Goal: Task Accomplishment & Management: Manage account settings

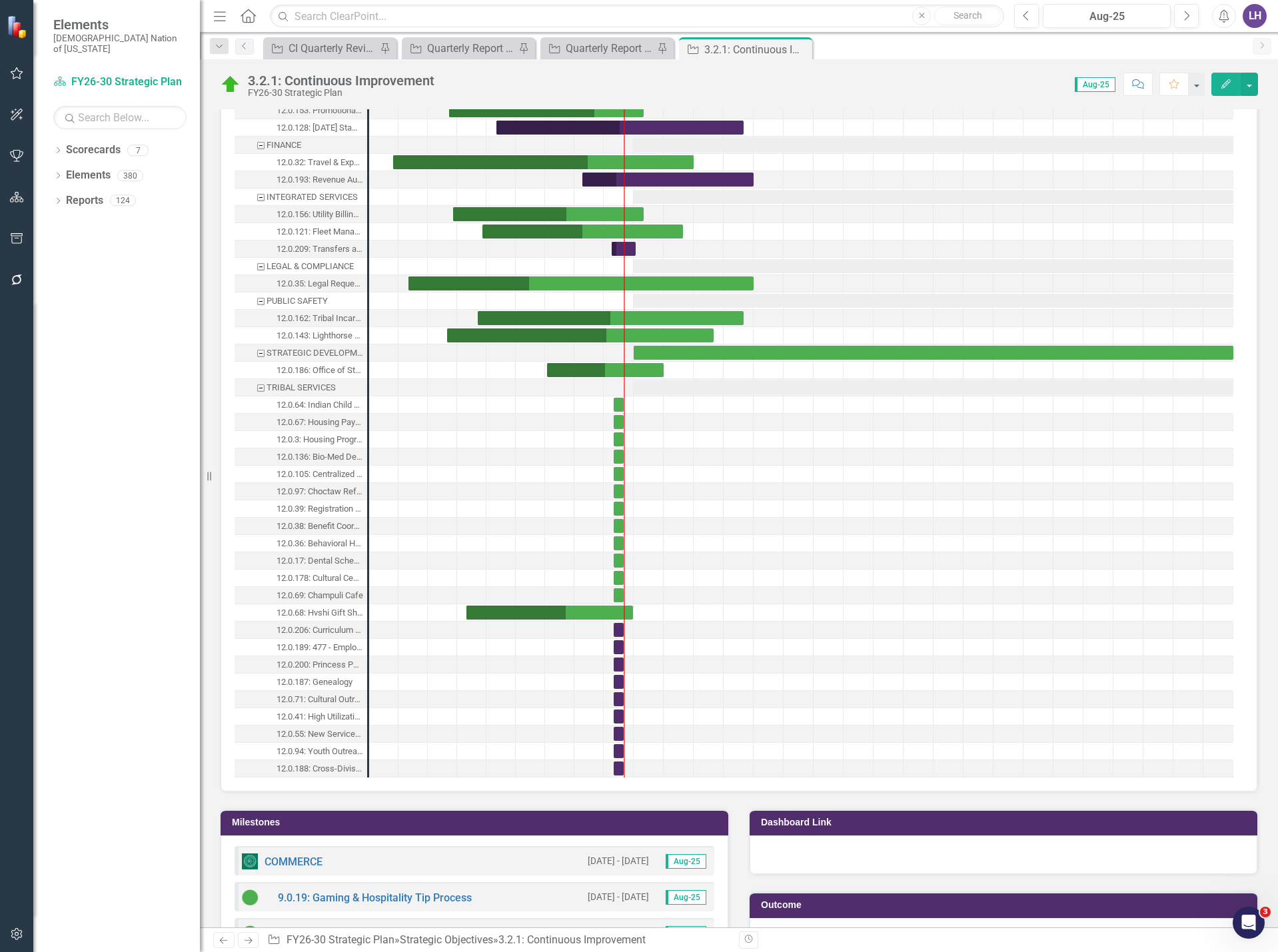
scroll to position [1466, 0]
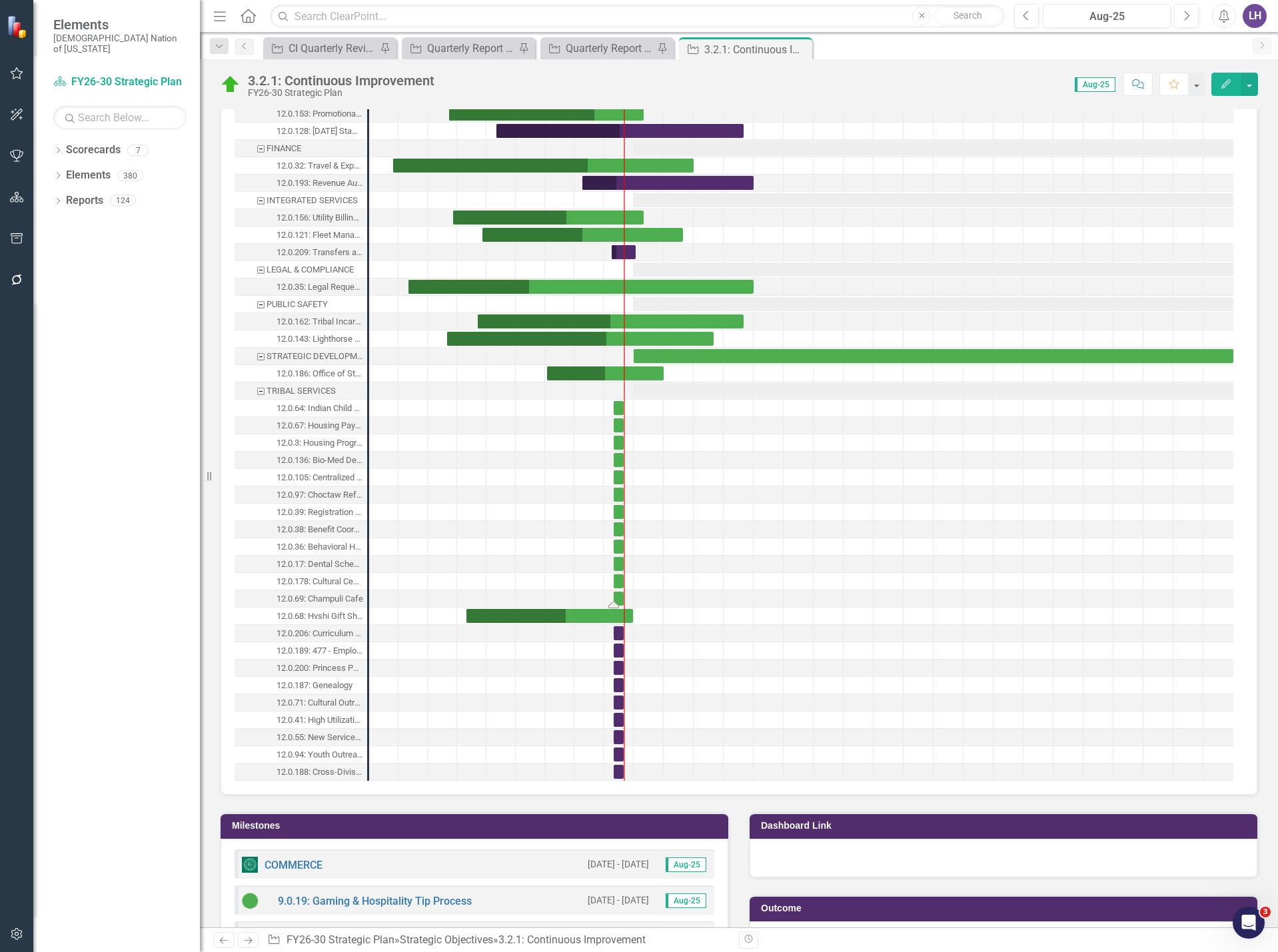
click at [619, 597] on div "Task: Start date: 2025-08-01 End date: 2025-08-31" at bounding box center [618, 598] width 10 height 14
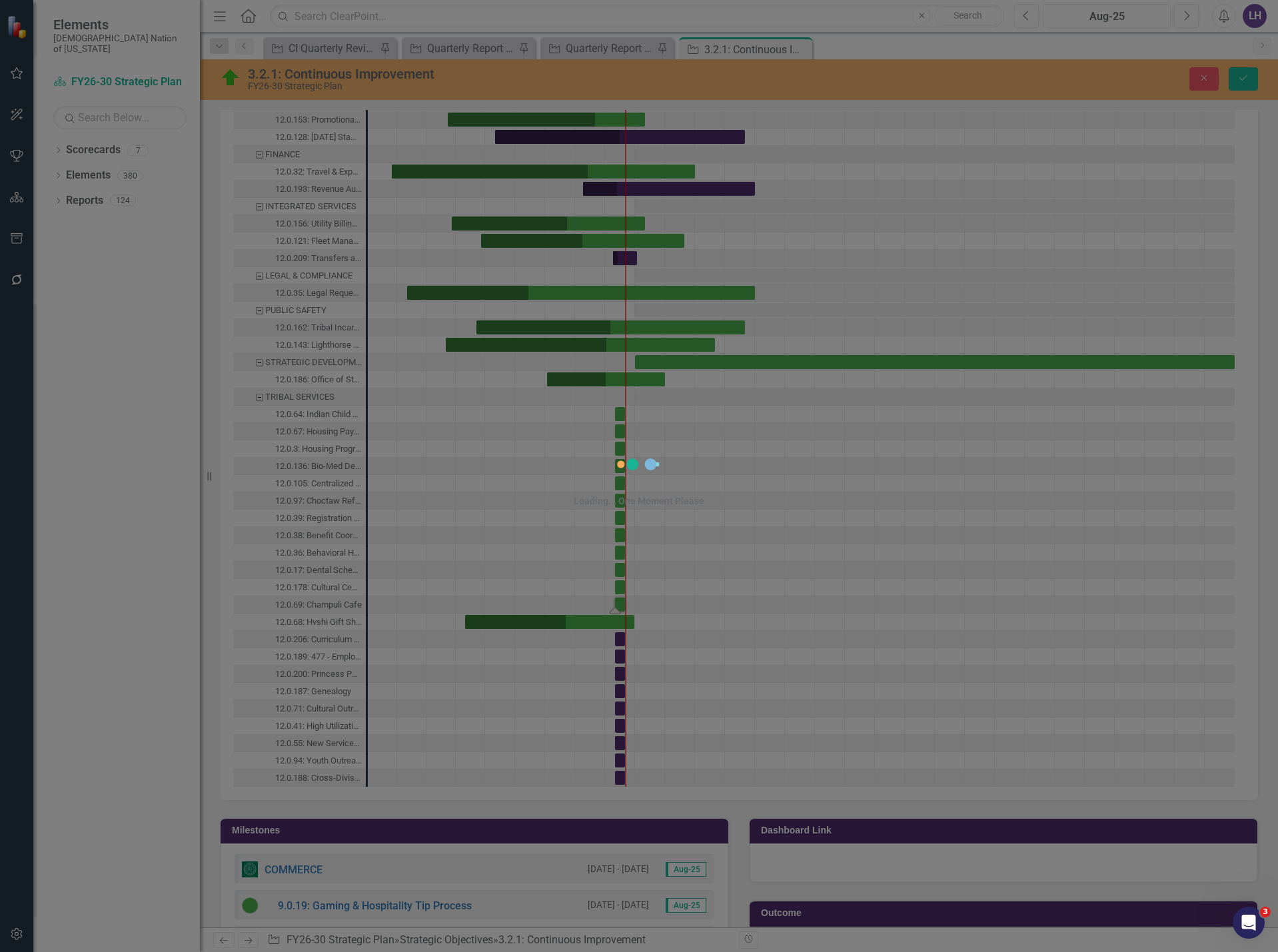
scroll to position [1470, 0]
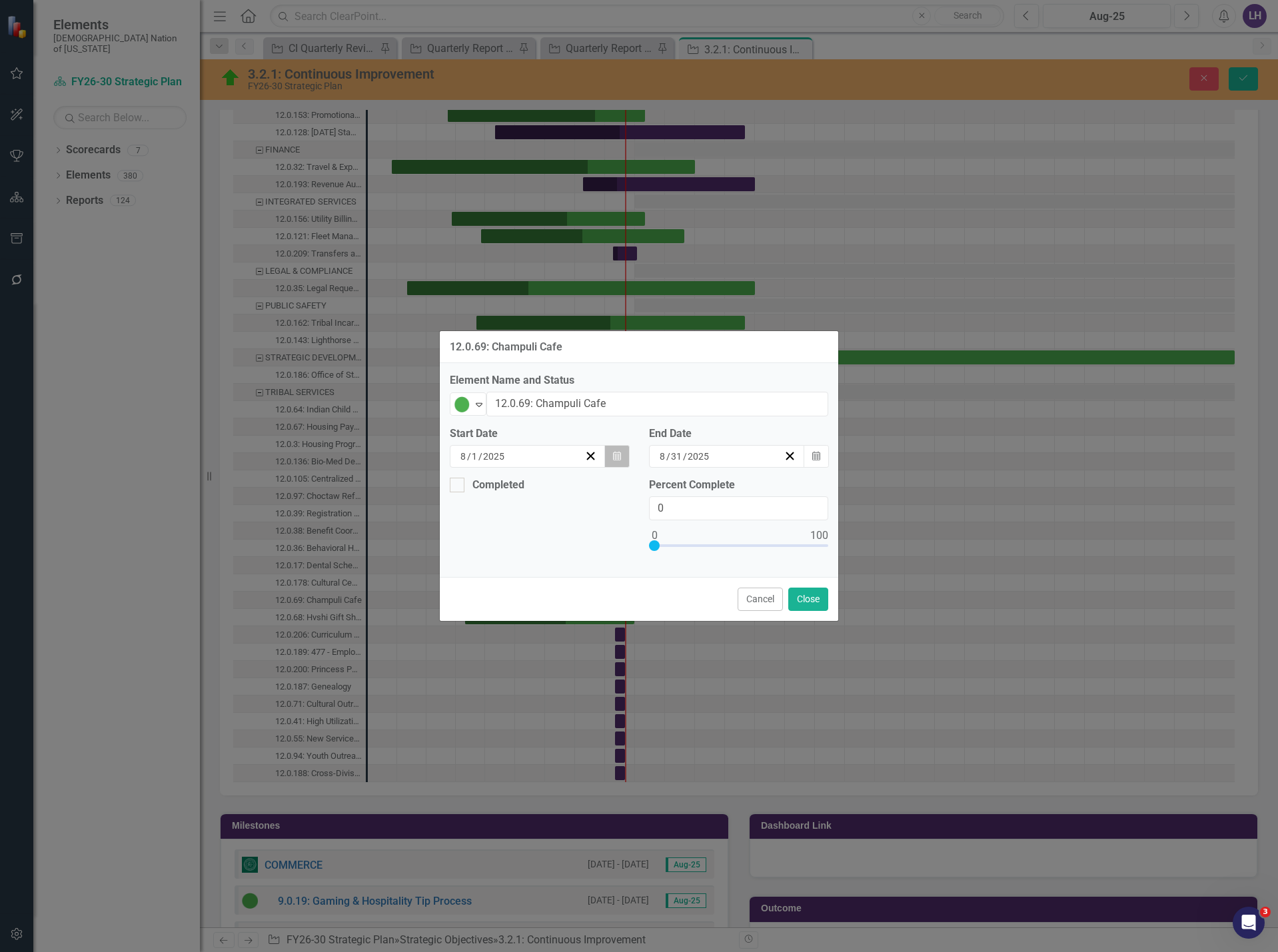
click at [620, 458] on icon "Calendar" at bounding box center [617, 456] width 8 height 10
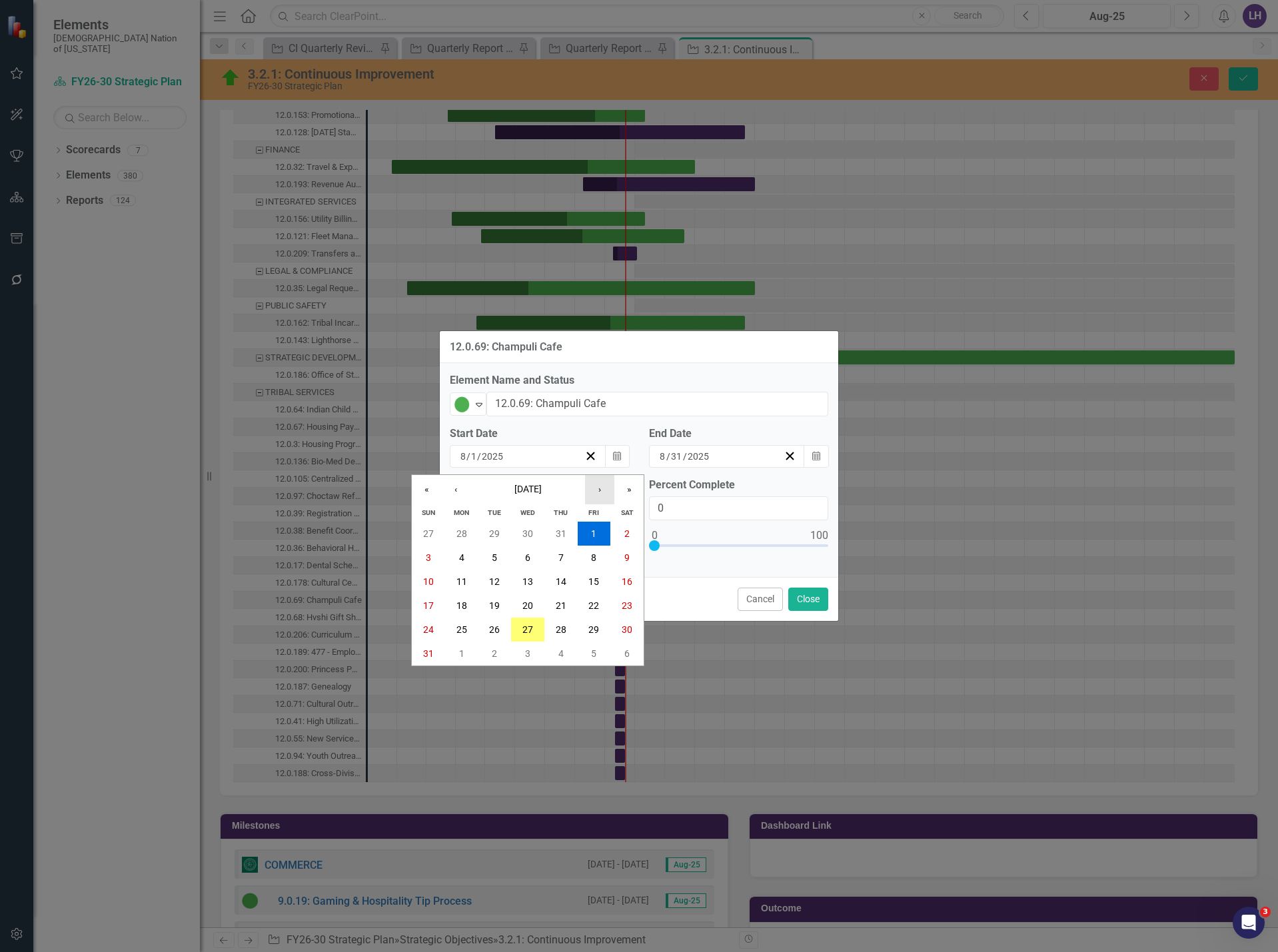
click at [604, 492] on button "›" at bounding box center [599, 489] width 29 height 29
click at [429, 493] on button "«" at bounding box center [426, 489] width 29 height 29
click at [490, 537] on button "1" at bounding box center [495, 533] width 33 height 24
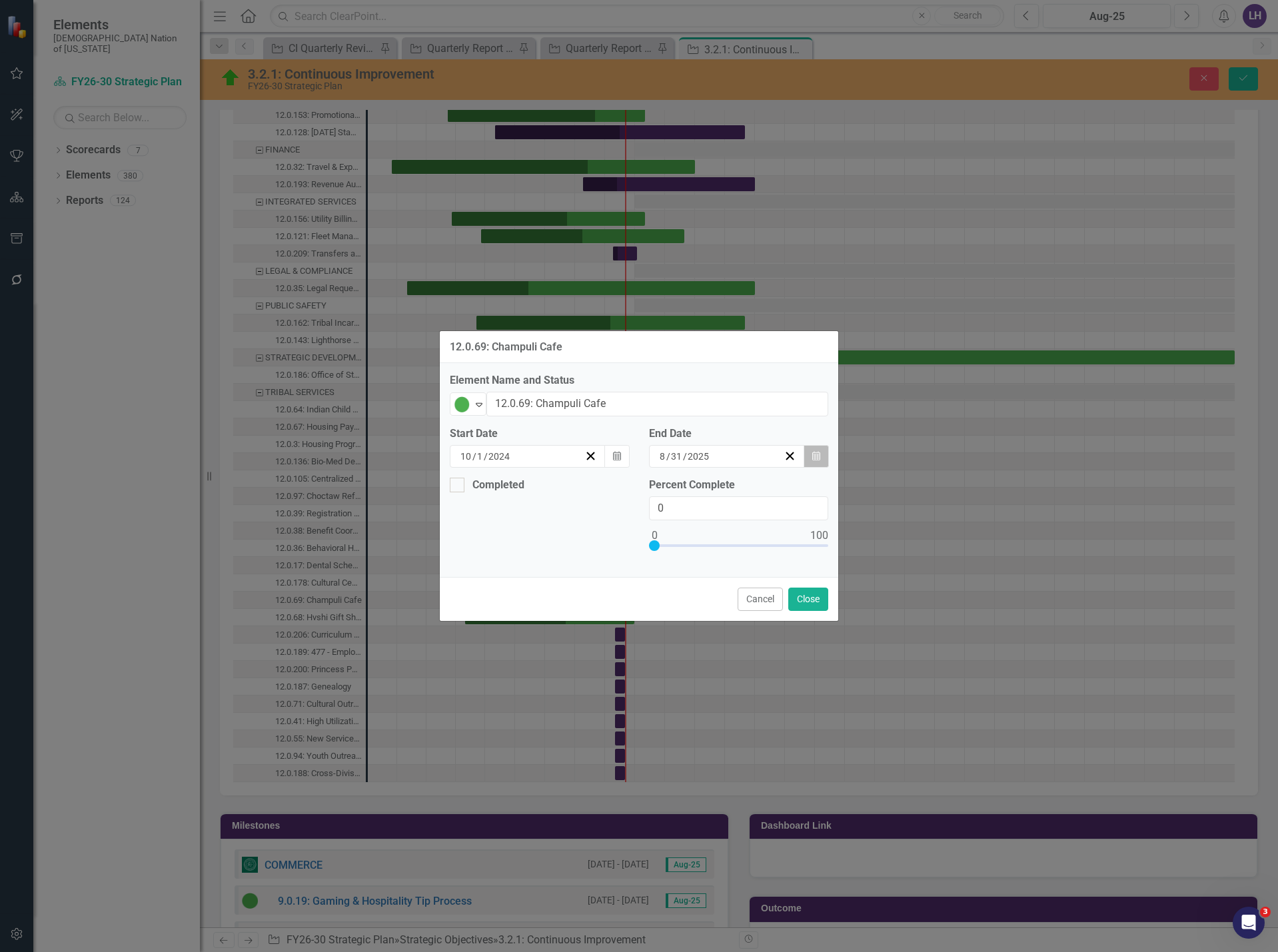
click at [820, 459] on button "Calendar" at bounding box center [816, 457] width 26 height 23
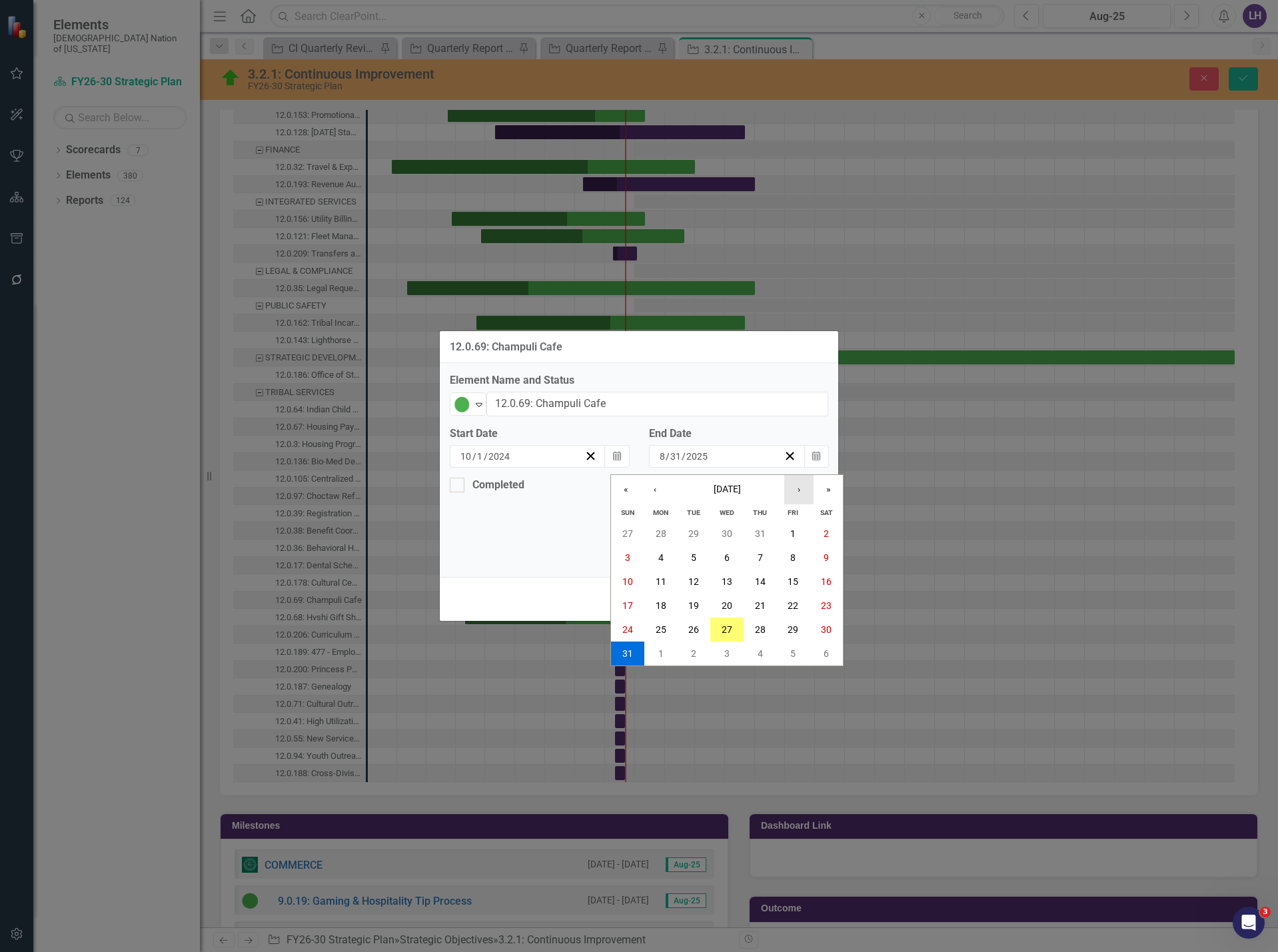
click at [798, 485] on button "›" at bounding box center [798, 489] width 29 height 29
click at [797, 633] on abbr "31" at bounding box center [793, 630] width 11 height 11
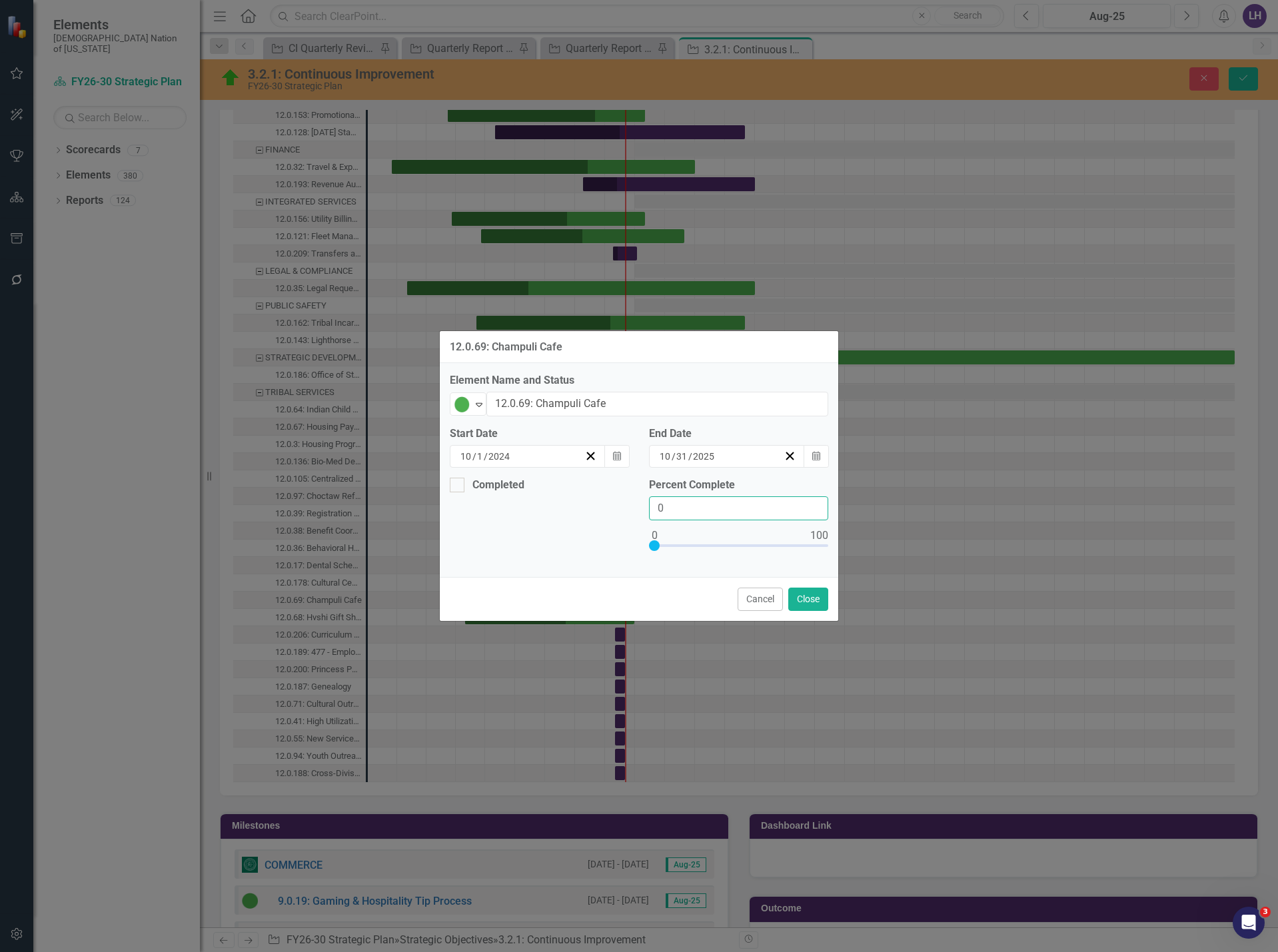
drag, startPoint x: 704, startPoint y: 507, endPoint x: 494, endPoint y: 517, distance: 210.2
click at [496, 519] on div "Completed Percent Complete 0" at bounding box center [639, 523] width 399 height 90
type input "50"
click at [826, 603] on button "Close" at bounding box center [808, 599] width 40 height 24
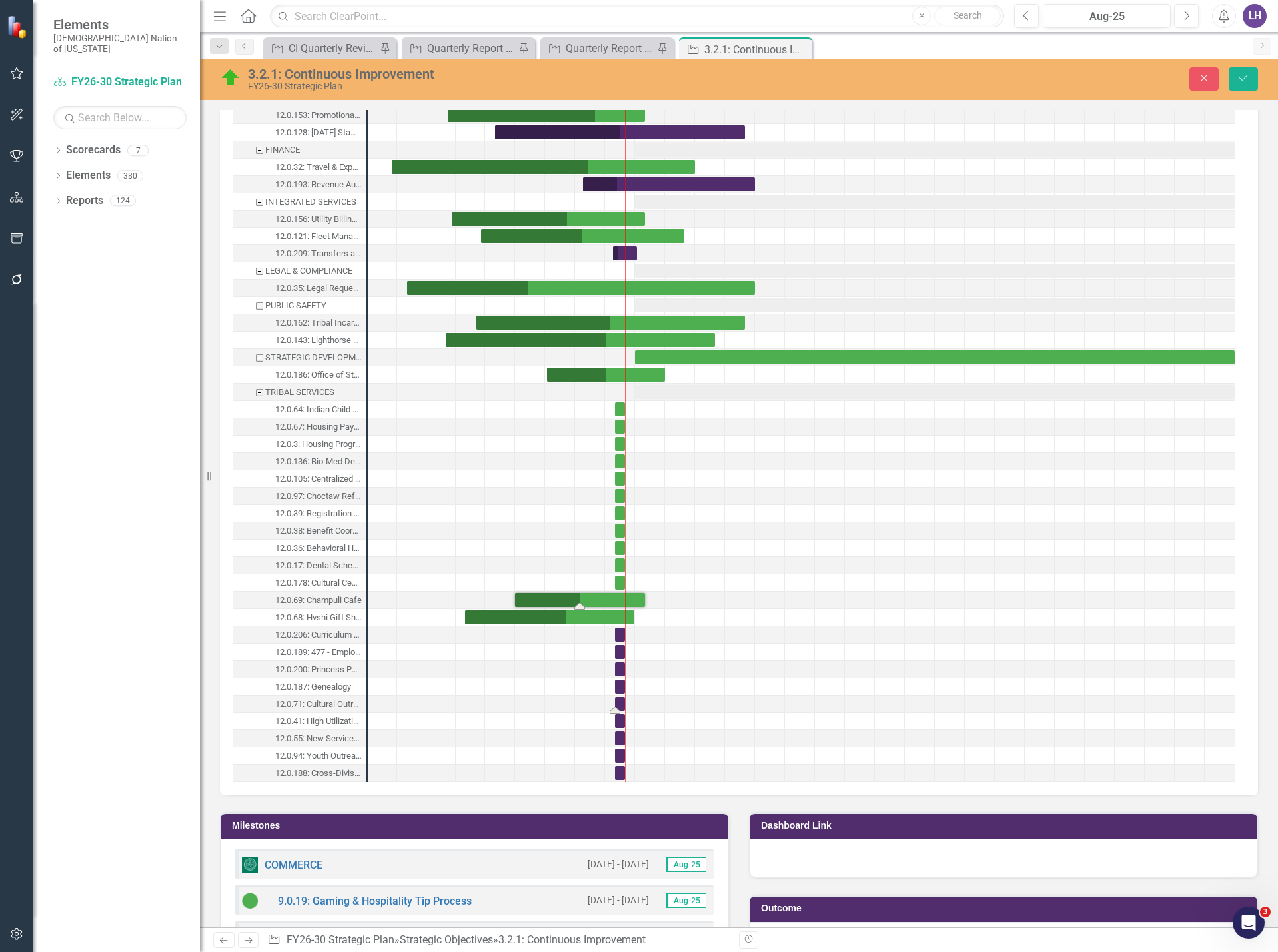
click at [623, 707] on div "Task: Start date: 2025-08-01 End date: 2025-08-31" at bounding box center [620, 704] width 10 height 14
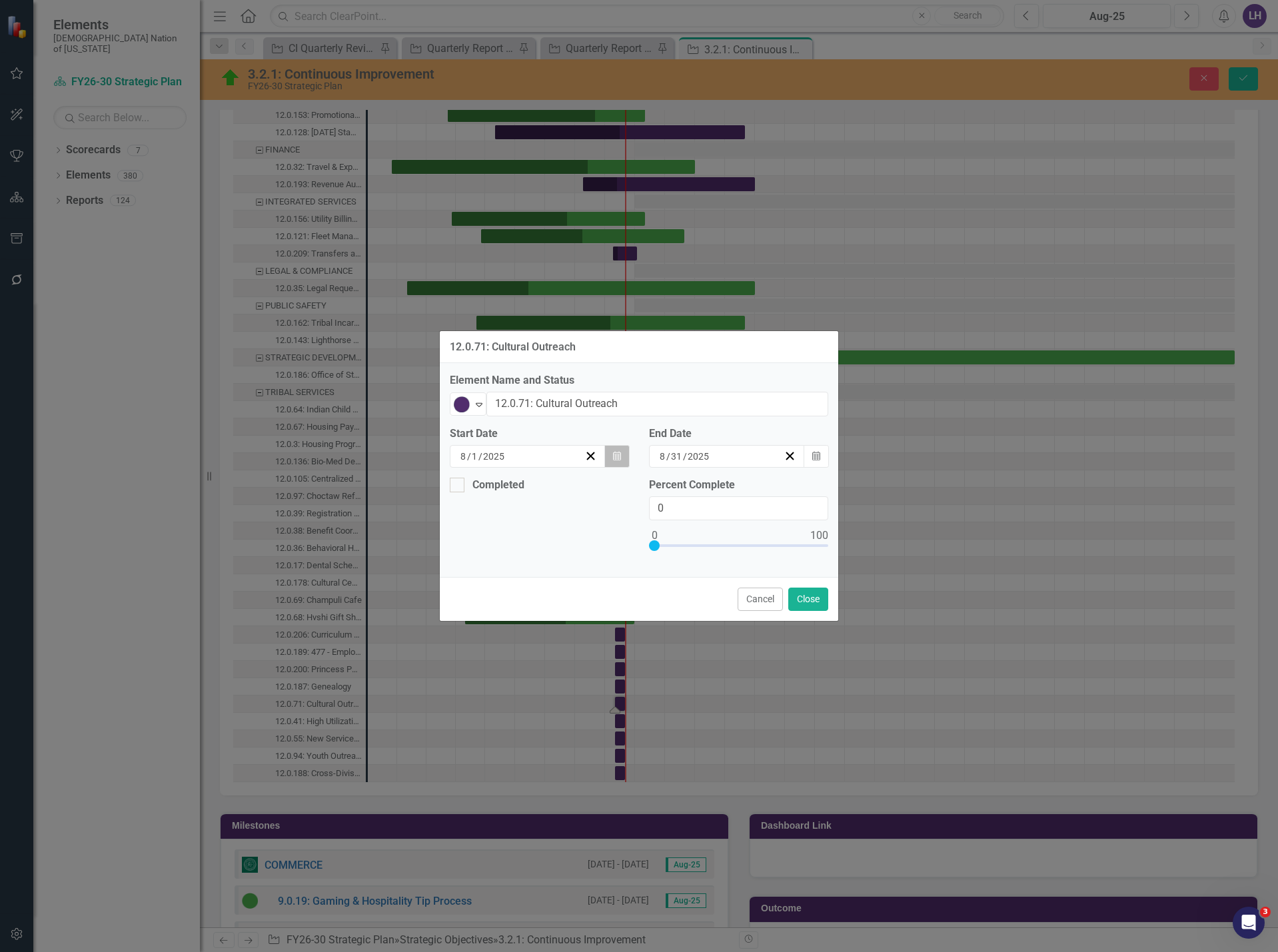
click at [613, 454] on icon "button" at bounding box center [617, 456] width 8 height 10
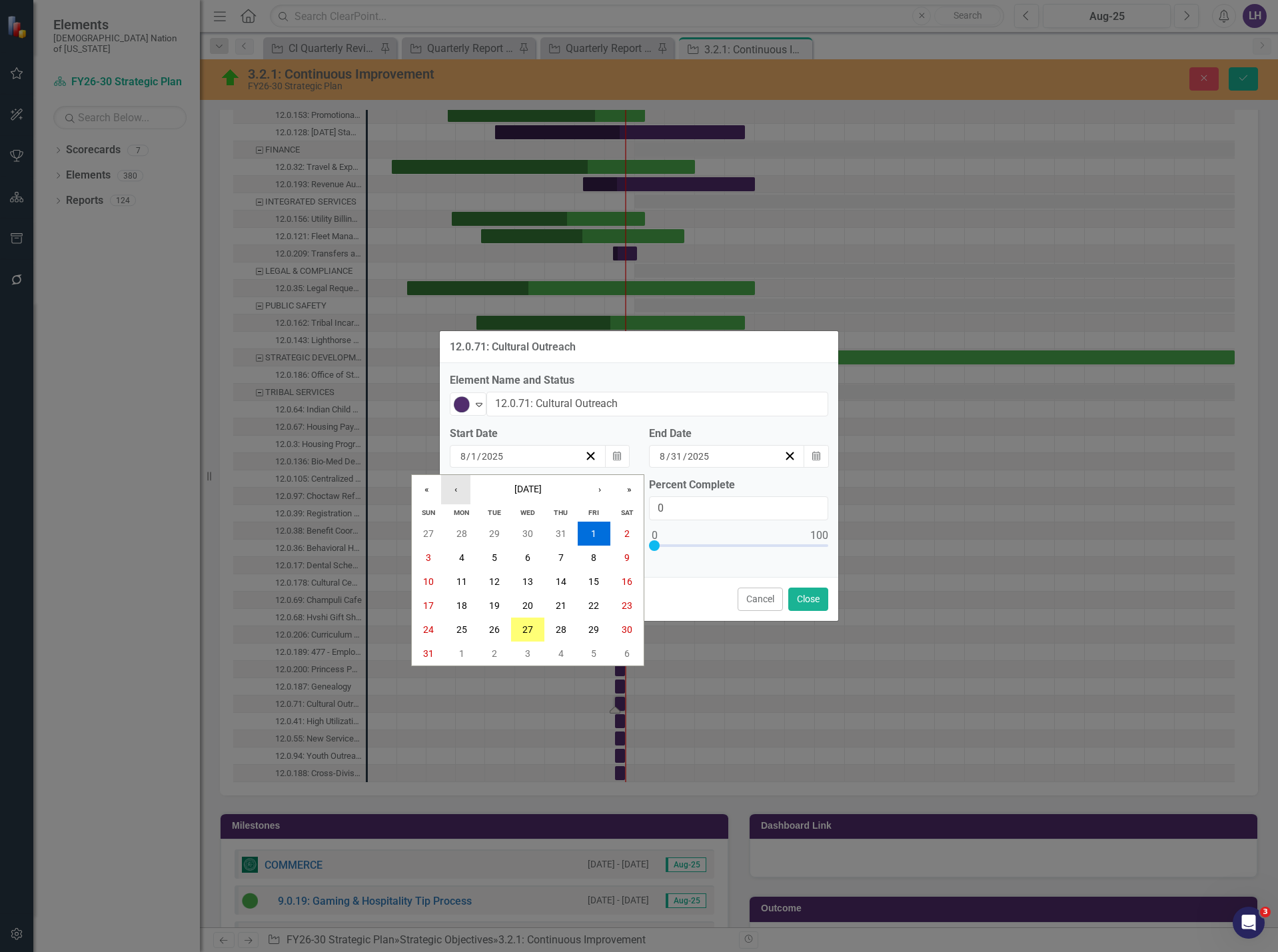
click at [462, 497] on button "‹" at bounding box center [455, 489] width 29 height 29
click at [461, 583] on abbr "16" at bounding box center [462, 582] width 11 height 11
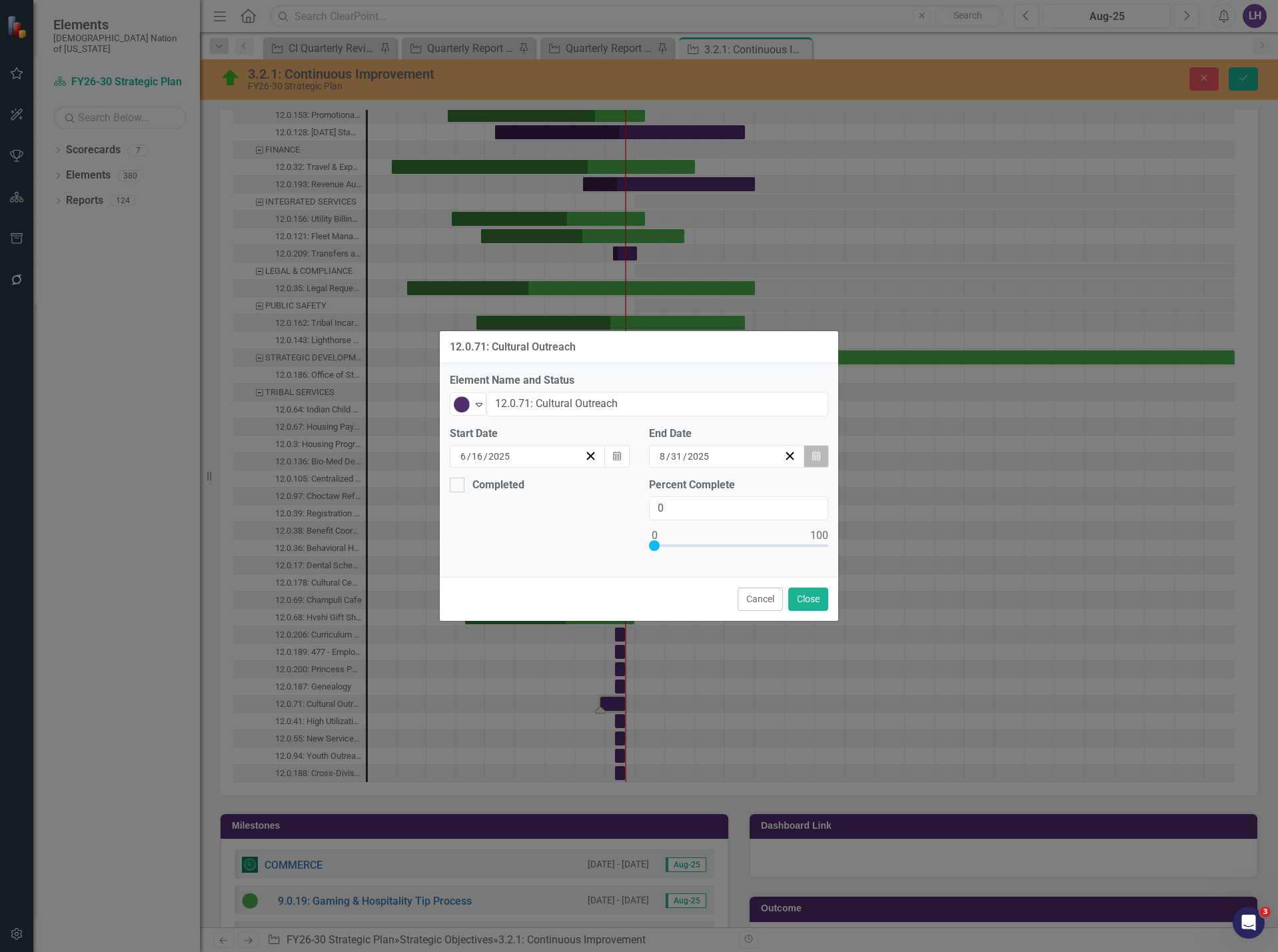
click at [817, 455] on icon "Calendar" at bounding box center [816, 456] width 8 height 10
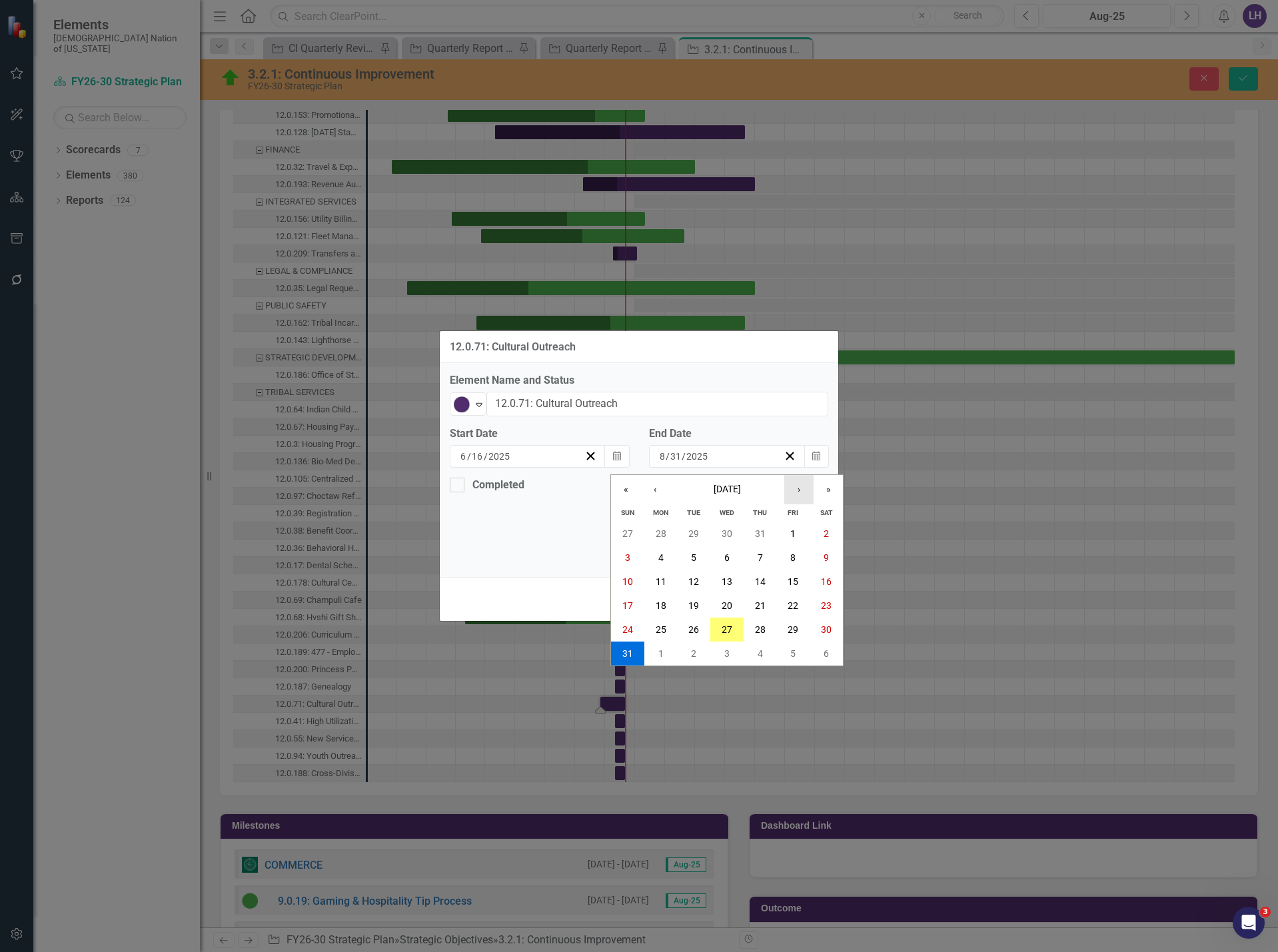
click at [803, 490] on button "›" at bounding box center [798, 489] width 29 height 29
click at [824, 492] on button "»" at bounding box center [828, 489] width 29 height 29
click at [664, 493] on button "‹" at bounding box center [655, 489] width 29 height 29
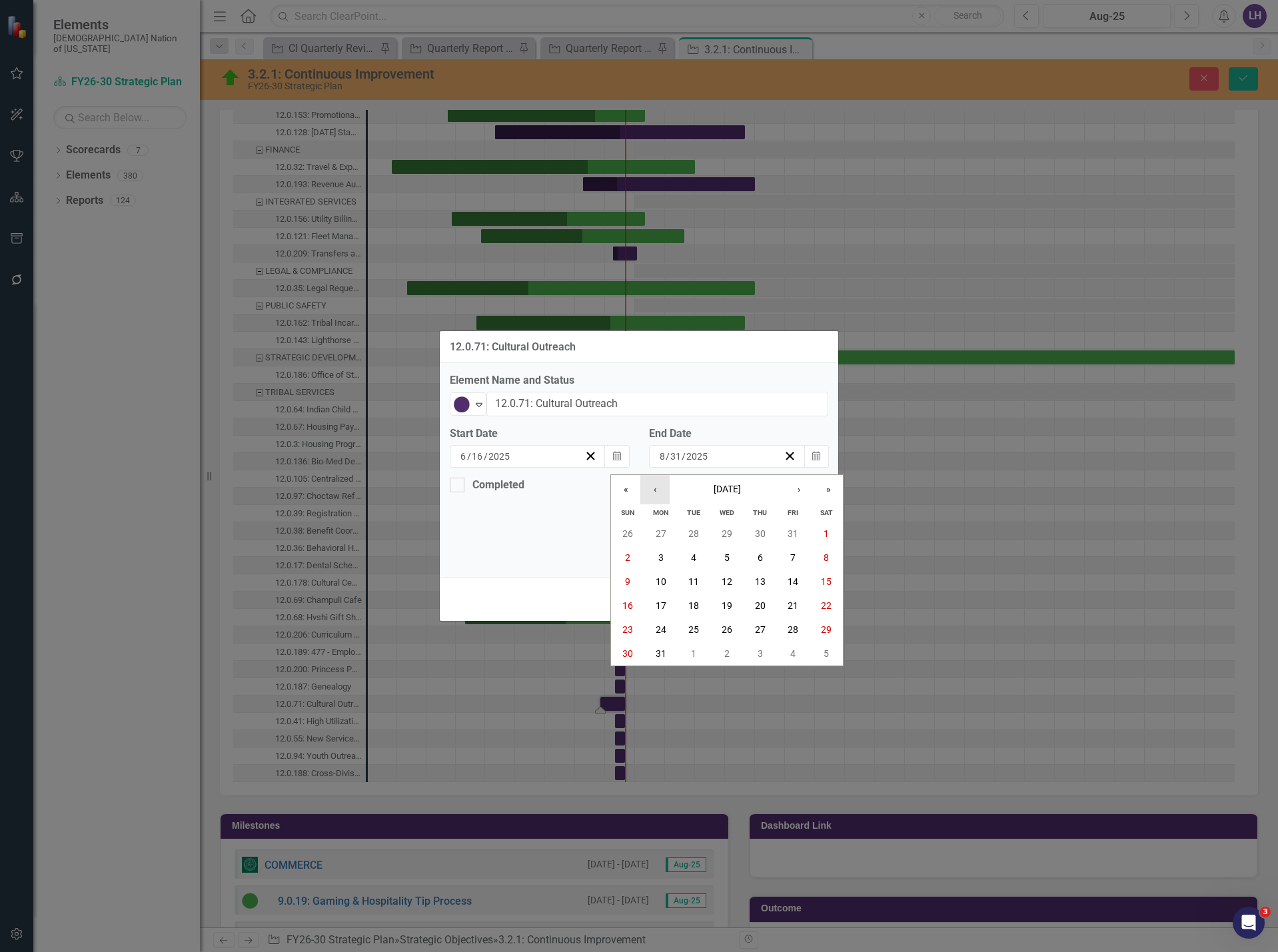
click at [664, 493] on button "‹" at bounding box center [655, 489] width 29 height 29
click at [797, 530] on button "1" at bounding box center [794, 533] width 33 height 24
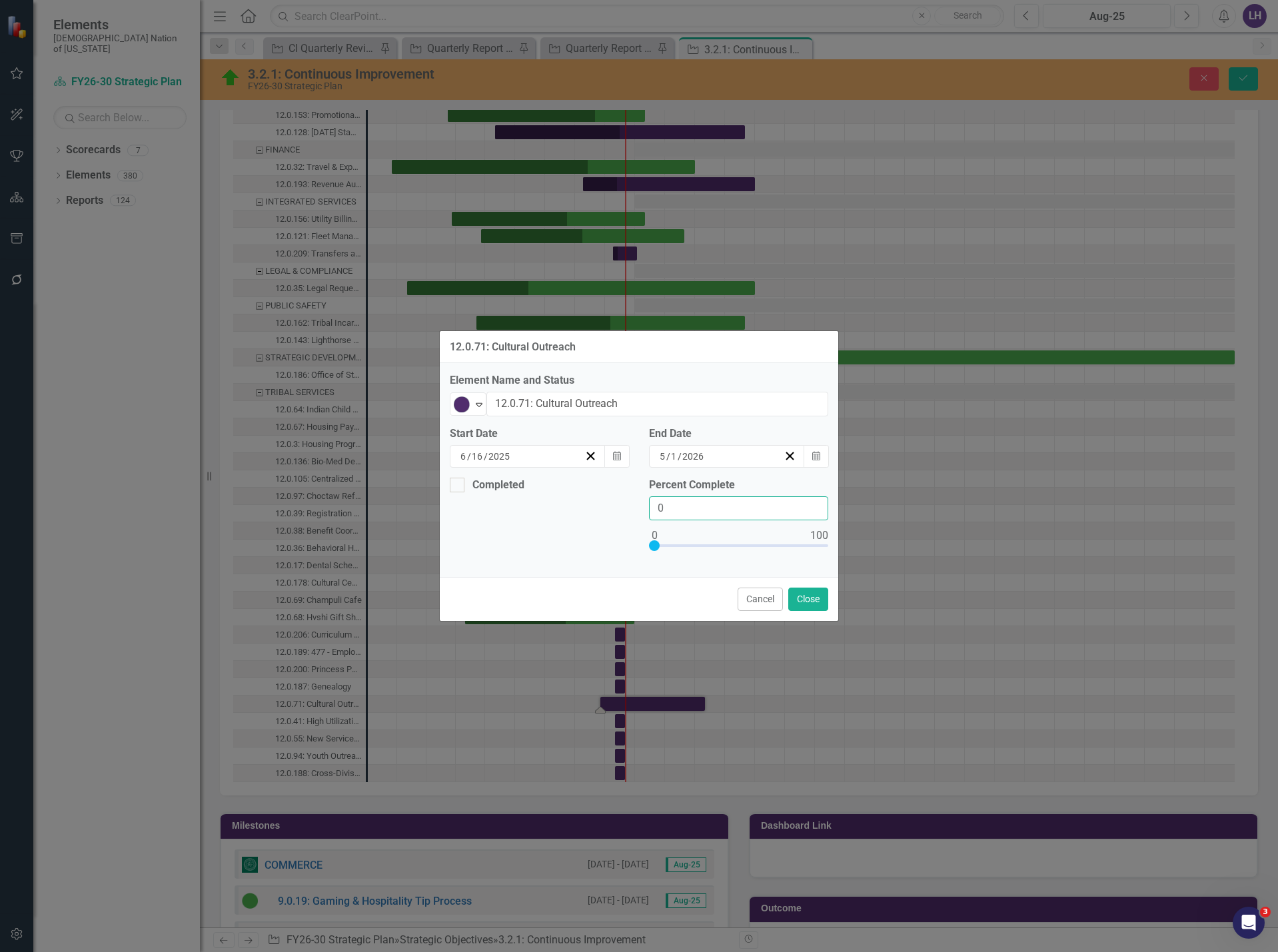
drag, startPoint x: 689, startPoint y: 509, endPoint x: 573, endPoint y: 512, distance: 116.0
click at [573, 512] on div "Completed Percent Complete 0" at bounding box center [639, 523] width 399 height 90
type input "10"
click at [810, 599] on button "Close" at bounding box center [808, 599] width 40 height 24
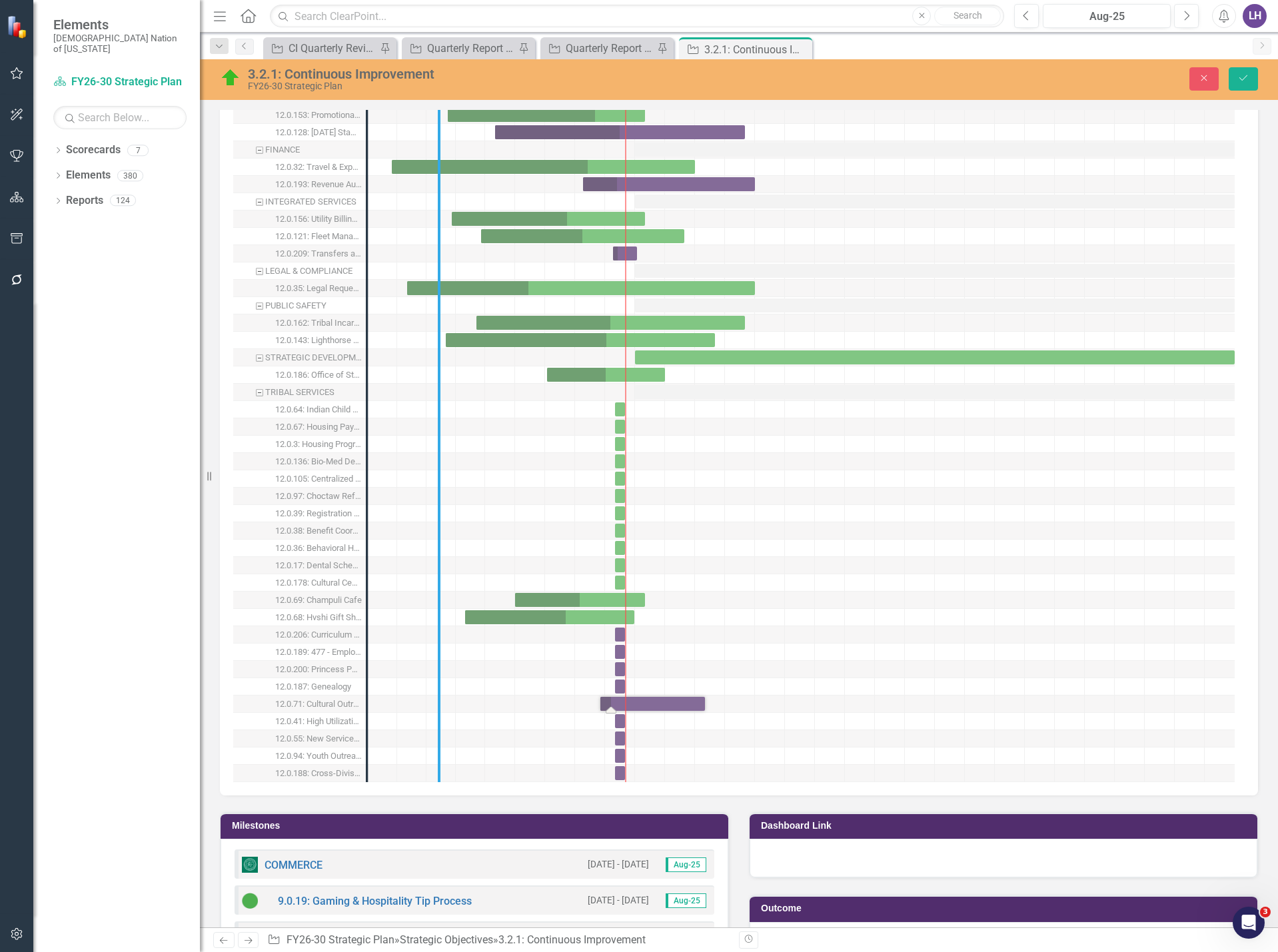
drag, startPoint x: 370, startPoint y: 568, endPoint x: 448, endPoint y: 564, distance: 78.1
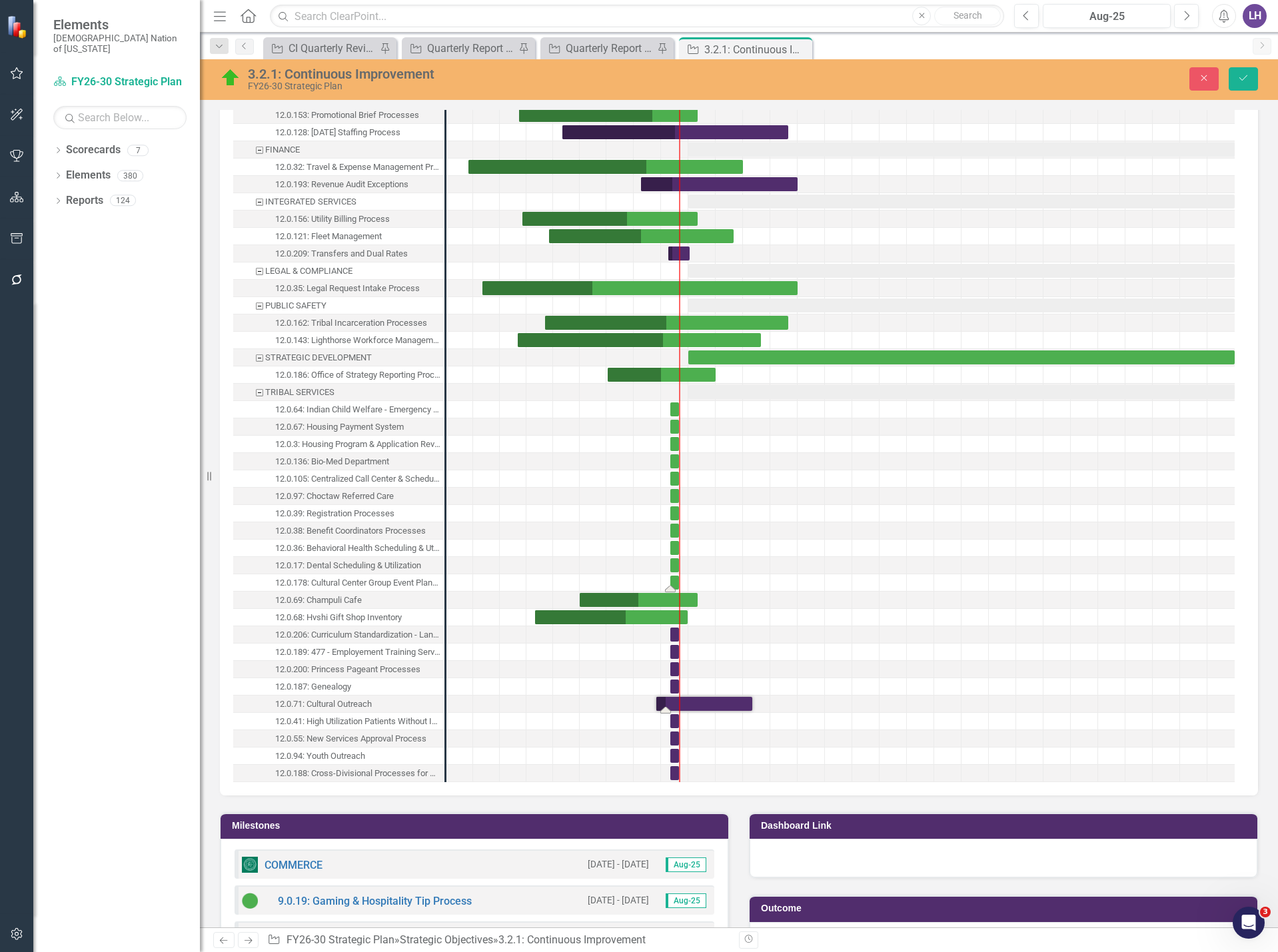
click at [676, 581] on div "Task: Start date: 2025-08-01 End date: 2025-08-31" at bounding box center [675, 582] width 9 height 14
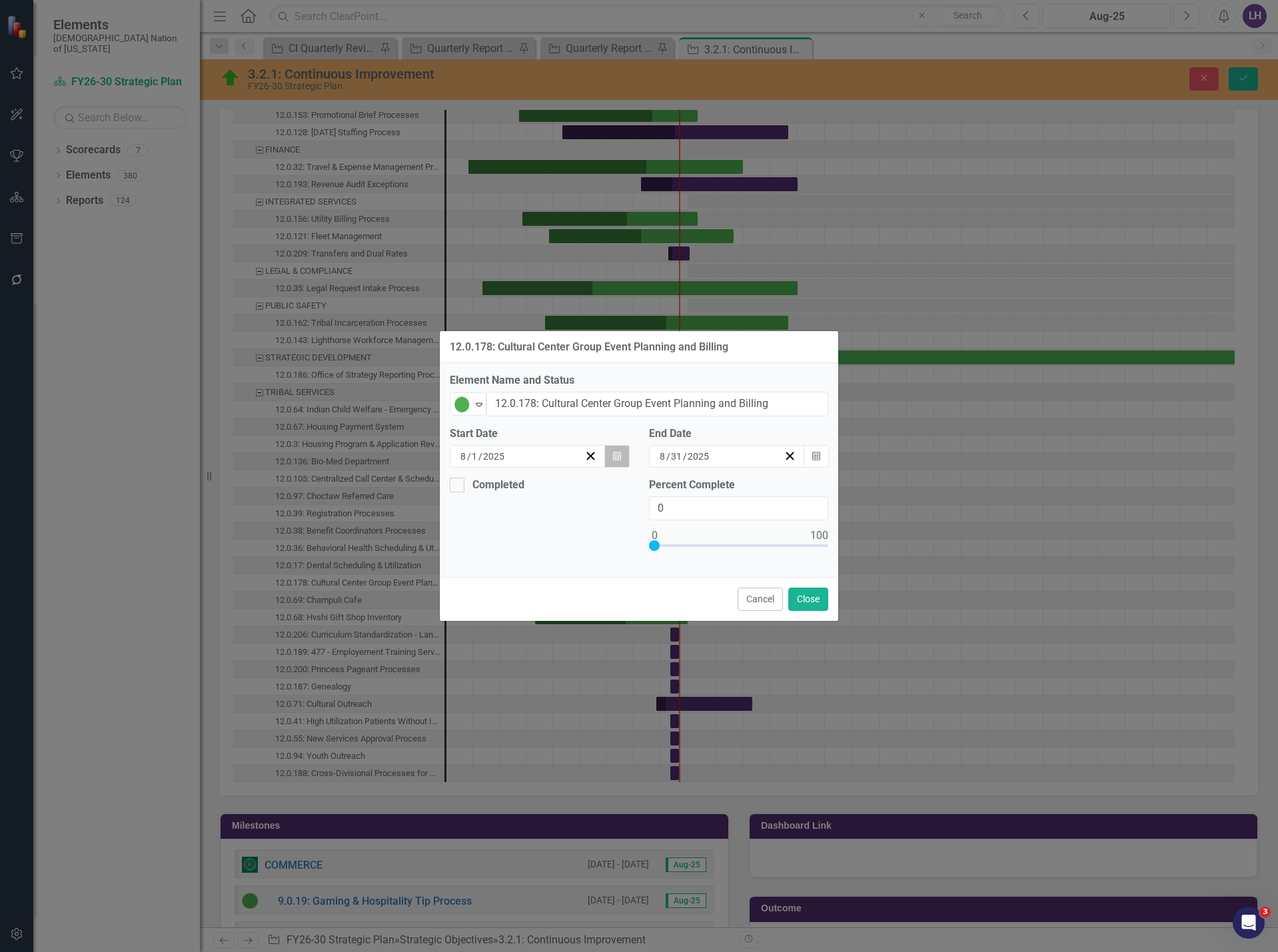
click at [613, 457] on icon "Calendar" at bounding box center [617, 456] width 8 height 10
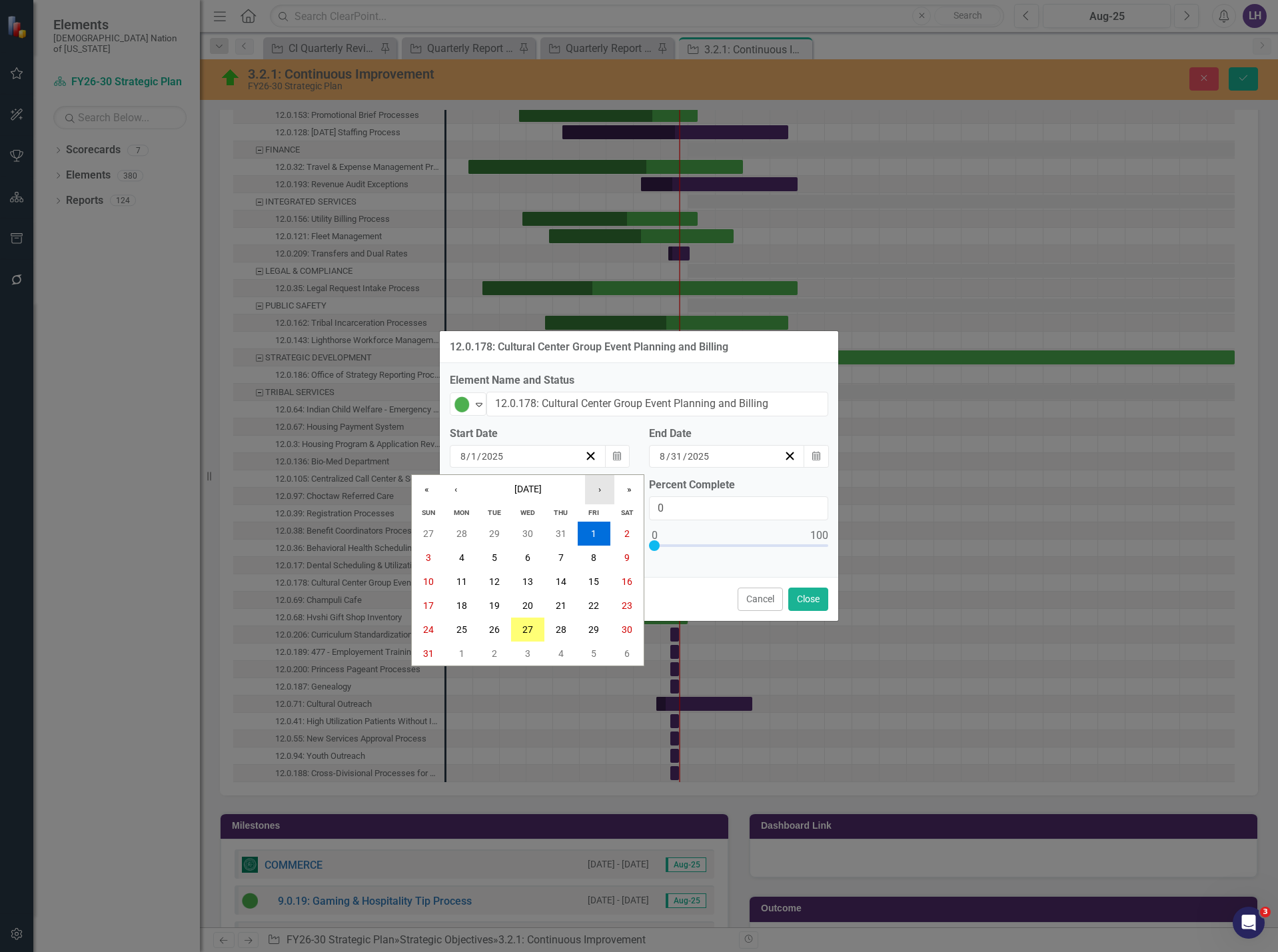
click at [597, 497] on button "›" at bounding box center [599, 489] width 29 height 29
click at [559, 586] on abbr "16" at bounding box center [562, 582] width 11 height 11
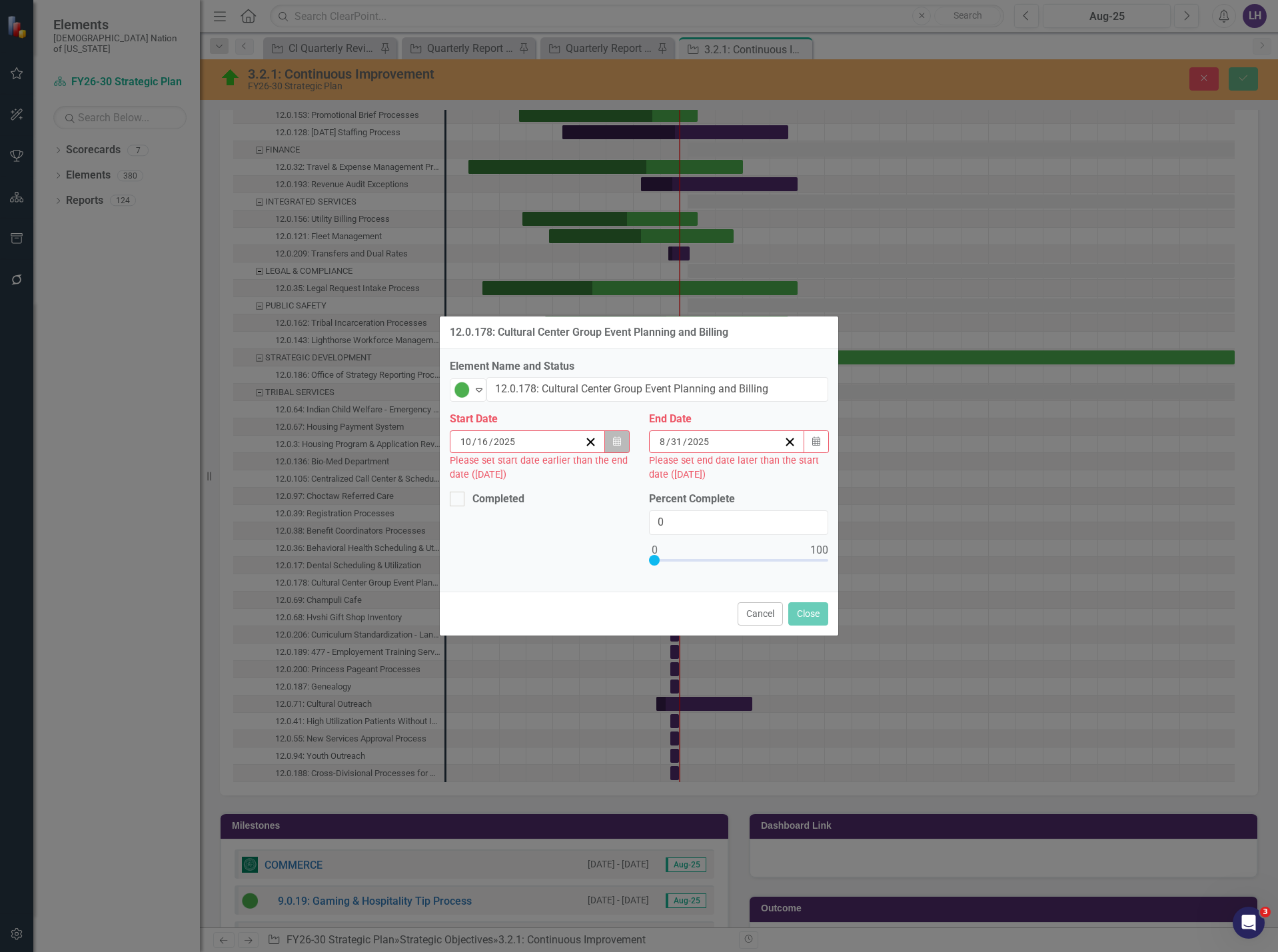
click at [613, 440] on icon "button" at bounding box center [617, 441] width 8 height 10
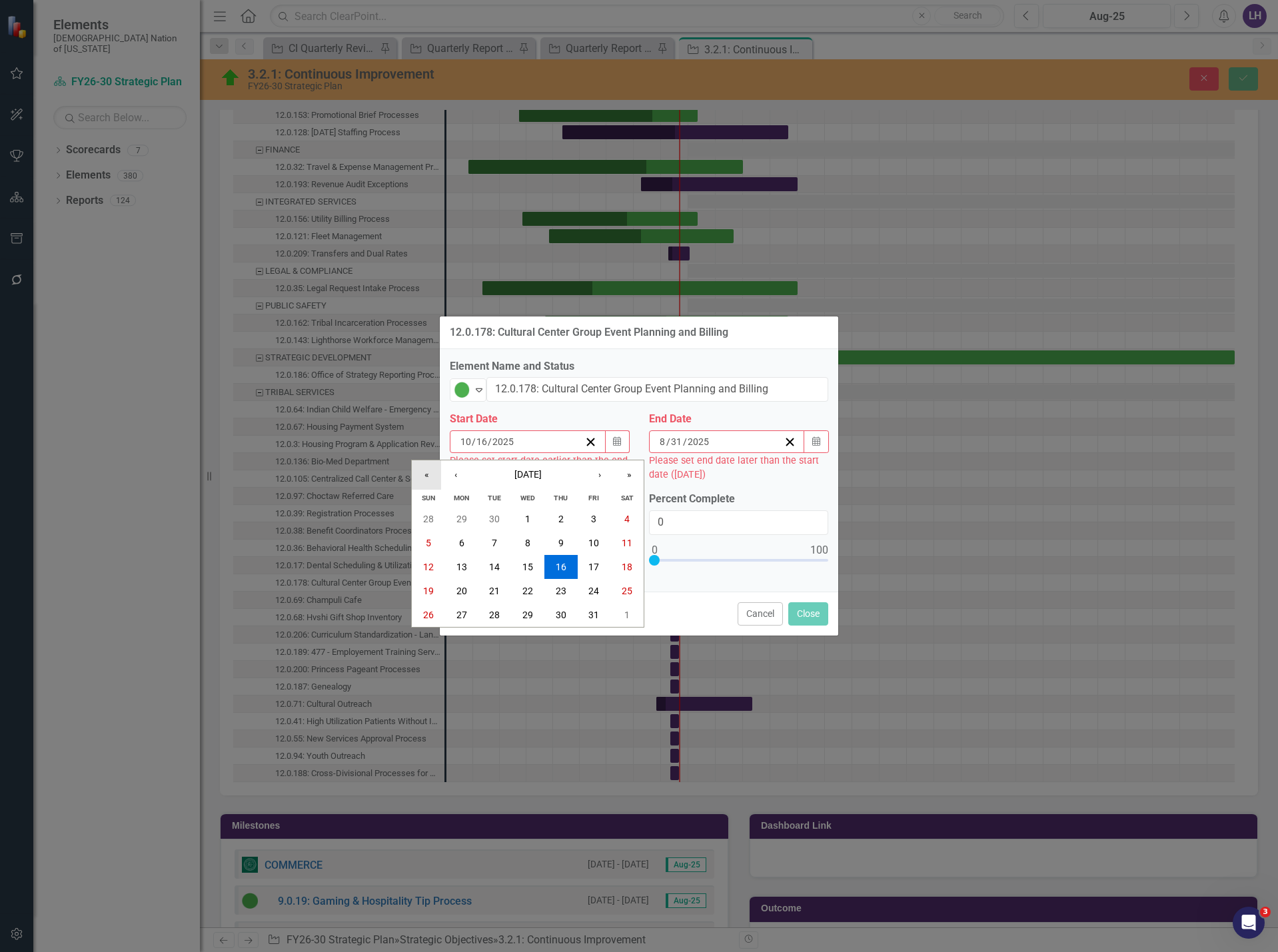
click at [422, 477] on button "«" at bounding box center [426, 474] width 29 height 29
click at [530, 569] on abbr "16" at bounding box center [528, 567] width 11 height 11
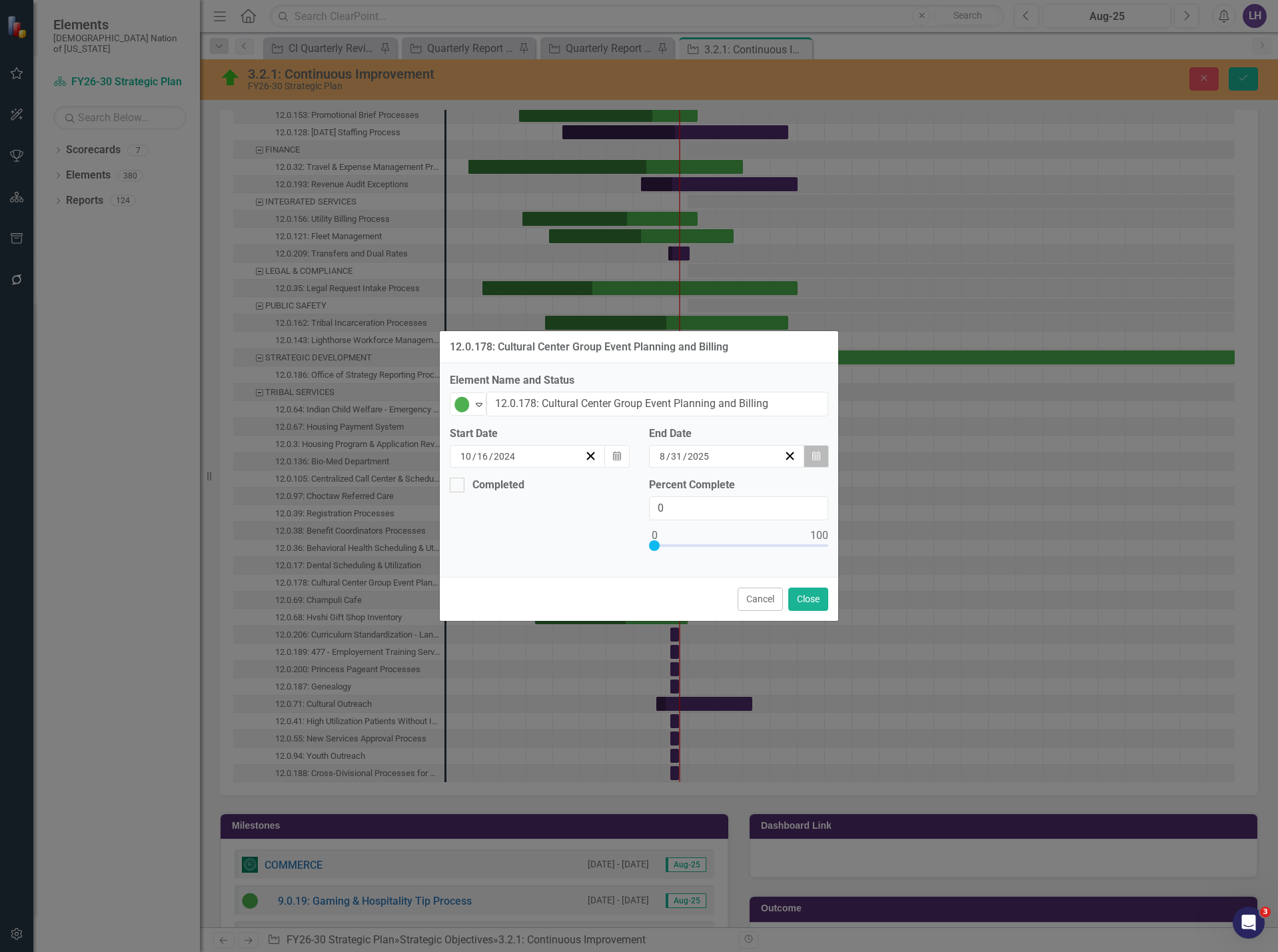
click at [819, 454] on icon "button" at bounding box center [816, 456] width 8 height 10
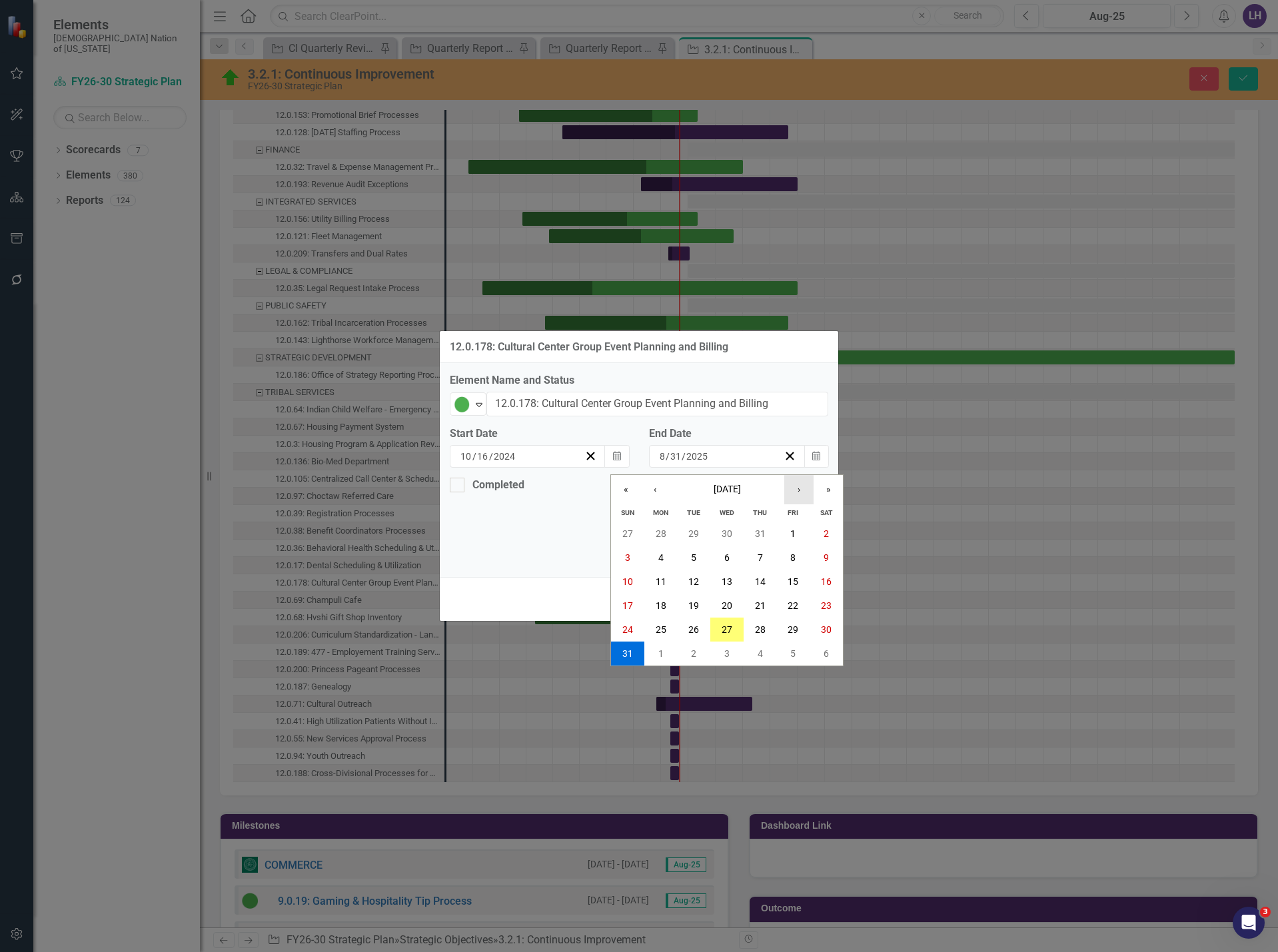
click at [804, 486] on button "›" at bounding box center [798, 489] width 29 height 29
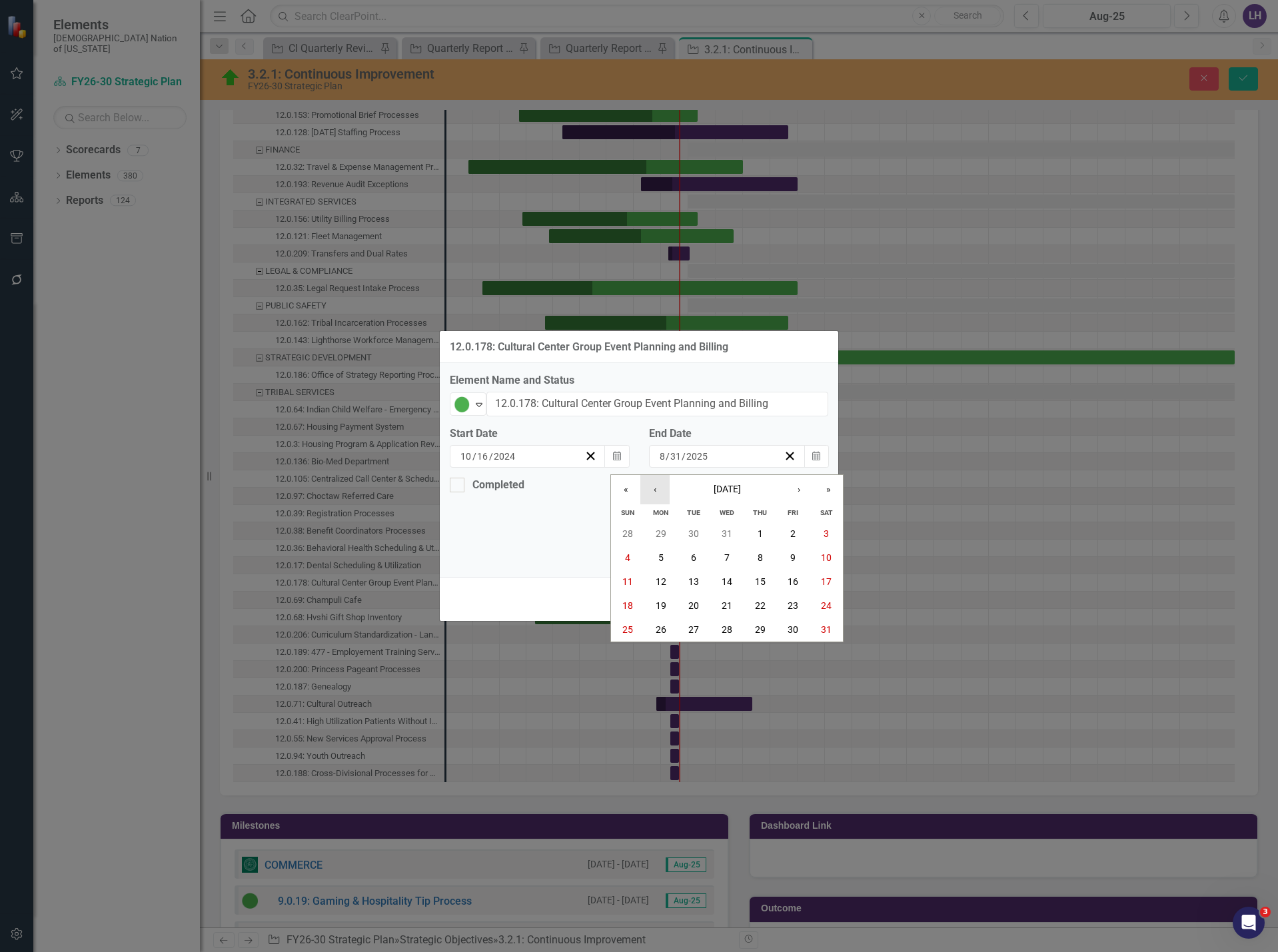
click at [664, 491] on button "‹" at bounding box center [655, 489] width 29 height 29
click at [721, 628] on button "31" at bounding box center [727, 629] width 33 height 24
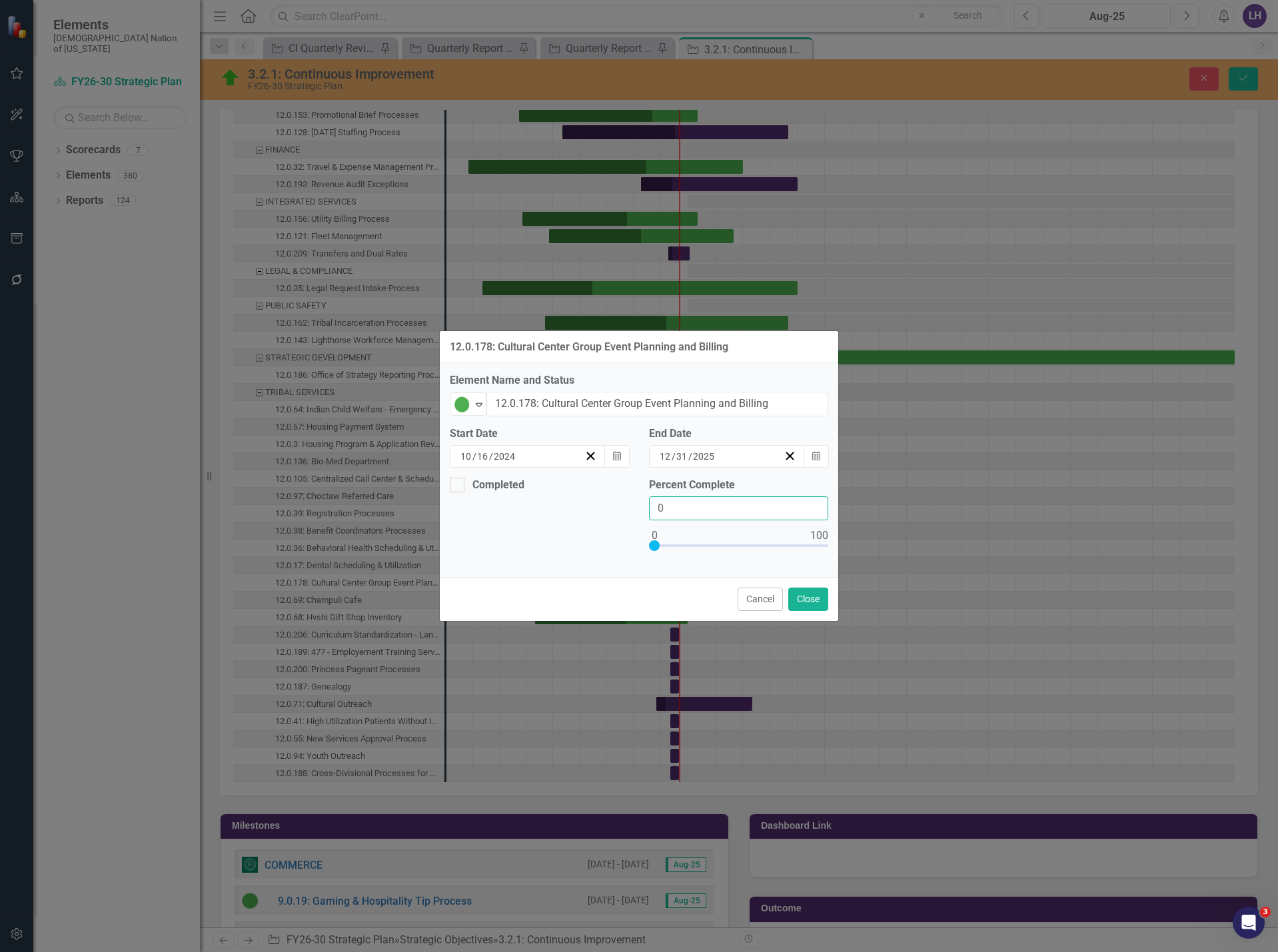
drag, startPoint x: 605, startPoint y: 510, endPoint x: 595, endPoint y: 511, distance: 10.0
click at [598, 511] on div "Completed Percent Complete 0" at bounding box center [639, 523] width 399 height 90
type input "50"
click at [825, 605] on button "Close" at bounding box center [808, 599] width 40 height 24
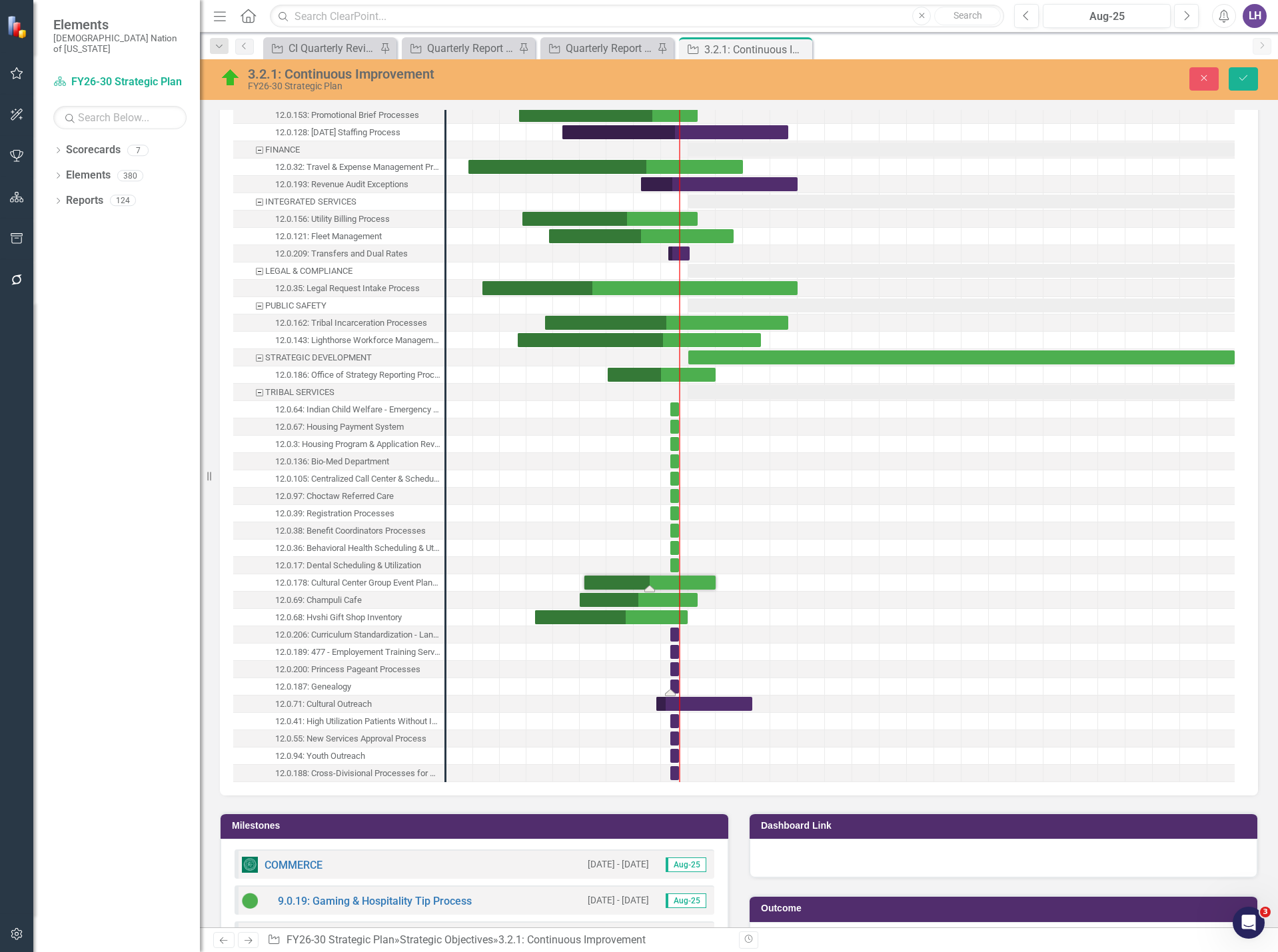
click at [674, 688] on div "Task: Start date: 2025-08-01 End date: 2025-08-31" at bounding box center [675, 686] width 9 height 14
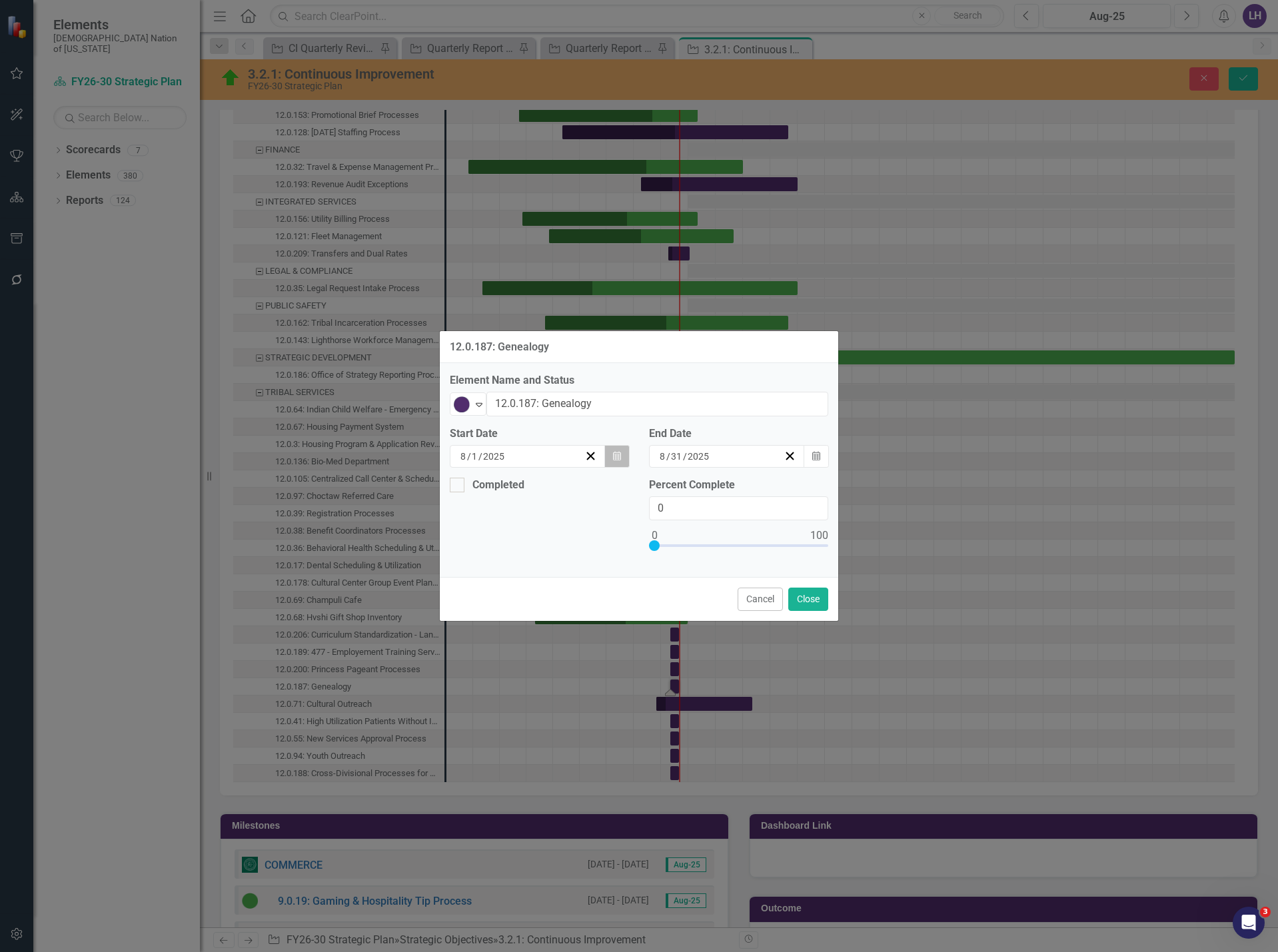
click at [625, 449] on button "Calendar" at bounding box center [617, 457] width 26 height 23
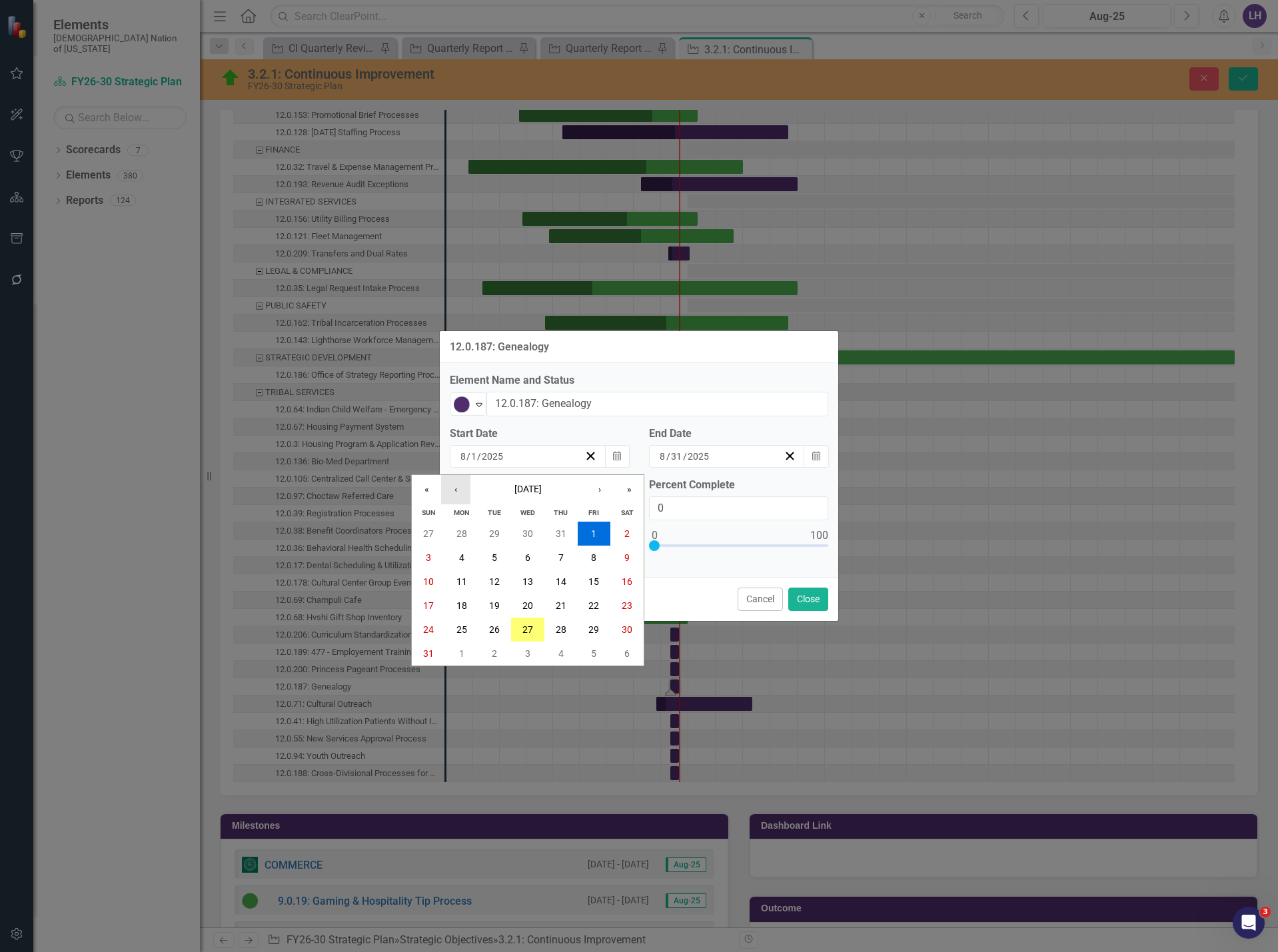
click at [460, 493] on button "‹" at bounding box center [455, 489] width 29 height 29
click at [459, 558] on abbr "7" at bounding box center [462, 558] width 5 height 11
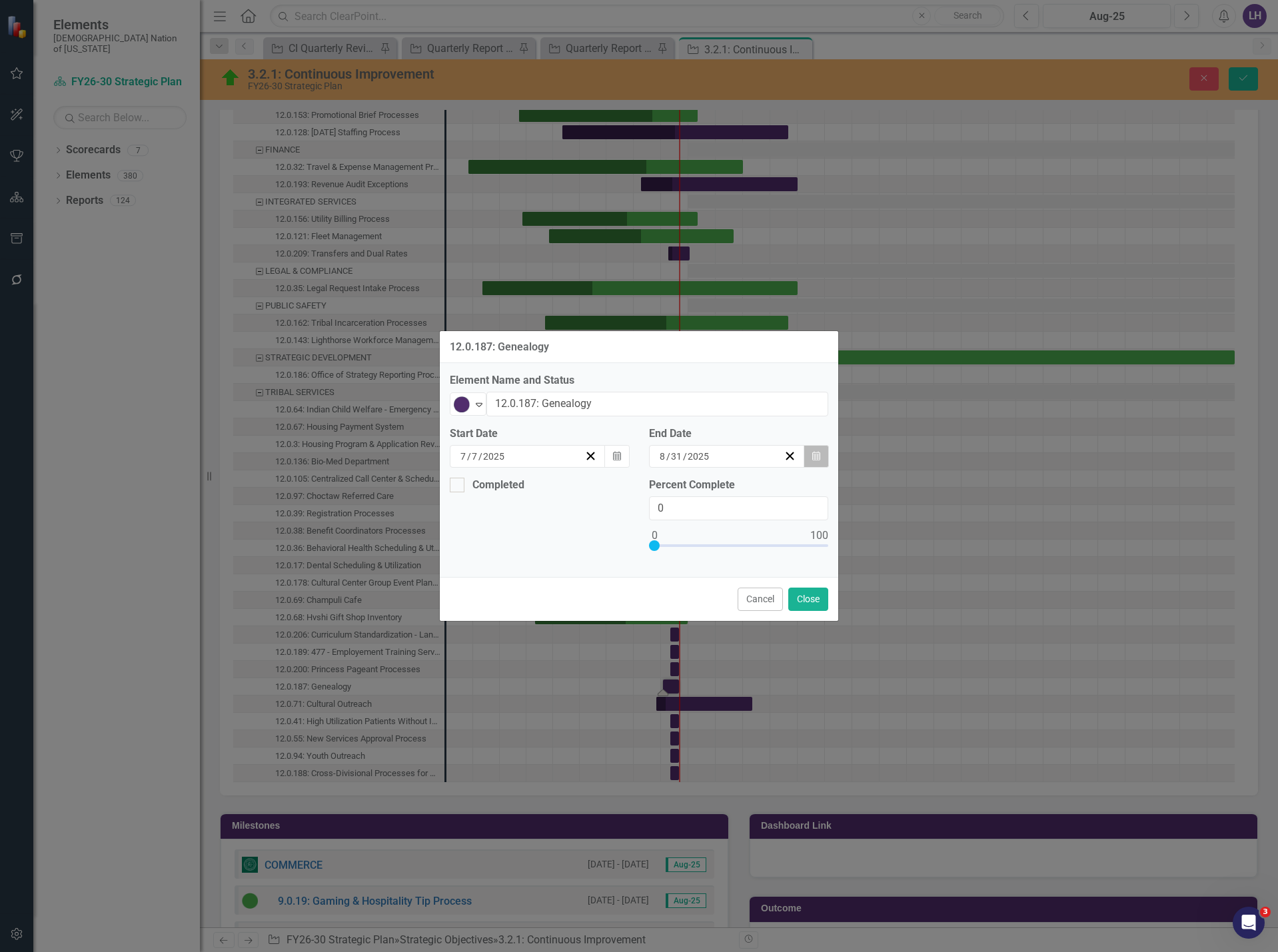
click at [820, 460] on button "Calendar" at bounding box center [816, 457] width 26 height 23
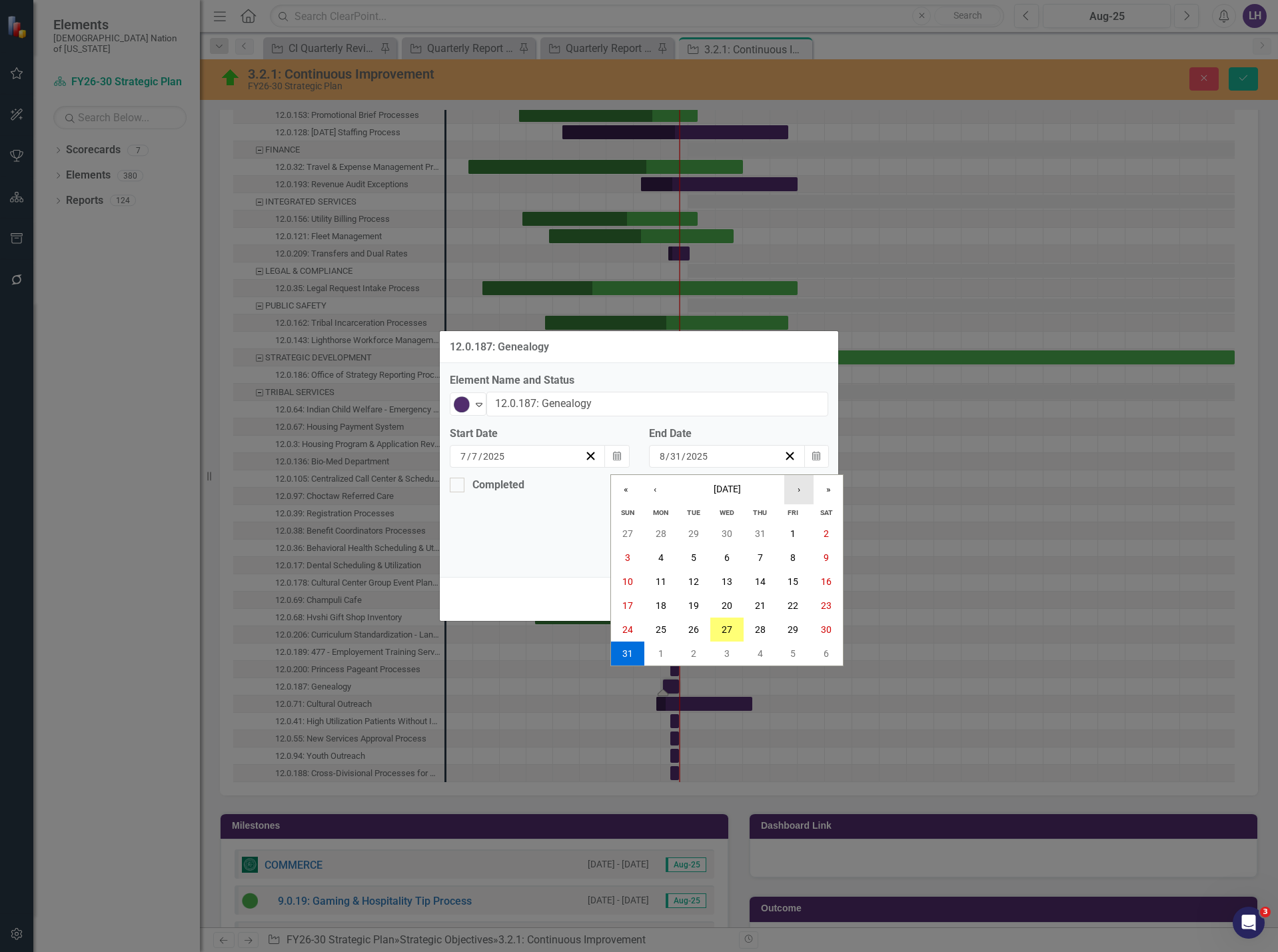
click at [805, 487] on button "›" at bounding box center [798, 489] width 29 height 29
click at [698, 635] on button "25" at bounding box center [694, 629] width 33 height 24
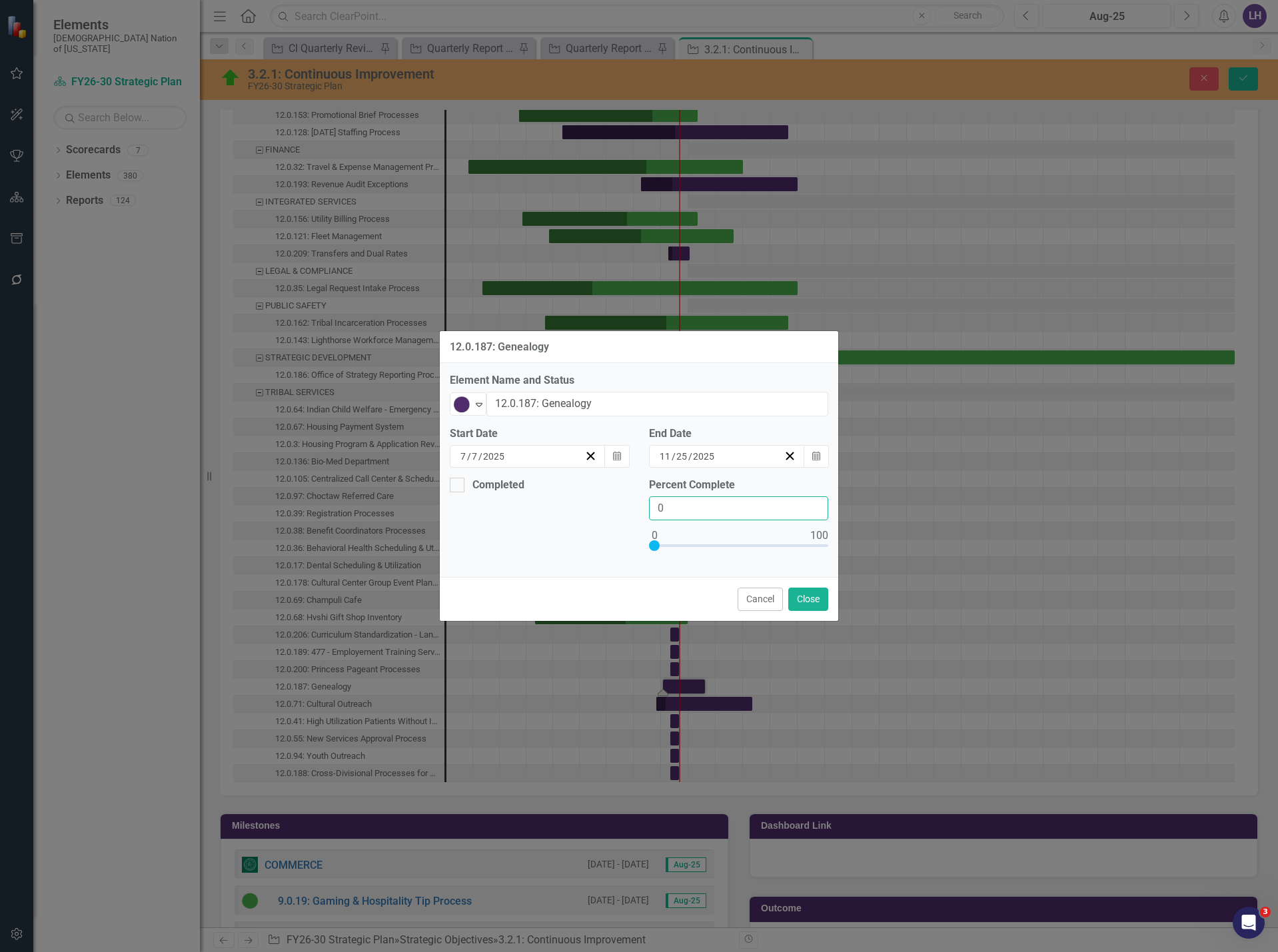
drag, startPoint x: 672, startPoint y: 506, endPoint x: 621, endPoint y: 509, distance: 51.1
click at [621, 509] on div "Completed Percent Complete 0" at bounding box center [639, 523] width 399 height 90
type input "30"
click at [815, 600] on button "Close" at bounding box center [808, 599] width 40 height 24
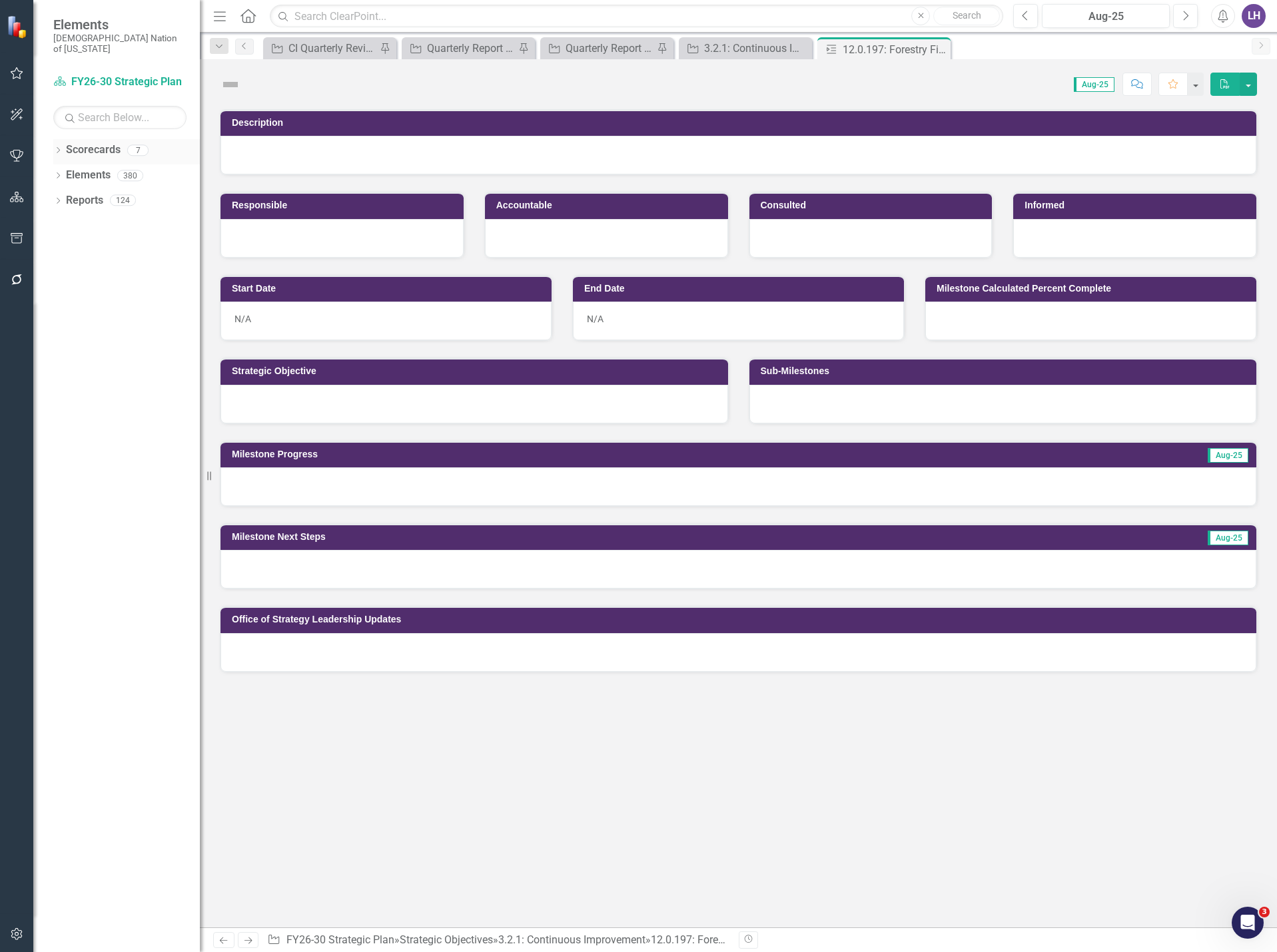
click at [61, 148] on icon "Dropdown" at bounding box center [58, 151] width 10 height 7
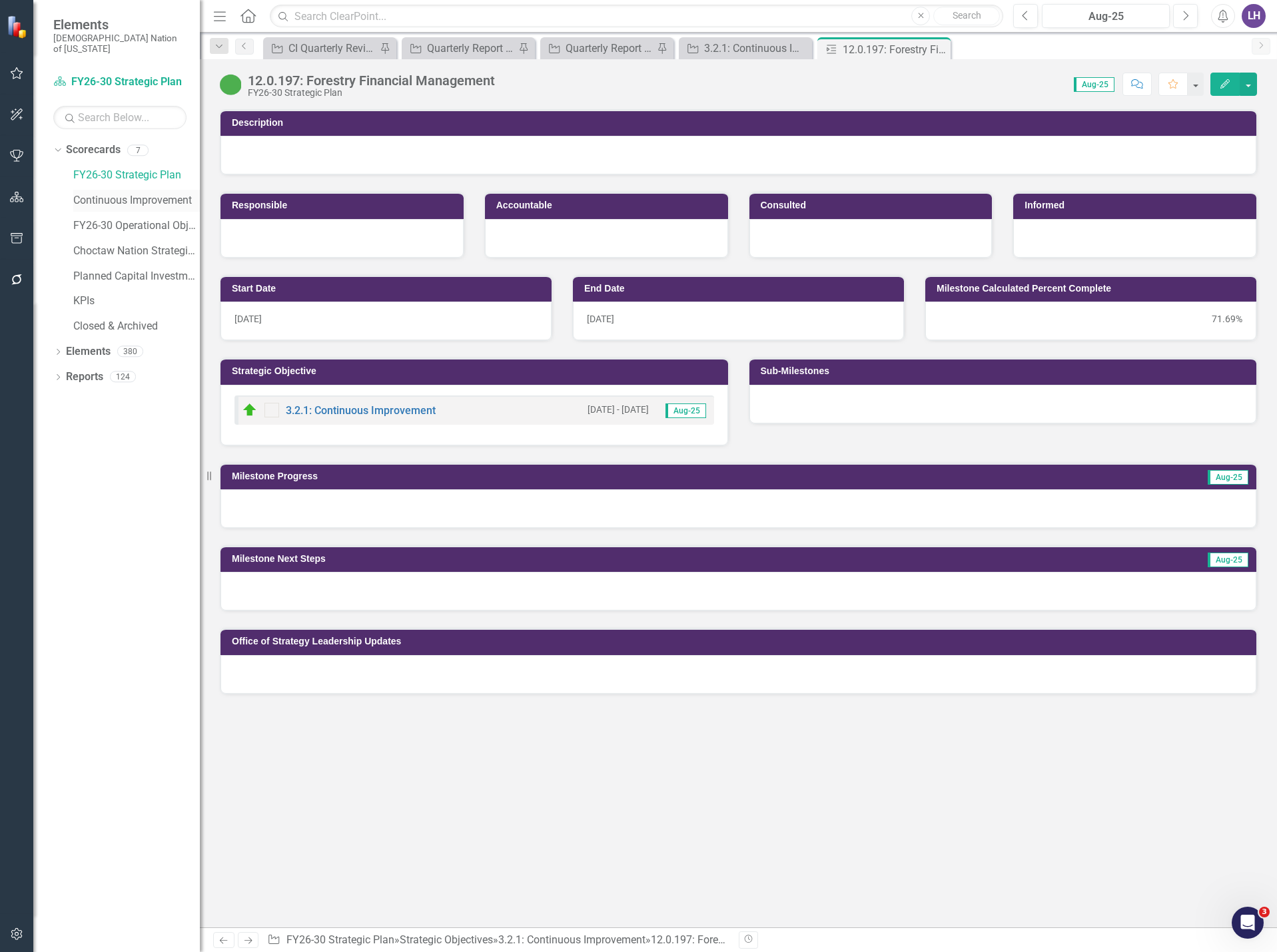
click at [109, 193] on link "Continuous Improvement" at bounding box center [136, 200] width 127 height 15
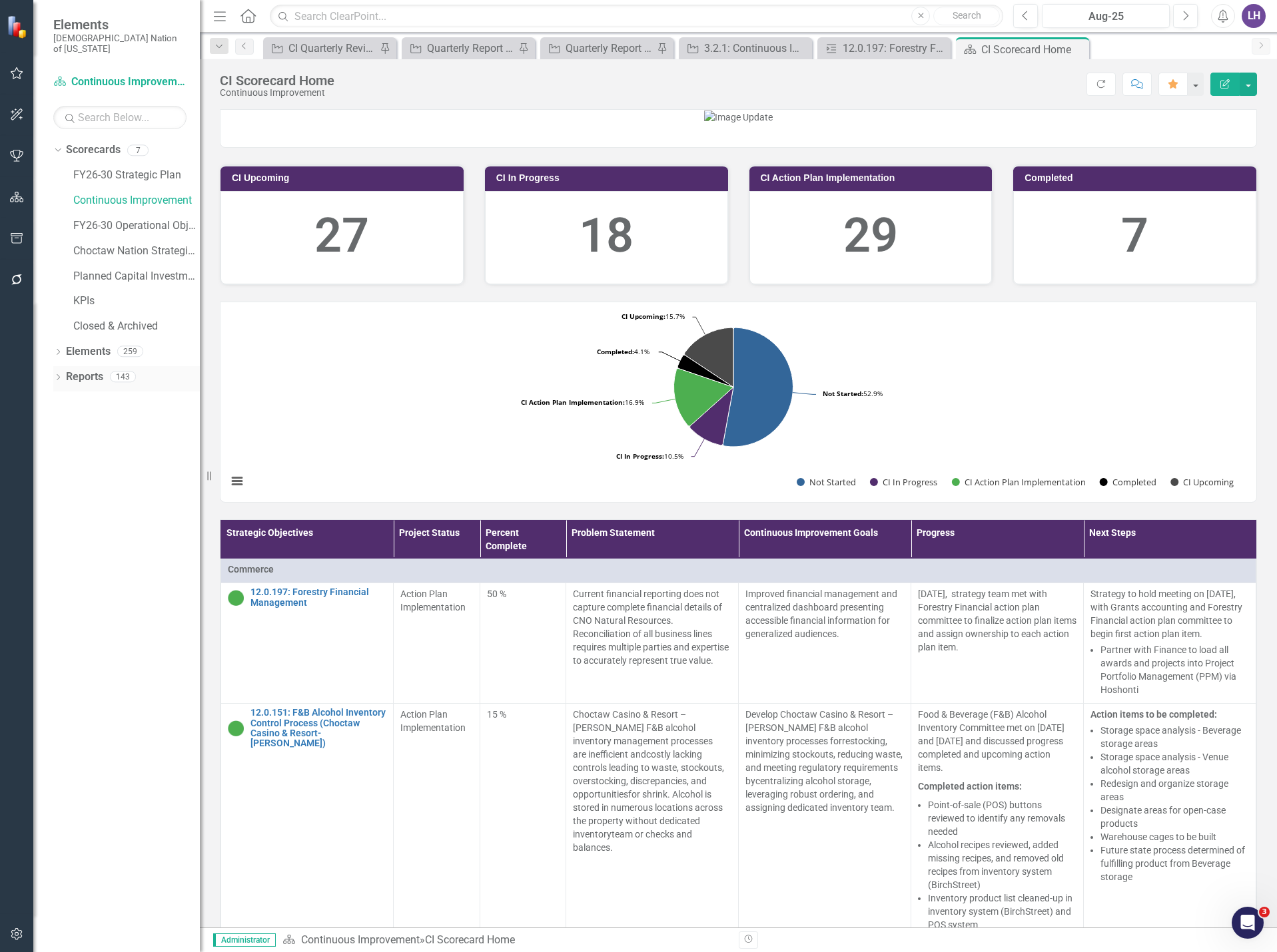
click at [95, 369] on link "Reports" at bounding box center [84, 376] width 37 height 15
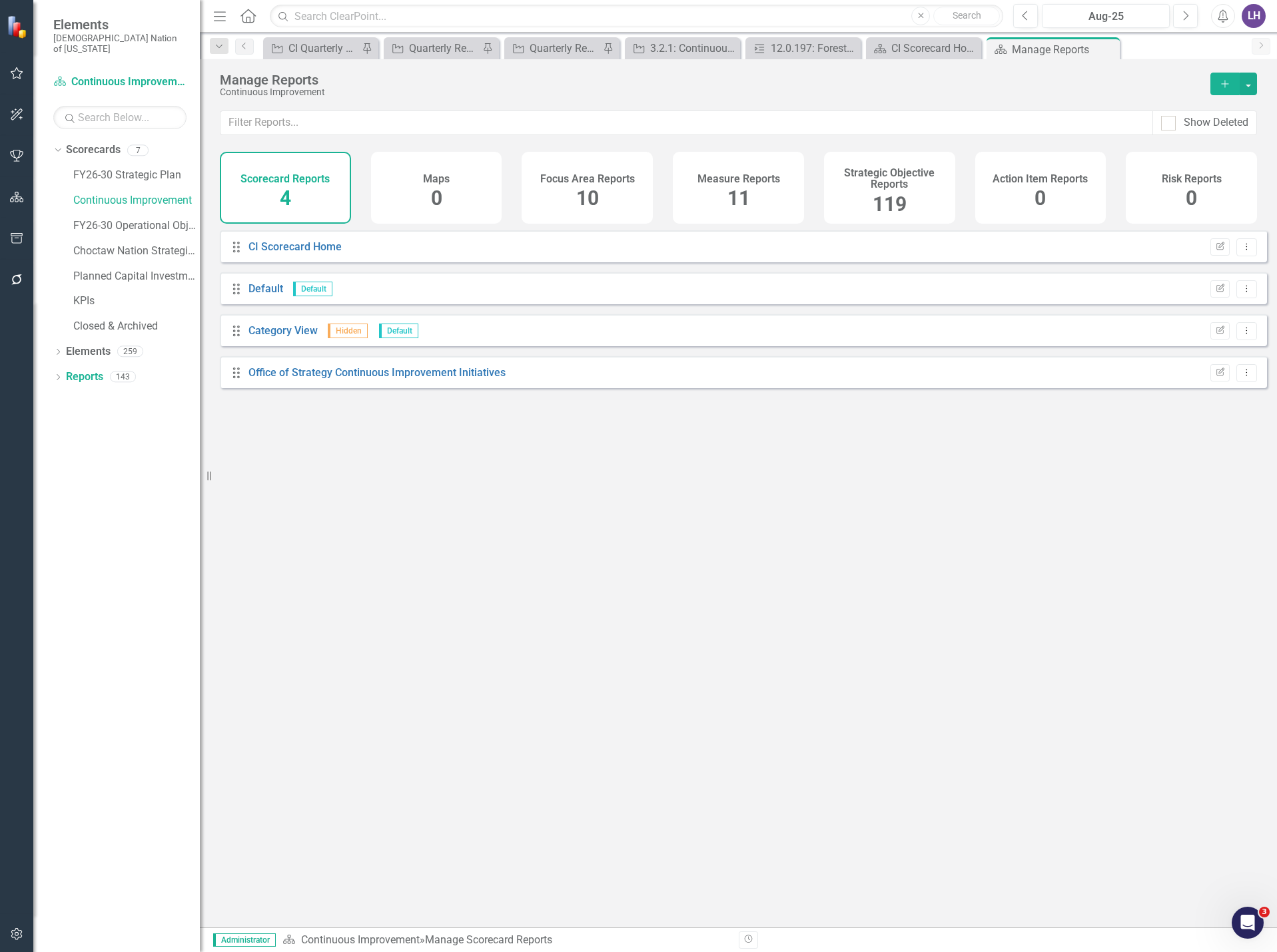
click at [882, 207] on span "119" at bounding box center [889, 204] width 34 height 24
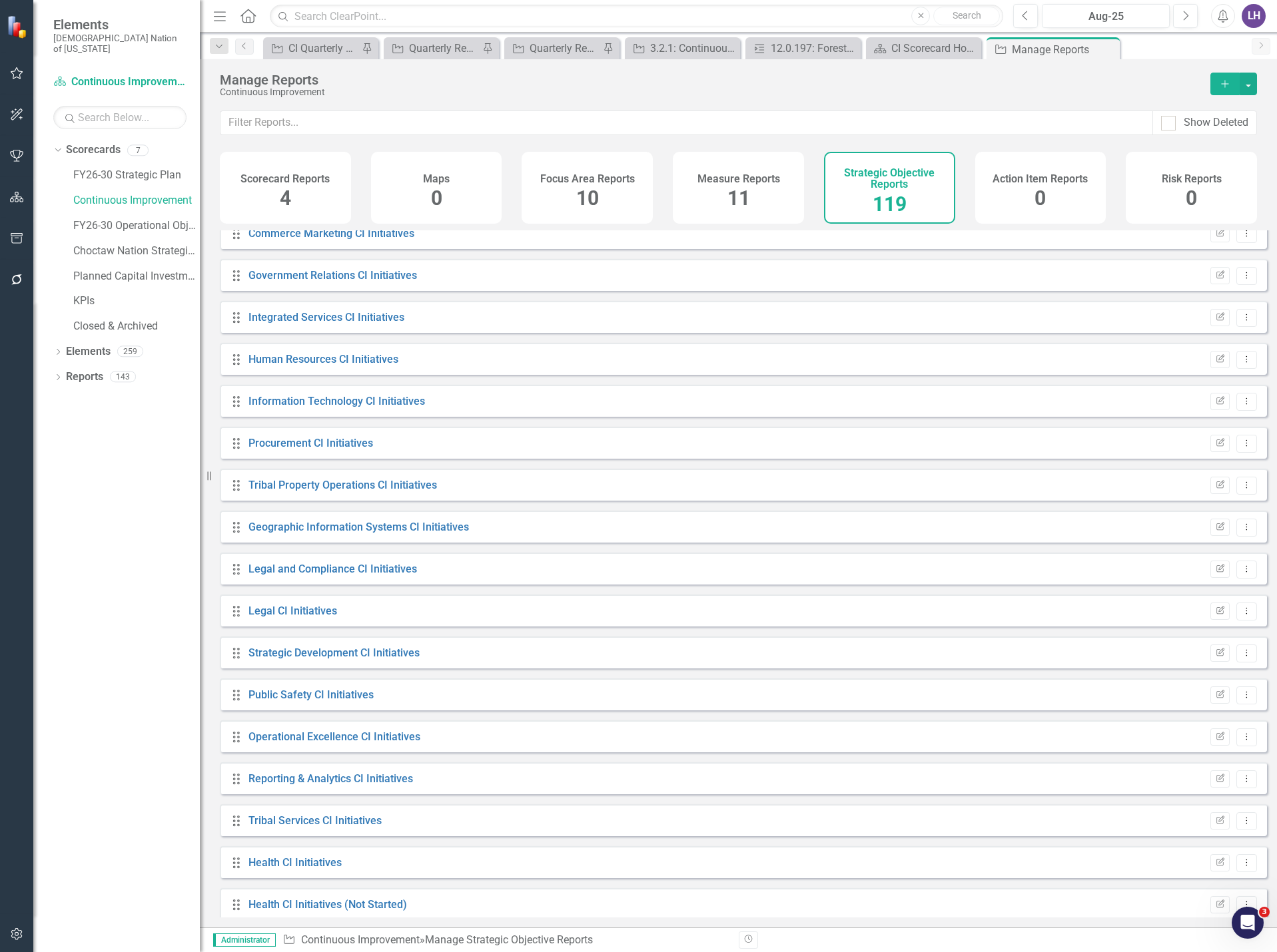
scroll to position [4304, 0]
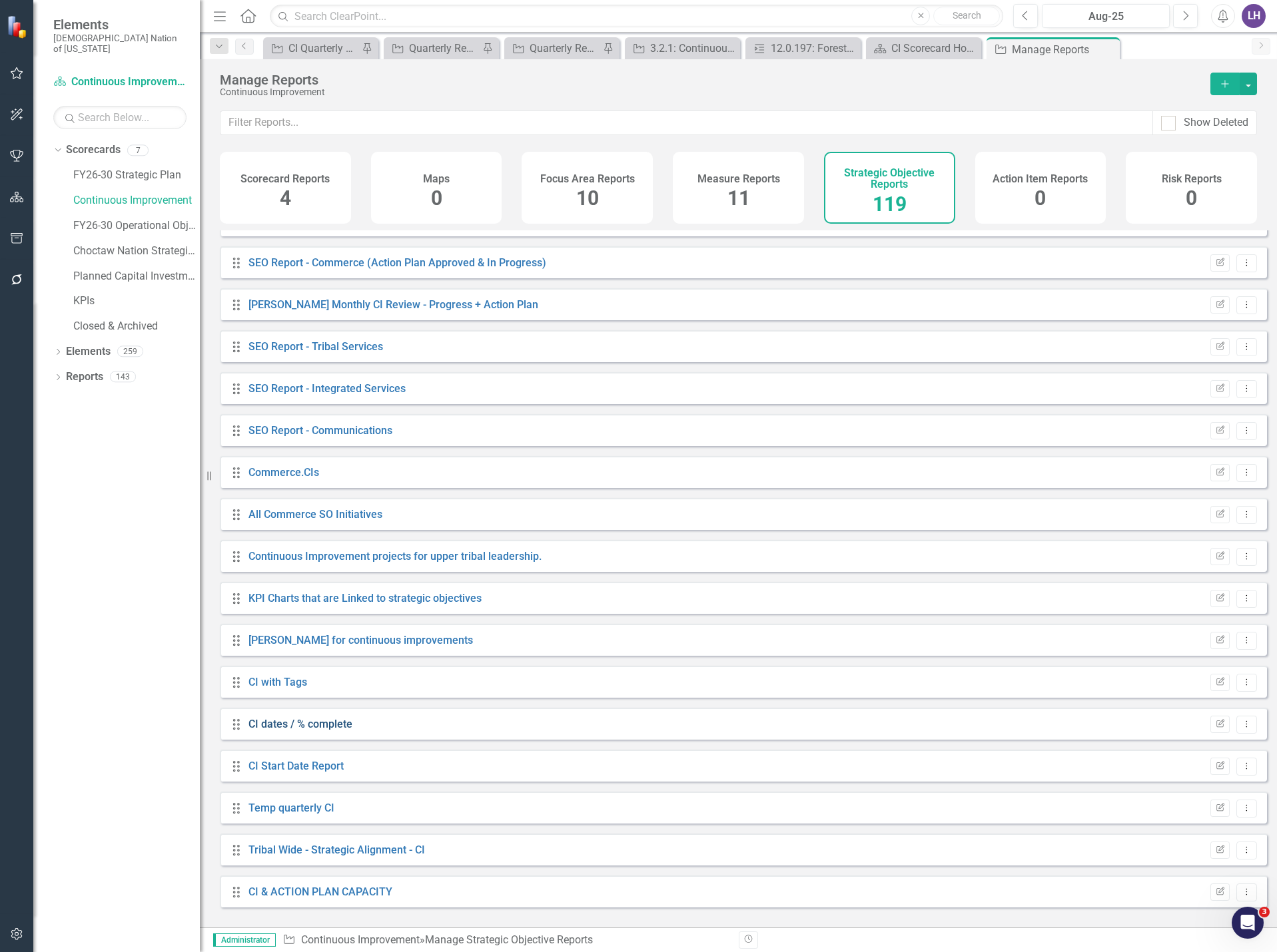
click at [310, 730] on link "CI dates / % complete" at bounding box center [300, 723] width 104 height 12
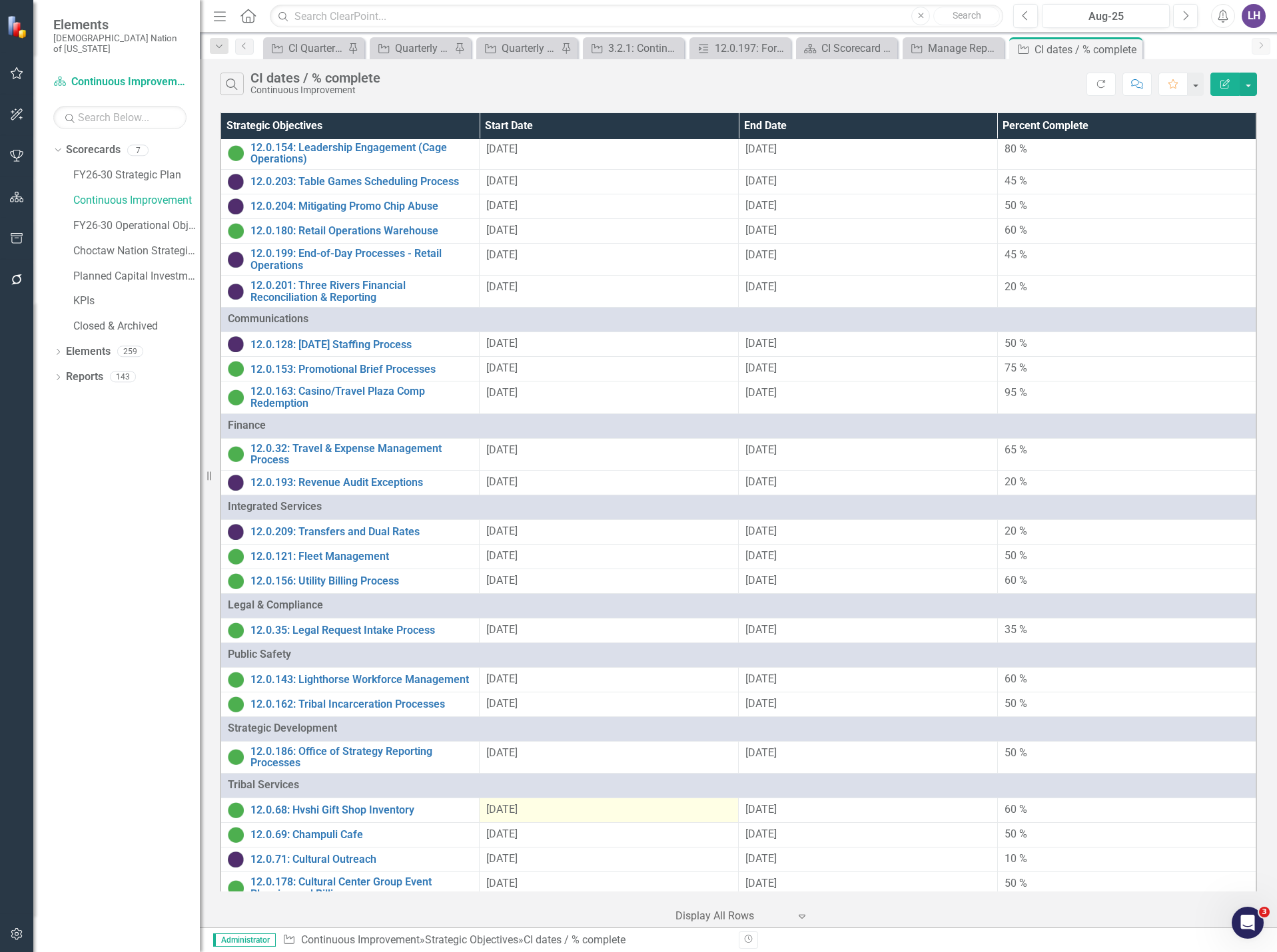
scroll to position [730, 0]
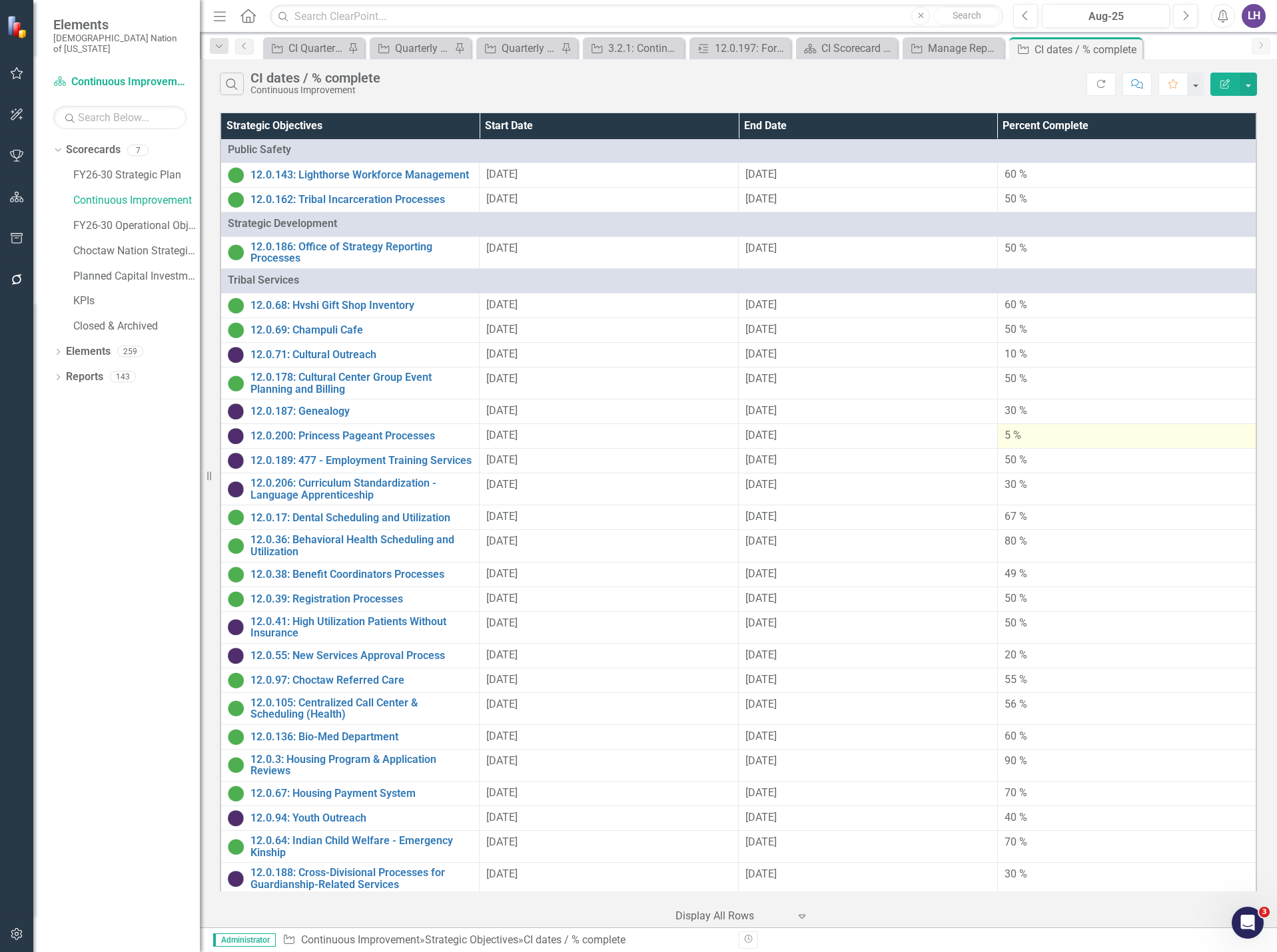
click at [1013, 428] on div "5 %" at bounding box center [1127, 435] width 244 height 15
click at [1012, 428] on div "5 %" at bounding box center [1127, 435] width 244 height 15
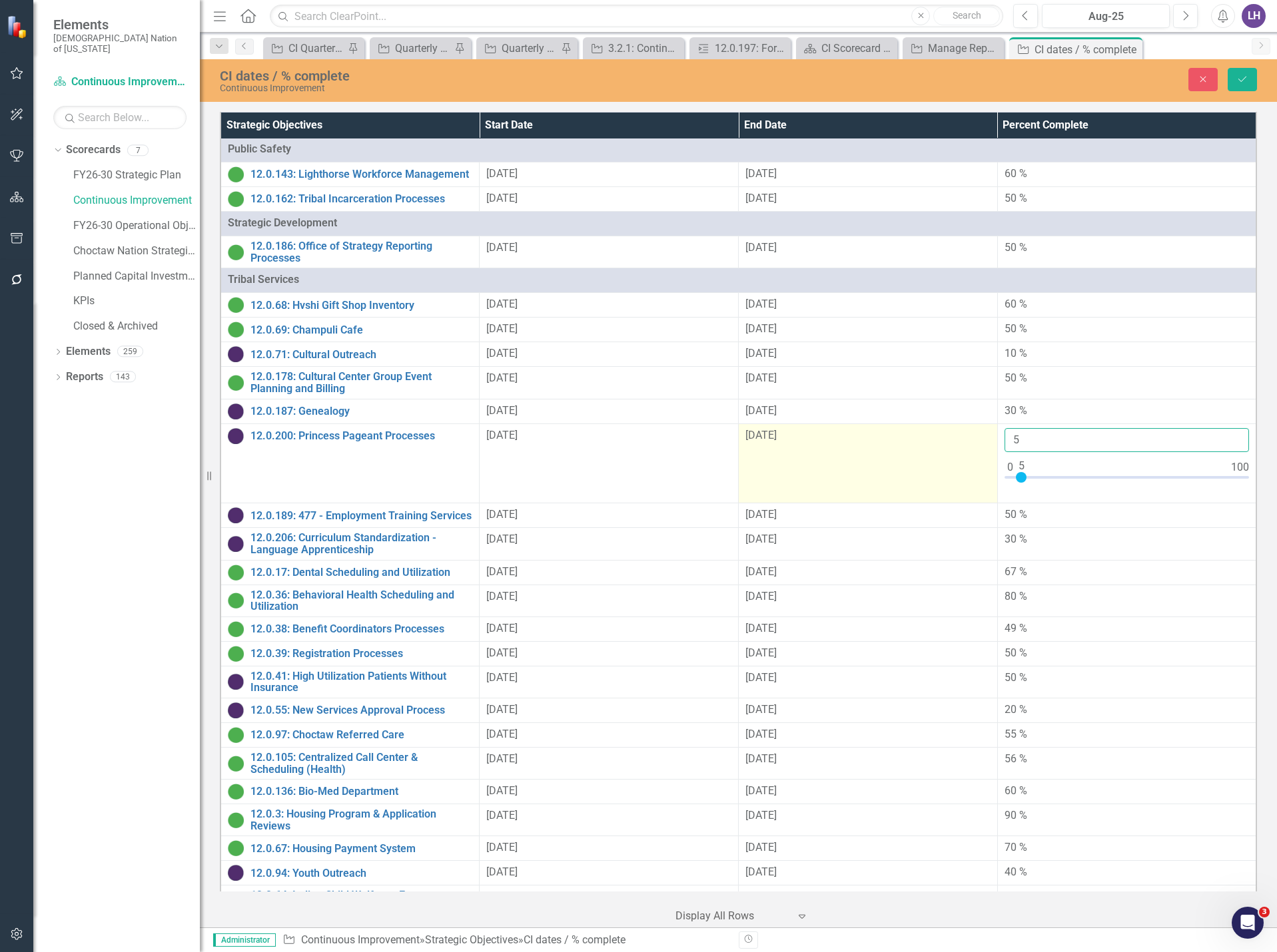
drag, startPoint x: 1023, startPoint y: 432, endPoint x: 929, endPoint y: 420, distance: 94.8
click at [929, 424] on tr "12.0.200: Princess Pageant Processes Link Map View Link Map Edit Edit Strategic…" at bounding box center [739, 463] width 1036 height 80
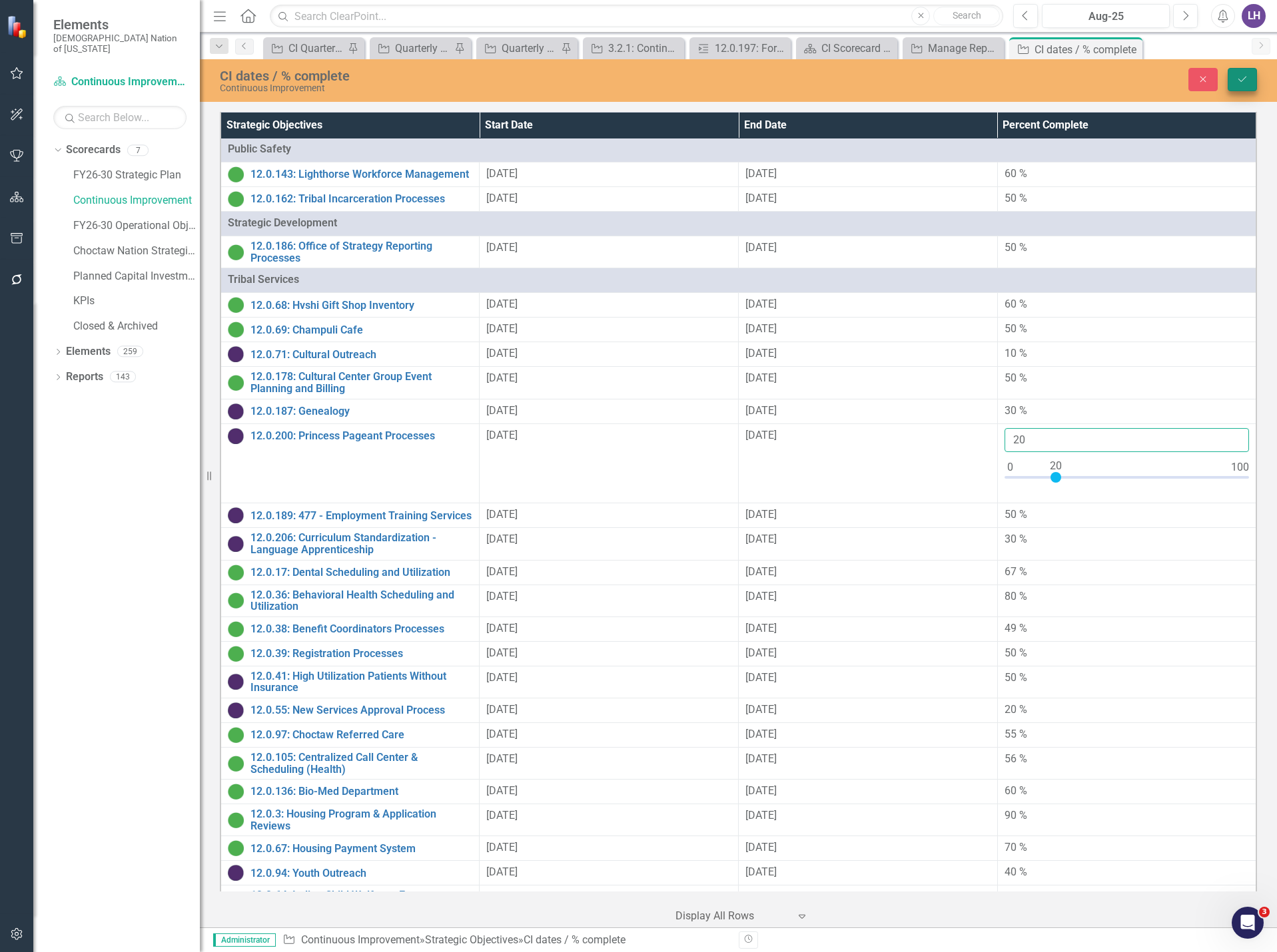
type input "20"
click at [1244, 76] on icon "Save" at bounding box center [1242, 79] width 12 height 10
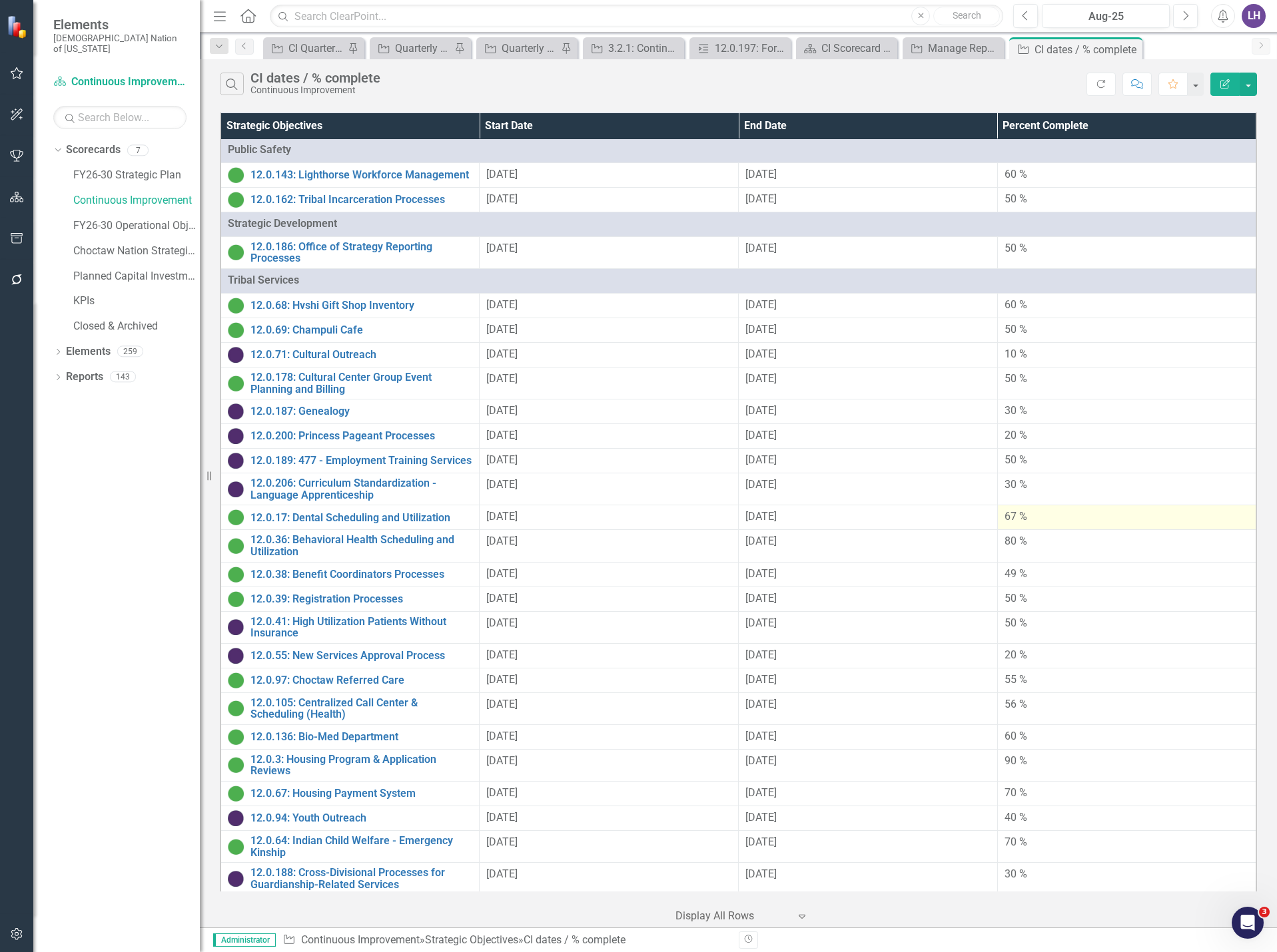
click at [1013, 513] on div "67 %" at bounding box center [1127, 516] width 244 height 15
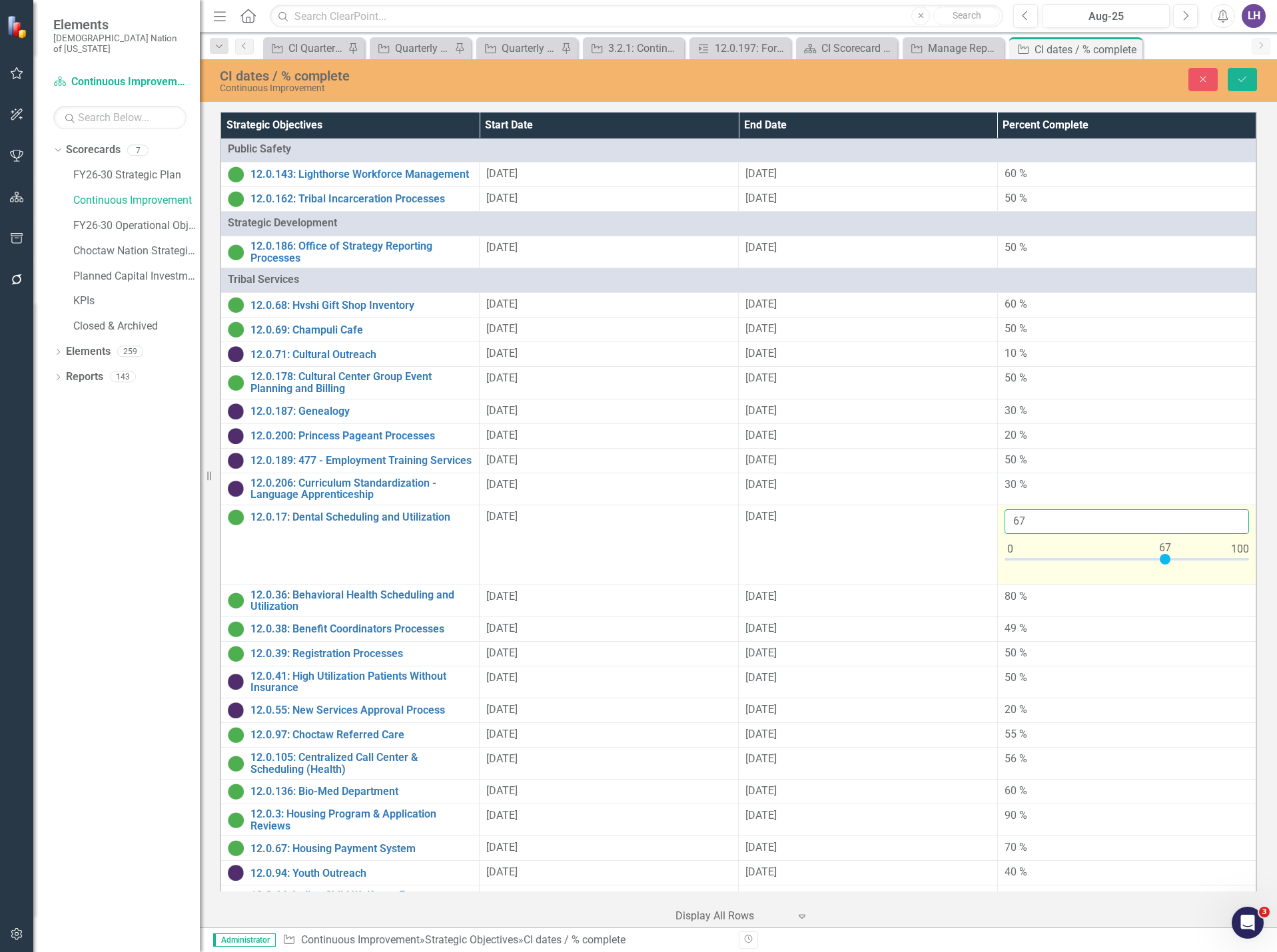
click at [1022, 518] on input "67" at bounding box center [1127, 521] width 244 height 25
type input "65"
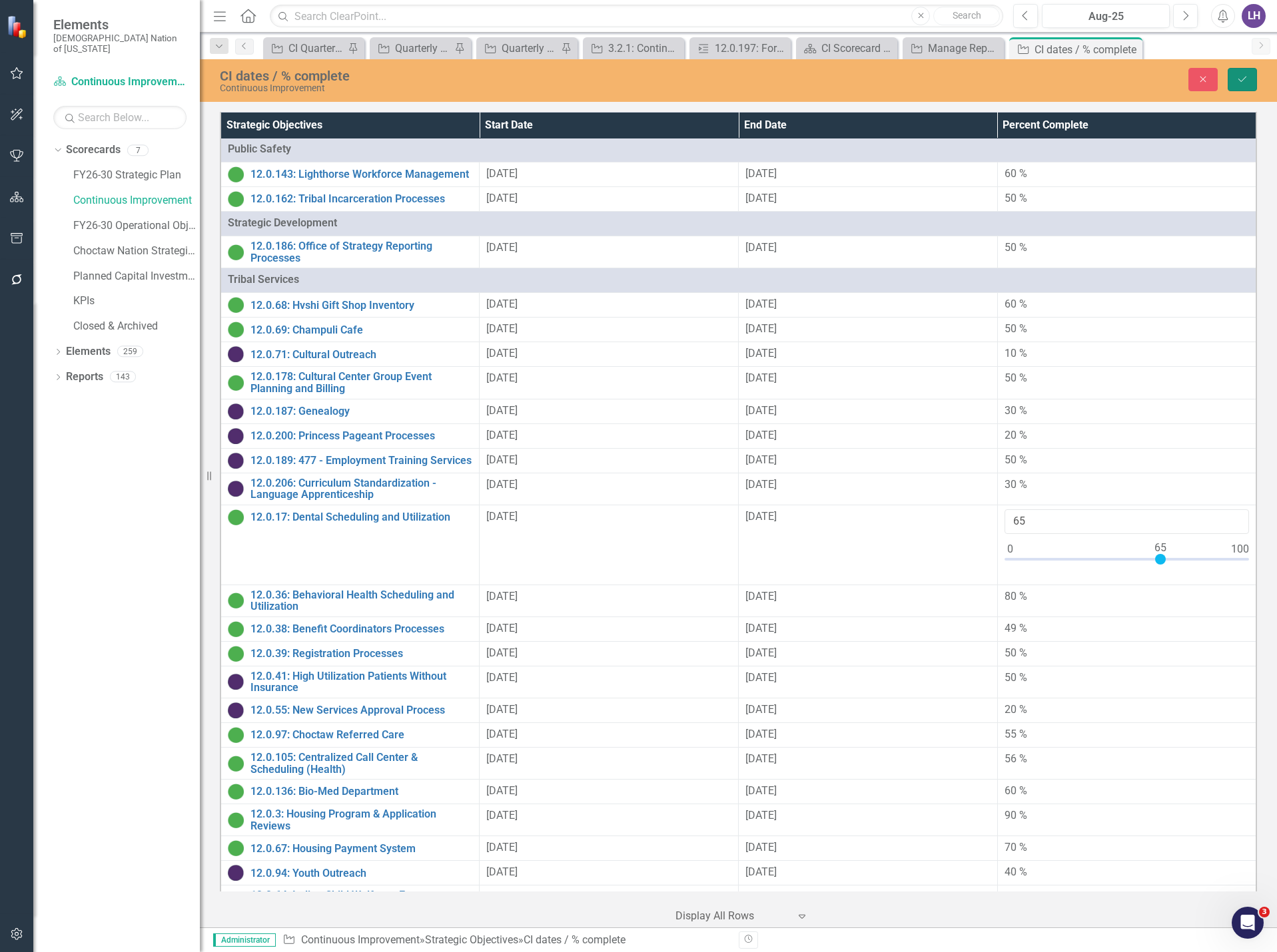
click at [1244, 82] on icon "Save" at bounding box center [1242, 79] width 12 height 10
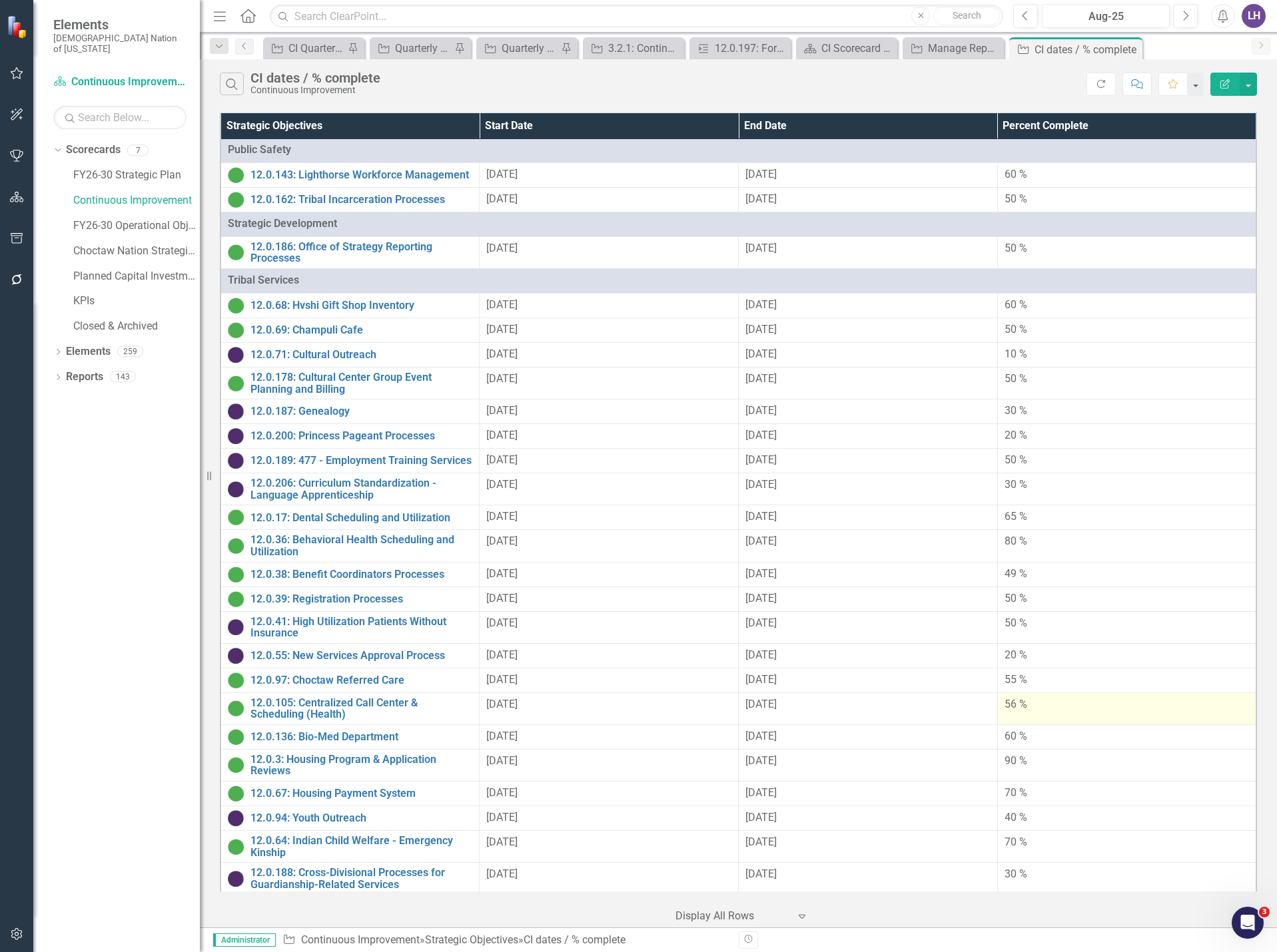
click at [1016, 701] on div "56 %" at bounding box center [1127, 704] width 244 height 15
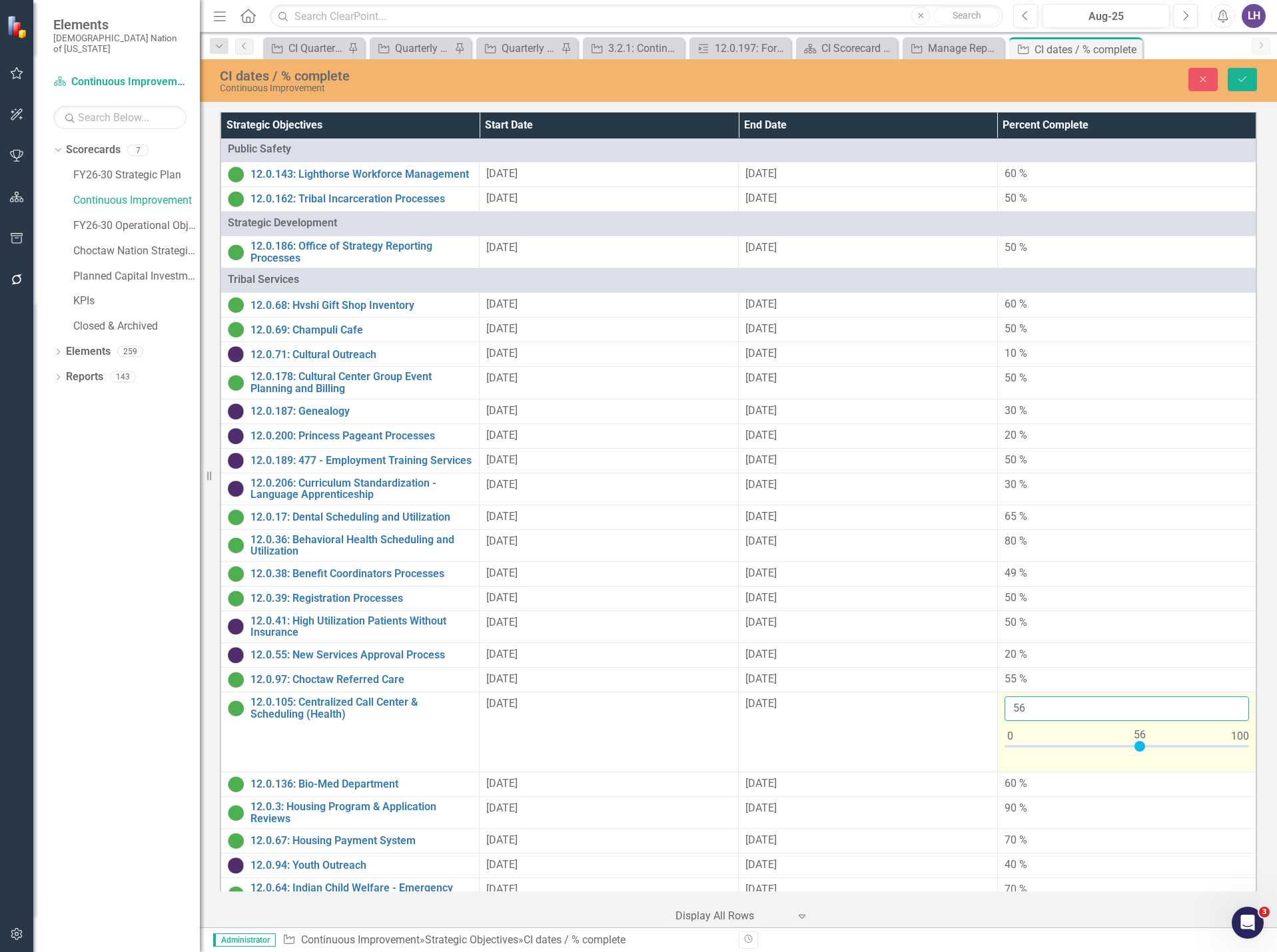
click at [1025, 707] on input "56" at bounding box center [1127, 709] width 244 height 25
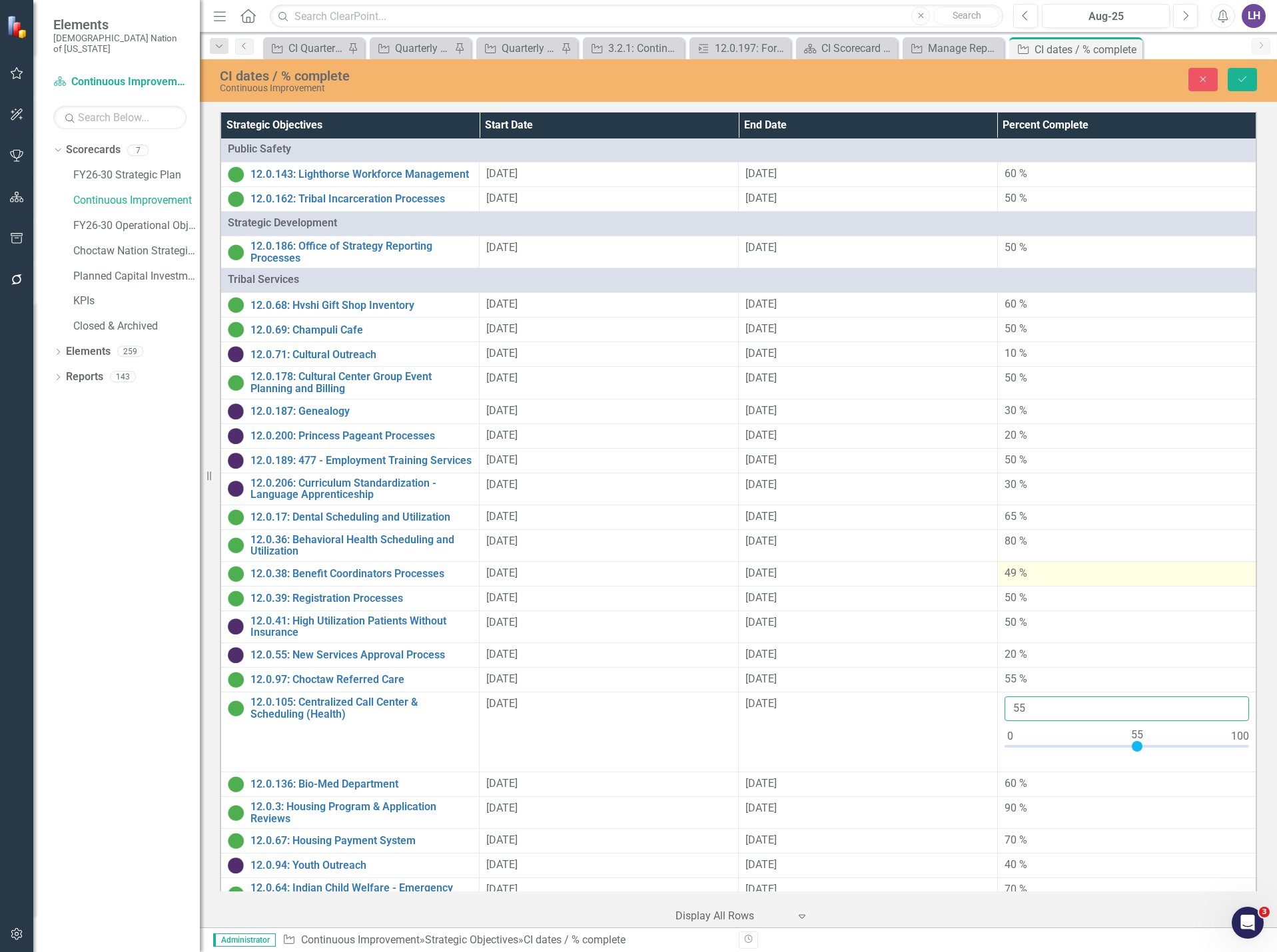
type input "55"
click at [1040, 571] on div "49 %" at bounding box center [1127, 573] width 244 height 15
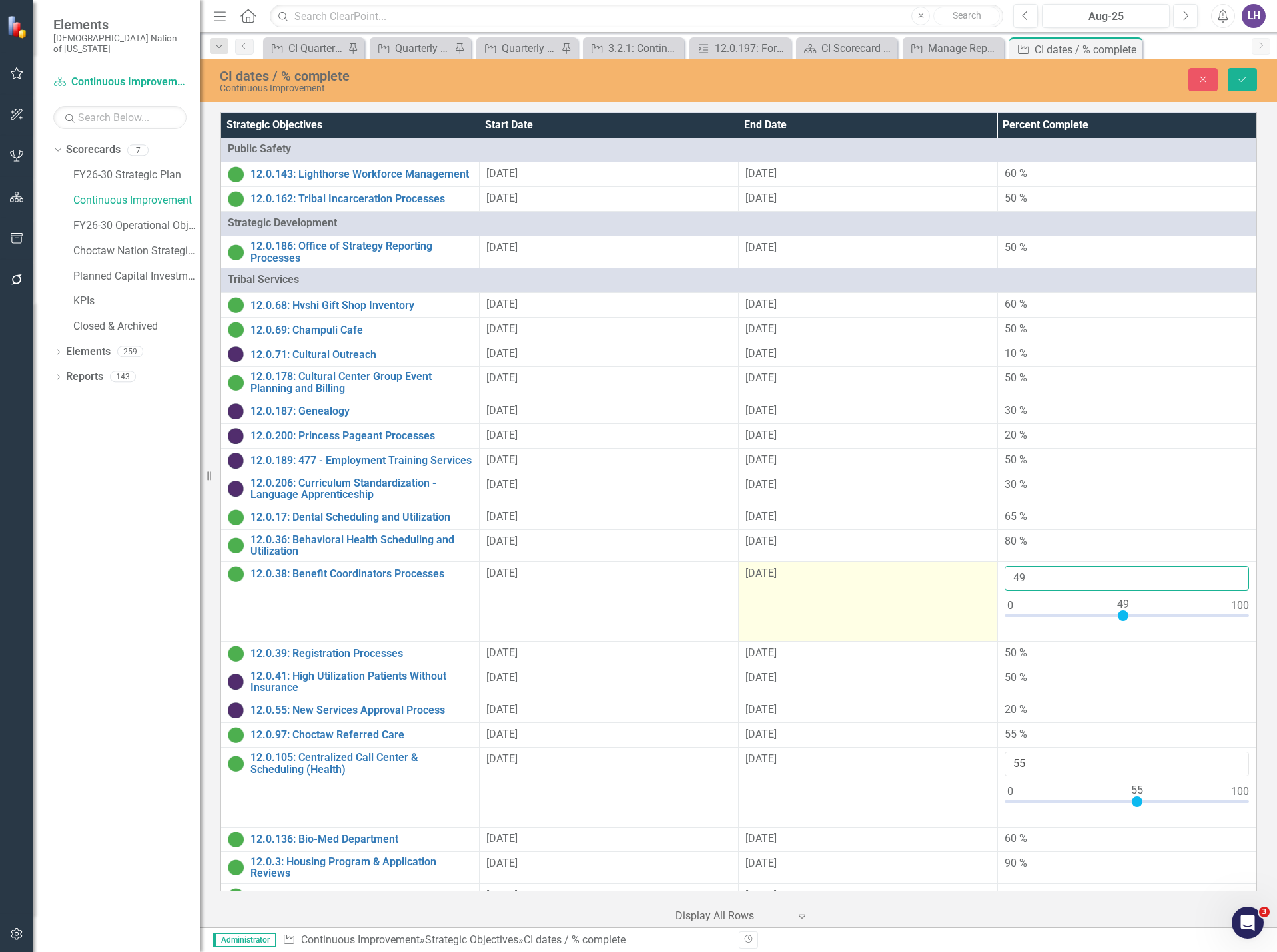
drag, startPoint x: 1025, startPoint y: 574, endPoint x: 956, endPoint y: 571, distance: 69.1
click at [956, 571] on tr "12.0.38: Benefit Coordinators Processes Link Map View Link Map Edit Edit Strate…" at bounding box center [739, 600] width 1036 height 80
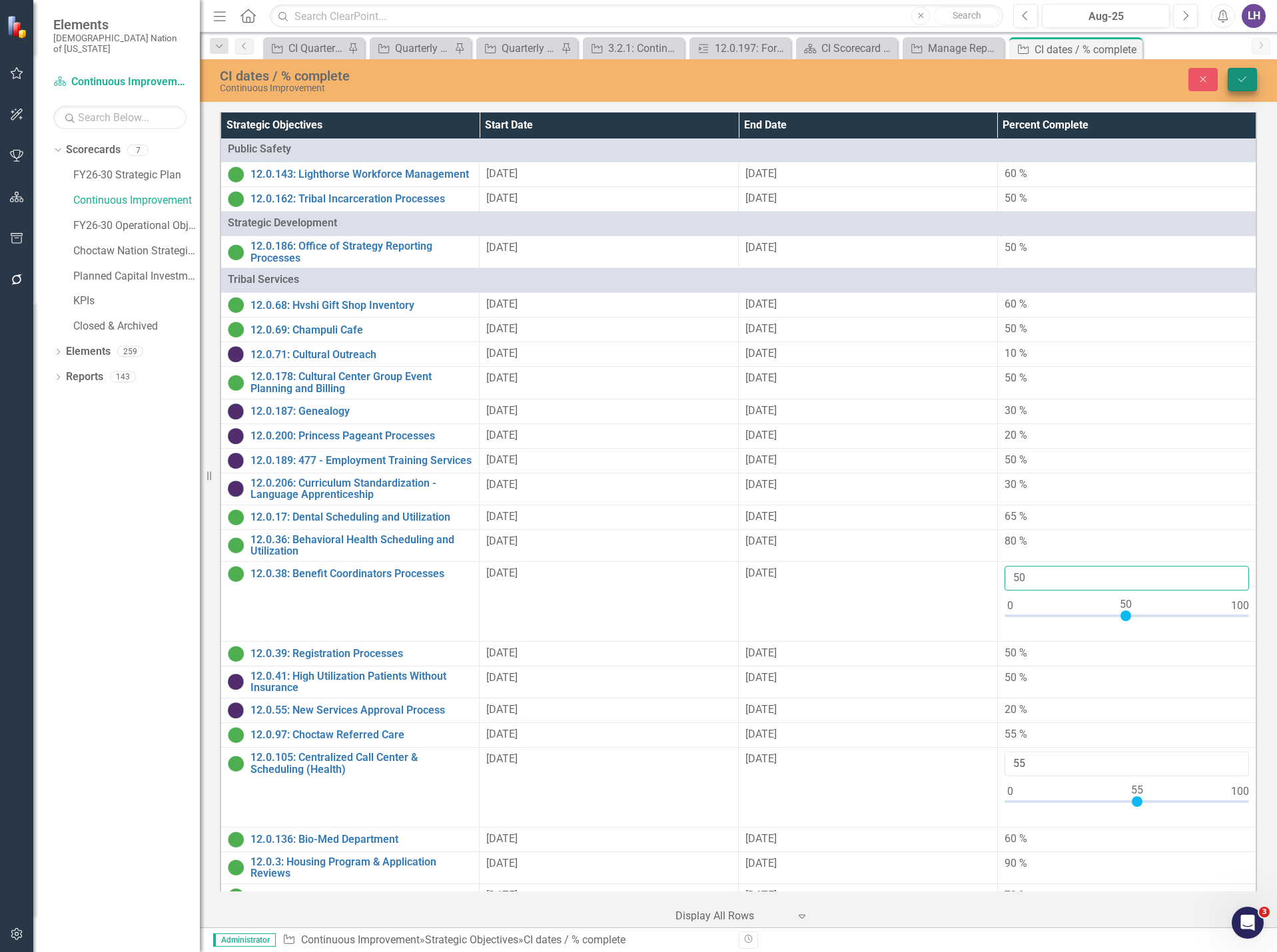
type input "50"
click at [1237, 78] on icon "Save" at bounding box center [1242, 79] width 12 height 10
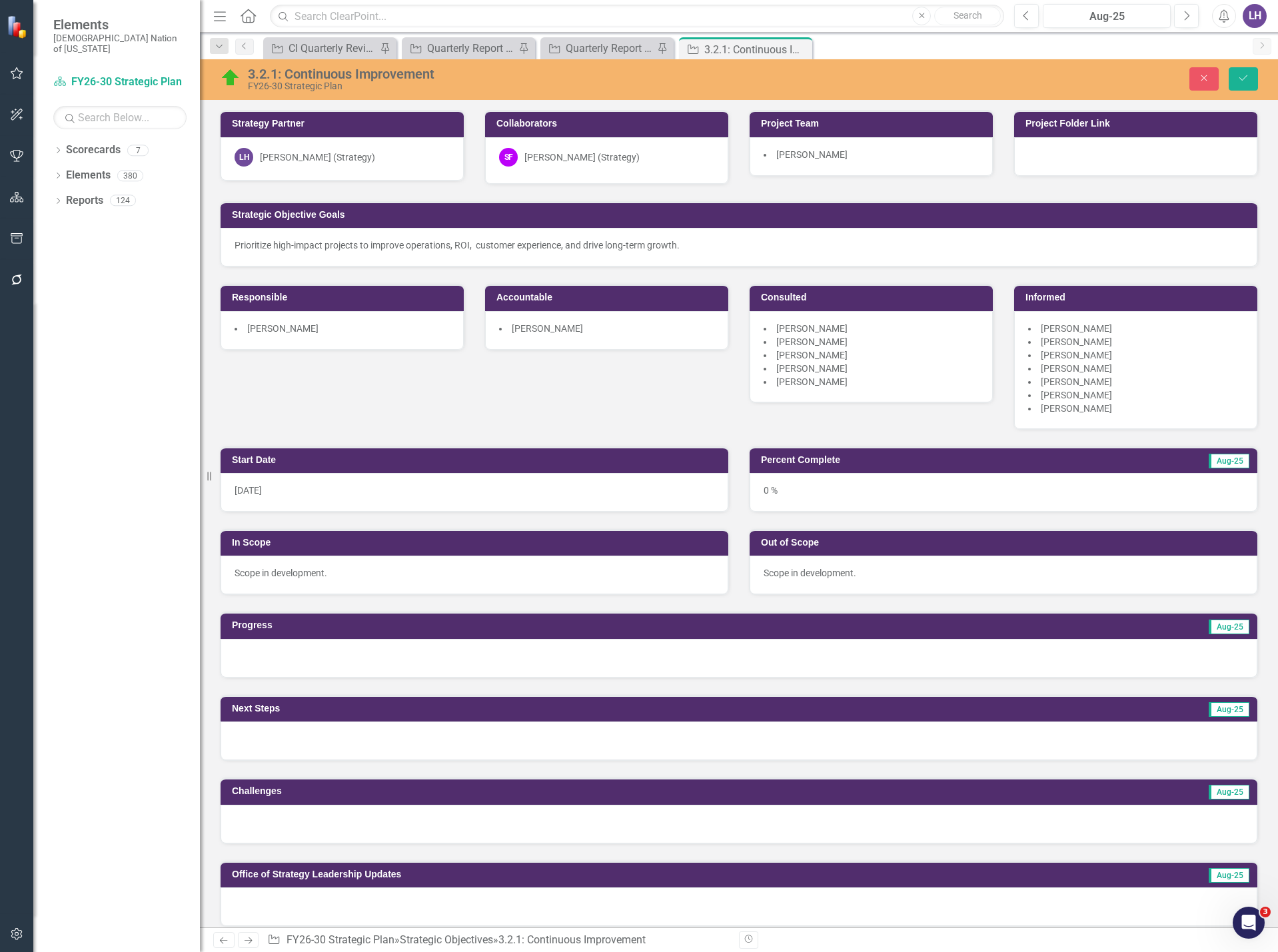
scroll to position [1470, 0]
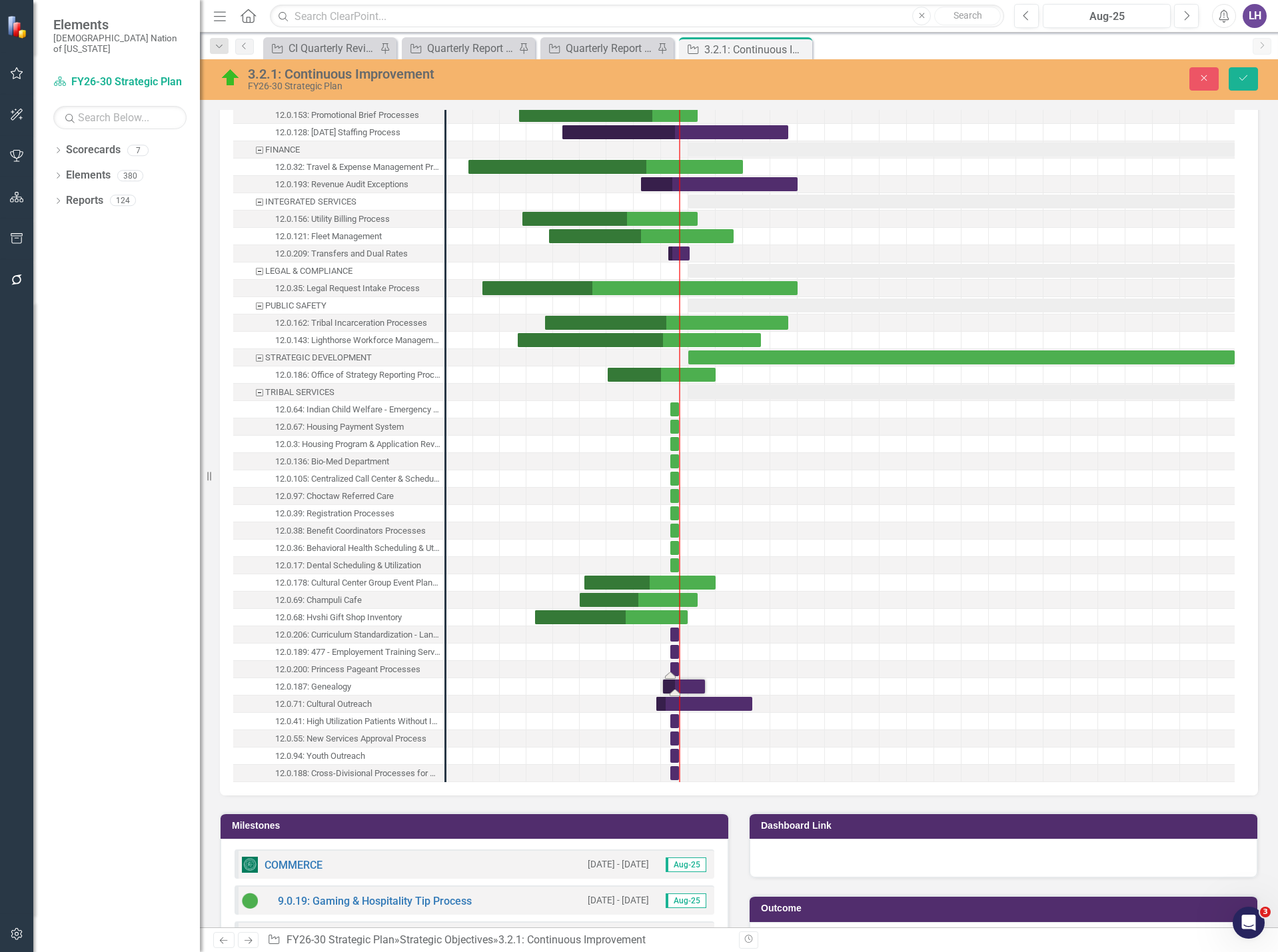
click at [676, 669] on div "Task: Start date: 2025-08-01 End date: 2025-08-31" at bounding box center [675, 670] width 9 height 14
click at [675, 670] on div "Task: Start date: 2025-08-01 End date: 2025-08-31" at bounding box center [675, 670] width 9 height 14
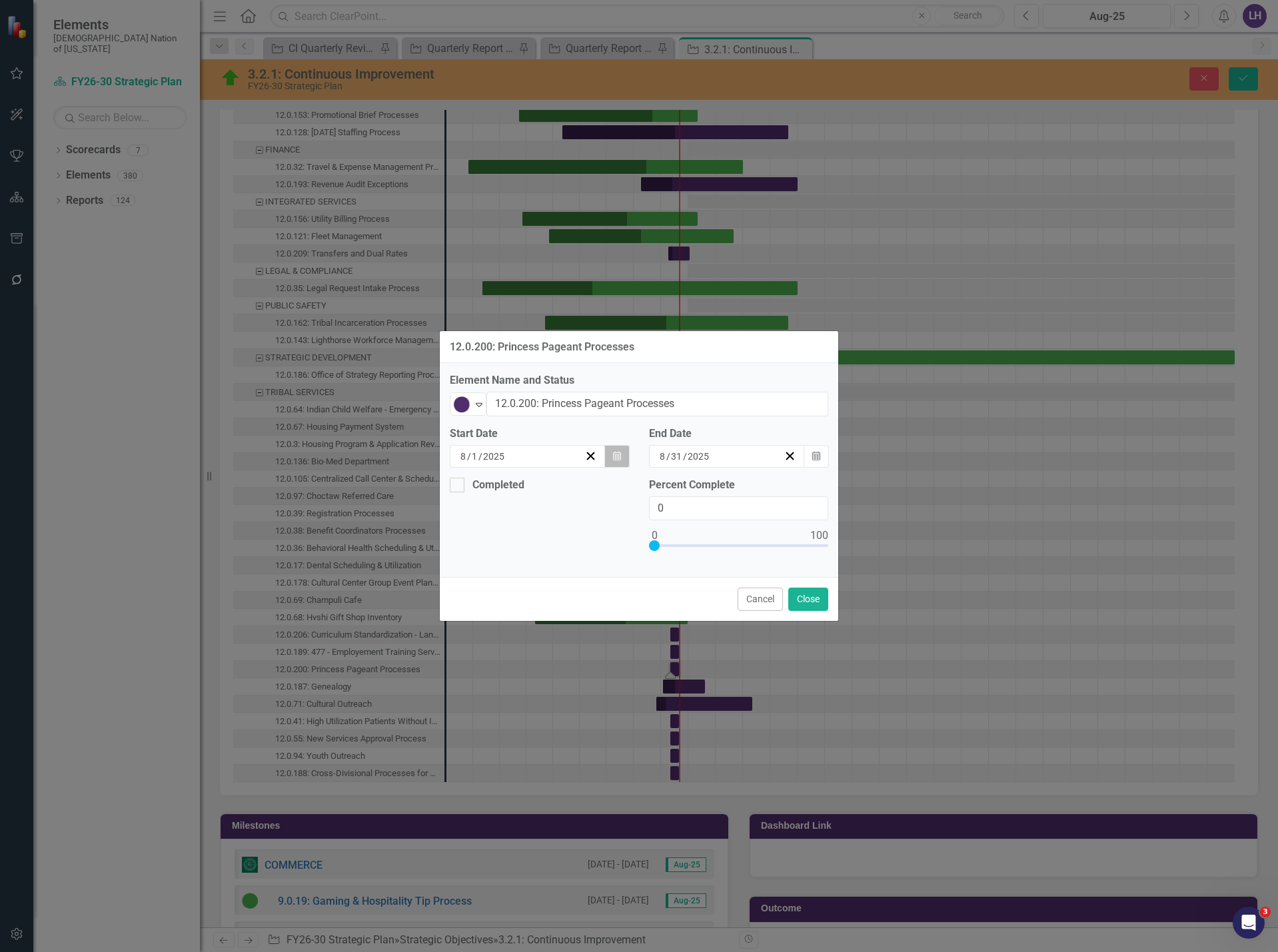
click at [619, 459] on icon "button" at bounding box center [617, 456] width 8 height 10
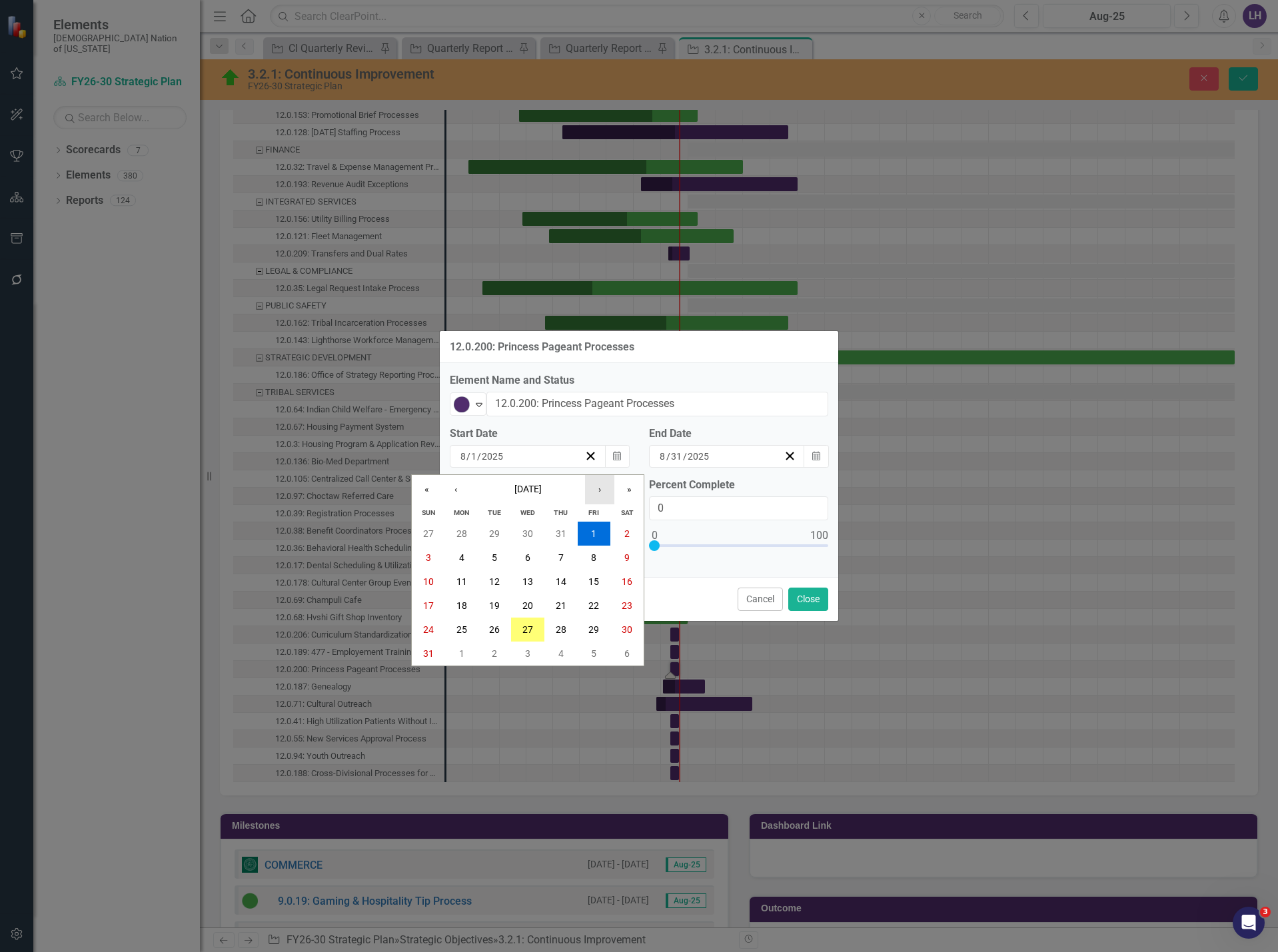
click at [590, 490] on button "›" at bounding box center [599, 489] width 29 height 29
click at [456, 487] on button "‹" at bounding box center [455, 489] width 29 height 29
click at [465, 559] on button "9" at bounding box center [462, 557] width 33 height 24
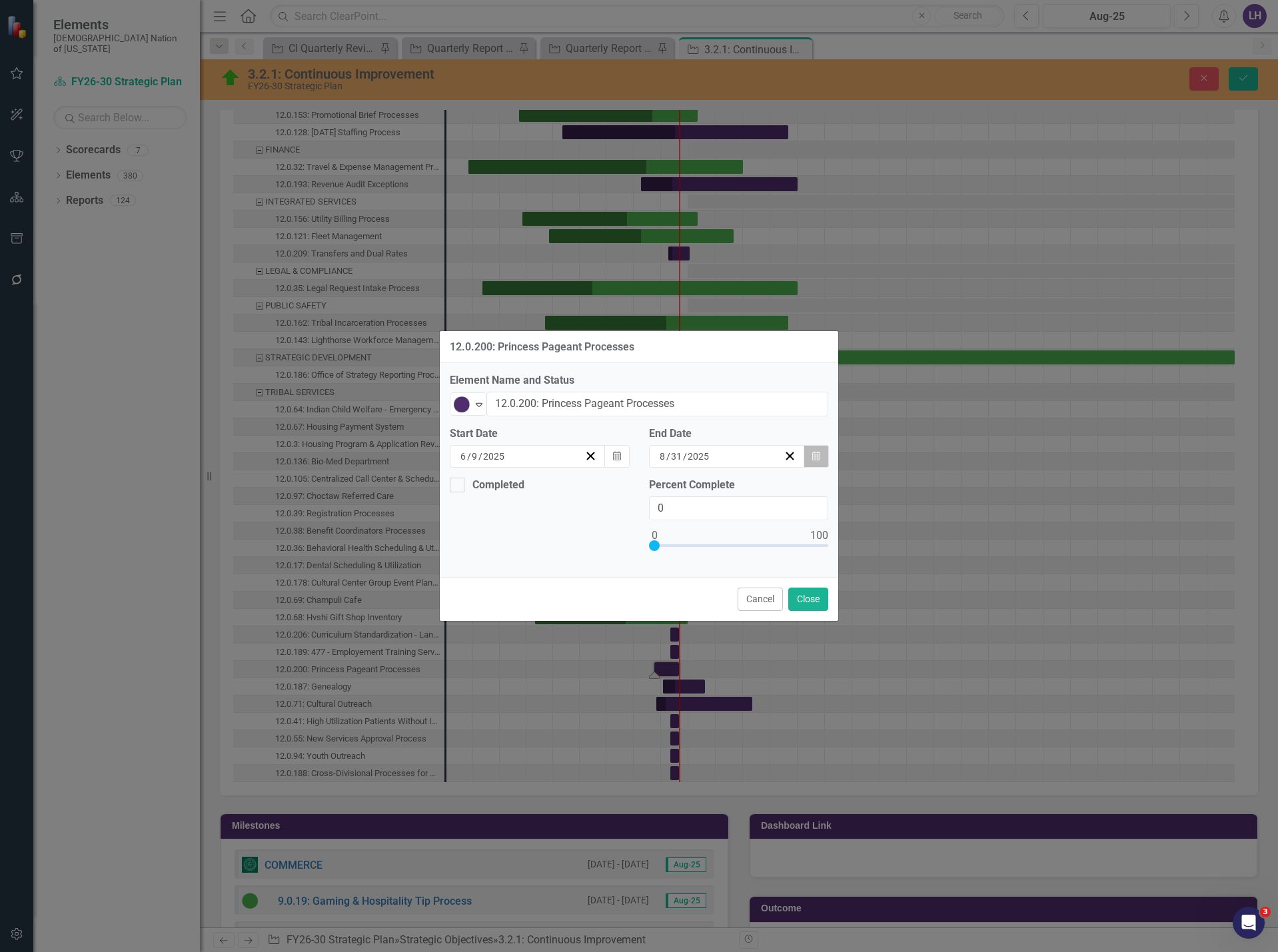
click at [818, 458] on icon "button" at bounding box center [816, 456] width 8 height 10
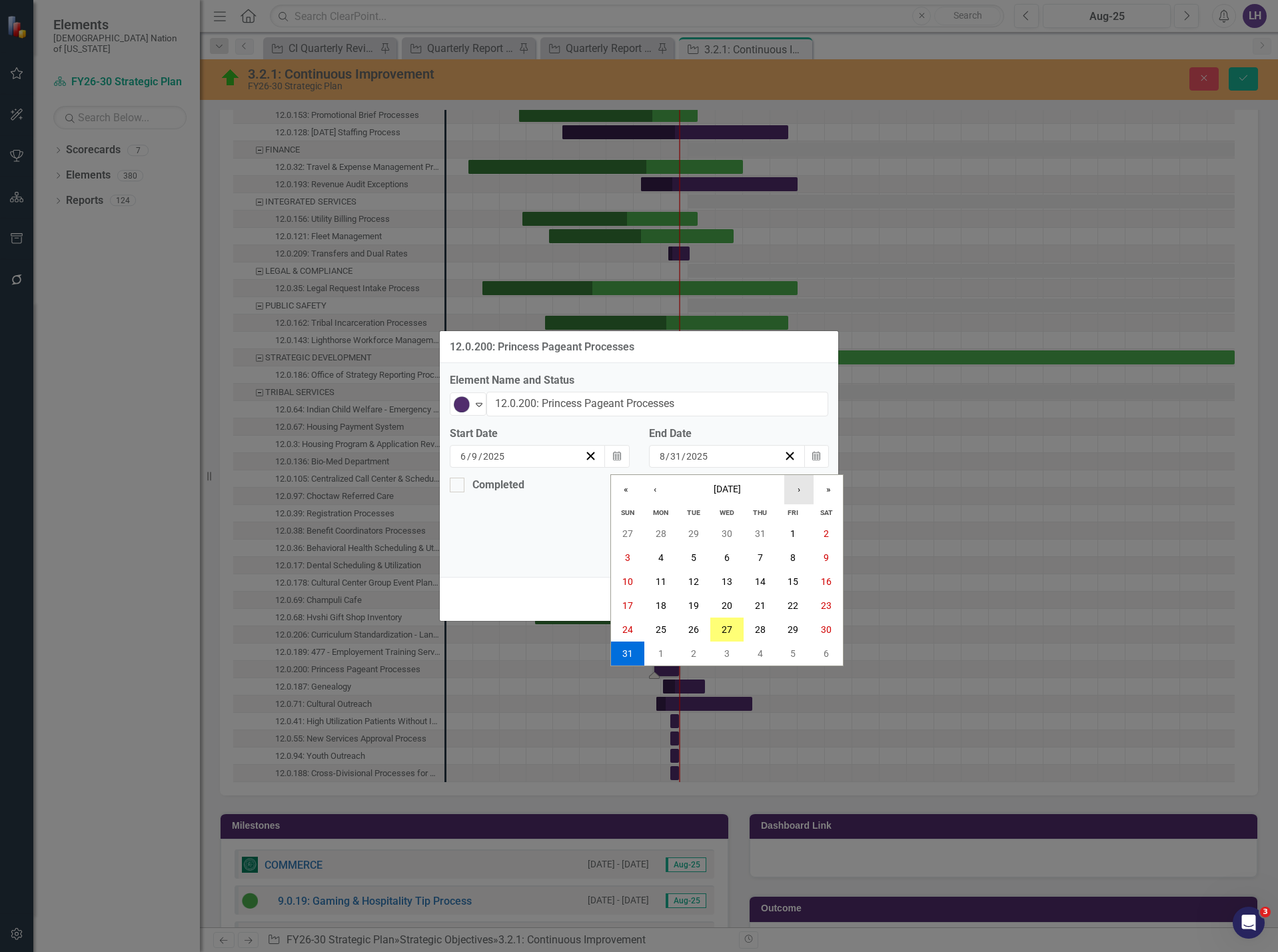
click at [795, 491] on button "›" at bounding box center [798, 489] width 29 height 29
click at [723, 630] on abbr "31" at bounding box center [727, 630] width 11 height 11
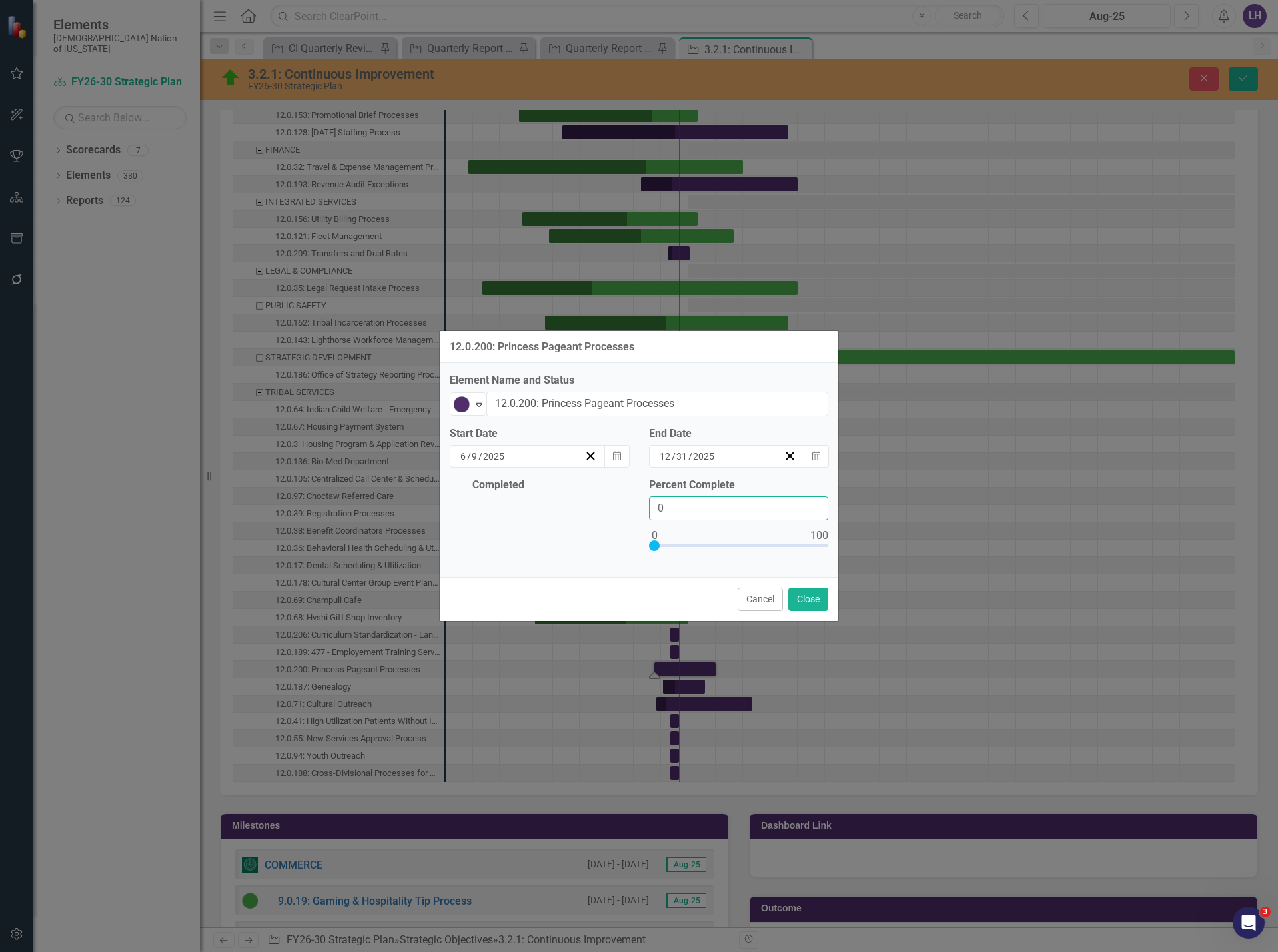
drag, startPoint x: 664, startPoint y: 507, endPoint x: 631, endPoint y: 506, distance: 33.0
click at [631, 506] on div "Completed Percent Complete 0" at bounding box center [639, 523] width 399 height 90
type input "20"
click at [814, 600] on button "Close" at bounding box center [808, 599] width 40 height 24
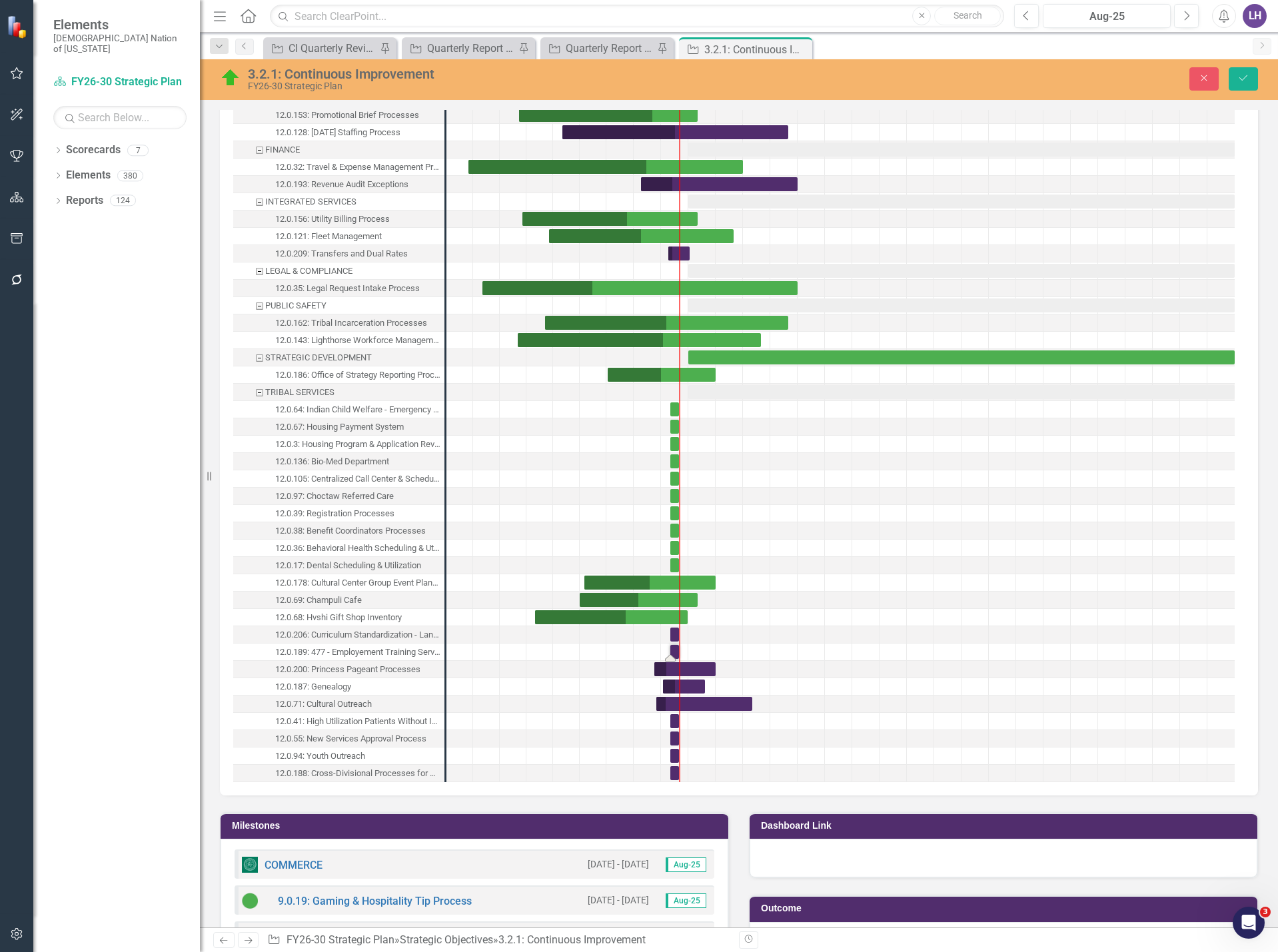
click at [674, 649] on div "Task: Start date: 2025-08-01 End date: 2025-08-31" at bounding box center [675, 652] width 9 height 14
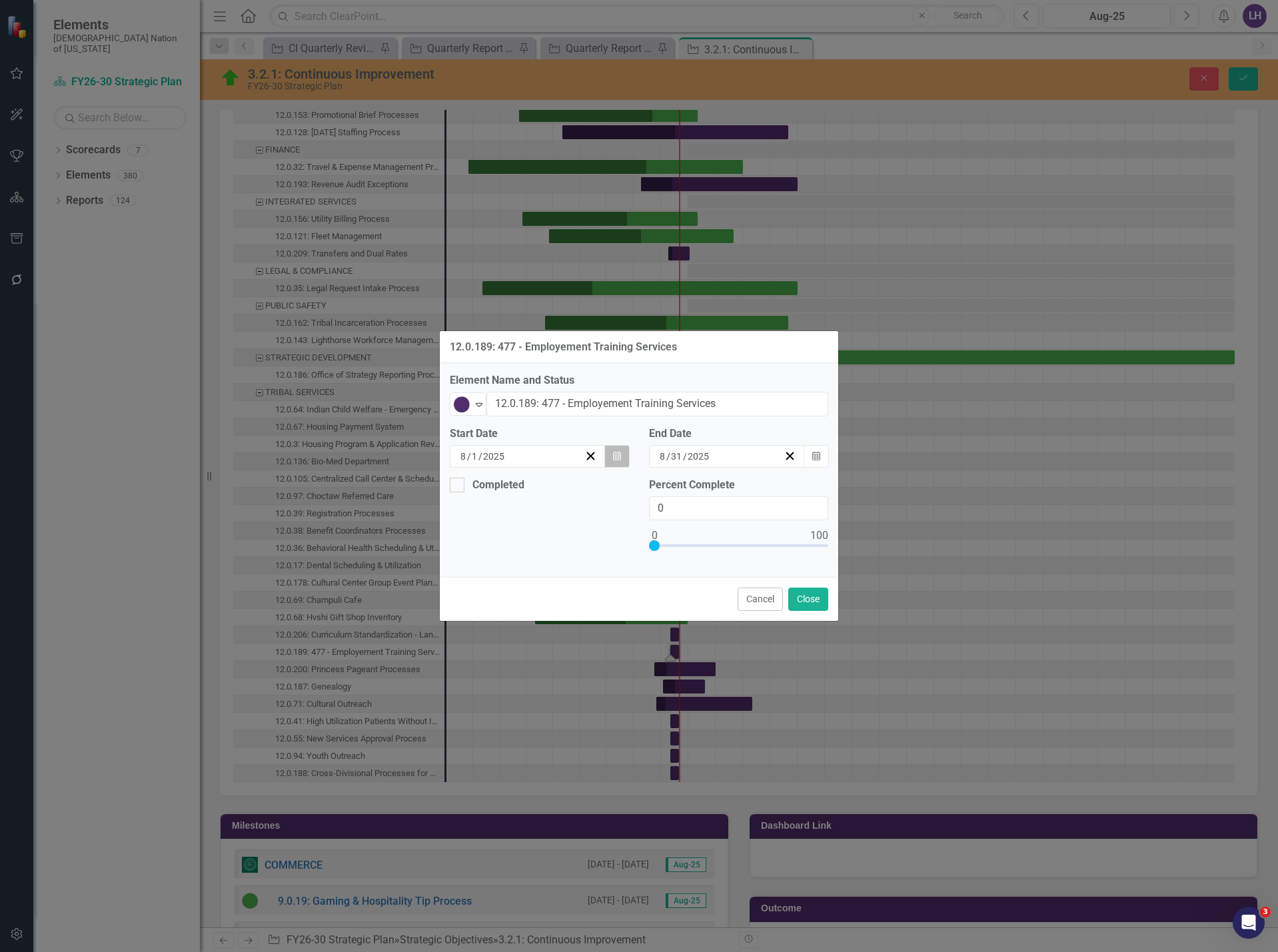
click at [622, 451] on button "Calendar" at bounding box center [617, 457] width 26 height 23
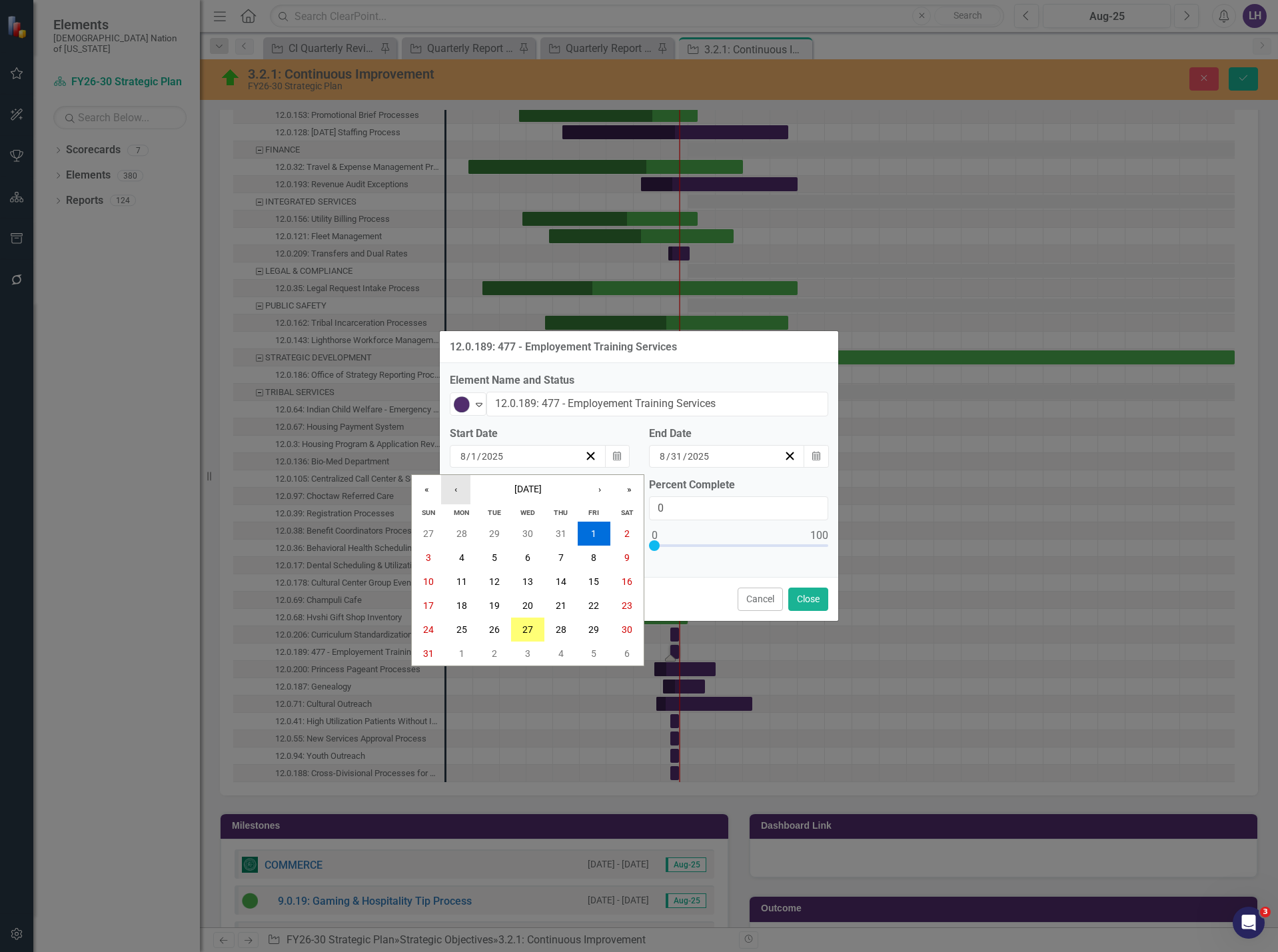
click at [461, 487] on button "‹" at bounding box center [455, 489] width 29 height 29
click at [528, 579] on abbr "14" at bounding box center [528, 582] width 11 height 11
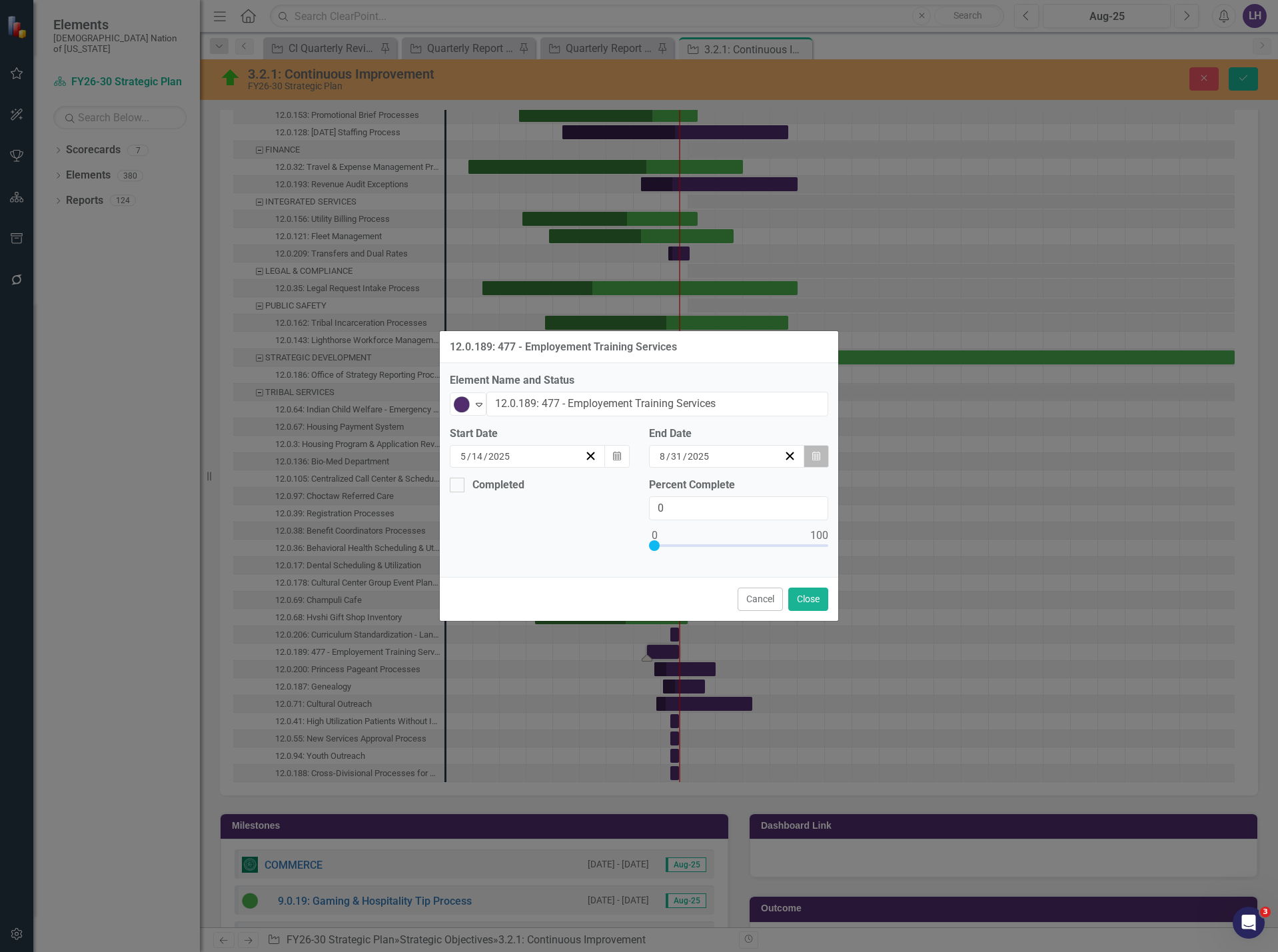
click at [812, 456] on icon "button" at bounding box center [816, 456] width 8 height 10
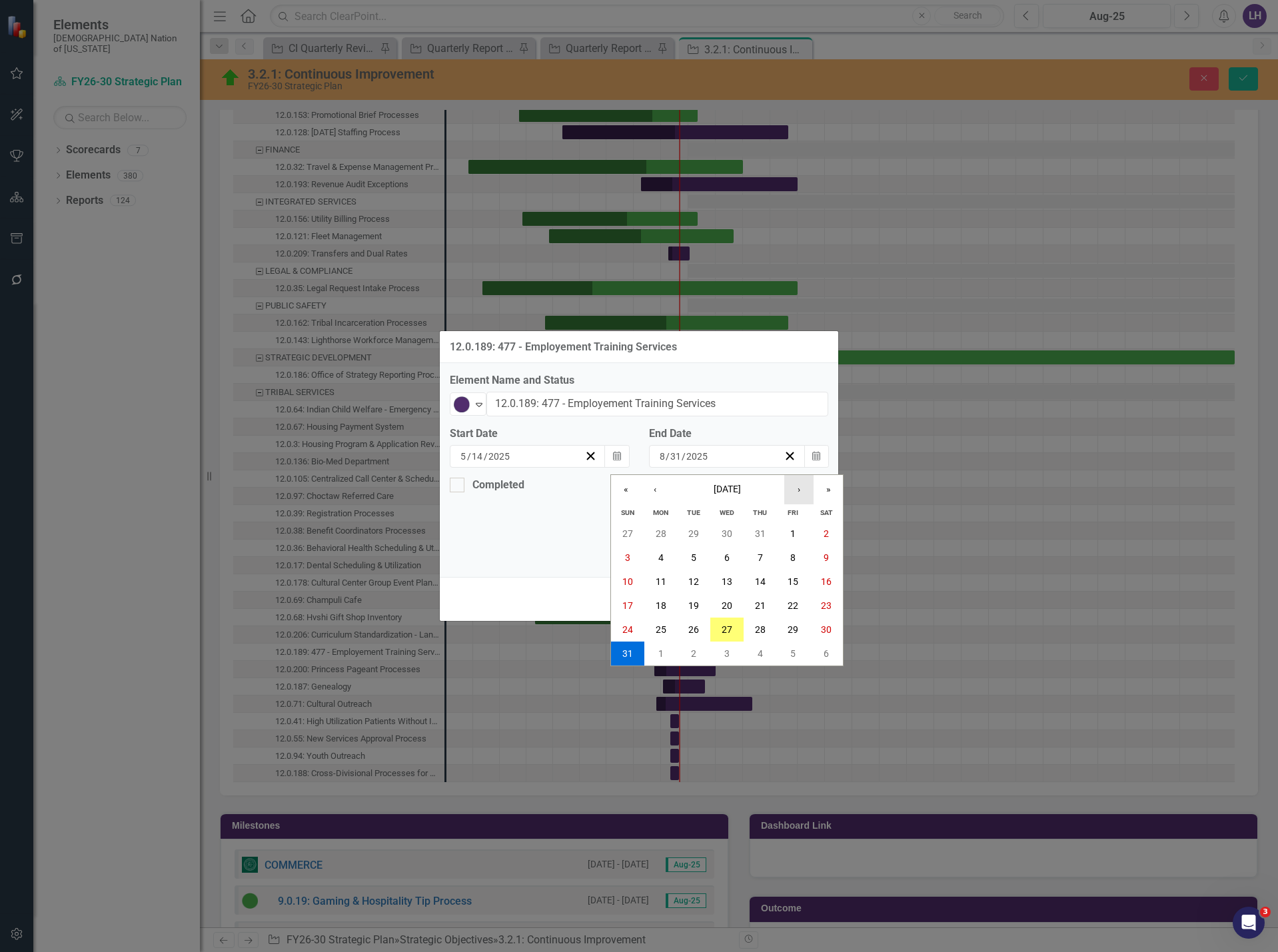
click at [800, 487] on button "›" at bounding box center [798, 489] width 29 height 29
click at [661, 628] on abbr "27" at bounding box center [661, 630] width 11 height 11
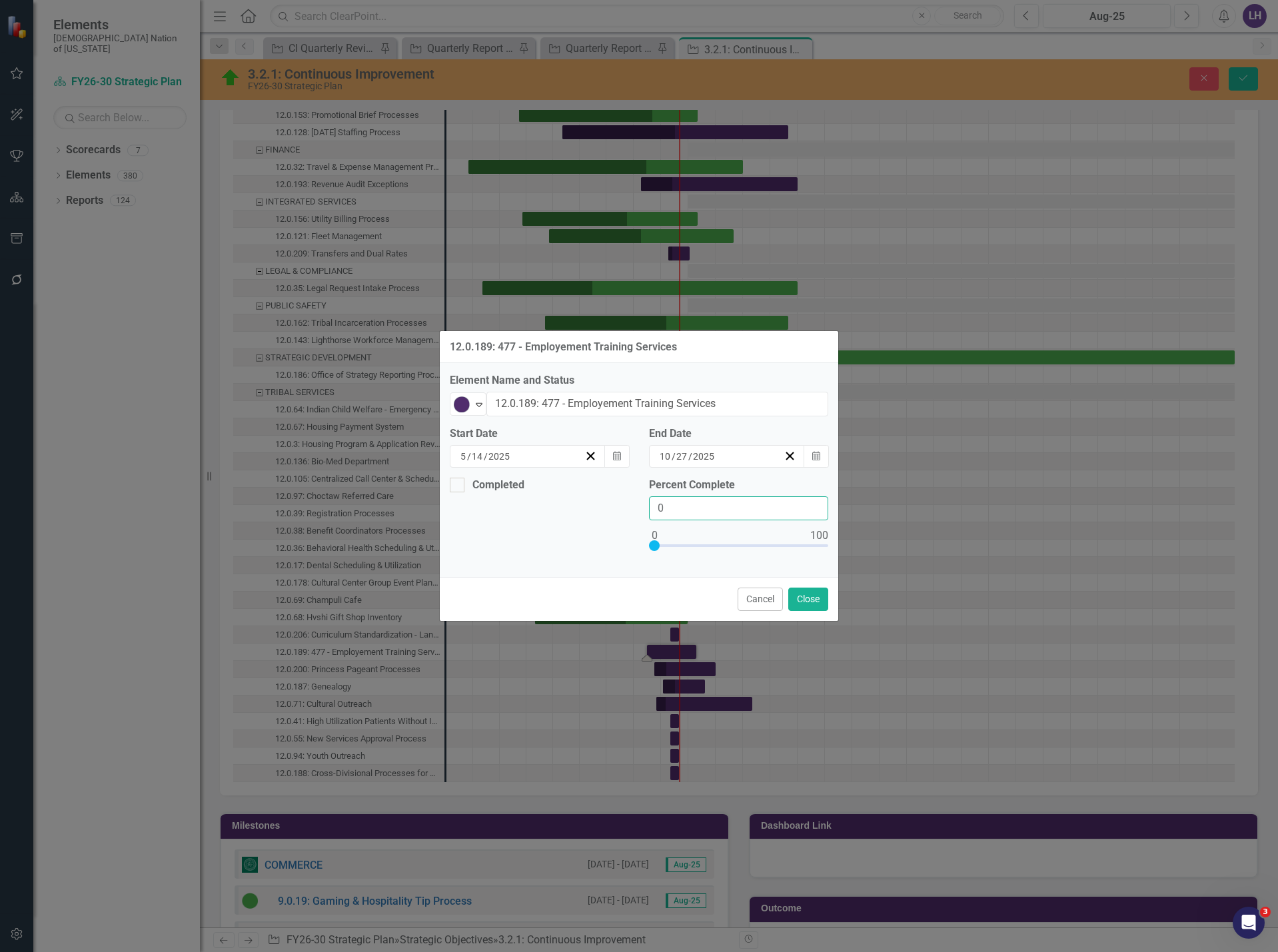
drag, startPoint x: 650, startPoint y: 502, endPoint x: 613, endPoint y: 509, distance: 37.7
click at [613, 509] on div "Completed Percent Complete 0" at bounding box center [639, 523] width 399 height 90
type input "50"
click at [814, 596] on button "Close" at bounding box center [808, 599] width 40 height 24
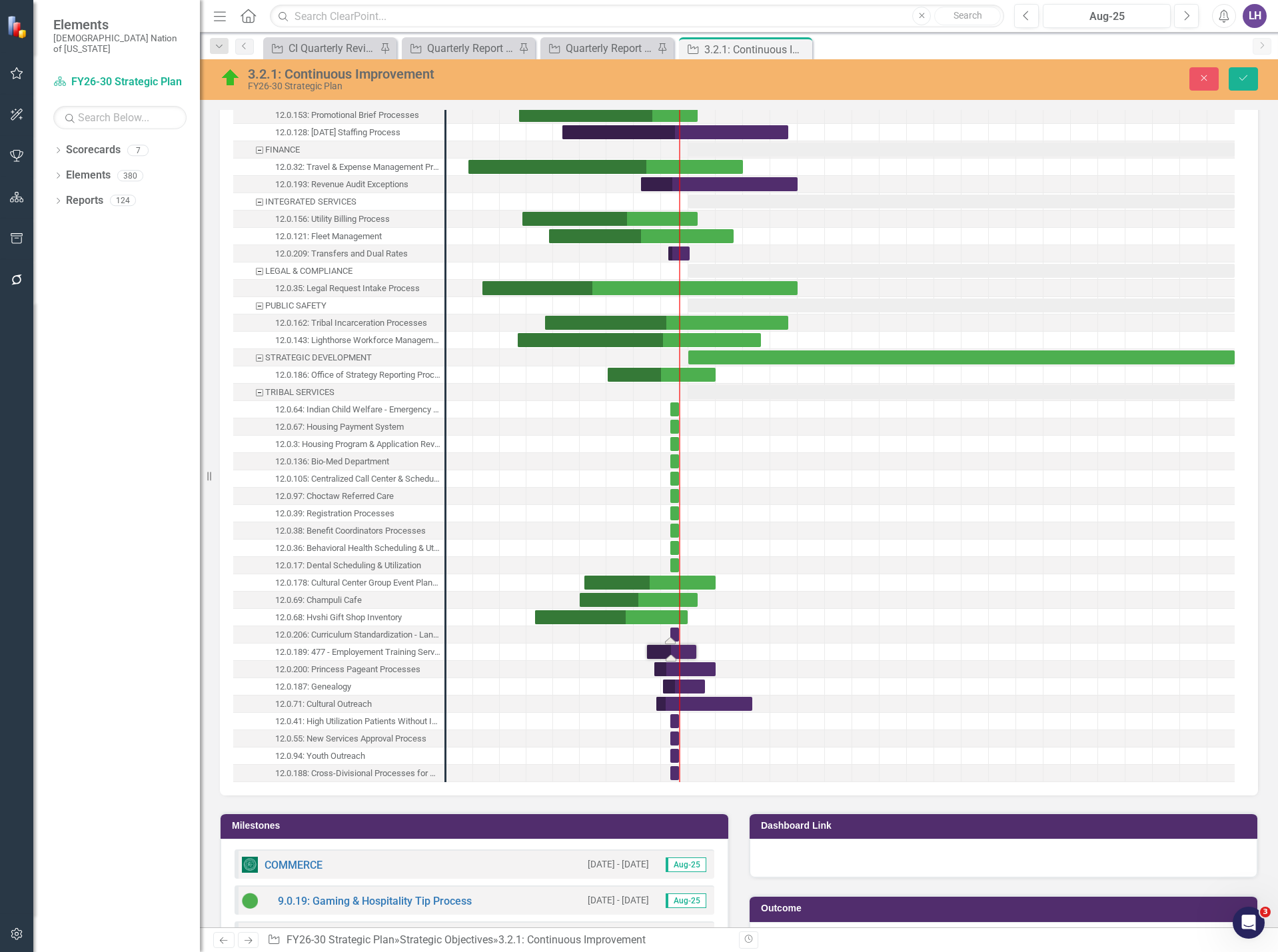
click at [674, 635] on div "Task: Start date: 2025-08-01 End date: 2025-08-31" at bounding box center [675, 634] width 9 height 14
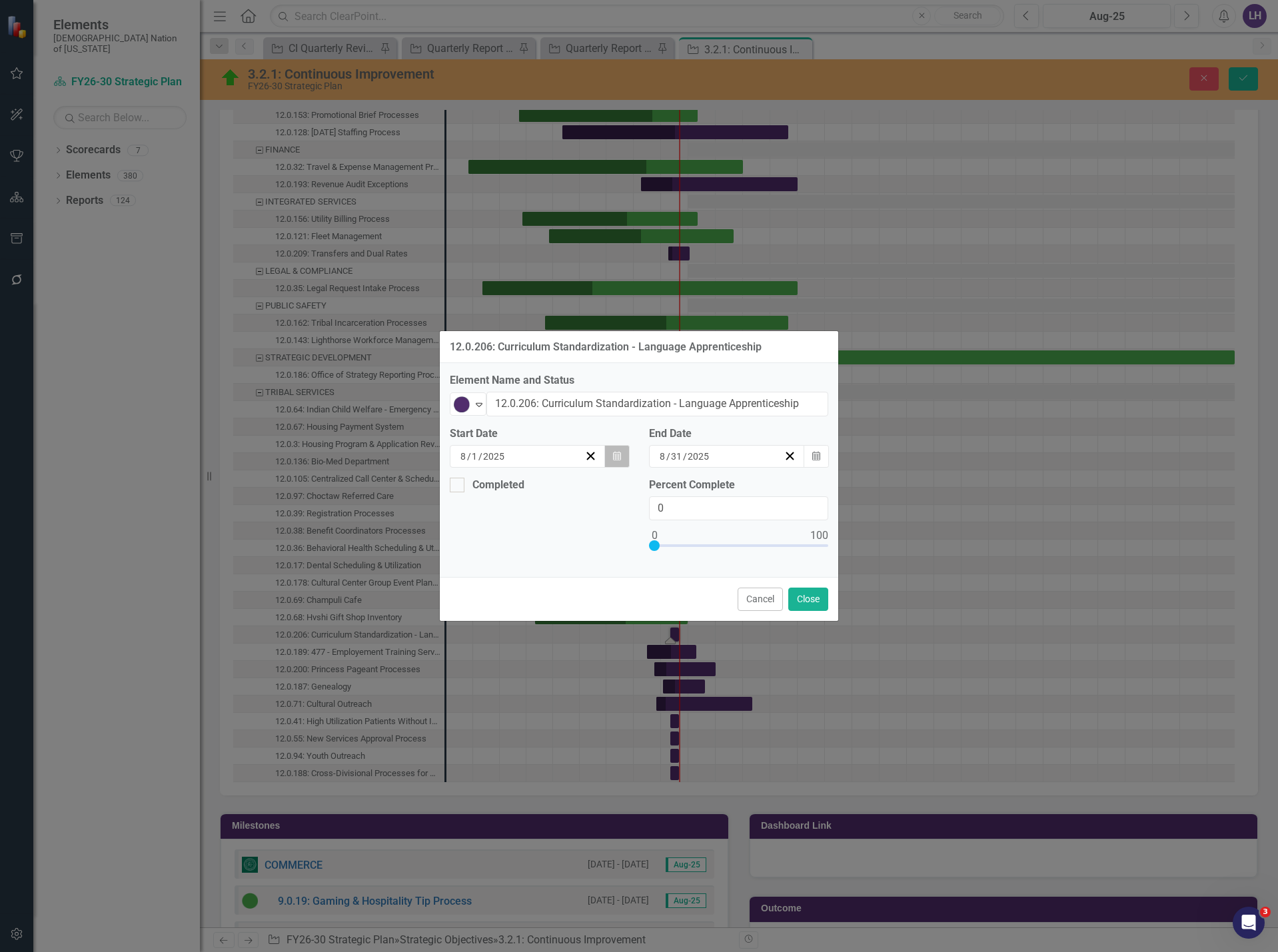
click at [614, 461] on button "Calendar" at bounding box center [617, 457] width 26 height 23
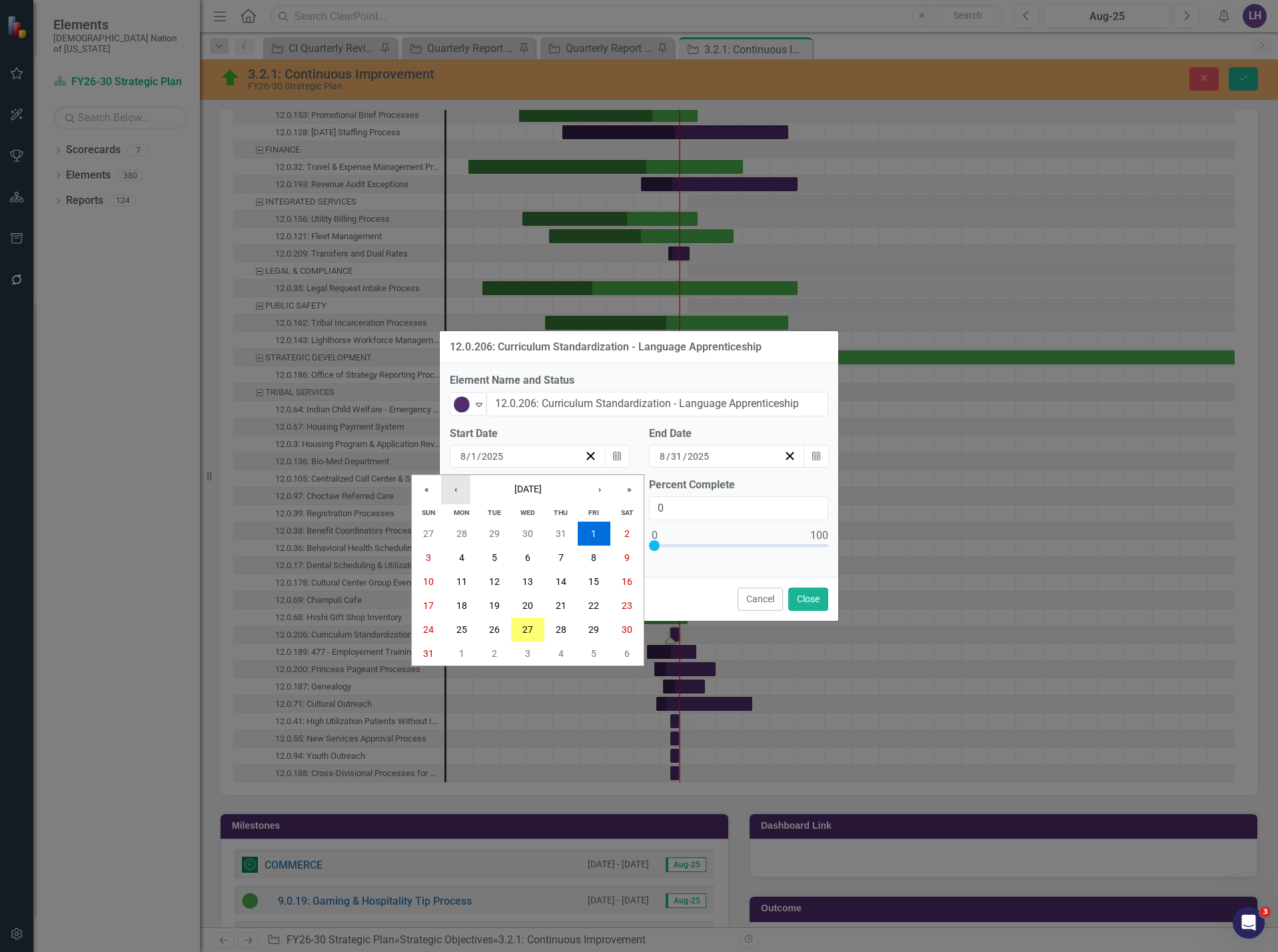
click at [457, 495] on button "‹" at bounding box center [455, 489] width 29 height 29
click at [459, 582] on abbr "14" at bounding box center [462, 582] width 11 height 11
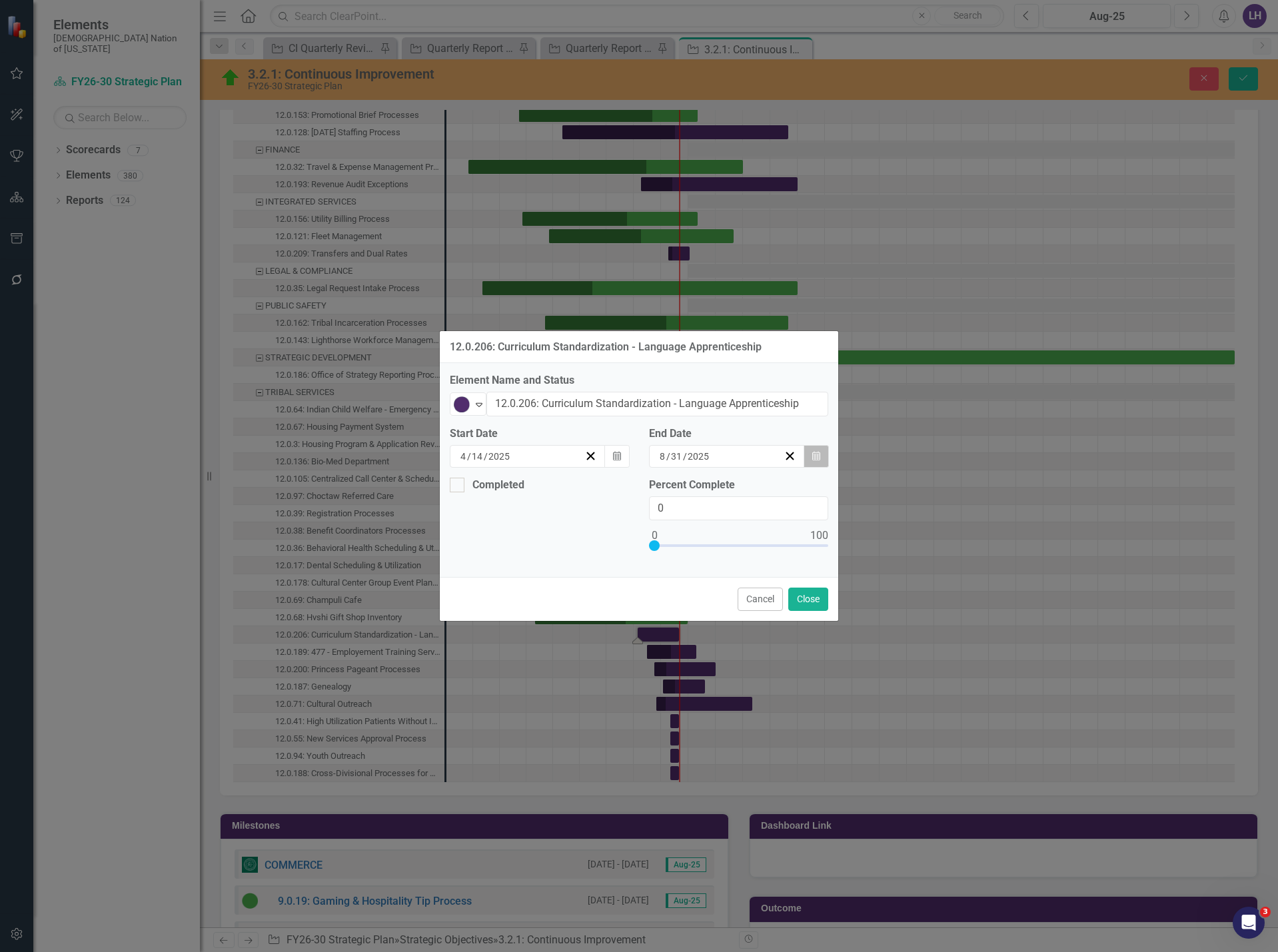
click at [808, 453] on button "Calendar" at bounding box center [816, 457] width 26 height 23
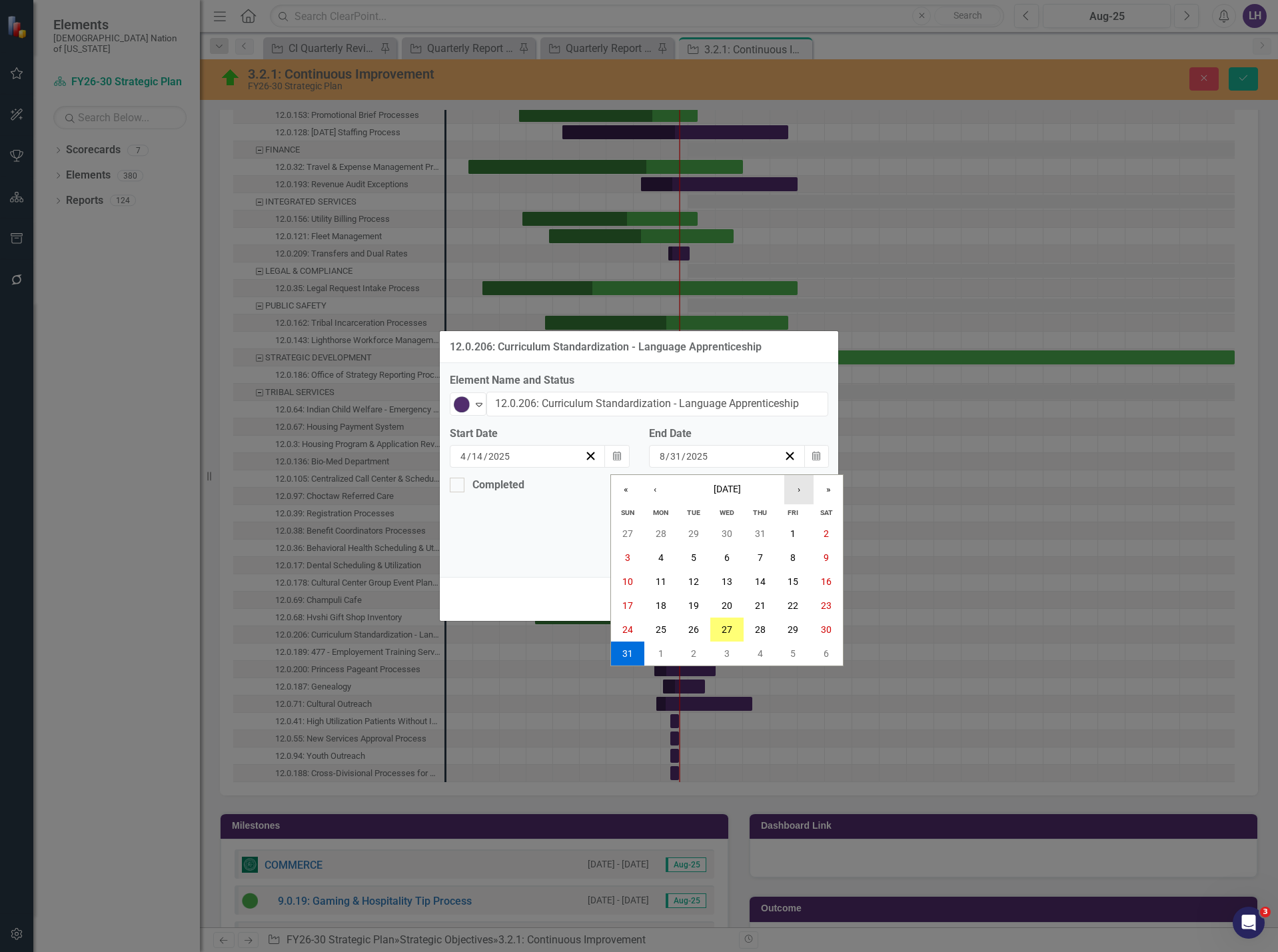
click at [794, 490] on button "›" at bounding box center [798, 489] width 29 height 29
click at [721, 625] on button "31" at bounding box center [727, 629] width 33 height 24
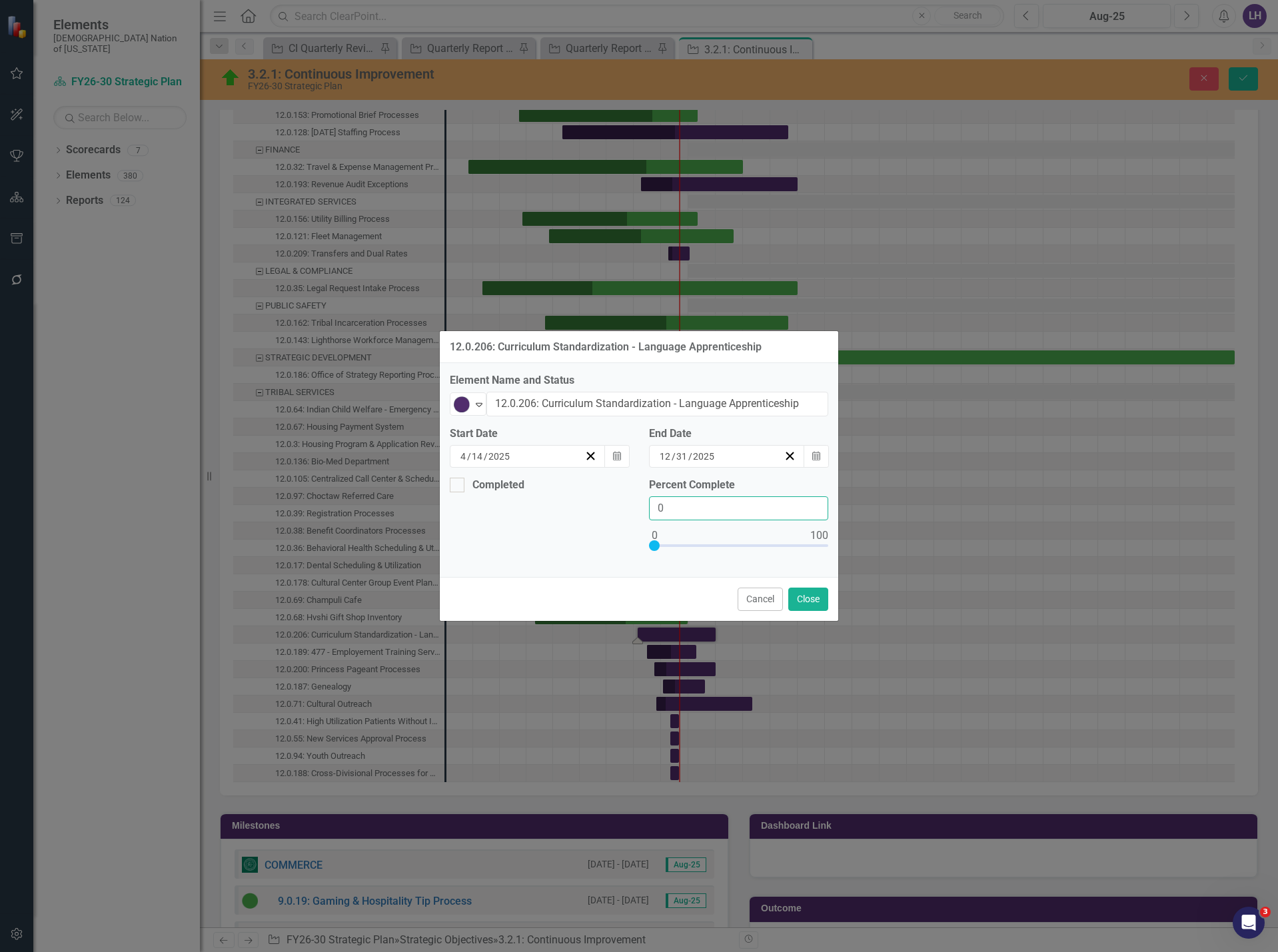
drag, startPoint x: 628, startPoint y: 498, endPoint x: 550, endPoint y: 507, distance: 78.5
click at [552, 507] on div "Completed Percent Complete 0" at bounding box center [639, 523] width 399 height 90
type input "30"
click at [812, 595] on button "Close" at bounding box center [808, 599] width 40 height 24
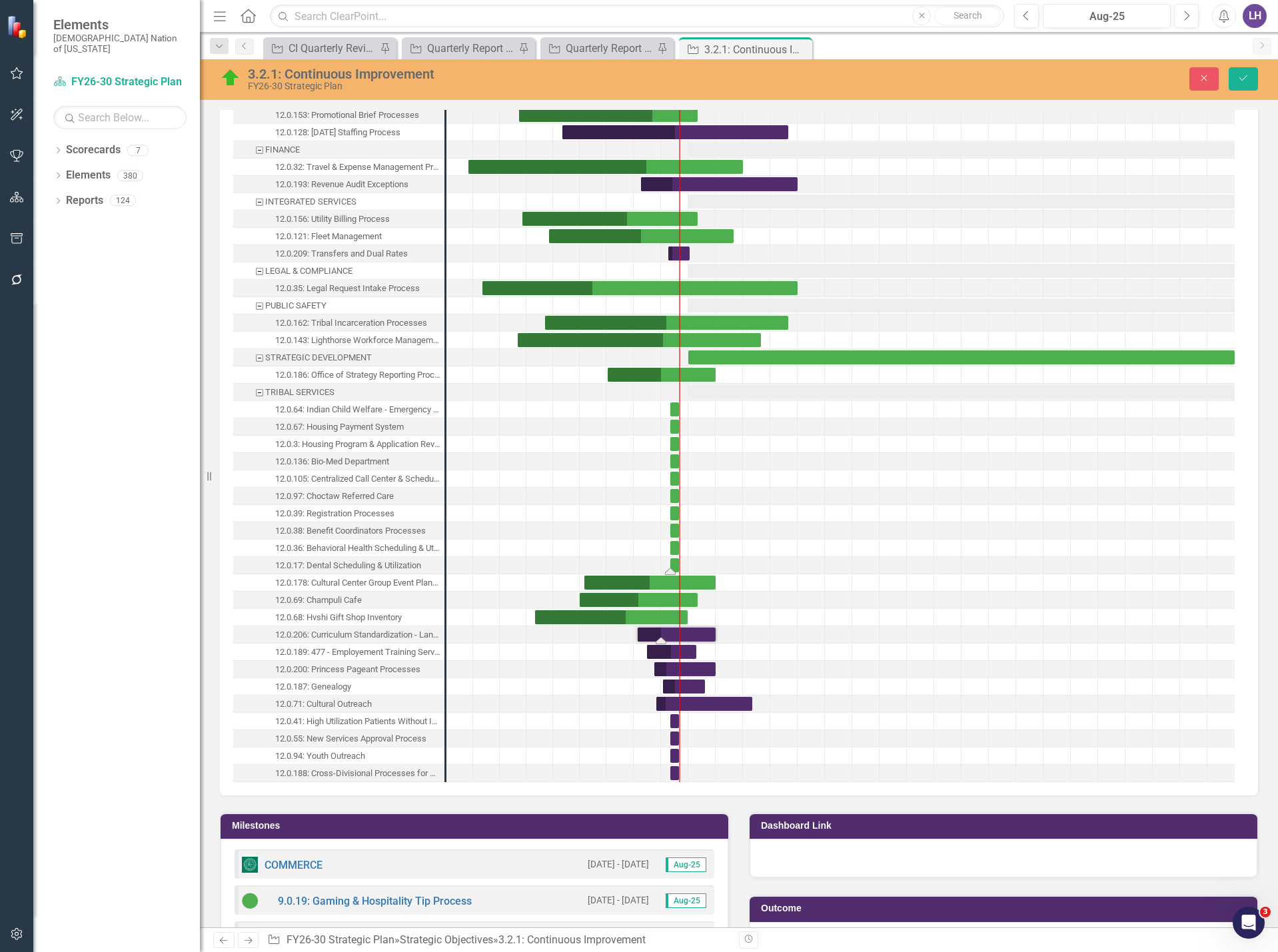
click at [674, 567] on div "Task: Start date: 2025-08-01 End date: 2025-08-31" at bounding box center [675, 566] width 9 height 14
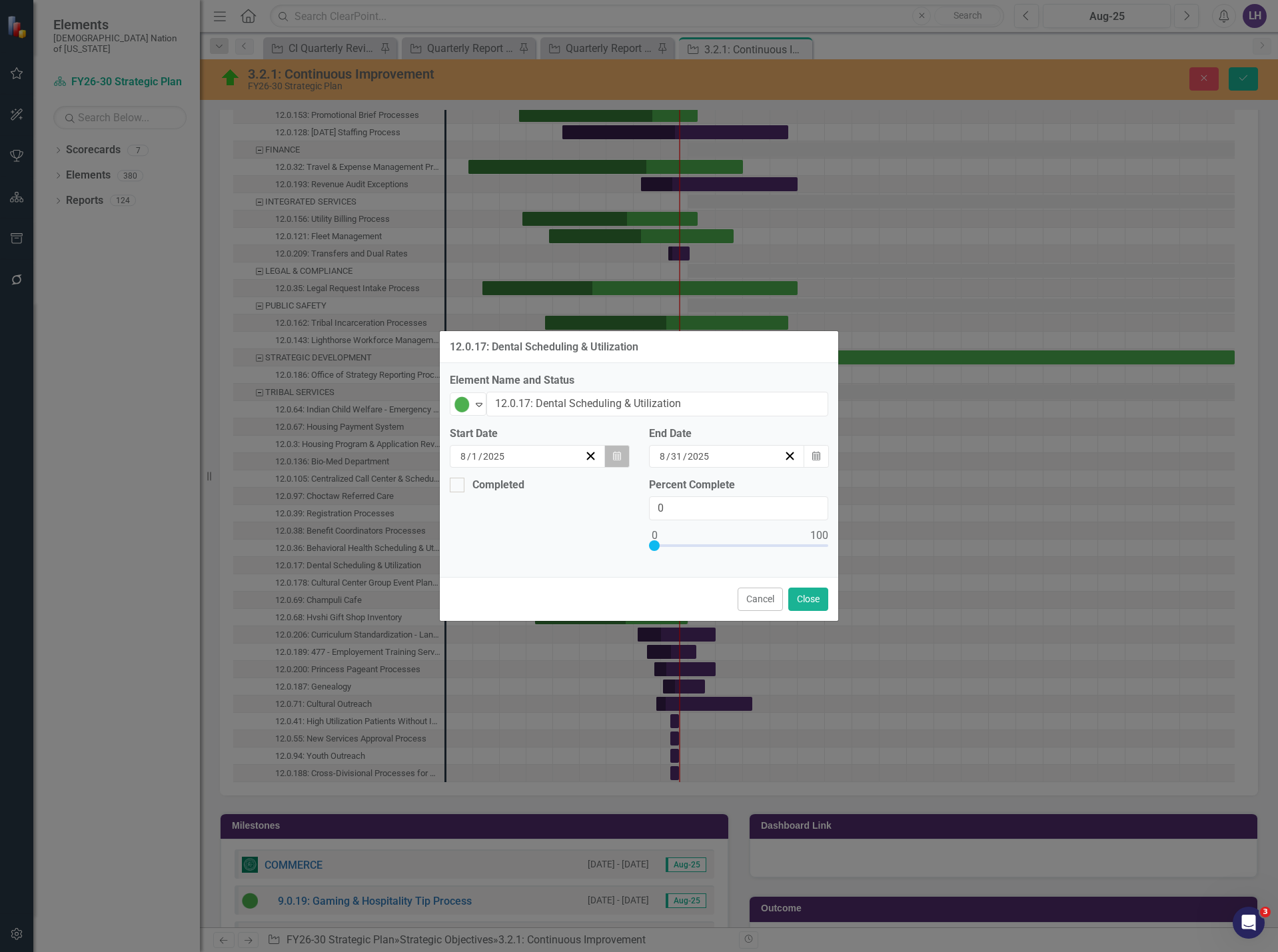
click at [625, 463] on button "Calendar" at bounding box center [617, 457] width 26 height 23
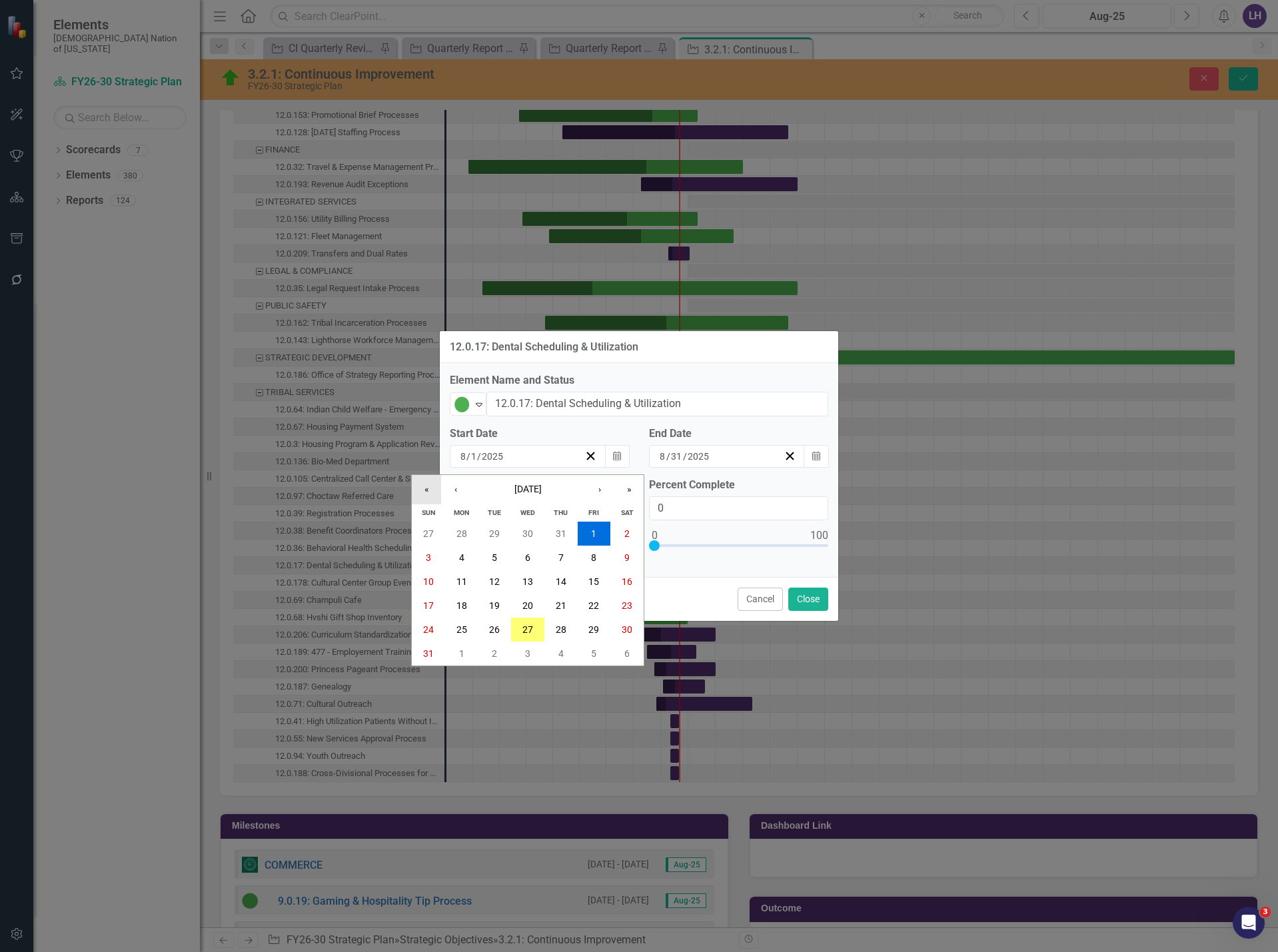
click at [423, 488] on button "«" at bounding box center [426, 489] width 29 height 29
click at [454, 487] on button "‹" at bounding box center [455, 489] width 29 height 29
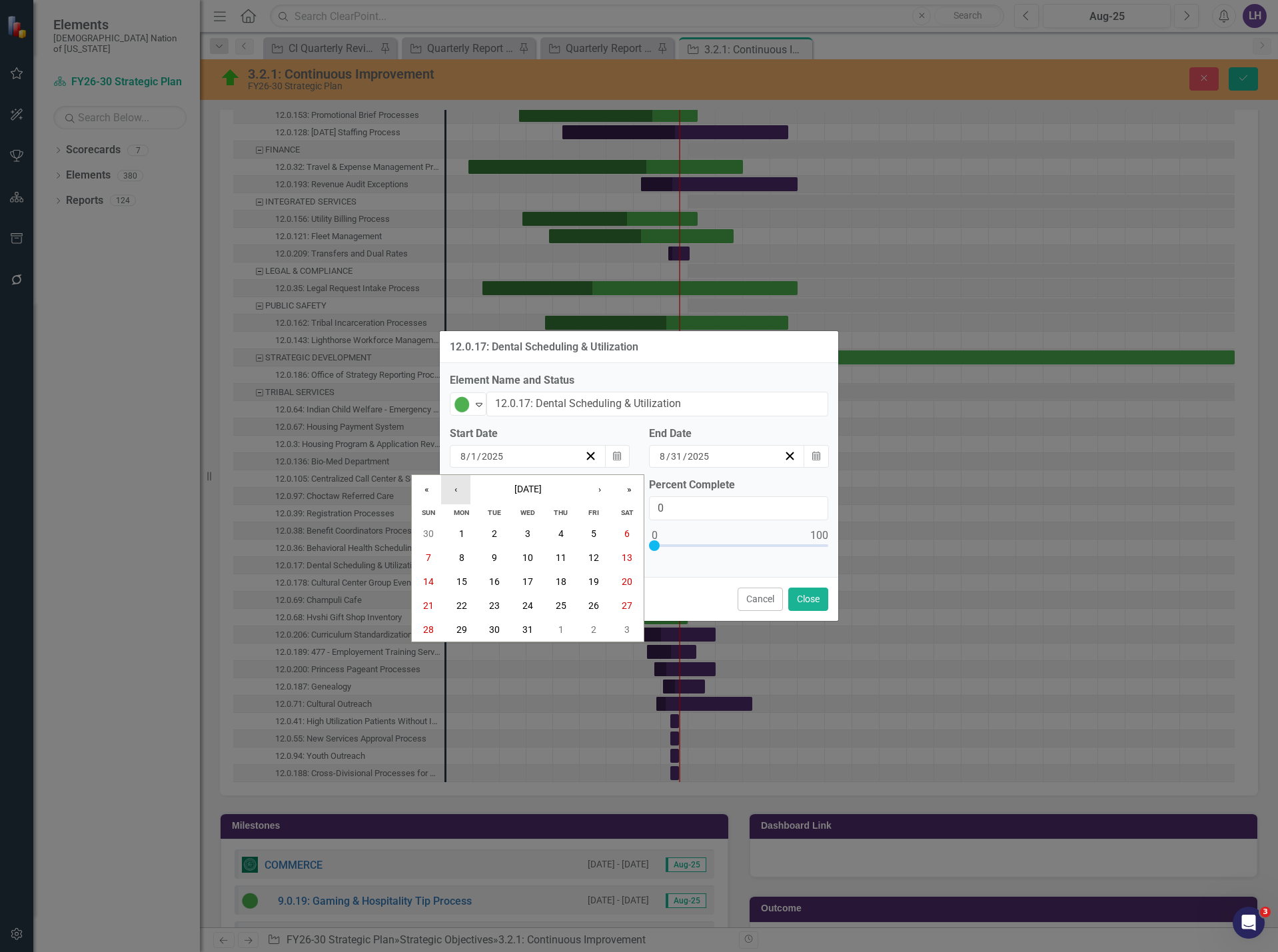
click at [454, 487] on button "‹" at bounding box center [455, 489] width 29 height 29
click at [466, 532] on button "2" at bounding box center [462, 533] width 33 height 24
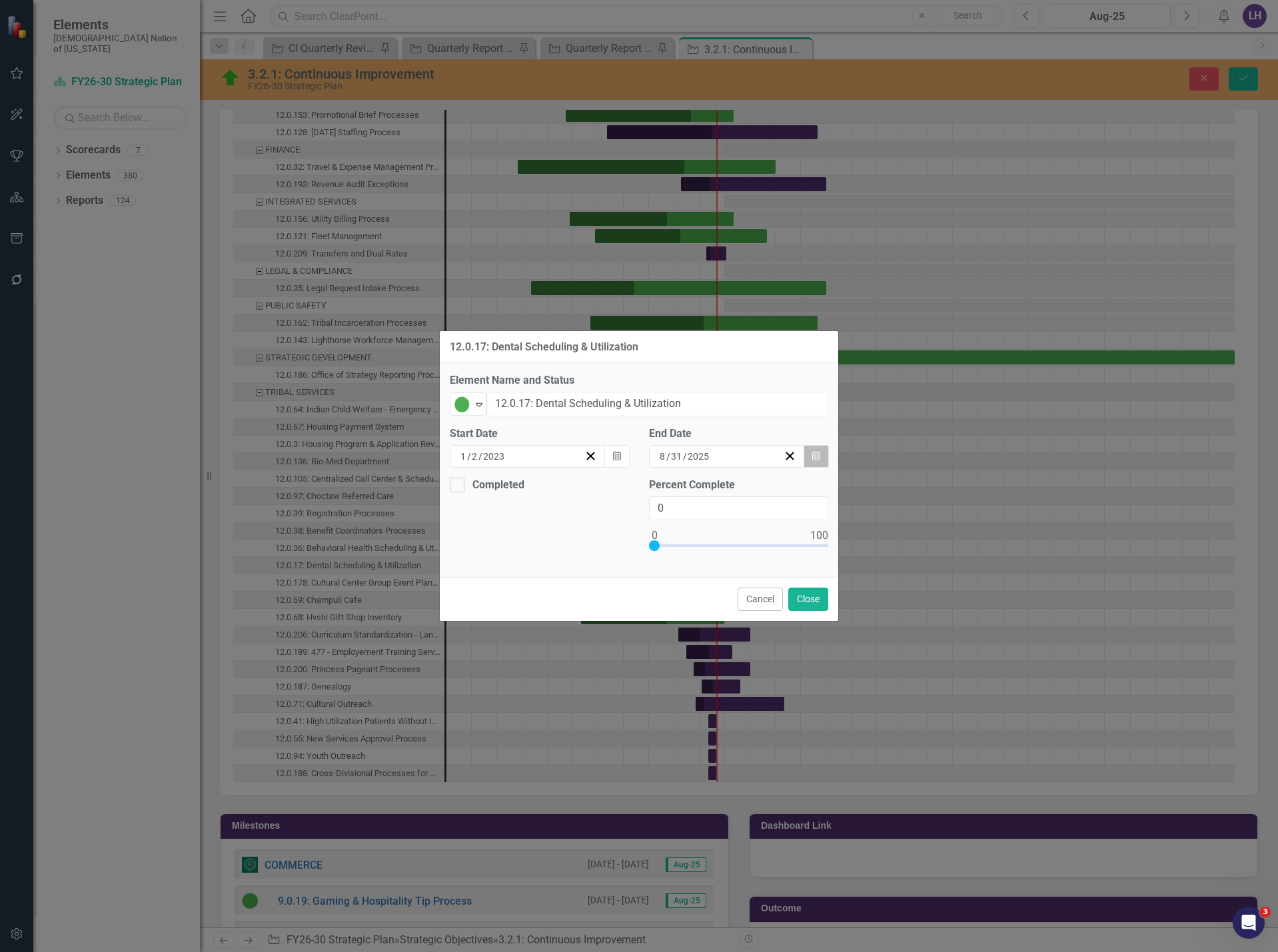
click at [815, 459] on icon "button" at bounding box center [816, 456] width 8 height 10
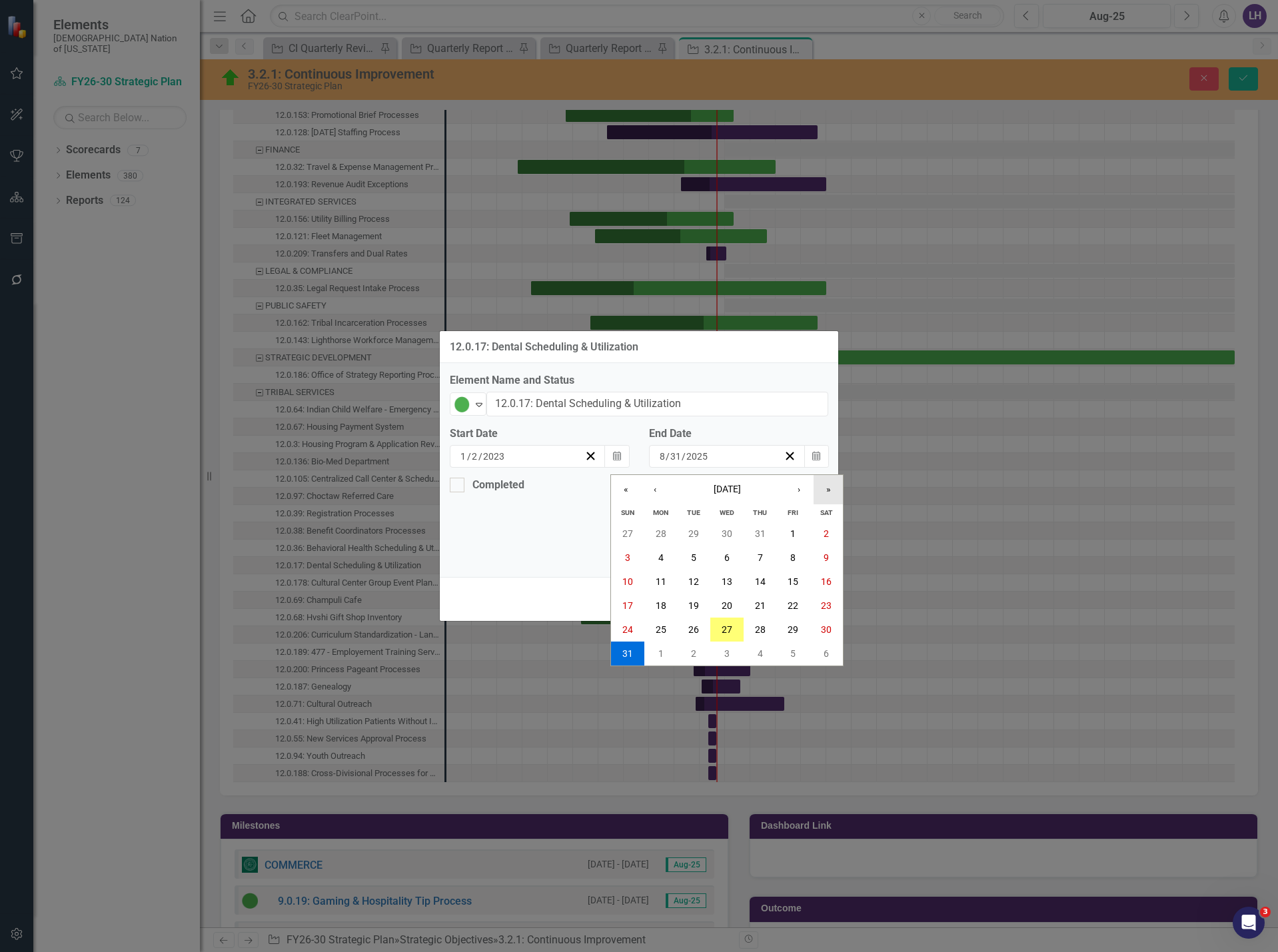
click at [824, 493] on button "»" at bounding box center [828, 489] width 29 height 29
click at [657, 487] on button "‹" at bounding box center [655, 489] width 29 height 29
click at [756, 533] on button "2" at bounding box center [760, 533] width 33 height 24
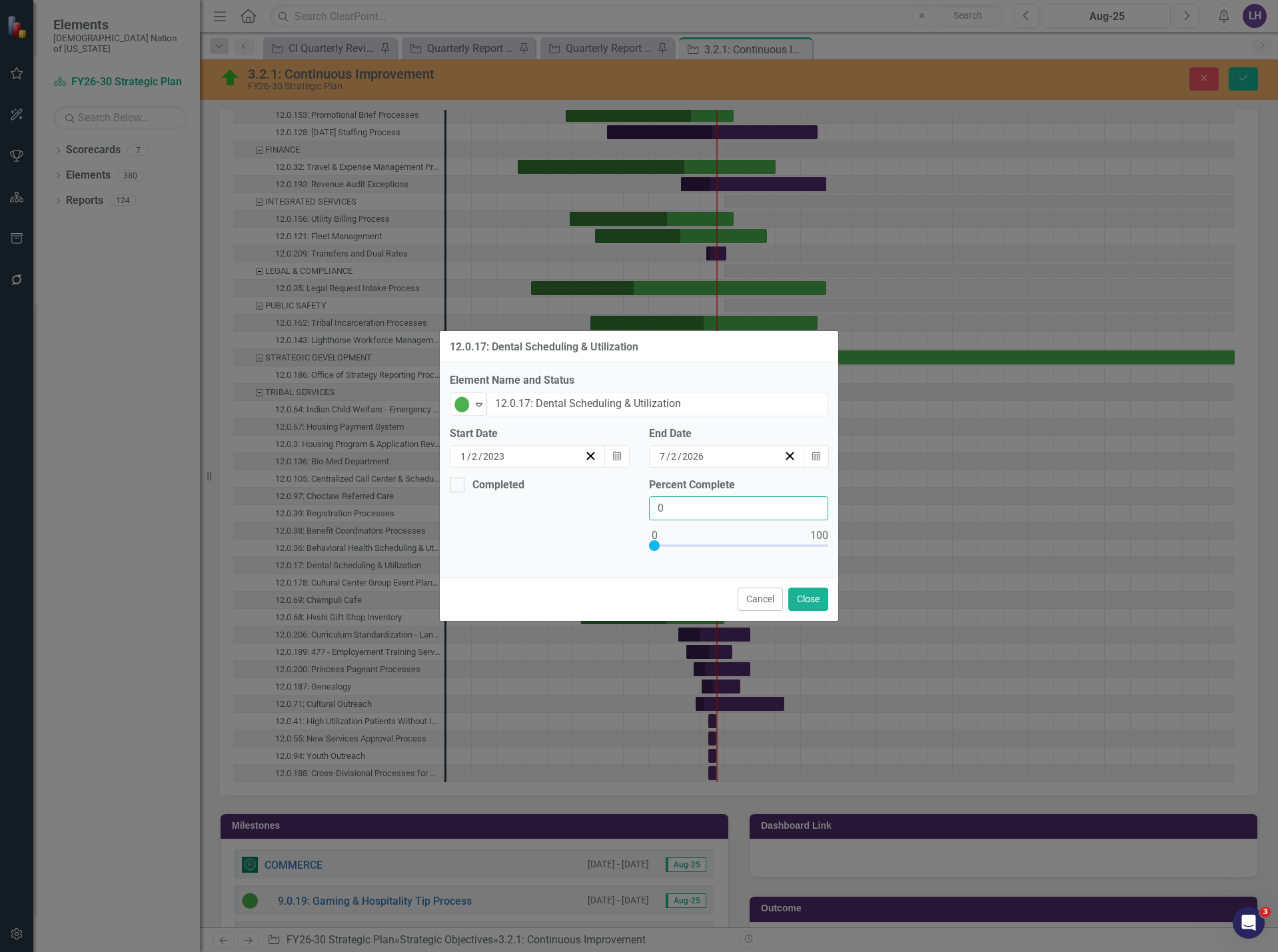
drag, startPoint x: 685, startPoint y: 513, endPoint x: 608, endPoint y: 507, distance: 77.2
click at [608, 507] on div "Completed Percent Complete 0" at bounding box center [639, 523] width 399 height 90
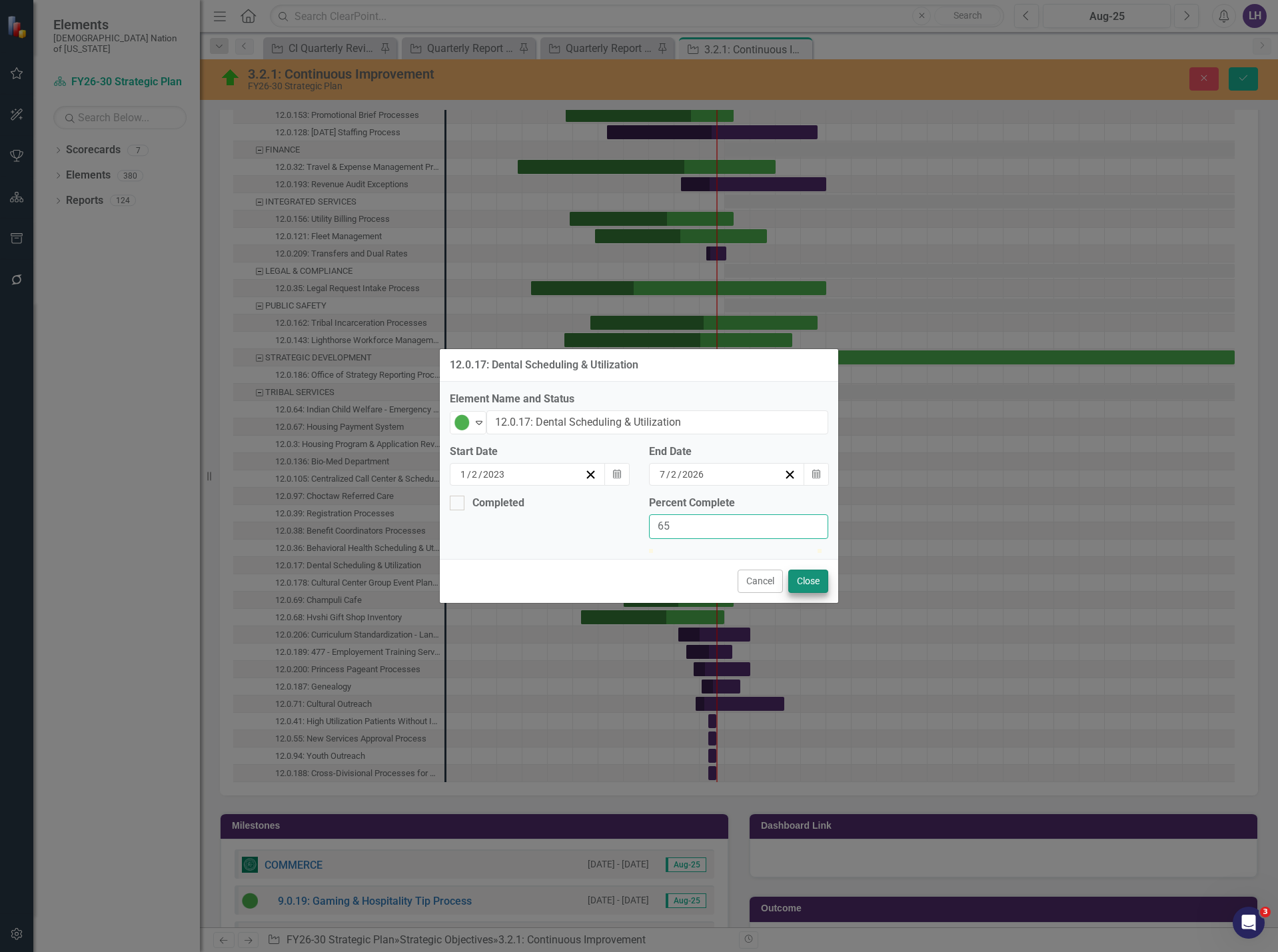
type input "65"
click at [811, 593] on button "Close" at bounding box center [808, 581] width 40 height 24
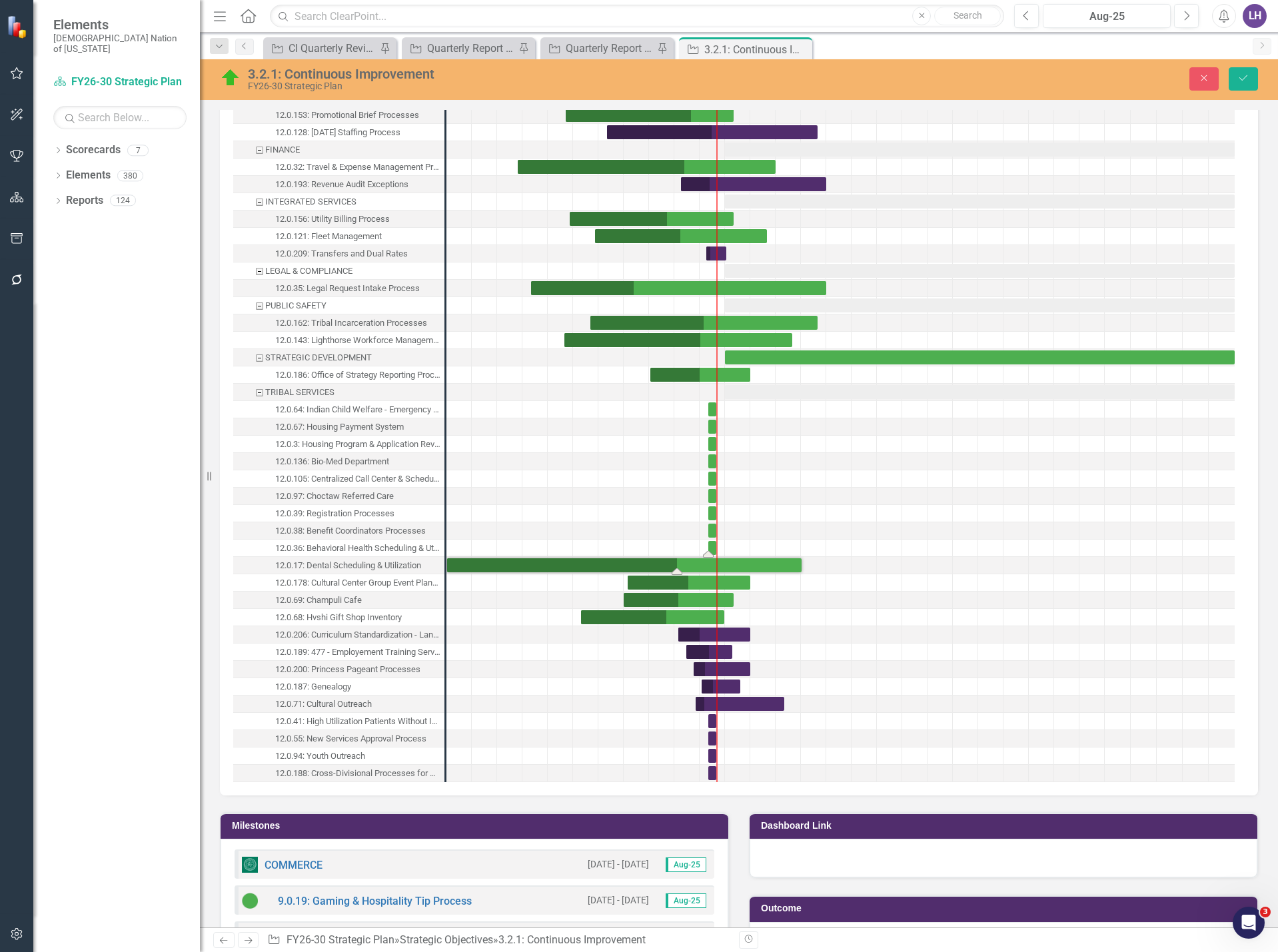
click at [713, 547] on div "Task: Start date: 2025-08-01 End date: 2025-08-31" at bounding box center [712, 548] width 8 height 14
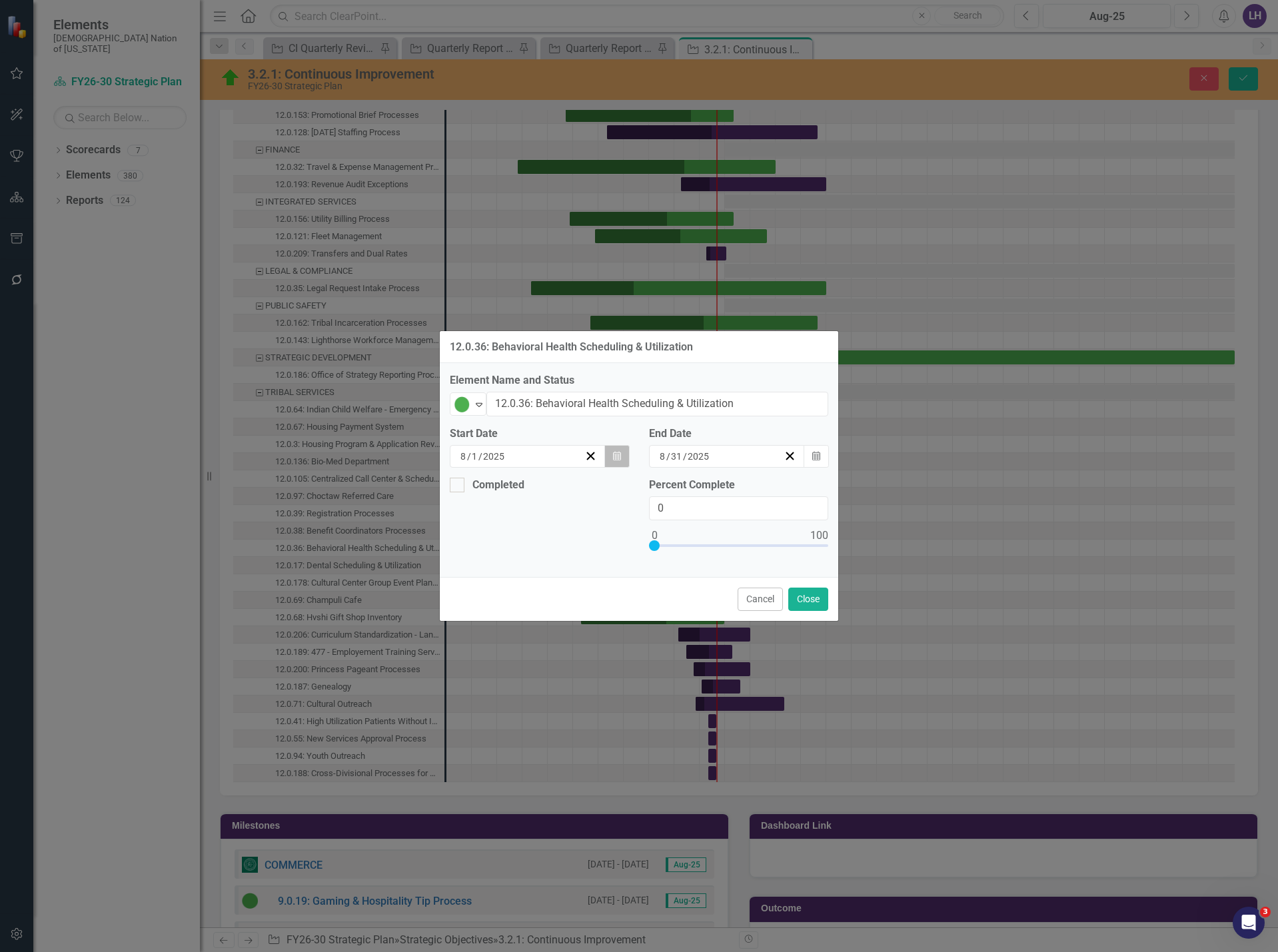
click at [626, 452] on button "Calendar" at bounding box center [617, 457] width 26 height 23
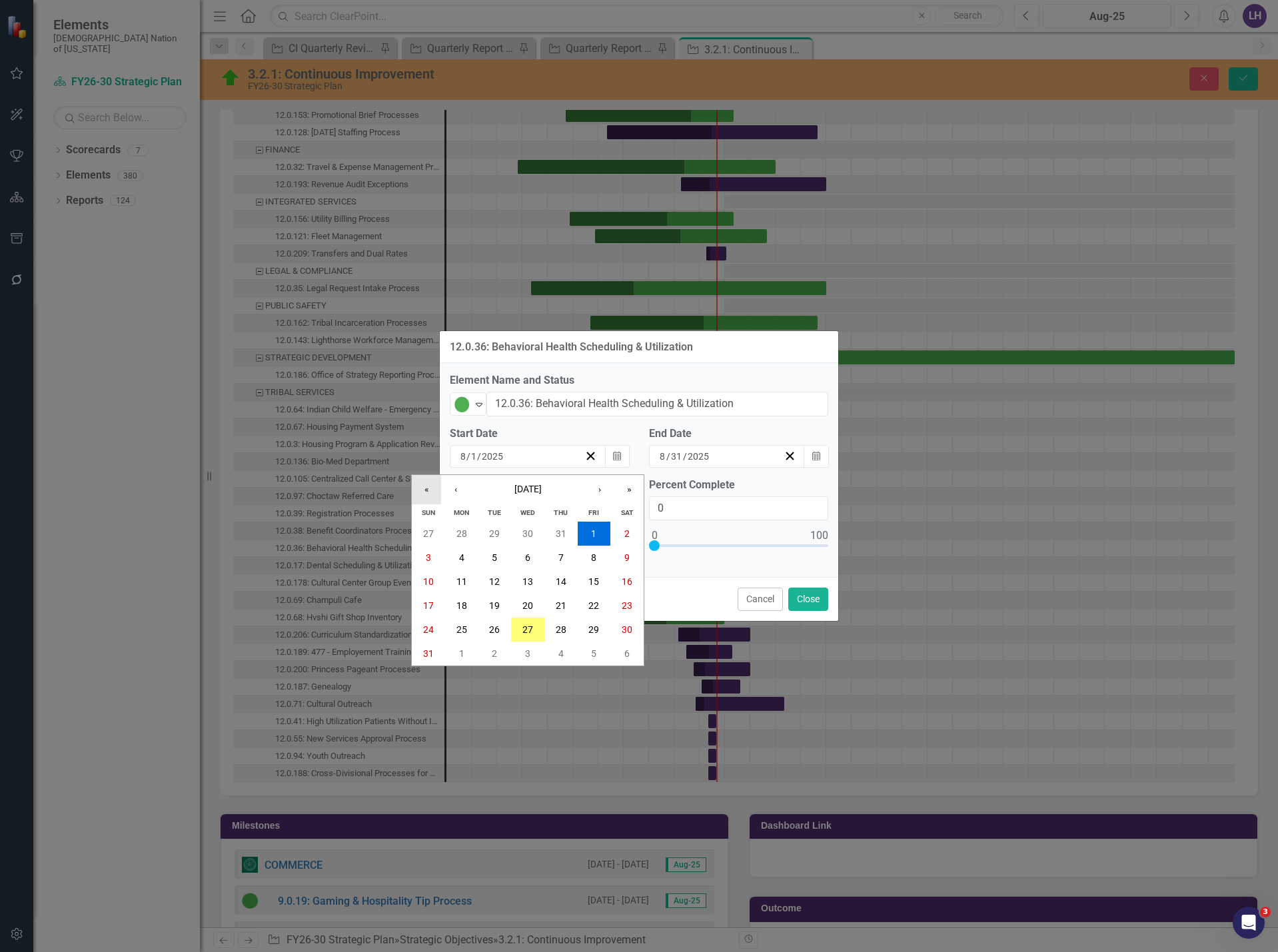
click at [431, 488] on button "«" at bounding box center [426, 489] width 29 height 29
click at [501, 537] on button "1" at bounding box center [495, 533] width 33 height 24
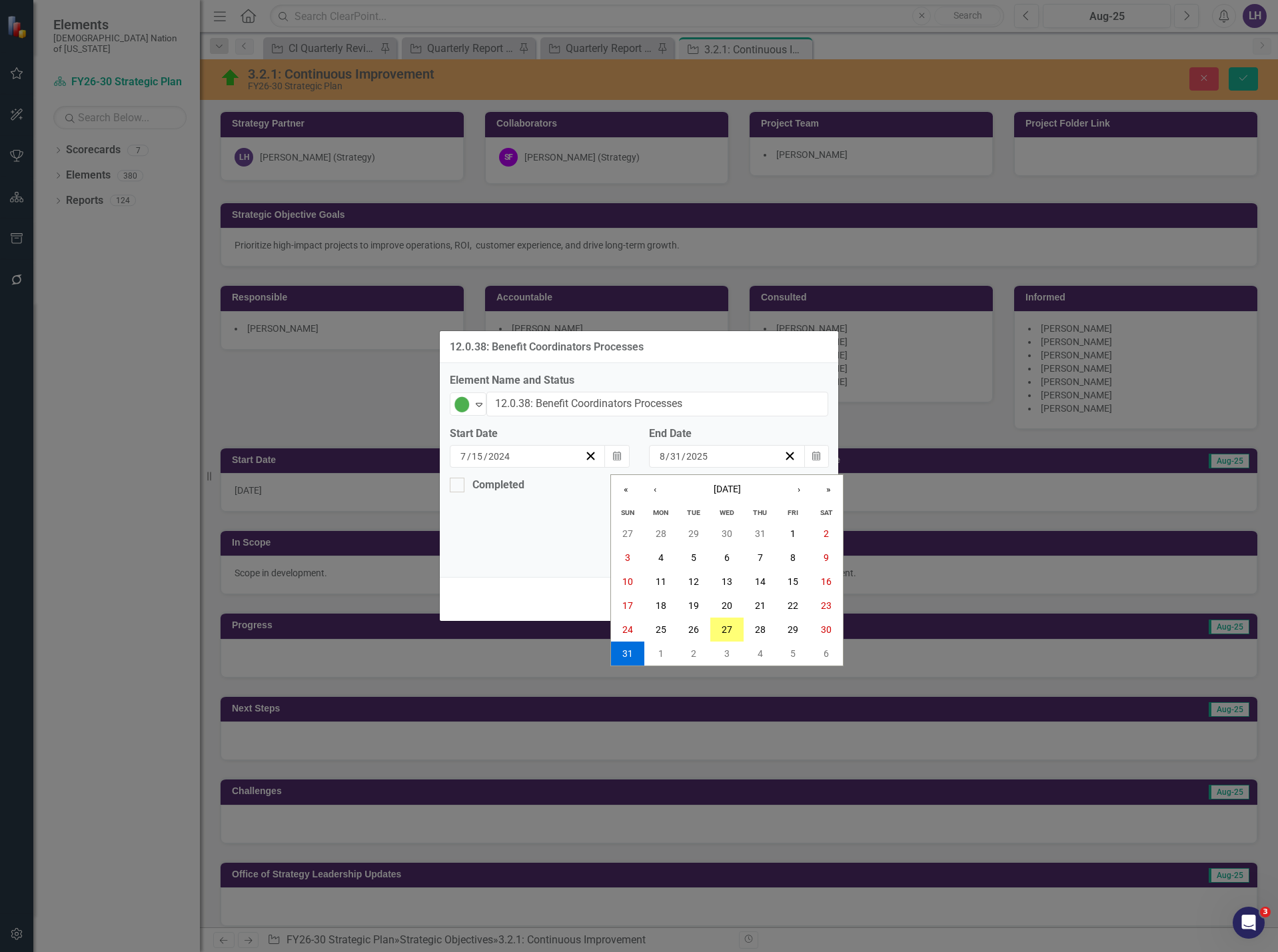
scroll to position [1470, 0]
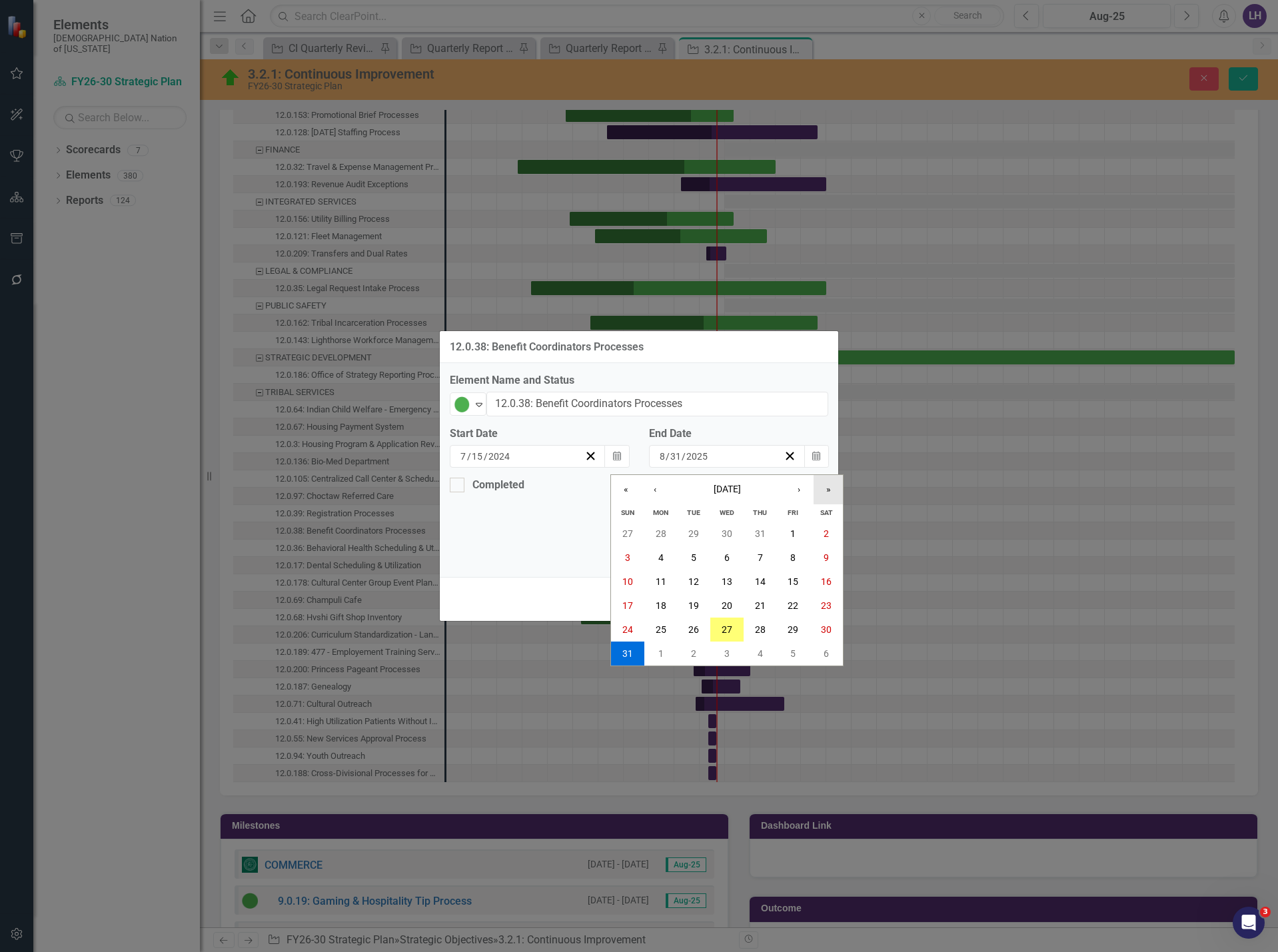
click at [833, 494] on button "»" at bounding box center [828, 489] width 29 height 29
click at [660, 489] on button "‹" at bounding box center [655, 489] width 29 height 29
click at [701, 630] on button "30" at bounding box center [694, 629] width 33 height 24
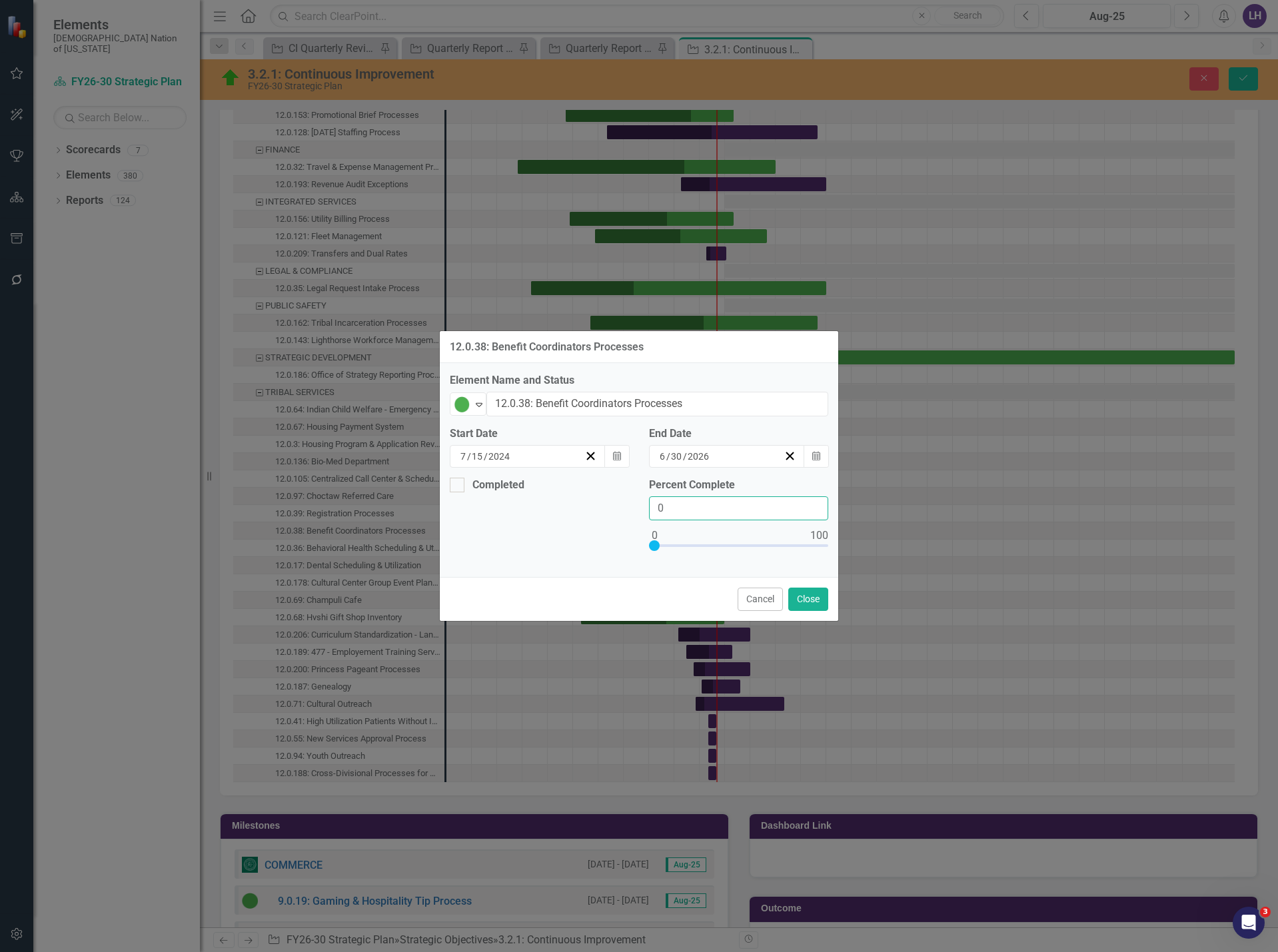
drag, startPoint x: 663, startPoint y: 503, endPoint x: 590, endPoint y: 495, distance: 73.4
click at [590, 495] on div "Completed Percent Complete 0" at bounding box center [639, 523] width 399 height 90
type input "50"
click at [809, 597] on button "Close" at bounding box center [808, 599] width 40 height 24
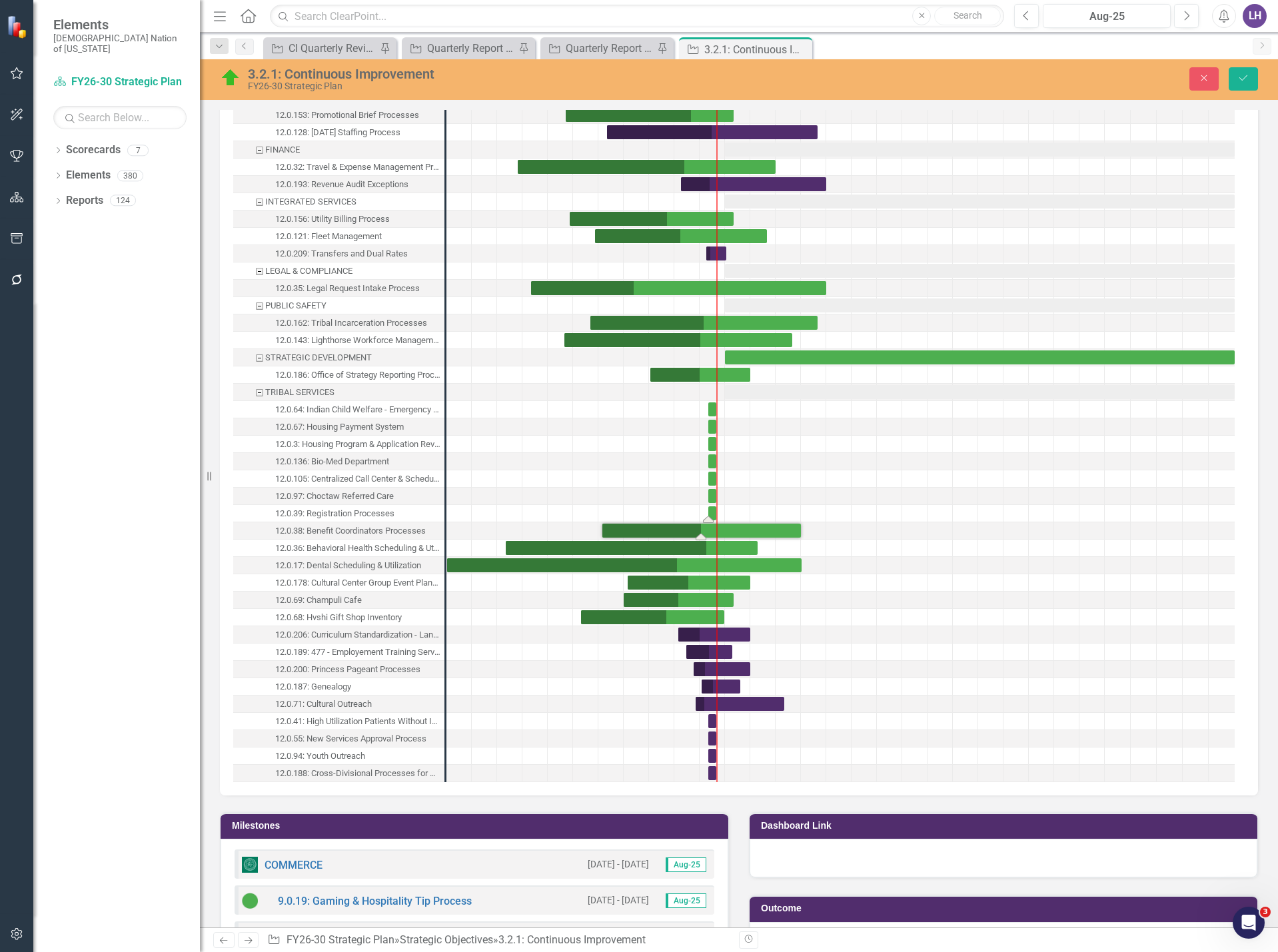
click at [712, 513] on div "Task: Start date: 2025-08-01 End date: 2025-08-31" at bounding box center [712, 514] width 8 height 14
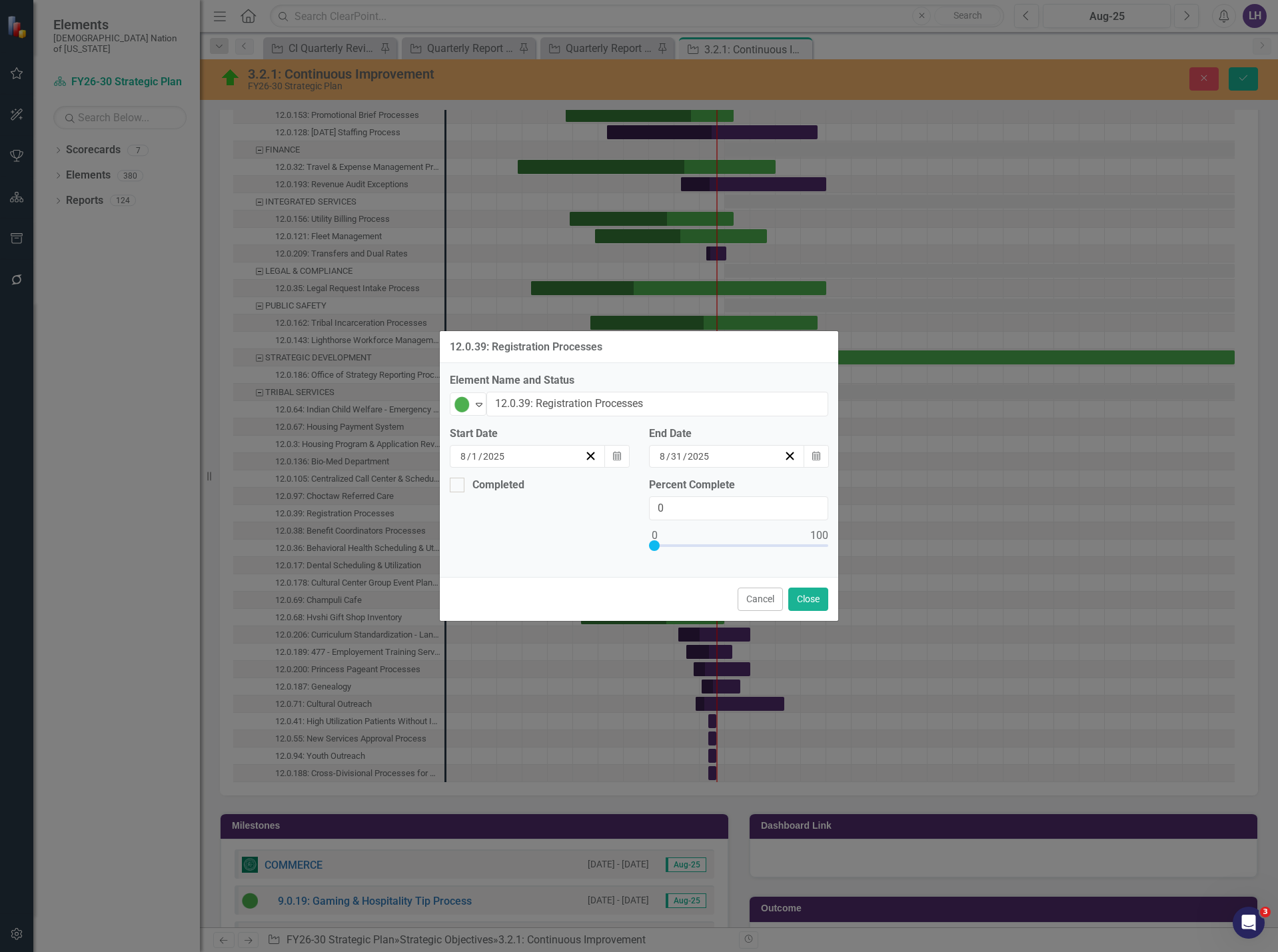
click at [1244, 209] on div "12.0.39: Registration Processes Element Name and Status CI Action Plan Approved…" at bounding box center [639, 476] width 1278 height 952
click at [619, 454] on icon "Calendar" at bounding box center [617, 456] width 8 height 10
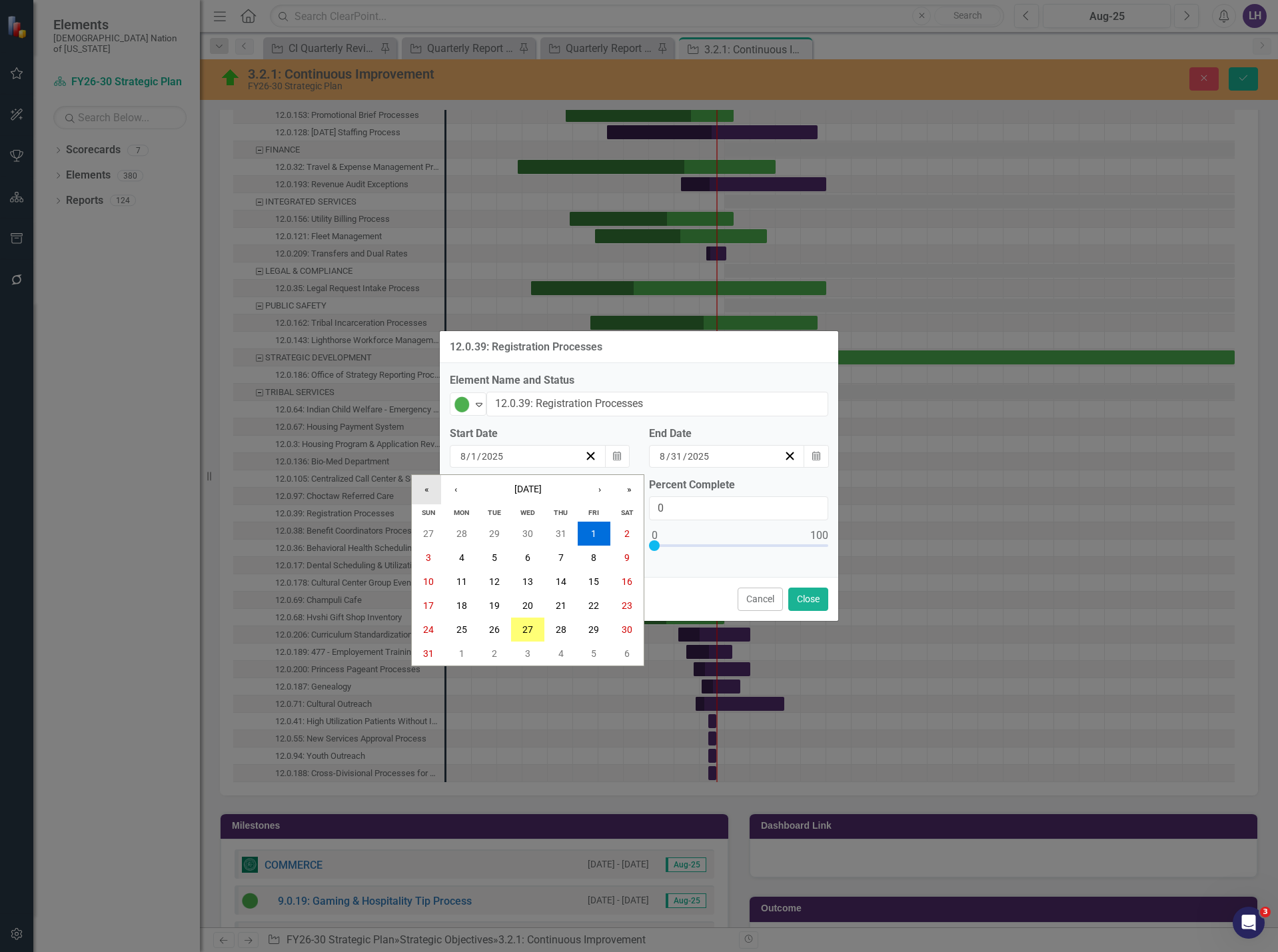
click at [422, 491] on button "«" at bounding box center [426, 489] width 29 height 29
click at [454, 488] on button "‹" at bounding box center [455, 489] width 29 height 29
click at [452, 606] on button "22" at bounding box center [462, 605] width 33 height 24
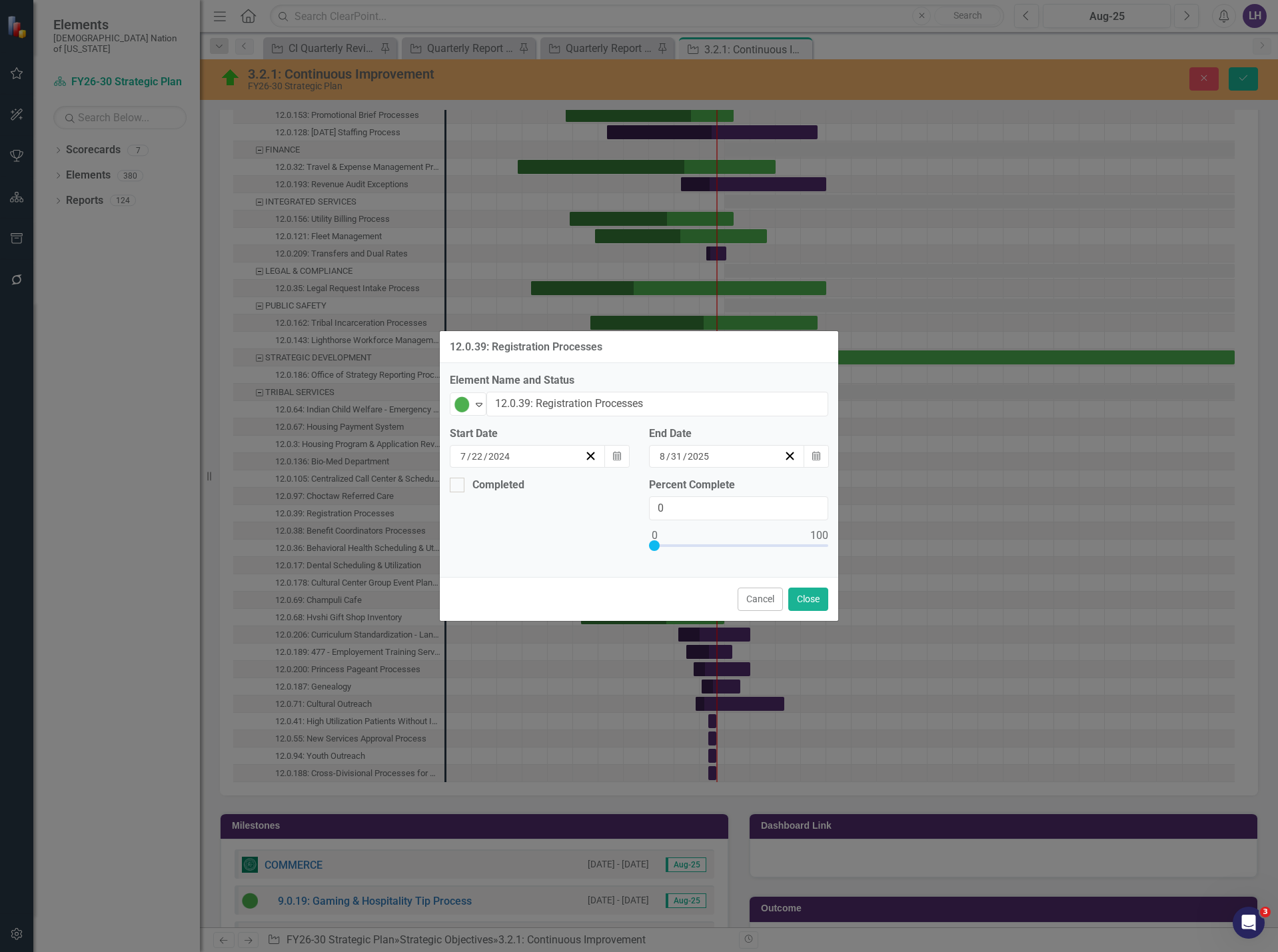
click at [736, 459] on div "8 / 31 / 2025" at bounding box center [720, 456] width 126 height 13
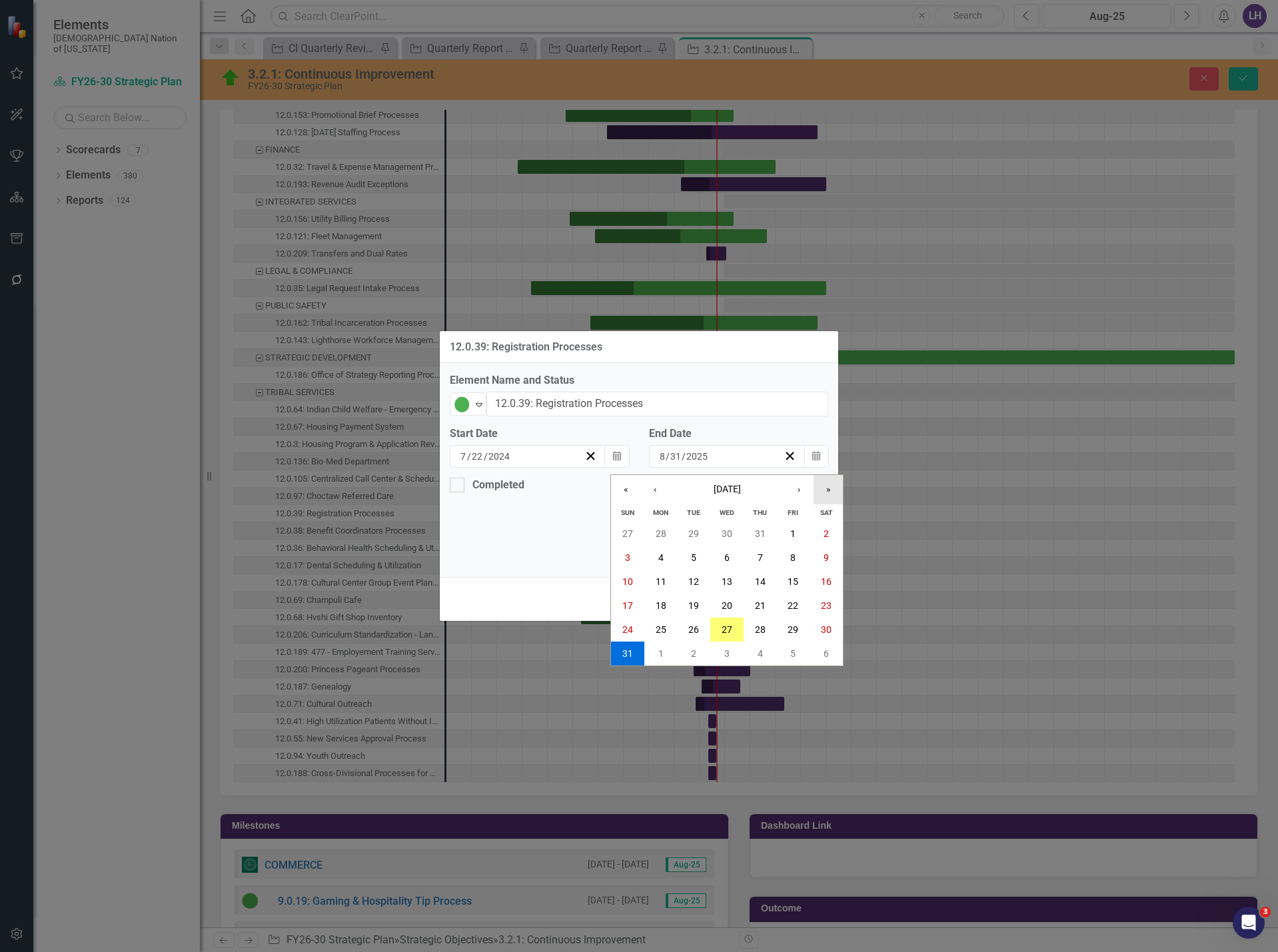
click at [819, 487] on button "»" at bounding box center [828, 489] width 29 height 29
click at [659, 486] on button "‹" at bounding box center [655, 489] width 29 height 29
click at [699, 629] on abbr "30" at bounding box center [694, 630] width 11 height 11
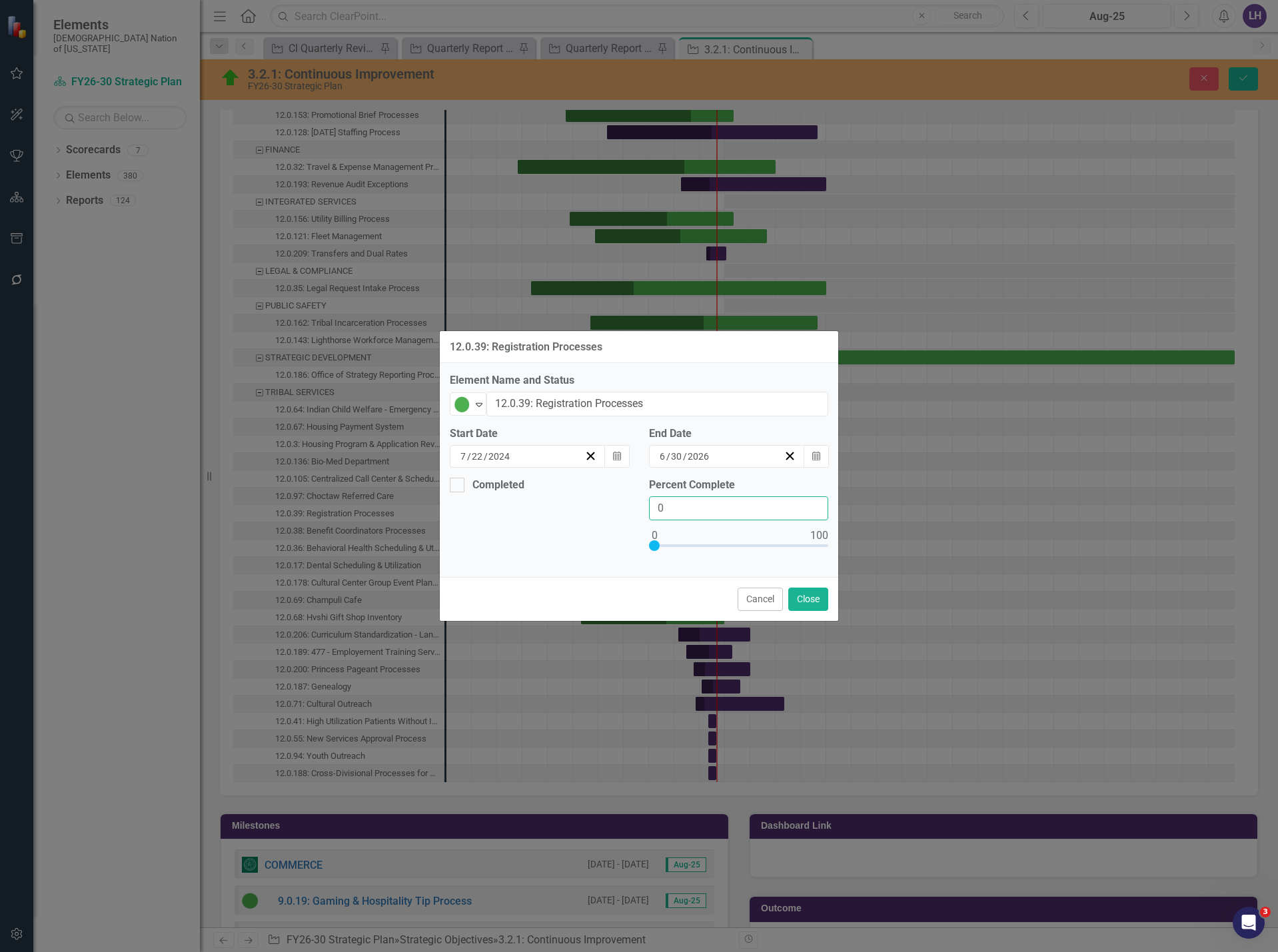
drag, startPoint x: 670, startPoint y: 507, endPoint x: 621, endPoint y: 502, distance: 49.3
click at [621, 502] on div "Completed Percent Complete 0" at bounding box center [639, 523] width 399 height 90
type input "50"
click at [807, 600] on button "Close" at bounding box center [808, 599] width 40 height 24
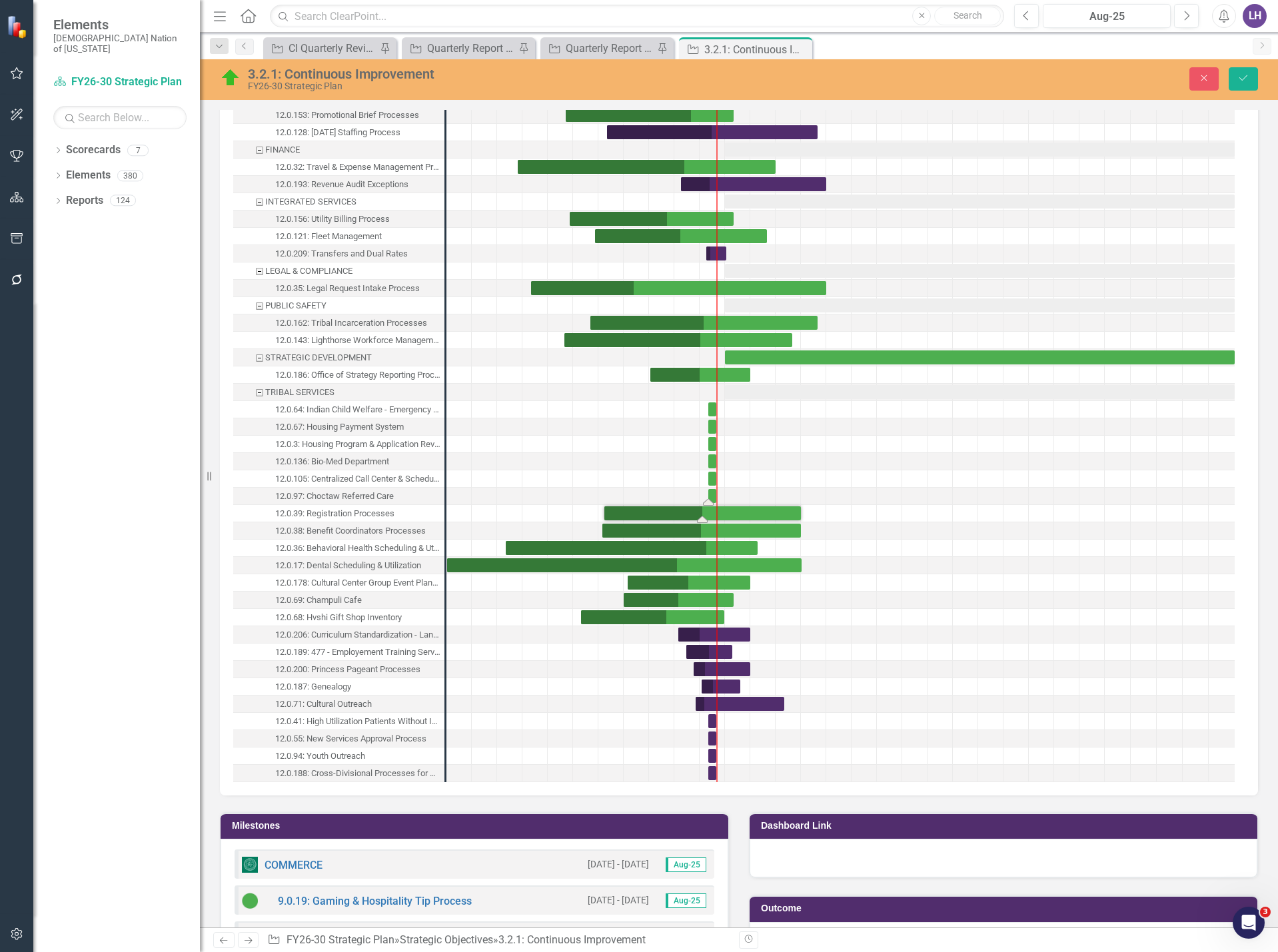
click at [713, 494] on div "Task: Start date: 2025-08-01 End date: 2025-08-31" at bounding box center [712, 496] width 8 height 14
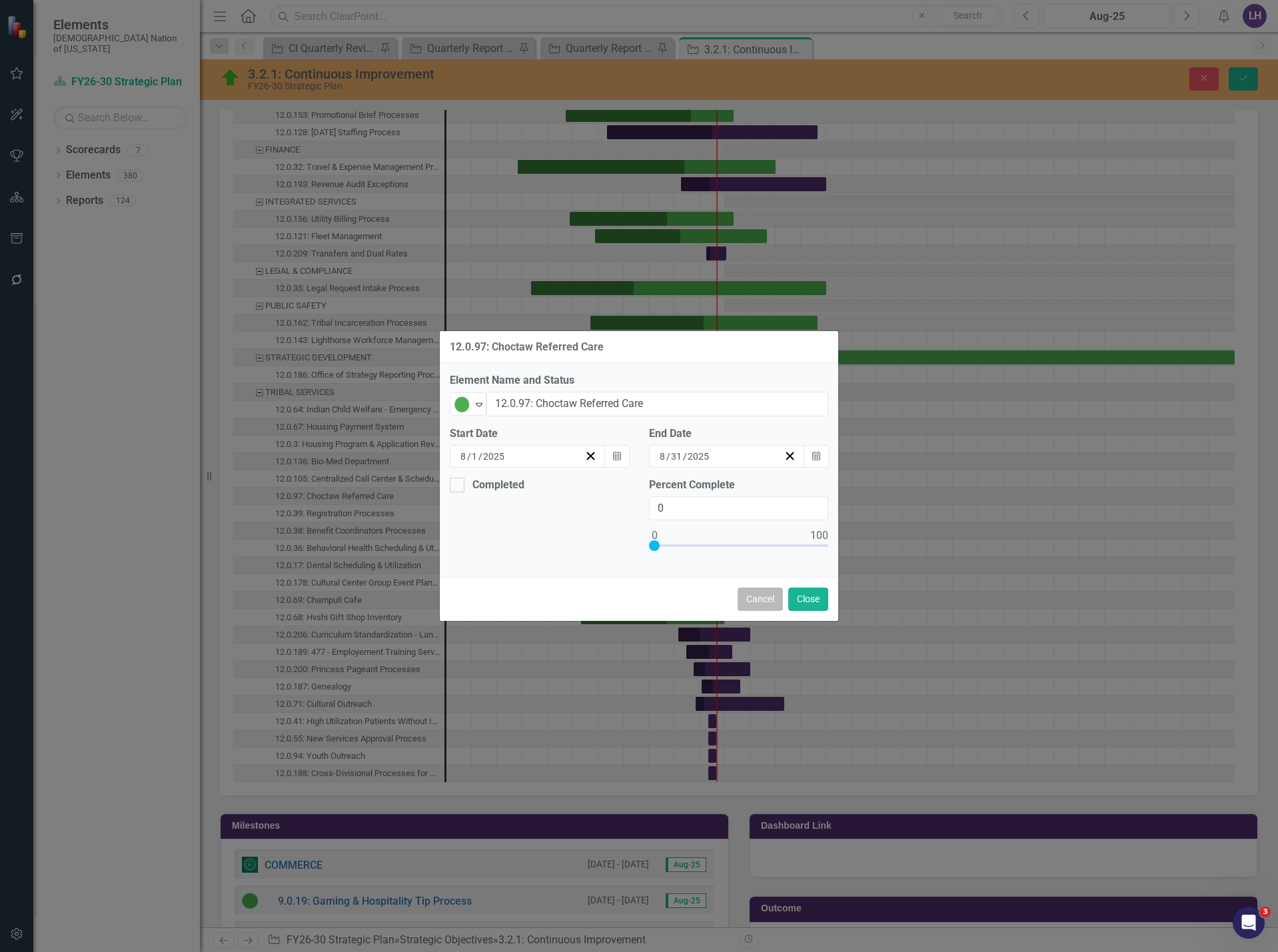
click at [752, 599] on button "Cancel" at bounding box center [760, 599] width 45 height 24
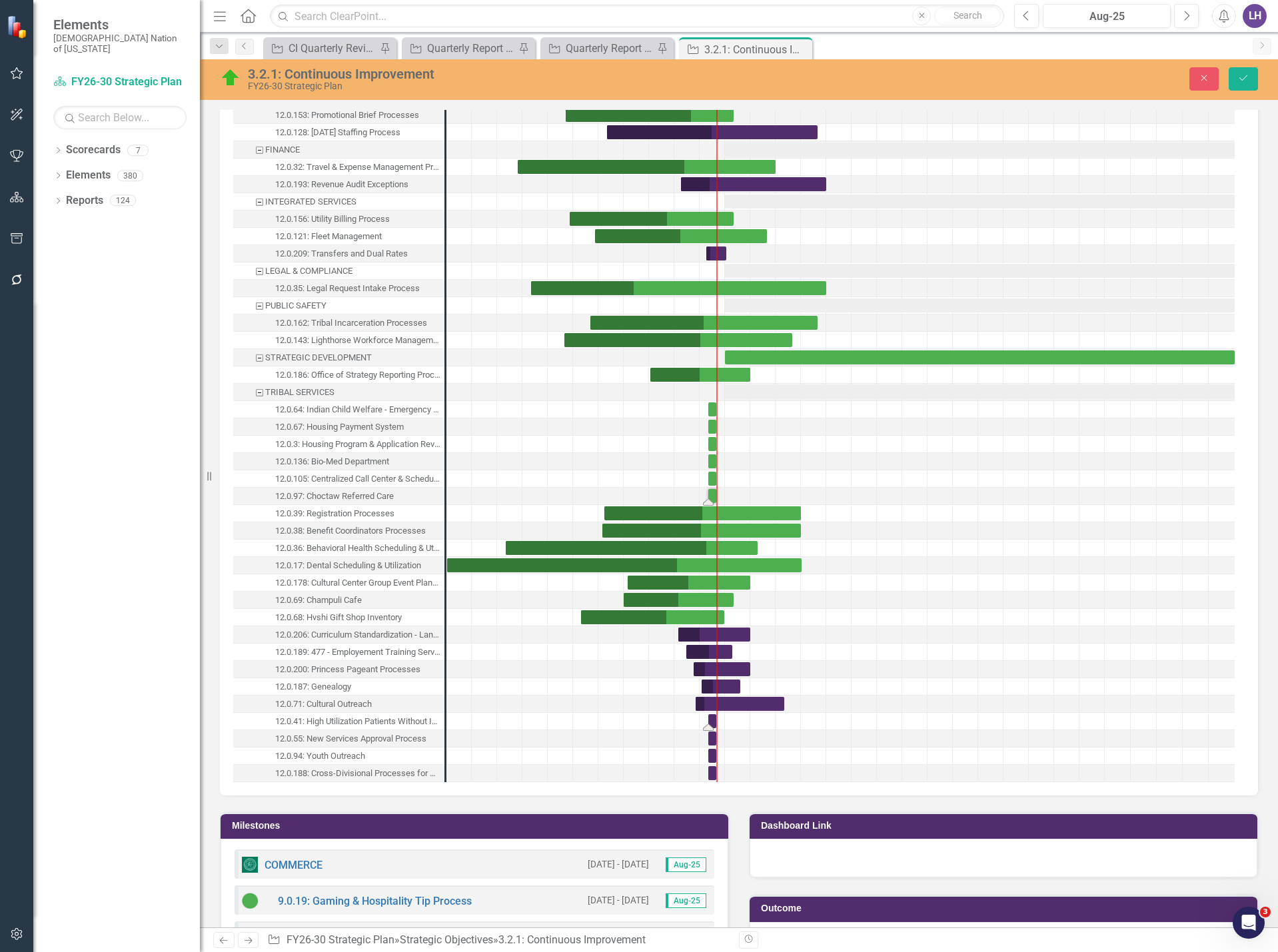
click at [709, 720] on div "Task: Start date: 2025-08-01 End date: 2025-08-31" at bounding box center [712, 721] width 8 height 14
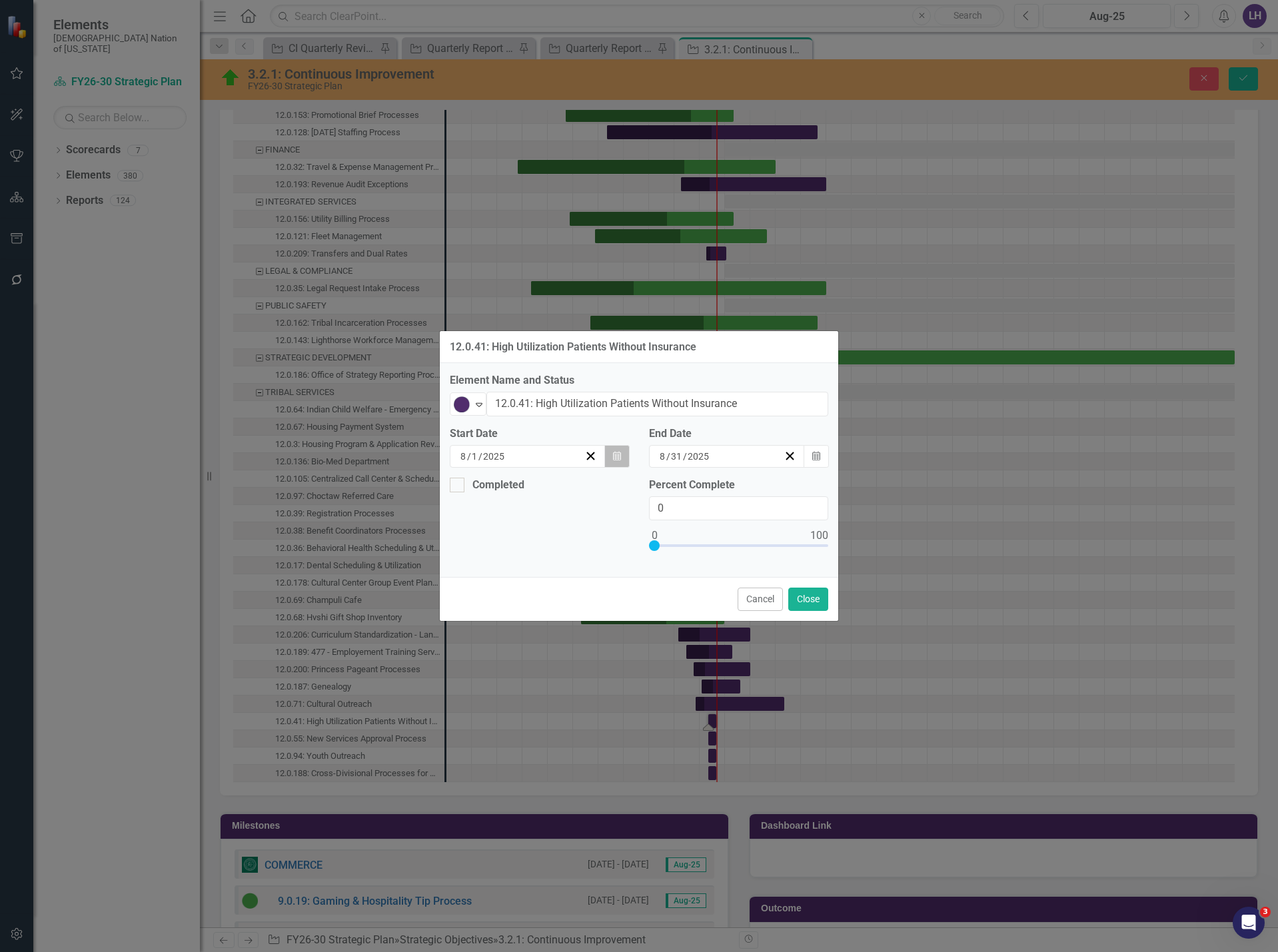
click at [619, 456] on icon "Calendar" at bounding box center [617, 456] width 8 height 10
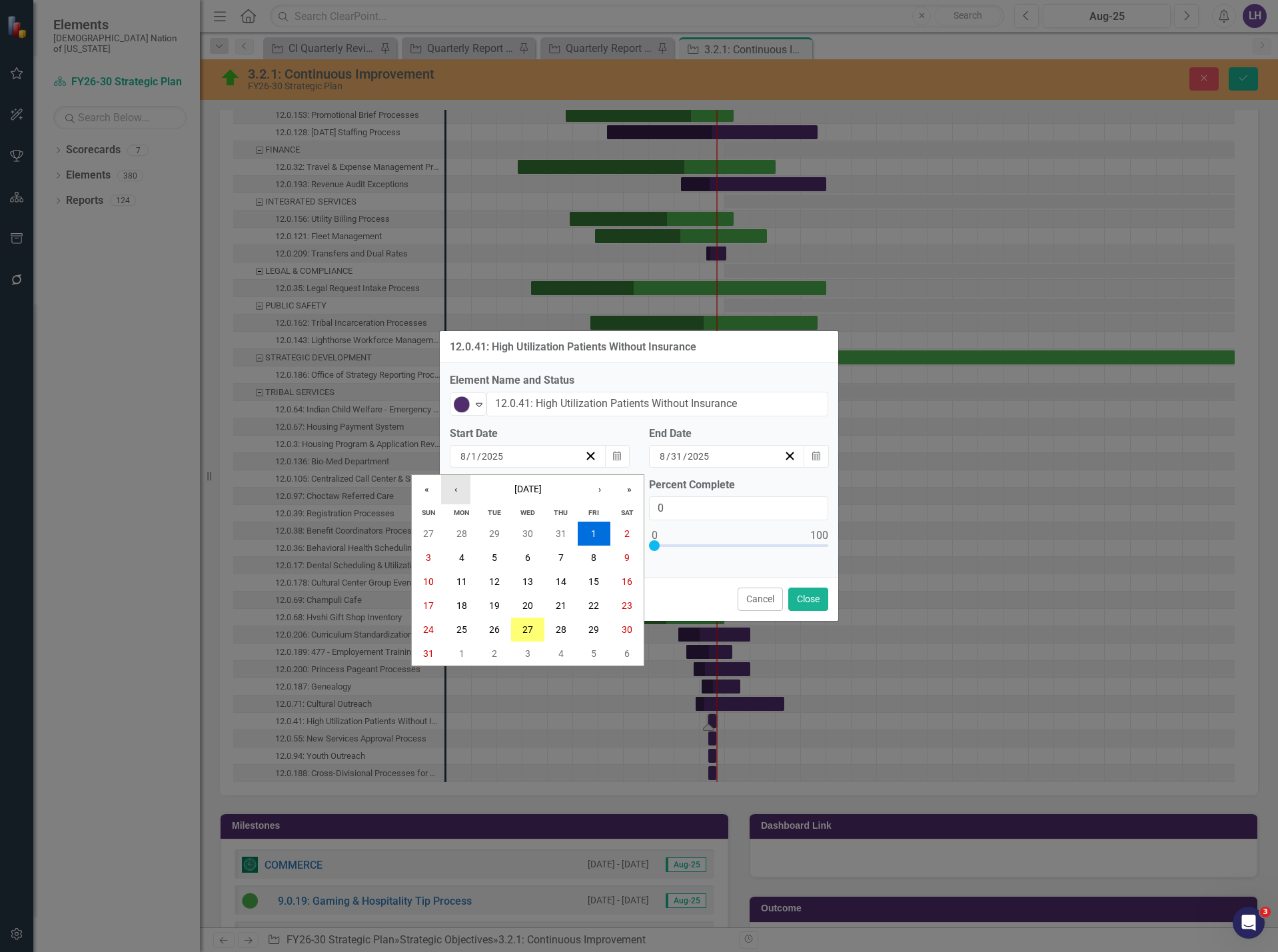
click at [464, 495] on button "‹" at bounding box center [455, 489] width 29 height 29
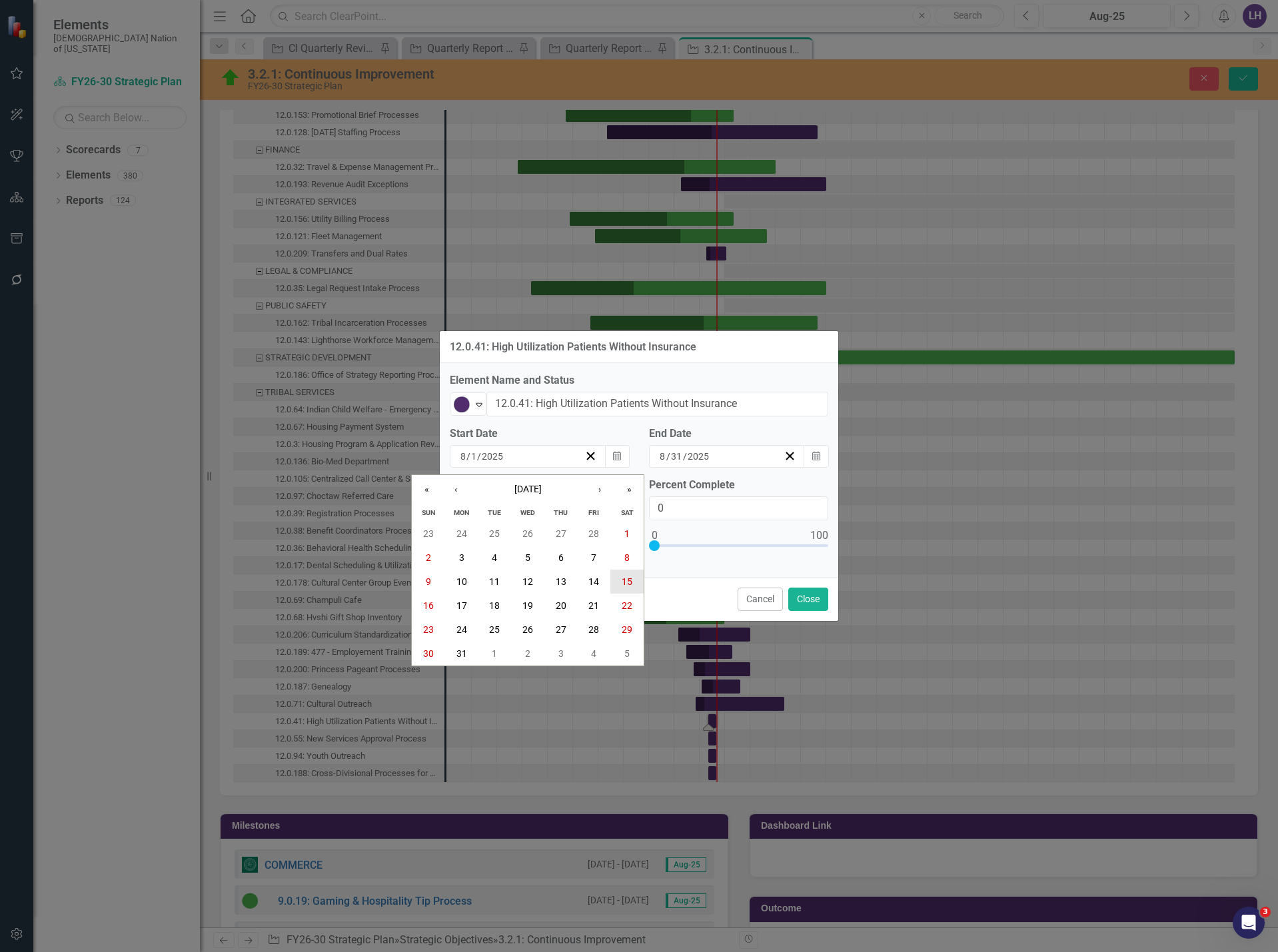
click at [621, 582] on button "15" at bounding box center [628, 581] width 33 height 24
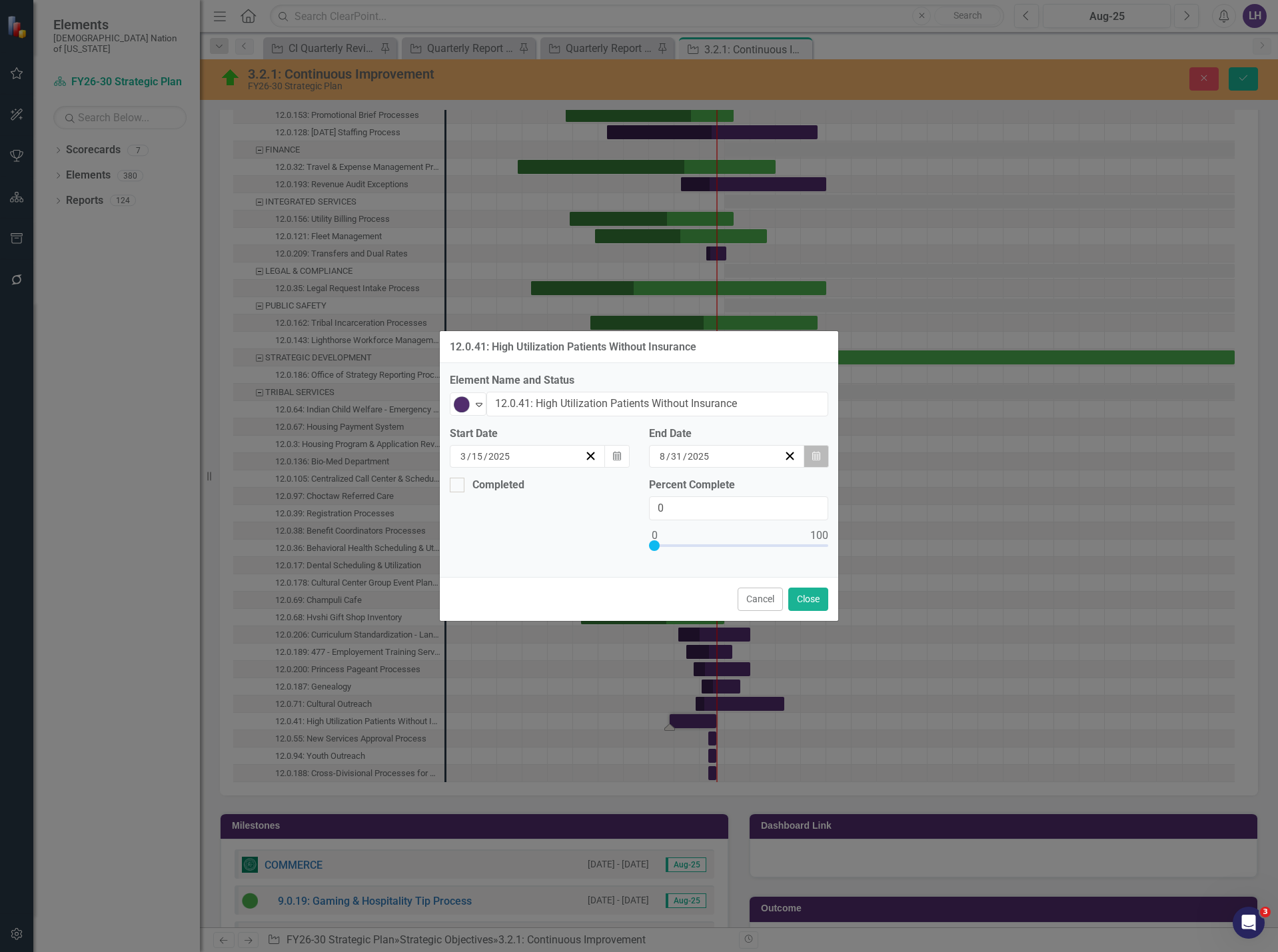
click at [814, 460] on icon "Calendar" at bounding box center [816, 456] width 8 height 10
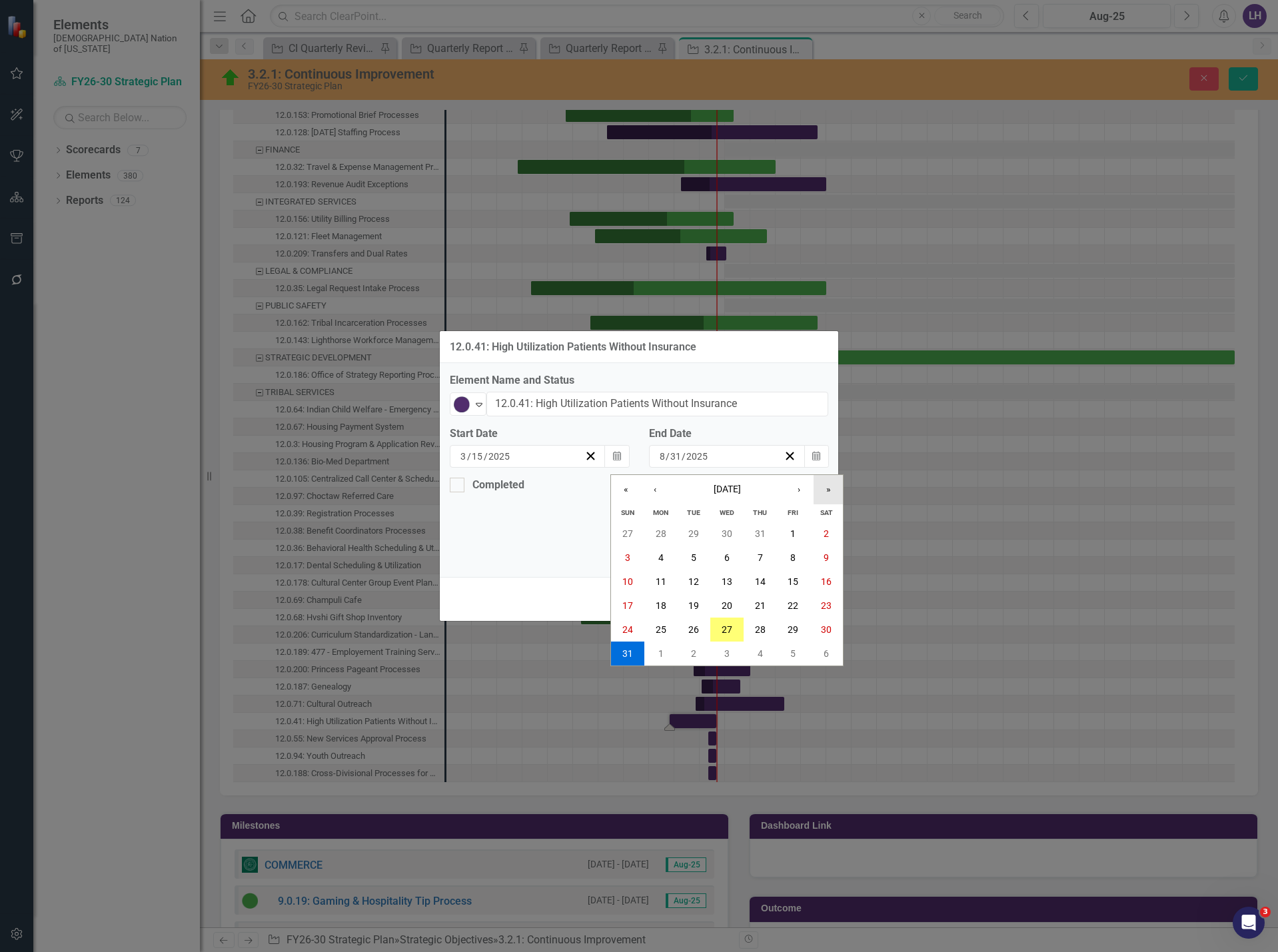
click at [833, 494] on button "»" at bounding box center [828, 489] width 29 height 29
click at [807, 492] on button "›" at bounding box center [798, 489] width 29 height 29
click at [671, 586] on button "16" at bounding box center [661, 581] width 33 height 24
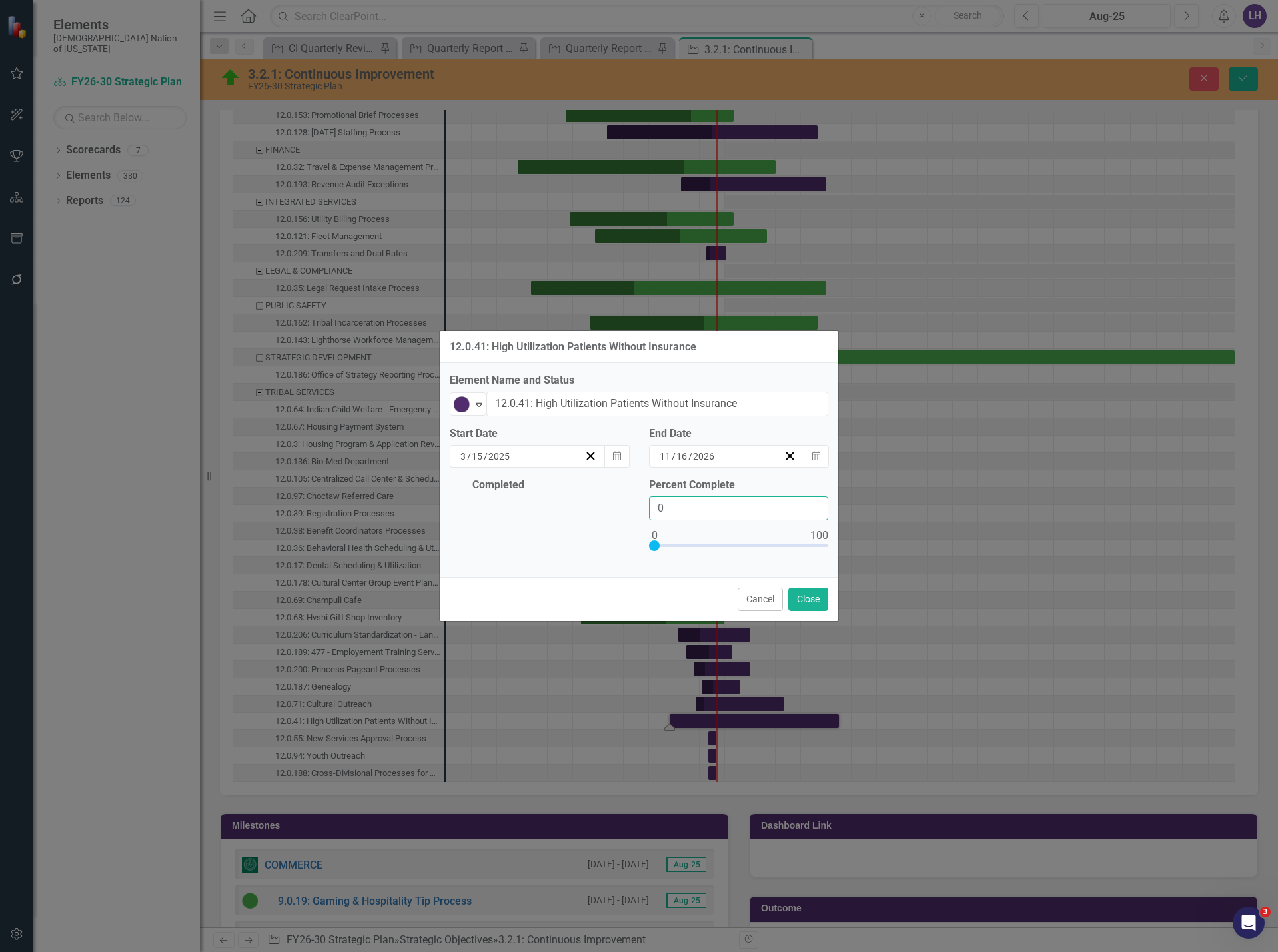
drag, startPoint x: 699, startPoint y: 510, endPoint x: 570, endPoint y: 507, distance: 129.0
click at [570, 507] on div "Completed Percent Complete 0" at bounding box center [639, 523] width 399 height 90
type input "50"
click at [800, 600] on button "Close" at bounding box center [808, 599] width 40 height 24
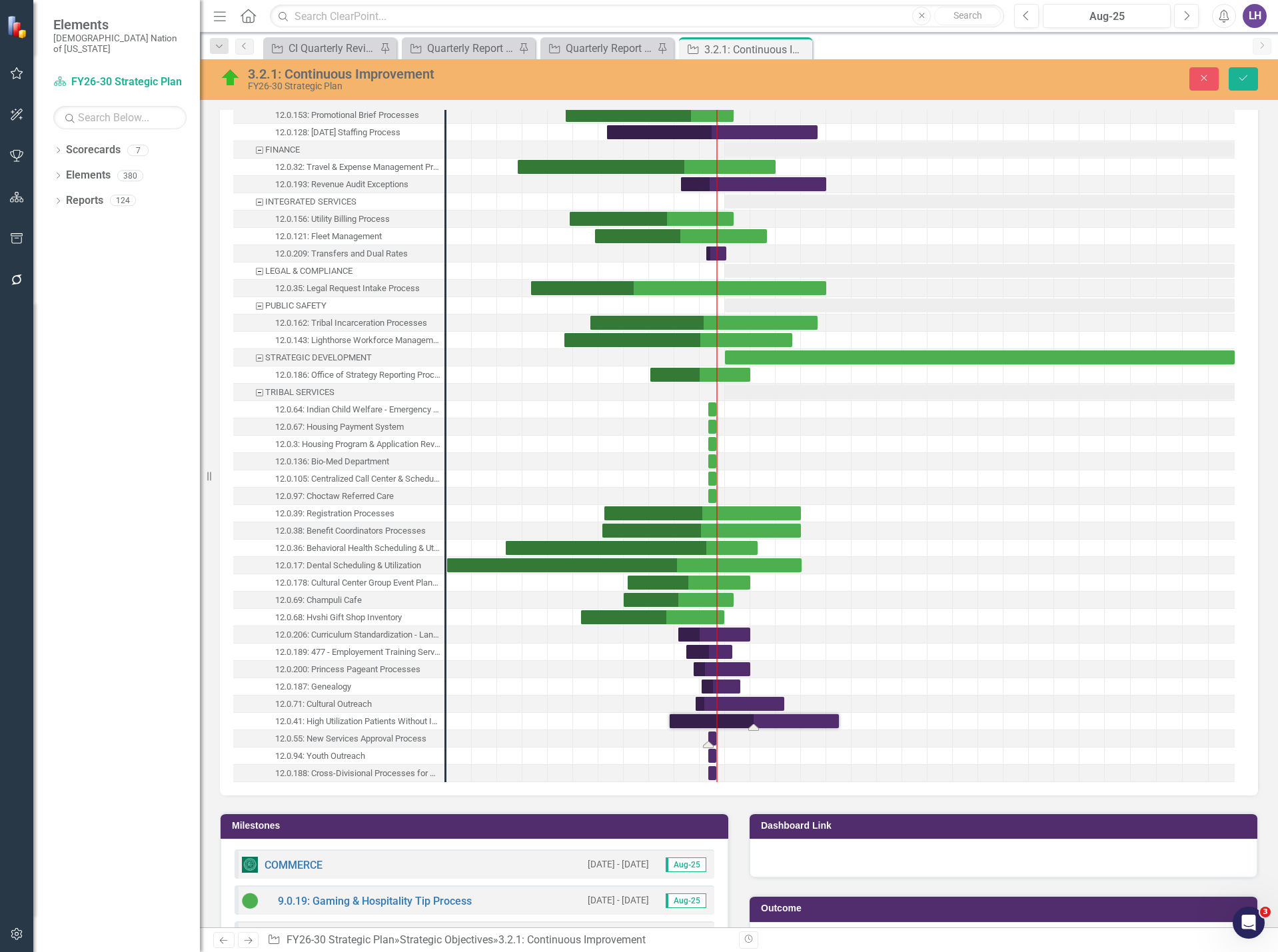
click at [712, 740] on div "Task: Start date: 2025-08-01 End date: 2025-08-31" at bounding box center [712, 738] width 8 height 14
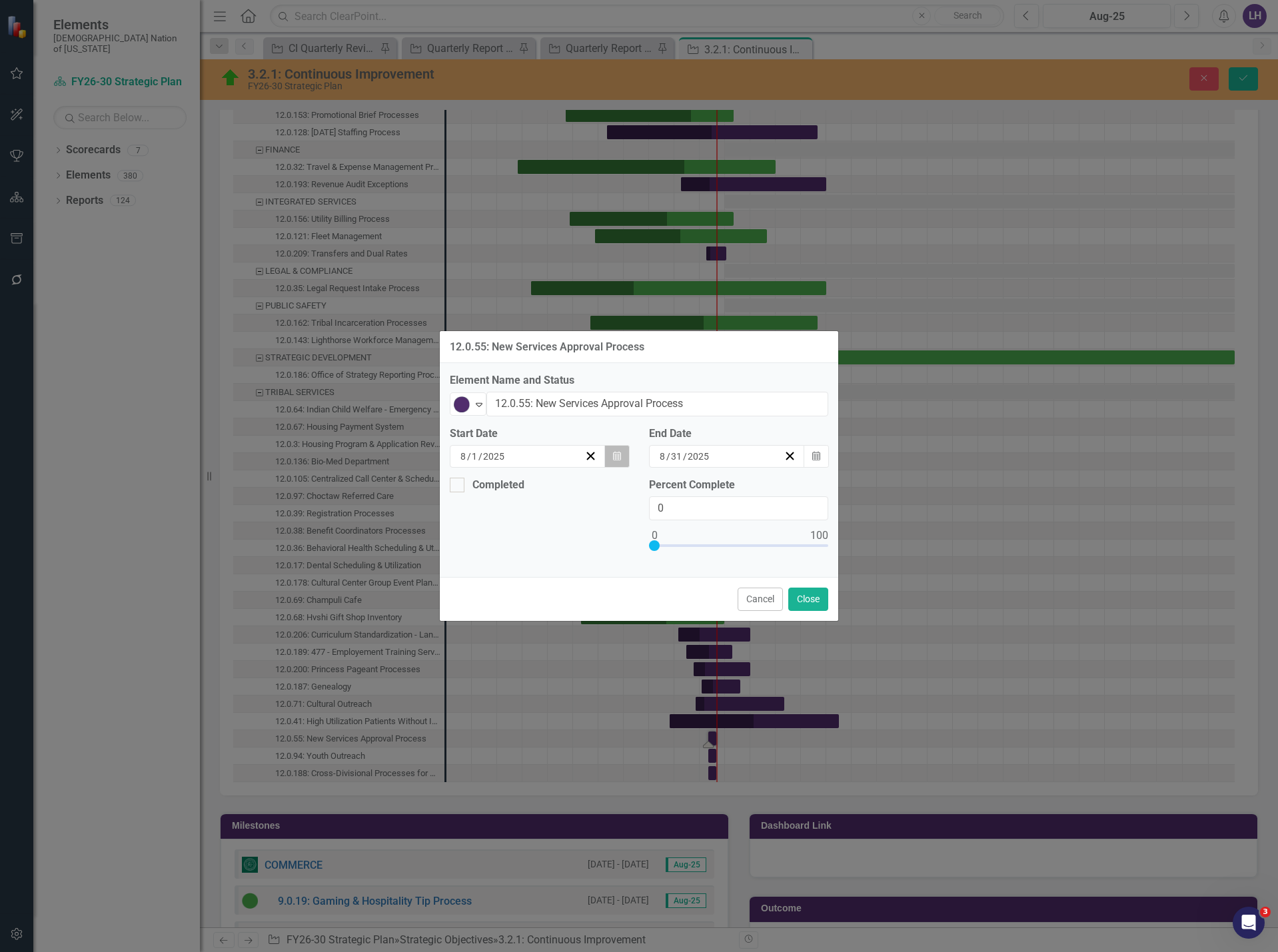
click at [617, 457] on icon "Calendar" at bounding box center [617, 456] width 8 height 10
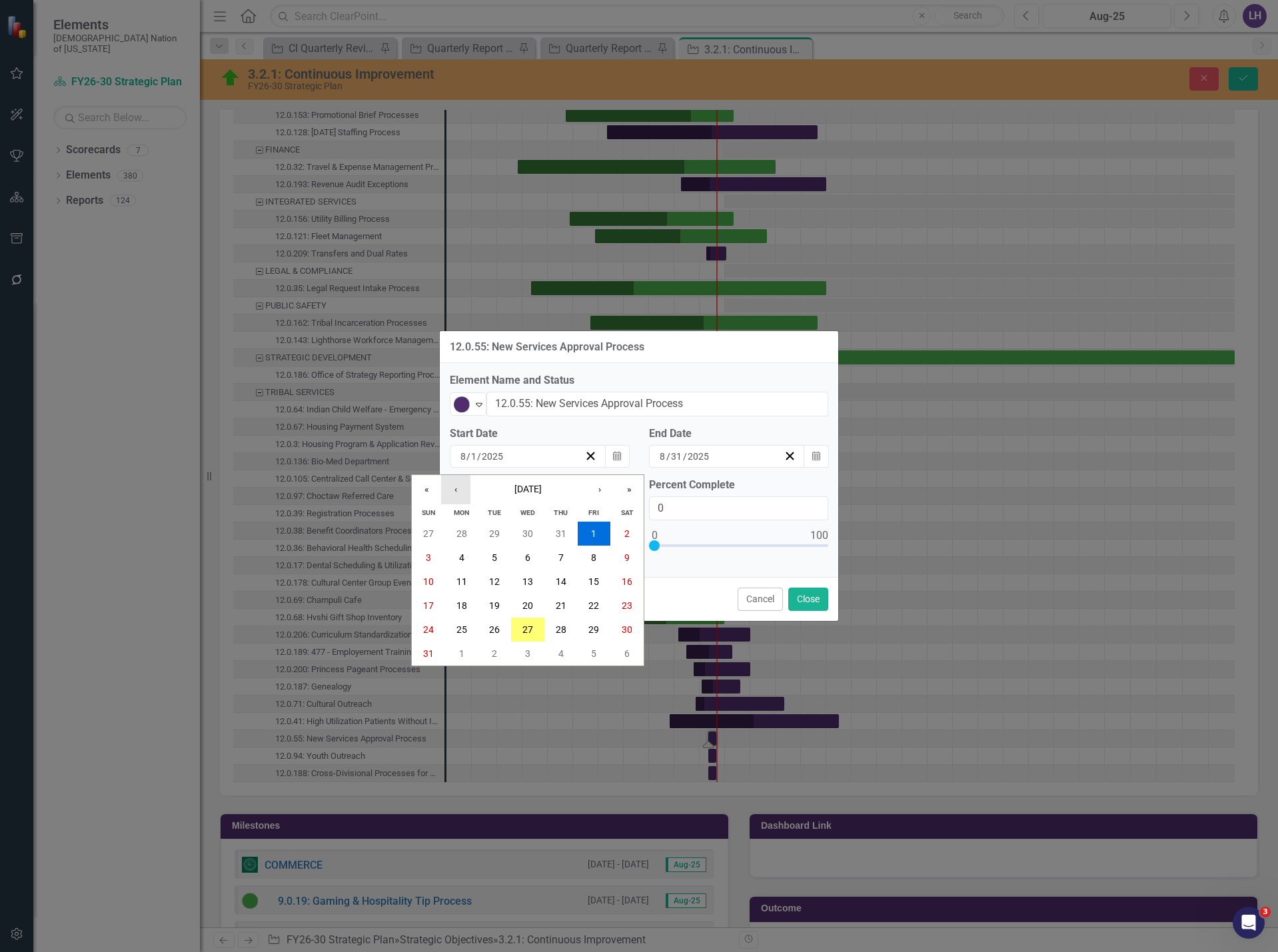
click at [459, 495] on button "‹" at bounding box center [455, 489] width 29 height 29
click at [485, 534] on button "1" at bounding box center [495, 533] width 33 height 24
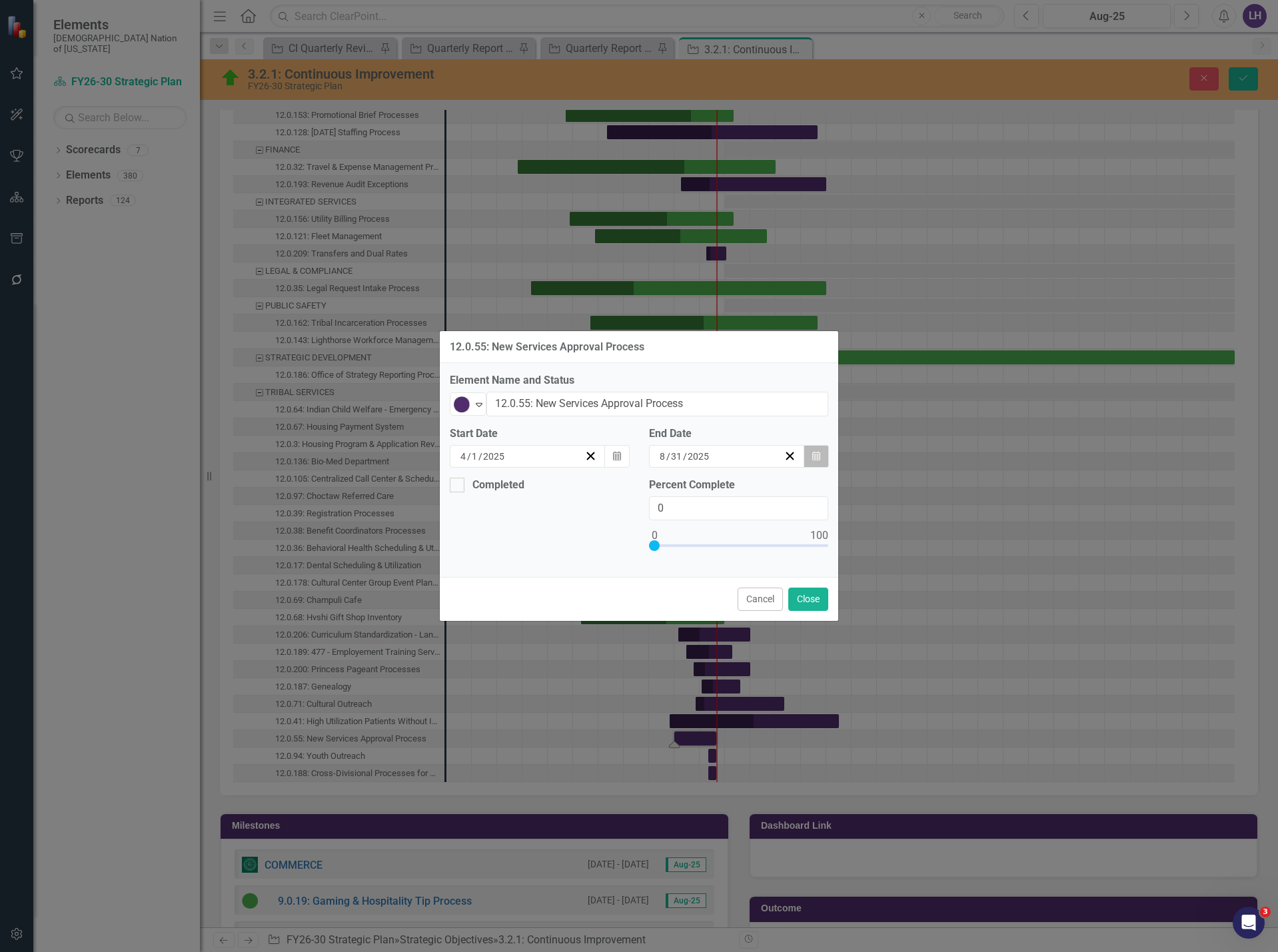
click at [812, 463] on button "Calendar" at bounding box center [816, 457] width 26 height 23
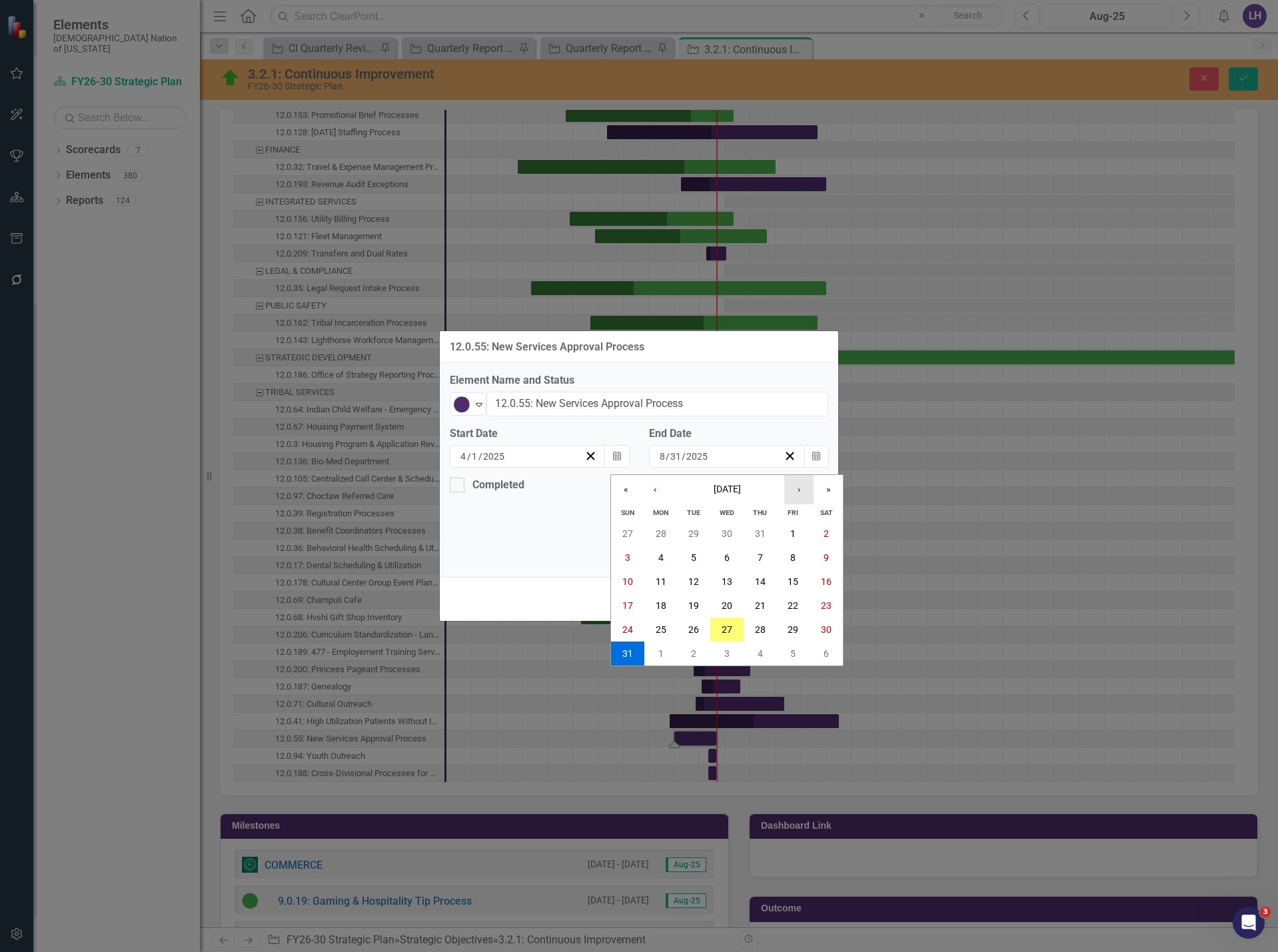
click at [796, 493] on button "›" at bounding box center [798, 489] width 29 height 29
click at [789, 627] on abbr "31" at bounding box center [793, 630] width 11 height 11
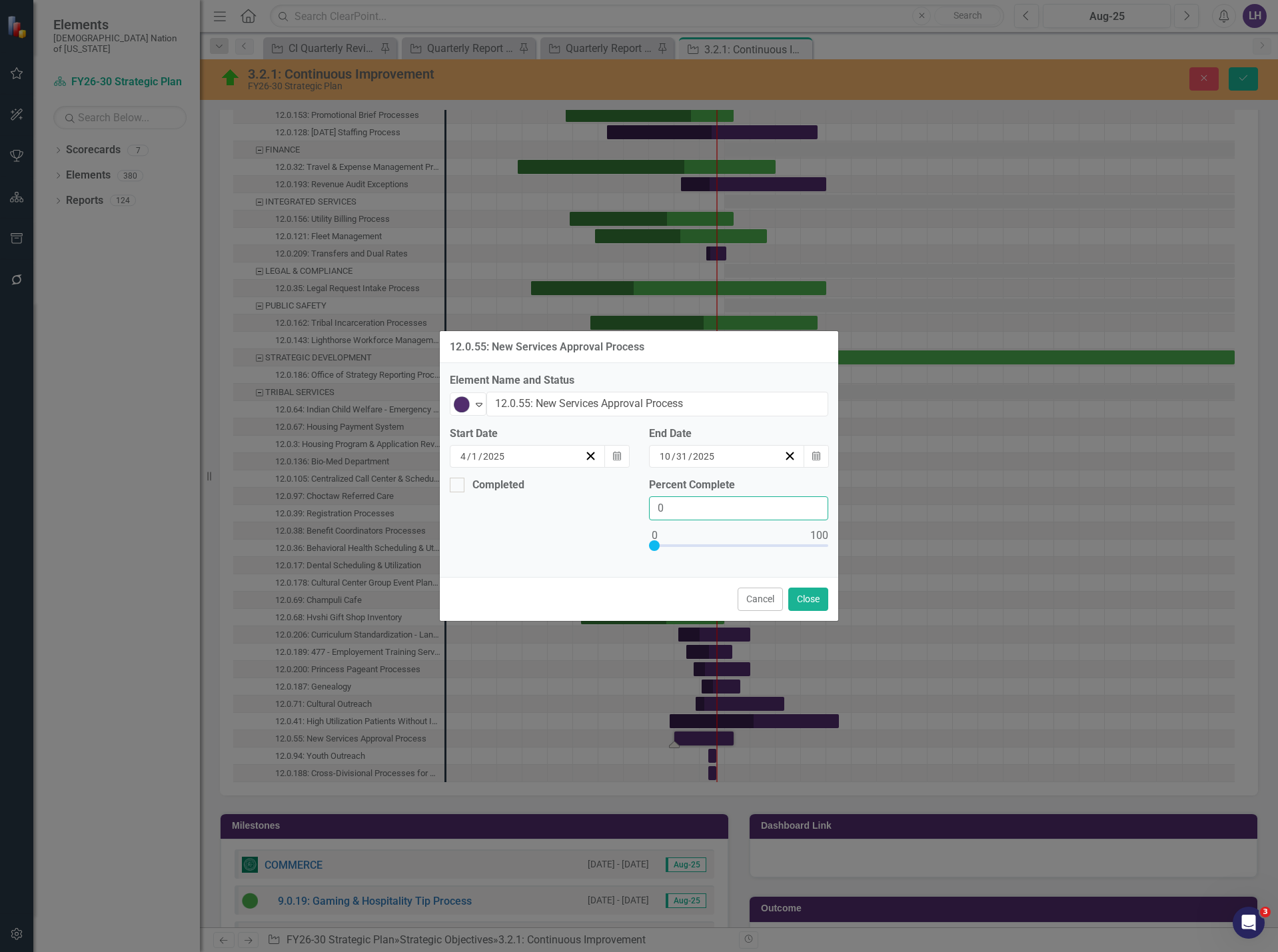
drag, startPoint x: 687, startPoint y: 512, endPoint x: 573, endPoint y: 504, distance: 114.3
click at [573, 504] on div "Completed Percent Complete 0" at bounding box center [639, 523] width 399 height 90
type input "20"
click at [814, 605] on button "Close" at bounding box center [808, 599] width 40 height 24
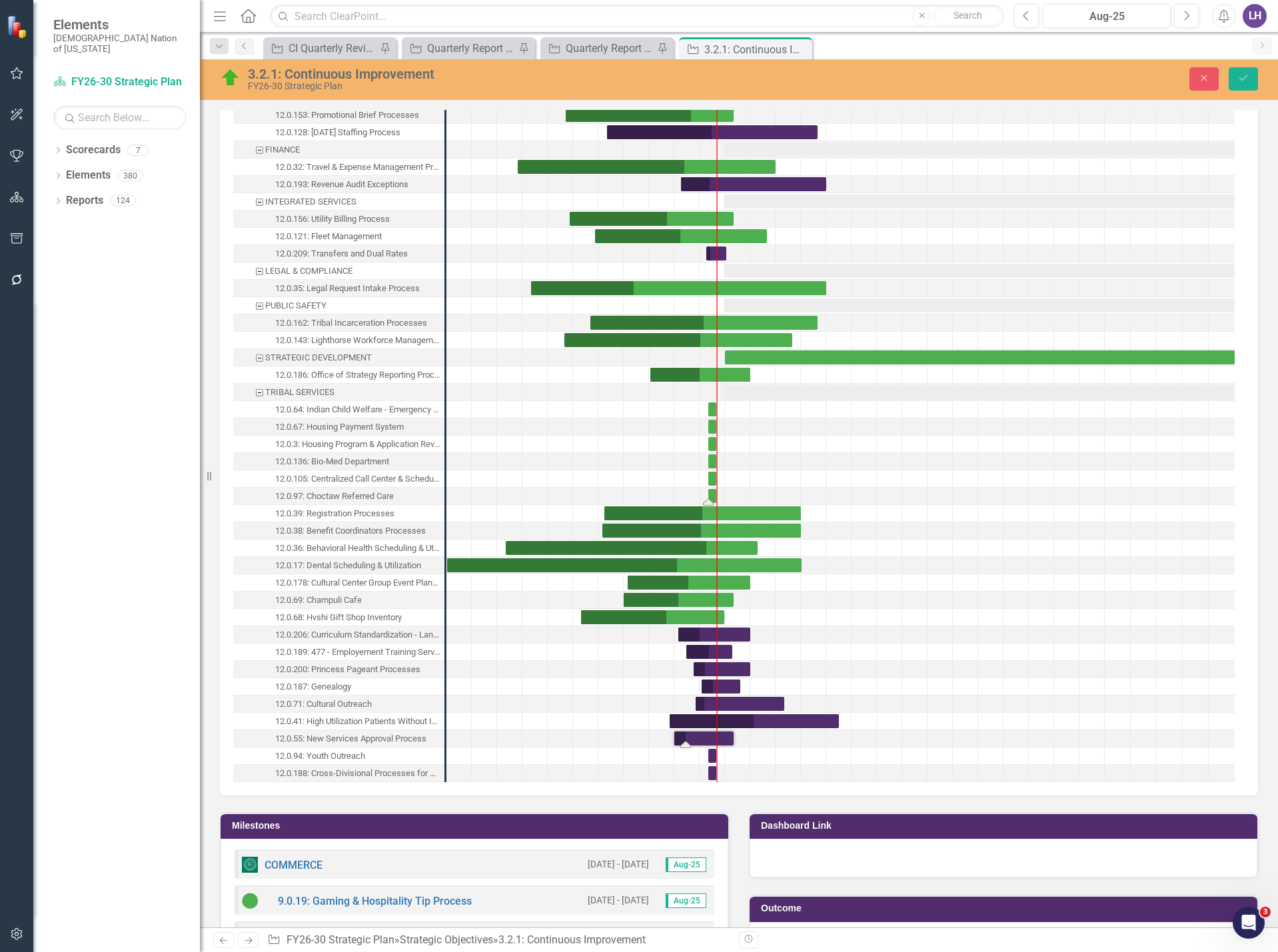
click at [710, 494] on div "Task: Start date: 2025-08-01 End date: 2025-08-31" at bounding box center [712, 496] width 8 height 14
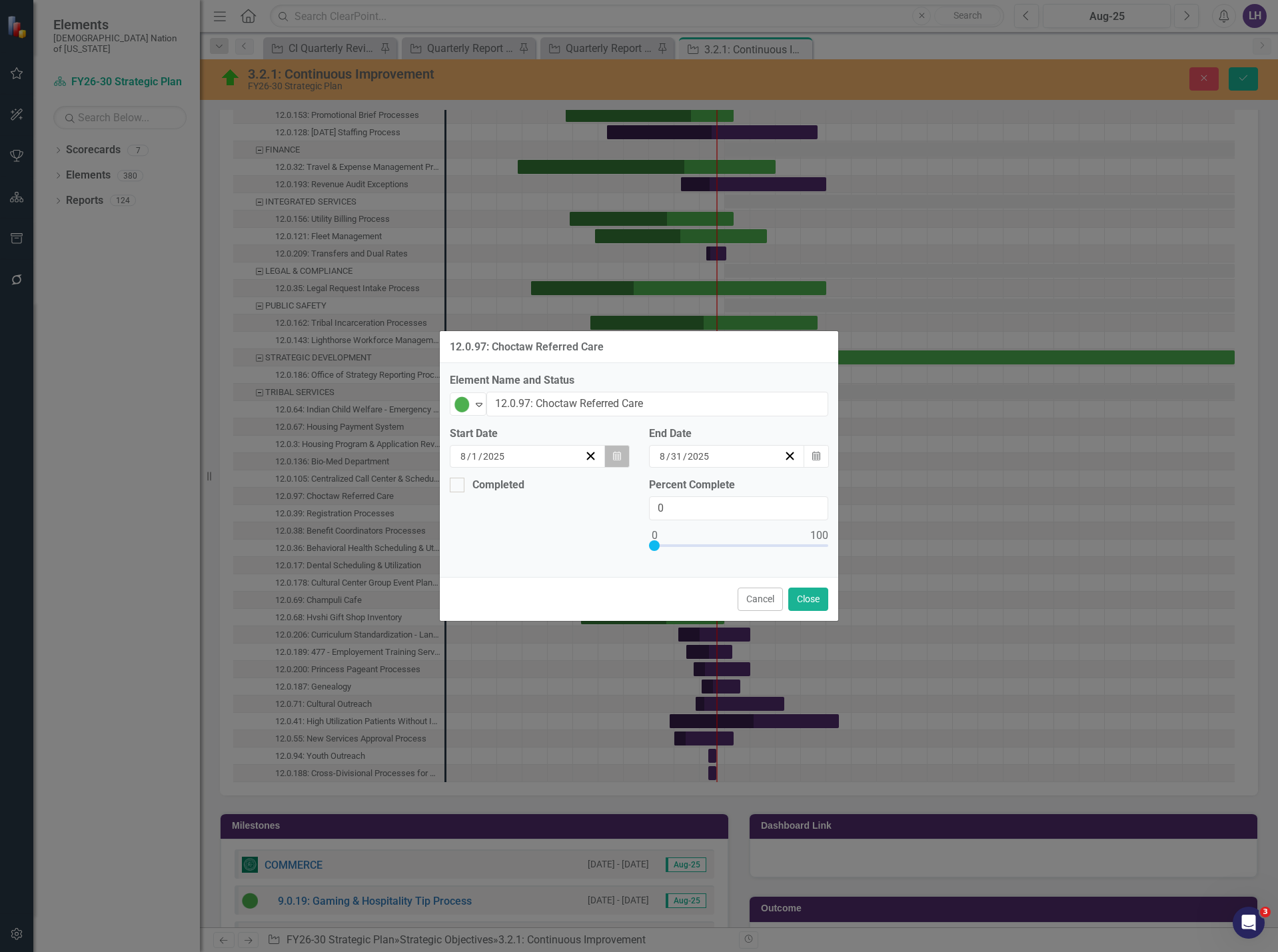
click at [616, 453] on icon "Calendar" at bounding box center [617, 456] width 8 height 10
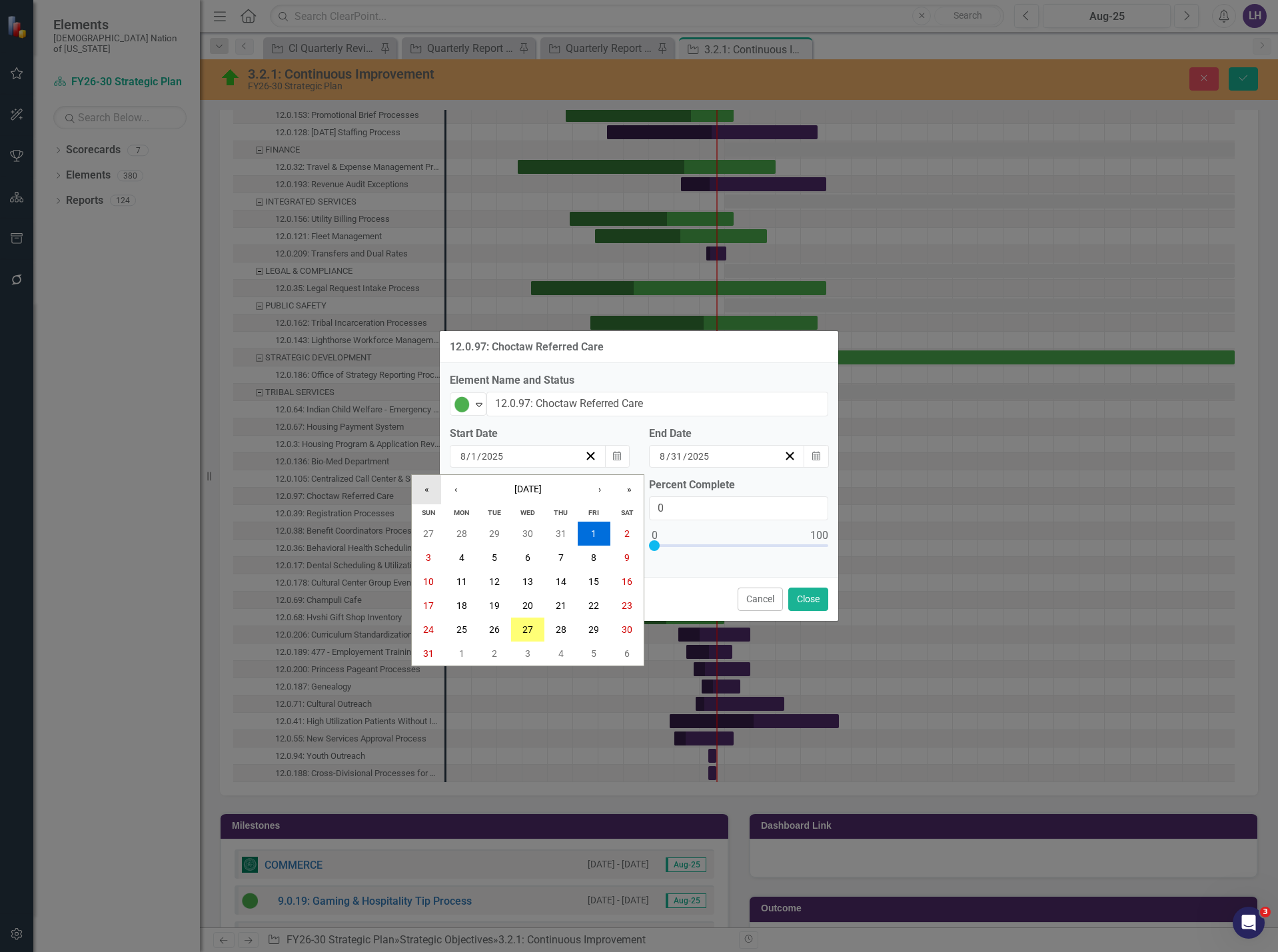
click at [423, 493] on button "«" at bounding box center [426, 489] width 29 height 29
click at [448, 490] on button "‹" at bounding box center [455, 489] width 29 height 29
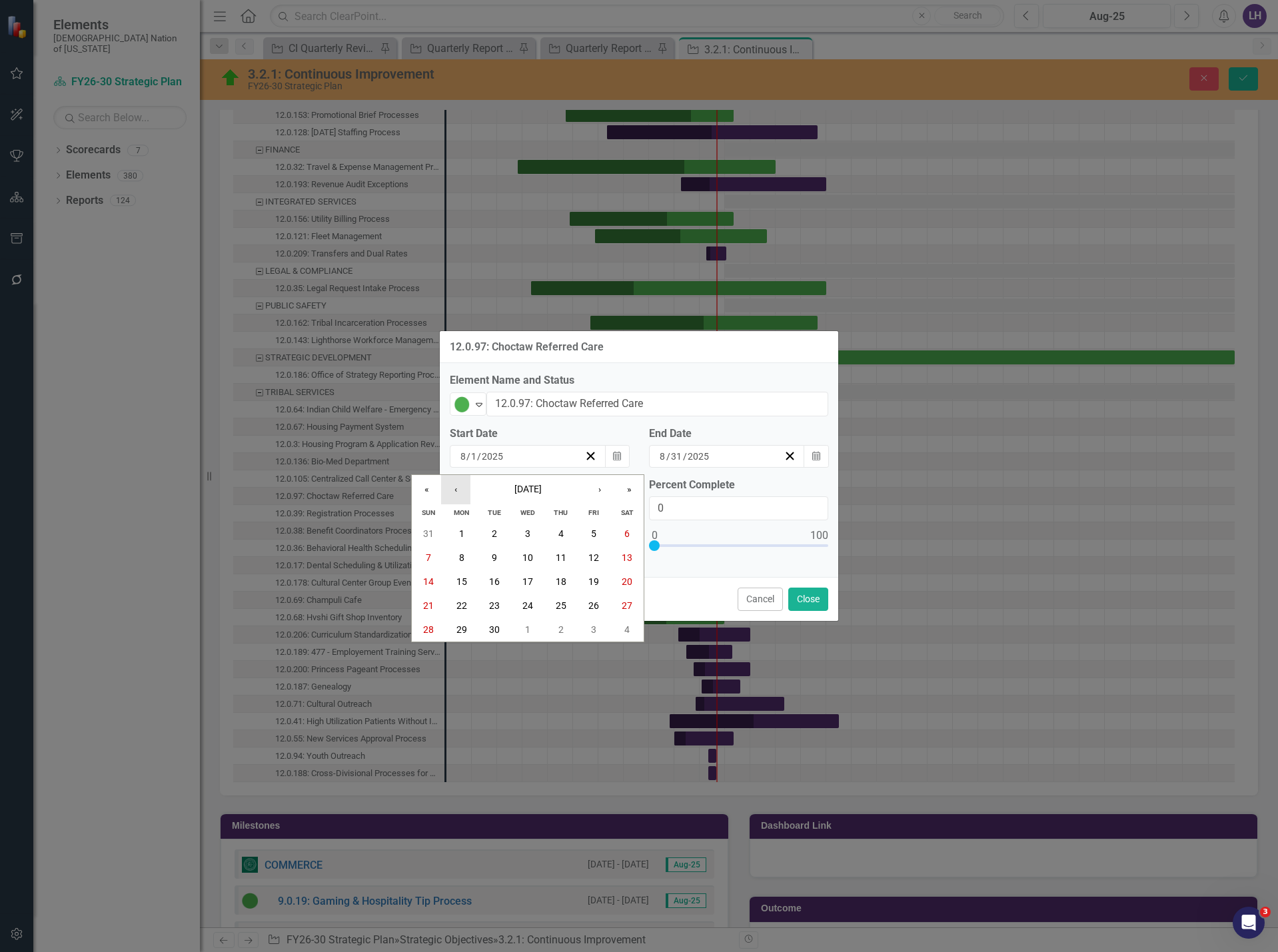
click at [448, 490] on button "‹" at bounding box center [455, 489] width 29 height 29
click at [458, 535] on button "1" at bounding box center [462, 533] width 33 height 24
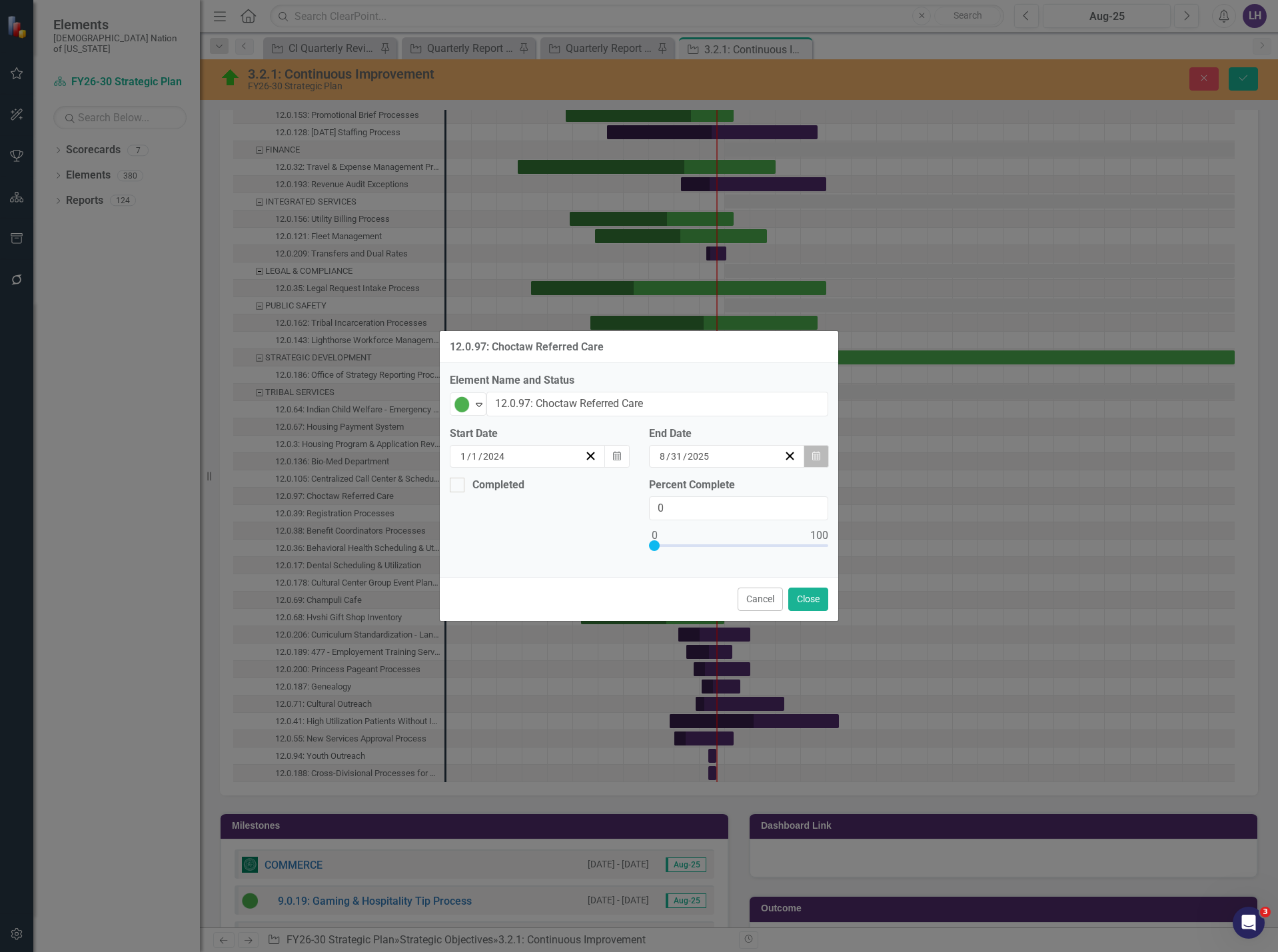
click at [820, 458] on button "Calendar" at bounding box center [816, 457] width 26 height 23
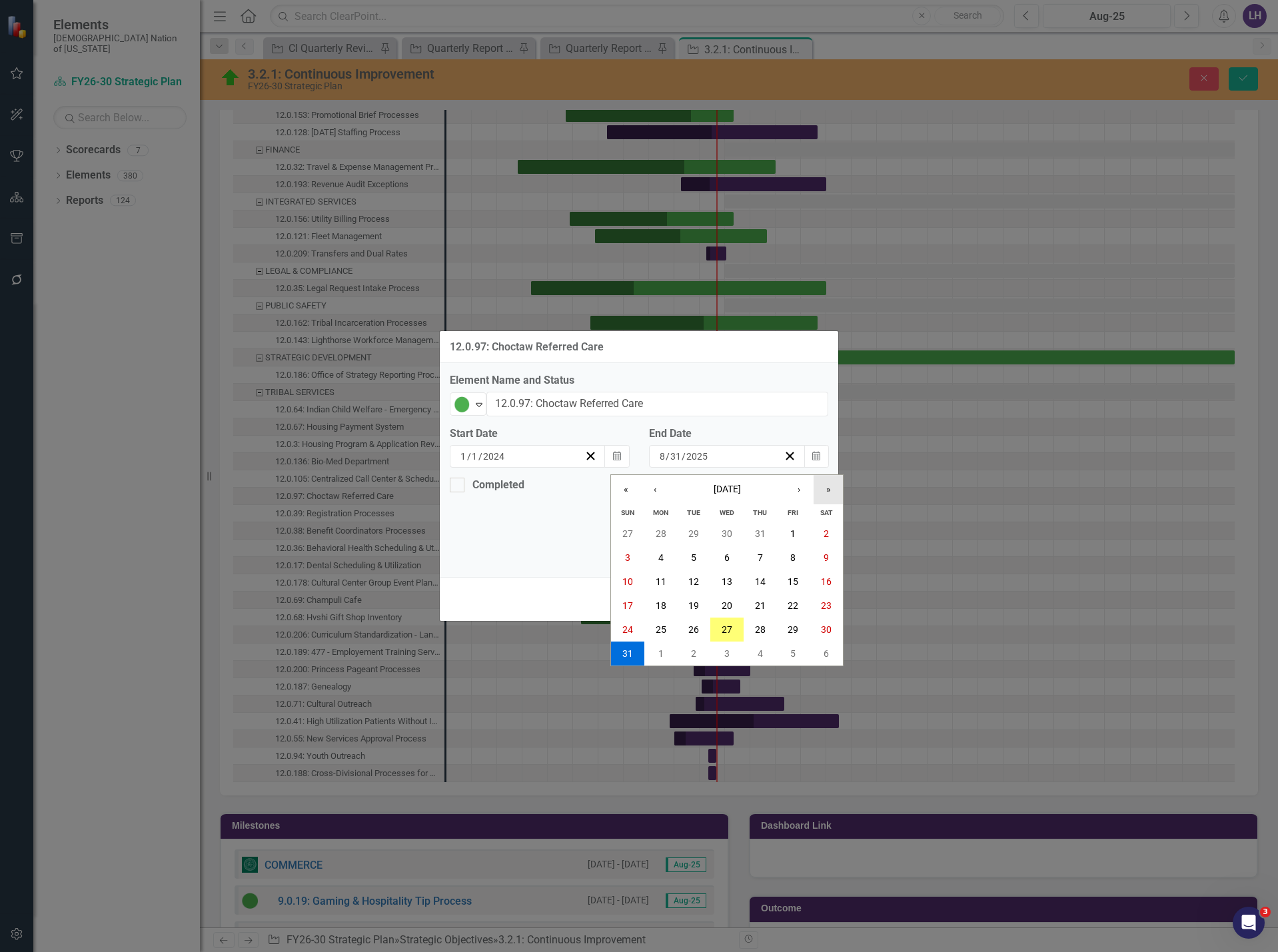
click at [827, 492] on button "»" at bounding box center [828, 489] width 29 height 29
click at [803, 492] on button "›" at bounding box center [798, 489] width 29 height 29
click at [748, 530] on button "3" at bounding box center [760, 533] width 33 height 24
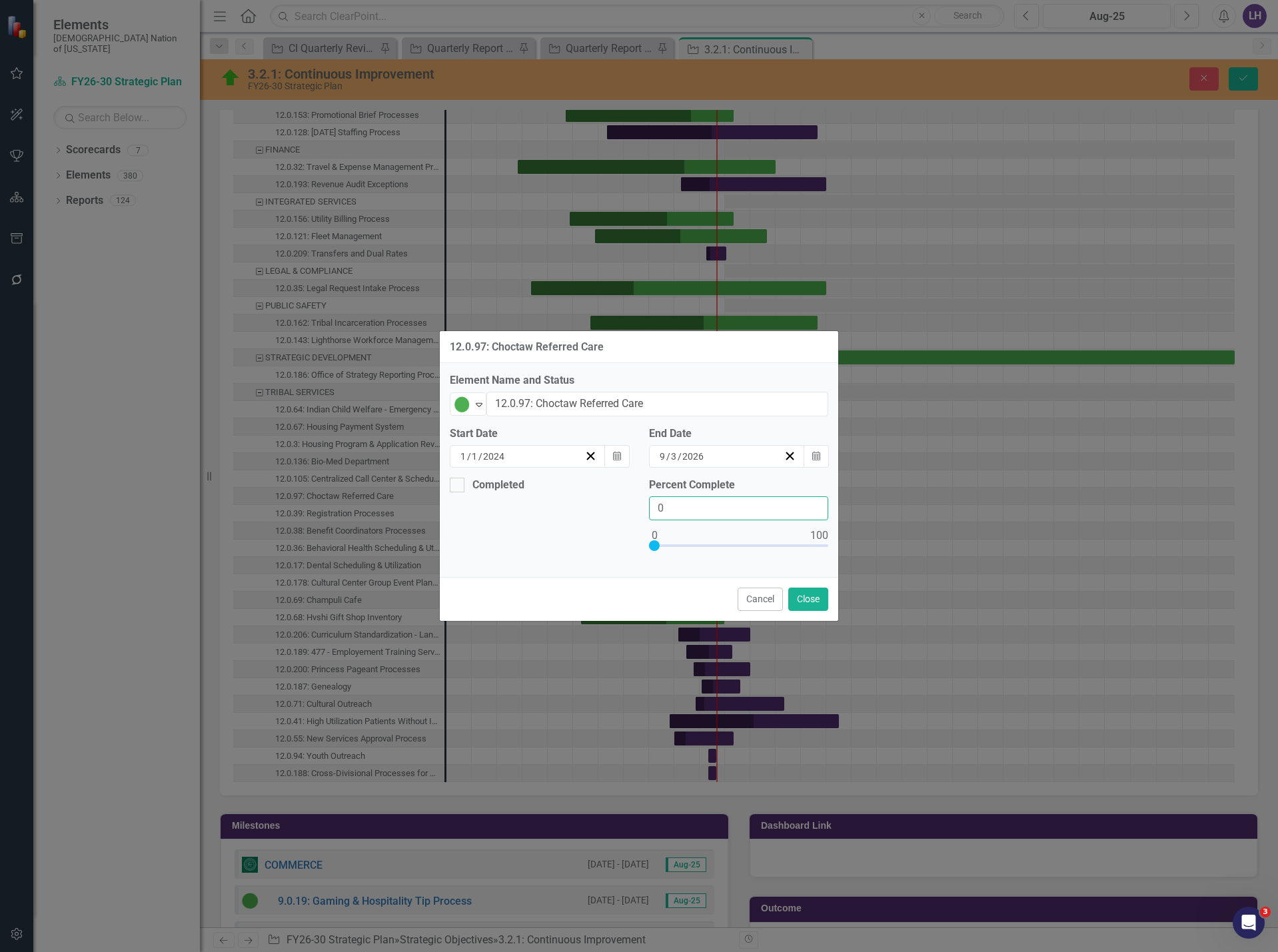
drag, startPoint x: 694, startPoint y: 513, endPoint x: 581, endPoint y: 514, distance: 113.0
click at [581, 514] on div "Completed Percent Complete 0" at bounding box center [639, 523] width 399 height 90
type input "55"
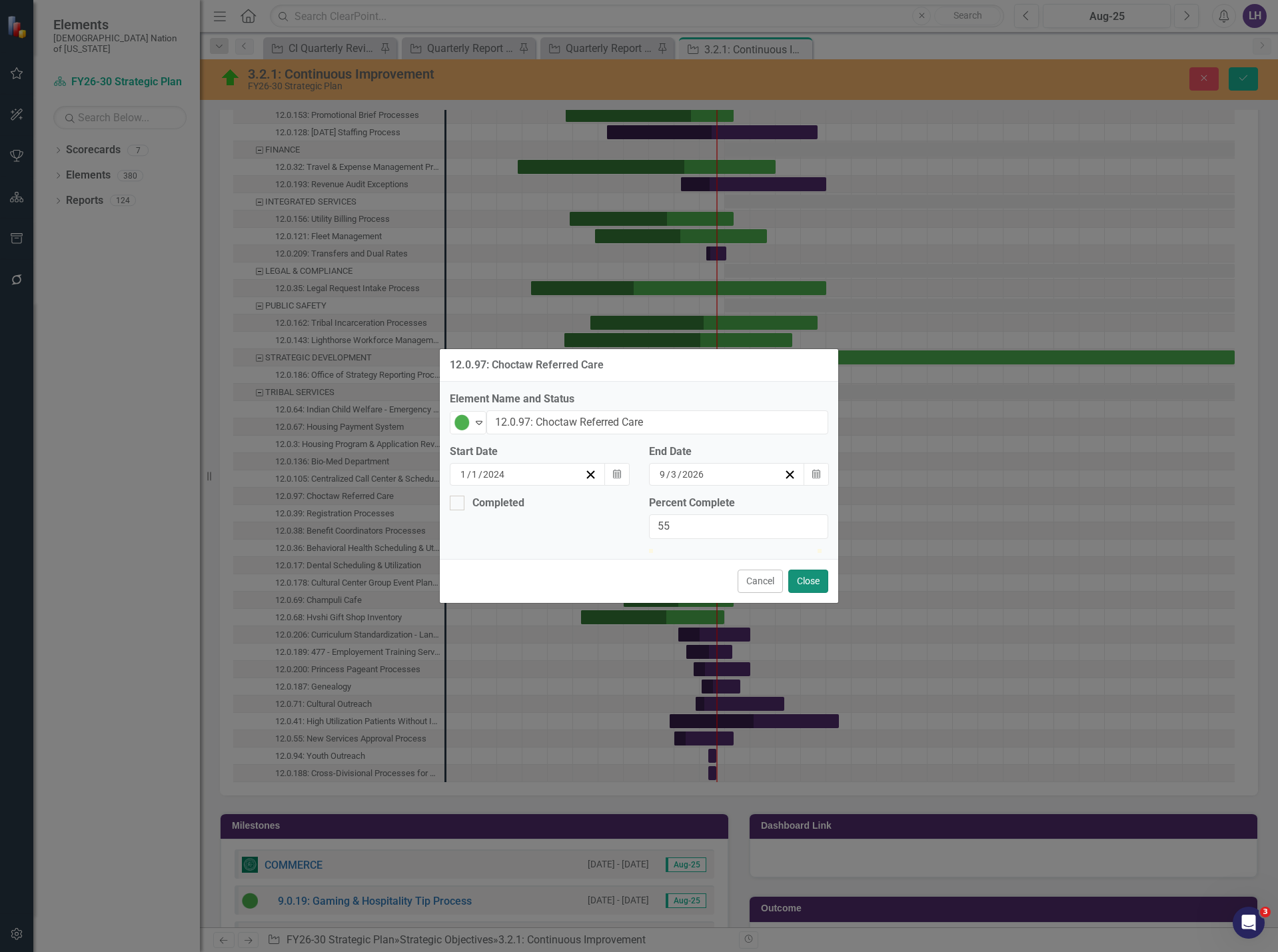
click at [819, 593] on button "Close" at bounding box center [808, 581] width 40 height 24
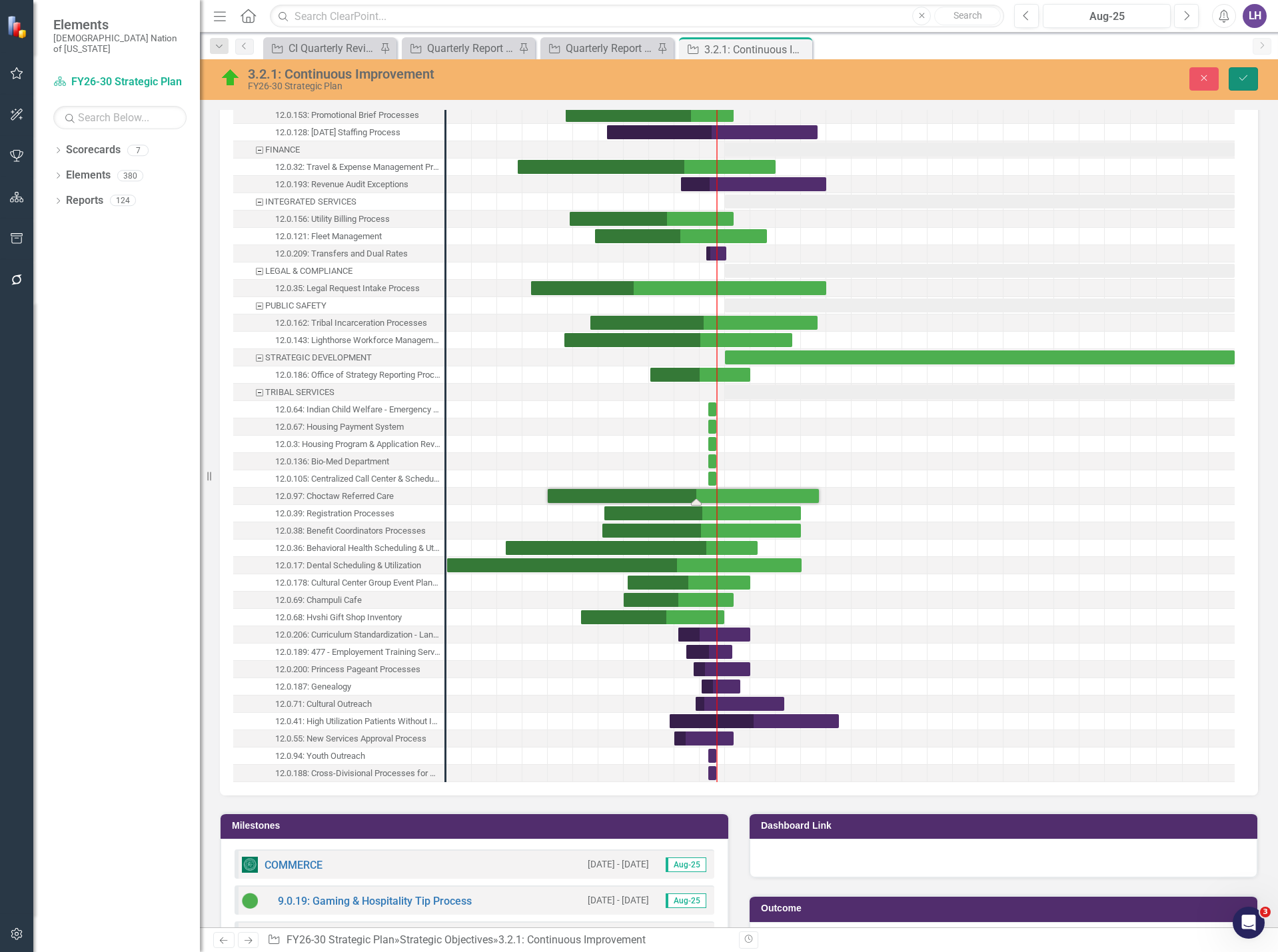
click at [1245, 84] on button "Save" at bounding box center [1243, 78] width 29 height 24
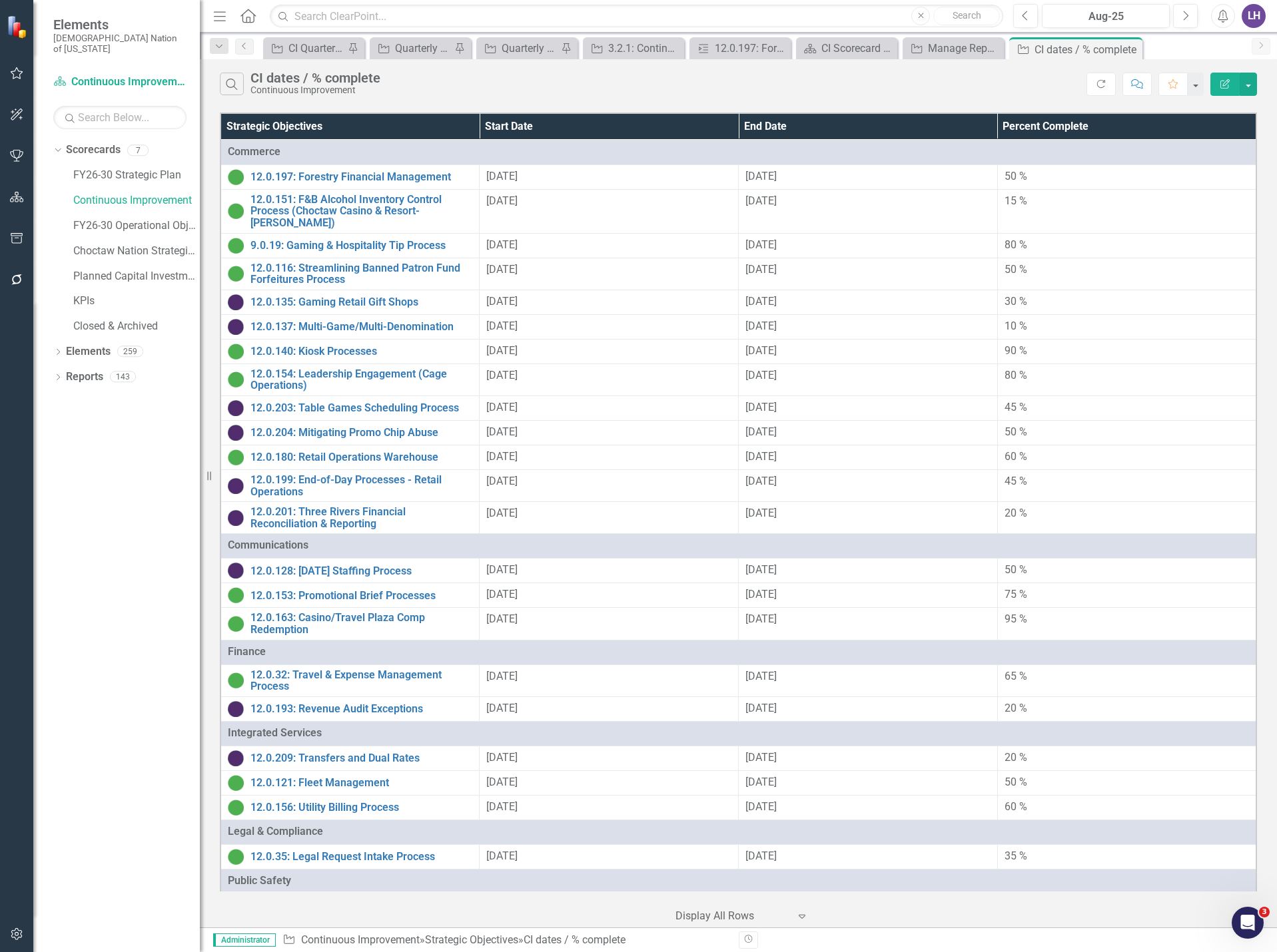
scroll to position [730, 0]
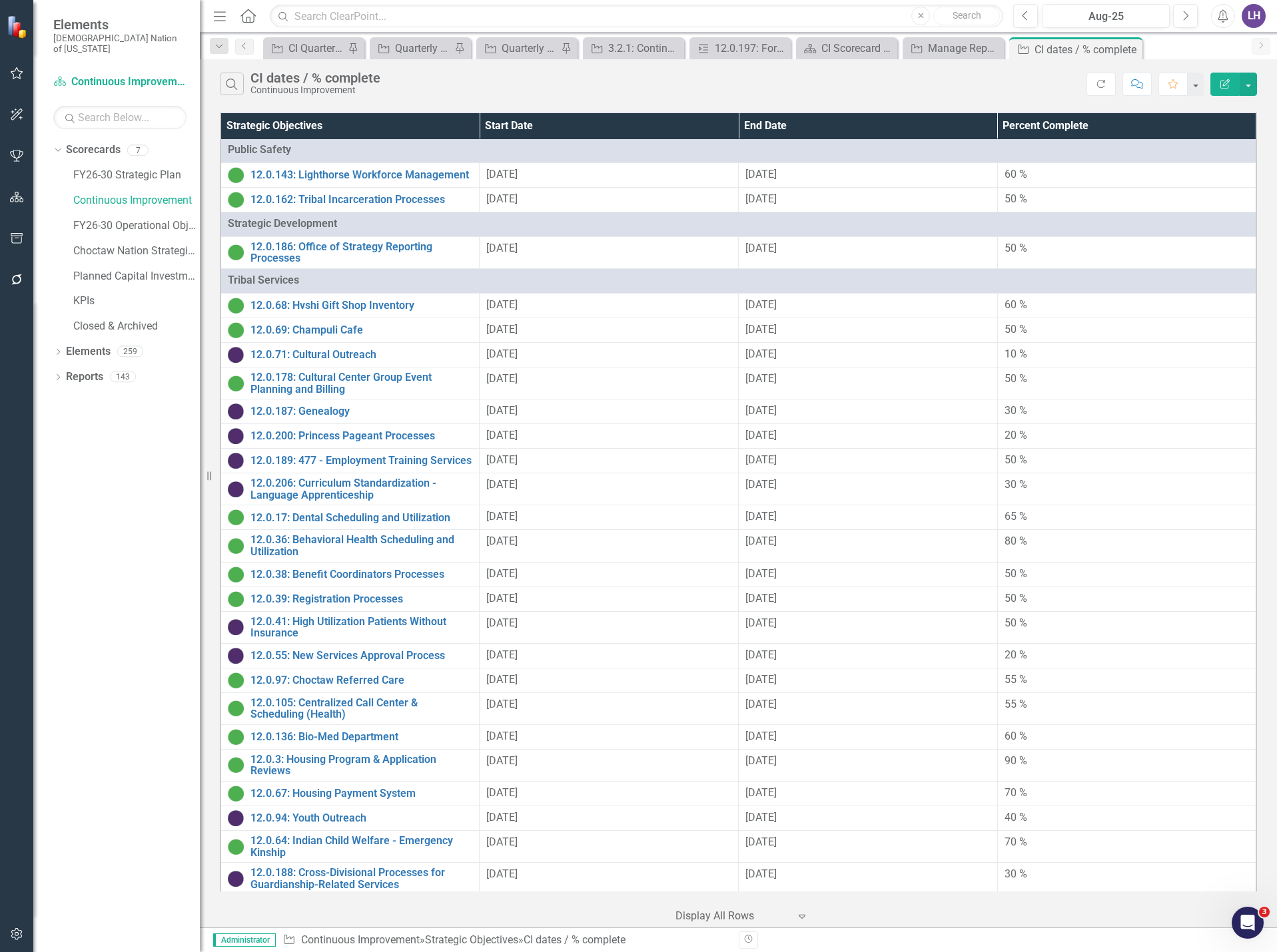
click at [214, 18] on icon "Menu" at bounding box center [220, 16] width 18 height 14
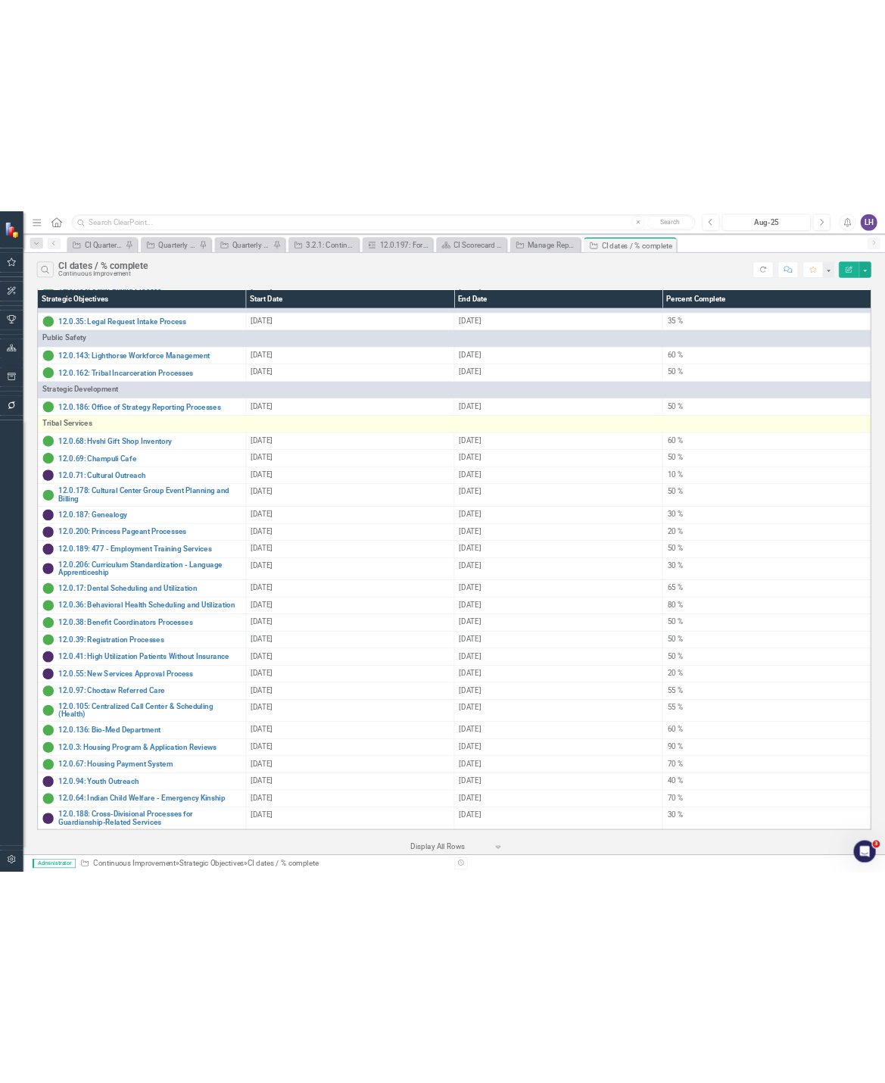
scroll to position [747, 0]
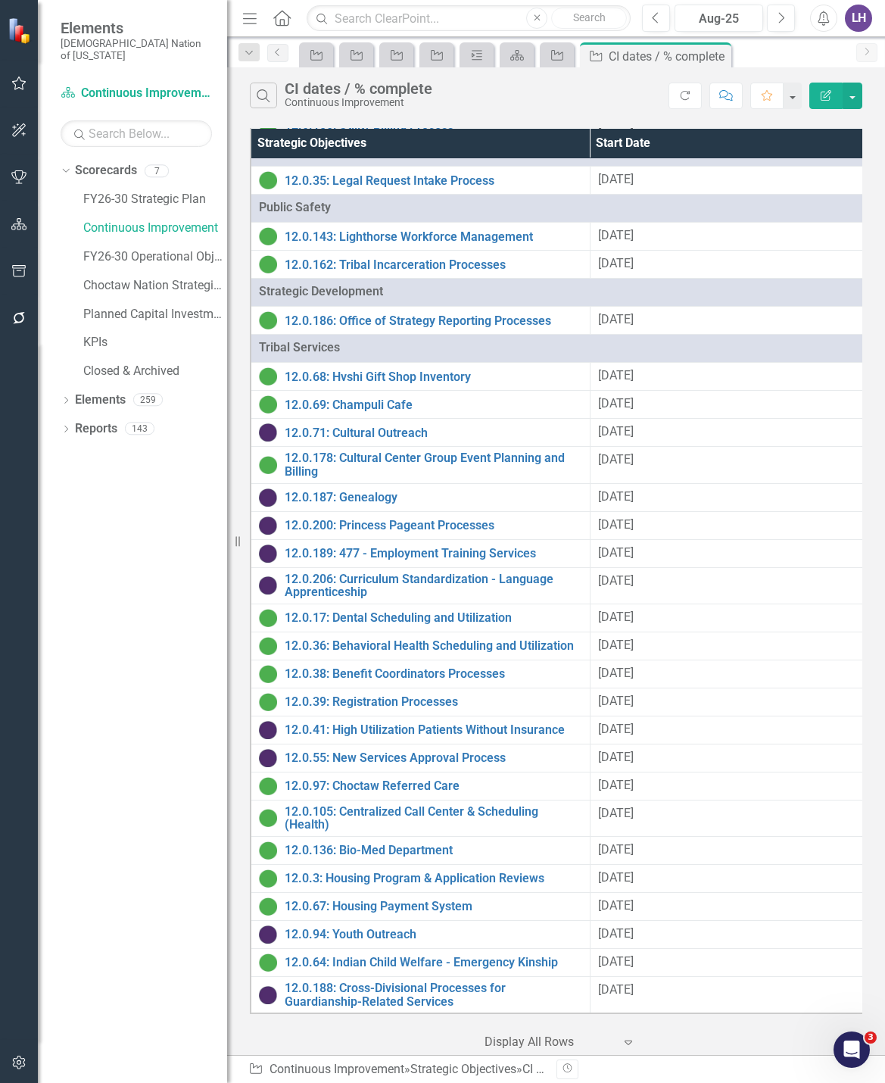
click at [243, 25] on icon "Menu" at bounding box center [250, 18] width 20 height 16
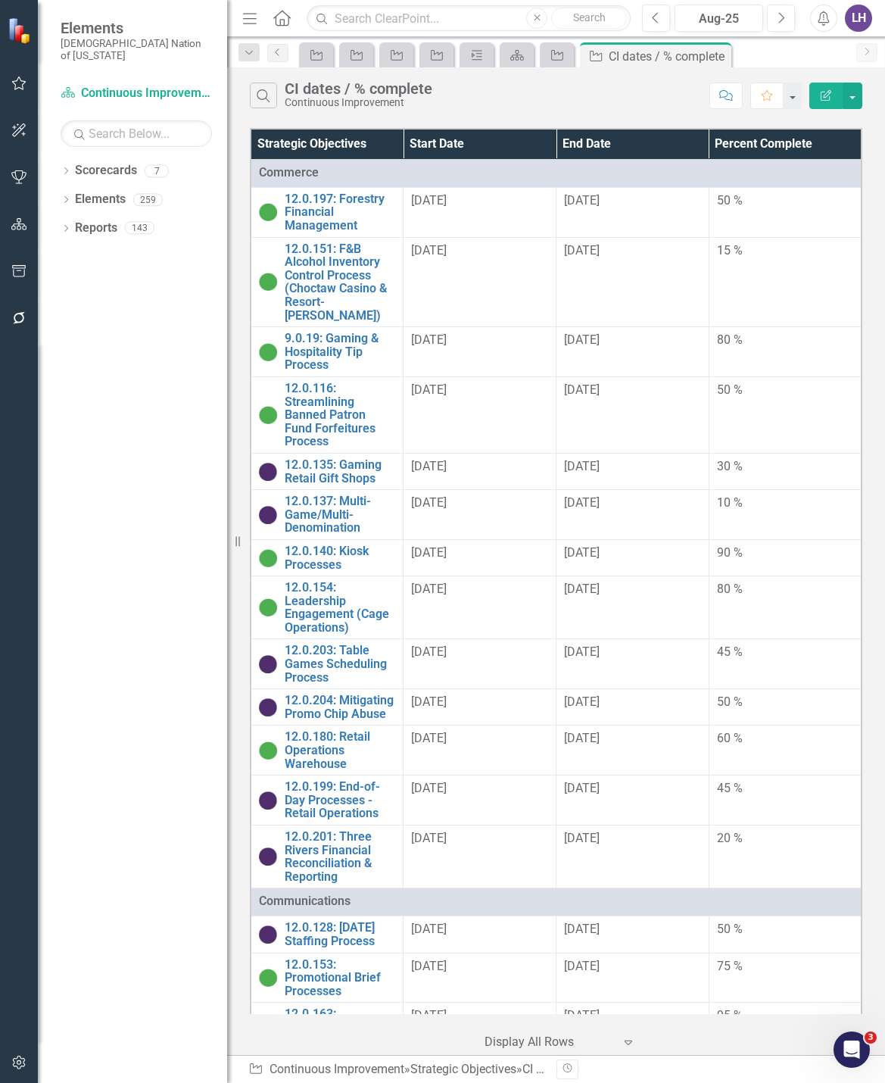
click at [248, 20] on icon "Menu" at bounding box center [250, 18] width 20 height 16
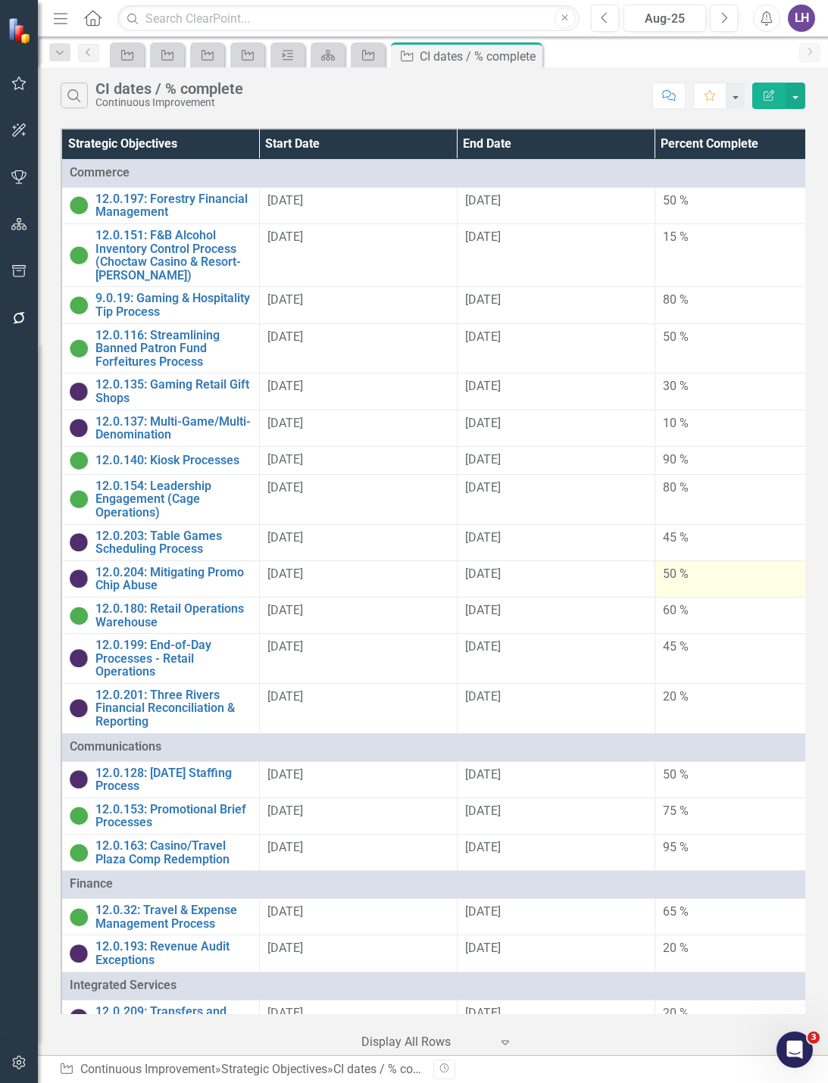
drag, startPoint x: 827, startPoint y: 567, endPoint x: 757, endPoint y: 570, distance: 69.7
click at [757, 570] on div "Strategic Objectives Start Date End Date Percent Complete Commerce 12.0.197: Fo…" at bounding box center [433, 589] width 790 height 931
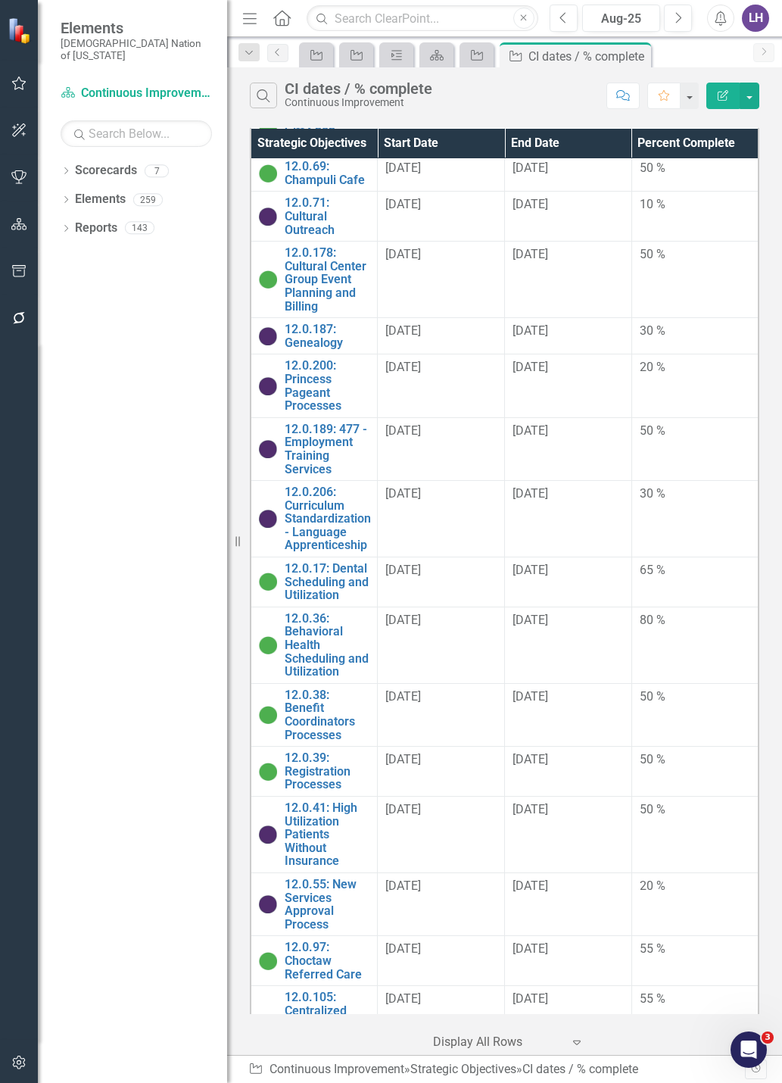
scroll to position [1819, 0]
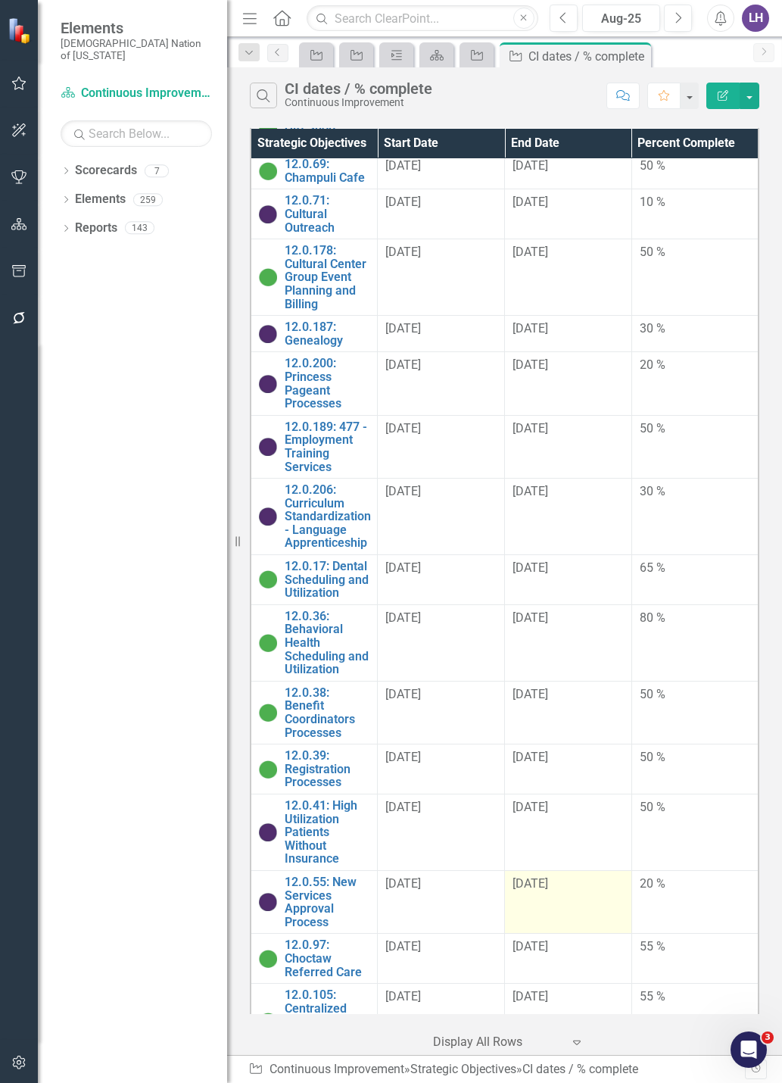
click at [547, 933] on td "[DATE]" at bounding box center [568, 901] width 127 height 63
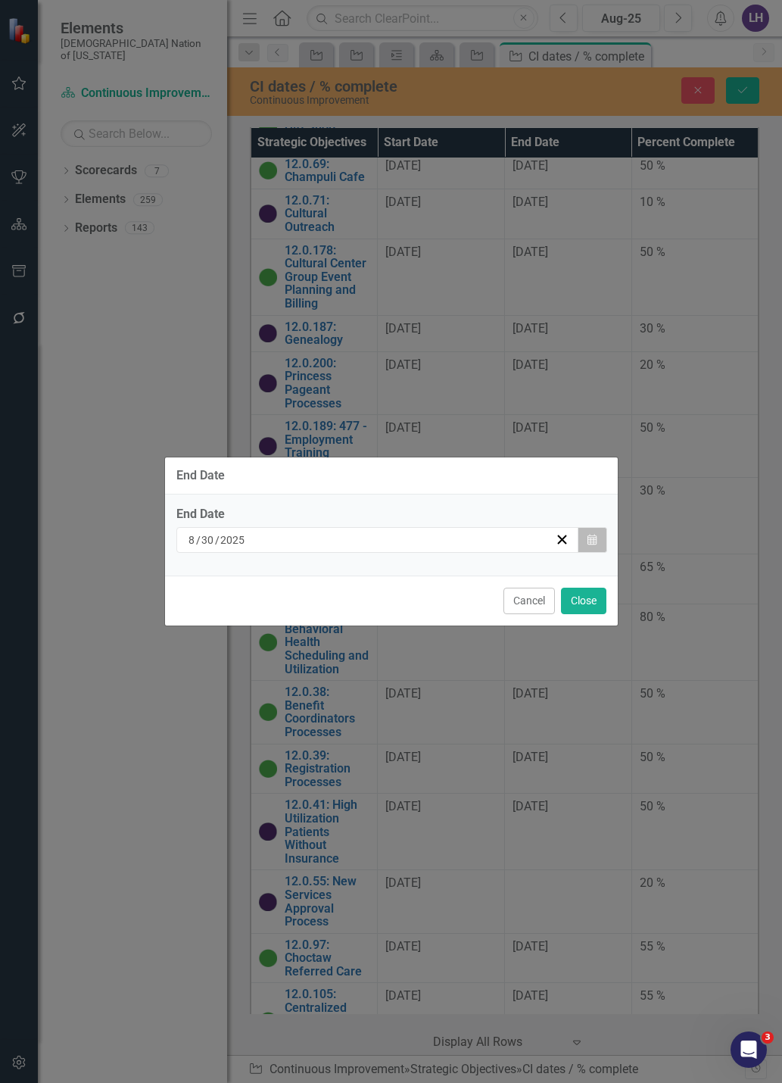
click at [590, 544] on icon "button" at bounding box center [592, 539] width 9 height 11
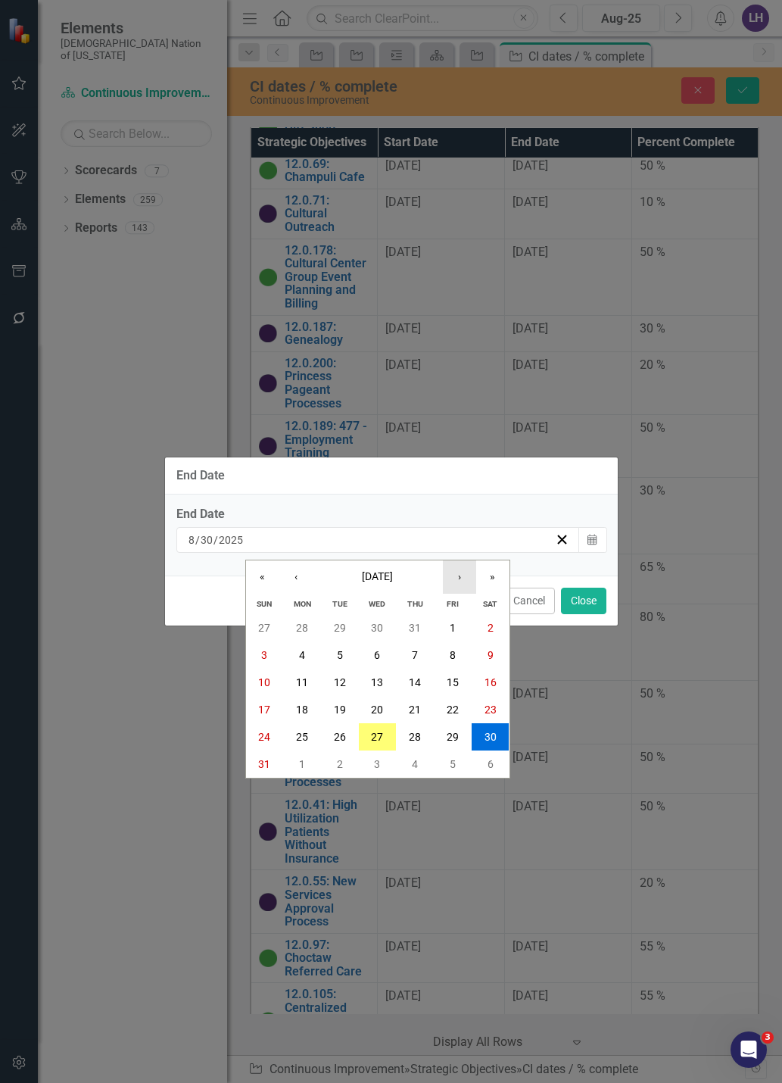
click at [465, 579] on button "›" at bounding box center [459, 576] width 33 height 33
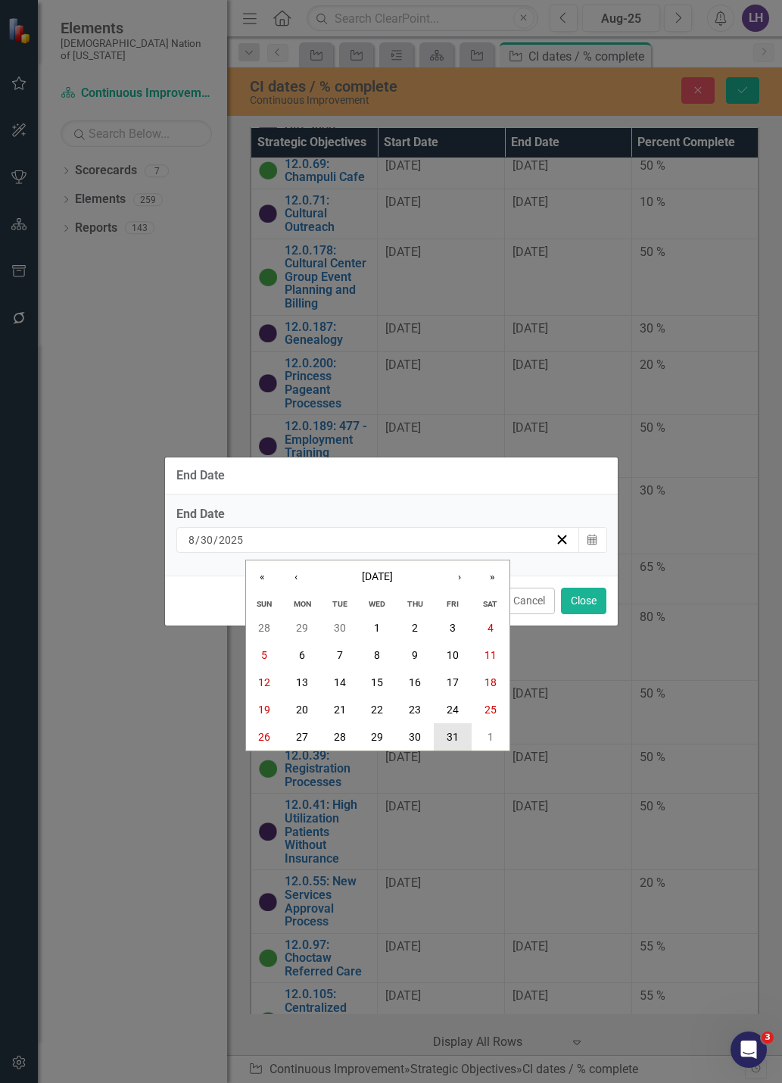
click at [447, 735] on abbr "31" at bounding box center [453, 737] width 12 height 12
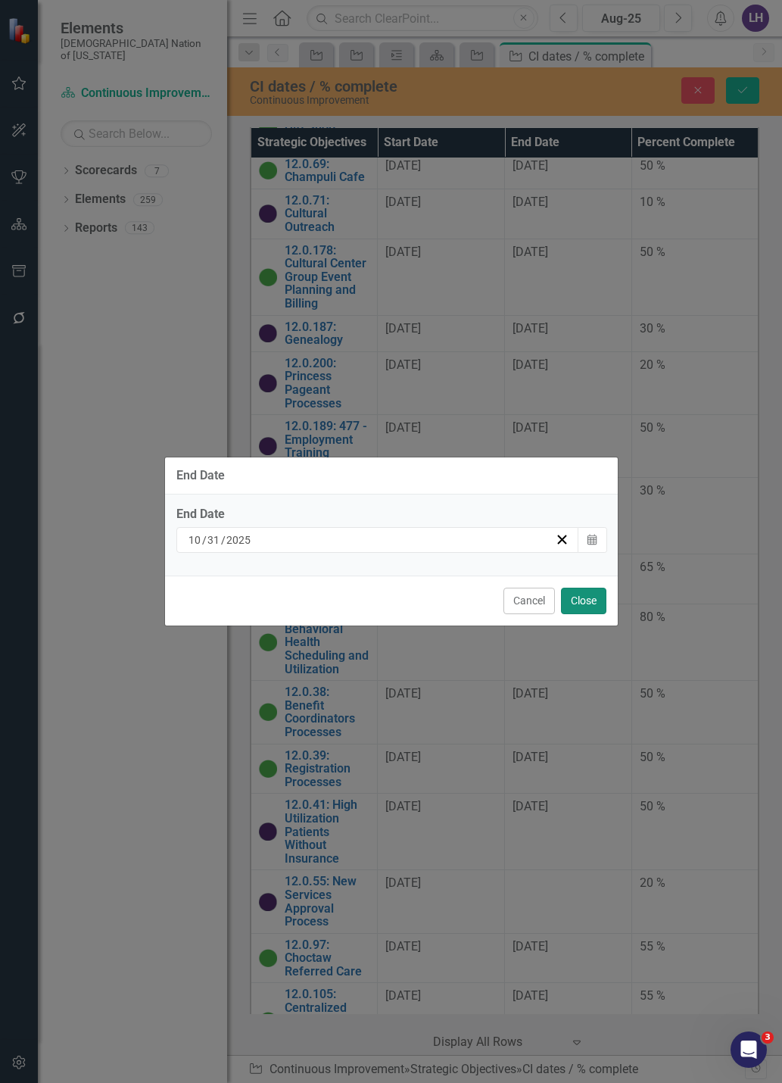
click at [588, 600] on button "Close" at bounding box center [583, 601] width 45 height 27
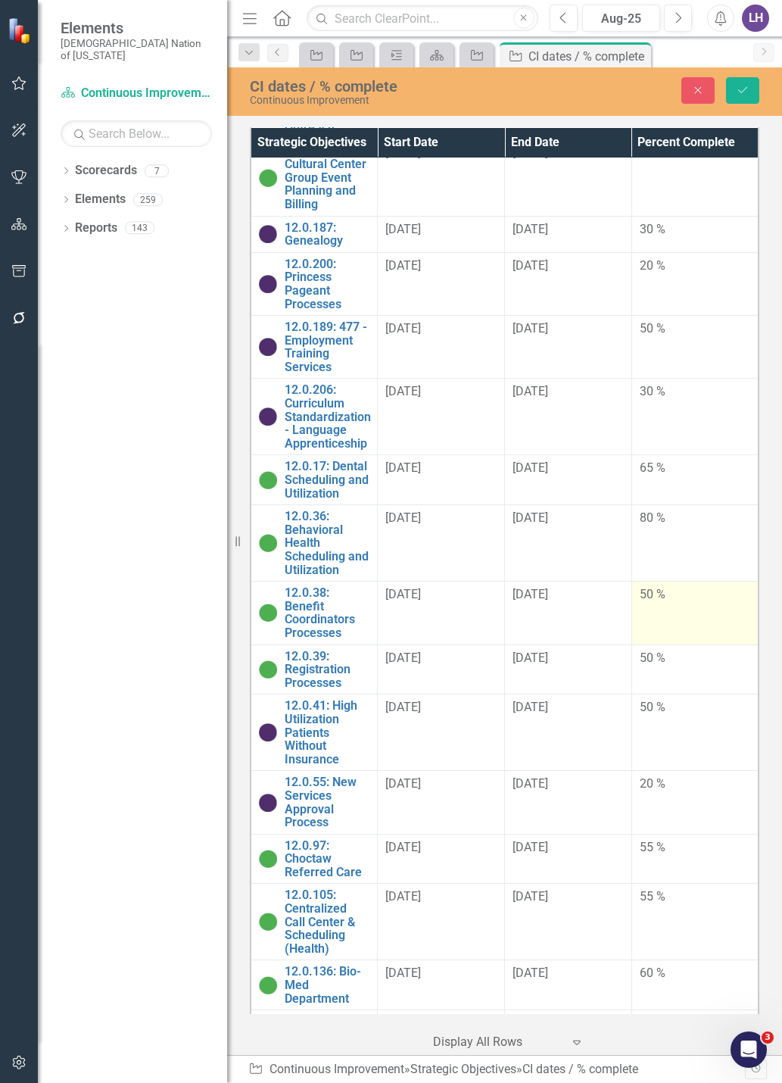
scroll to position [1945, 0]
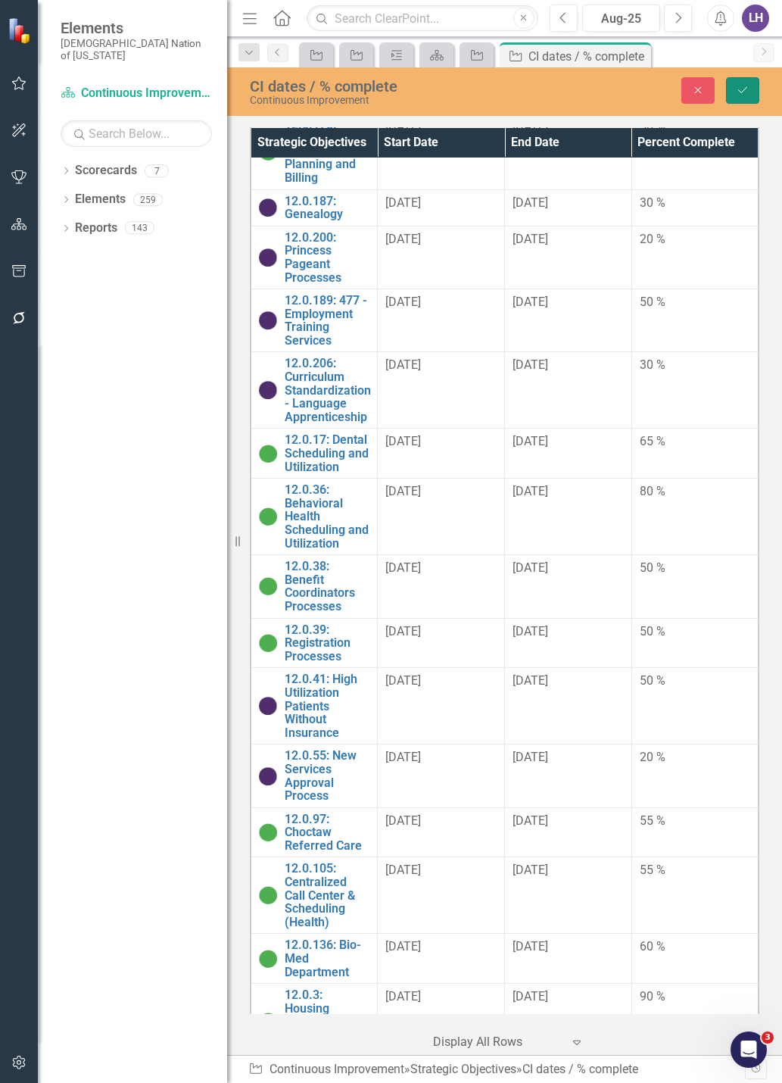
click at [748, 91] on icon "Save" at bounding box center [743, 90] width 14 height 11
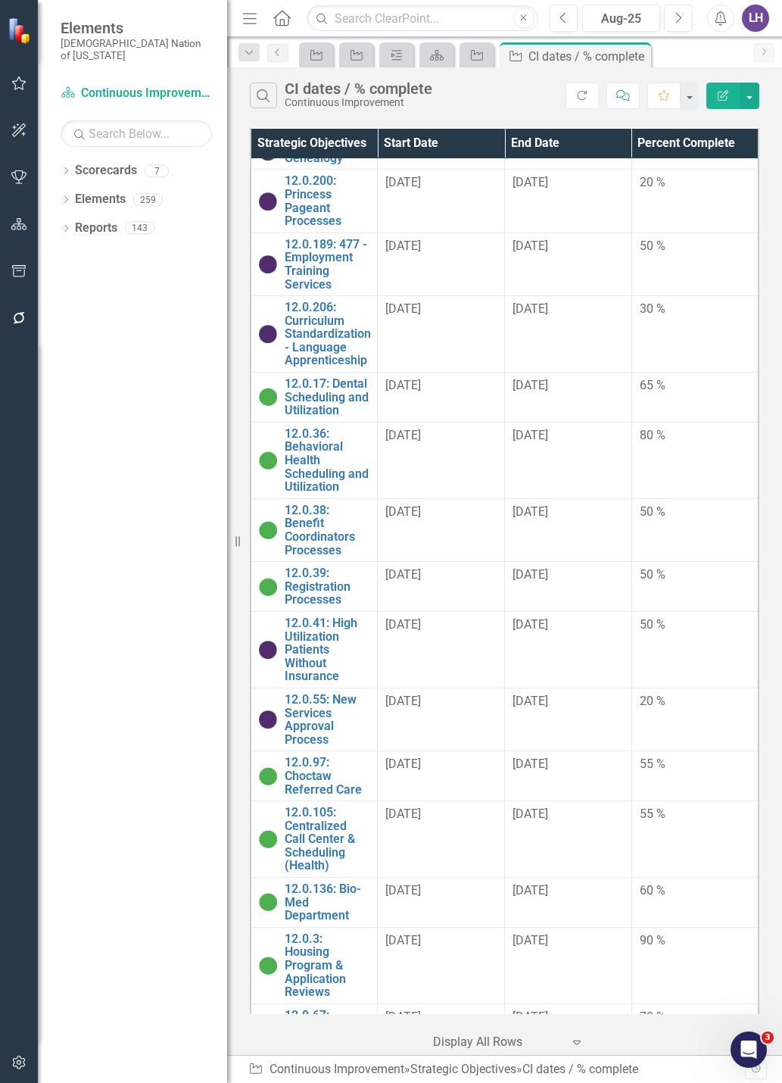
scroll to position [1998, 0]
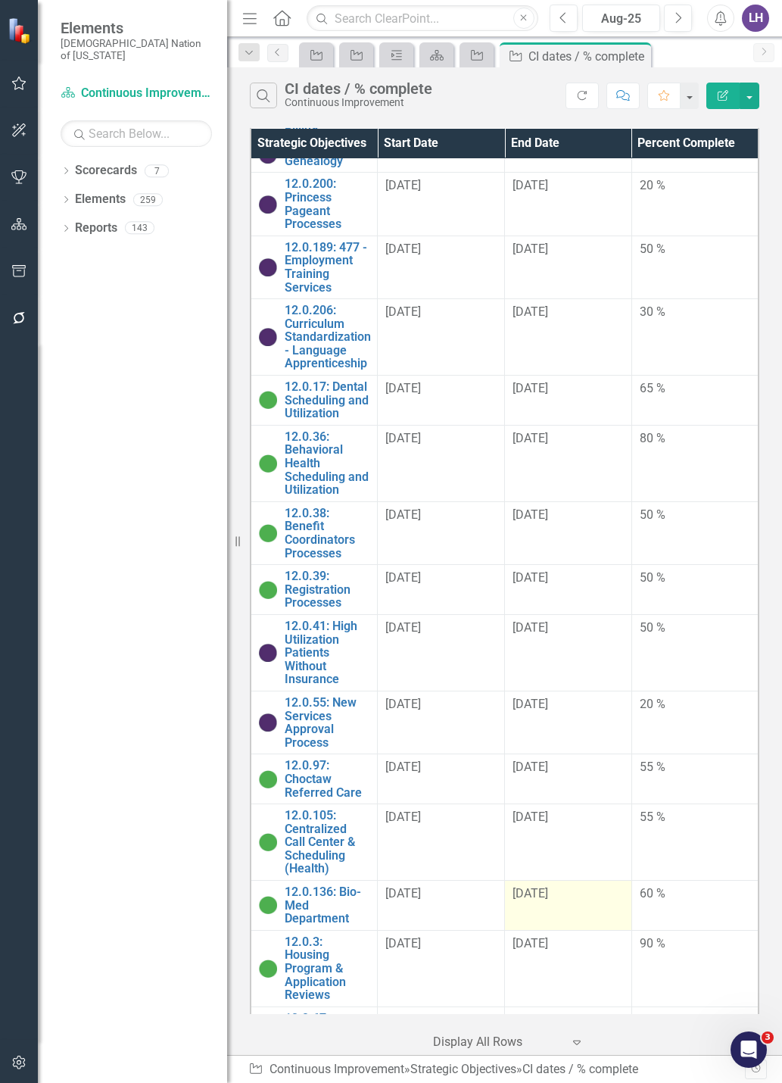
click at [574, 931] on td "[DATE]" at bounding box center [568, 906] width 127 height 50
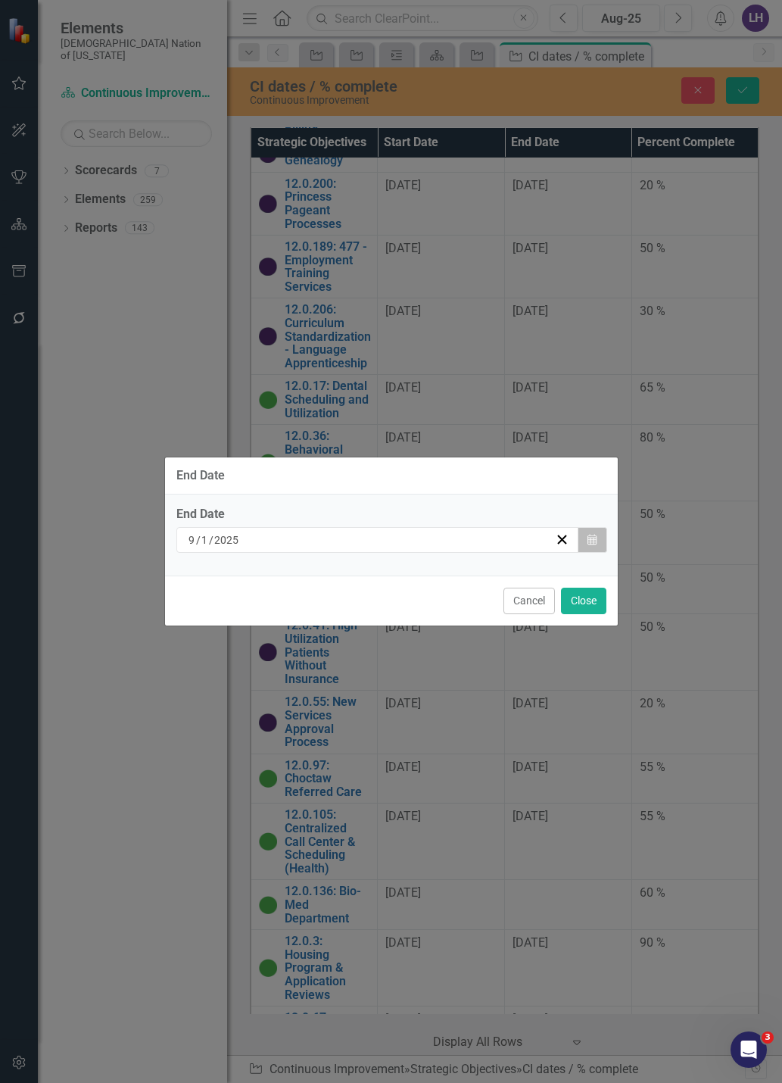
click at [581, 541] on button "Calendar" at bounding box center [592, 540] width 29 height 26
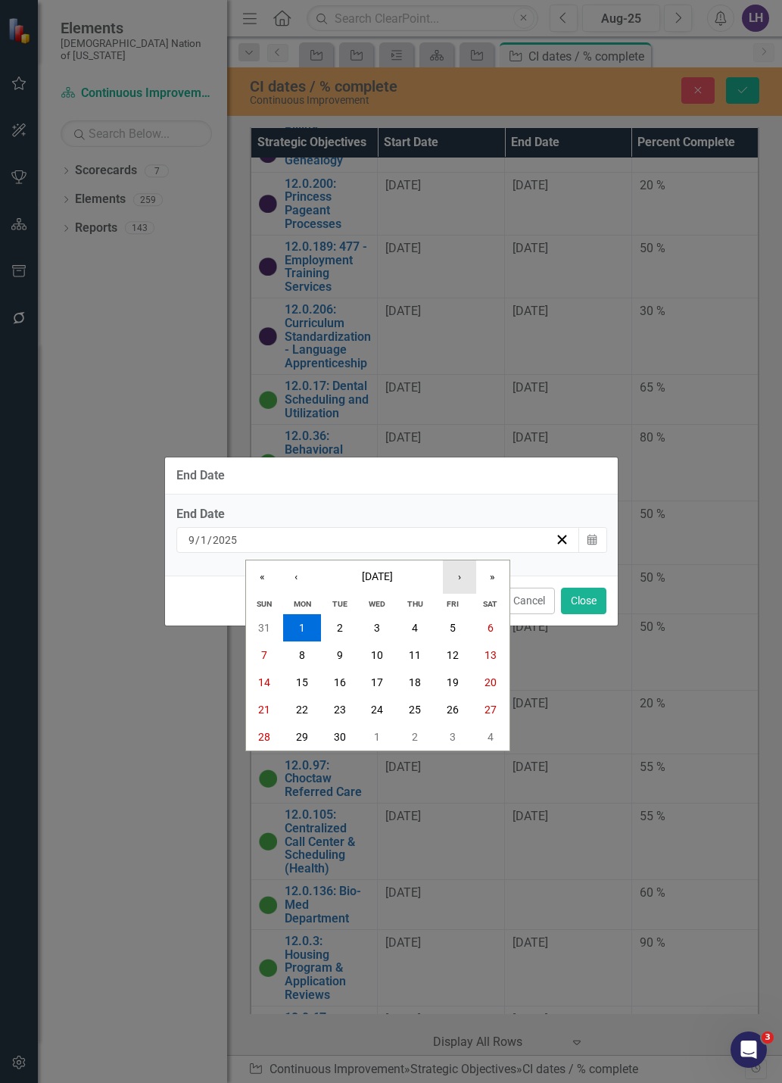
click at [450, 580] on button "›" at bounding box center [459, 576] width 33 height 33
click at [438, 737] on button "31" at bounding box center [453, 736] width 38 height 27
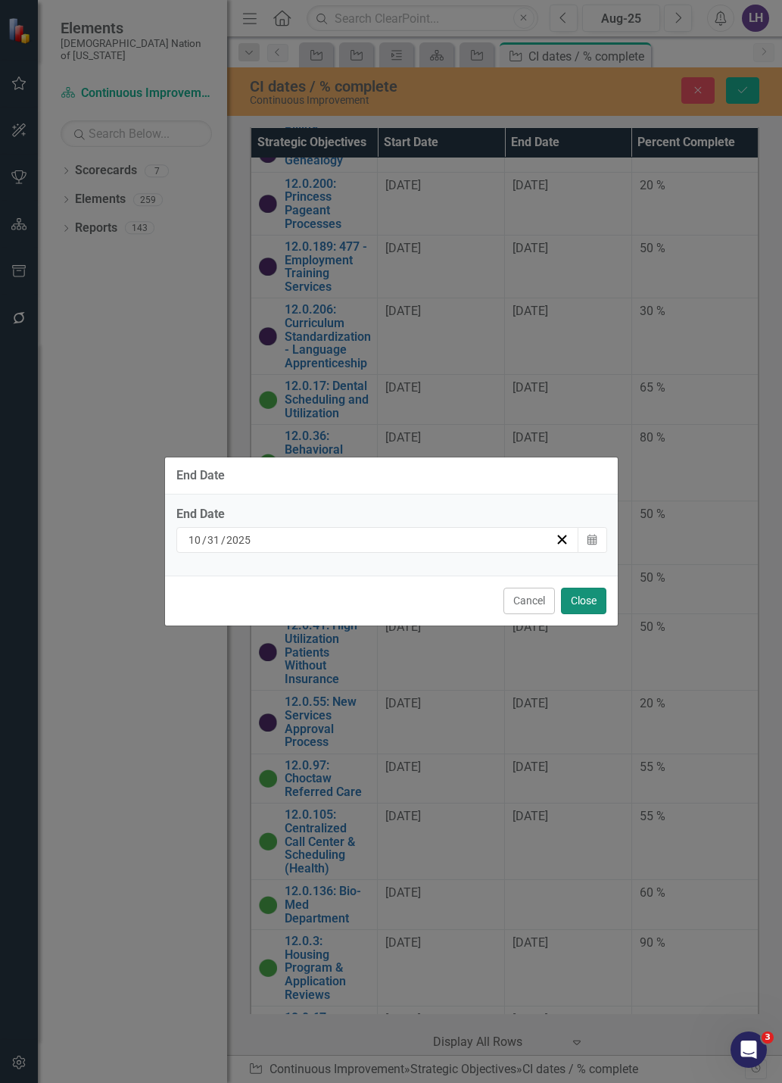
click at [598, 608] on button "Close" at bounding box center [583, 601] width 45 height 27
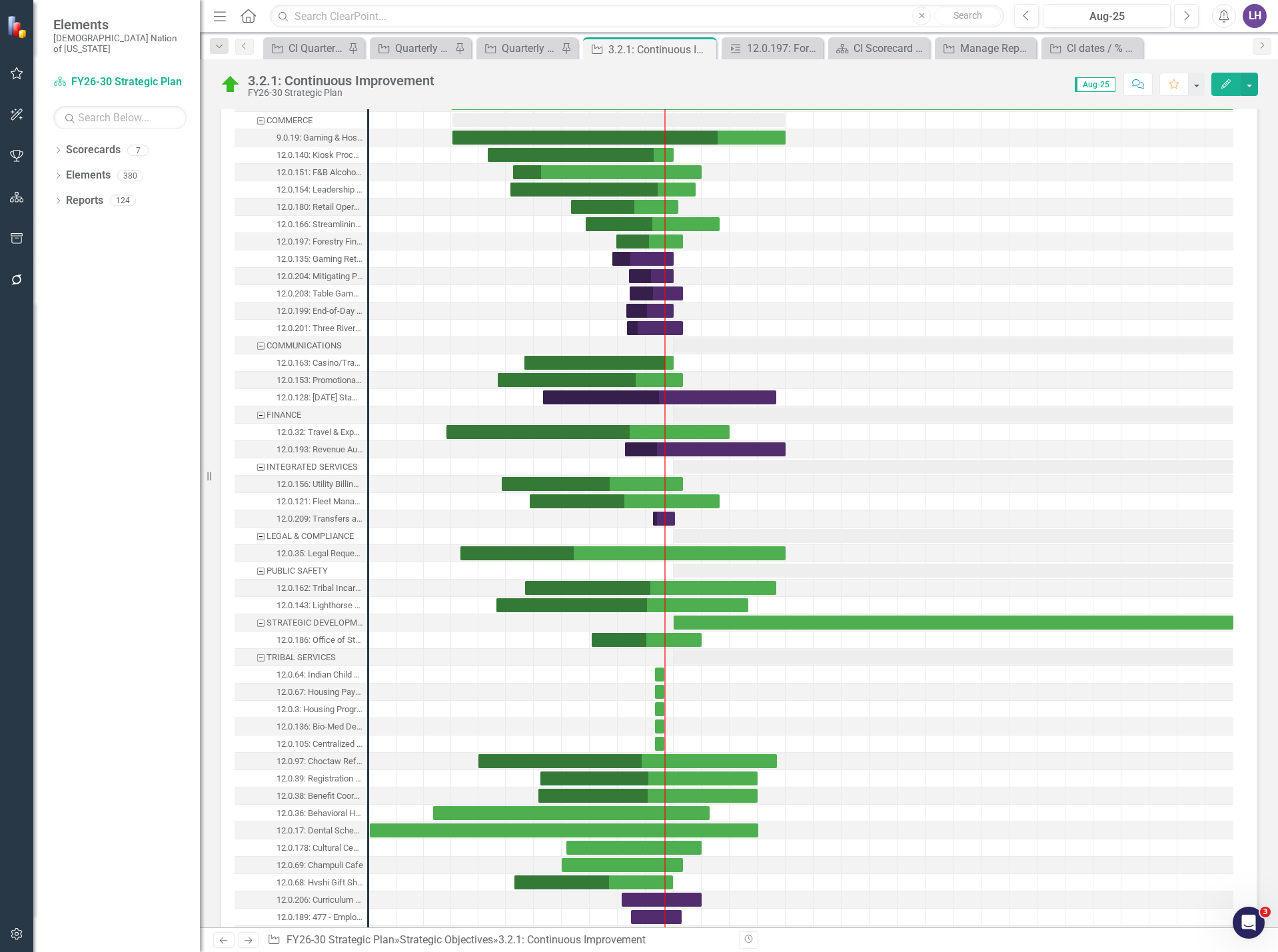
scroll to position [1599, 0]
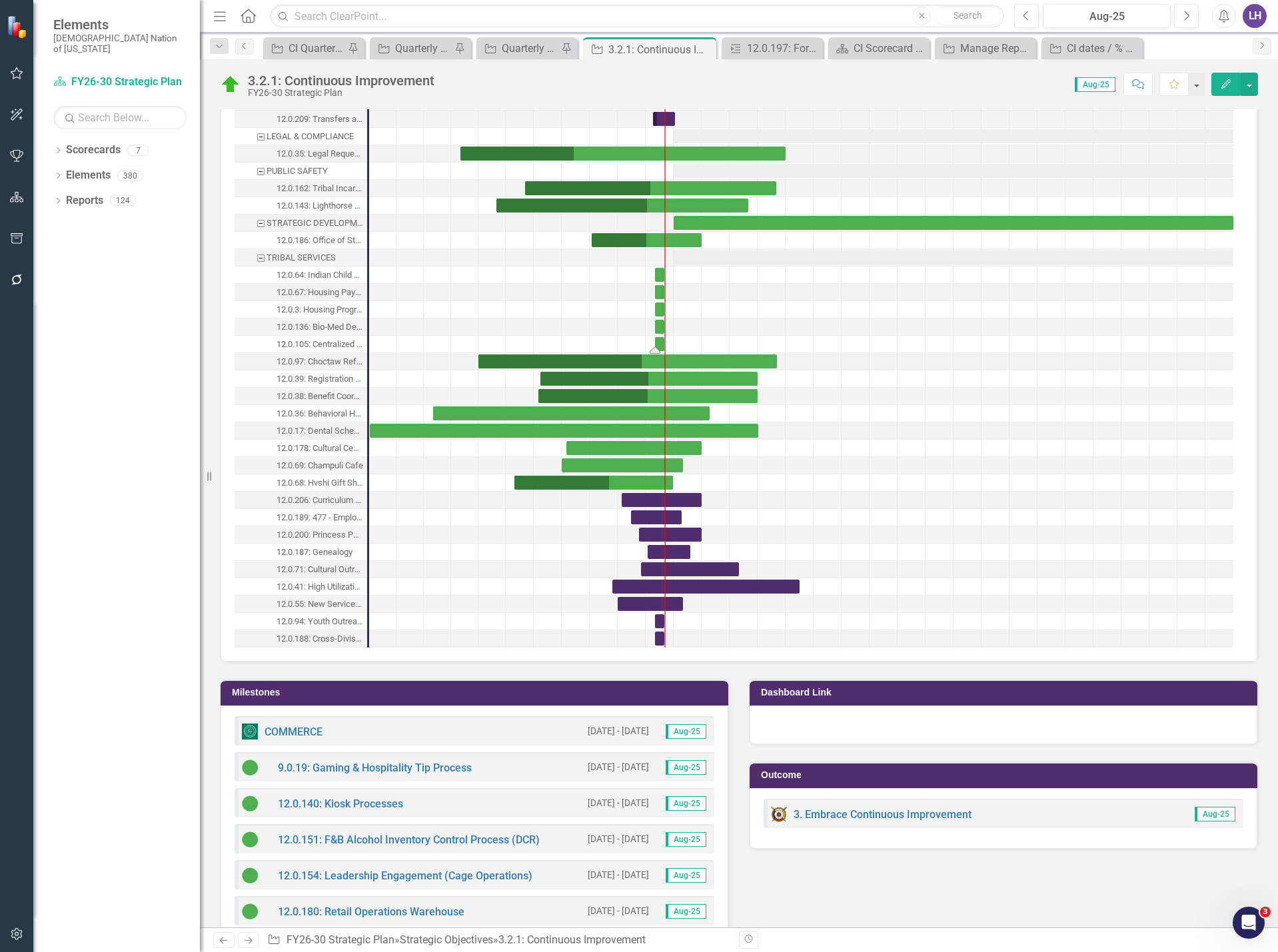
click at [660, 341] on div "Task: Start date: 2025-08-01 End date: 2025-08-31" at bounding box center [659, 344] width 10 height 14
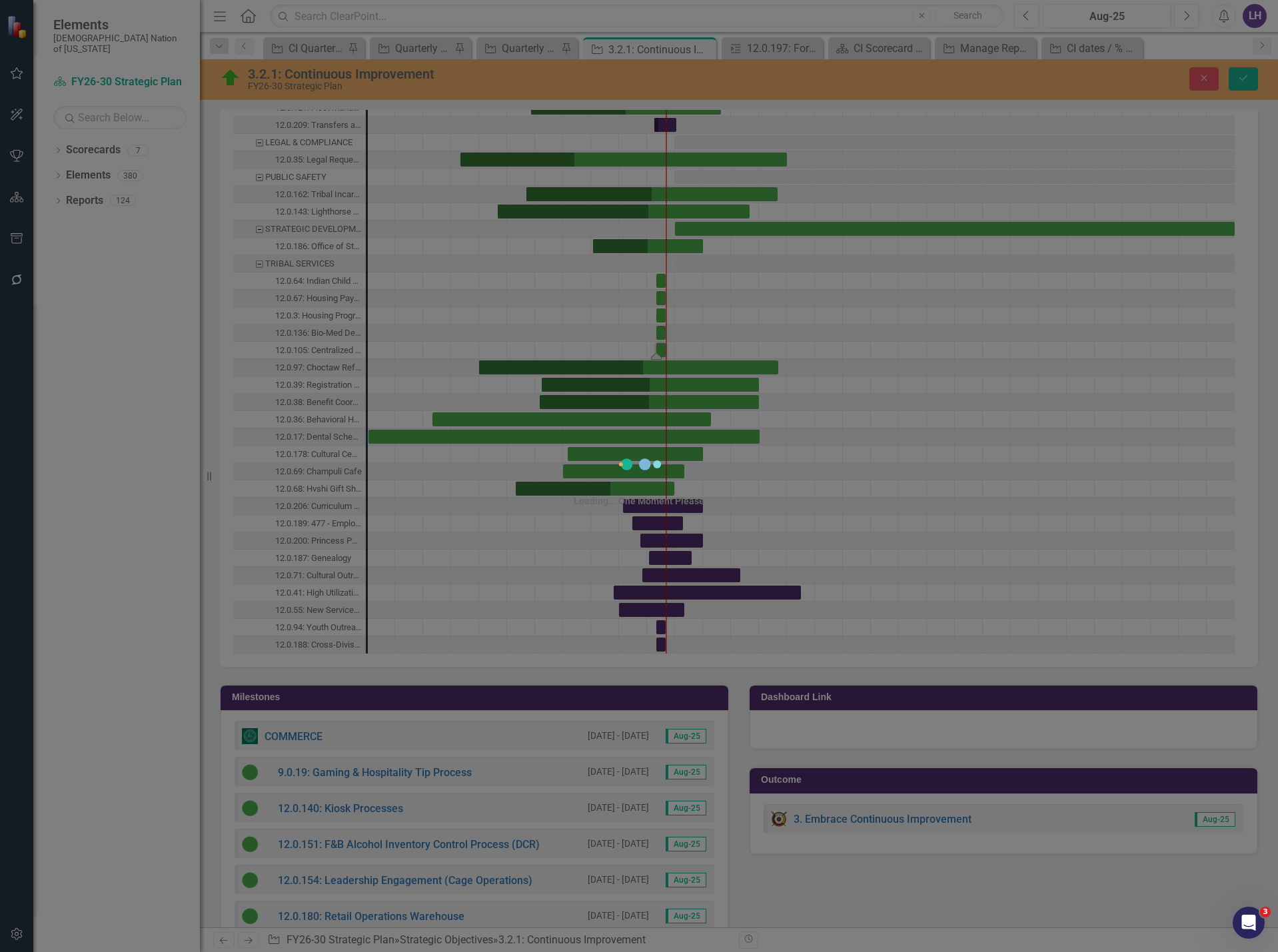
scroll to position [1604, 0]
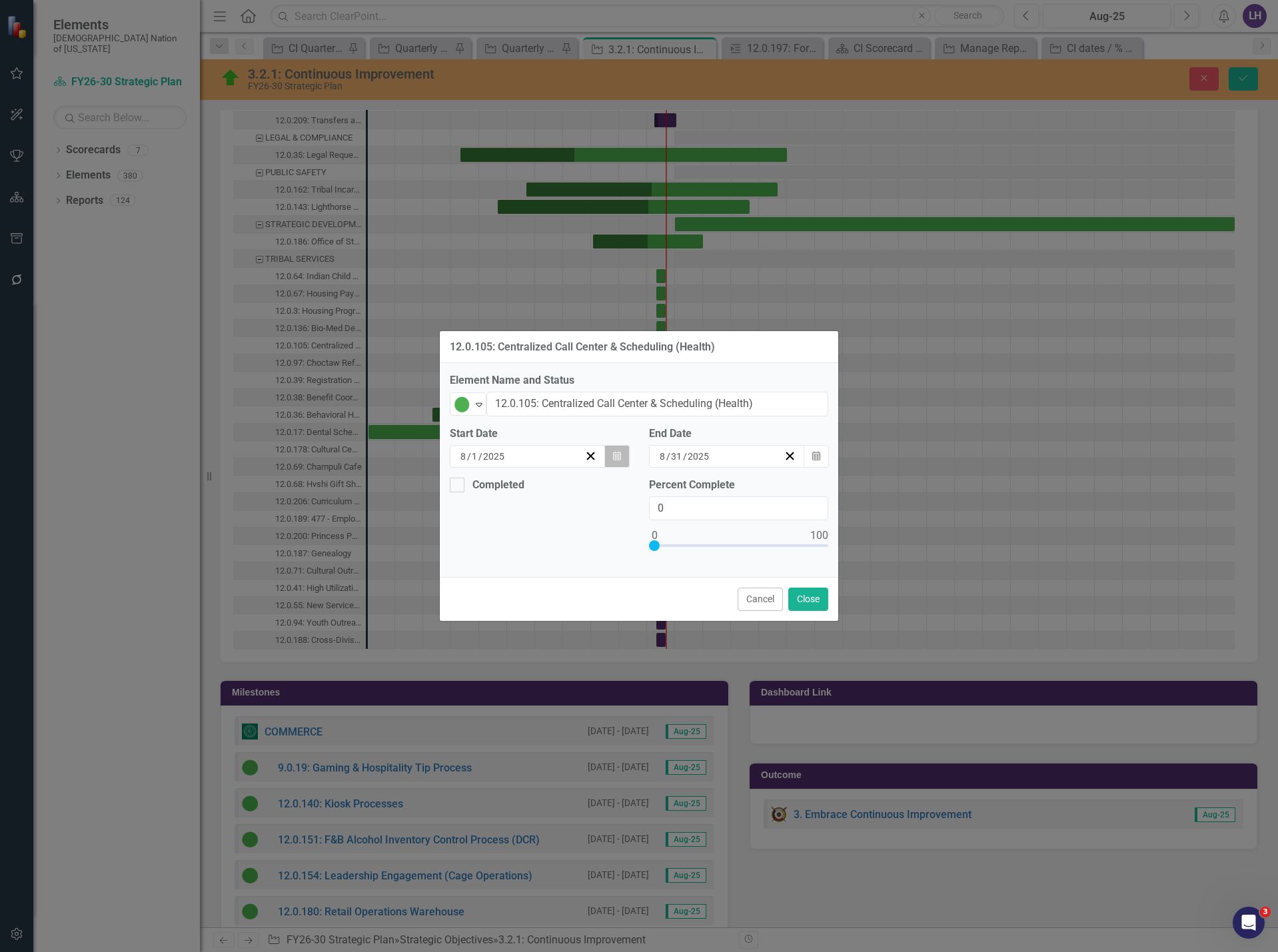
click at [616, 454] on icon "button" at bounding box center [617, 456] width 8 height 10
click at [452, 487] on button "«" at bounding box center [466, 482] width 29 height 29
click at [481, 487] on button "‹" at bounding box center [495, 482] width 29 height 29
click at [628, 556] on abbr "12" at bounding box center [633, 550] width 11 height 11
click at [827, 459] on button "Calendar" at bounding box center [816, 457] width 26 height 23
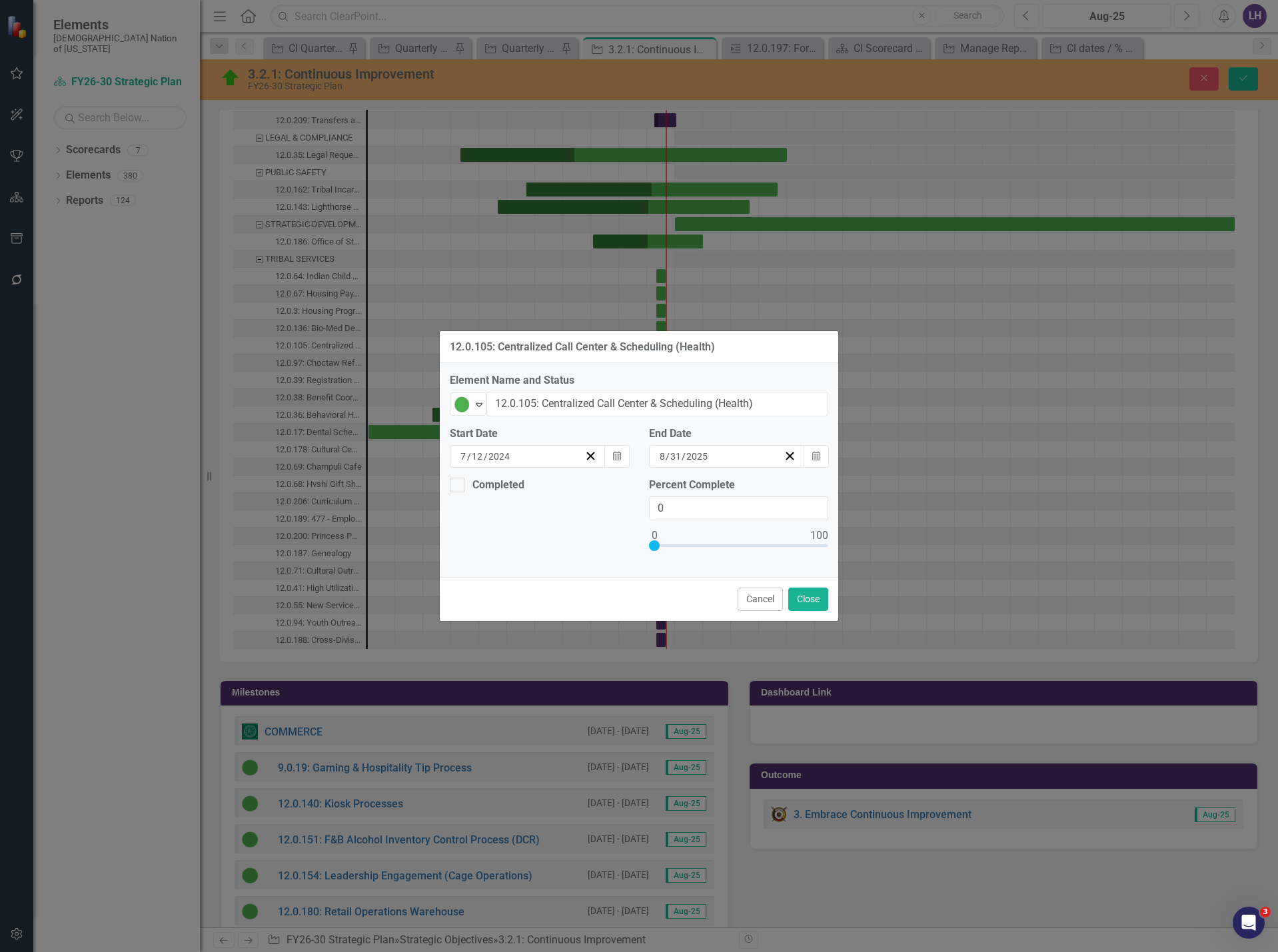
click at [804, 489] on button "»" at bounding box center [789, 482] width 29 height 29
click at [630, 491] on button "‹" at bounding box center [615, 482] width 29 height 29
click at [760, 627] on abbr "29" at bounding box center [753, 622] width 11 height 11
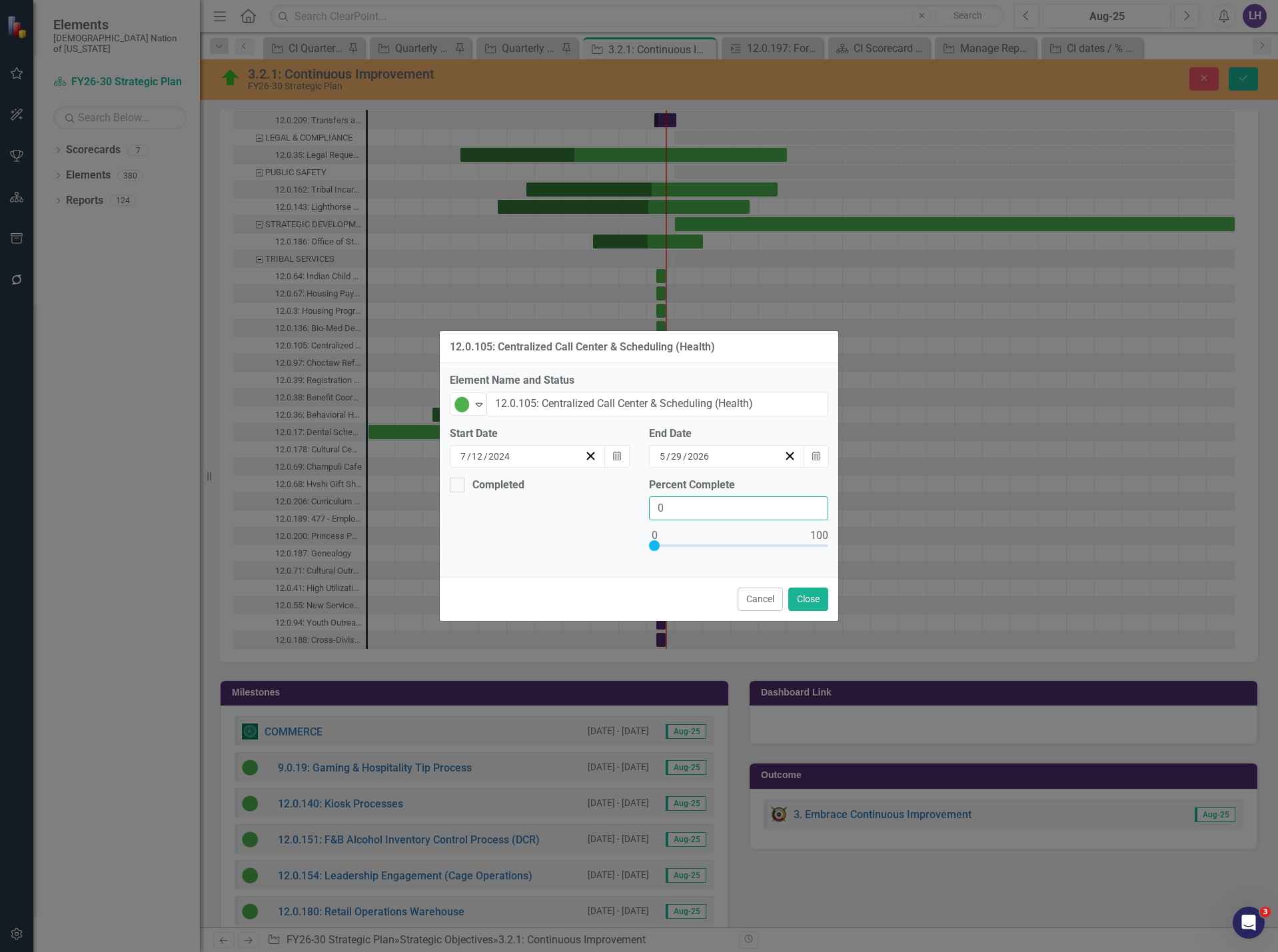
drag, startPoint x: 682, startPoint y: 513, endPoint x: 551, endPoint y: 497, distance: 132.0
click at [552, 498] on div "Completed Percent Complete 0" at bounding box center [639, 523] width 399 height 90
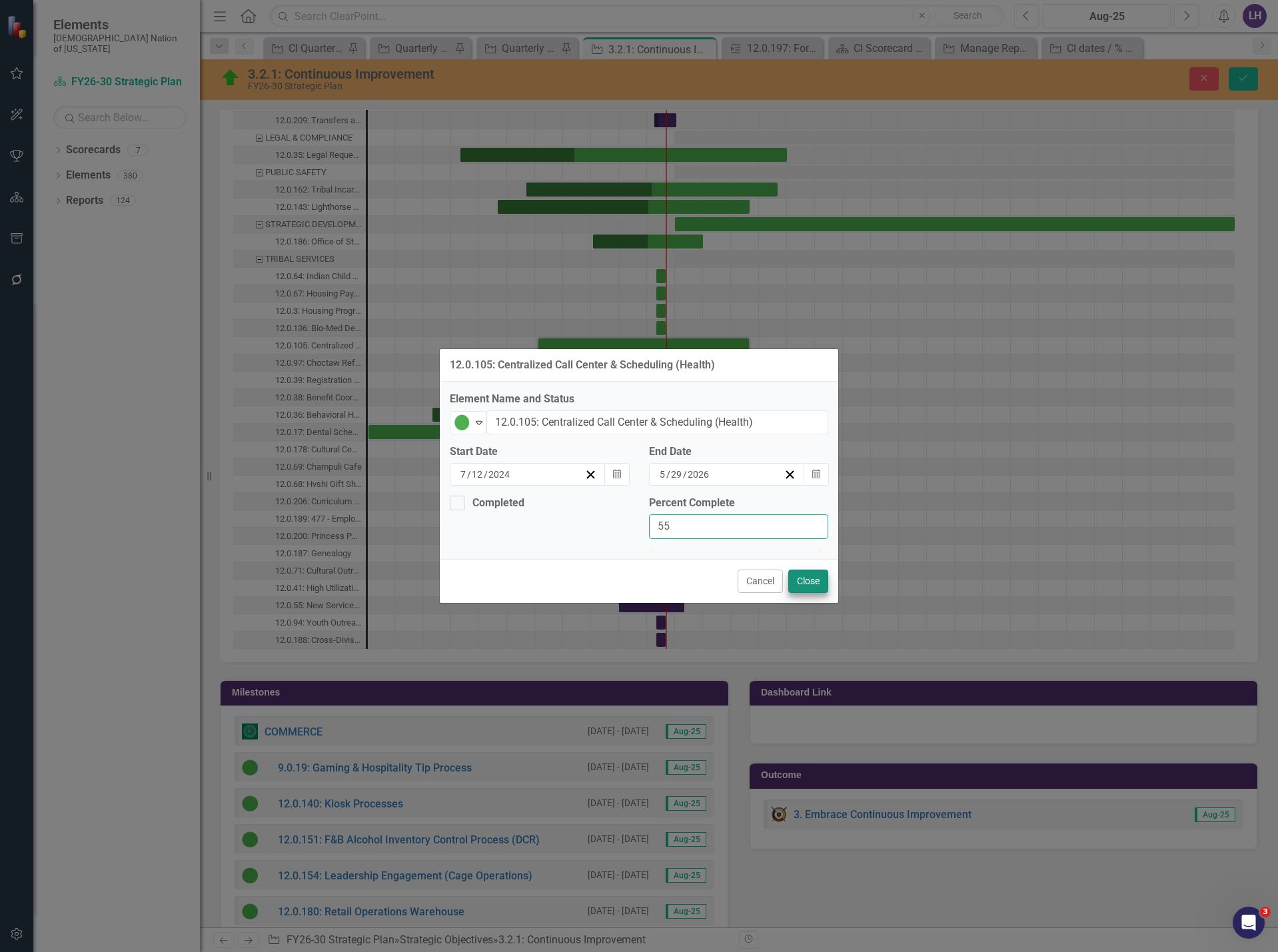
type input "55"
click at [801, 593] on button "Close" at bounding box center [808, 581] width 40 height 24
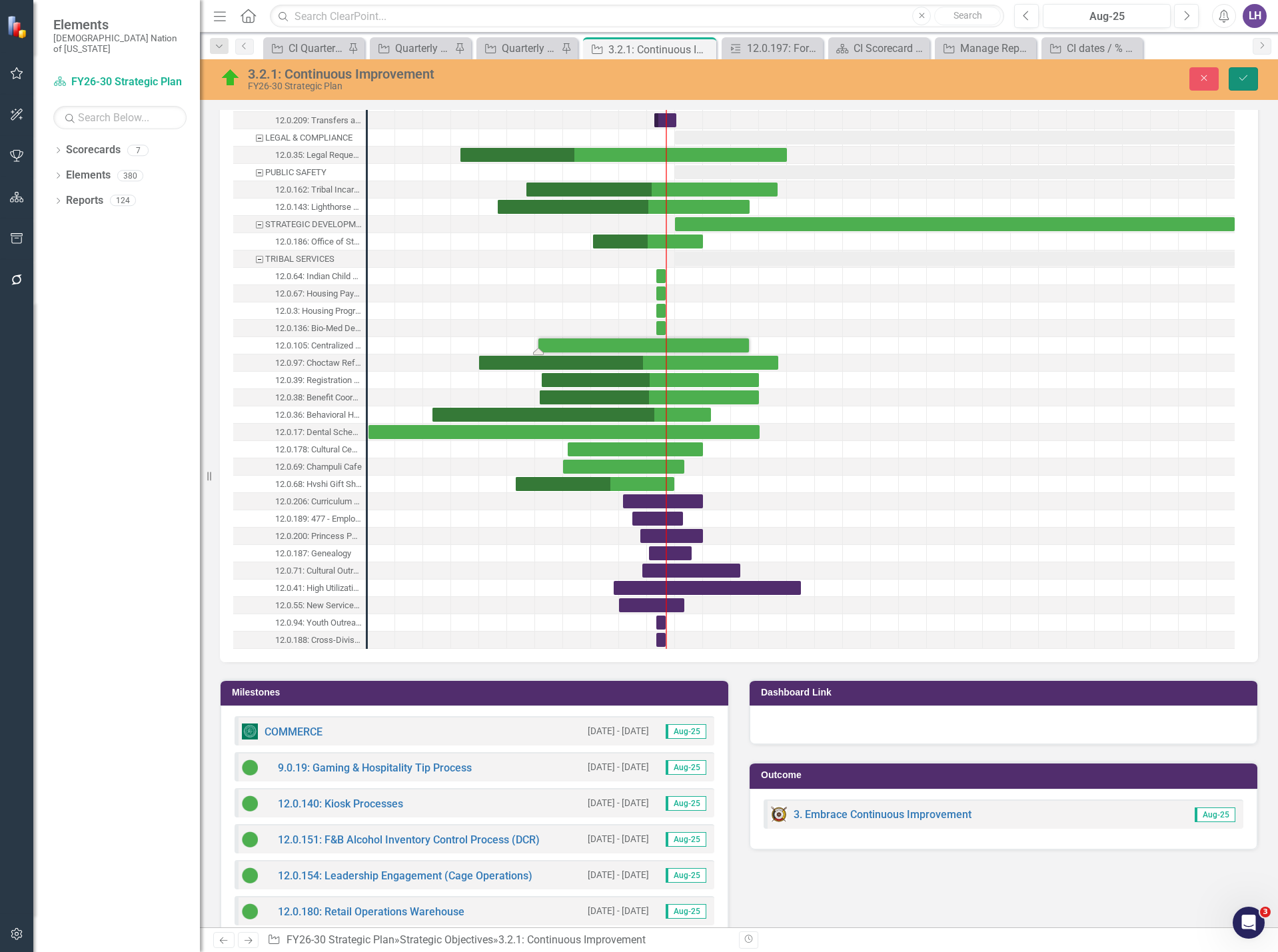
click at [1232, 73] on button "Save" at bounding box center [1243, 78] width 29 height 24
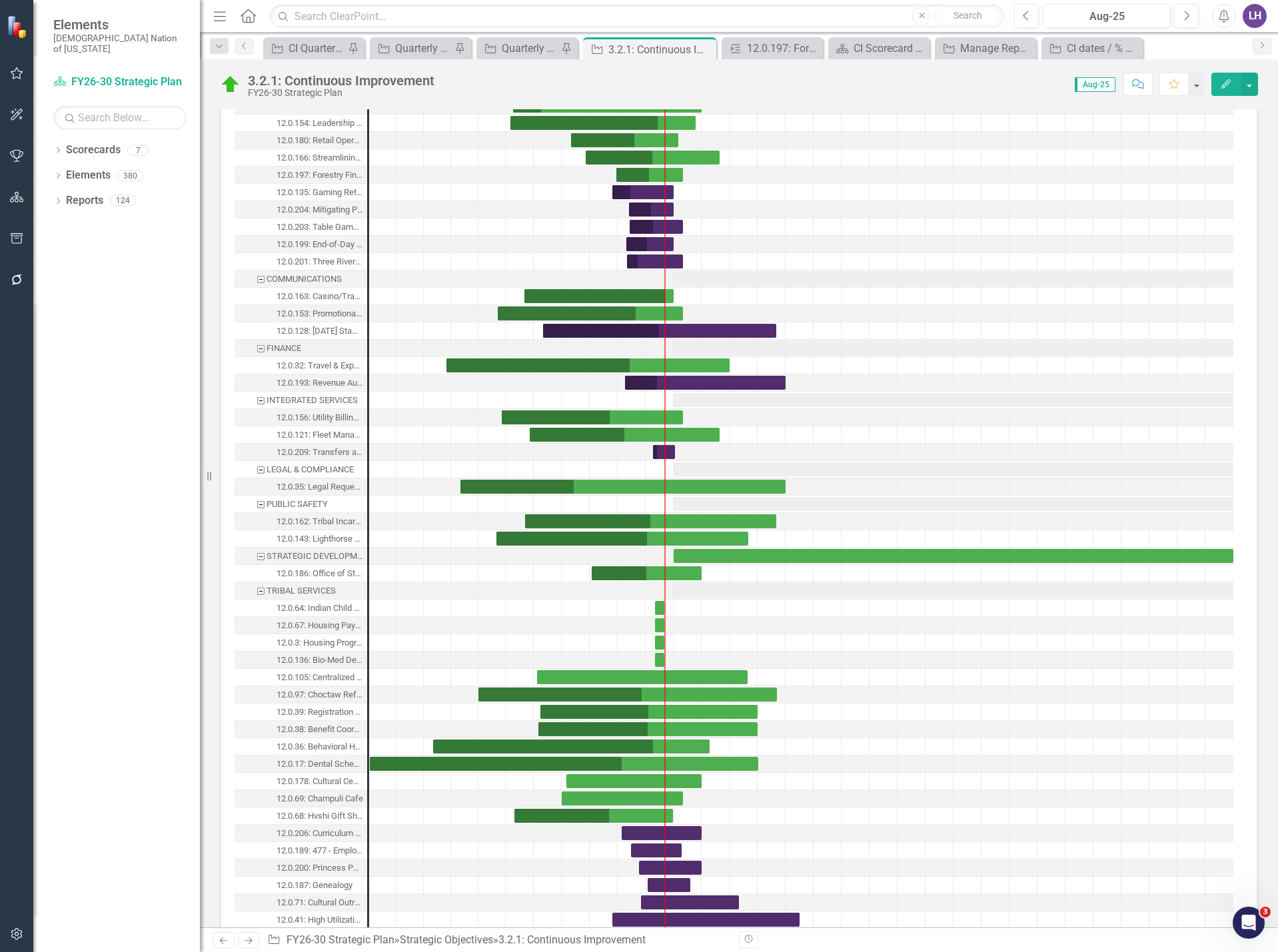
scroll to position [1466, 0]
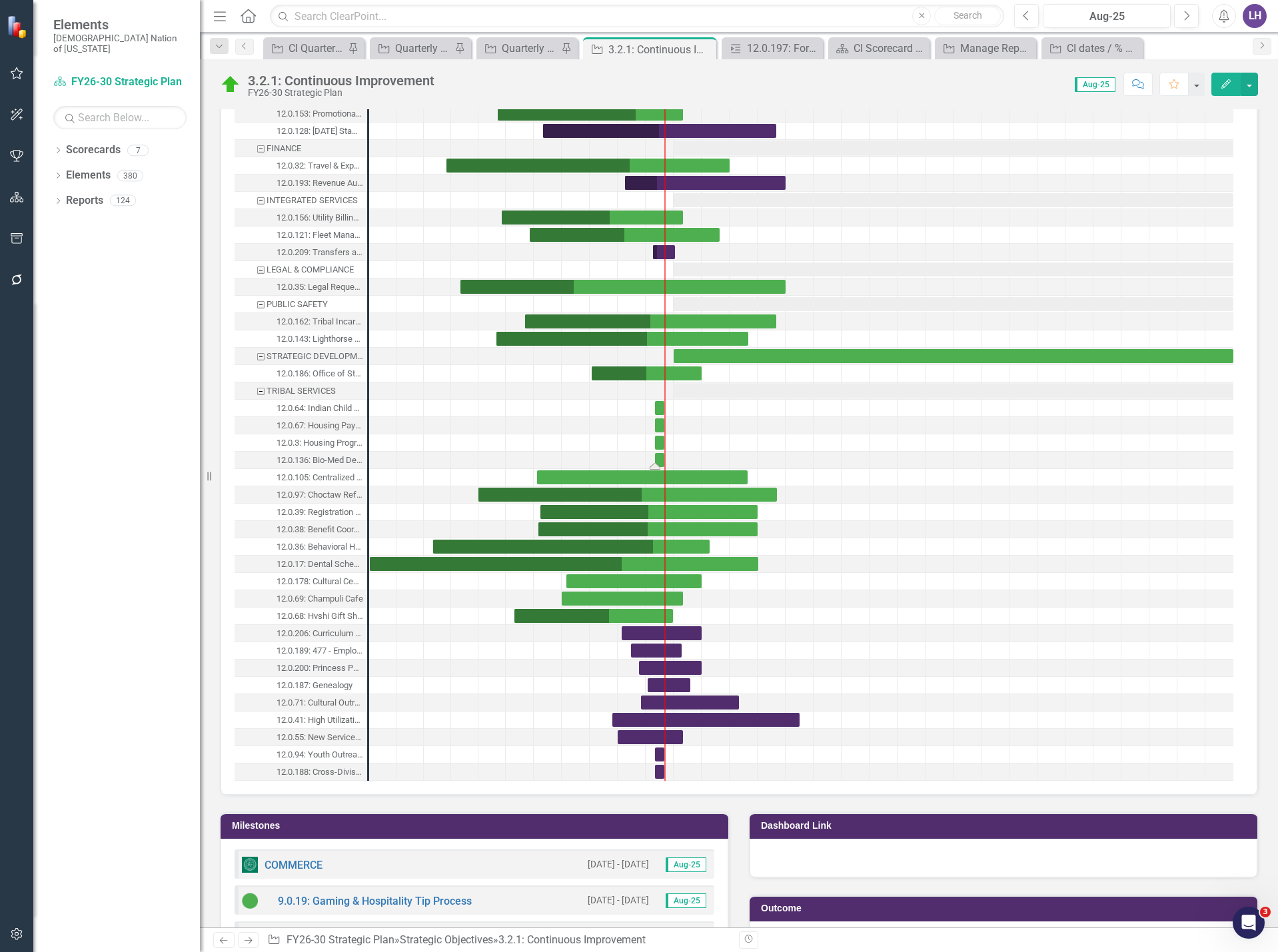
click at [662, 459] on div "Task: Start date: 2025-08-01 End date: 2025-08-31" at bounding box center [659, 460] width 10 height 14
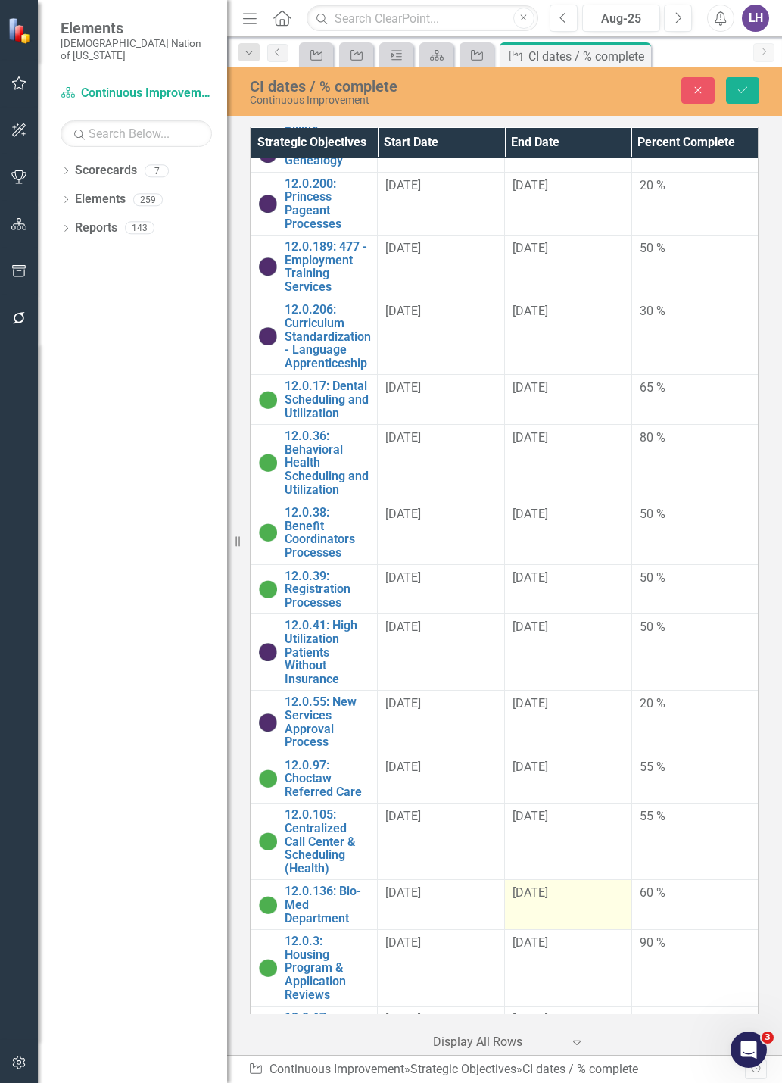
click at [575, 930] on td "9/1/25" at bounding box center [568, 905] width 127 height 50
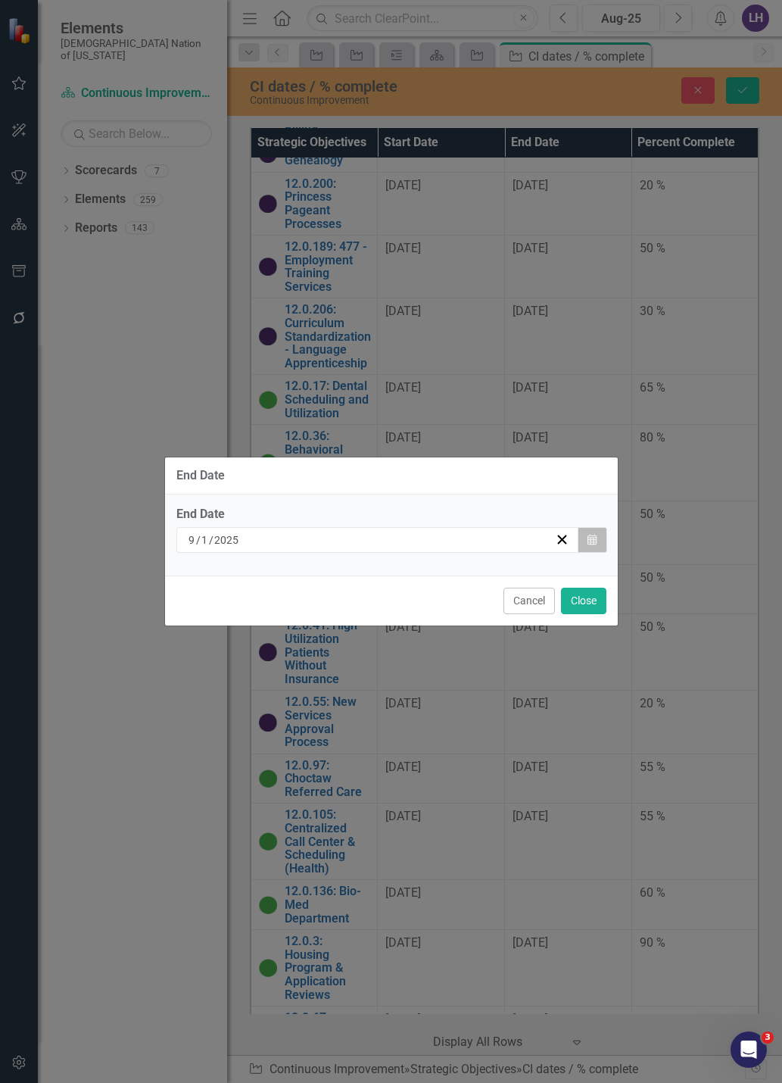
click at [591, 535] on icon "Calendar" at bounding box center [592, 540] width 9 height 11
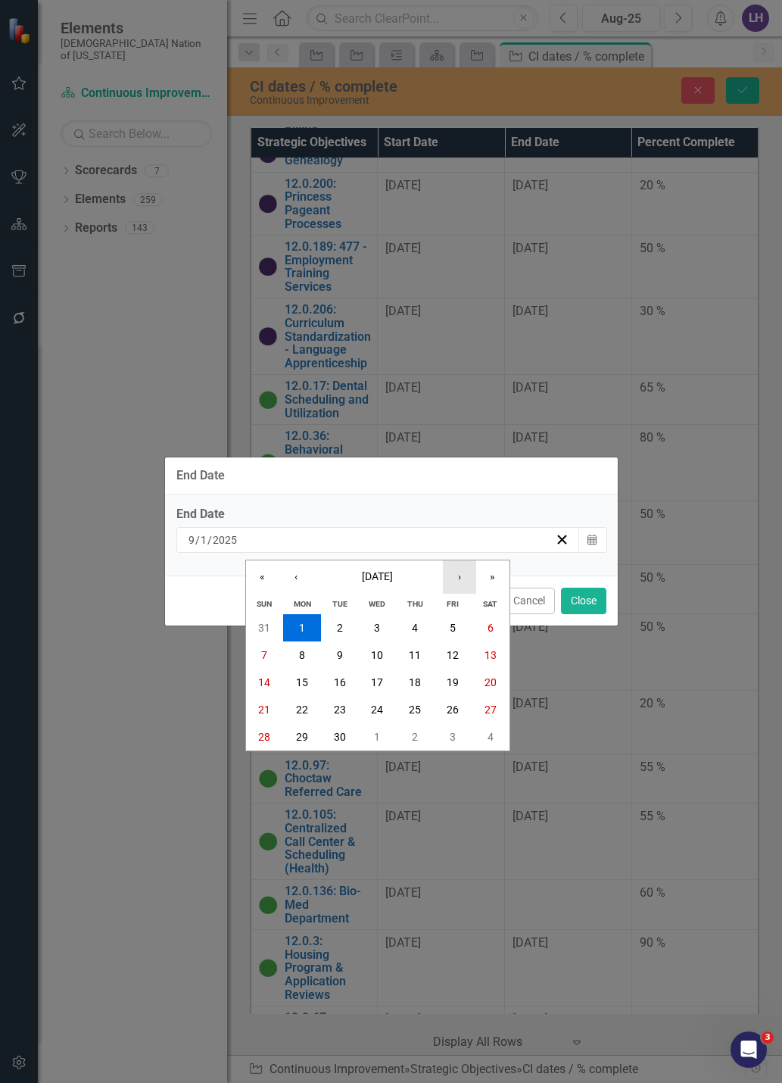
click at [454, 580] on button "›" at bounding box center [459, 576] width 33 height 33
click at [454, 739] on abbr "31" at bounding box center [453, 737] width 12 height 12
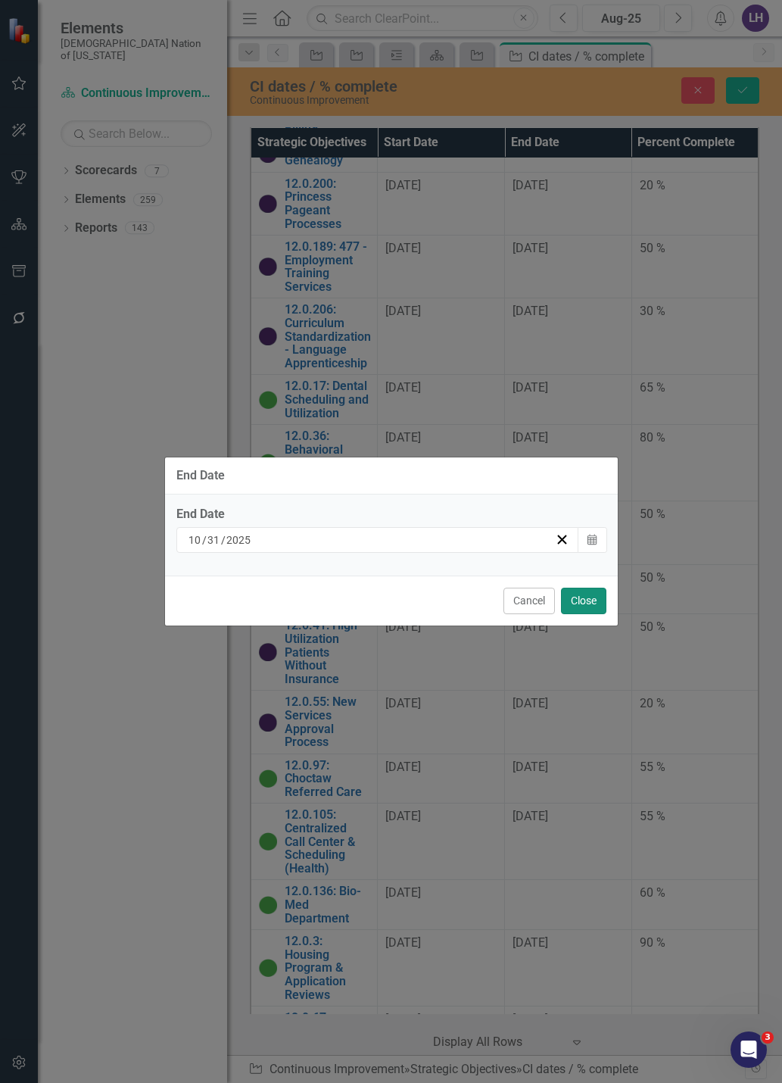
click at [586, 597] on button "Close" at bounding box center [583, 601] width 45 height 27
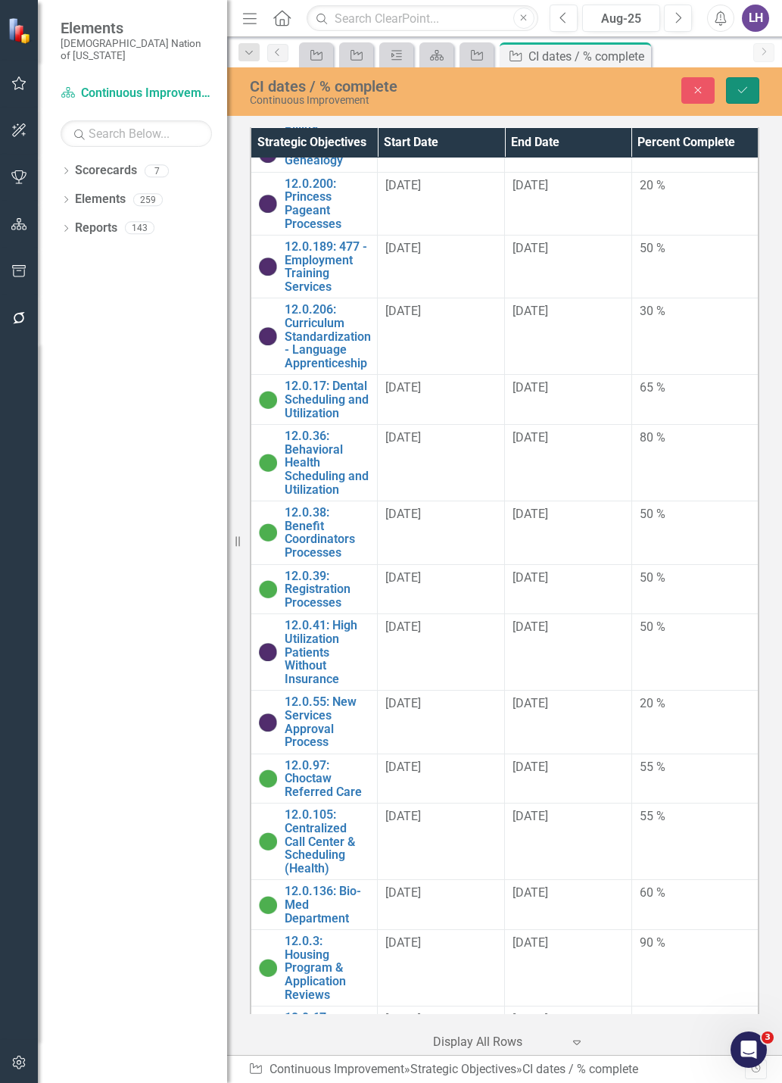
click at [738, 91] on icon "Save" at bounding box center [743, 90] width 14 height 11
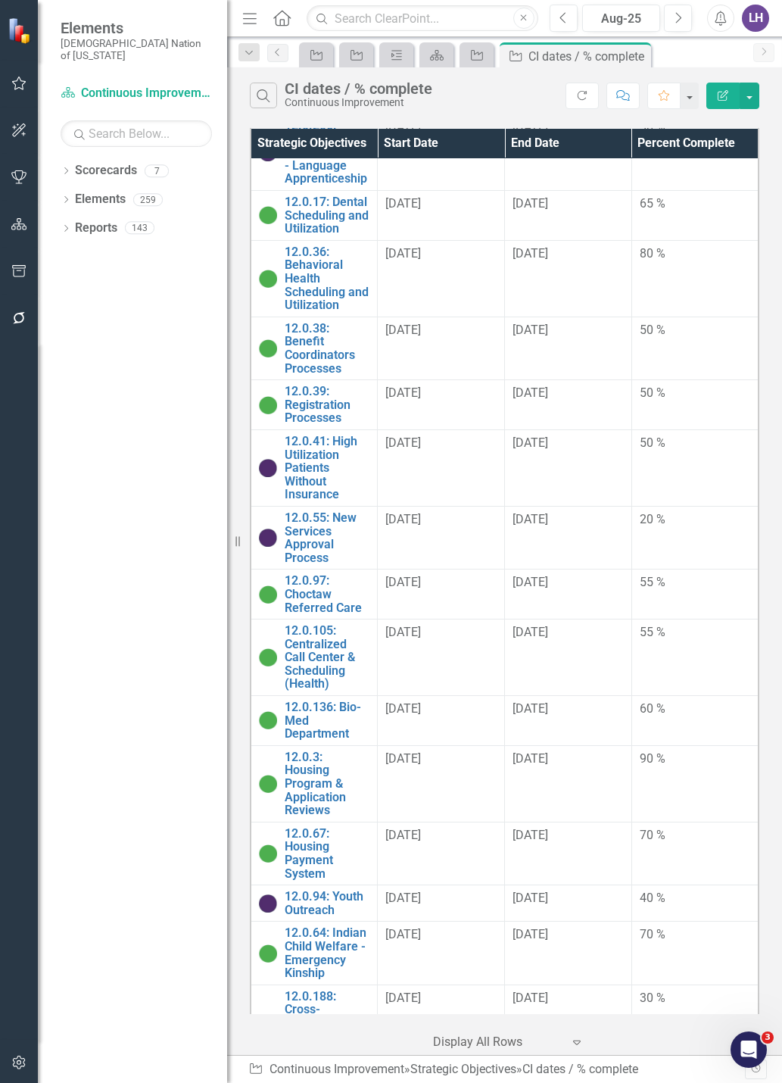
scroll to position [2172, 0]
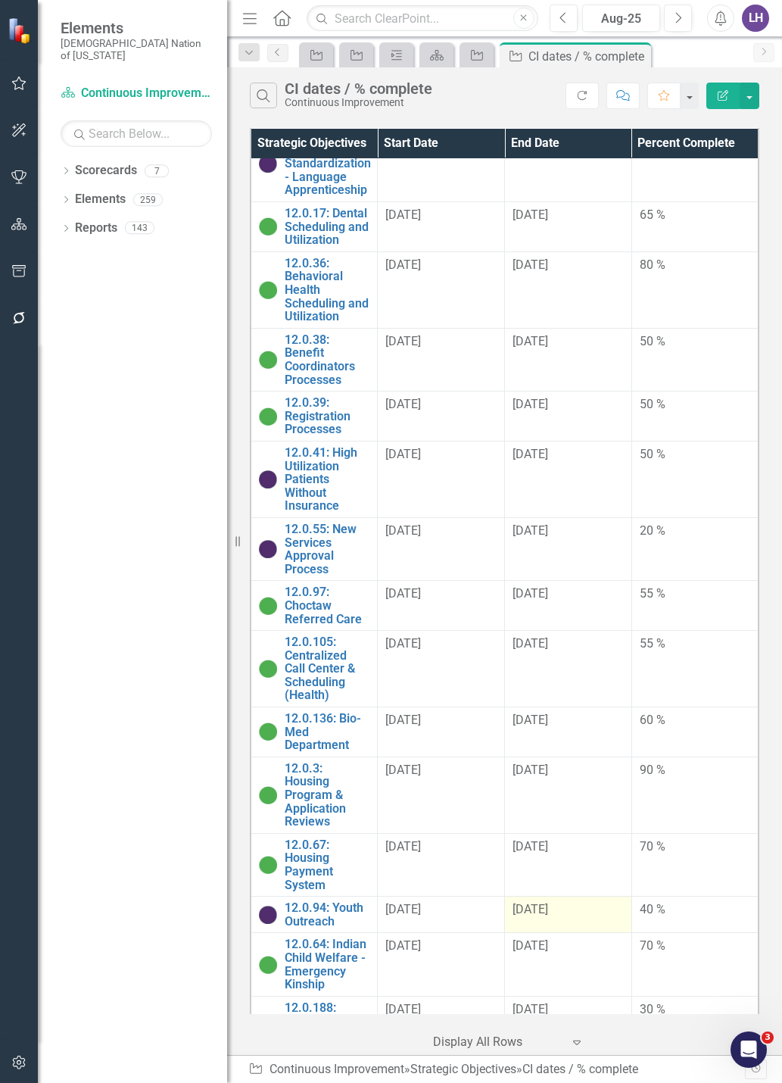
click at [551, 933] on td "8/22/25" at bounding box center [568, 915] width 127 height 36
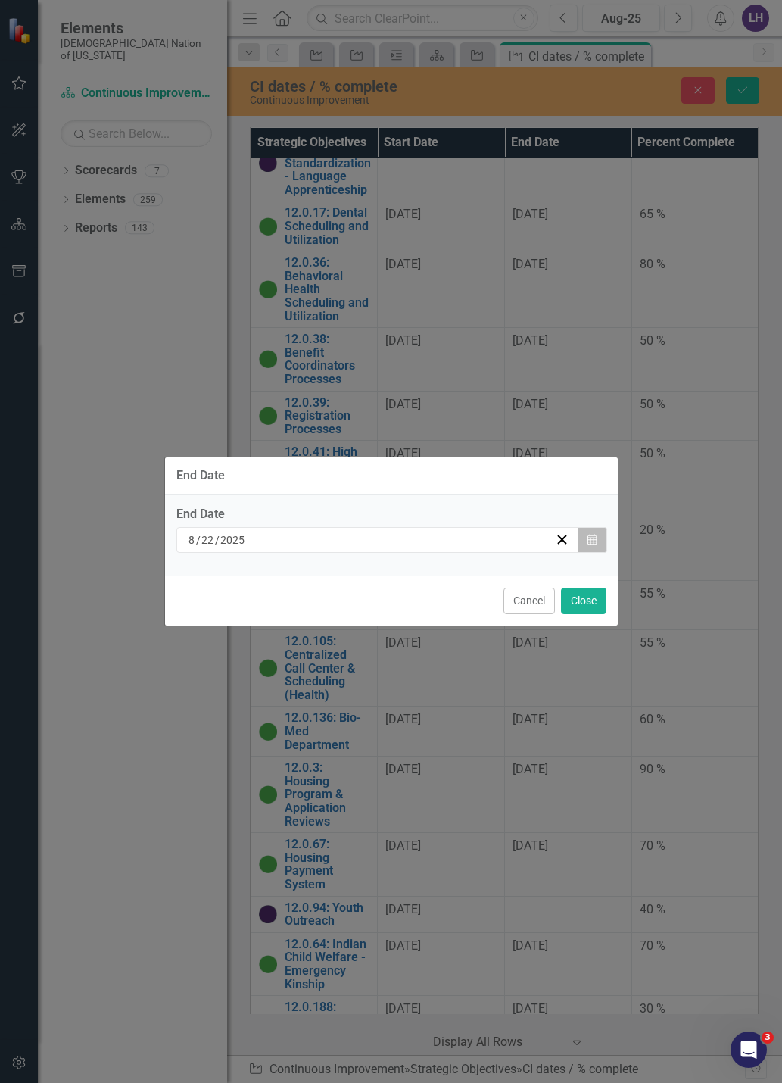
click at [597, 537] on icon "button" at bounding box center [592, 539] width 9 height 11
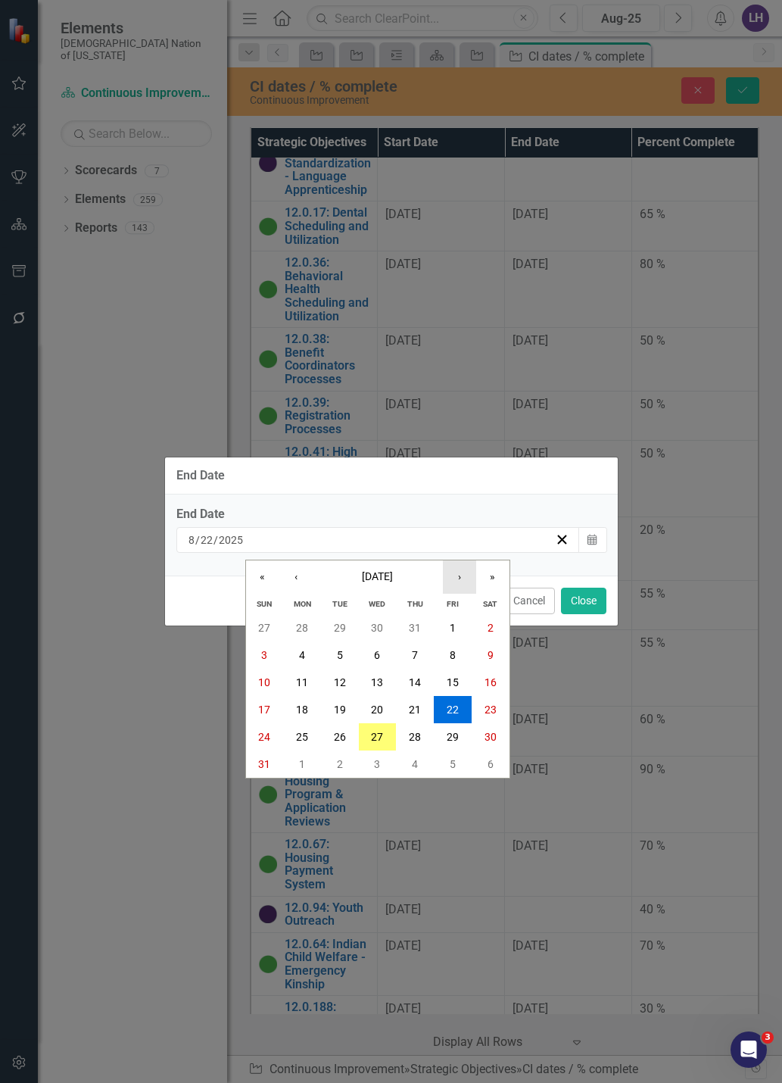
click at [456, 577] on button "›" at bounding box center [459, 576] width 33 height 33
click at [456, 576] on button "›" at bounding box center [459, 576] width 33 height 33
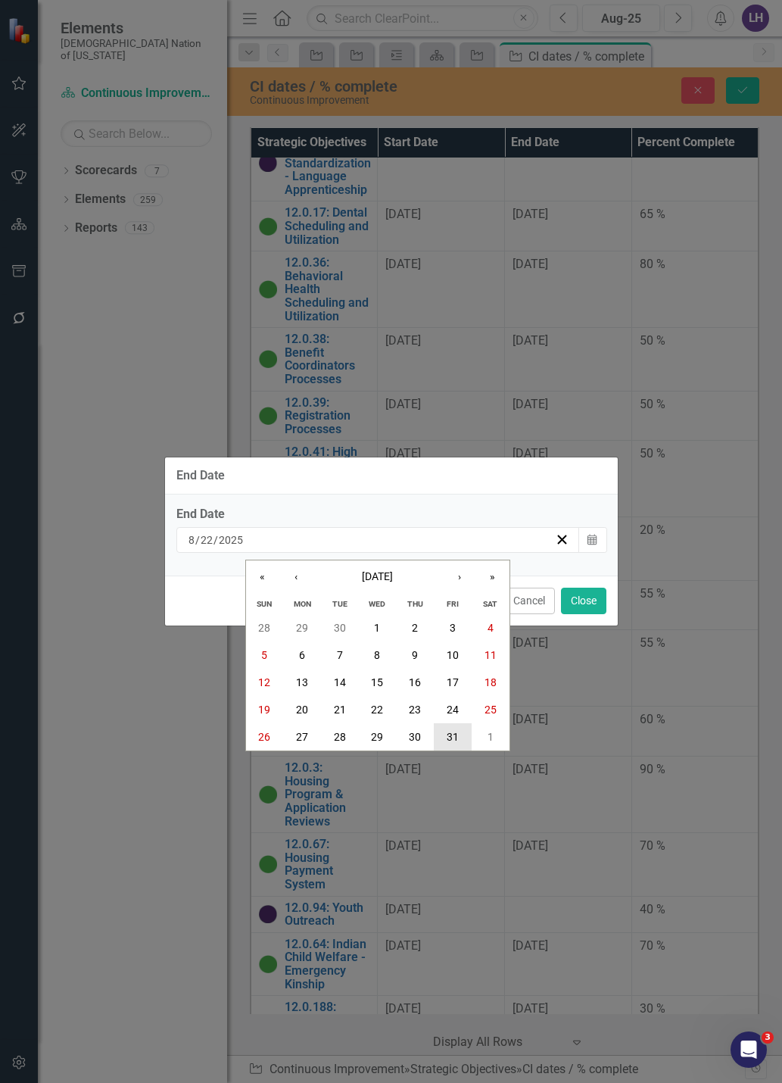
click at [455, 739] on abbr "31" at bounding box center [453, 737] width 12 height 12
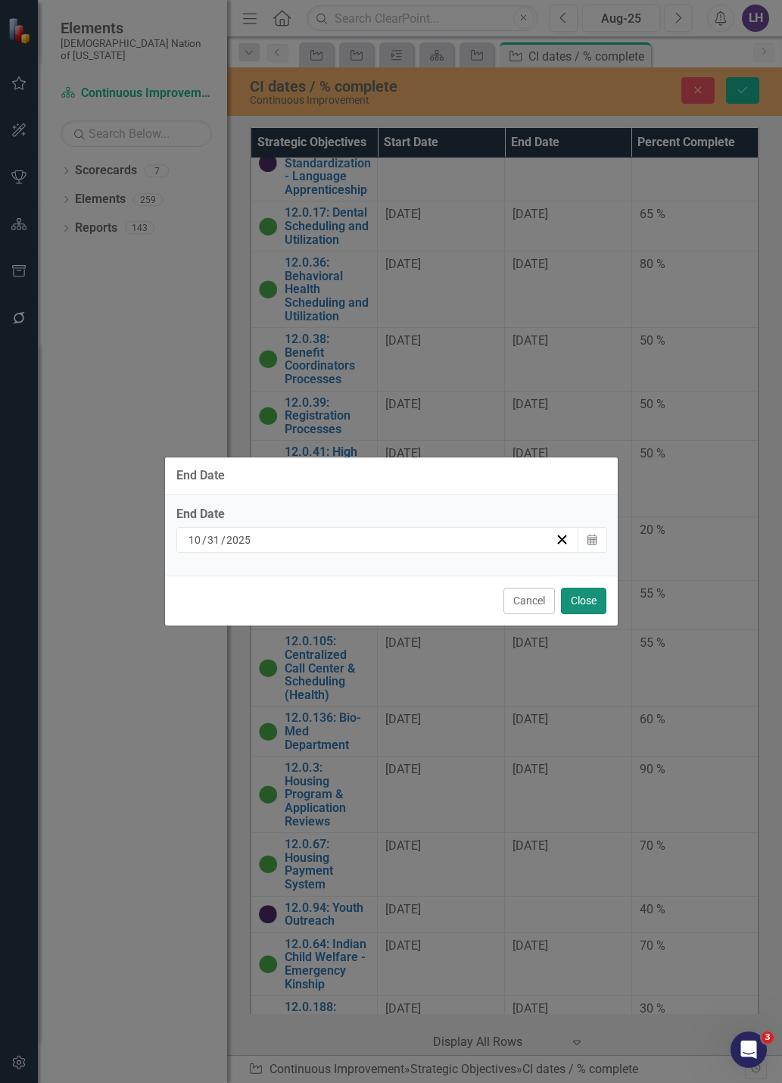
click at [578, 603] on button "Close" at bounding box center [583, 601] width 45 height 27
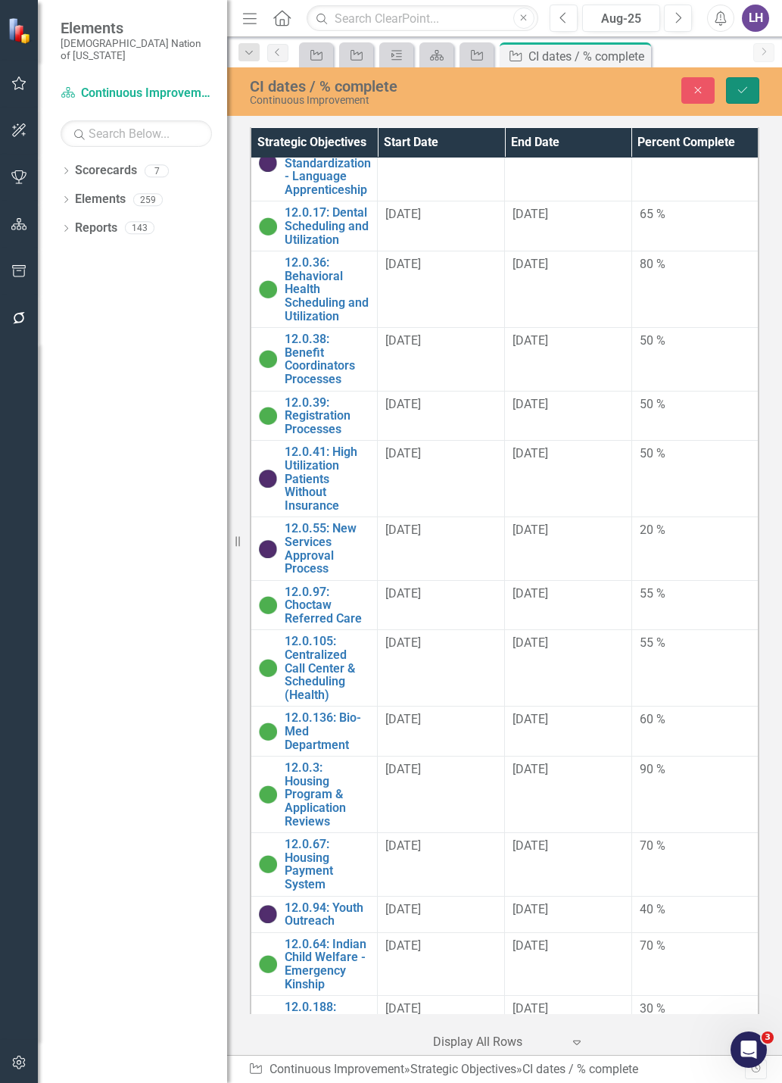
click at [754, 86] on button "Save" at bounding box center [742, 90] width 33 height 27
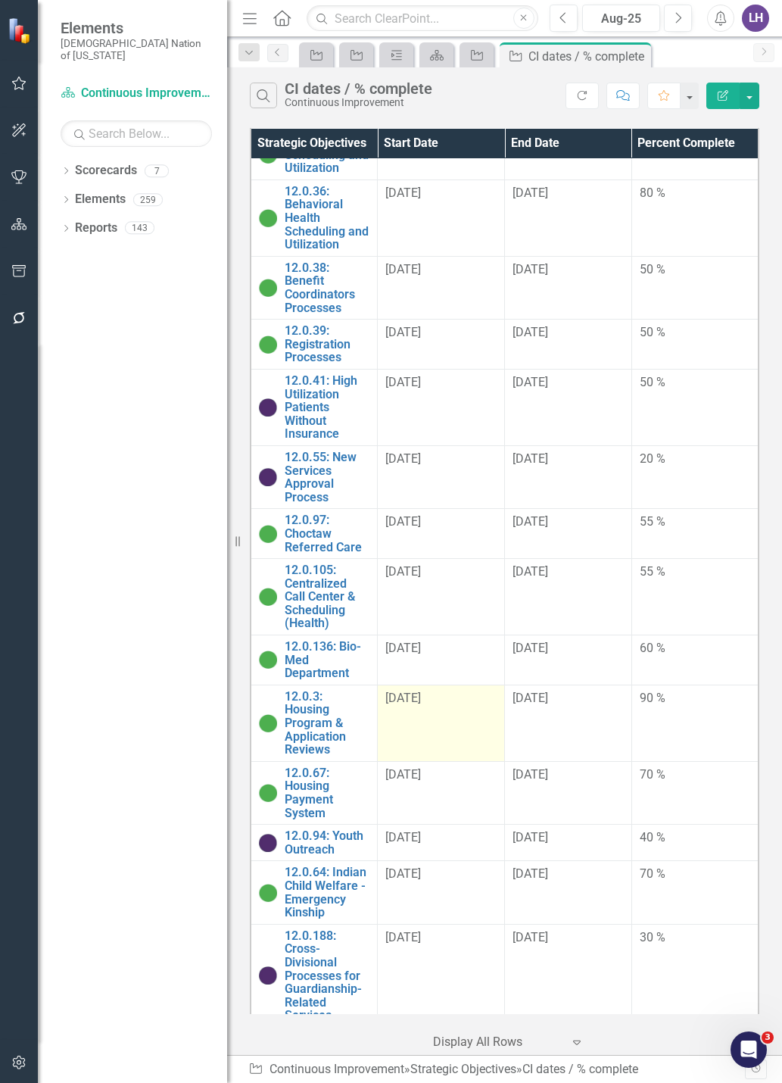
scroll to position [2319, 0]
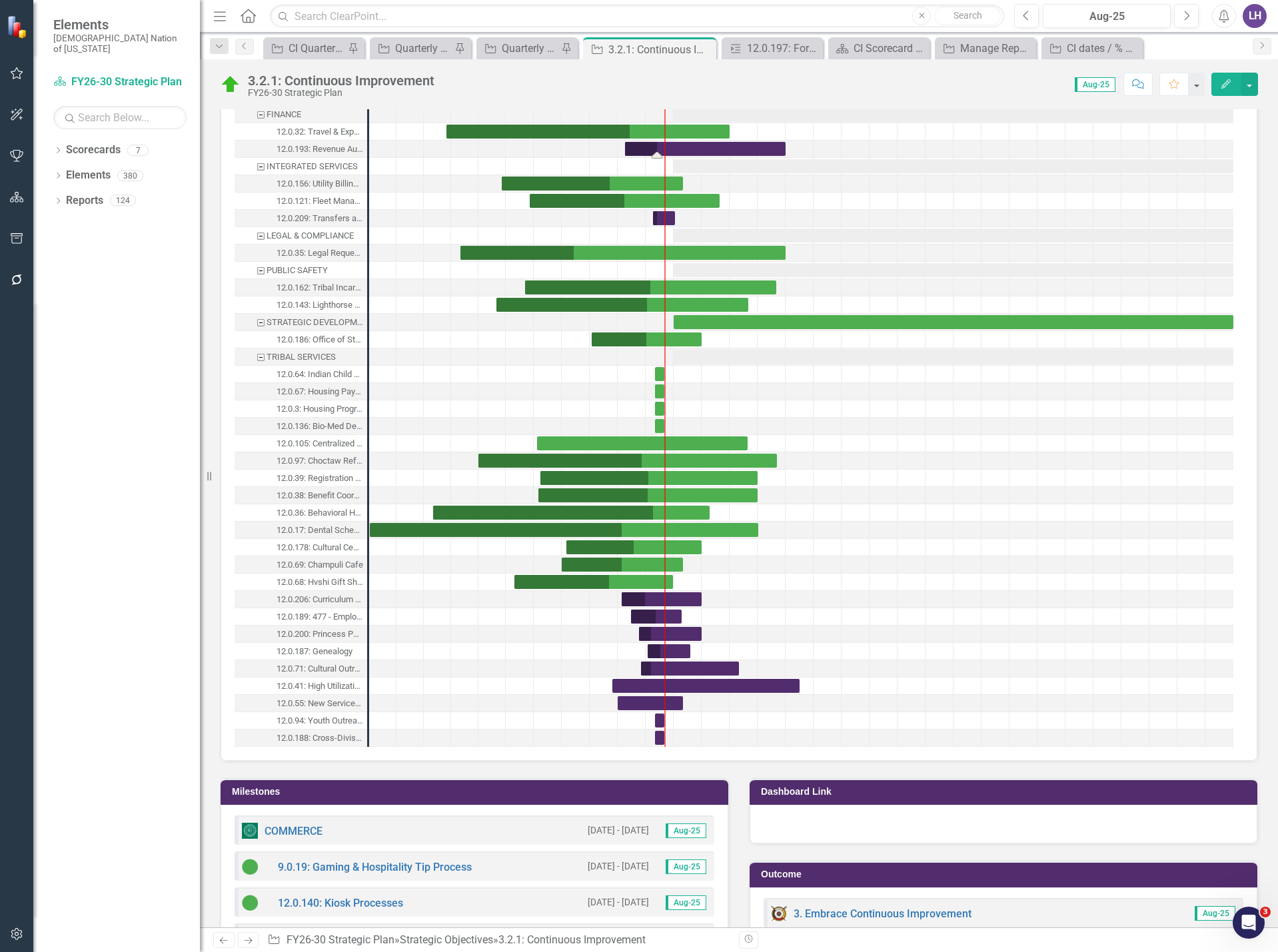
scroll to position [1533, 0]
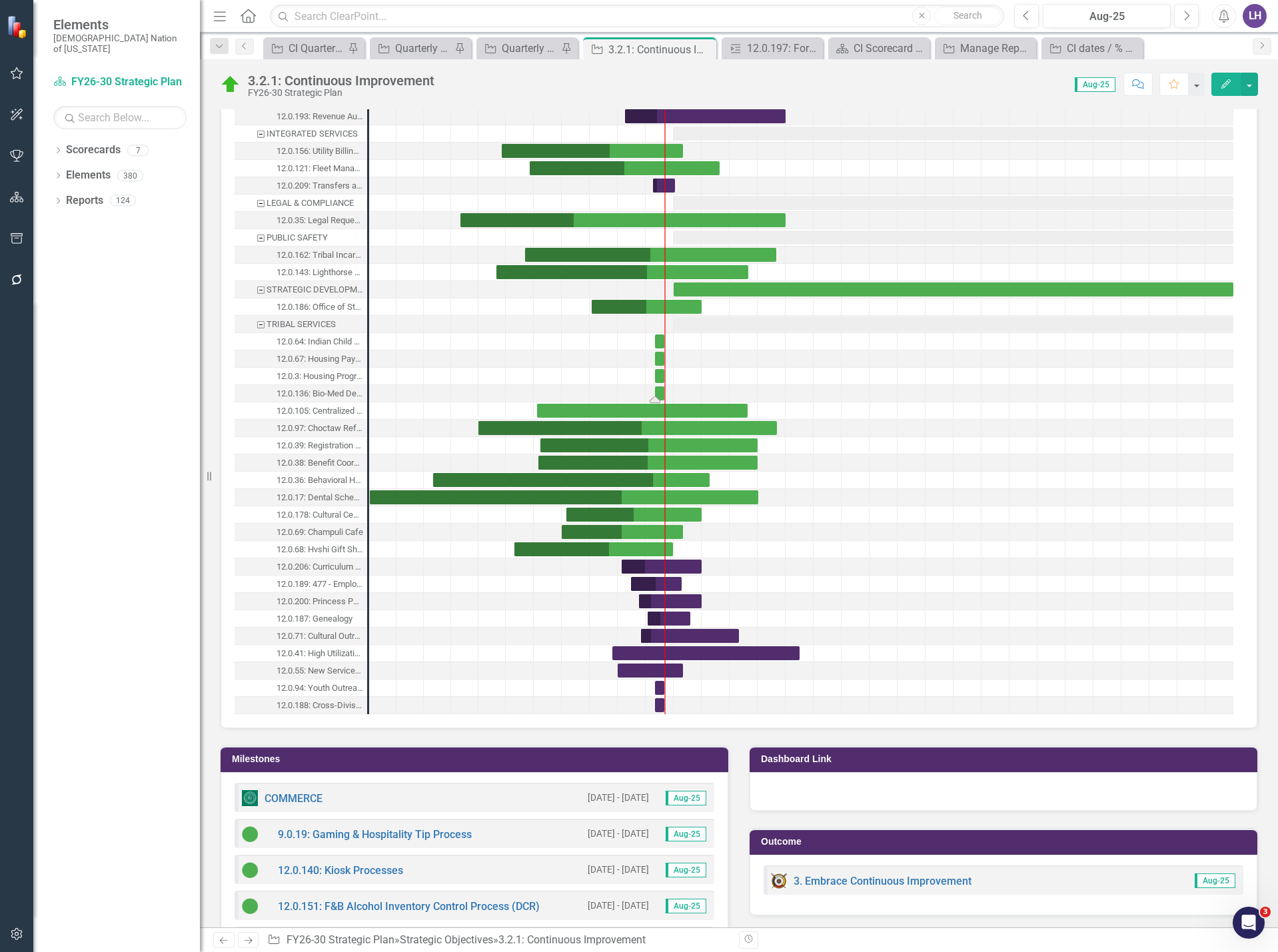
click at [657, 392] on div "Task: Start date: 2025-08-01 End date: 2025-08-31" at bounding box center [659, 393] width 10 height 14
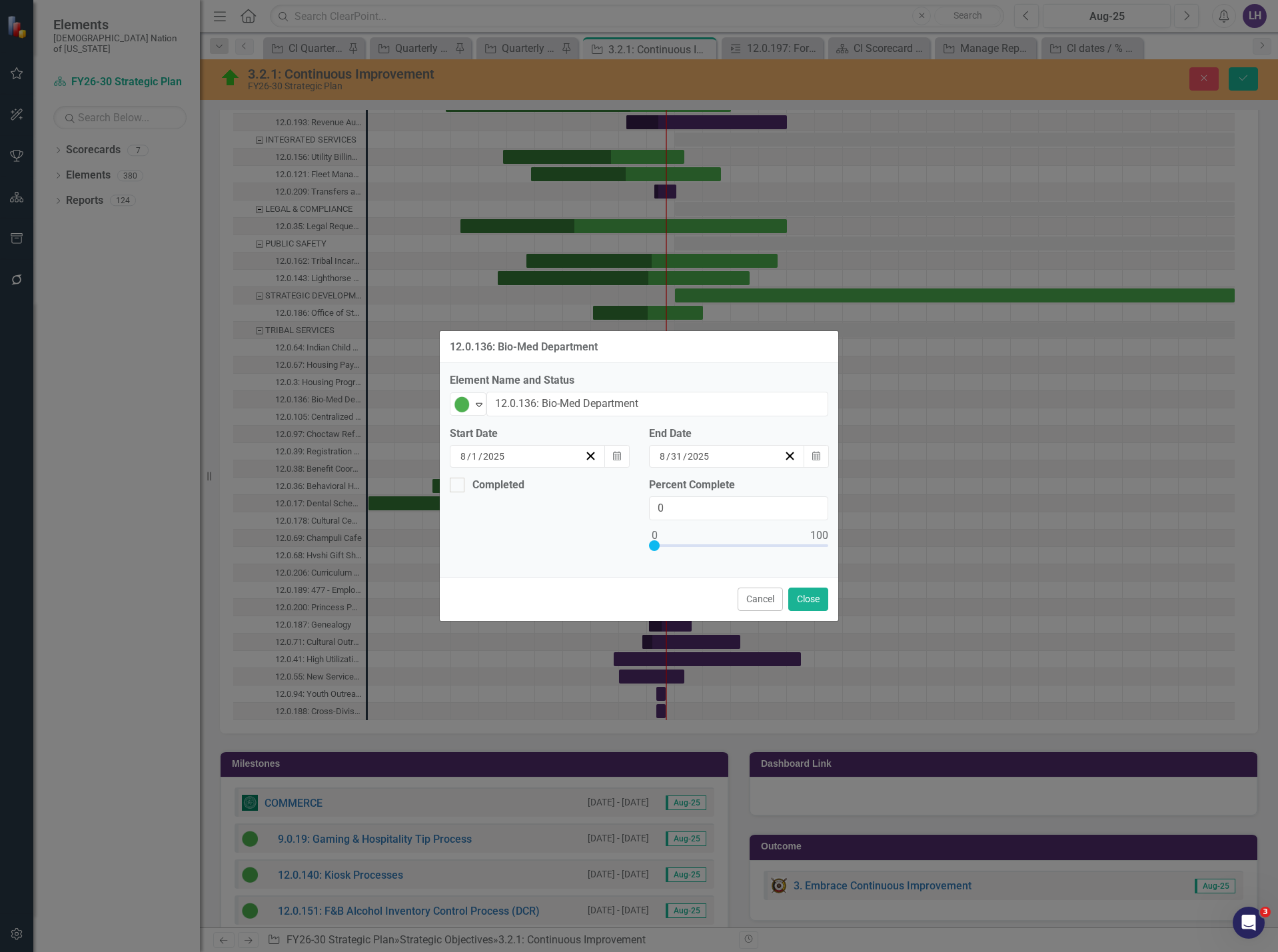
scroll to position [1537, 0]
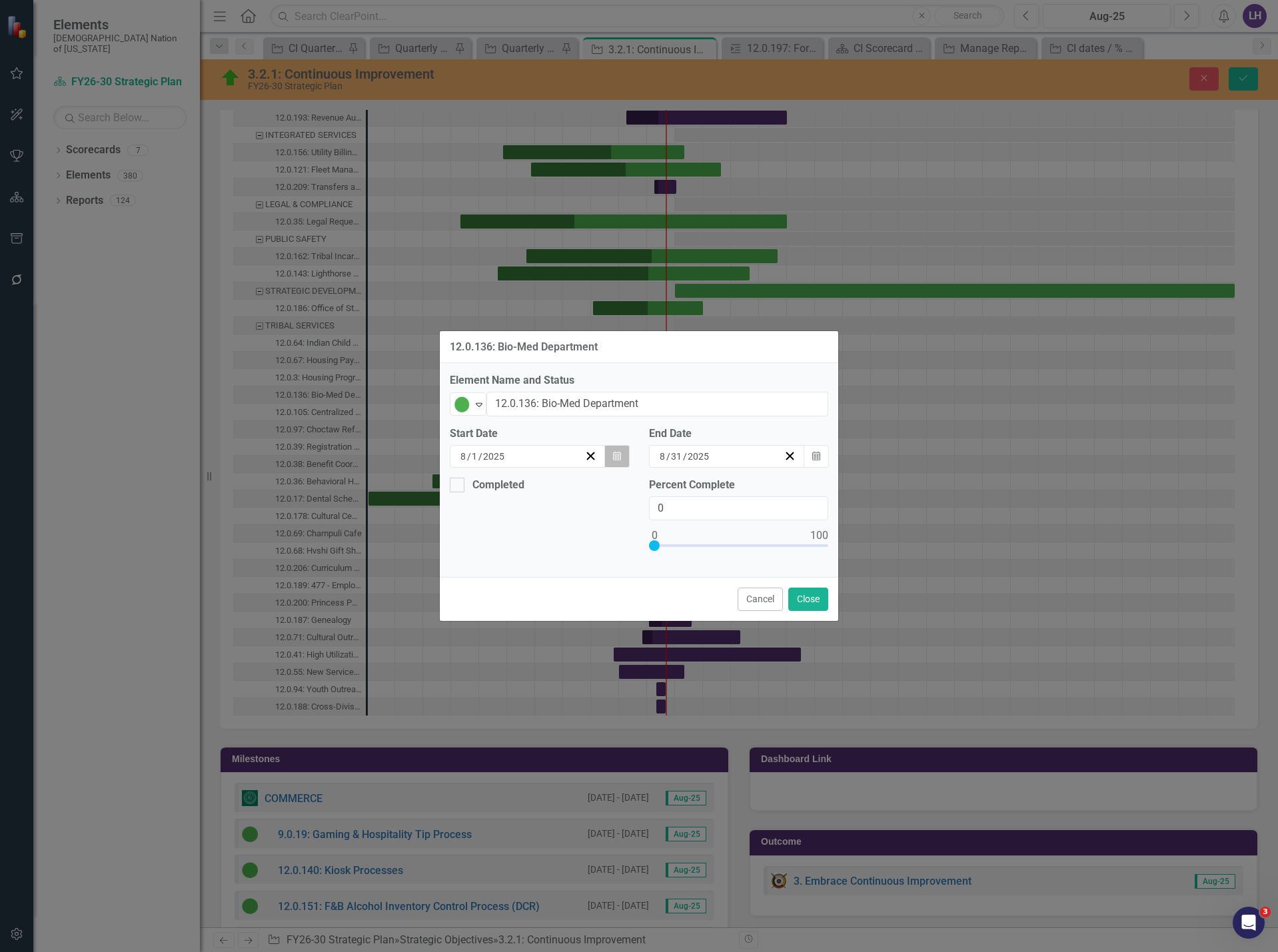
click at [619, 457] on icon "button" at bounding box center [617, 456] width 8 height 10
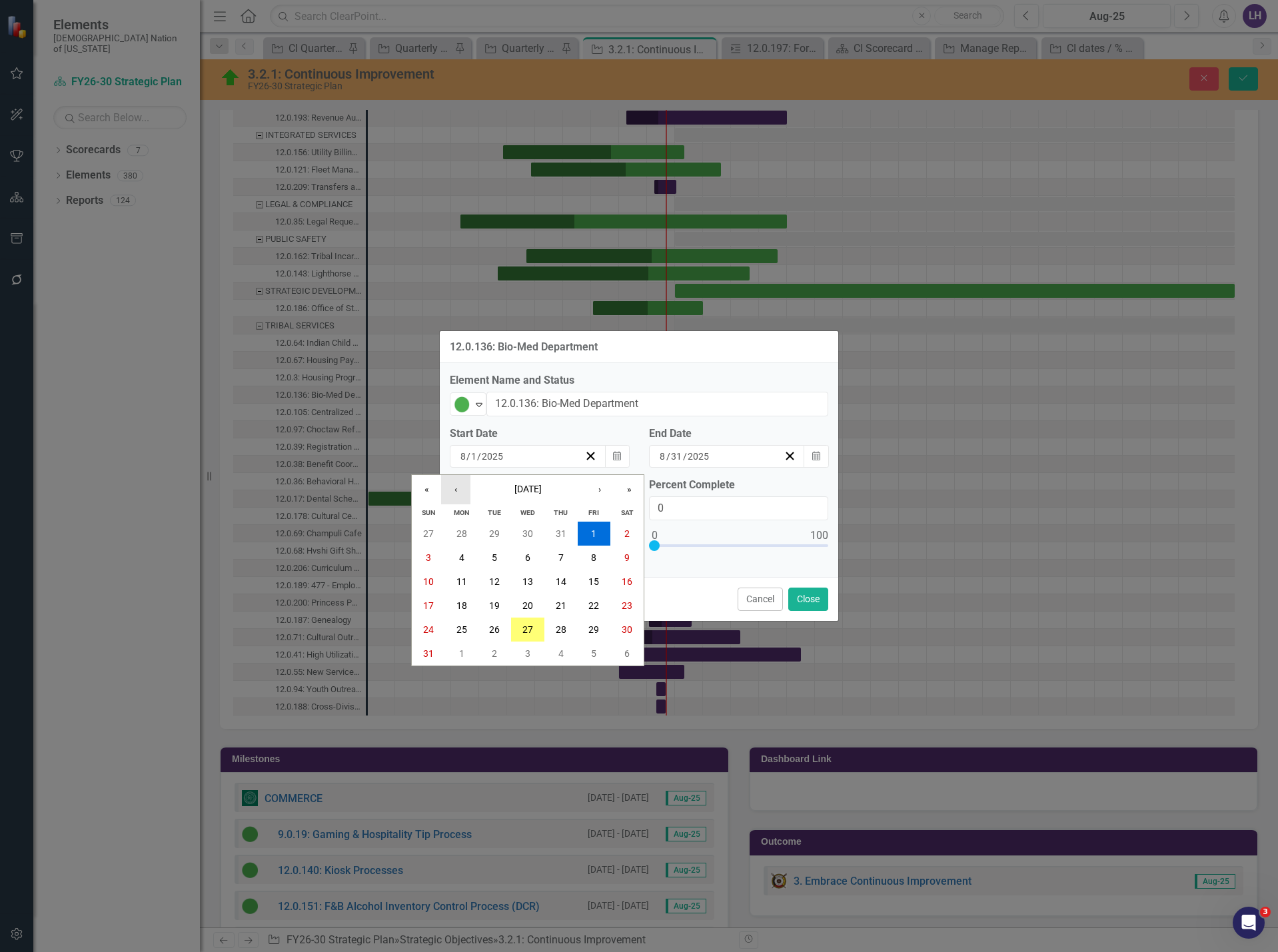
click at [449, 490] on button "‹" at bounding box center [455, 489] width 29 height 29
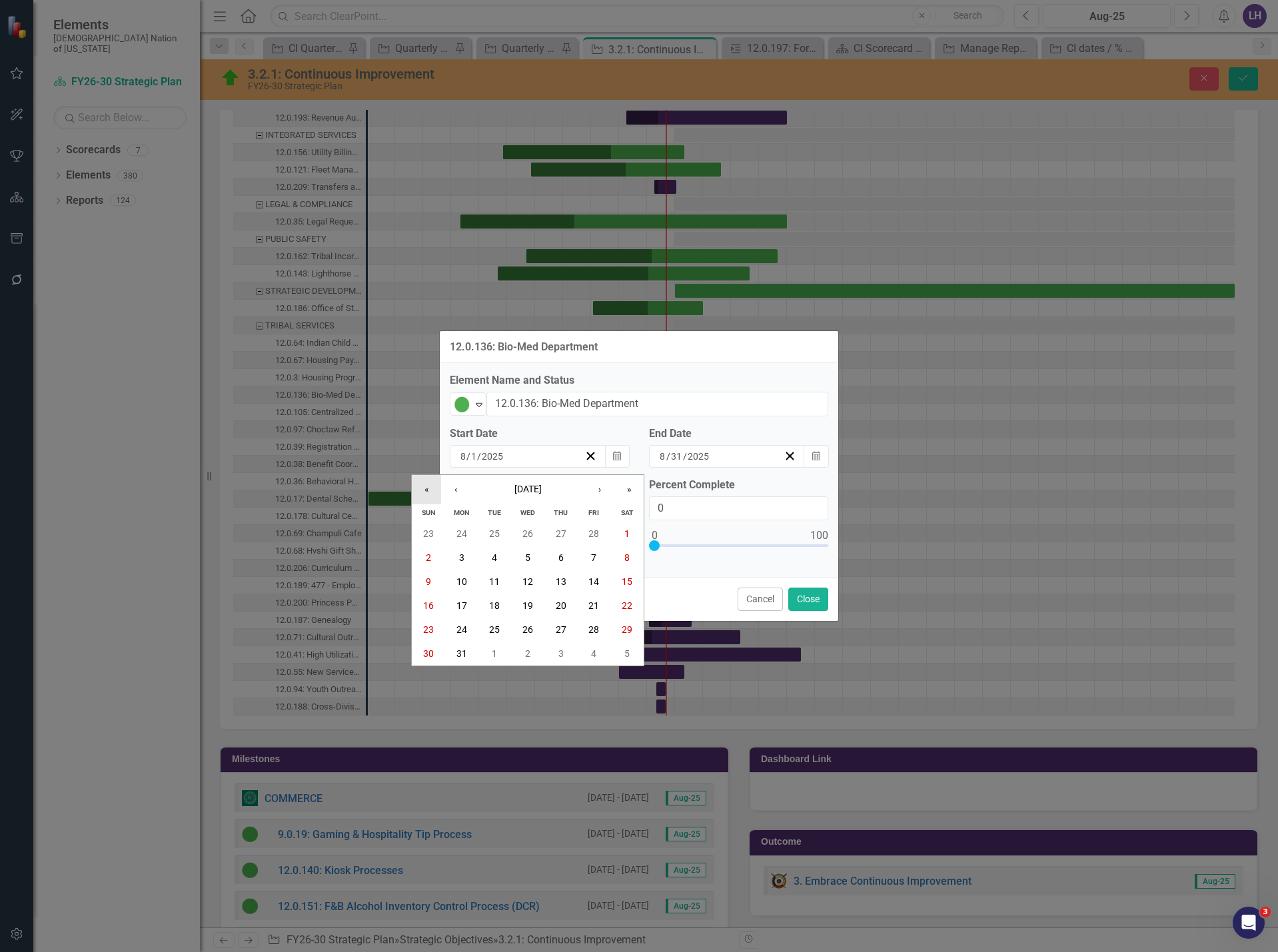
click at [424, 493] on button "«" at bounding box center [426, 489] width 29 height 29
click at [591, 532] on button "1" at bounding box center [595, 533] width 33 height 24
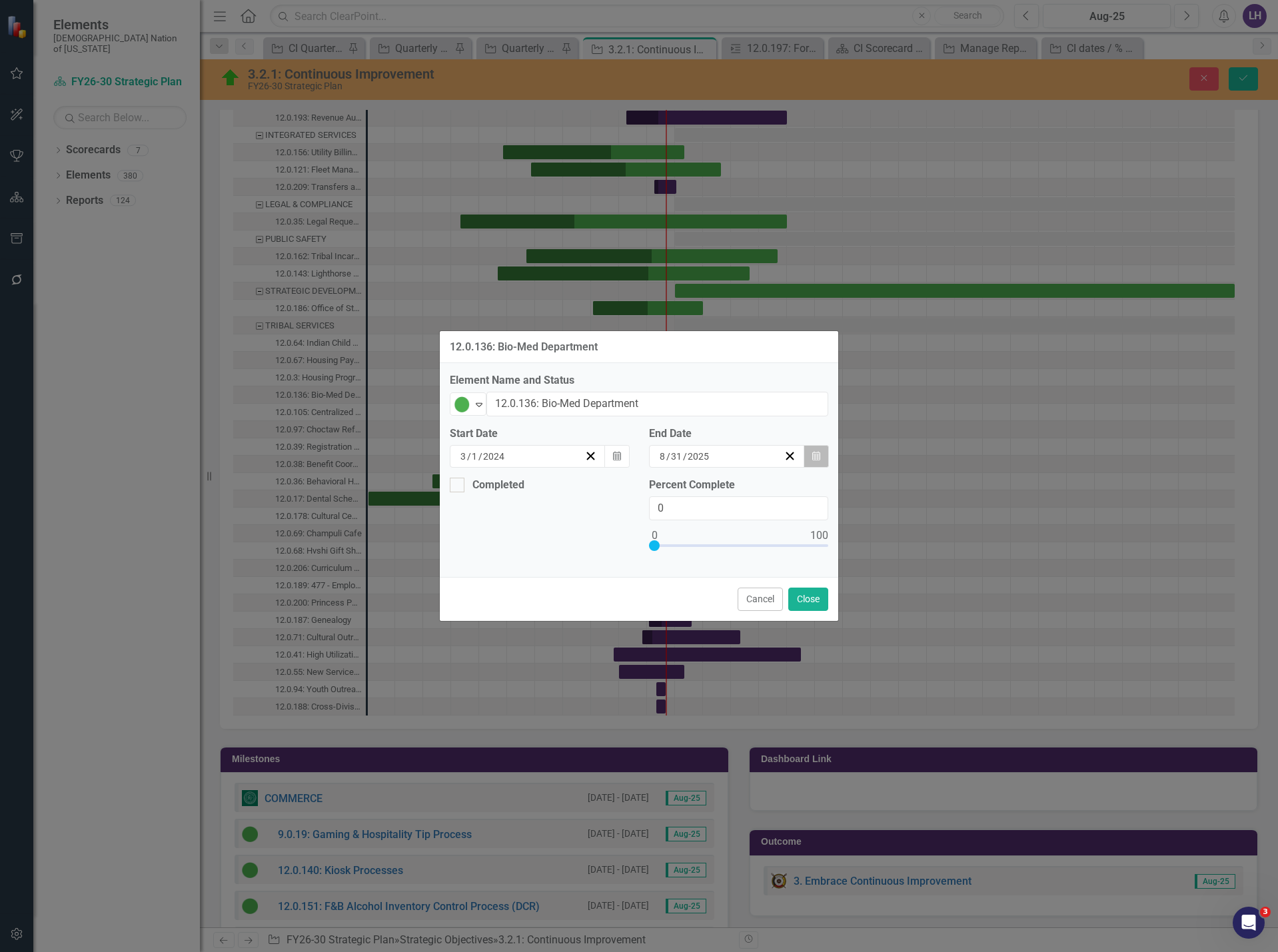
click at [822, 455] on button "Calendar" at bounding box center [816, 457] width 26 height 23
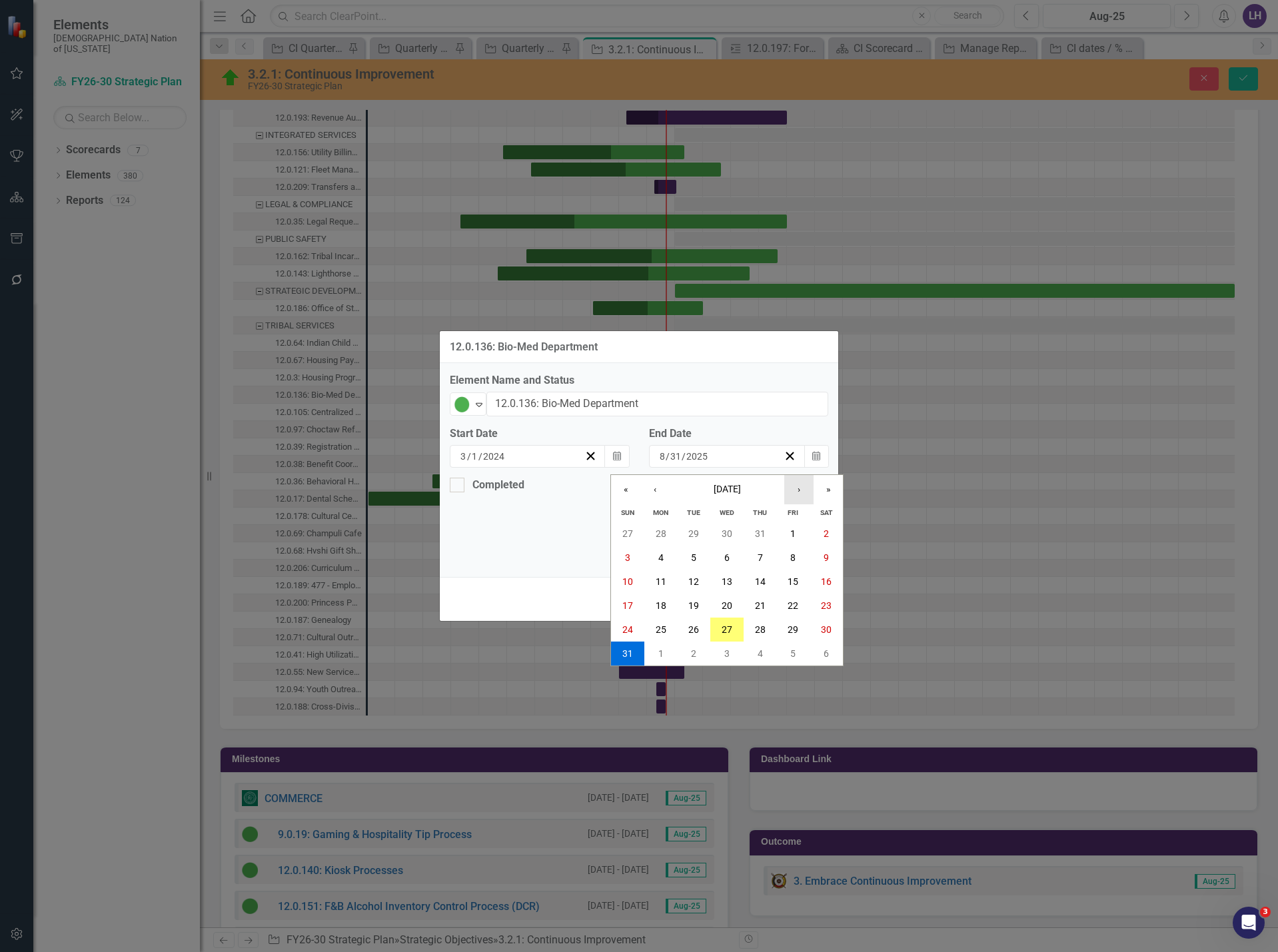
click at [800, 492] on button "›" at bounding box center [798, 489] width 29 height 29
click at [795, 638] on button "31" at bounding box center [794, 629] width 33 height 24
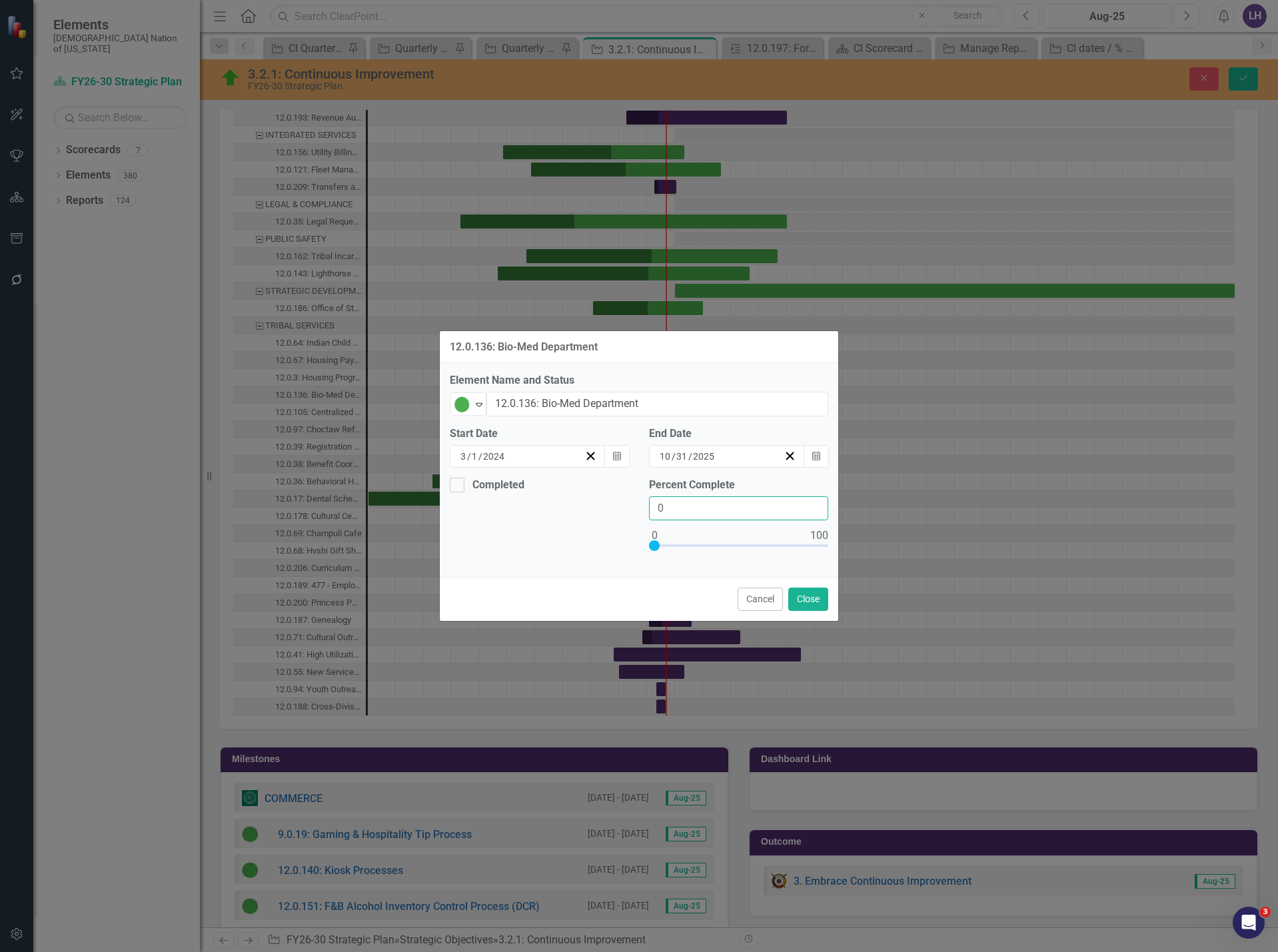
drag, startPoint x: 679, startPoint y: 509, endPoint x: 616, endPoint y: 508, distance: 63.0
click at [616, 508] on div "Completed Percent Complete 0" at bounding box center [639, 523] width 399 height 90
type input "60"
click at [809, 597] on button "Close" at bounding box center [808, 599] width 40 height 24
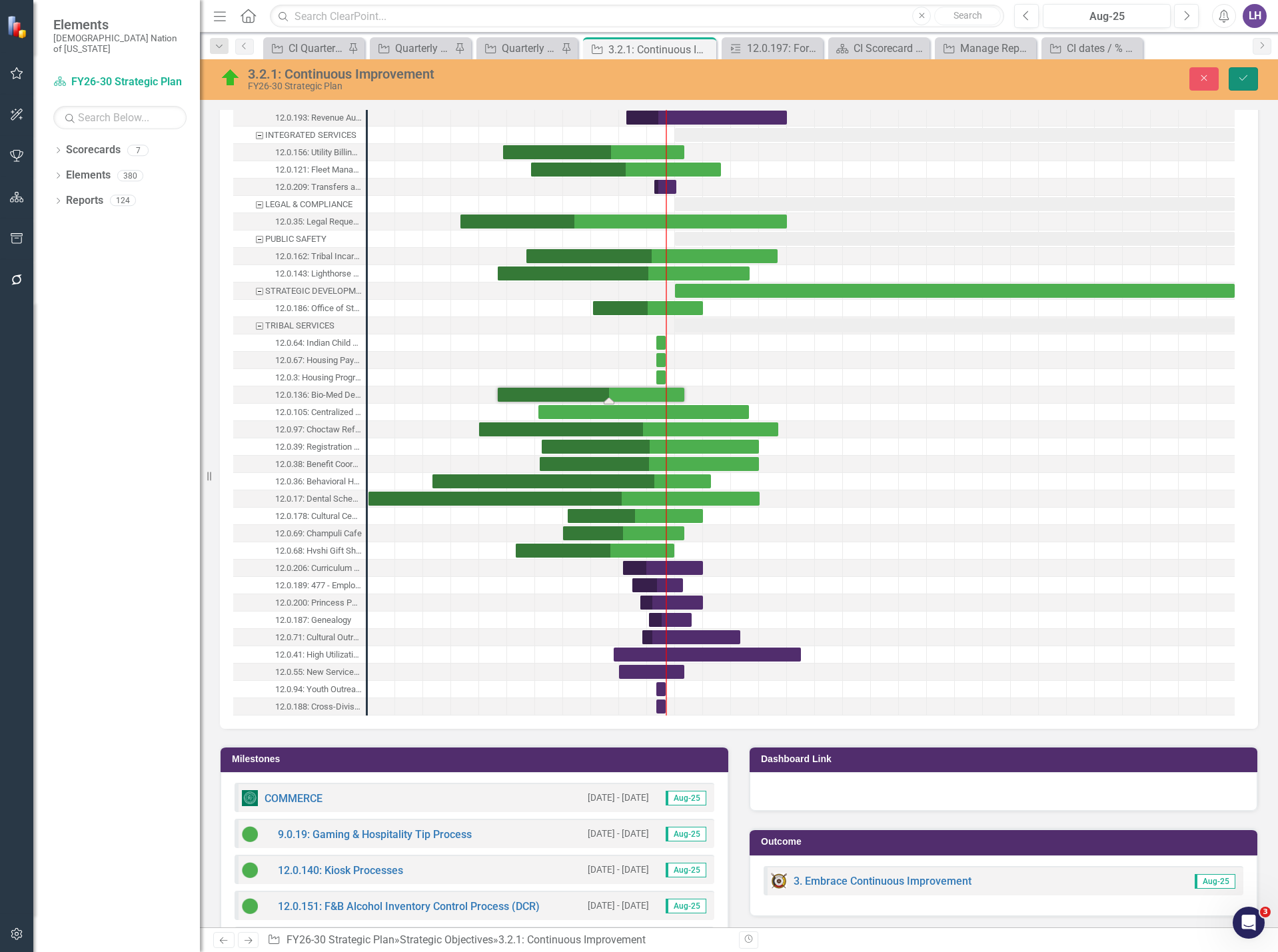
click at [1248, 80] on icon "Save" at bounding box center [1244, 77] width 12 height 10
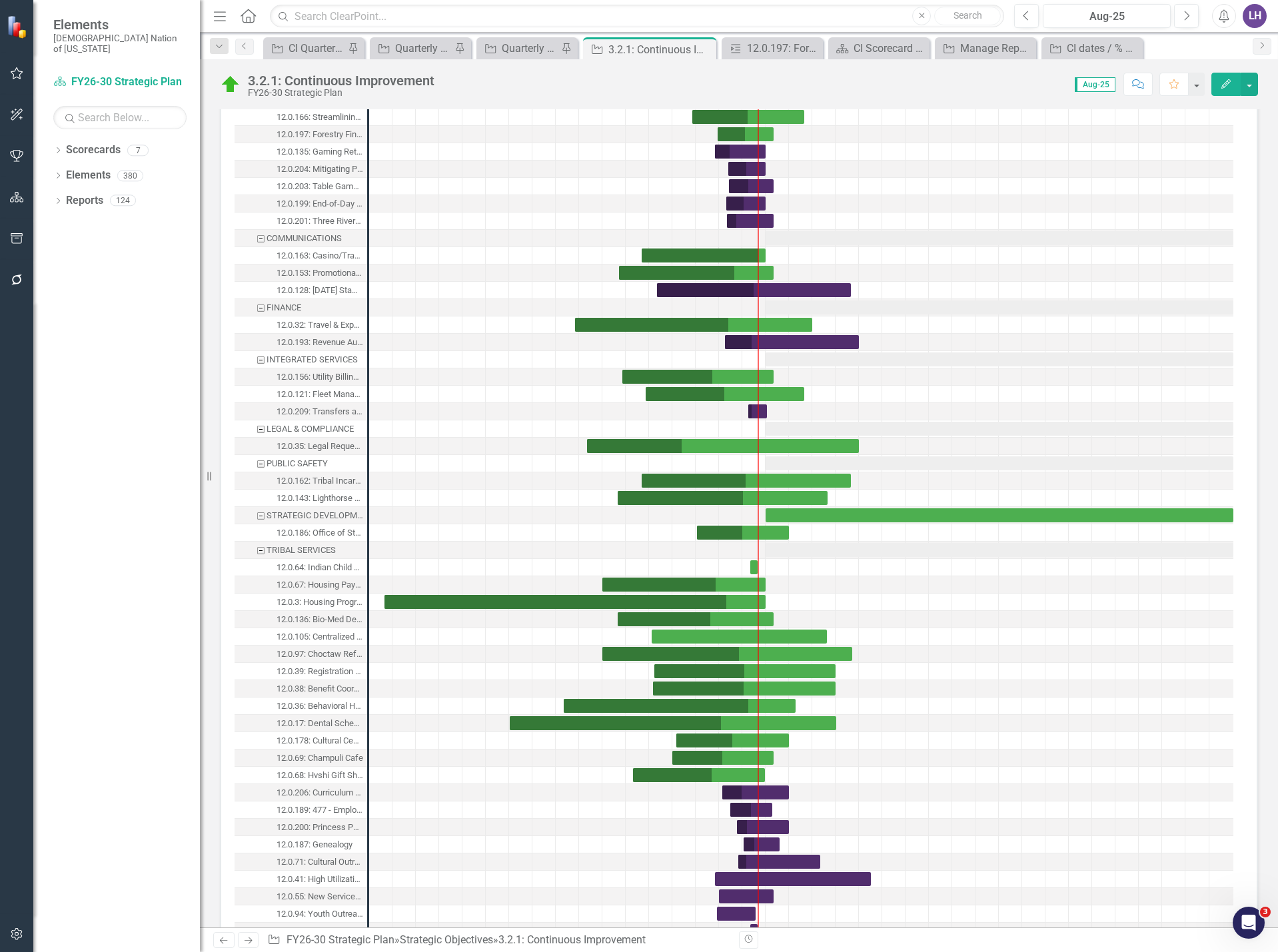
scroll to position [1533, 0]
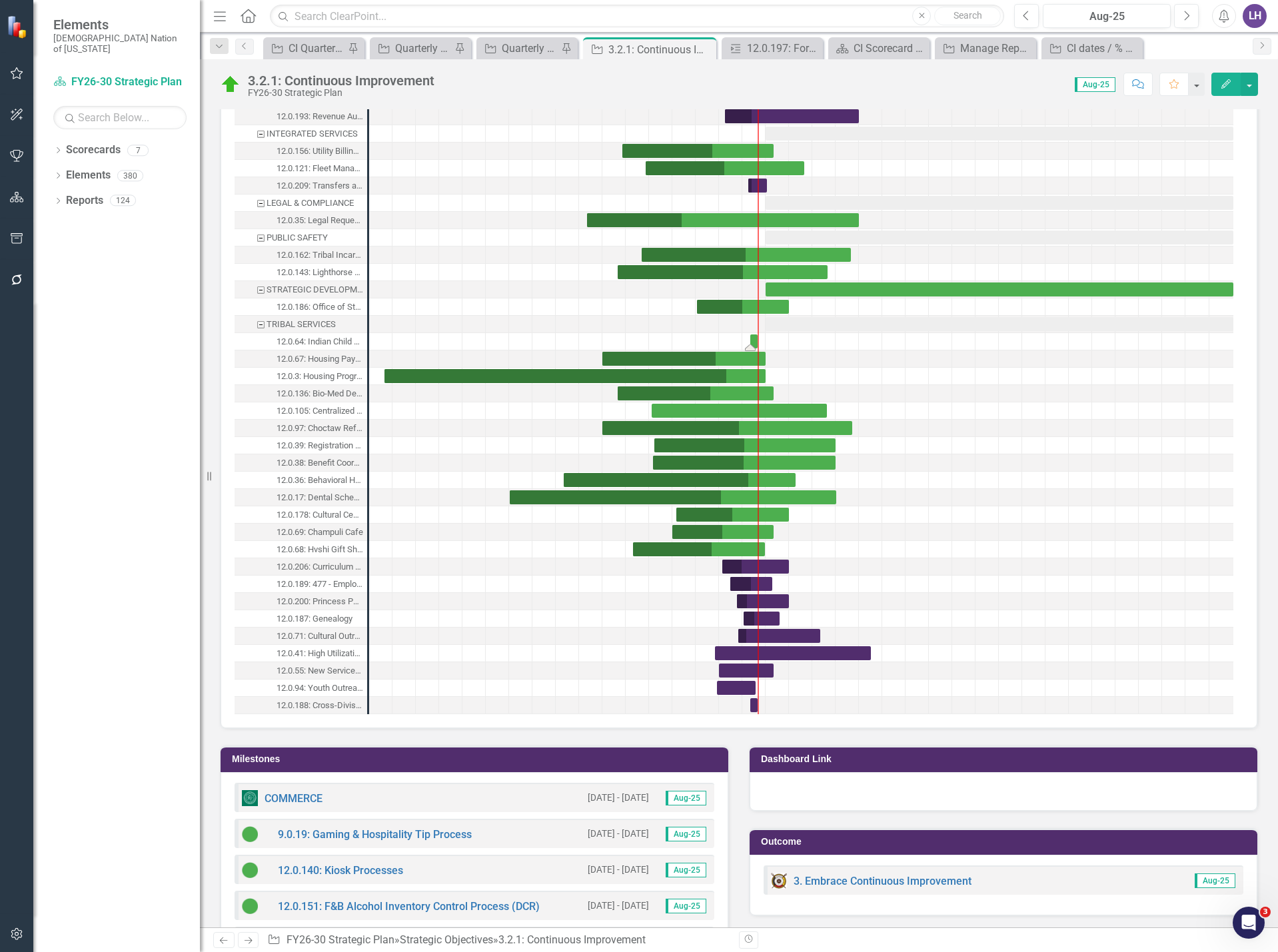
click at [753, 341] on div "Task: Start date: 2025-08-01 End date: 2025-08-31" at bounding box center [754, 341] width 7 height 14
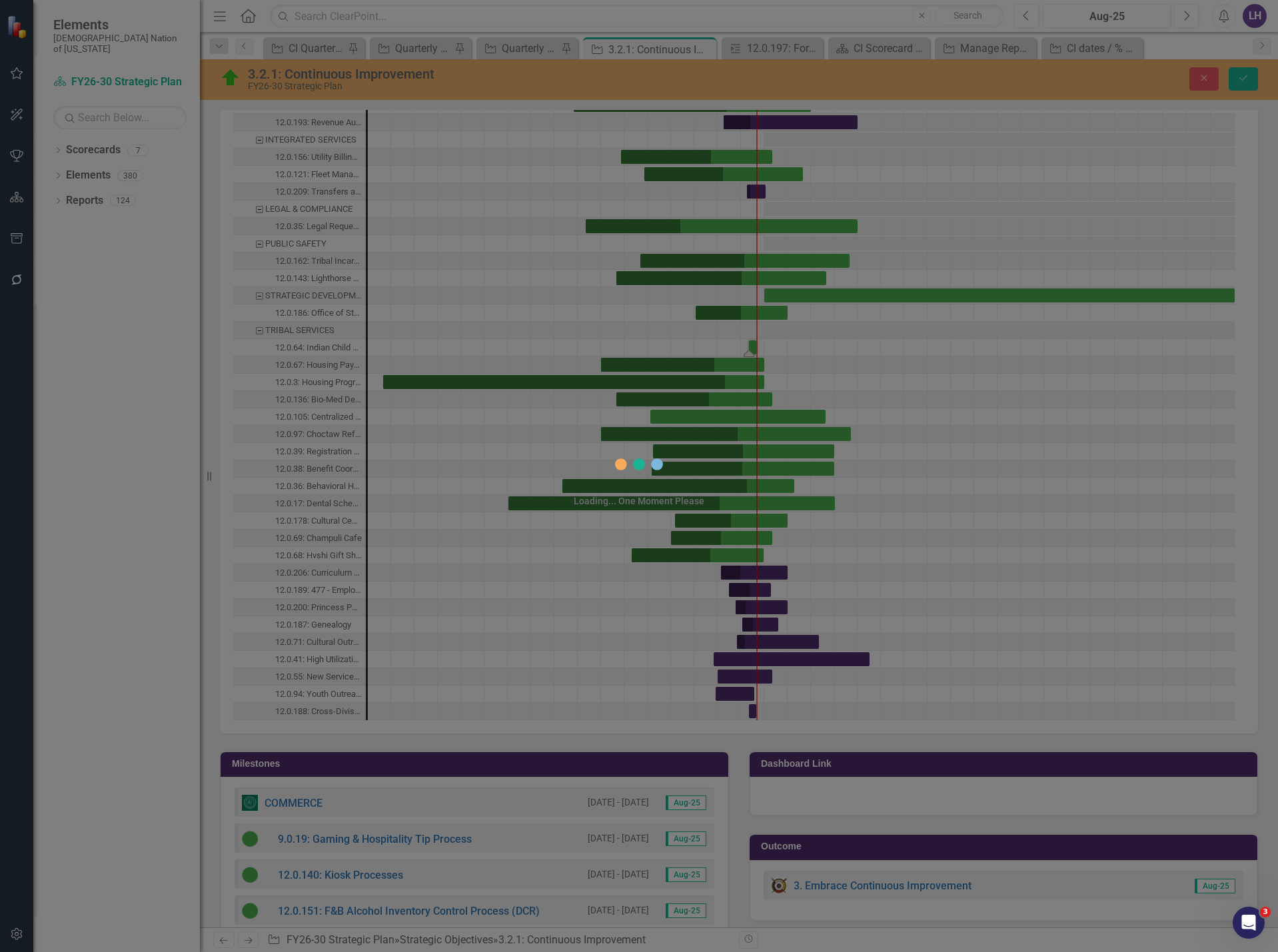
scroll to position [1537, 0]
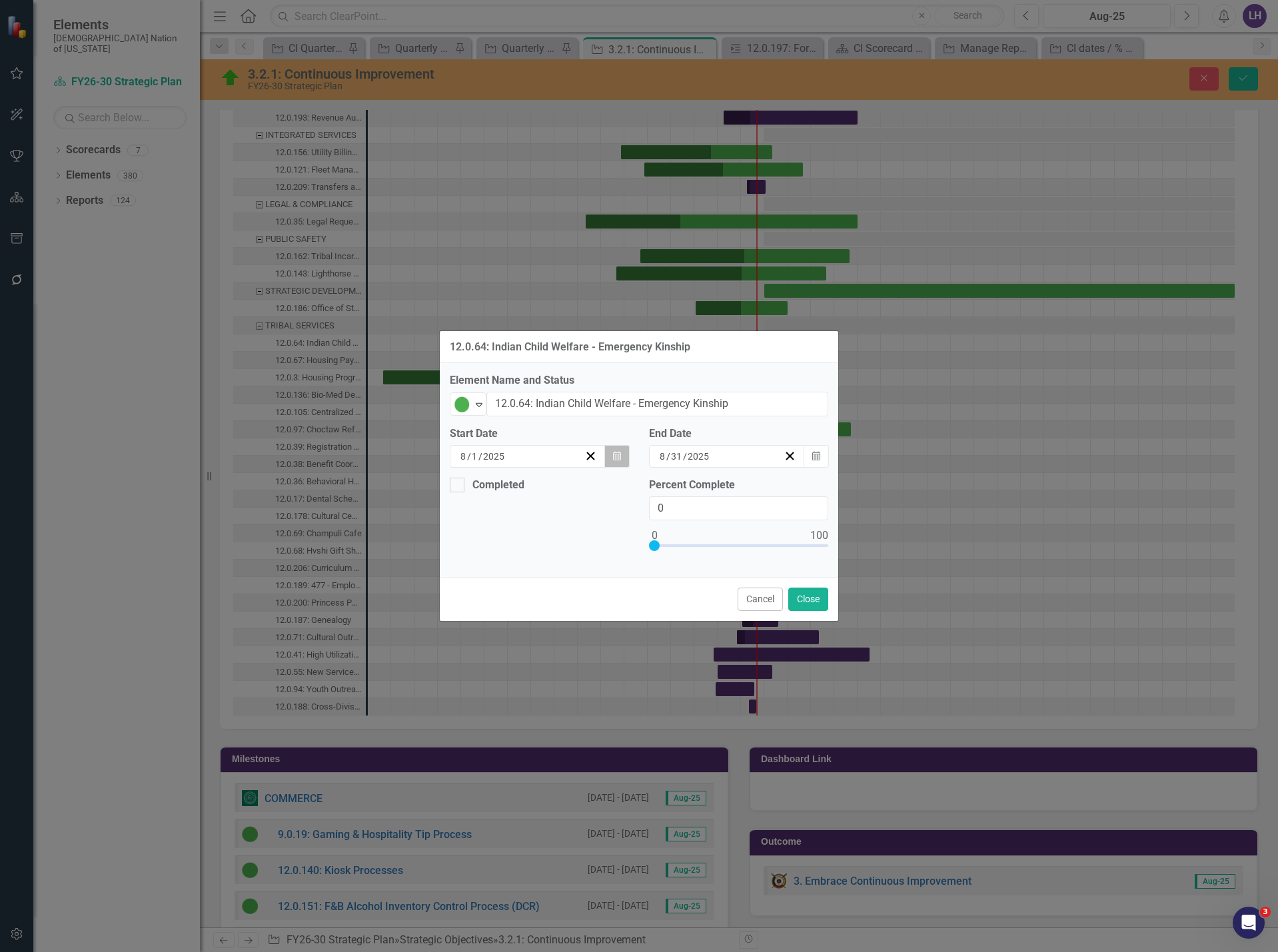
click at [621, 457] on button "Calendar" at bounding box center [617, 457] width 26 height 23
click at [623, 455] on button "Calendar" at bounding box center [617, 457] width 26 height 23
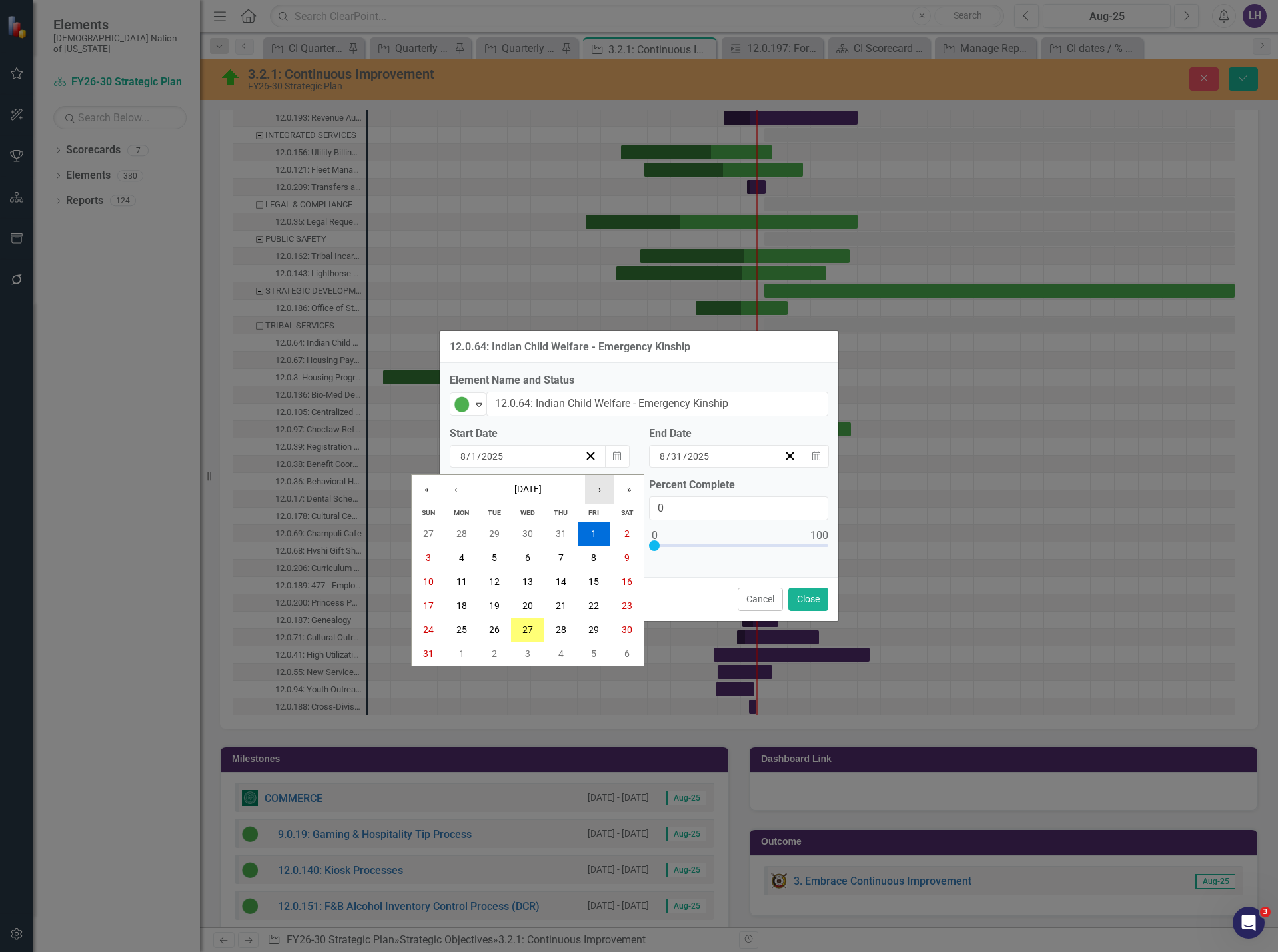
click at [612, 492] on button "›" at bounding box center [599, 489] width 29 height 29
click at [430, 488] on button "«" at bounding box center [426, 489] width 29 height 29
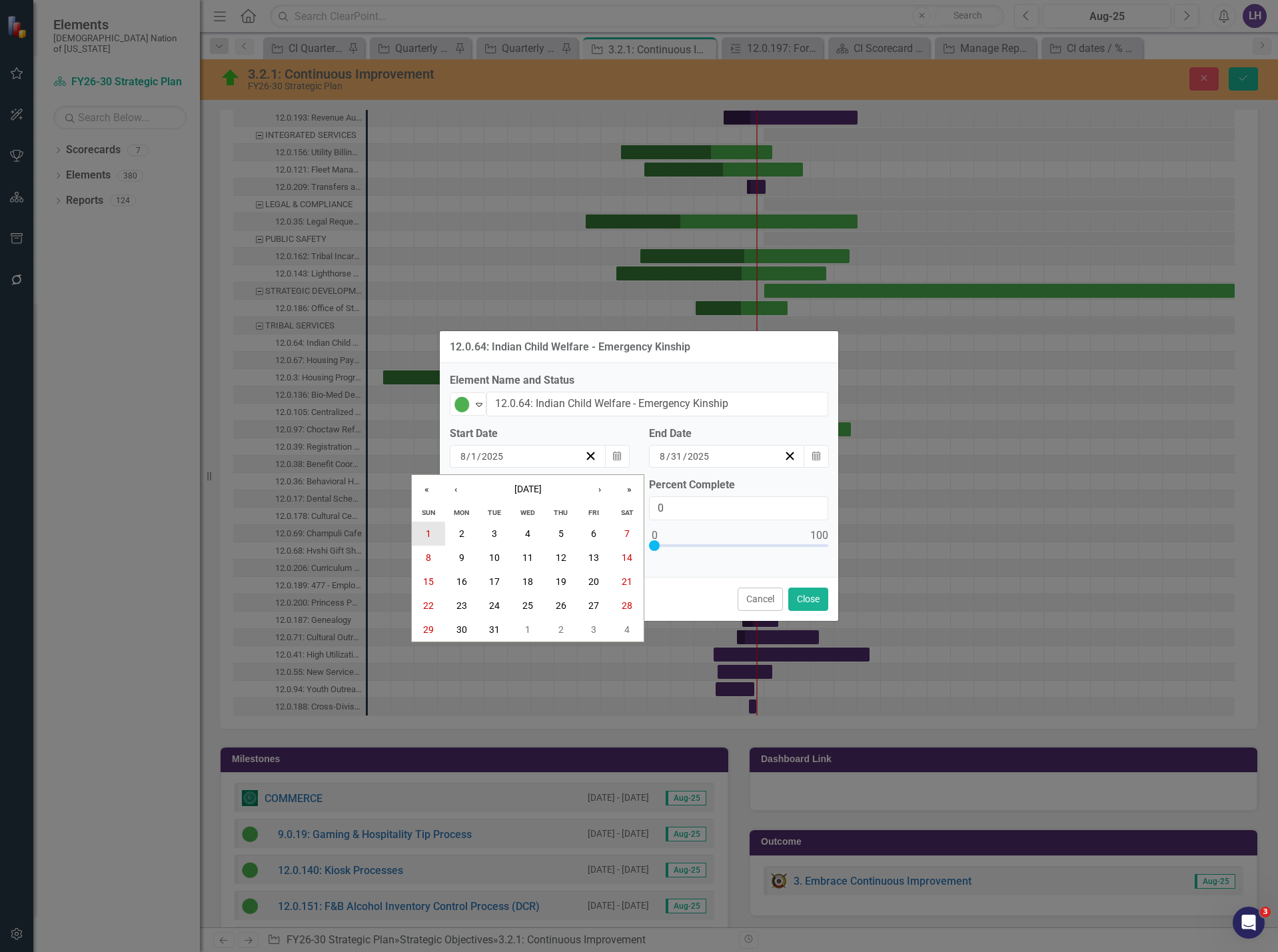
click at [433, 531] on button "1" at bounding box center [429, 533] width 33 height 24
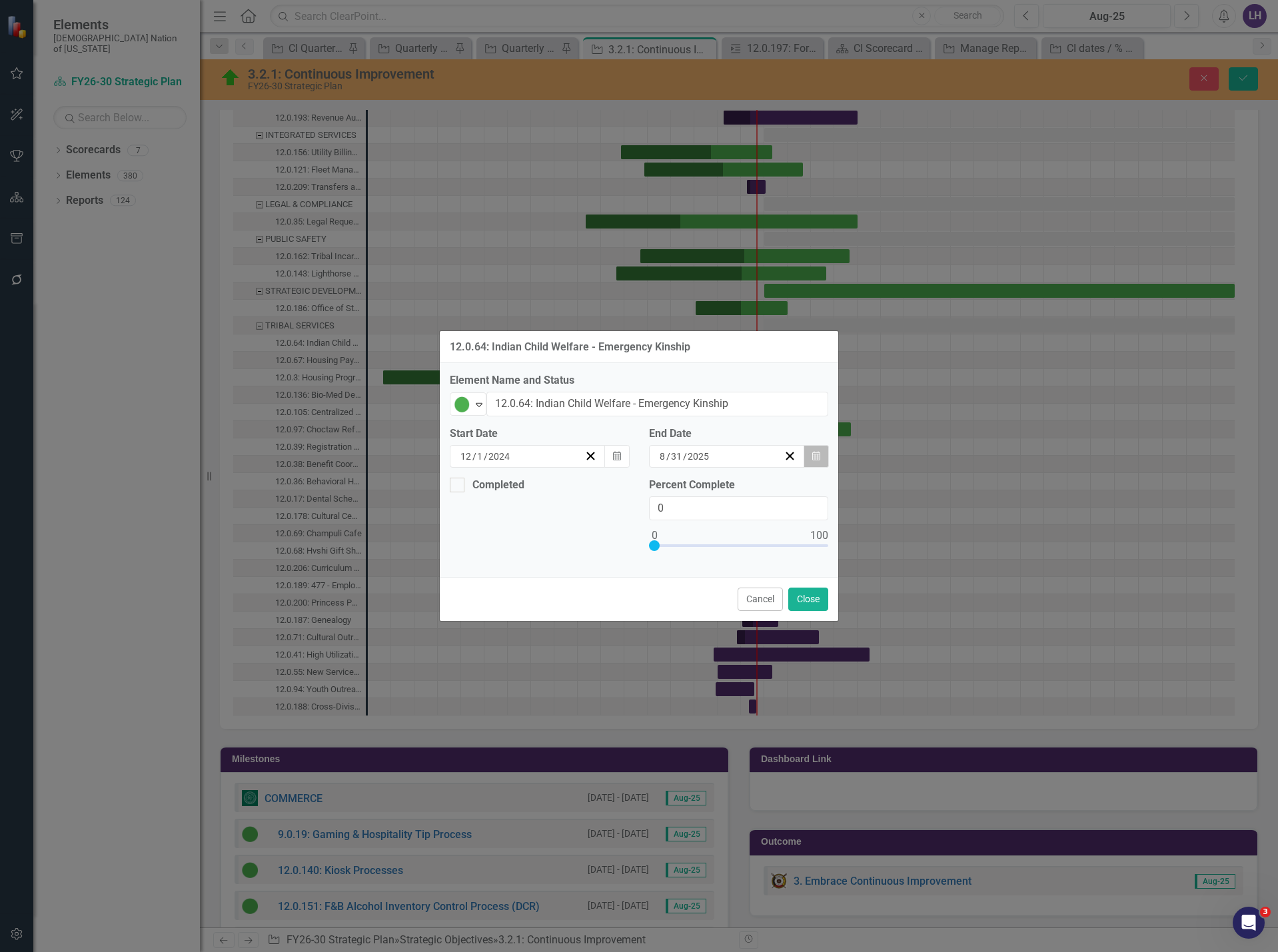
click at [819, 458] on icon "Calendar" at bounding box center [816, 456] width 8 height 10
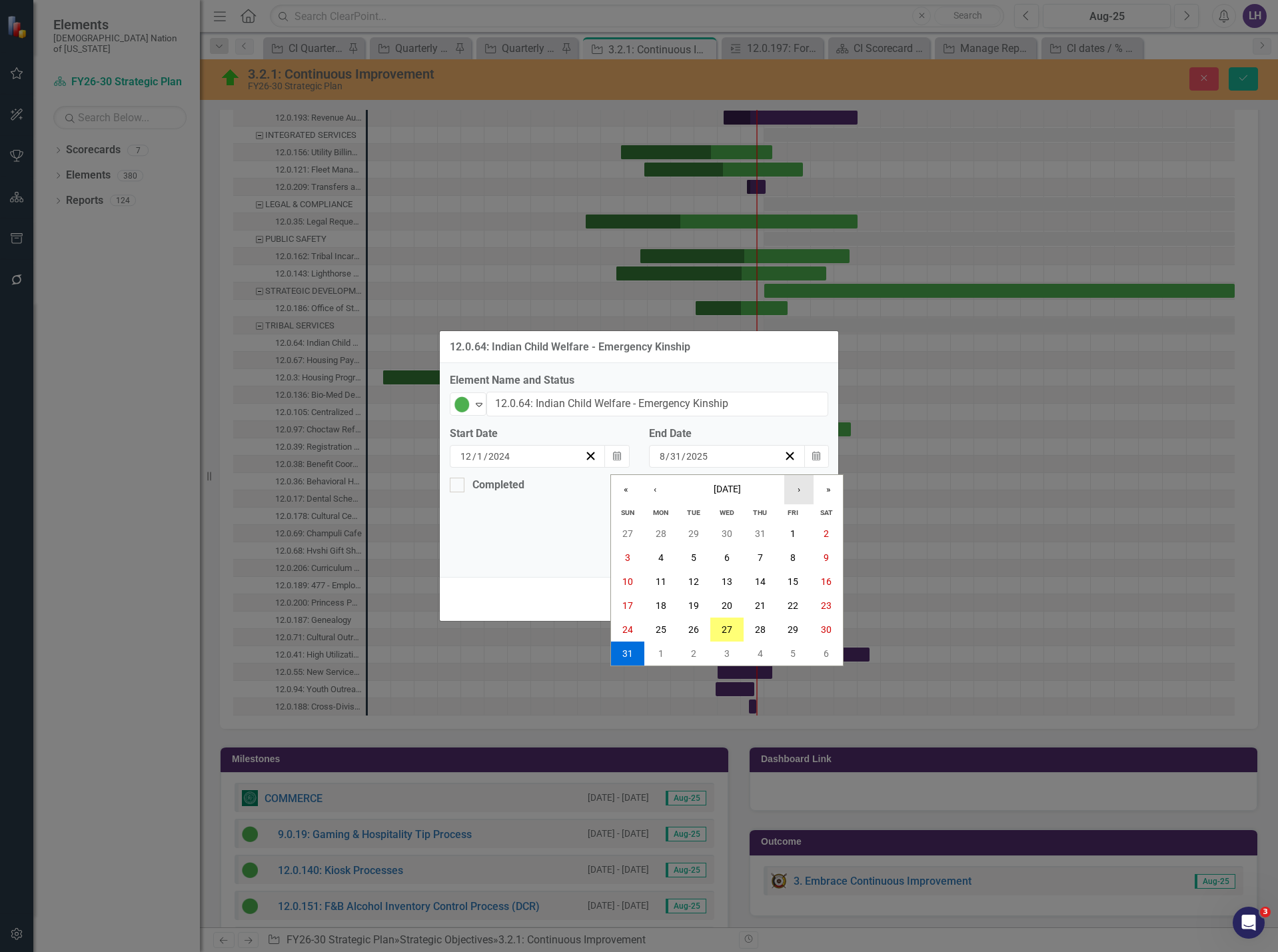
click at [800, 491] on button "›" at bounding box center [798, 489] width 29 height 29
click at [688, 629] on abbr "30" at bounding box center [694, 630] width 11 height 11
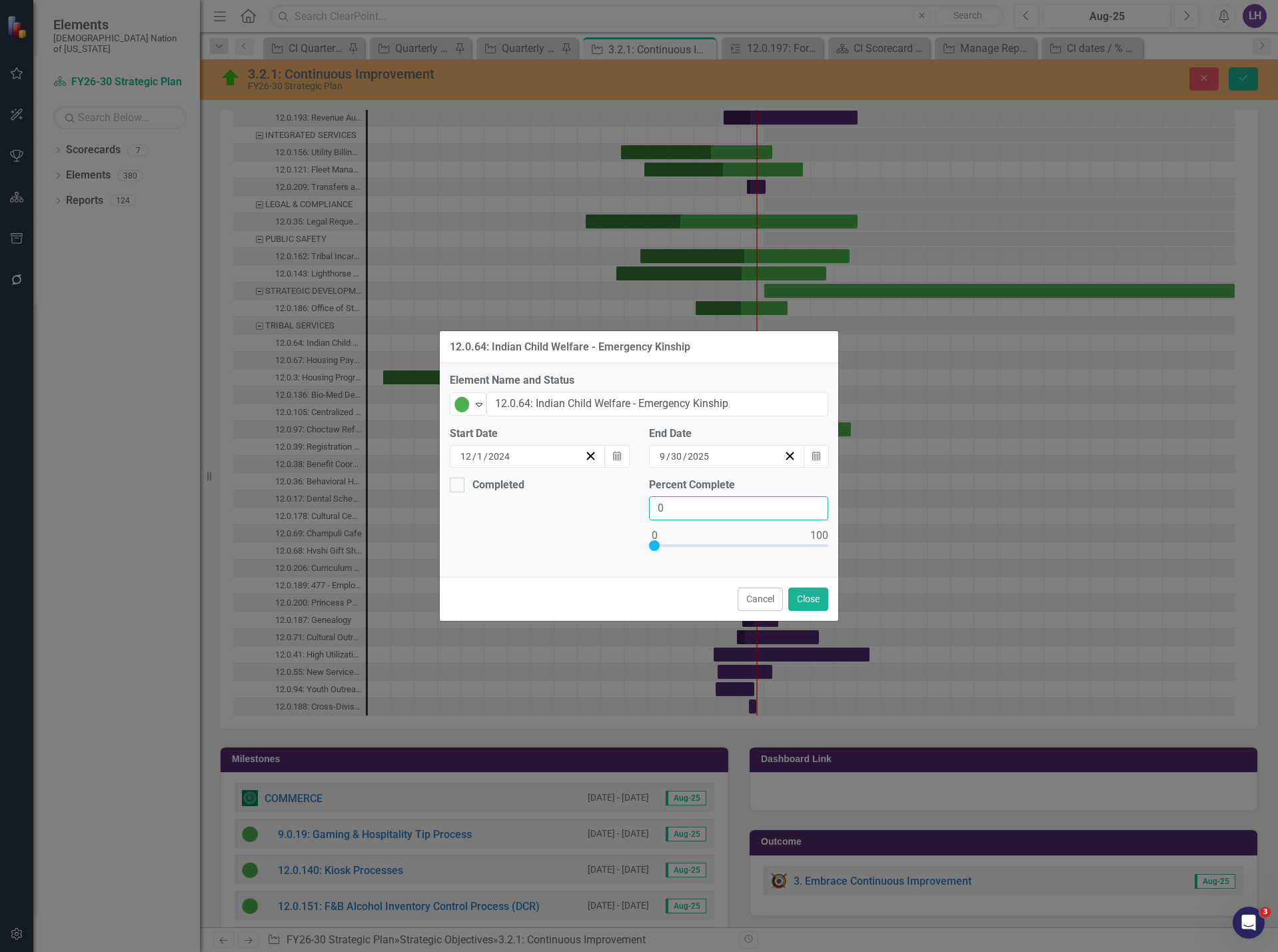
drag, startPoint x: 742, startPoint y: 509, endPoint x: 534, endPoint y: 495, distance: 208.5
click at [537, 496] on div "Completed Percent Complete 0" at bounding box center [639, 523] width 399 height 90
type input "70"
click at [798, 598] on button "Close" at bounding box center [808, 599] width 40 height 24
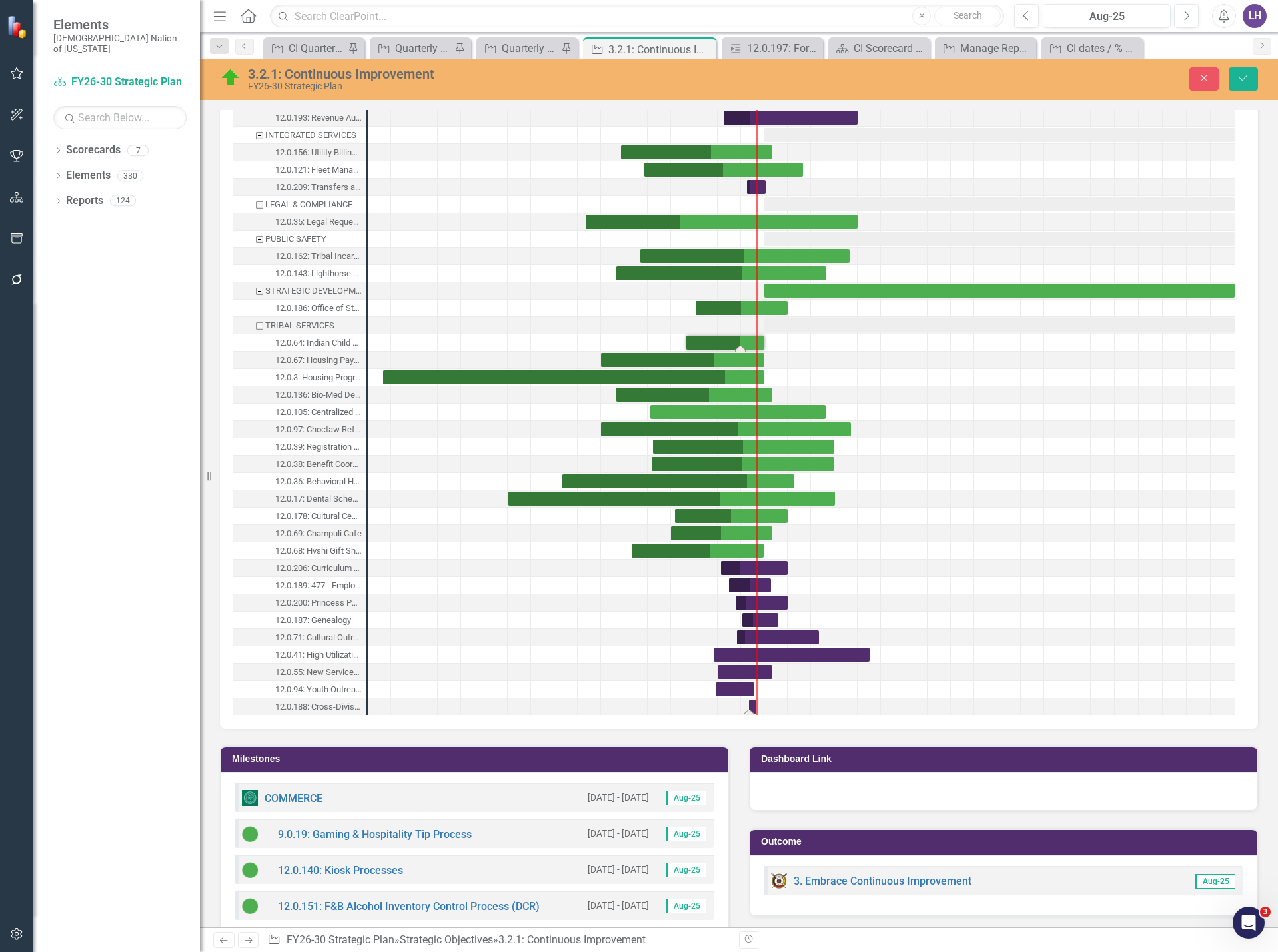
click at [753, 708] on div "Task: Start date: 2025-08-01 End date: 2025-08-31" at bounding box center [753, 707] width 7 height 14
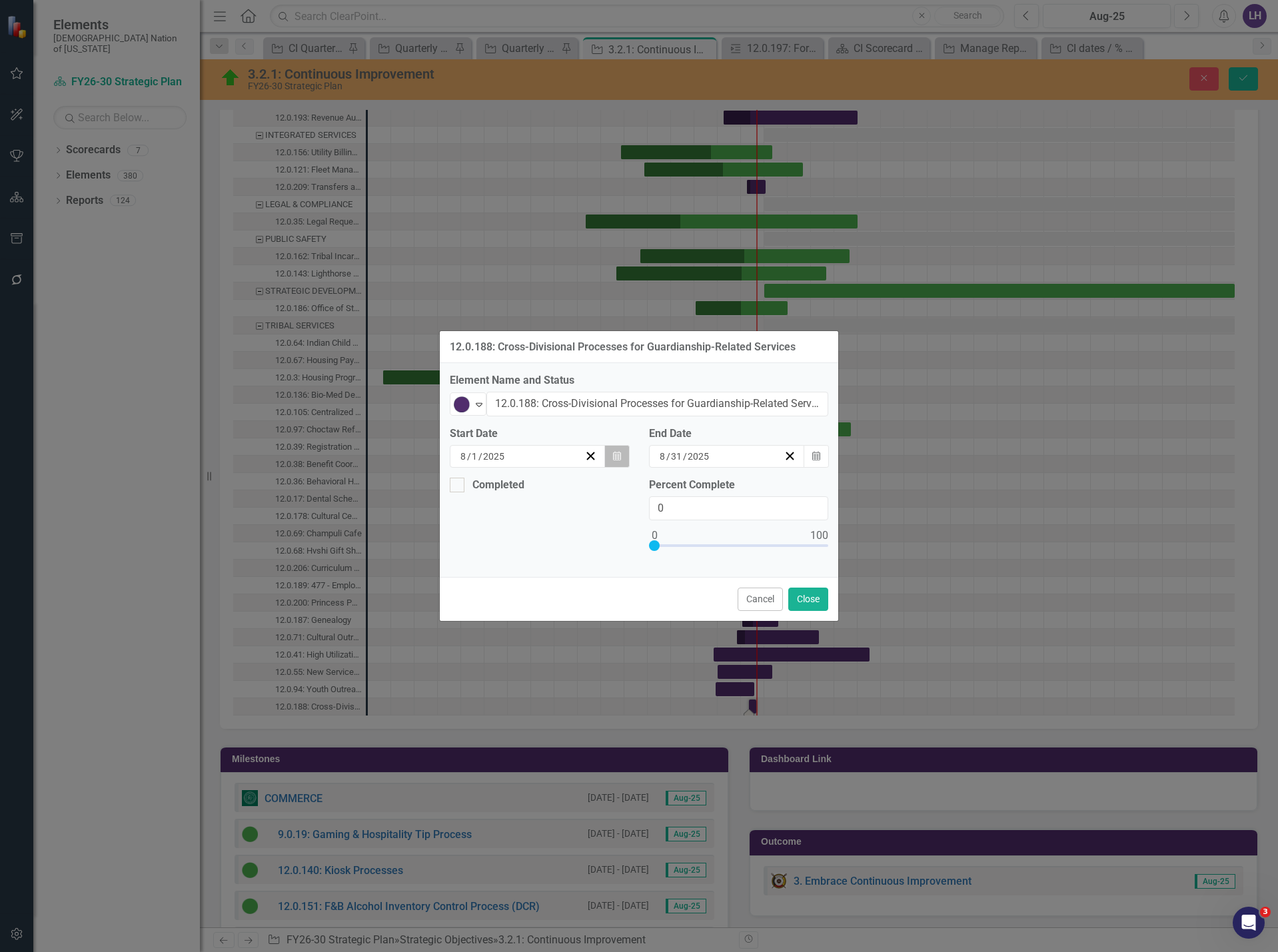
click at [621, 454] on icon "button" at bounding box center [617, 456] width 8 height 10
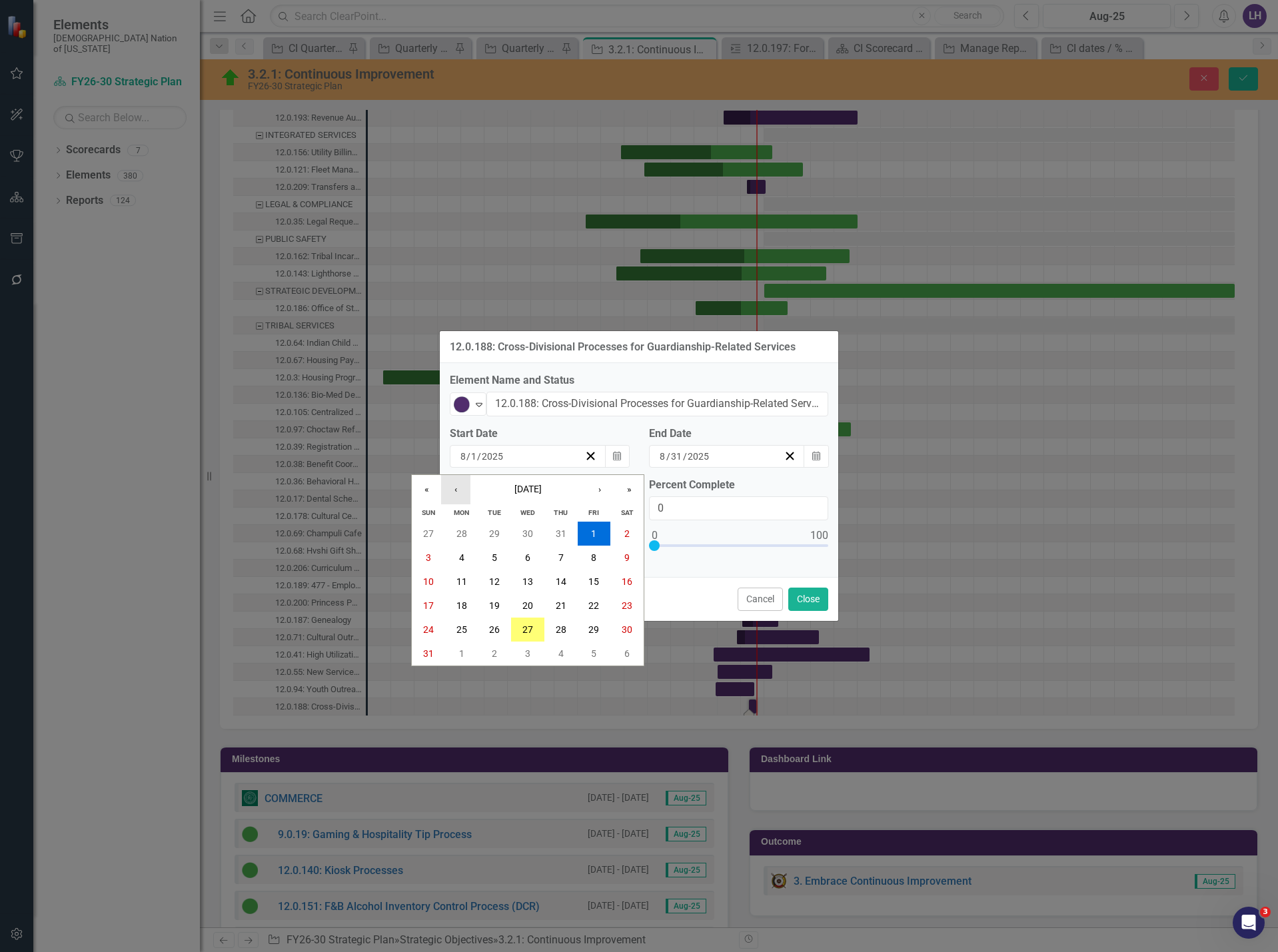
click at [454, 490] on button "‹" at bounding box center [455, 489] width 29 height 29
click at [602, 489] on button "›" at bounding box center [599, 489] width 29 height 29
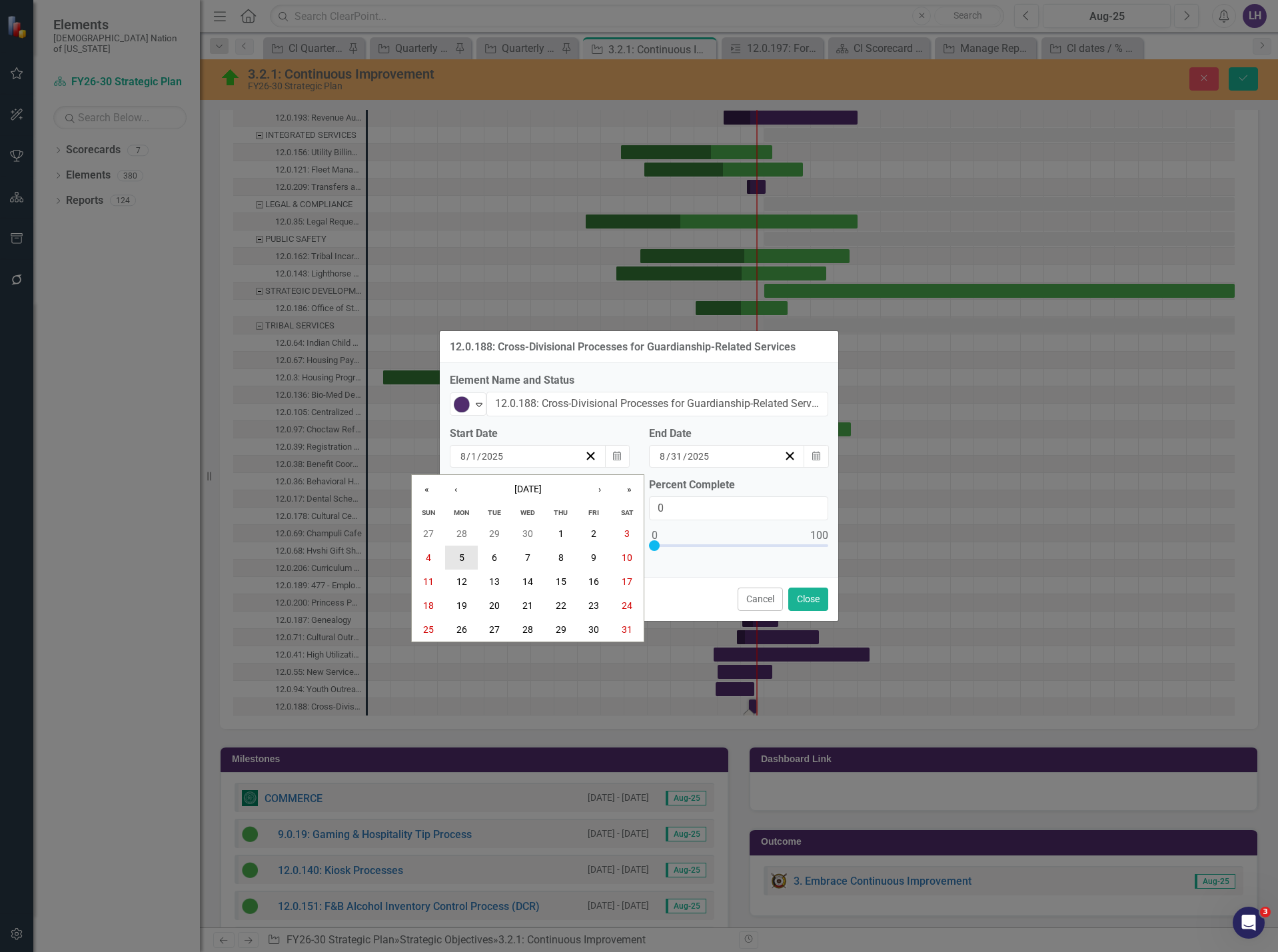
click at [466, 563] on button "5" at bounding box center [462, 557] width 33 height 24
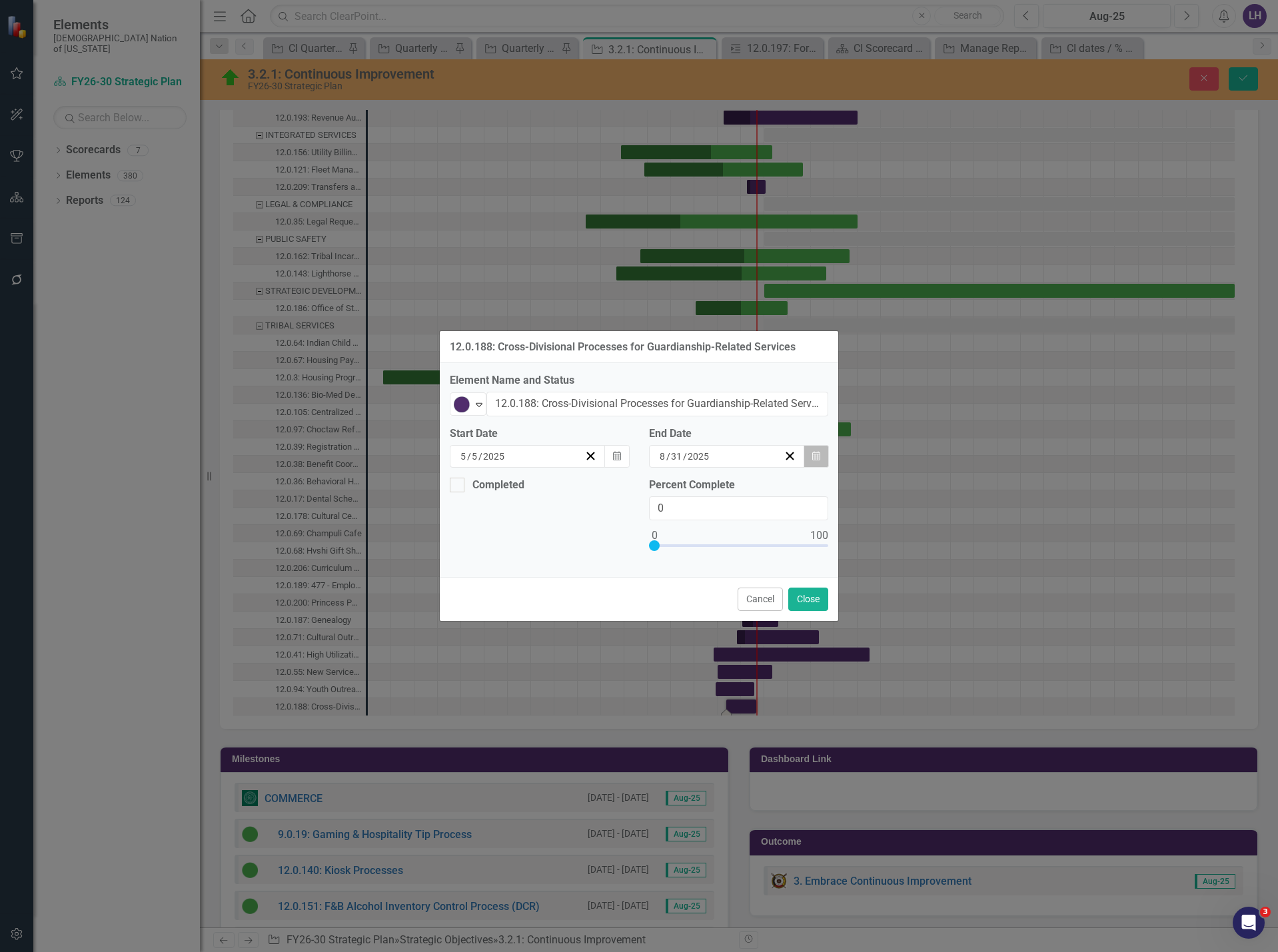
click at [819, 453] on icon "Calendar" at bounding box center [816, 456] width 8 height 10
click at [821, 449] on button "Calendar" at bounding box center [816, 457] width 26 height 23
click at [819, 461] on button "Calendar" at bounding box center [816, 457] width 26 height 23
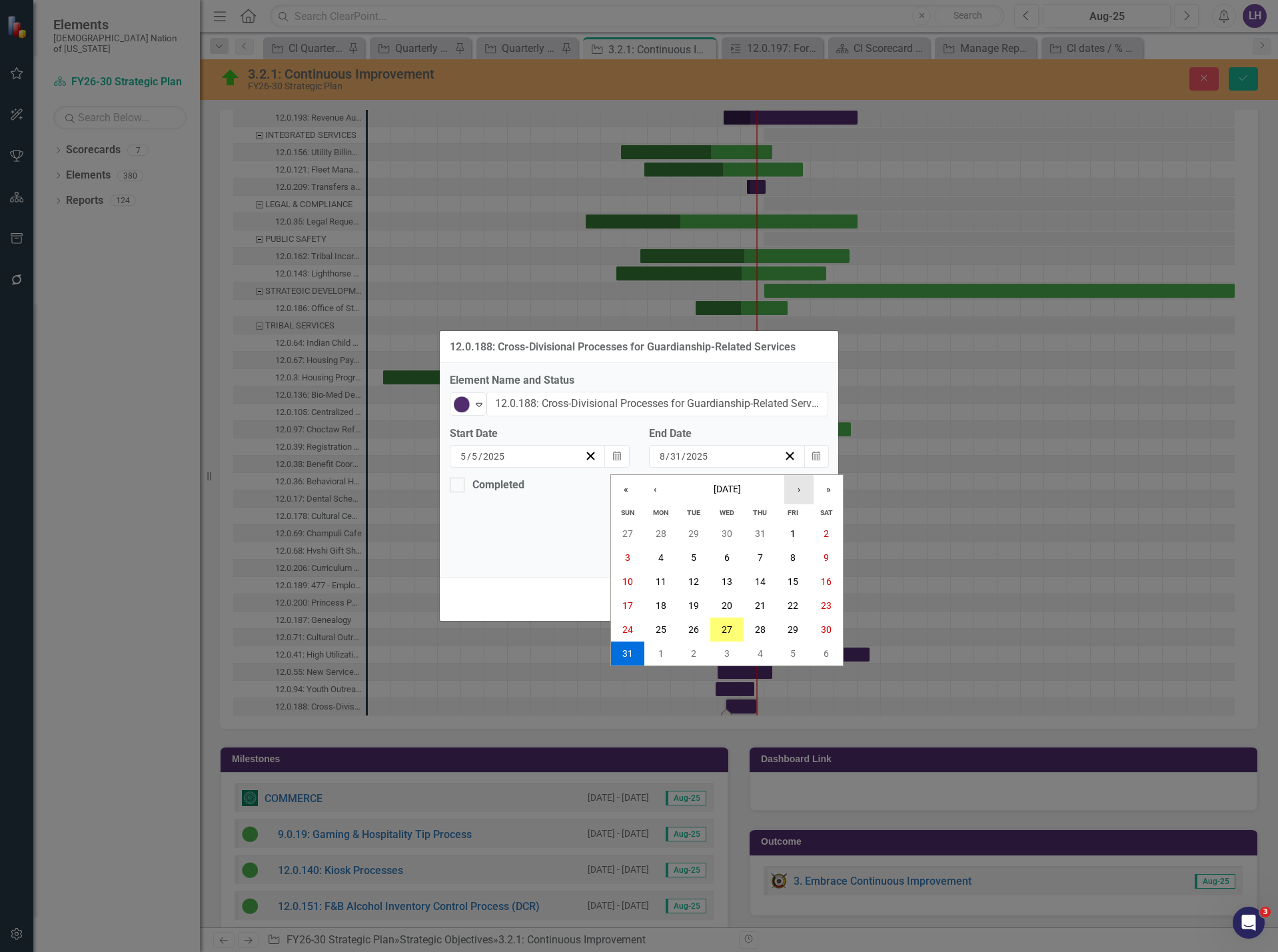
click at [802, 490] on button "›" at bounding box center [798, 489] width 29 height 29
click at [695, 561] on abbr "9" at bounding box center [694, 558] width 5 height 11
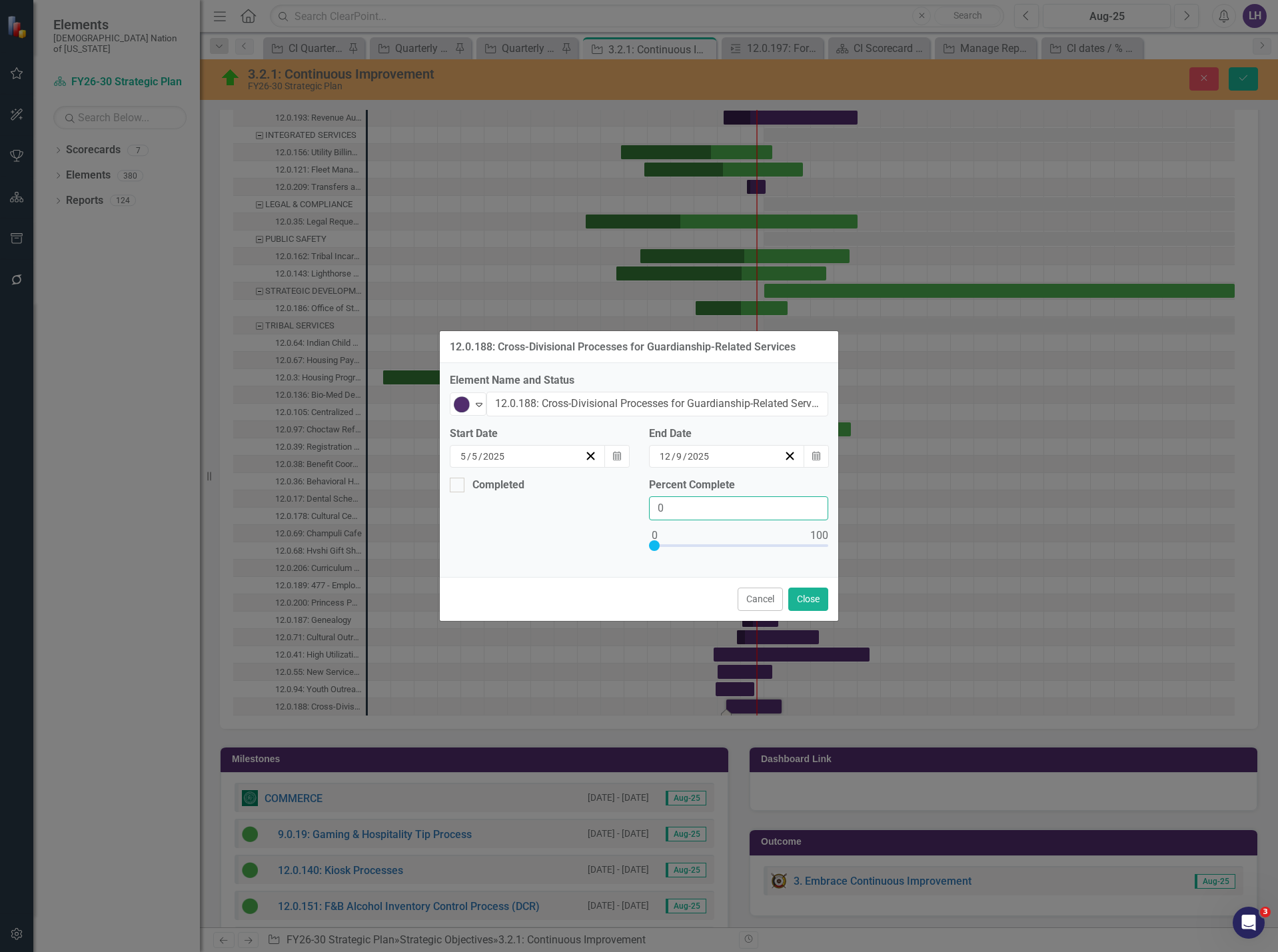
drag, startPoint x: 708, startPoint y: 517, endPoint x: 593, endPoint y: 507, distance: 115.4
click at [593, 507] on div "Completed Percent Complete 0" at bounding box center [639, 523] width 399 height 90
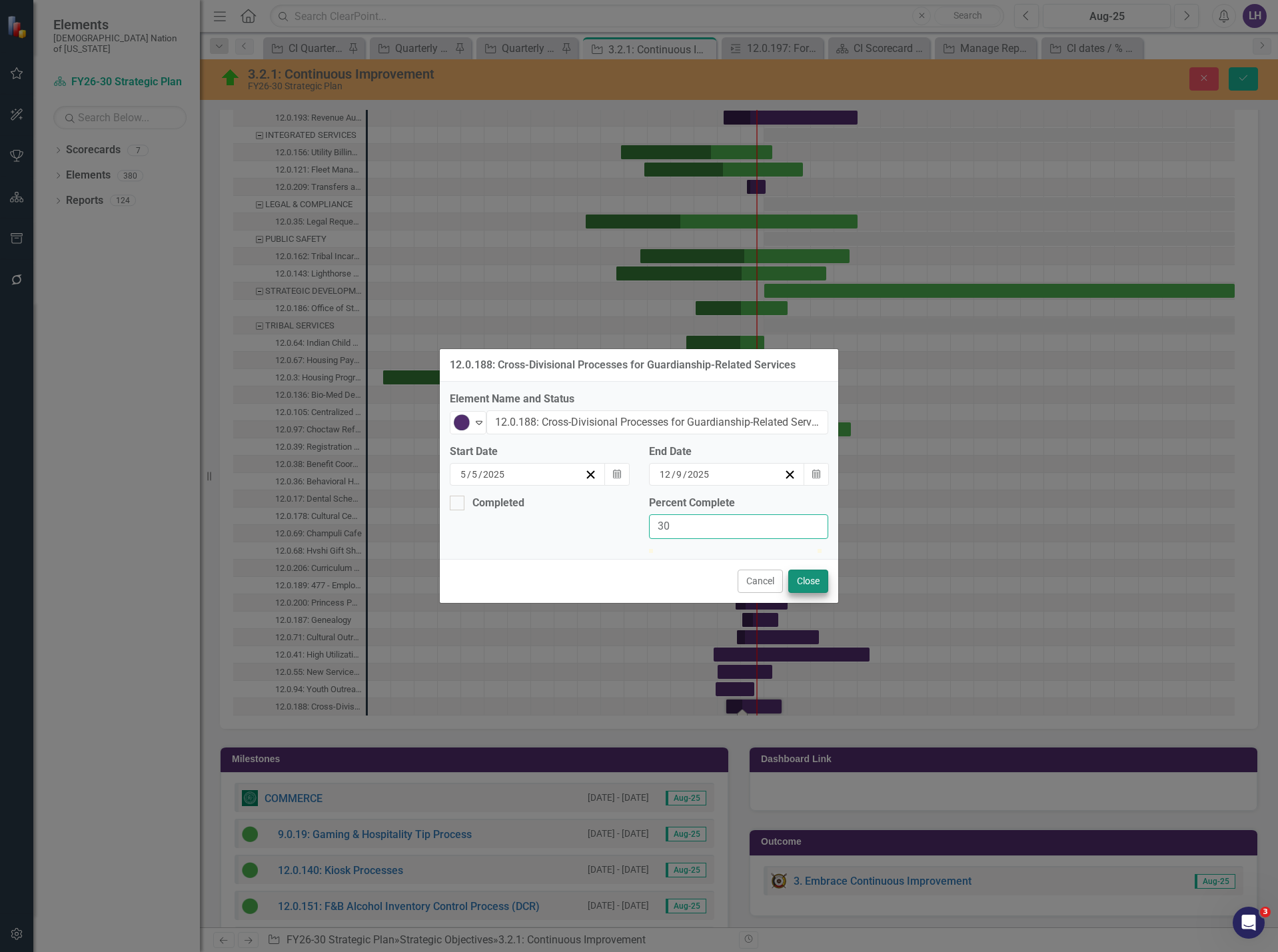
type input "30"
click at [808, 593] on button "Close" at bounding box center [808, 581] width 40 height 24
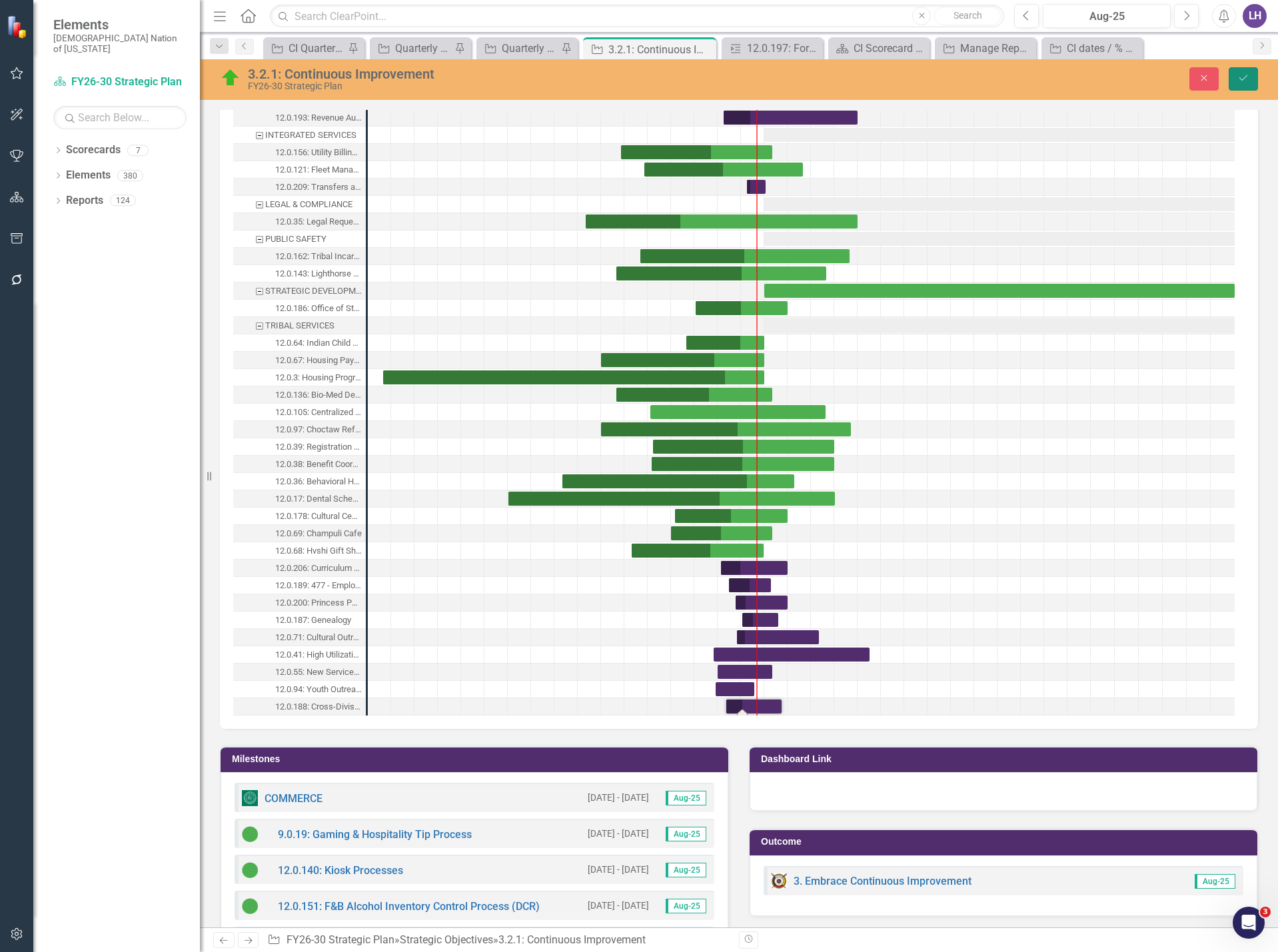
click at [1239, 77] on icon "Save" at bounding box center [1244, 77] width 12 height 10
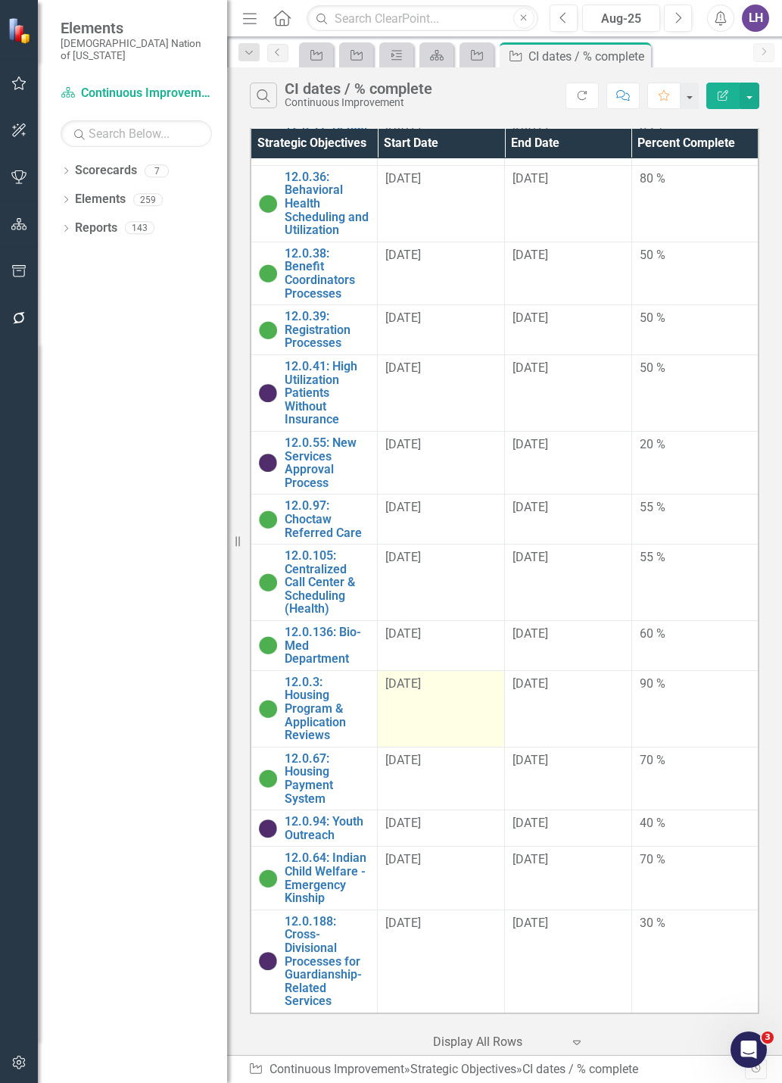
scroll to position [2338, 0]
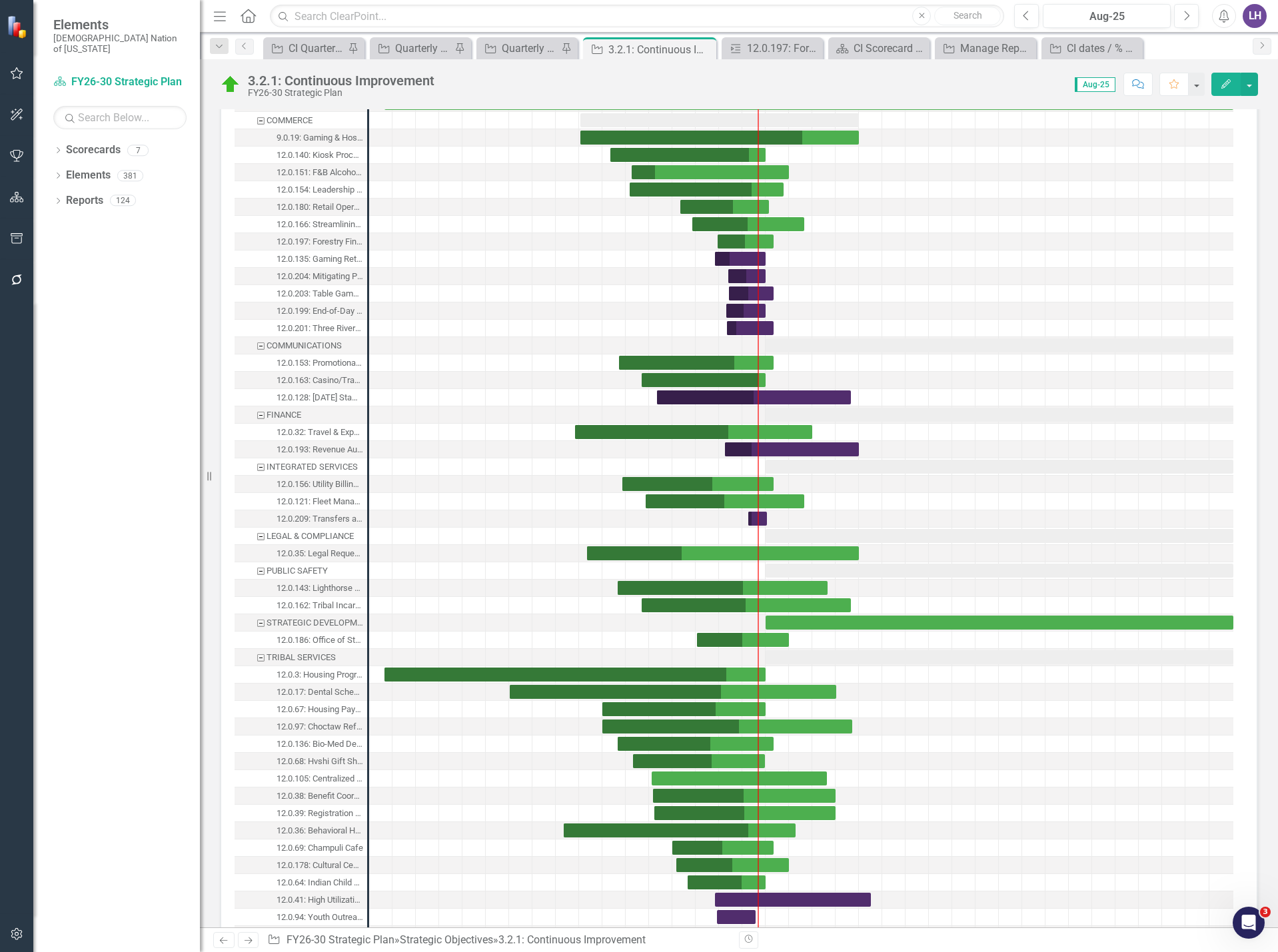
scroll to position [1066, 0]
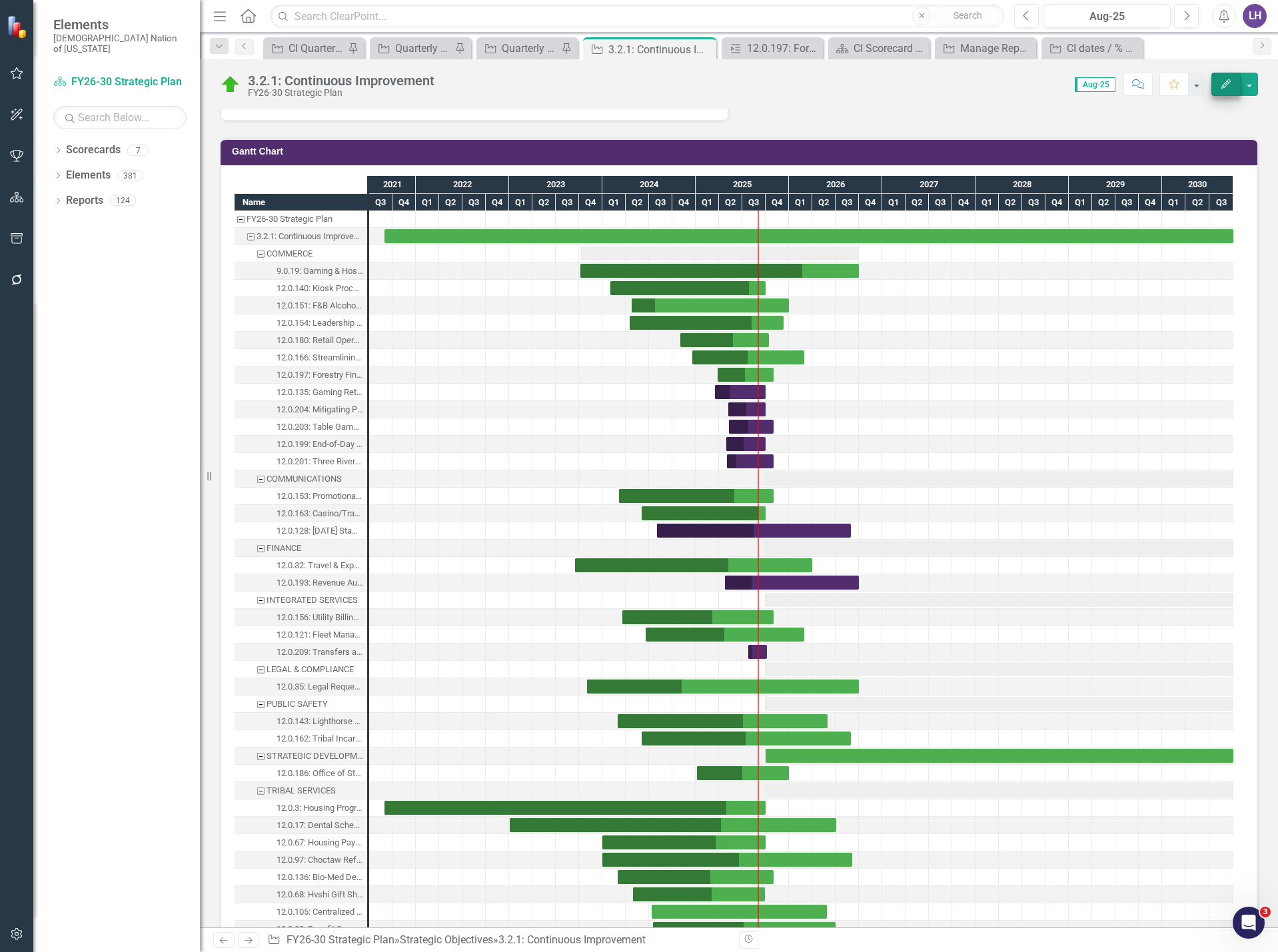
click at [1230, 83] on icon "Edit" at bounding box center [1227, 84] width 12 height 10
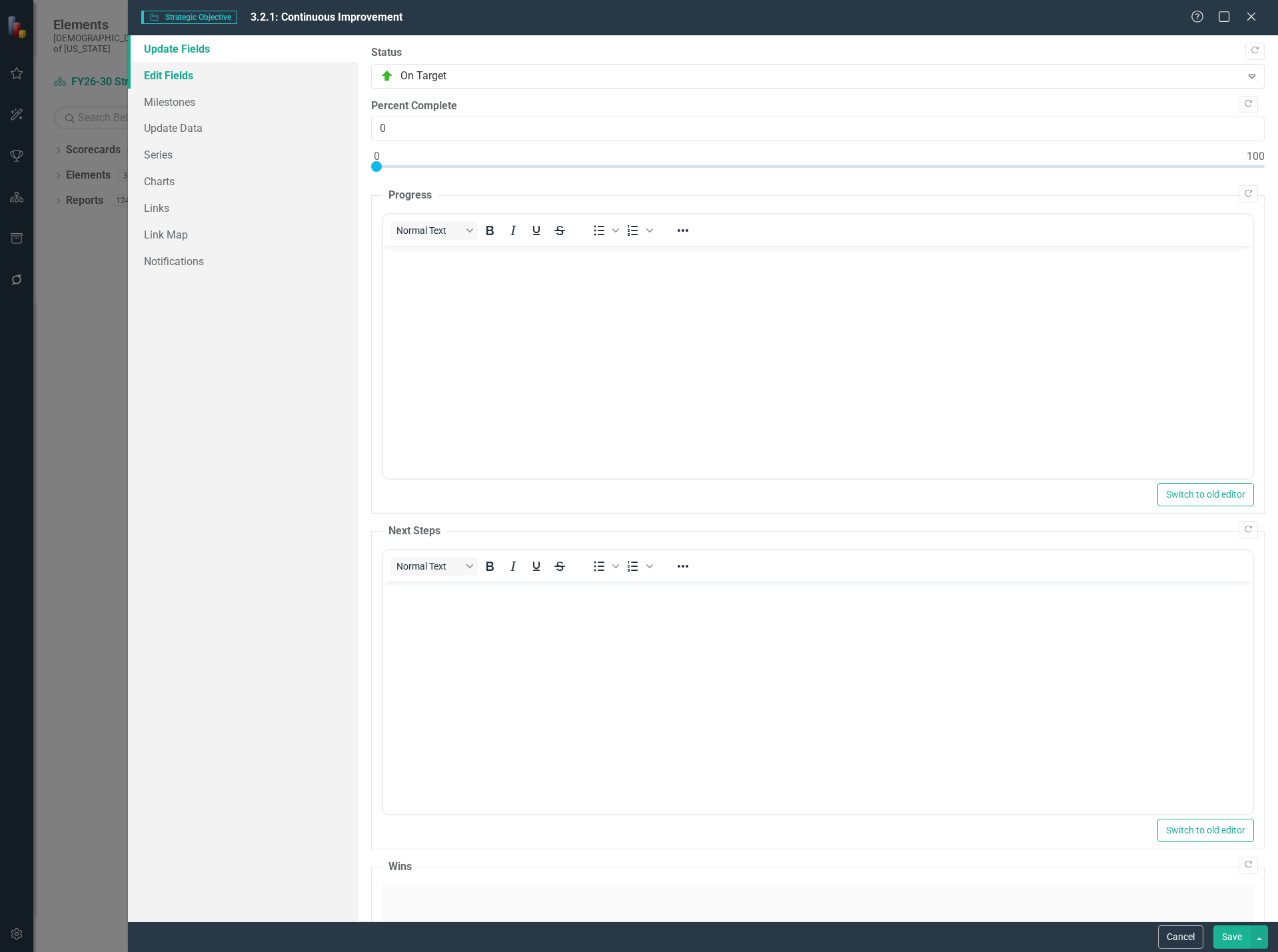
scroll to position [0, 0]
click at [204, 102] on link "Milestones" at bounding box center [242, 102] width 230 height 26
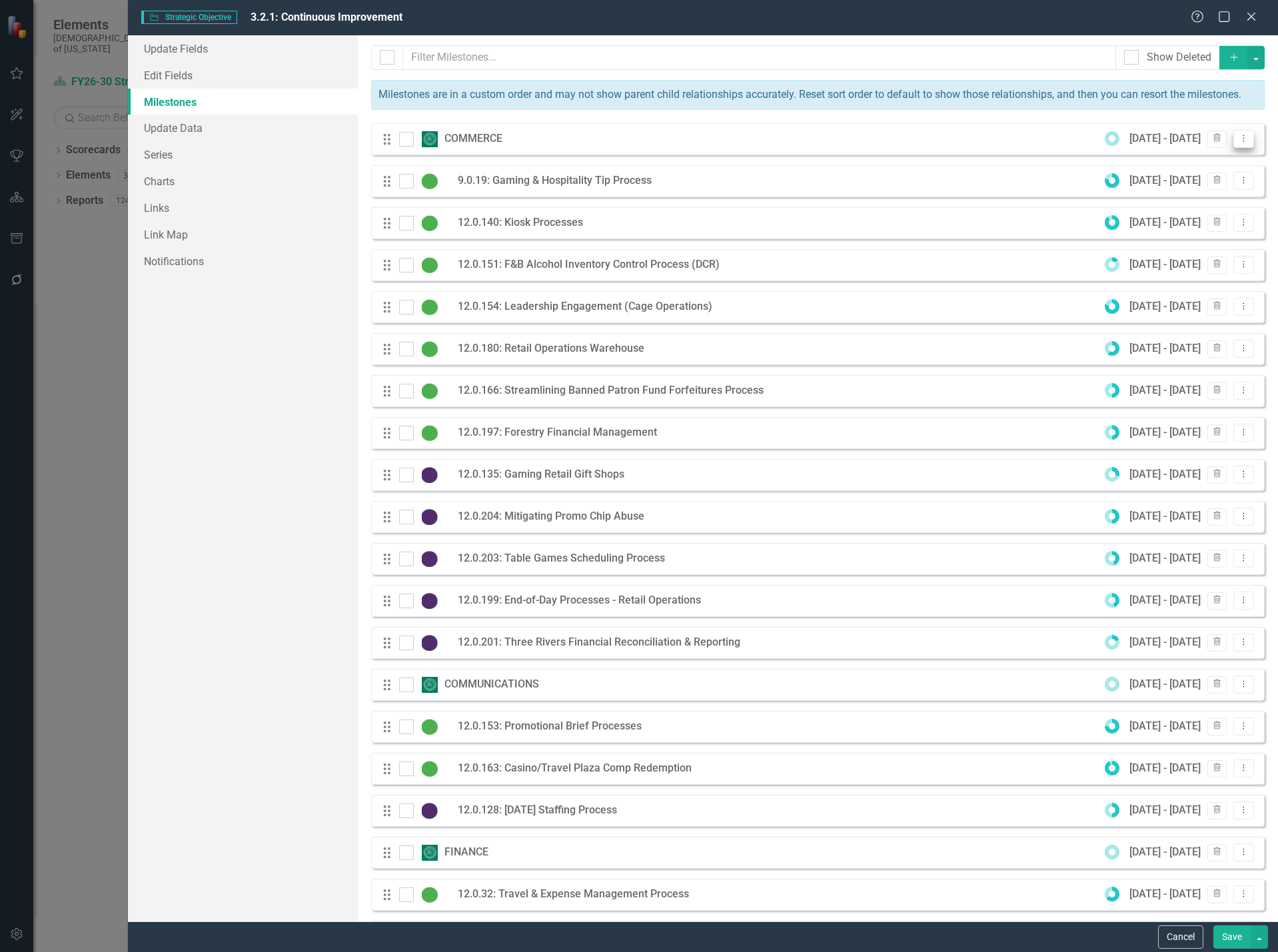
click at [1241, 148] on button "Dropdown Menu" at bounding box center [1244, 139] width 20 height 18
click at [1180, 177] on link "Edit Edit Milestone" at bounding box center [1181, 176] width 125 height 25
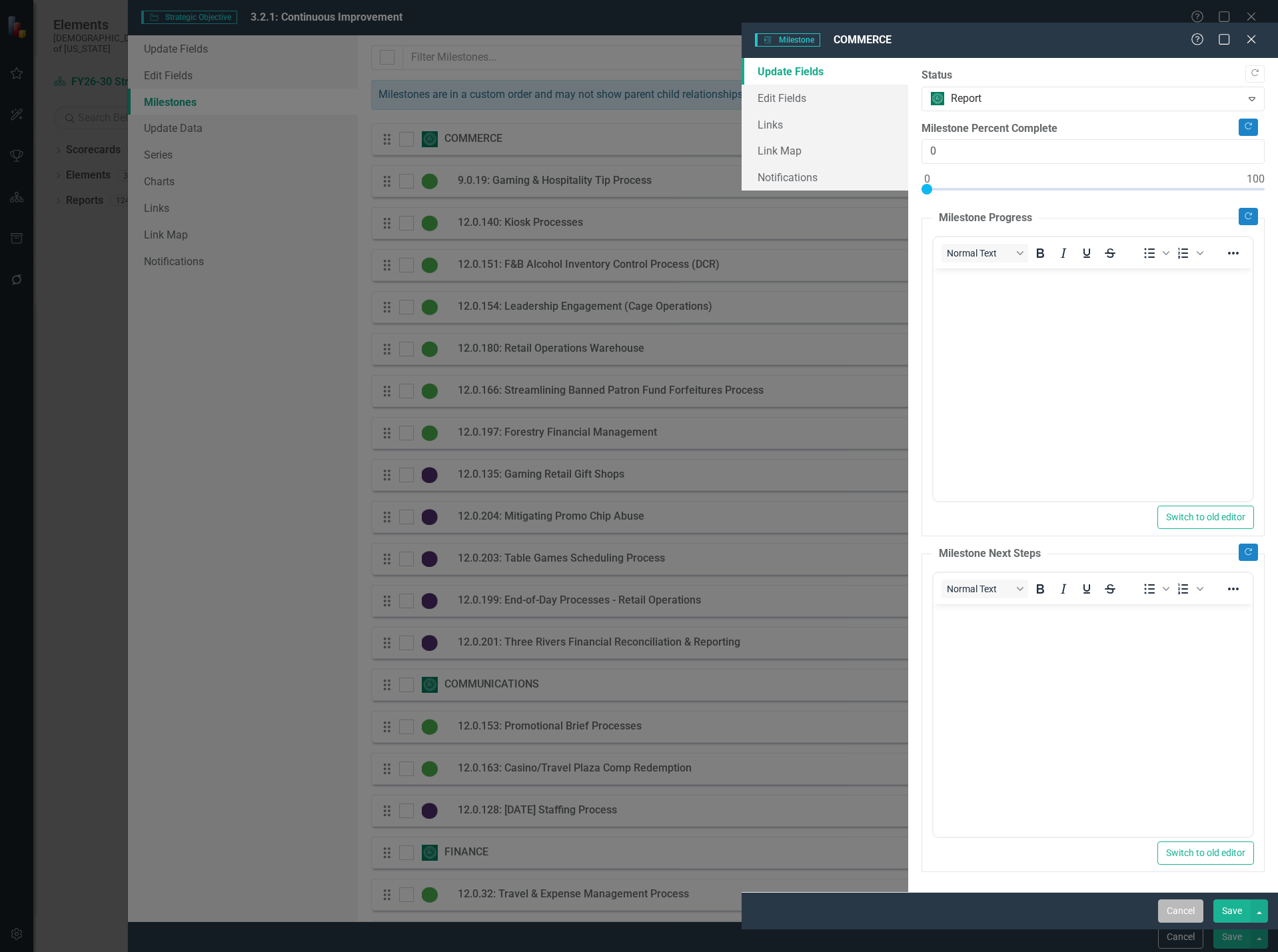
click at [1177, 923] on button "Cancel" at bounding box center [1180, 911] width 45 height 24
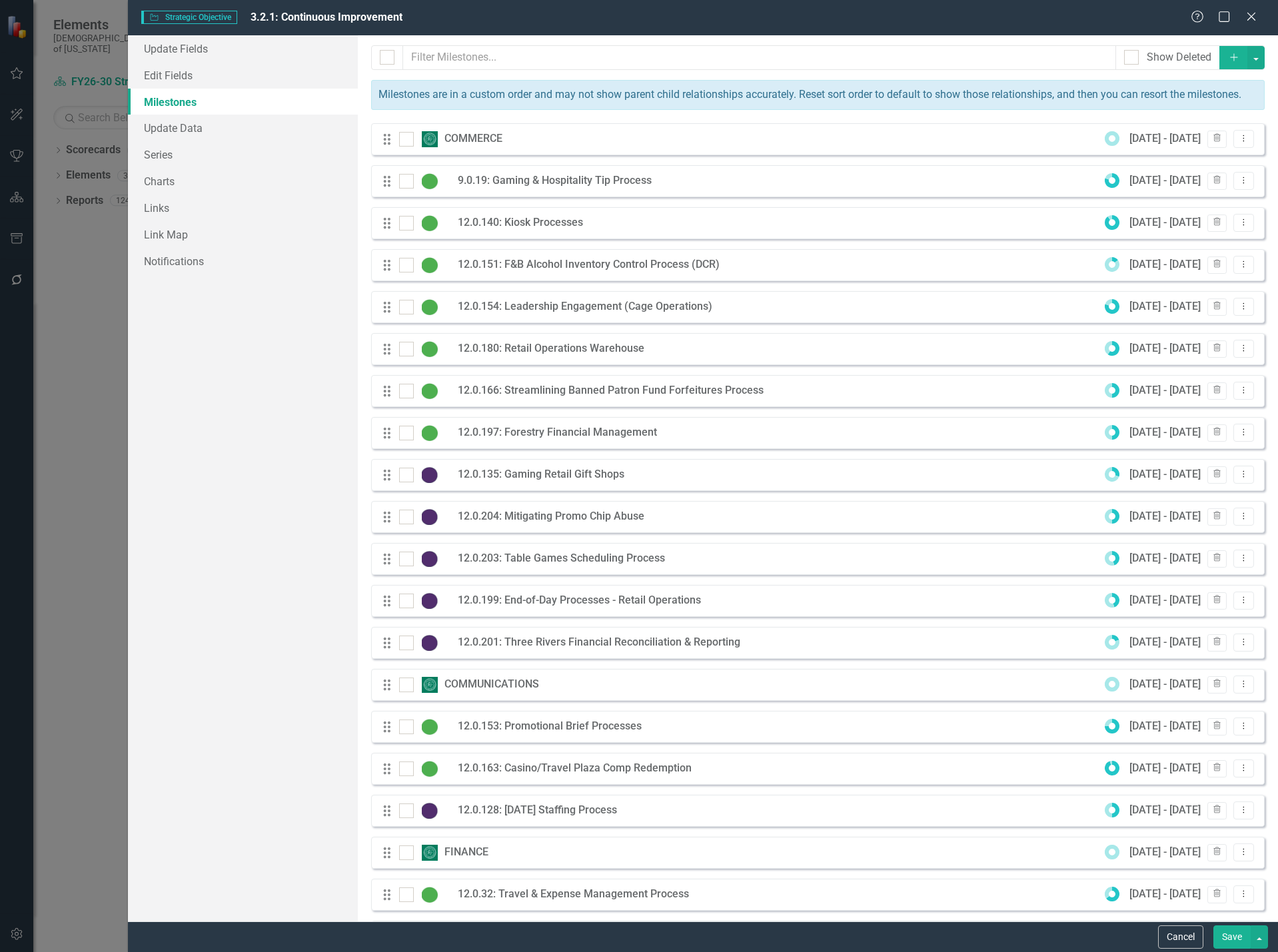
click at [1195, 943] on button "Cancel" at bounding box center [1180, 937] width 45 height 24
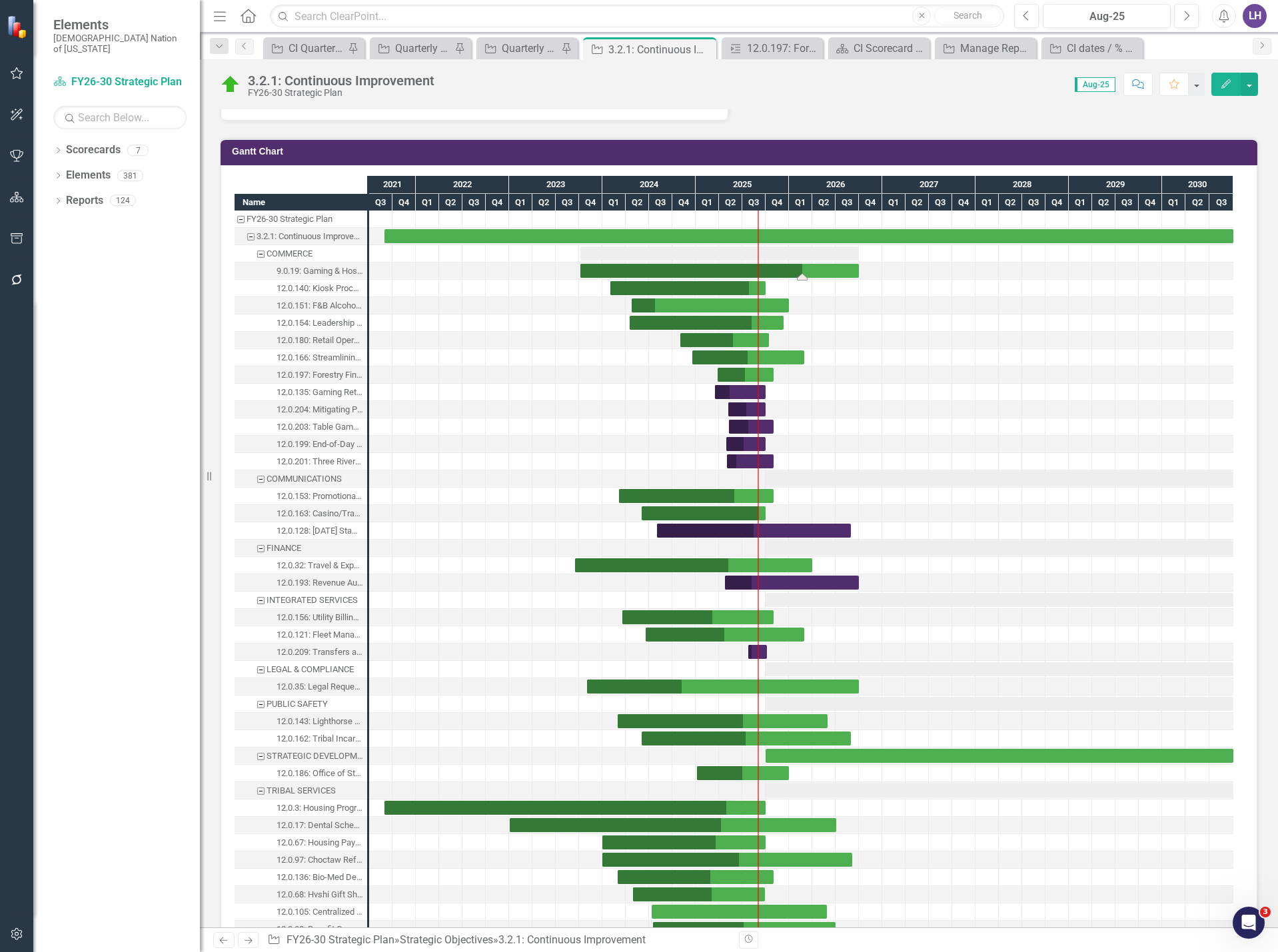
click at [847, 270] on div "Task: Start date: 2023-10-05 End date: 2026-10-01" at bounding box center [720, 271] width 279 height 14
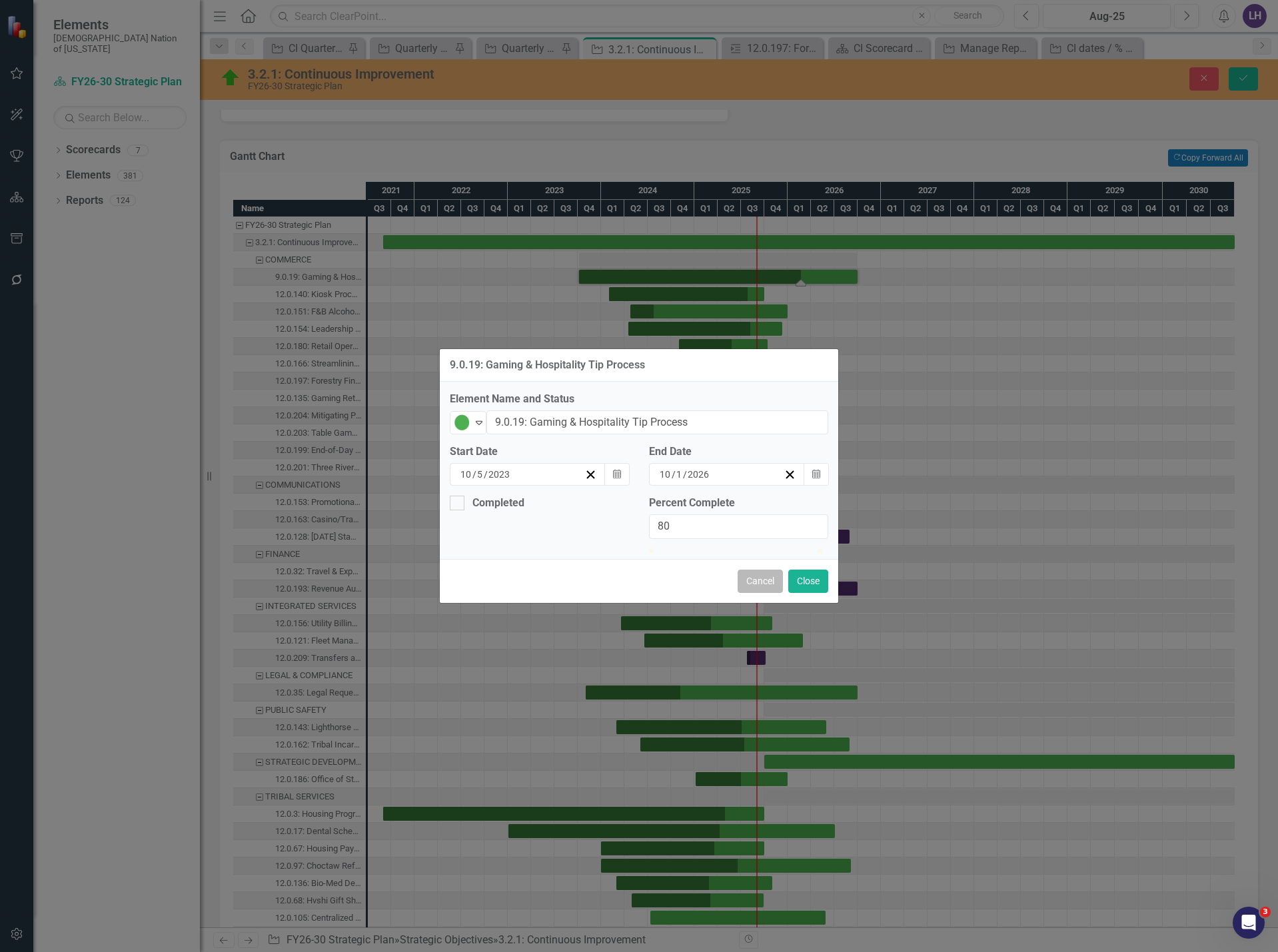
click at [759, 593] on button "Cancel" at bounding box center [760, 581] width 45 height 24
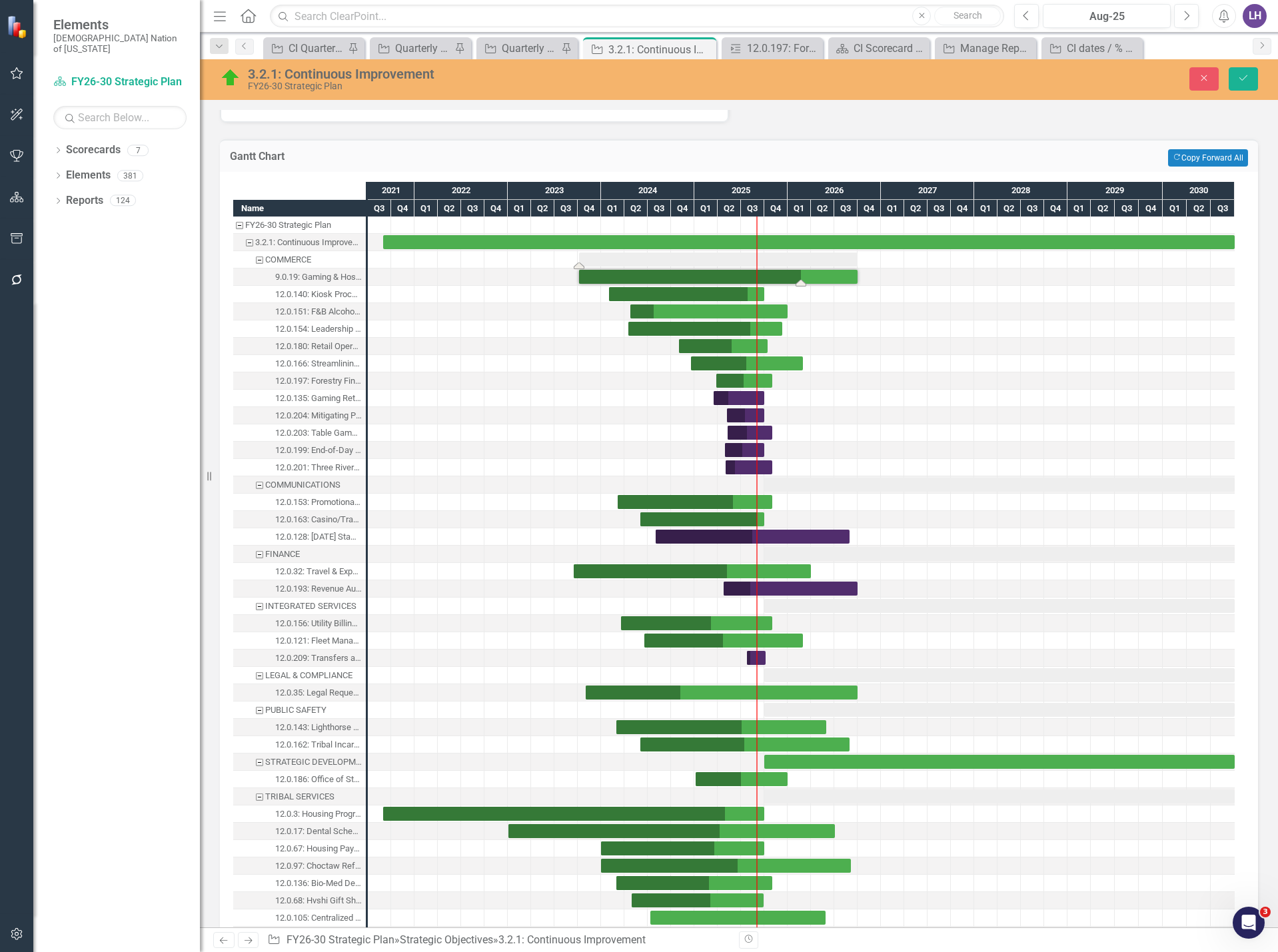
click at [817, 261] on div "Task: Start date: 2023-10-05 End date: 2026-09-30" at bounding box center [718, 260] width 279 height 14
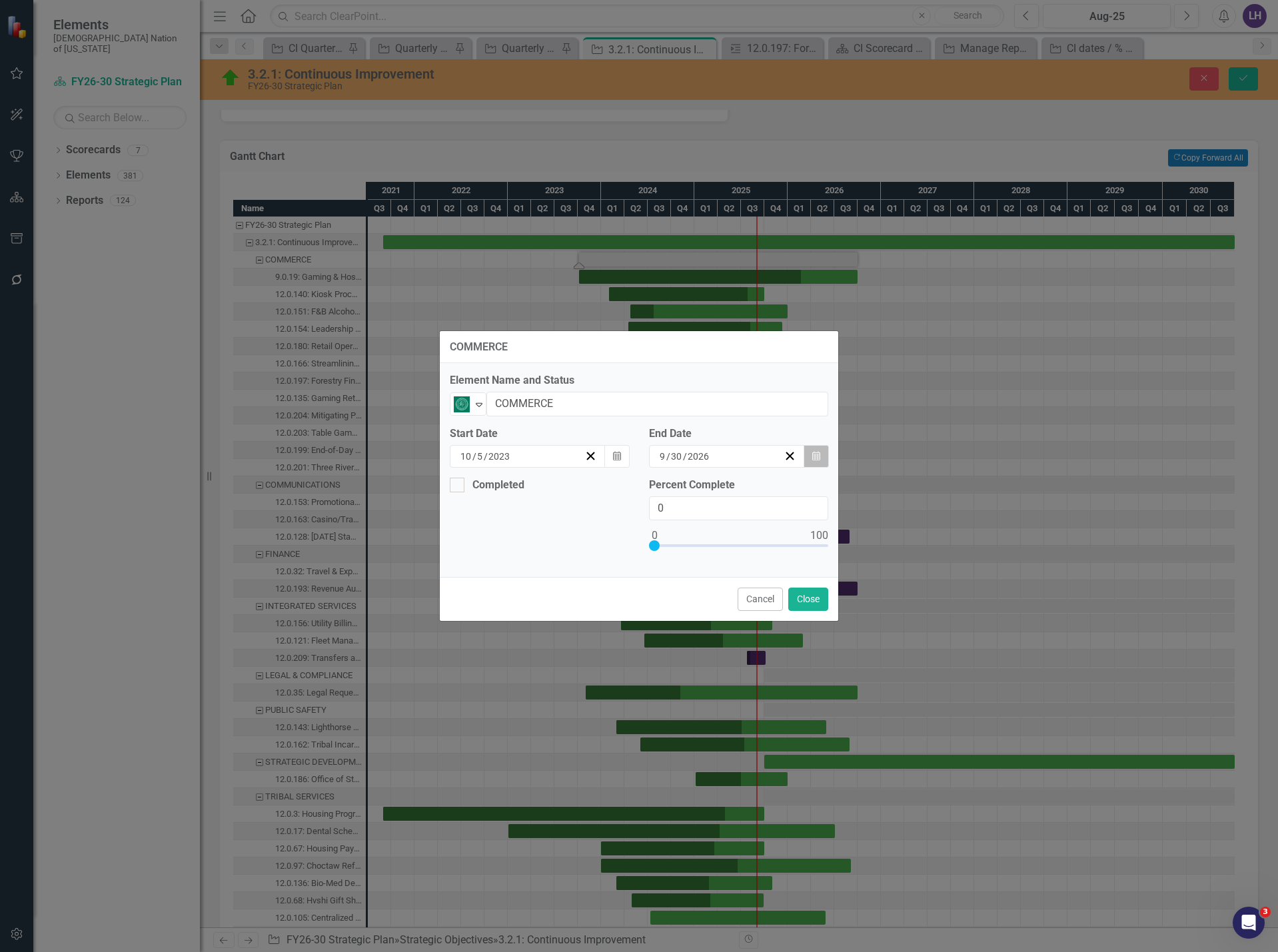
click at [819, 454] on icon "button" at bounding box center [816, 456] width 8 height 10
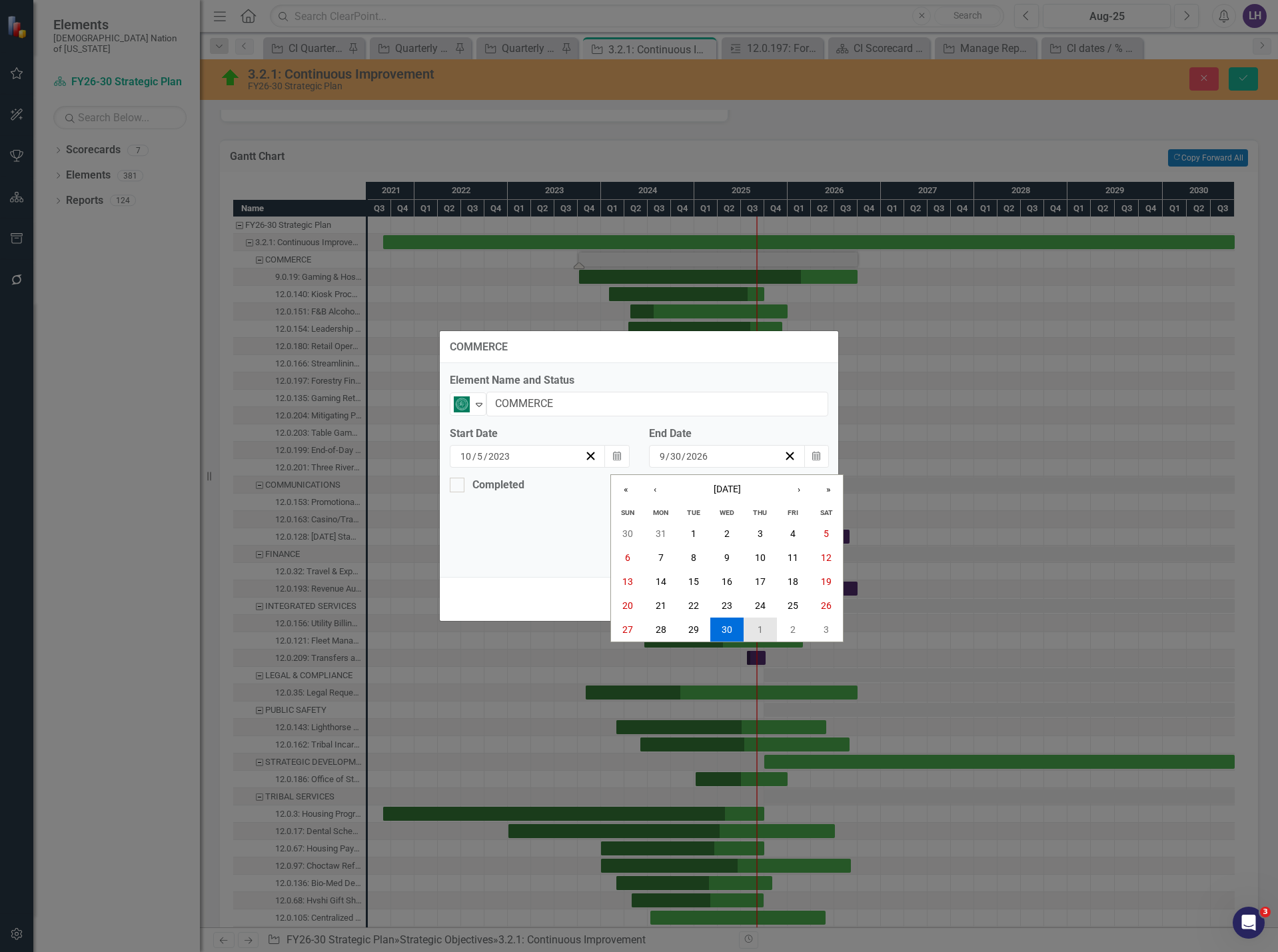
click at [758, 630] on abbr "1" at bounding box center [760, 630] width 5 height 11
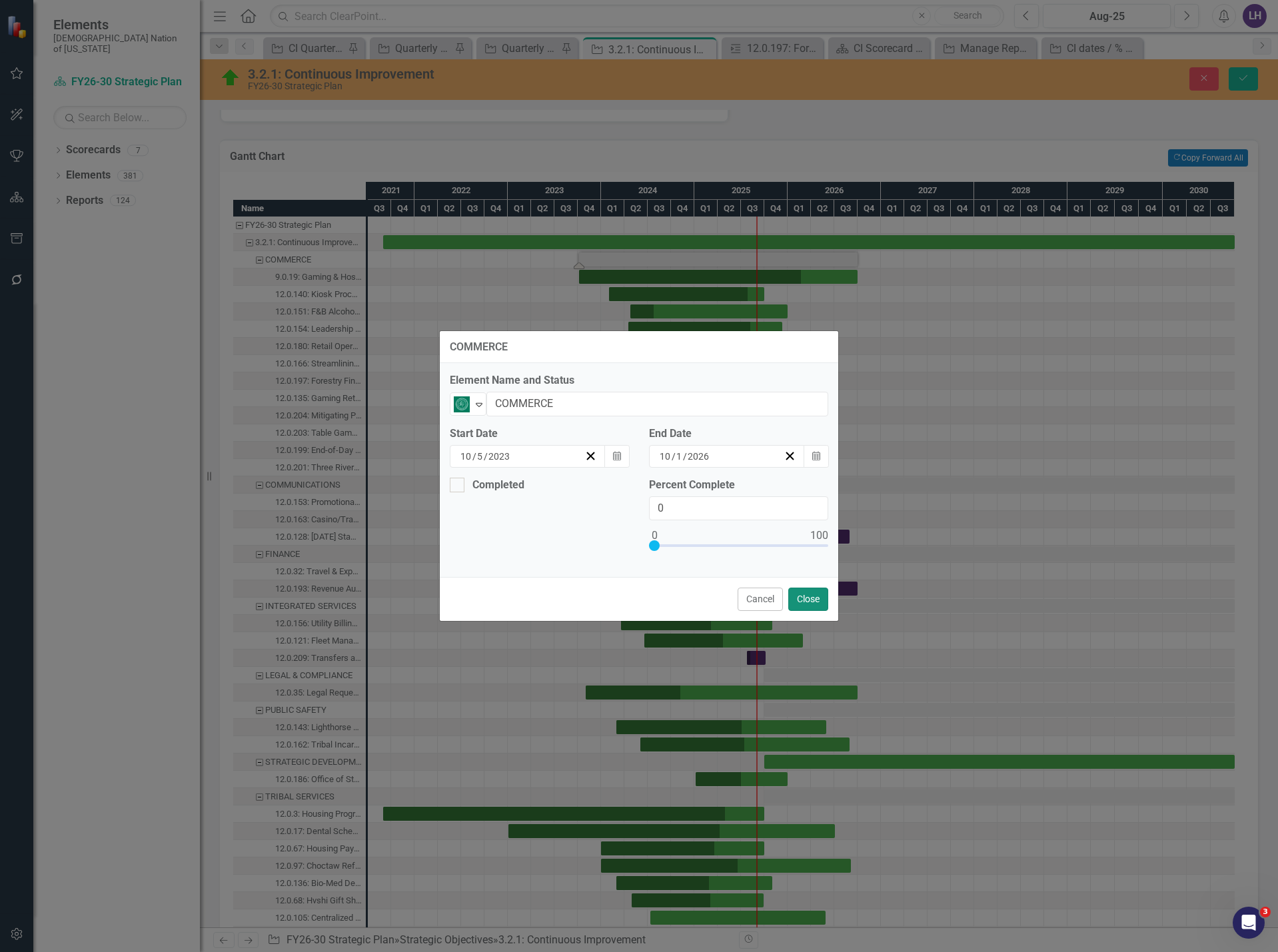
click at [815, 597] on button "Close" at bounding box center [808, 599] width 40 height 24
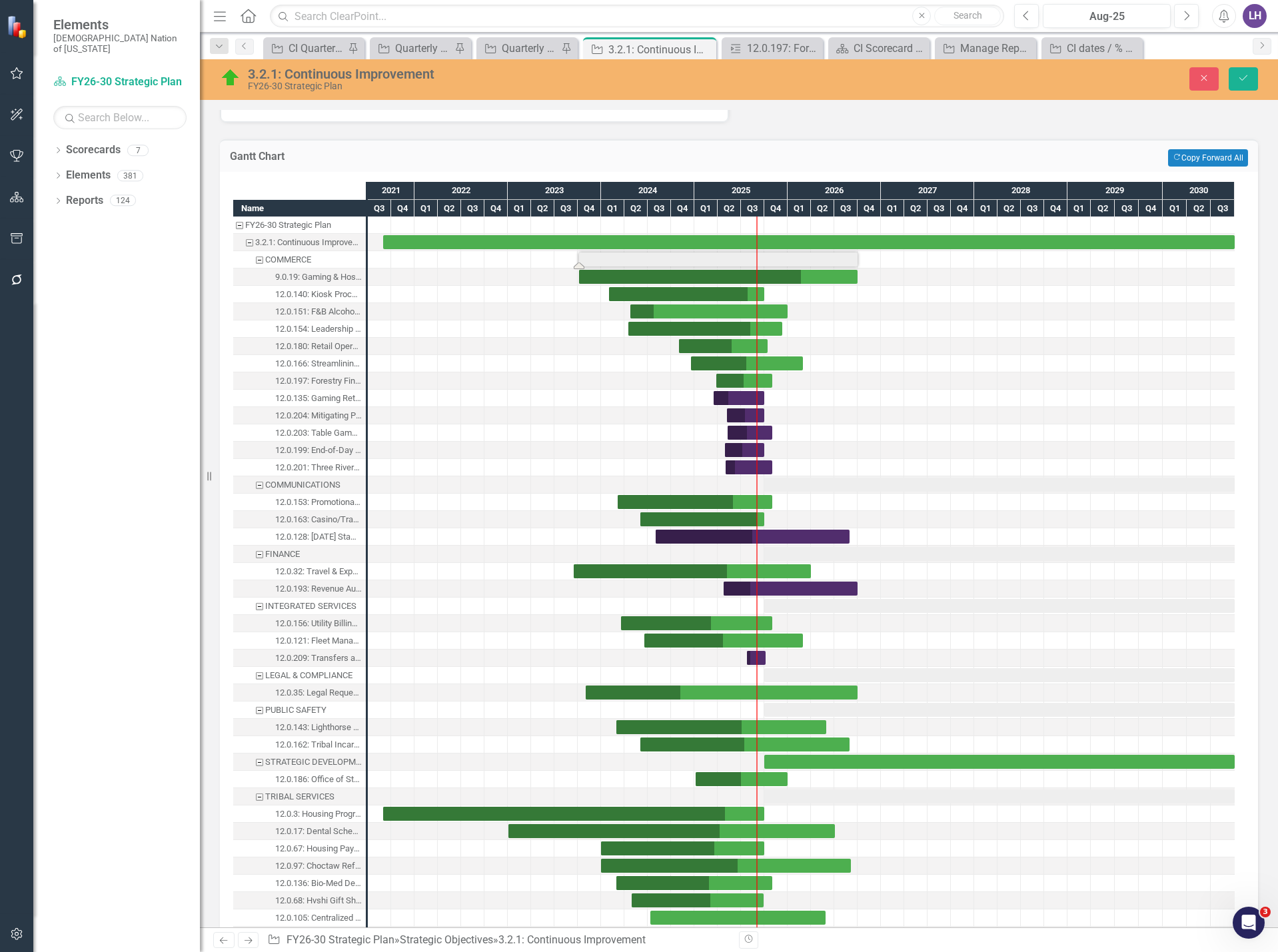
click at [825, 260] on div "Task: Start date: 2023-10-05 End date: 2026-10-01" at bounding box center [718, 260] width 279 height 14
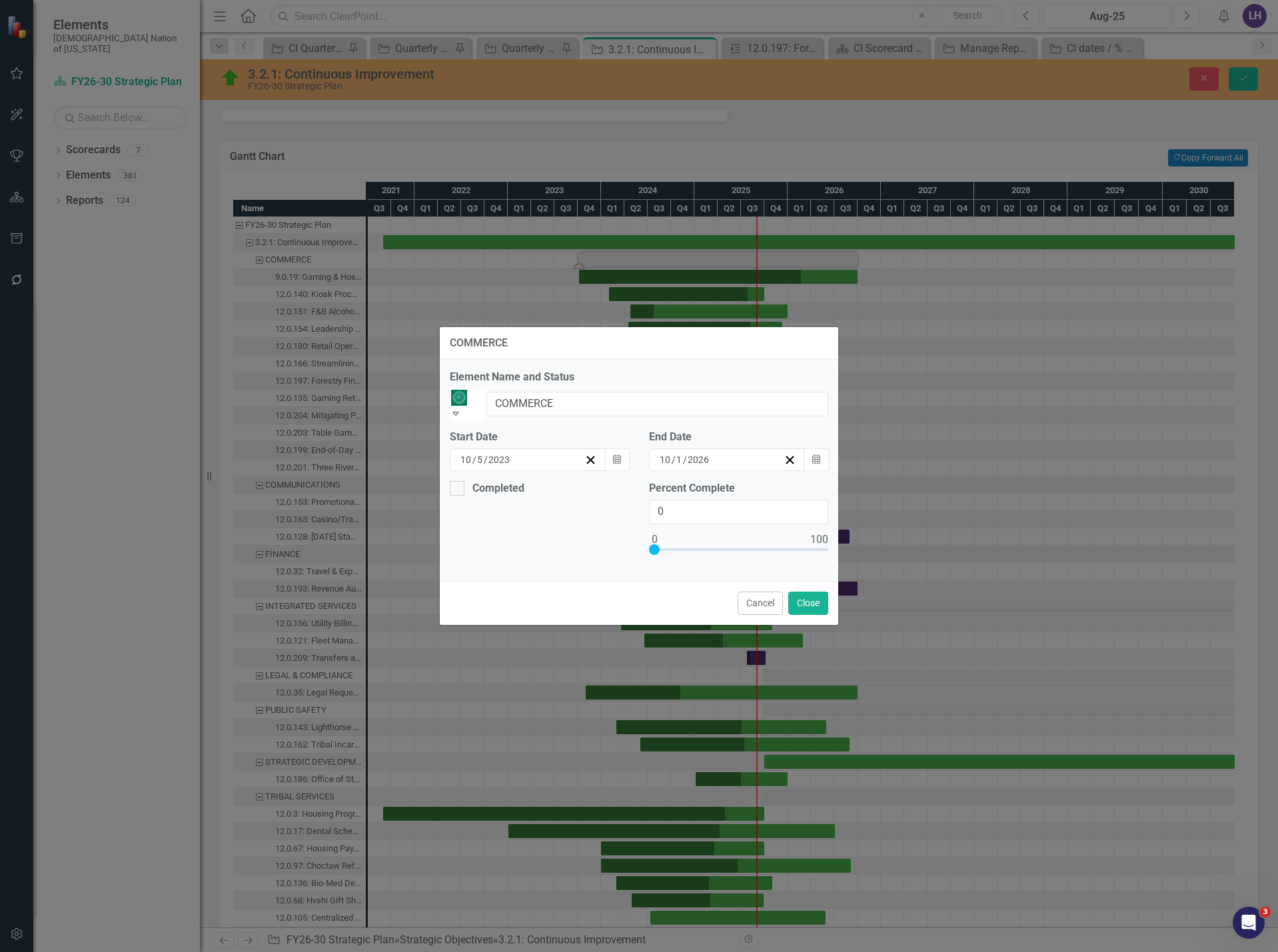
click at [462, 408] on icon "Expand" at bounding box center [456, 413] width 12 height 10
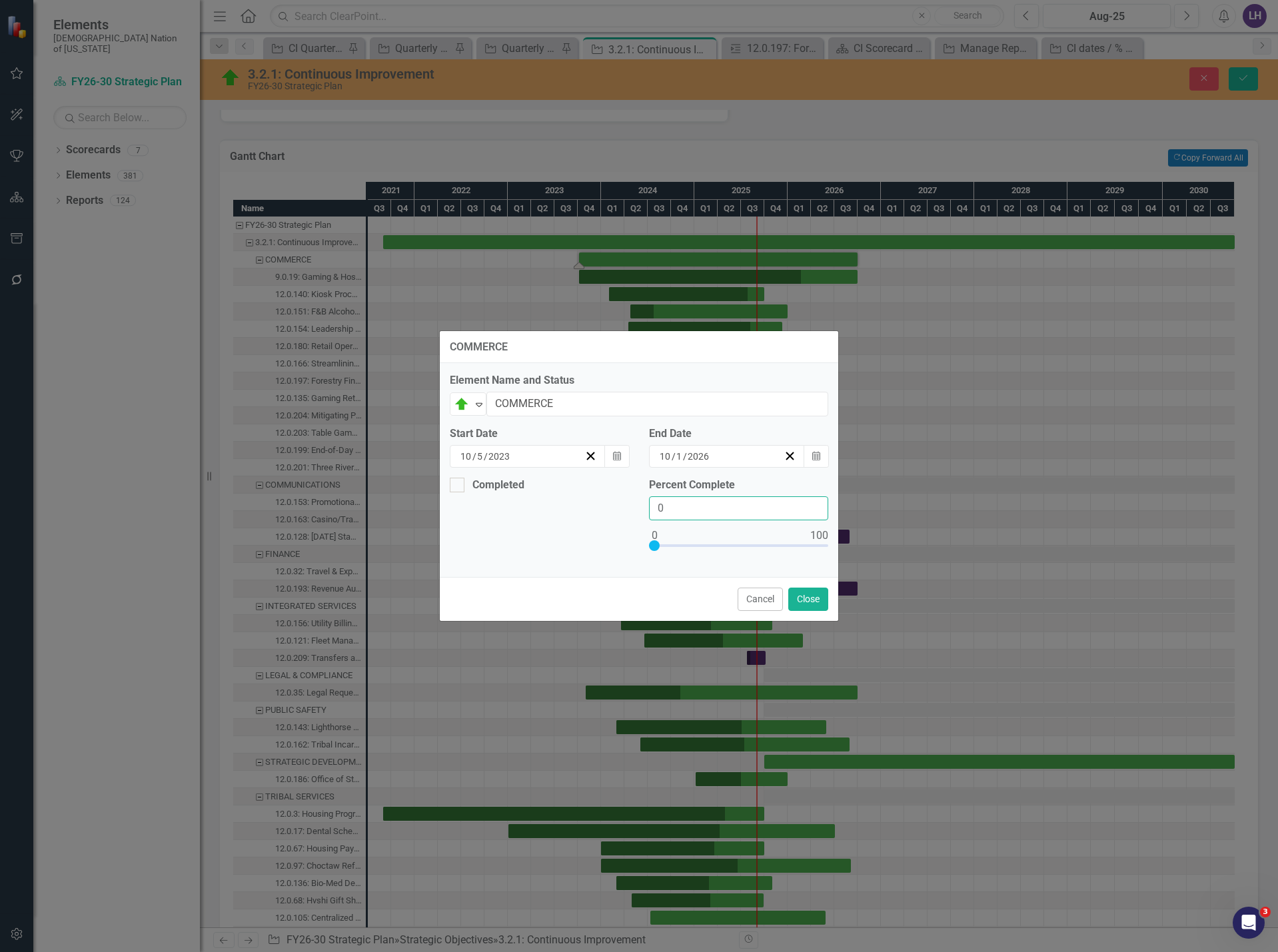
drag, startPoint x: 640, startPoint y: 503, endPoint x: 603, endPoint y: 502, distance: 37.0
click at [603, 502] on div "Completed Percent Complete 0" at bounding box center [639, 523] width 399 height 90
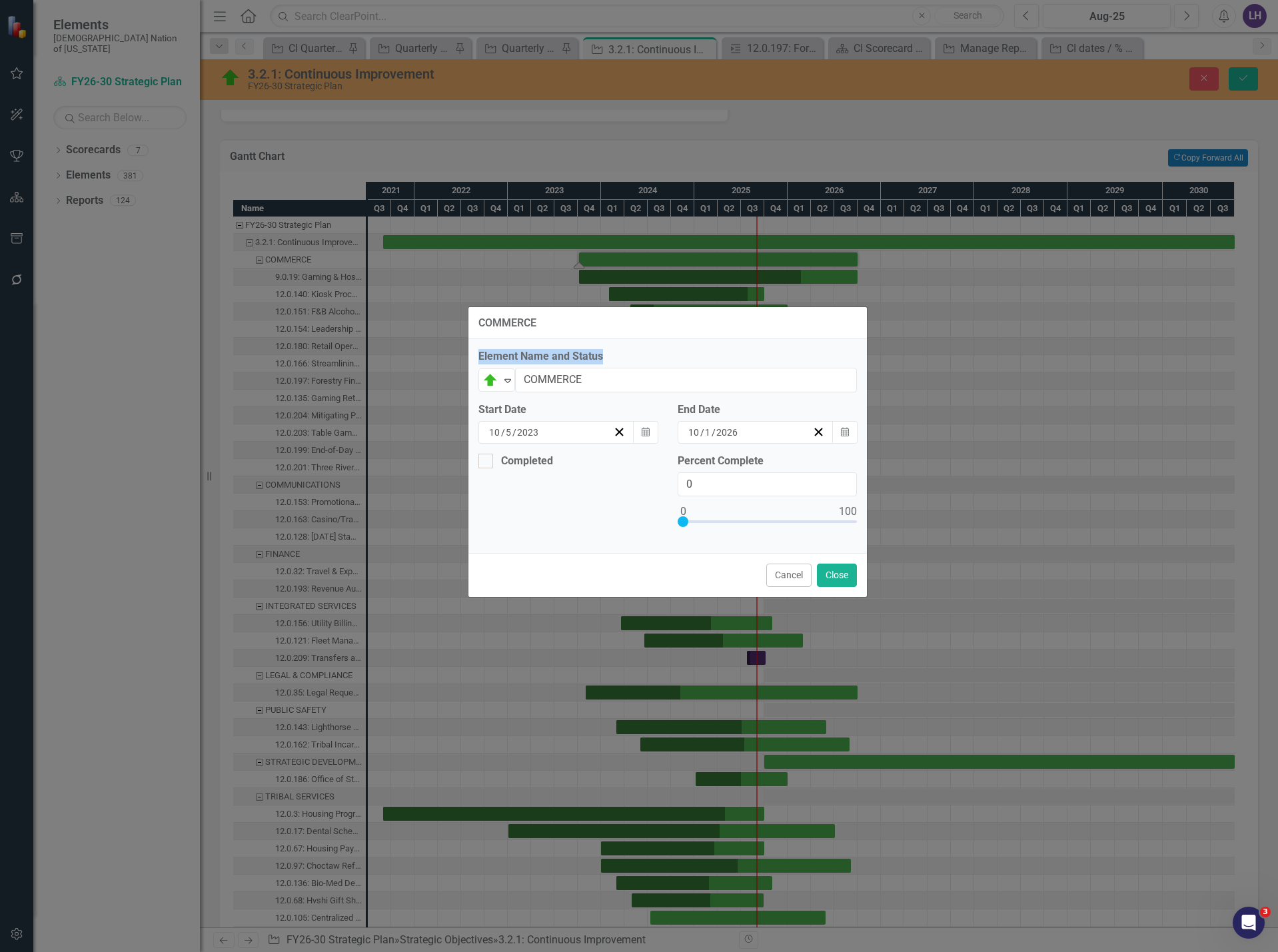
drag, startPoint x: 740, startPoint y: 377, endPoint x: 770, endPoint y: 363, distance: 33.1
click at [770, 363] on div "COMMERCE Element Name and Status On Target Expand COMMERCE Start Date 10 / 5 / …" at bounding box center [668, 452] width 400 height 292
click at [616, 481] on div "Completed Percent Complete 0" at bounding box center [667, 499] width 399 height 90
click at [832, 575] on button "Close" at bounding box center [836, 575] width 40 height 24
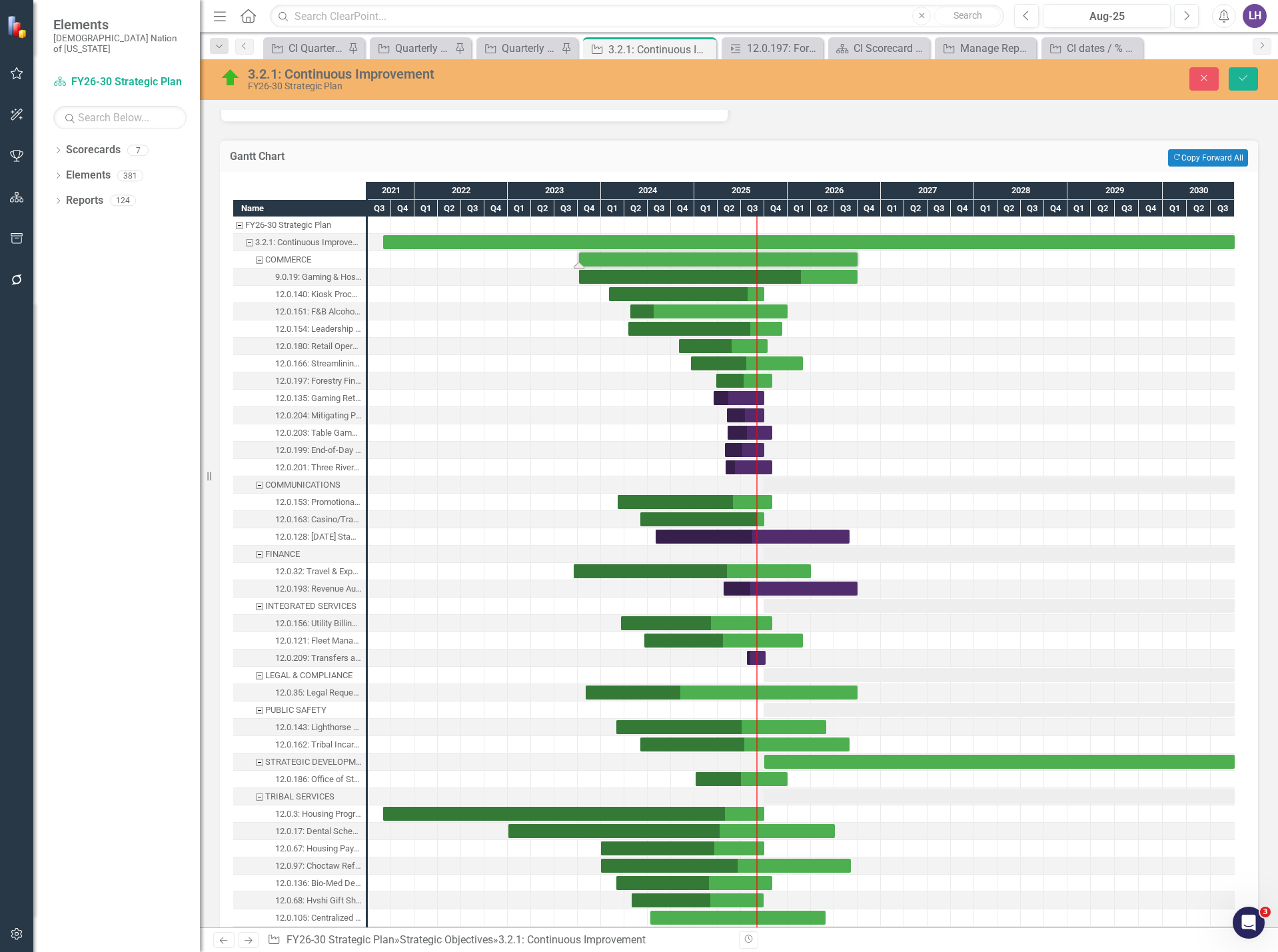
drag, startPoint x: 580, startPoint y: 262, endPoint x: 569, endPoint y: 262, distance: 11.0
click at [297, 485] on div "COMMUNICATIONS" at bounding box center [303, 485] width 76 height 18
click at [790, 486] on div "Task: Start date: 2025-10-01 End date: 2030-09-30" at bounding box center [1000, 485] width 471 height 14
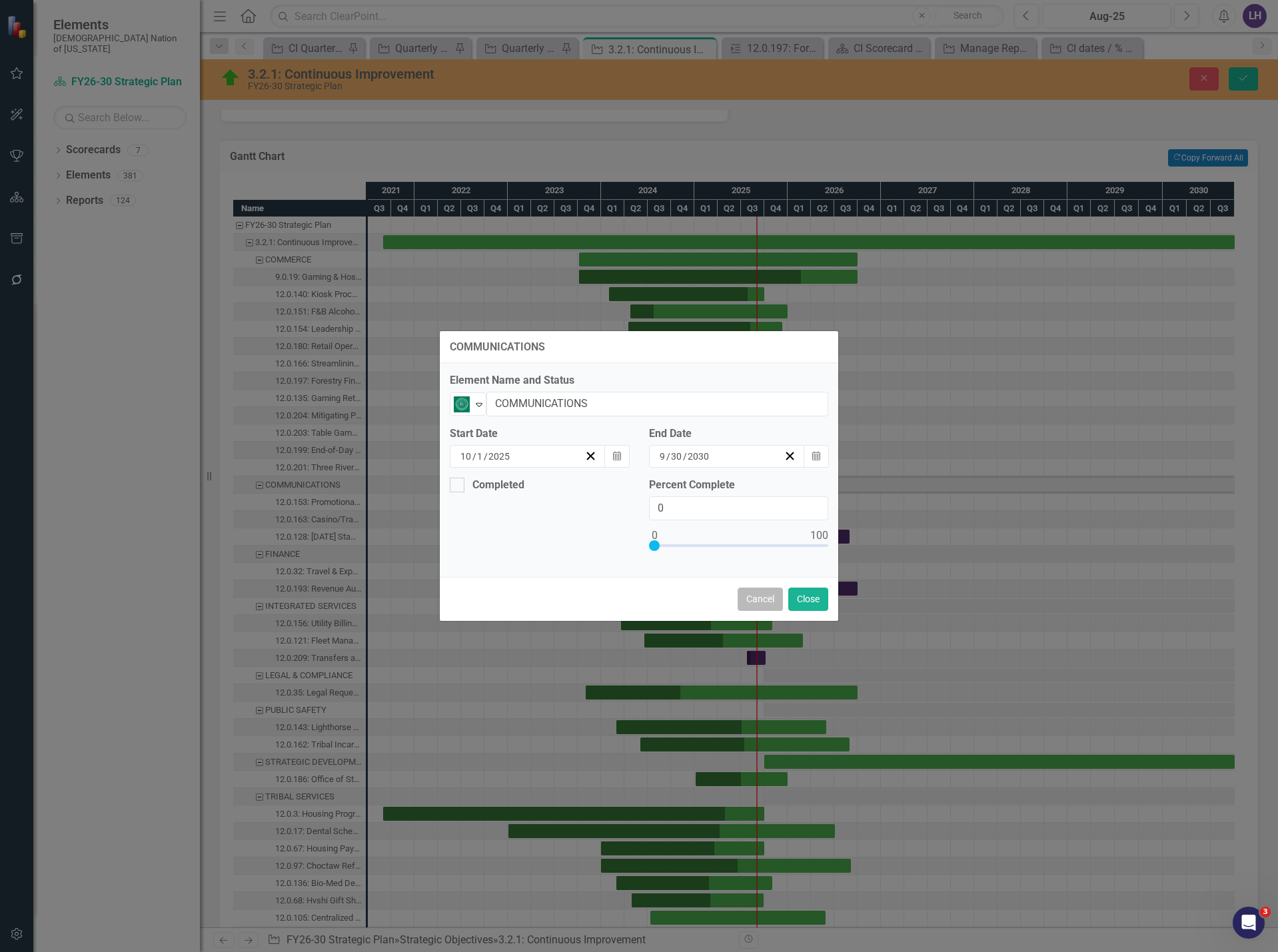
click at [756, 603] on button "Cancel" at bounding box center [760, 599] width 45 height 24
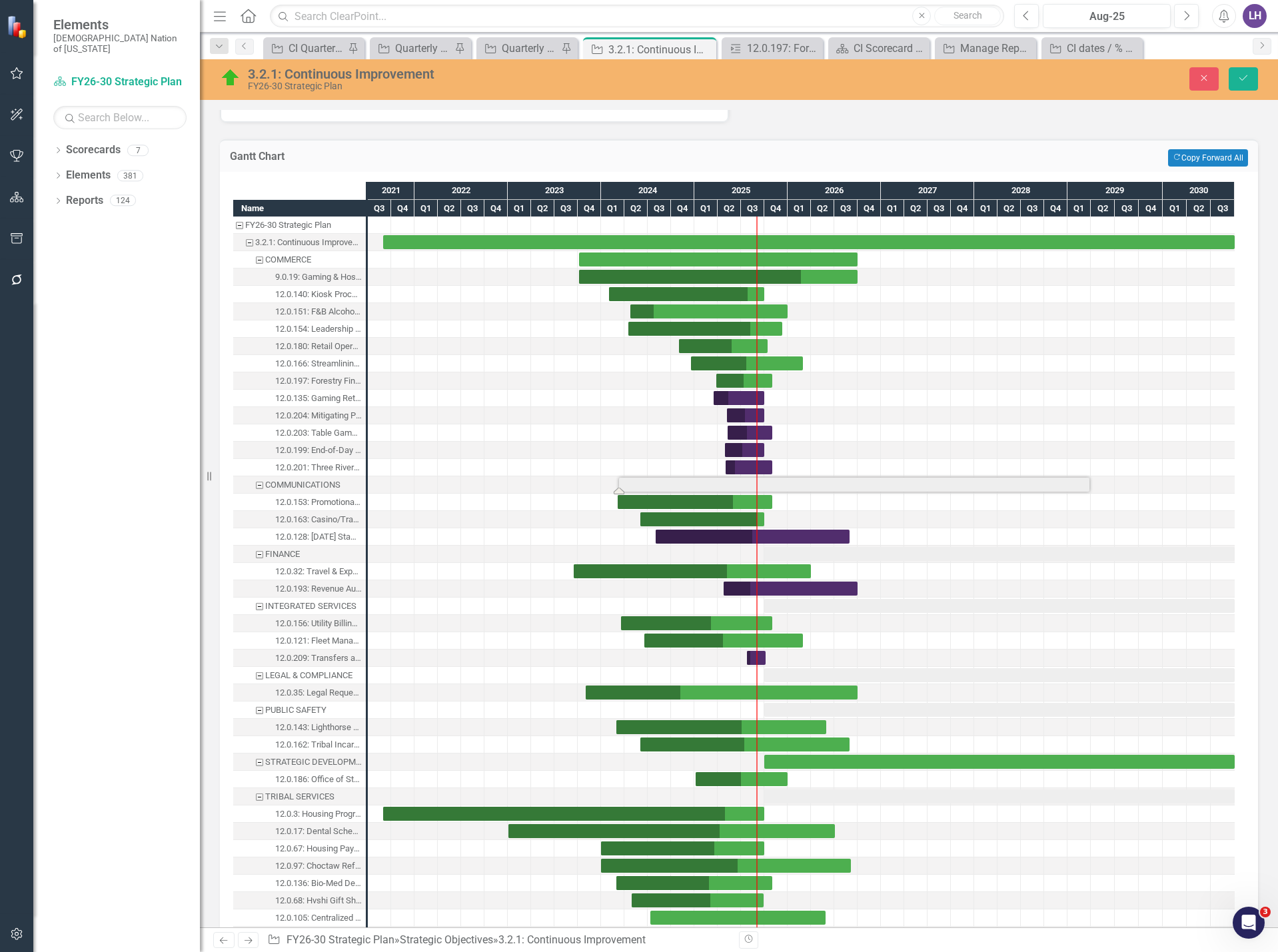
drag, startPoint x: 789, startPoint y: 509, endPoint x: 643, endPoint y: 490, distance: 147.2
click at [643, 501] on div "Task: Start date: 2024-03-06 End date: 2025-10-31" at bounding box center [695, 502] width 155 height 14
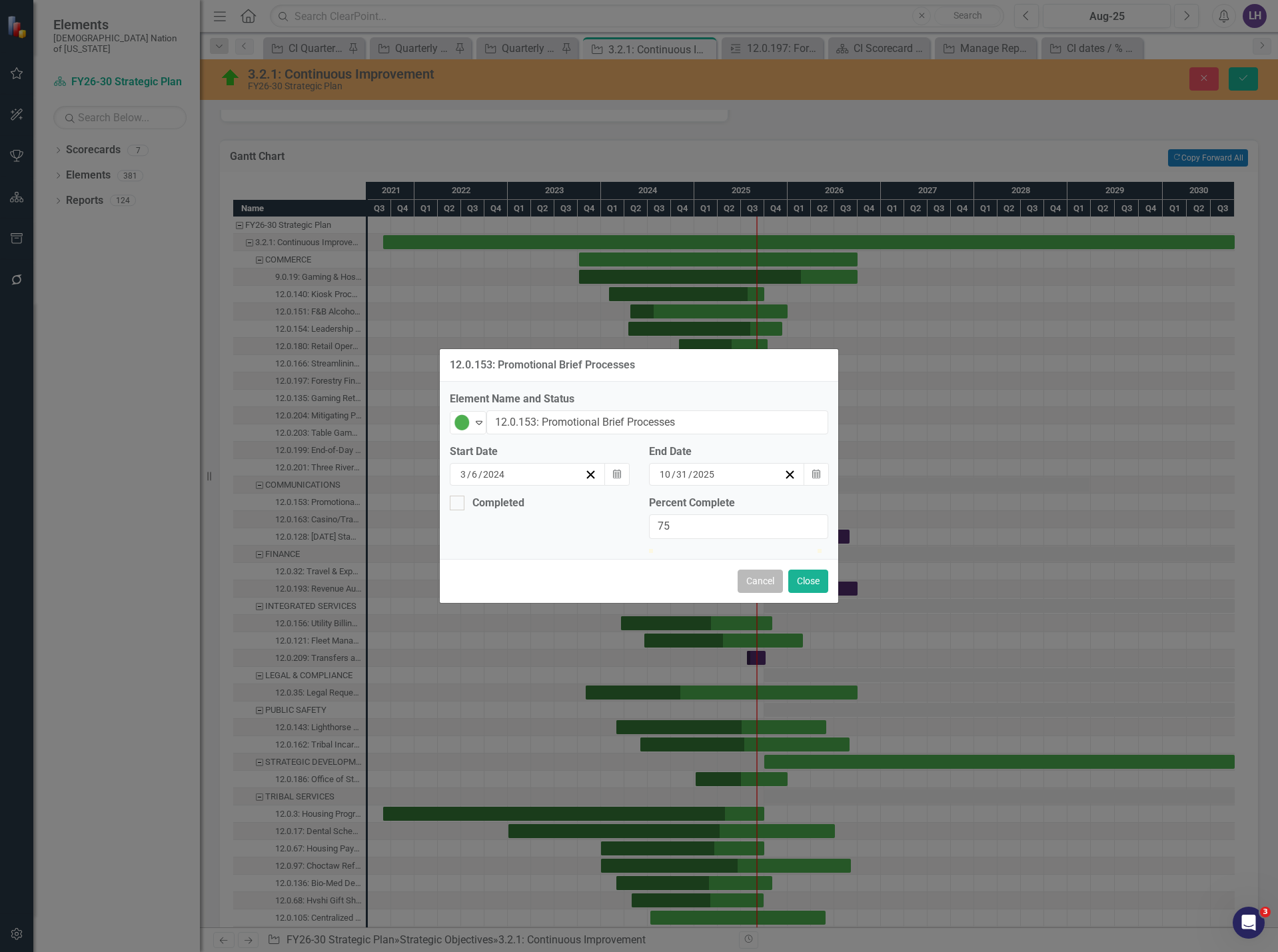
click at [770, 593] on button "Cancel" at bounding box center [760, 581] width 45 height 24
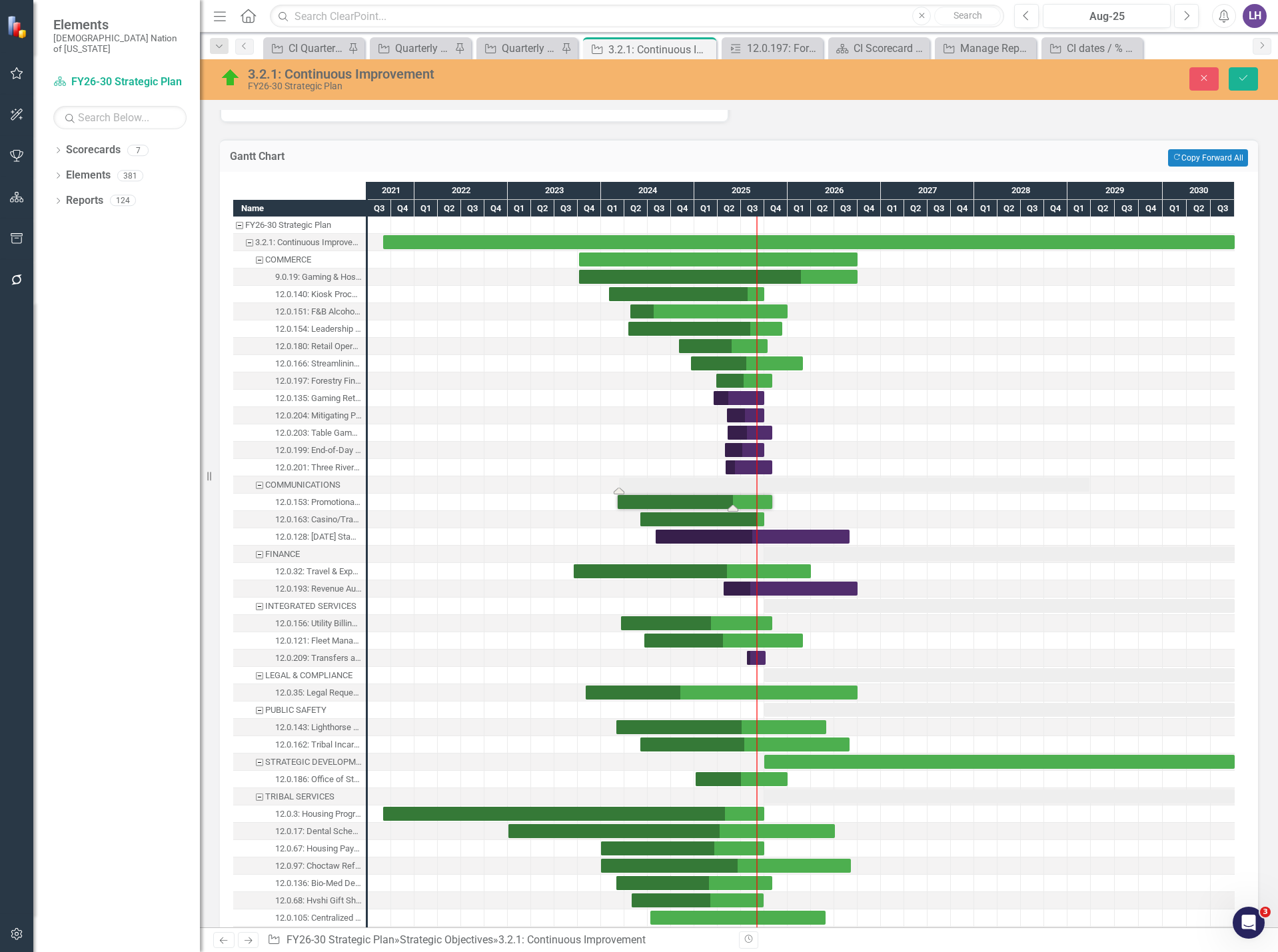
click at [726, 481] on div "Task: Start date: 2024-03-11 End date: 2029-03-27" at bounding box center [854, 485] width 471 height 14
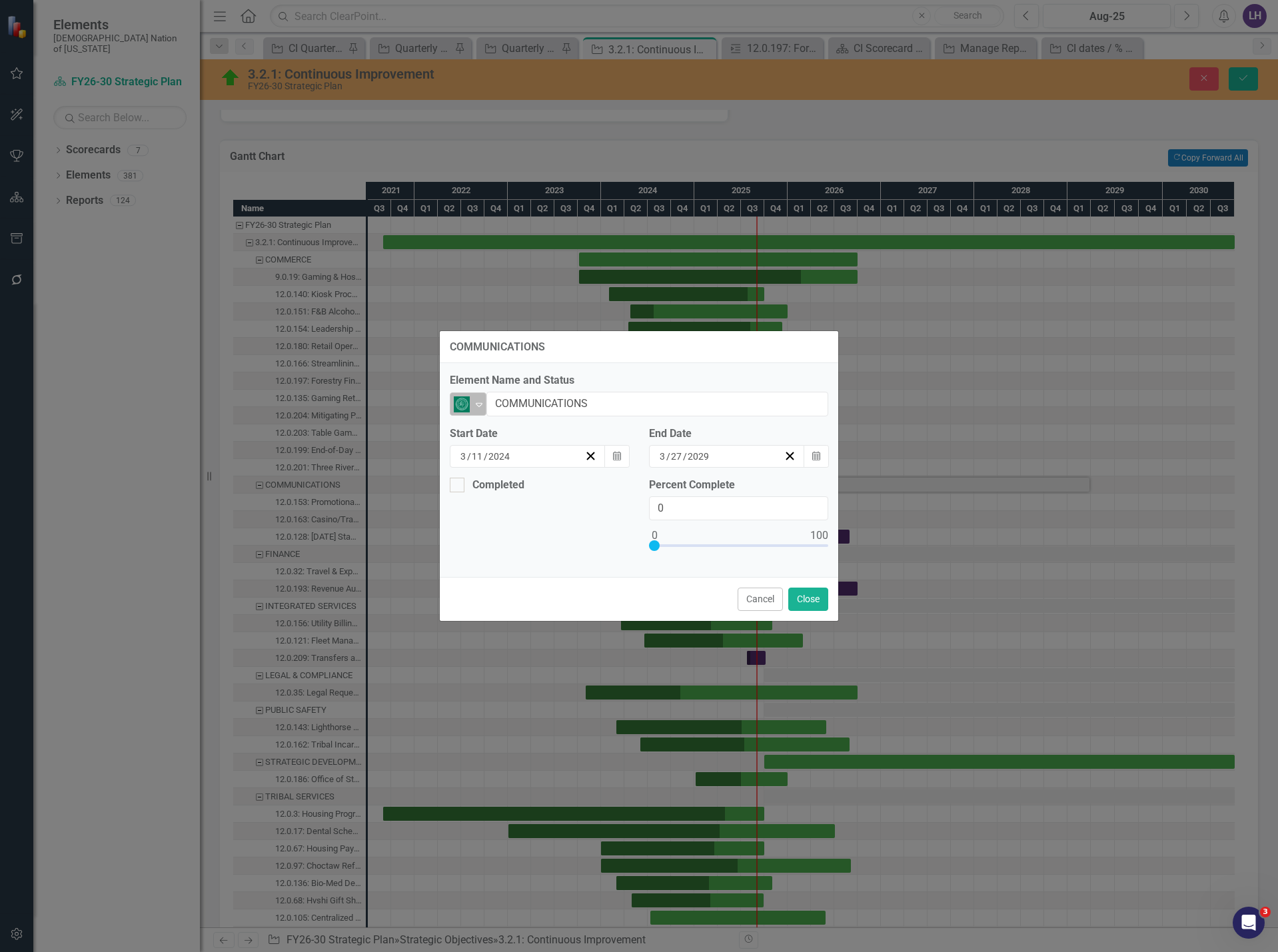
click at [468, 407] on img at bounding box center [462, 405] width 16 height 16
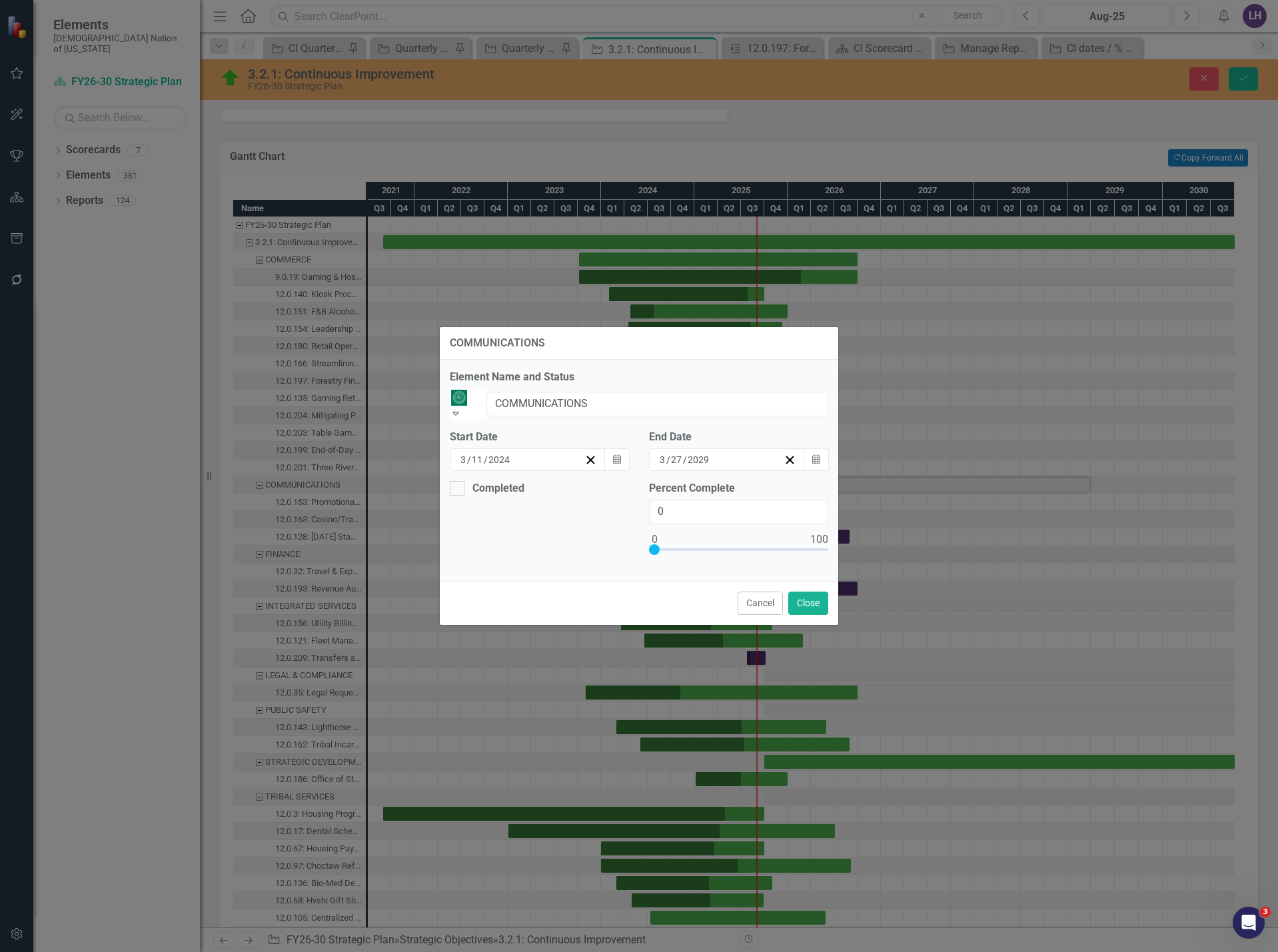
click at [620, 455] on icon "Calendar" at bounding box center [617, 459] width 8 height 10
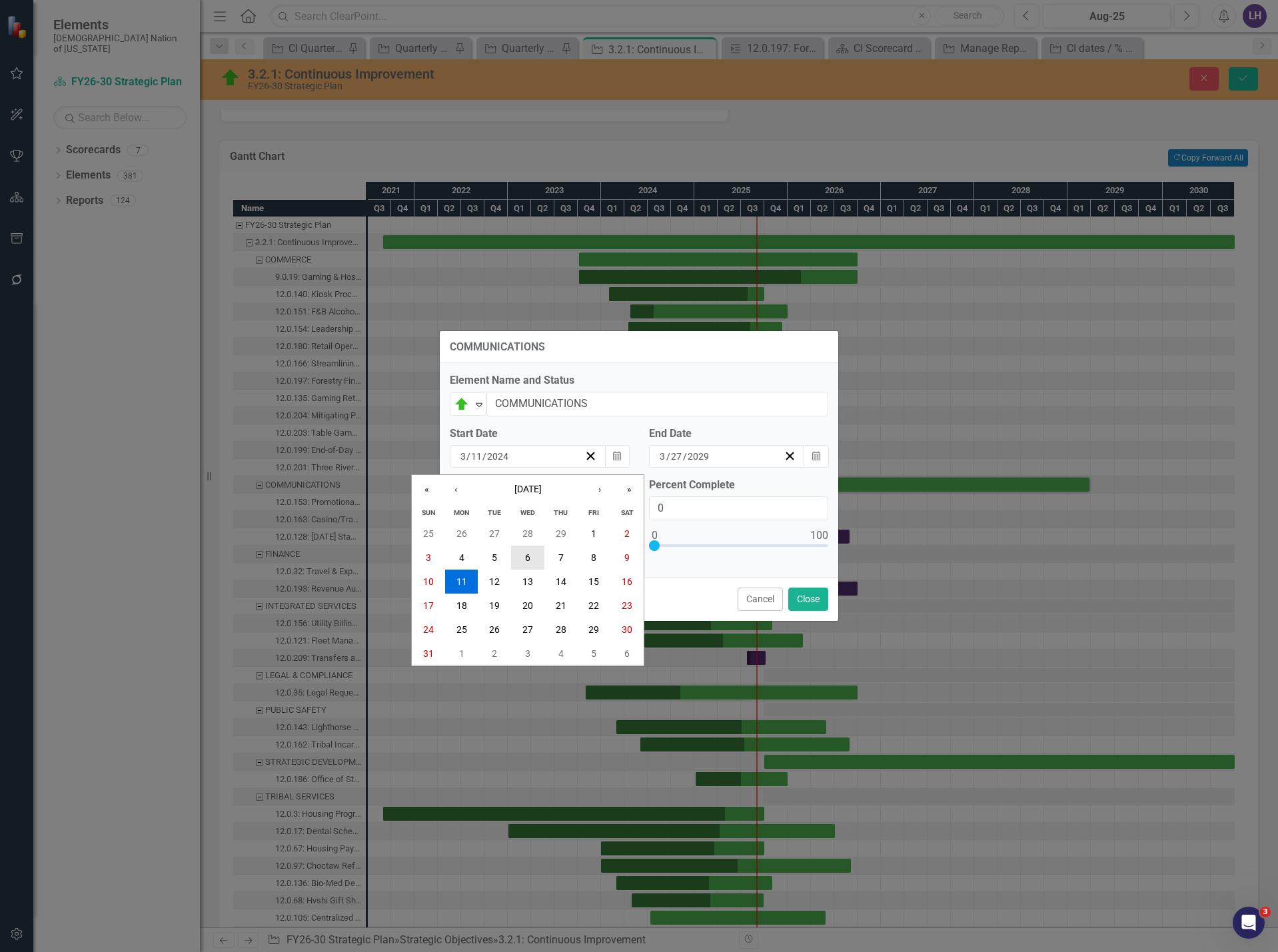
click at [526, 554] on abbr "6" at bounding box center [528, 558] width 5 height 11
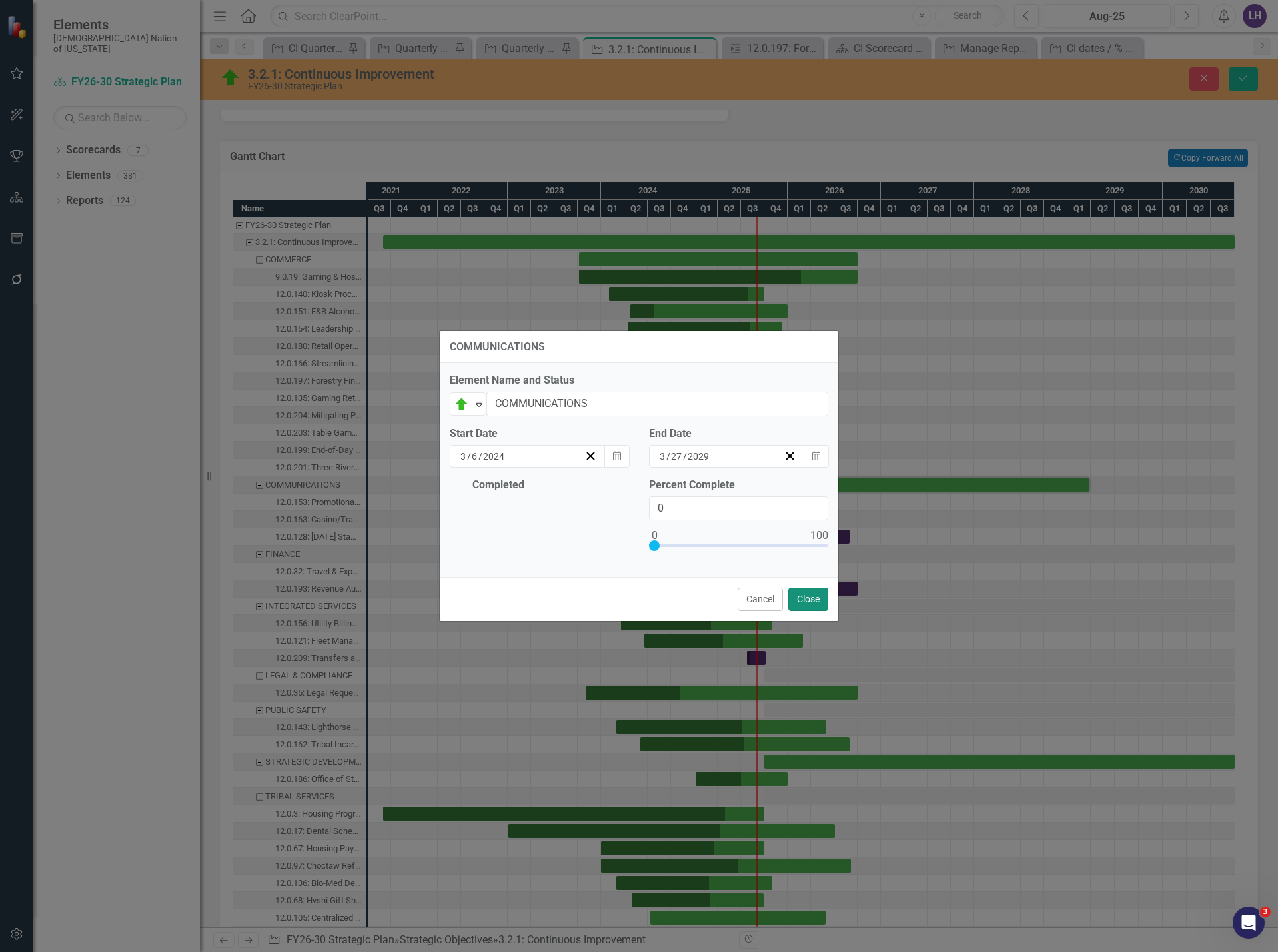
click at [814, 602] on button "Close" at bounding box center [808, 599] width 40 height 24
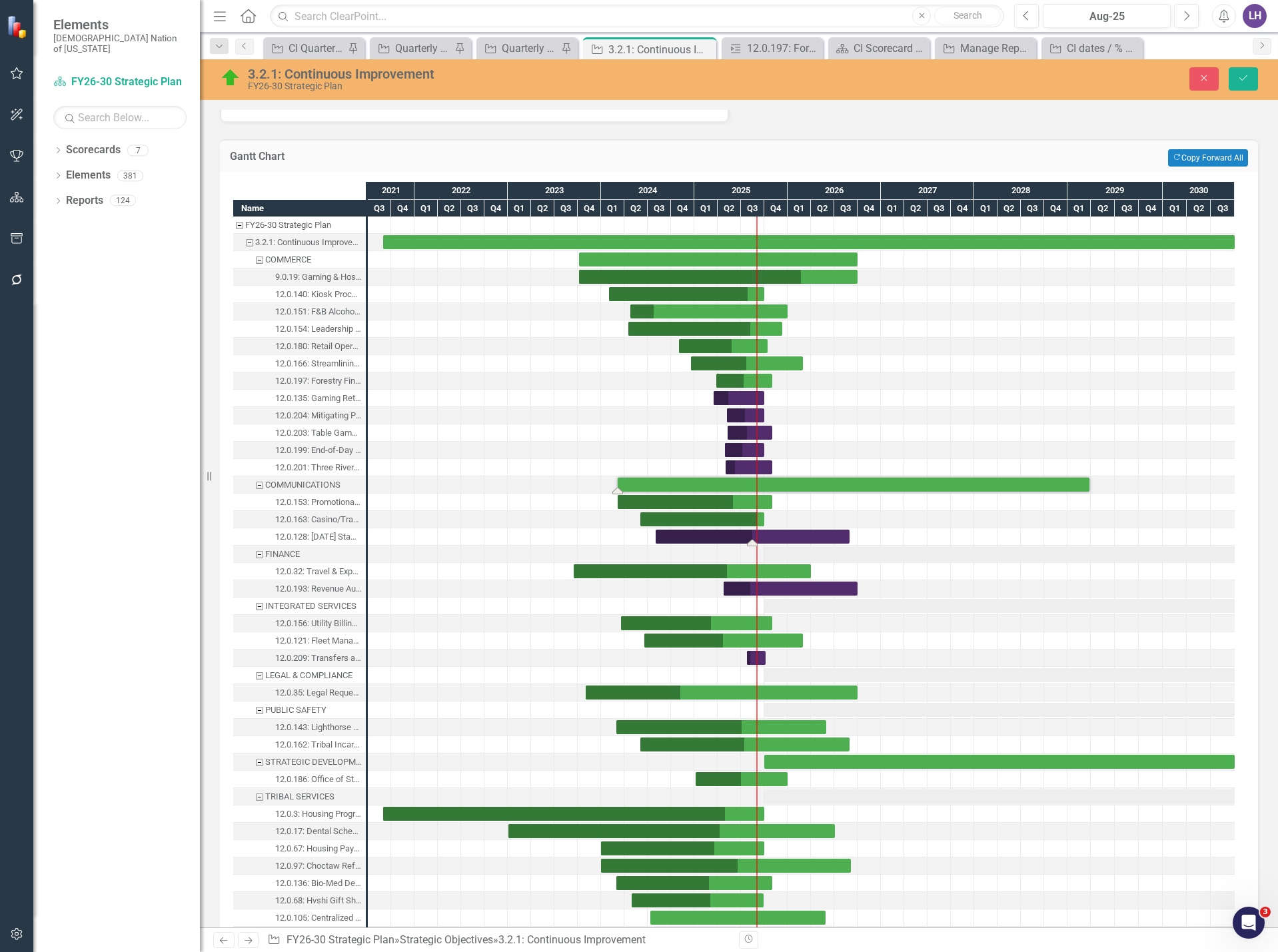
click at [841, 538] on div "Task: Start date: 2024-08-01 End date: 2026-08-31" at bounding box center [753, 537] width 194 height 14
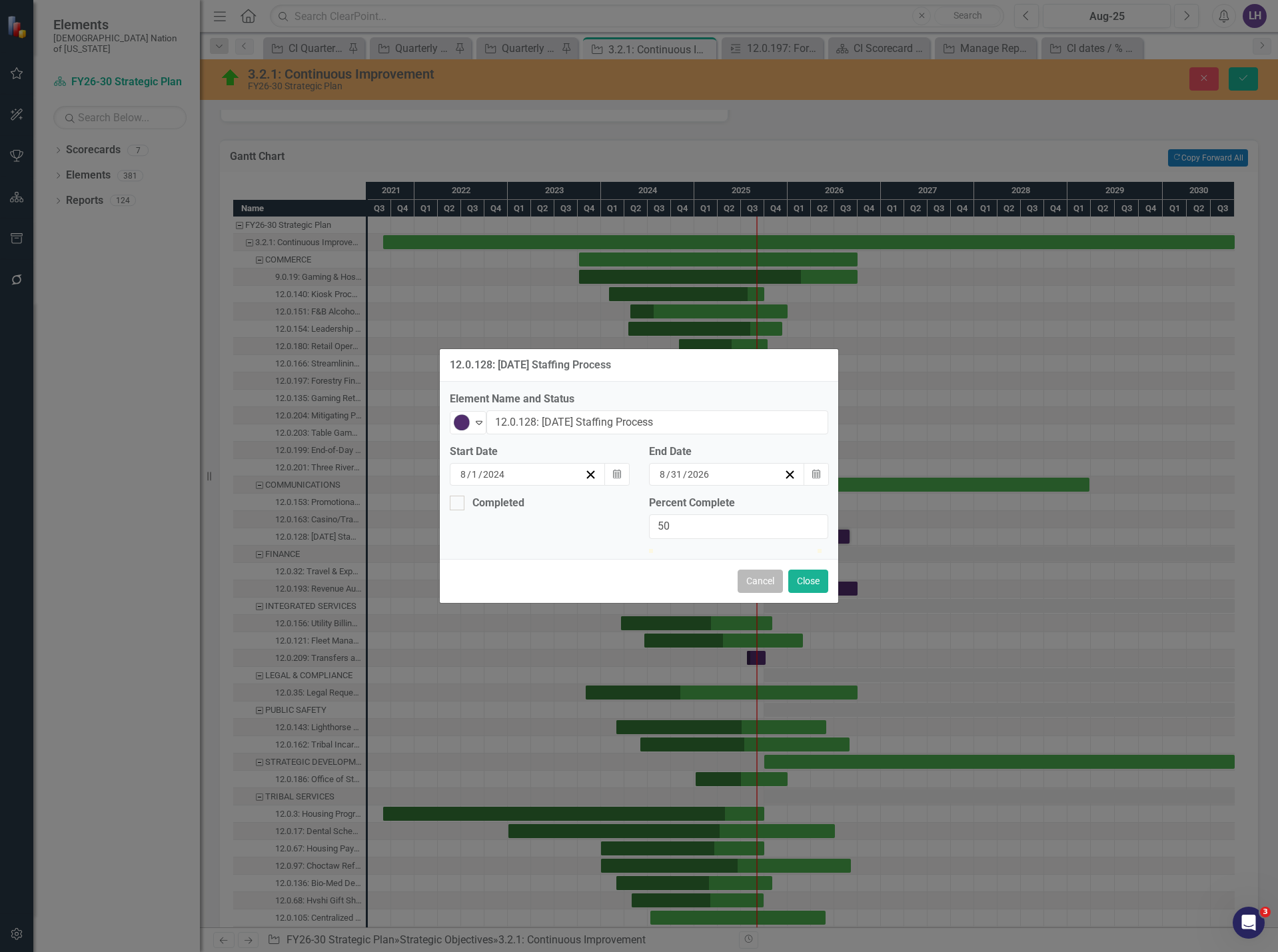
click at [762, 593] on button "Cancel" at bounding box center [760, 581] width 45 height 24
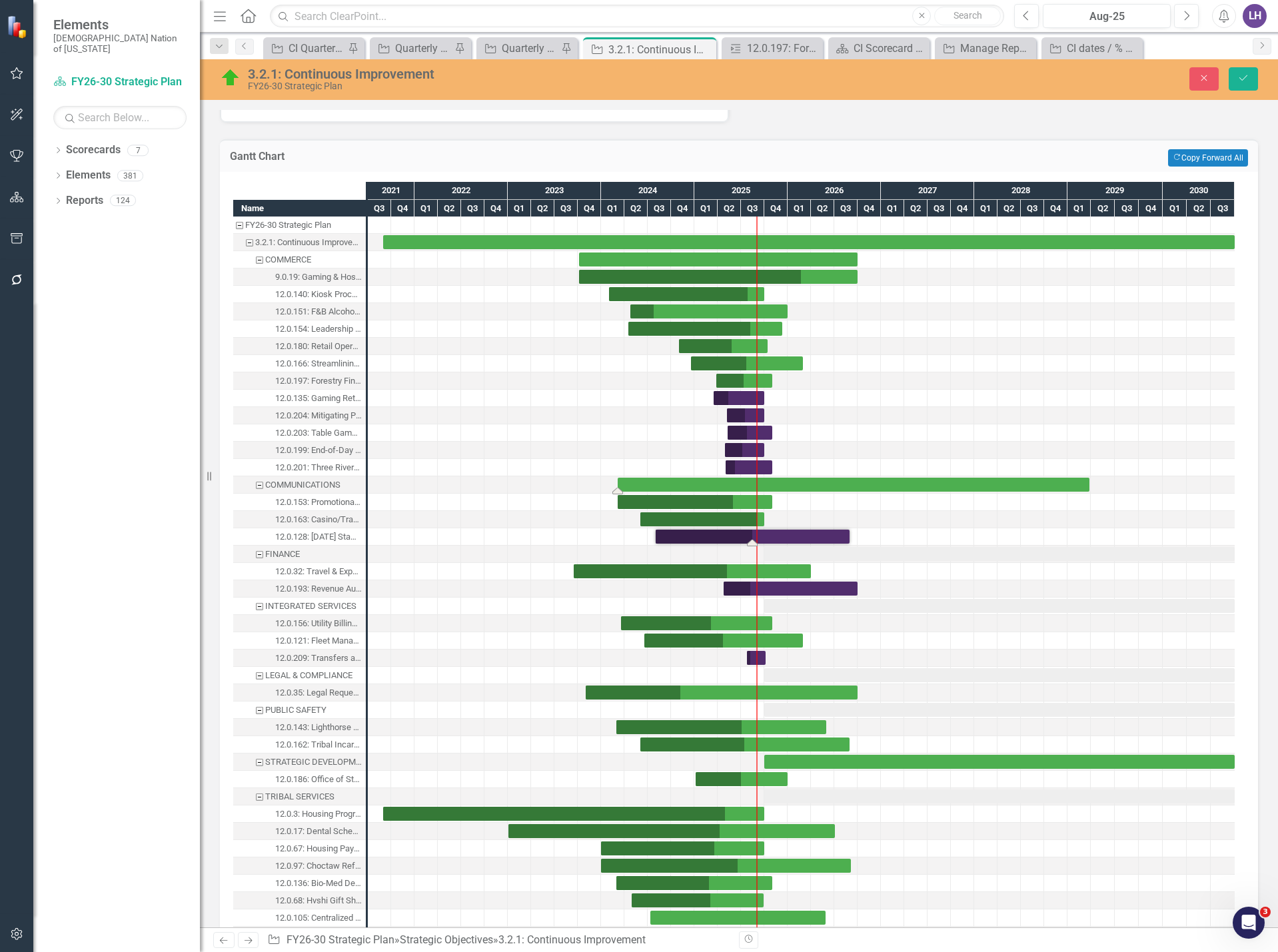
click at [1070, 485] on div "Task: Start date: 2024-03-06 End date: 2029-03-27" at bounding box center [854, 485] width 472 height 14
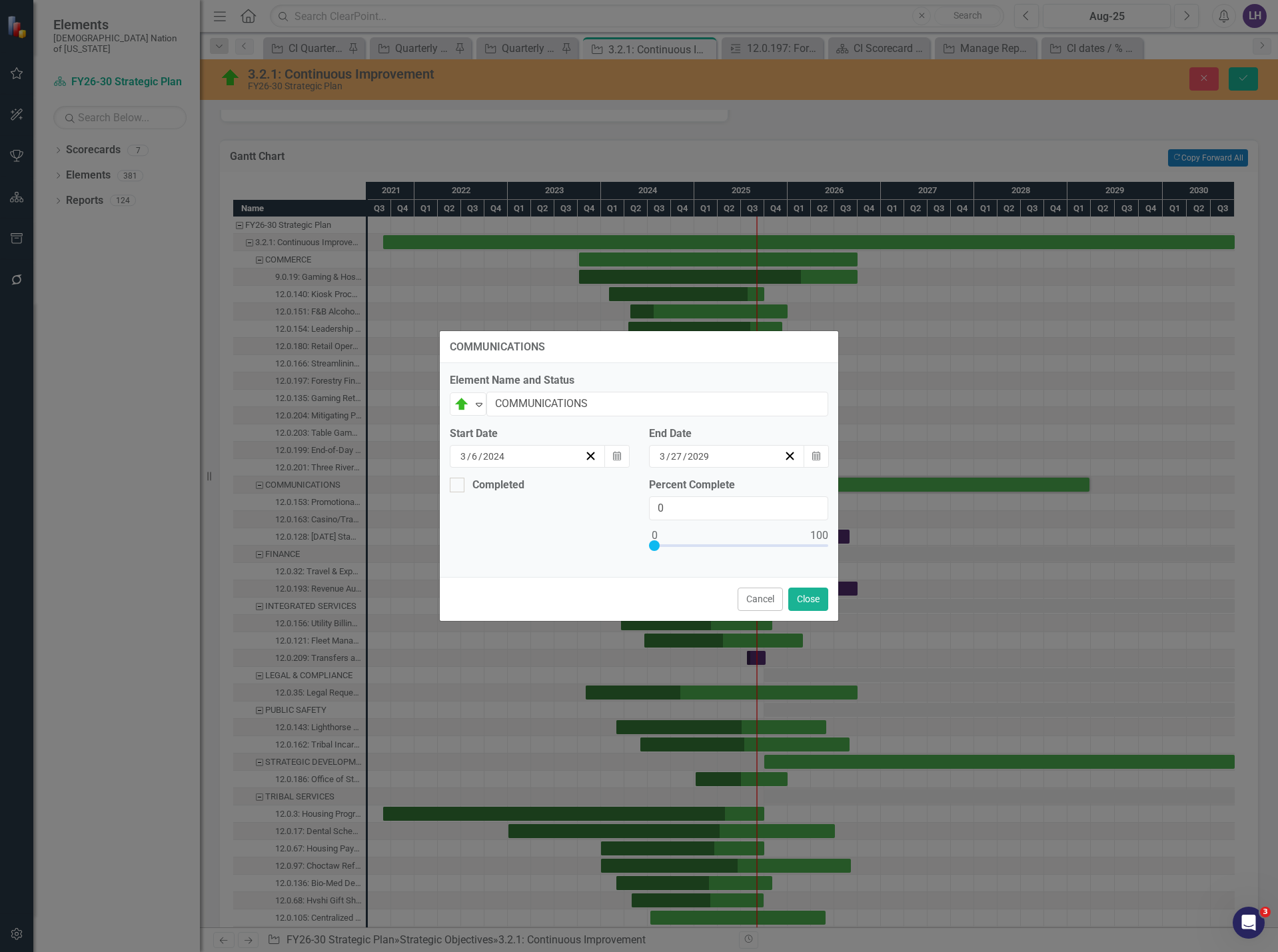
click at [737, 459] on div "3 / 27 / 2029" at bounding box center [720, 456] width 126 height 13
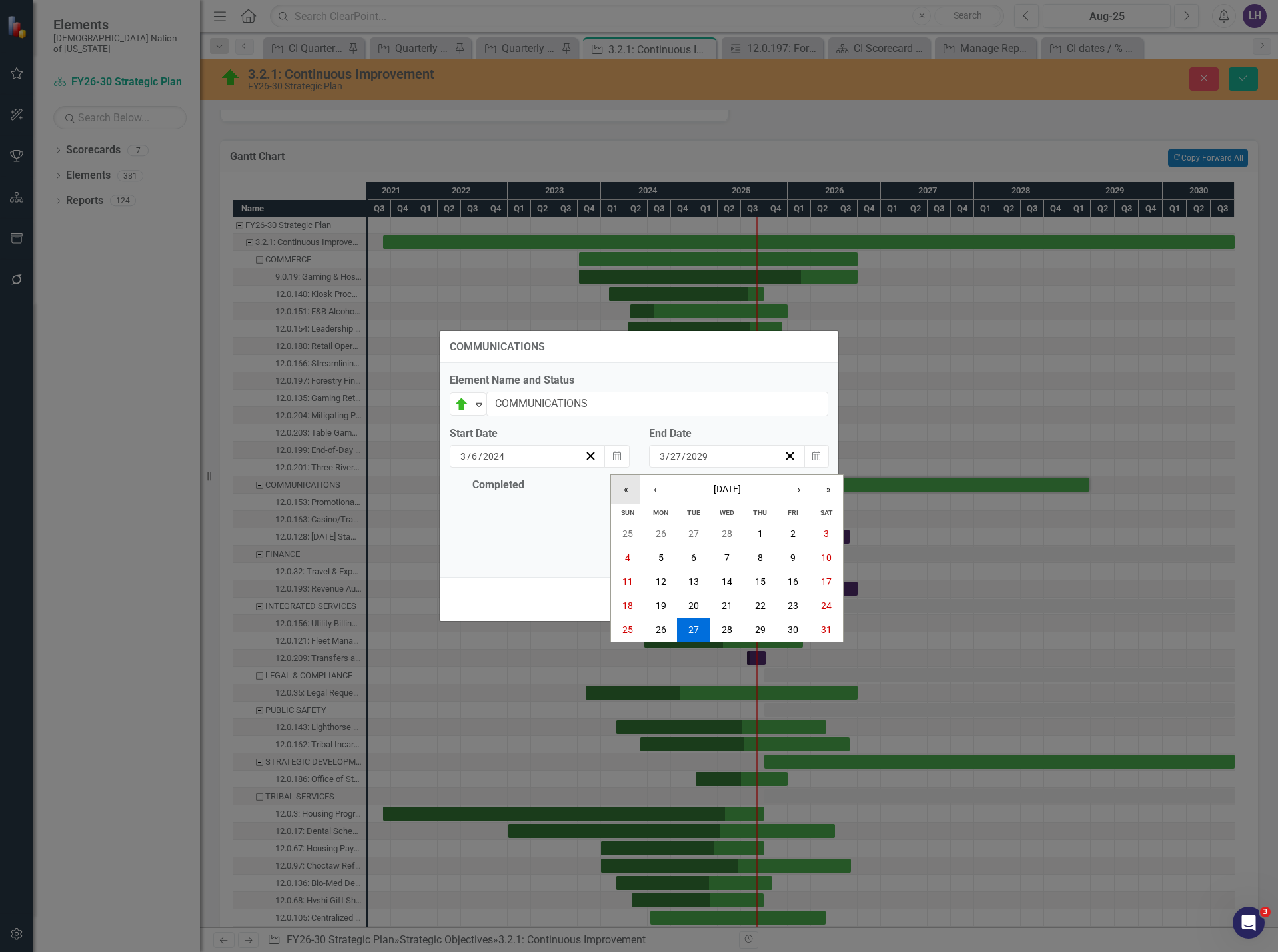
click at [627, 492] on button "«" at bounding box center [625, 489] width 29 height 29
click at [802, 487] on button "›" at bounding box center [798, 489] width 29 height 29
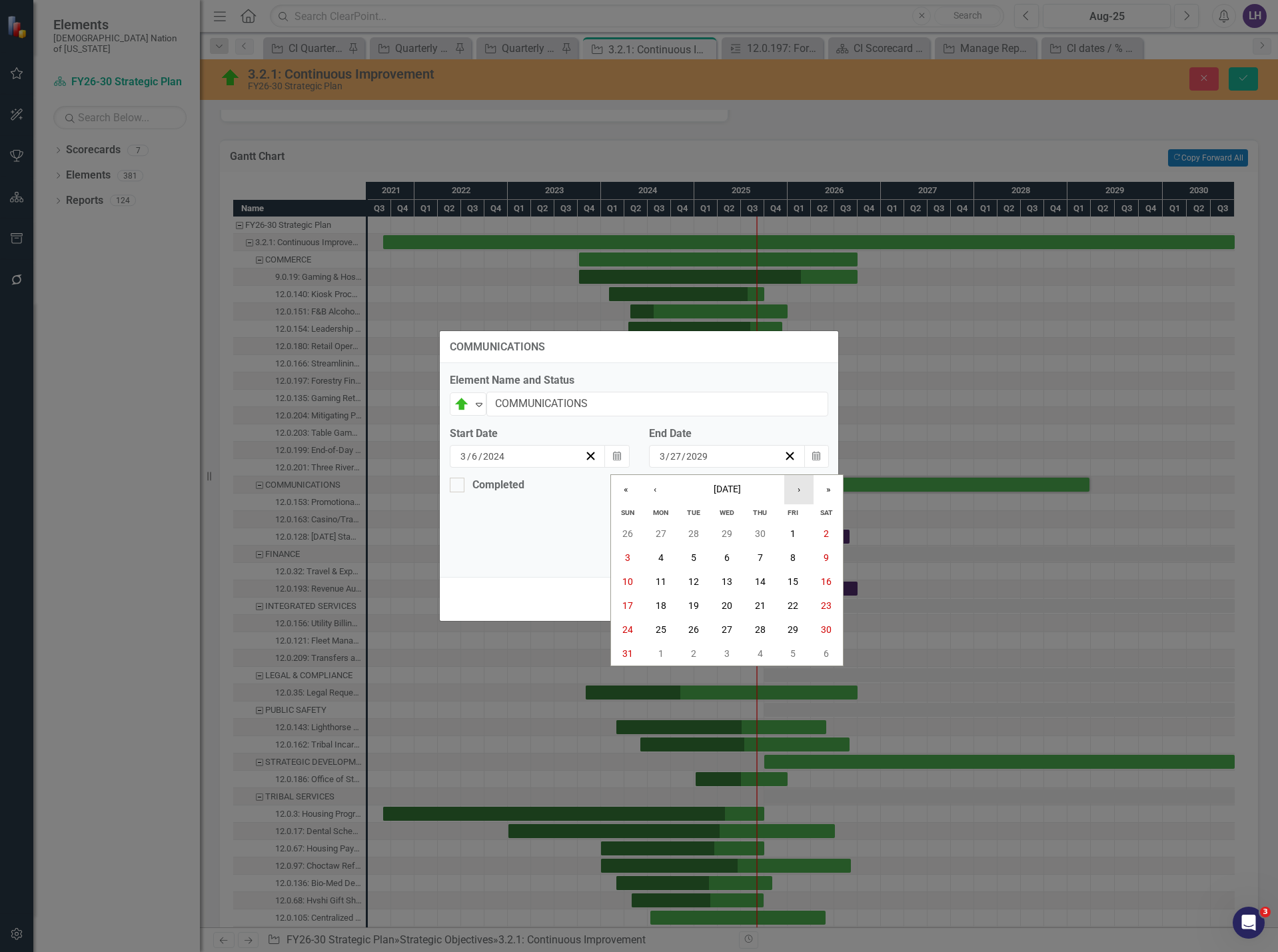
click at [802, 487] on button "›" at bounding box center [798, 489] width 29 height 29
click at [657, 650] on abbr "31" at bounding box center [661, 654] width 11 height 11
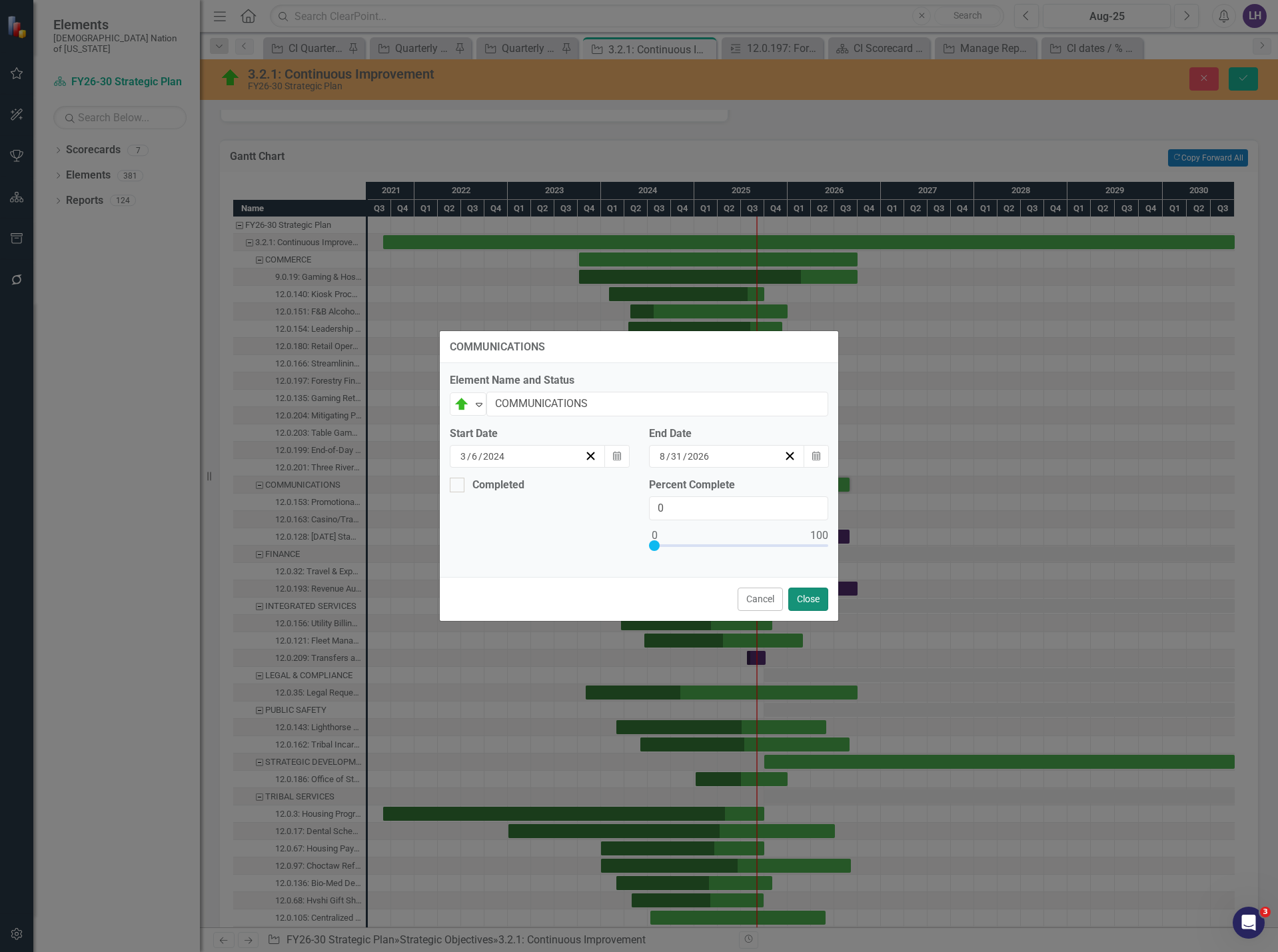
click at [812, 598] on button "Close" at bounding box center [808, 599] width 40 height 24
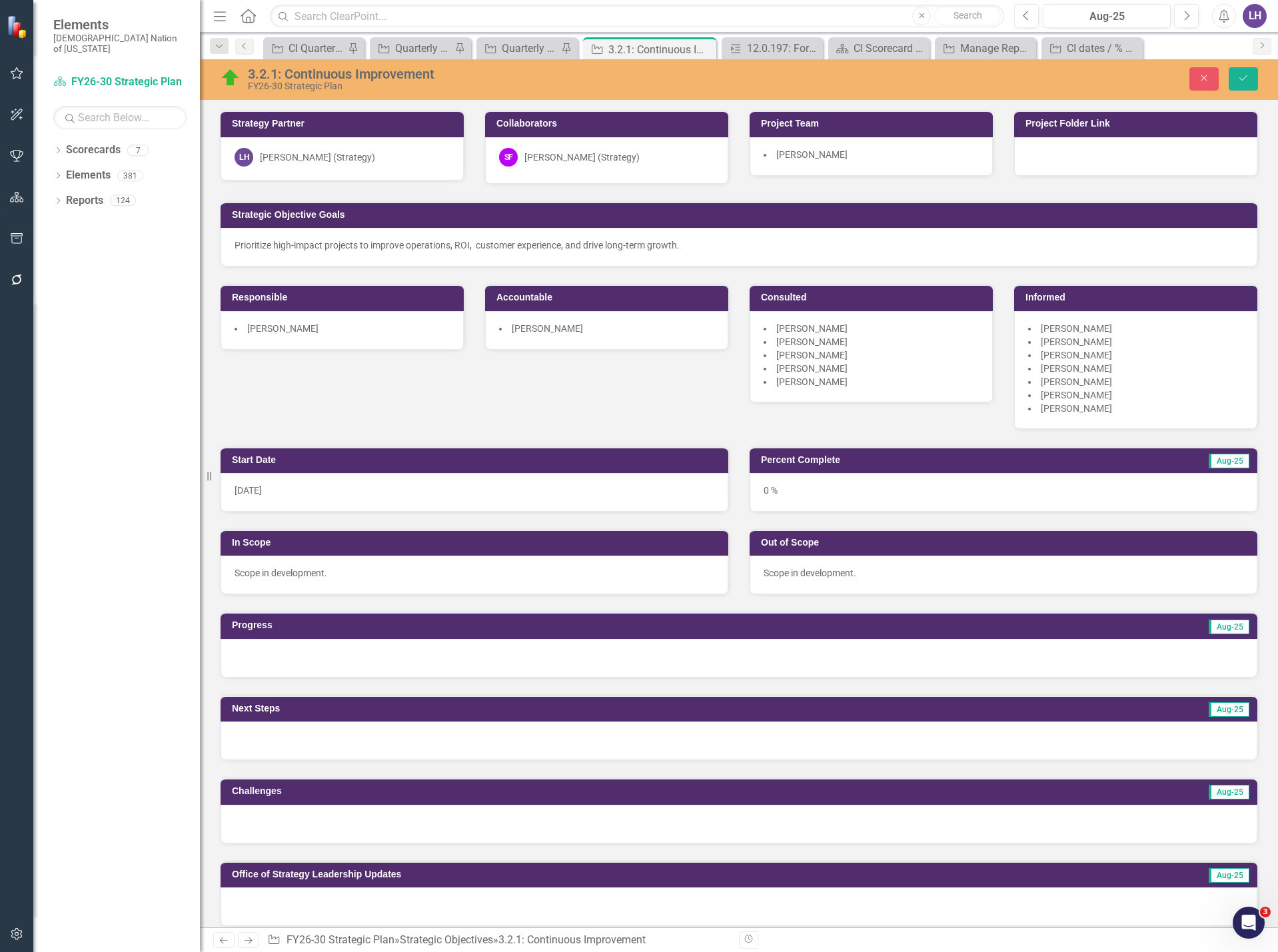
scroll to position [1199, 0]
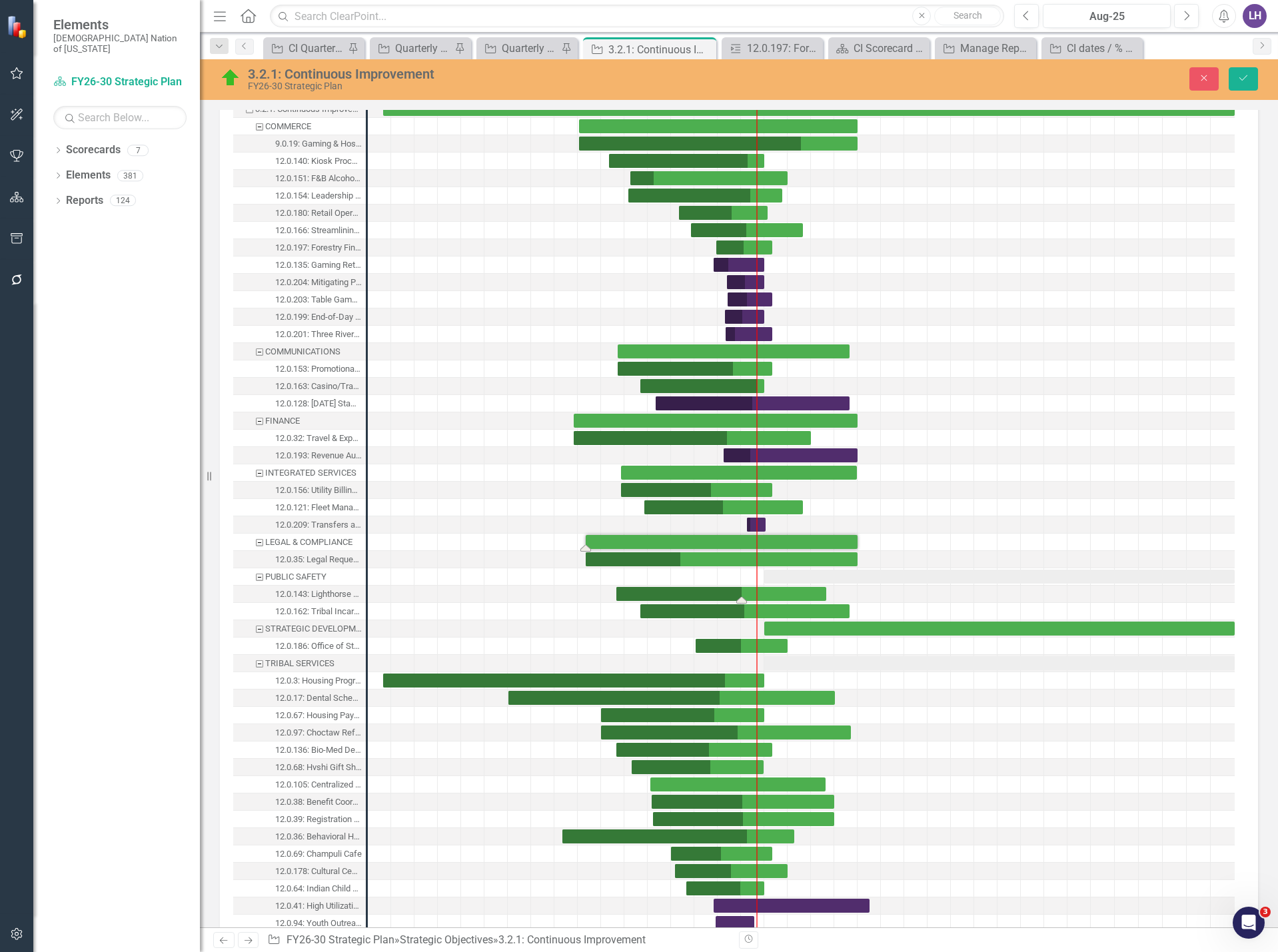
click at [765, 593] on div "Task: Start date: 2024-03-01 End date: 2026-05-31" at bounding box center [721, 594] width 210 height 14
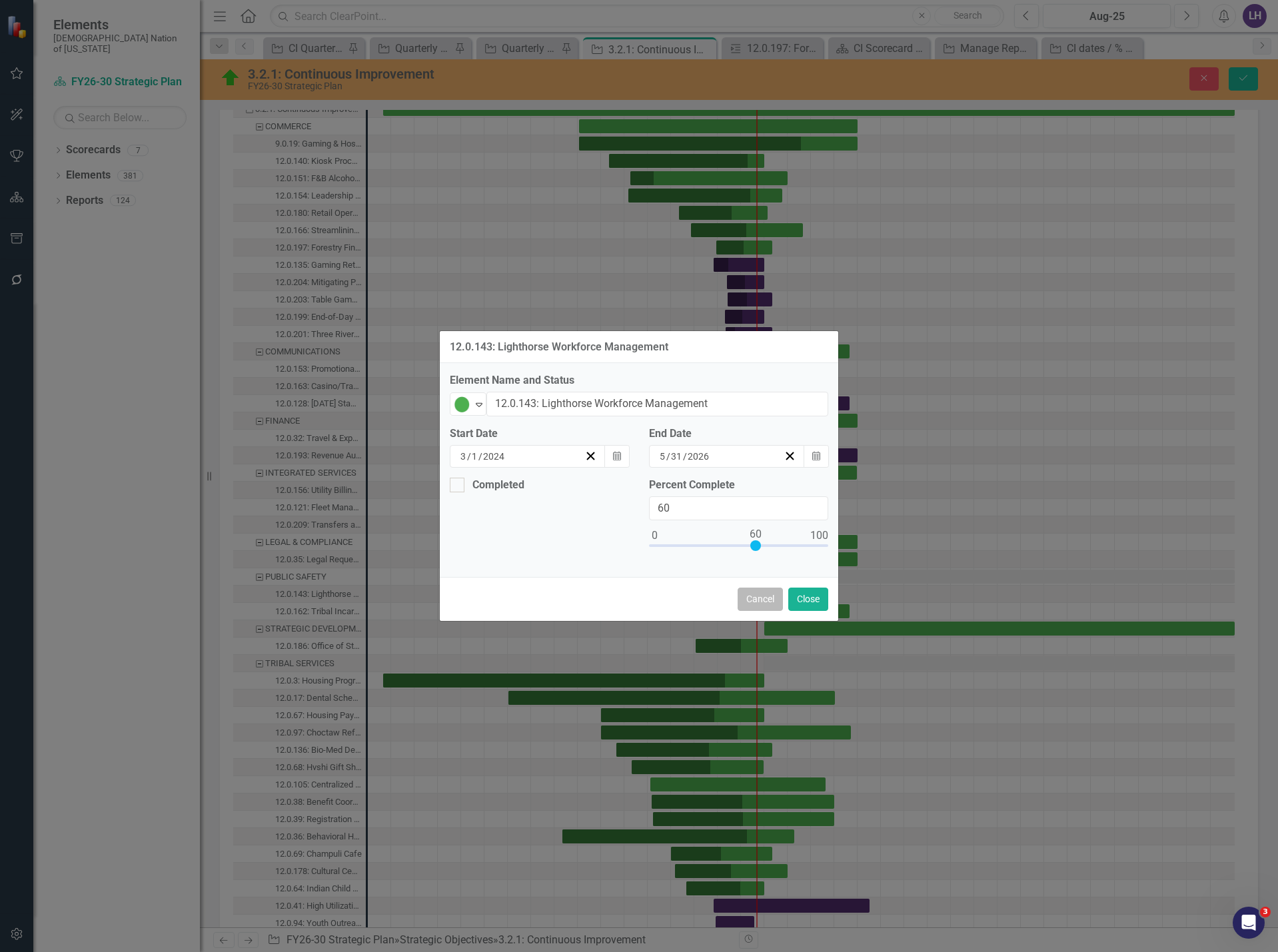
click at [769, 597] on button "Cancel" at bounding box center [760, 599] width 45 height 24
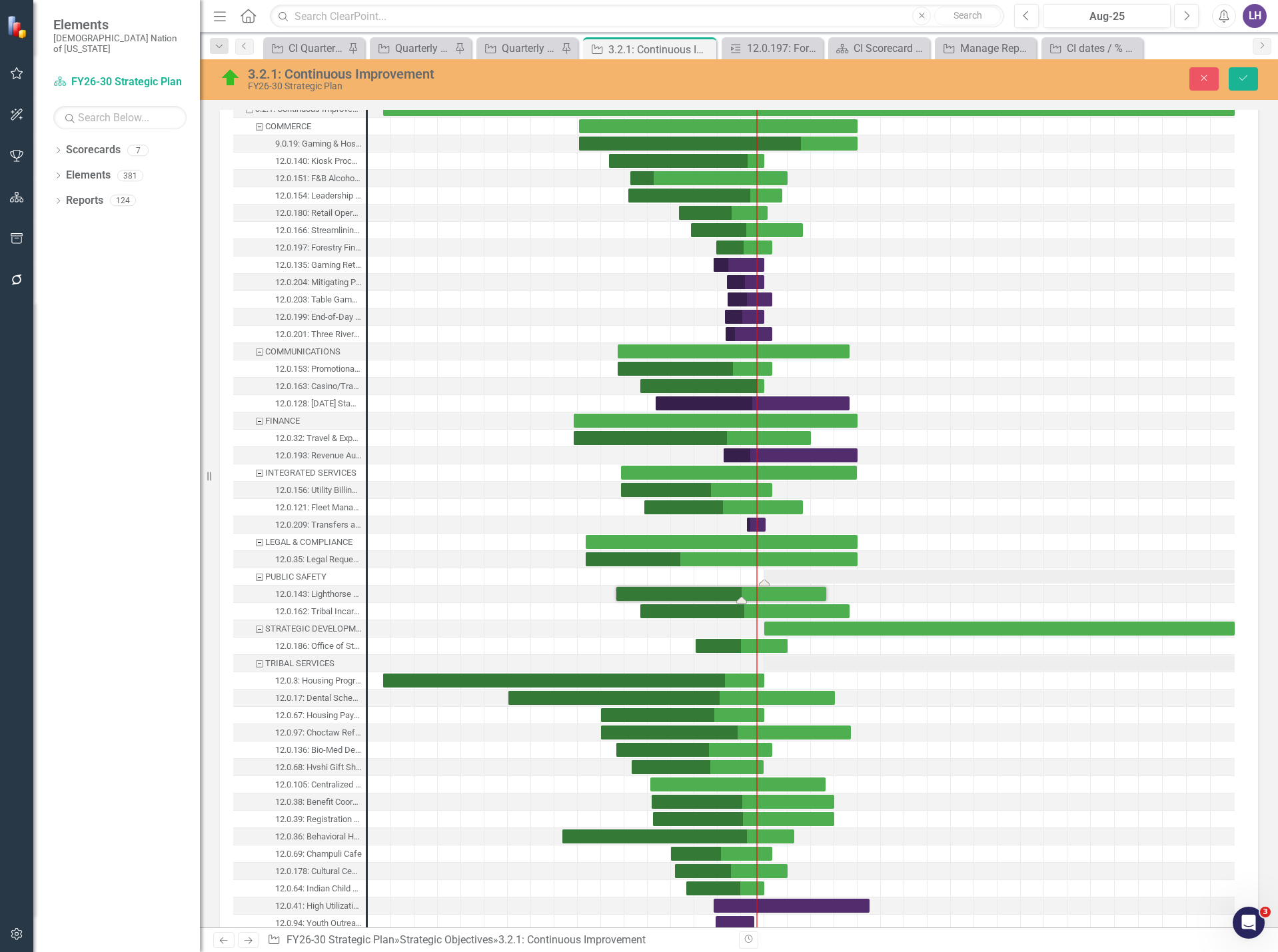
click at [866, 575] on div "Task: Start date: 2025-10-01 End date: 2030-09-30" at bounding box center [1000, 576] width 471 height 14
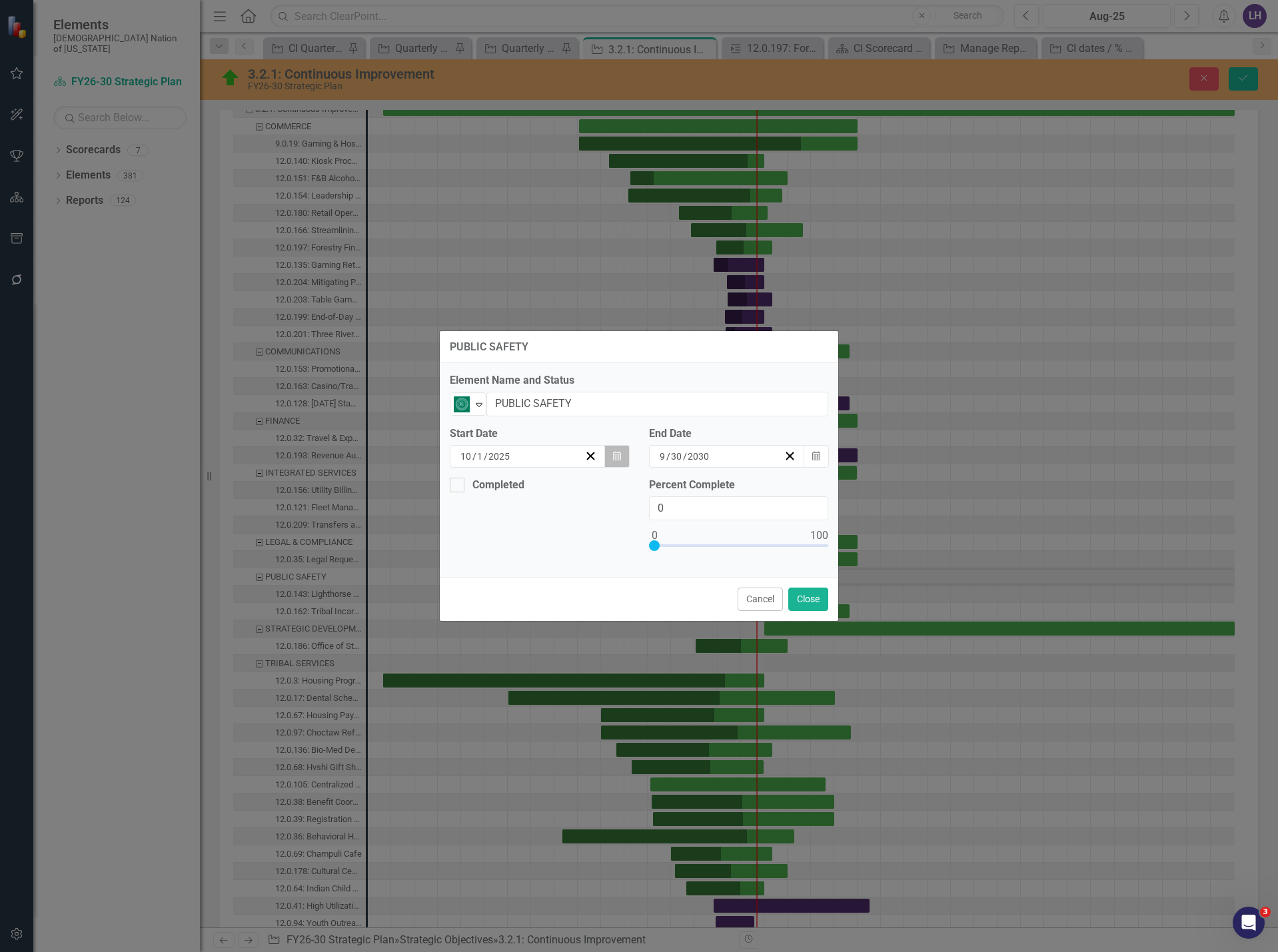
click at [617, 458] on icon "Calendar" at bounding box center [617, 456] width 8 height 10
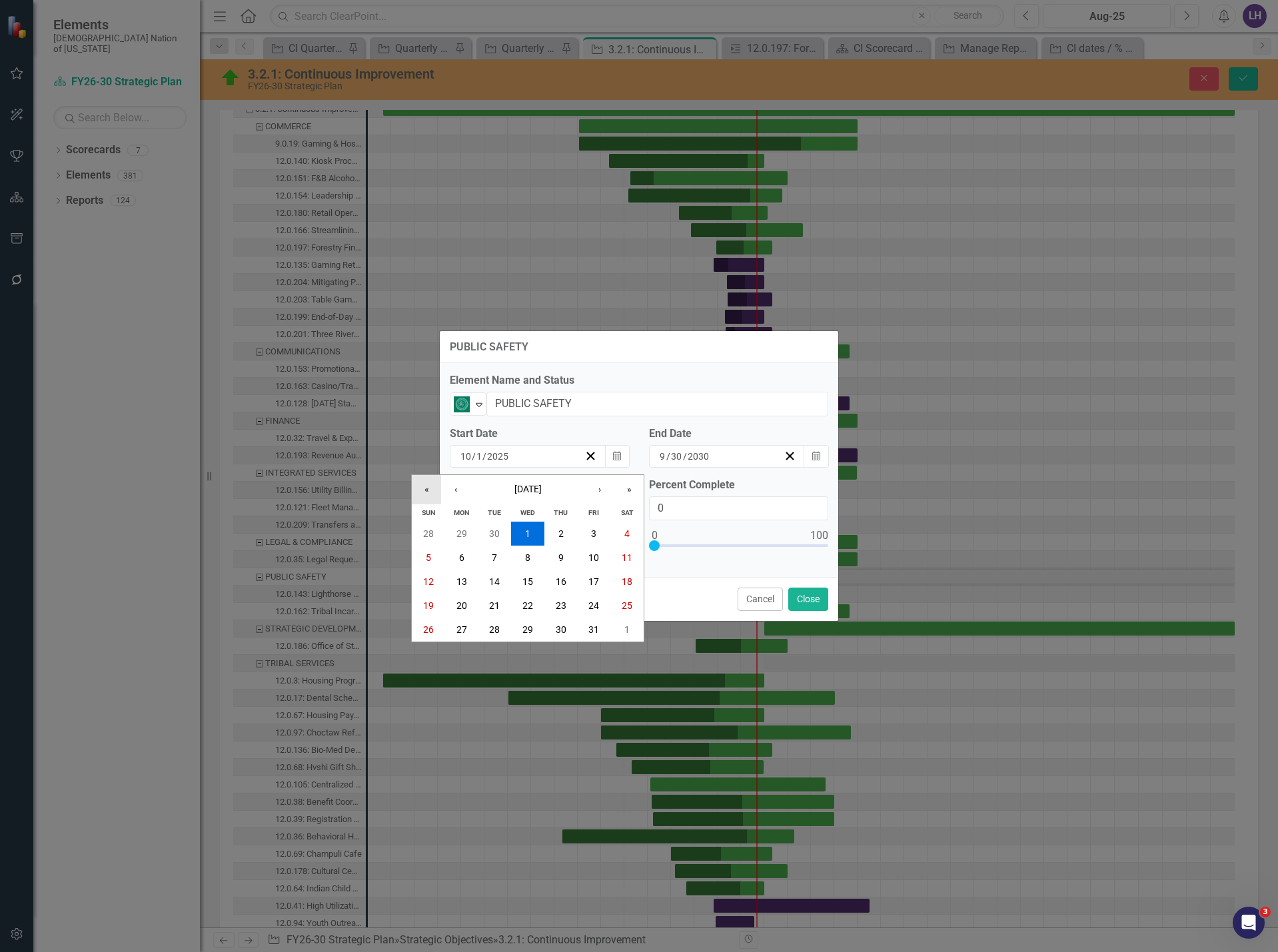
click at [420, 487] on button "«" at bounding box center [426, 489] width 29 height 29
click at [460, 487] on button "‹" at bounding box center [455, 489] width 29 height 29
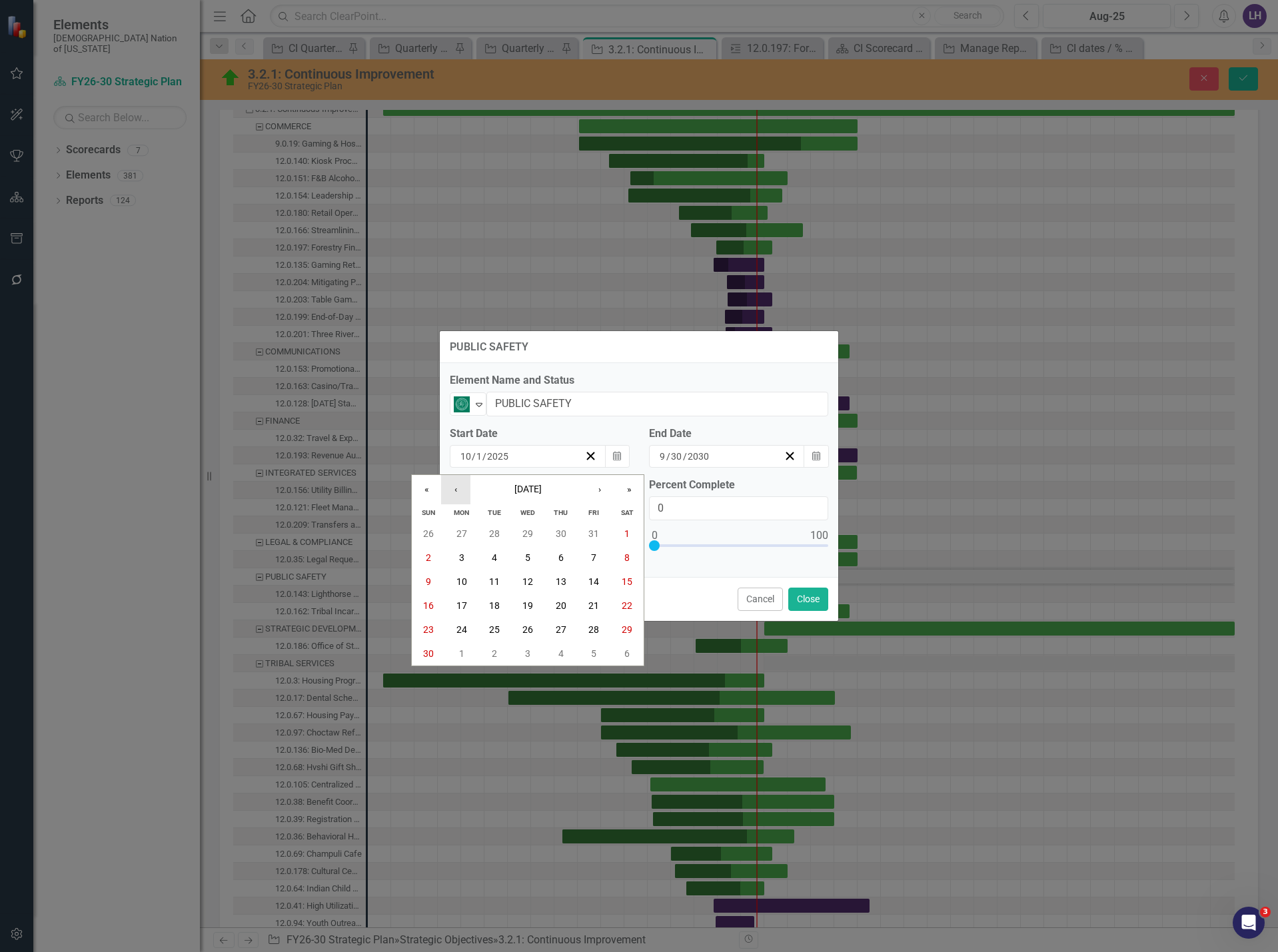
click at [460, 487] on button "‹" at bounding box center [455, 489] width 29 height 29
click at [596, 532] on abbr "1" at bounding box center [594, 533] width 5 height 11
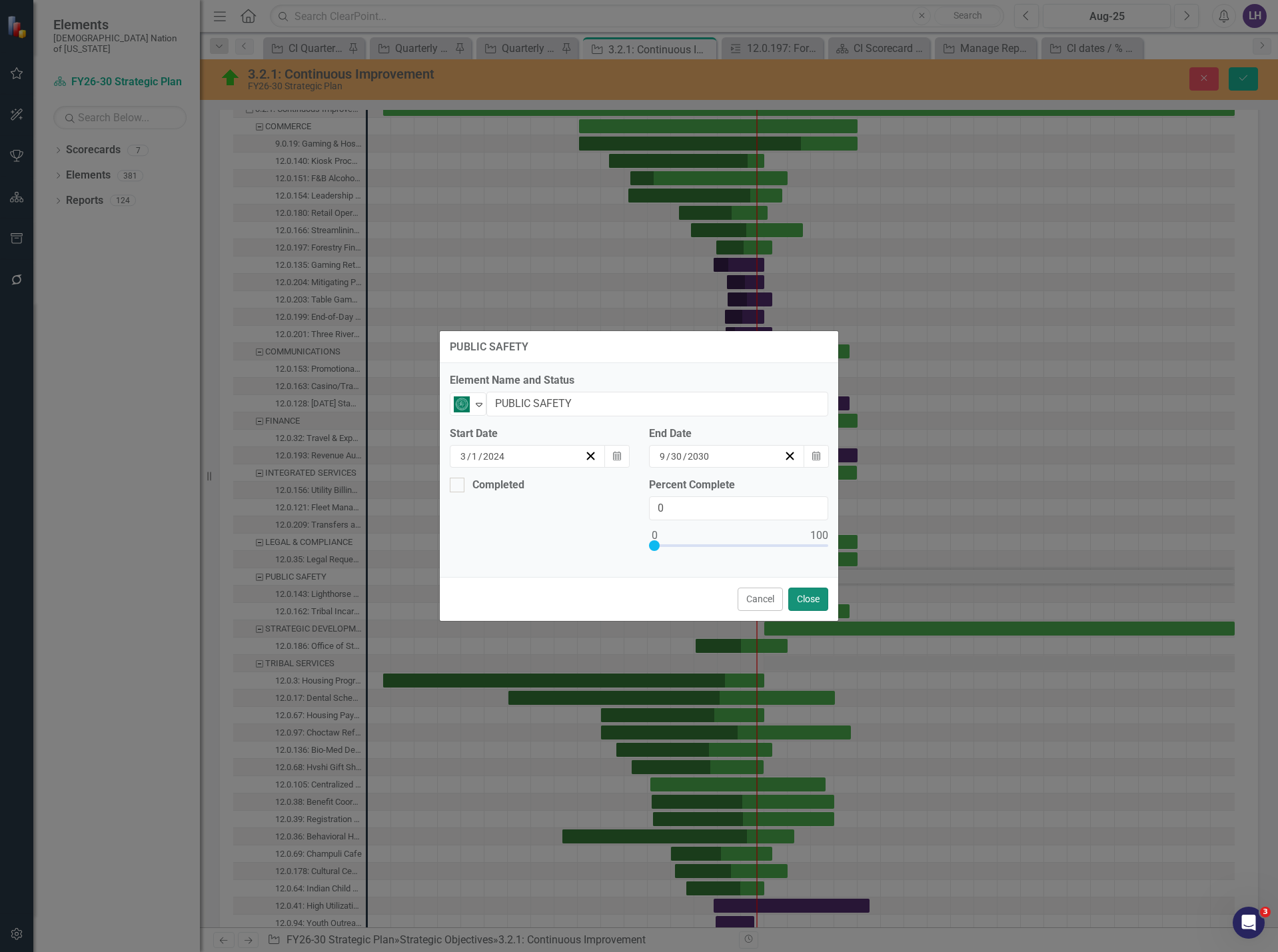
click at [812, 601] on button "Close" at bounding box center [808, 599] width 40 height 24
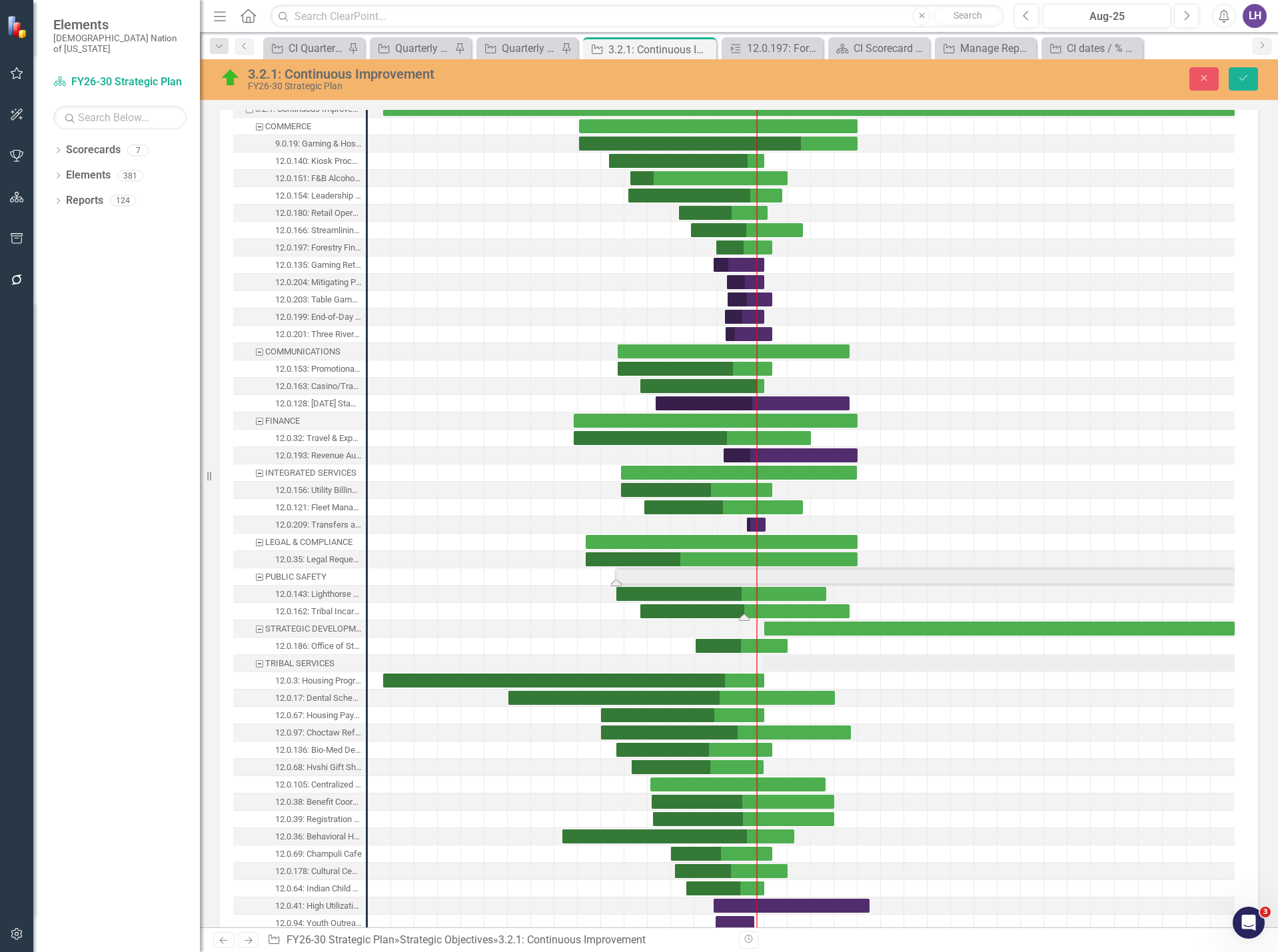
click at [834, 611] on div "Task: Start date: 2024-06-03 End date: 2026-08-31" at bounding box center [746, 611] width 209 height 14
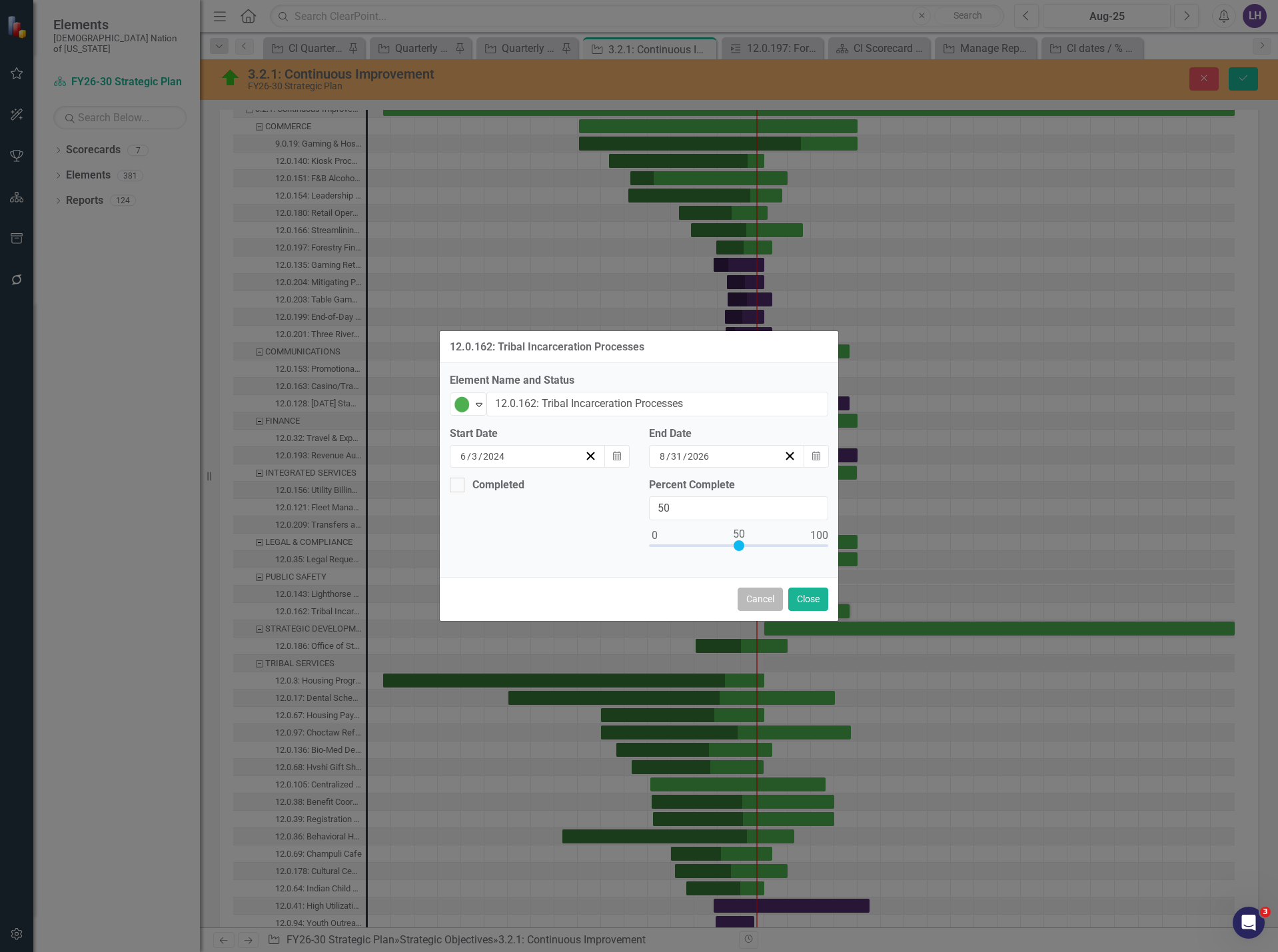
click at [760, 597] on button "Cancel" at bounding box center [760, 599] width 45 height 24
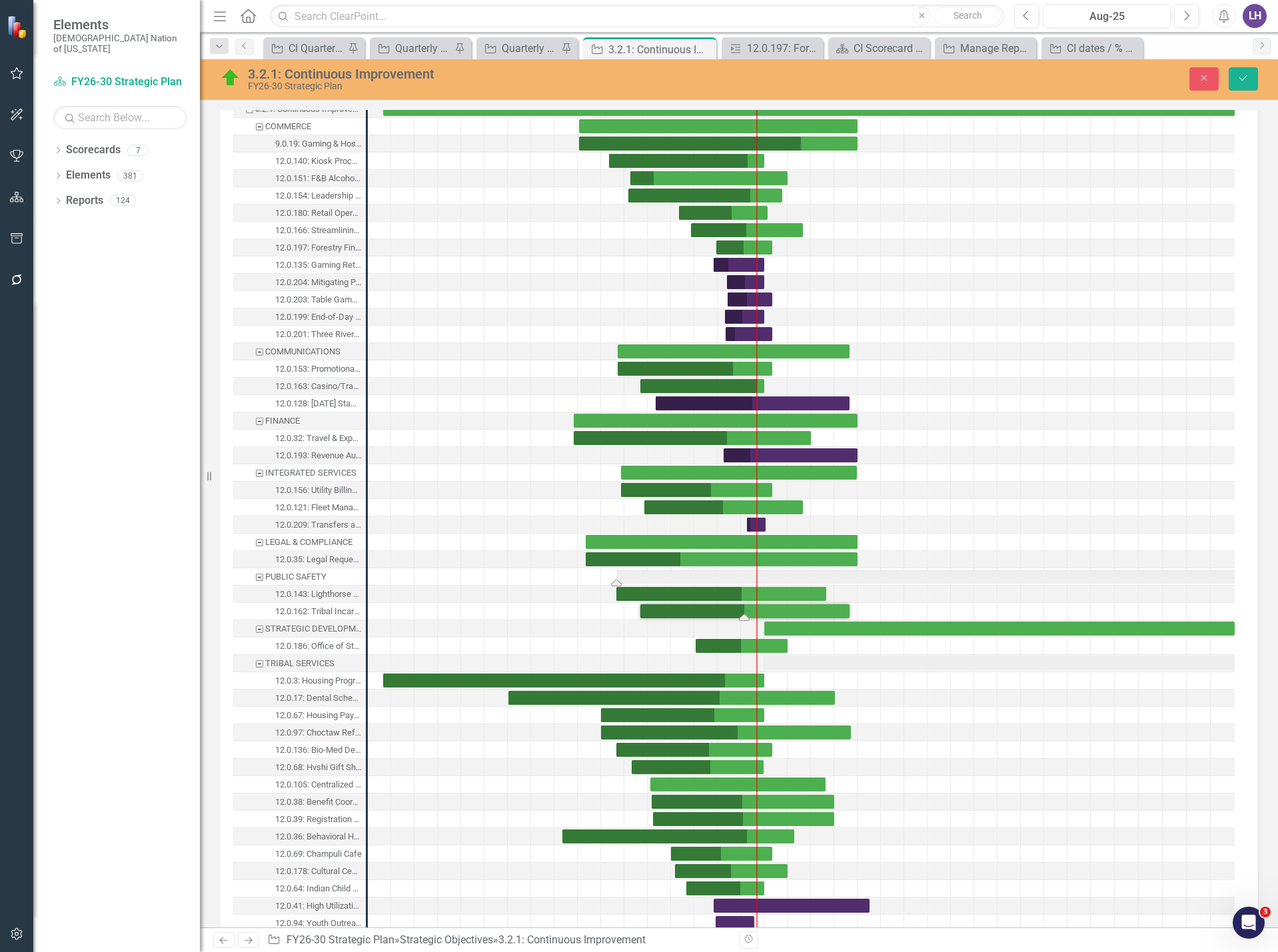
click at [792, 575] on div "Task: Start date: 2024-03-01 End date: 2030-09-30" at bounding box center [925, 576] width 619 height 14
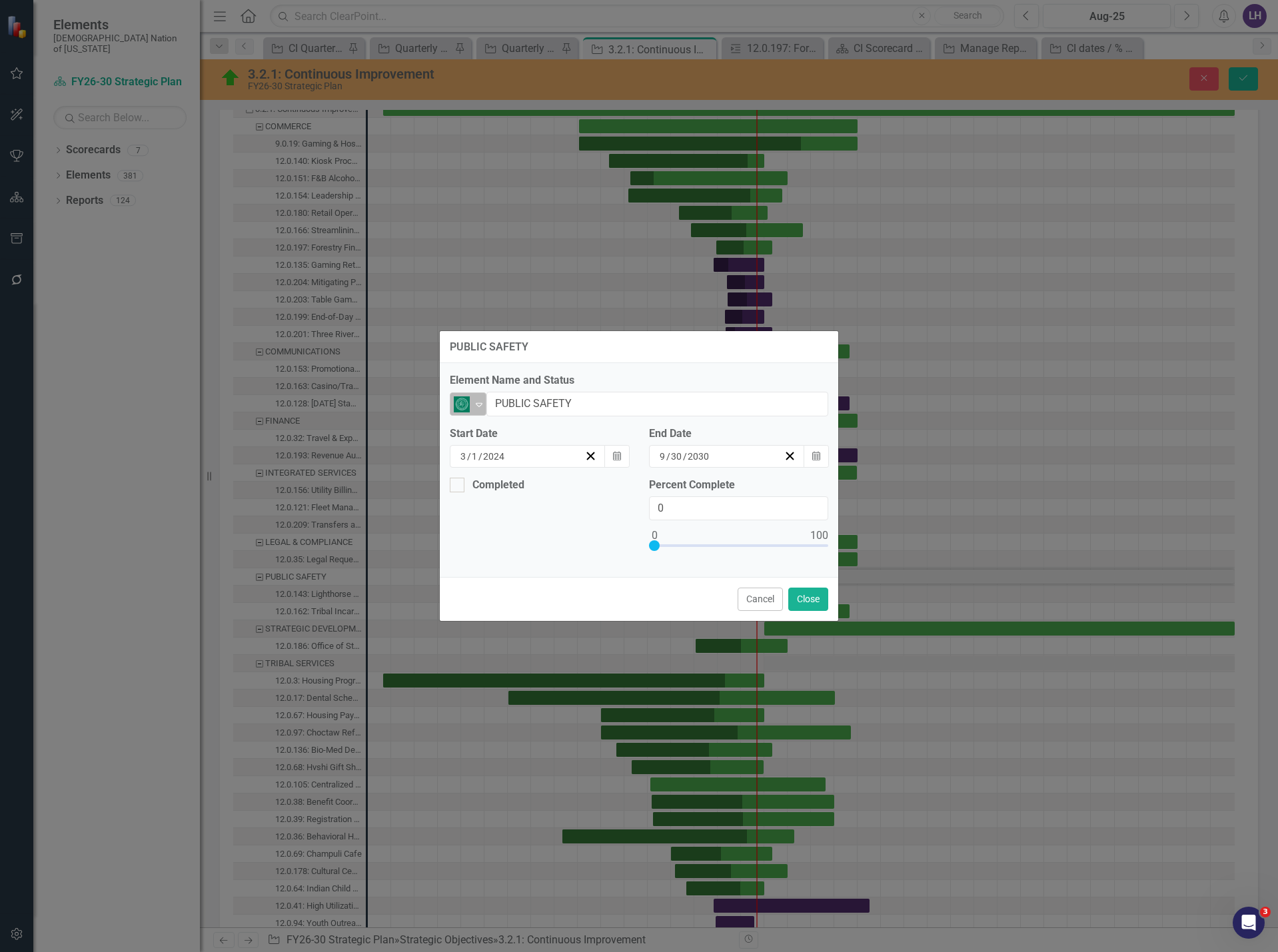
click at [459, 402] on img at bounding box center [462, 405] width 16 height 16
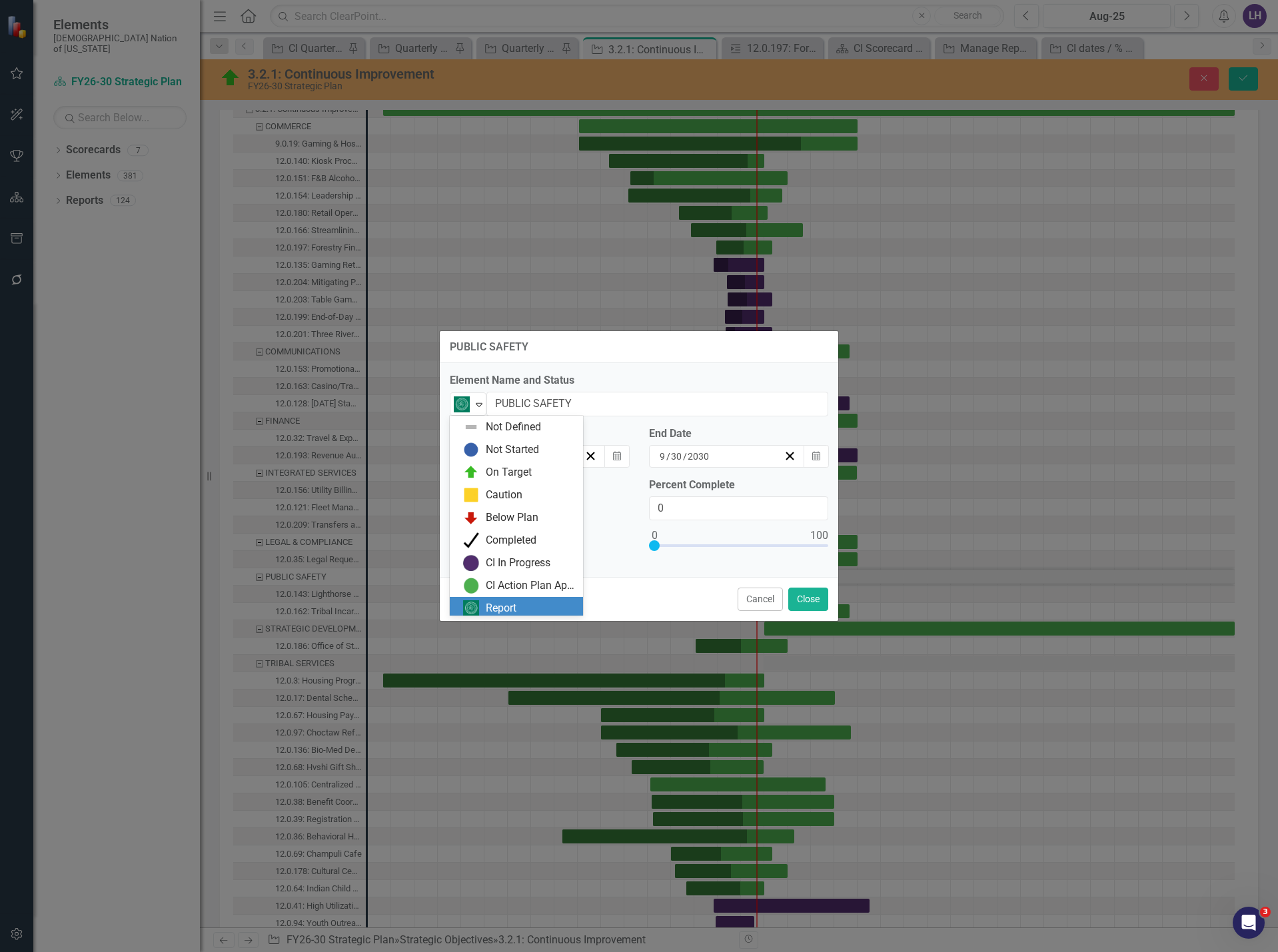
scroll to position [4, 0]
click at [503, 464] on div "On Target" at bounding box center [509, 468] width 46 height 15
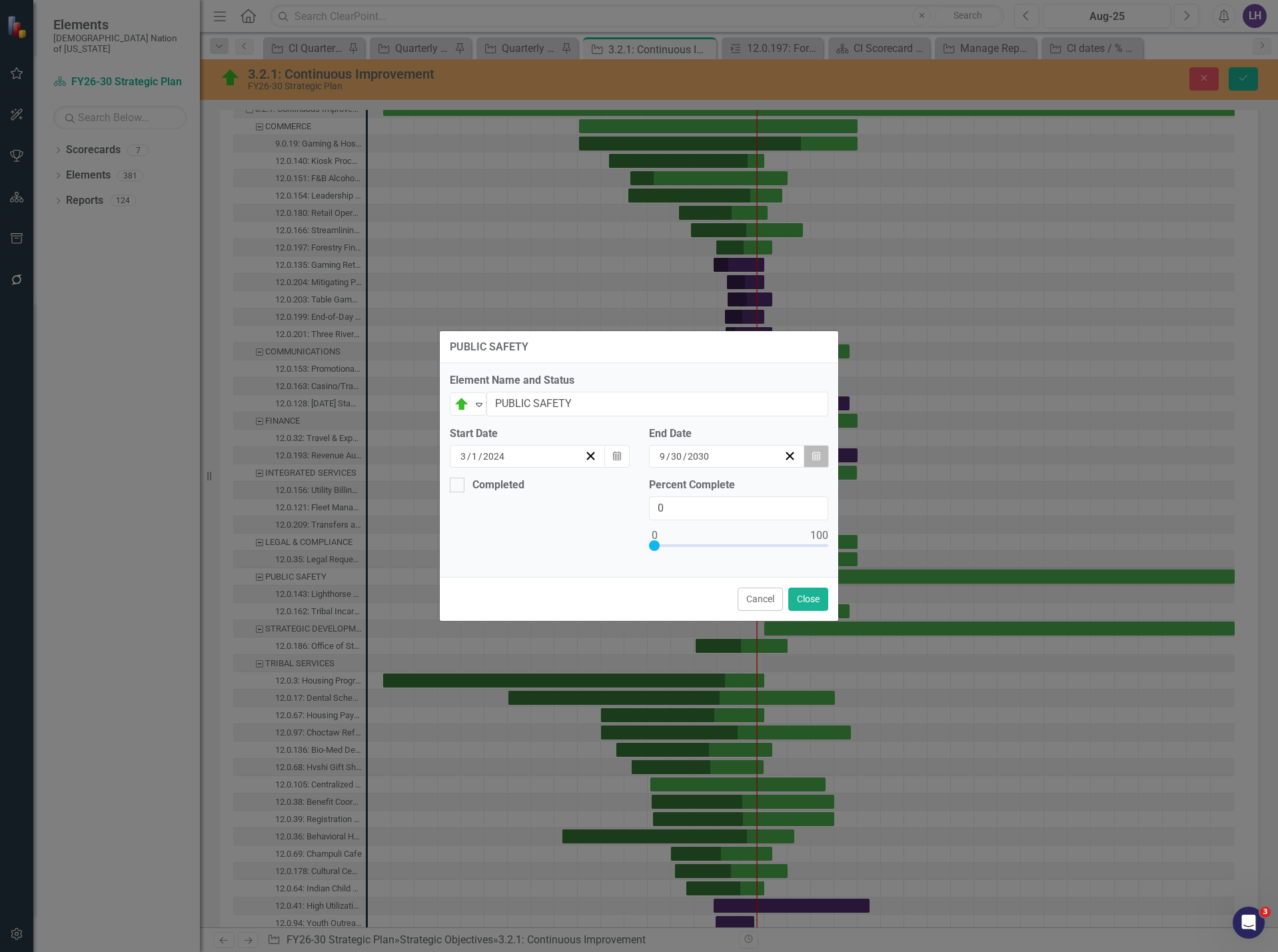
click at [820, 458] on button "Calendar" at bounding box center [816, 457] width 26 height 23
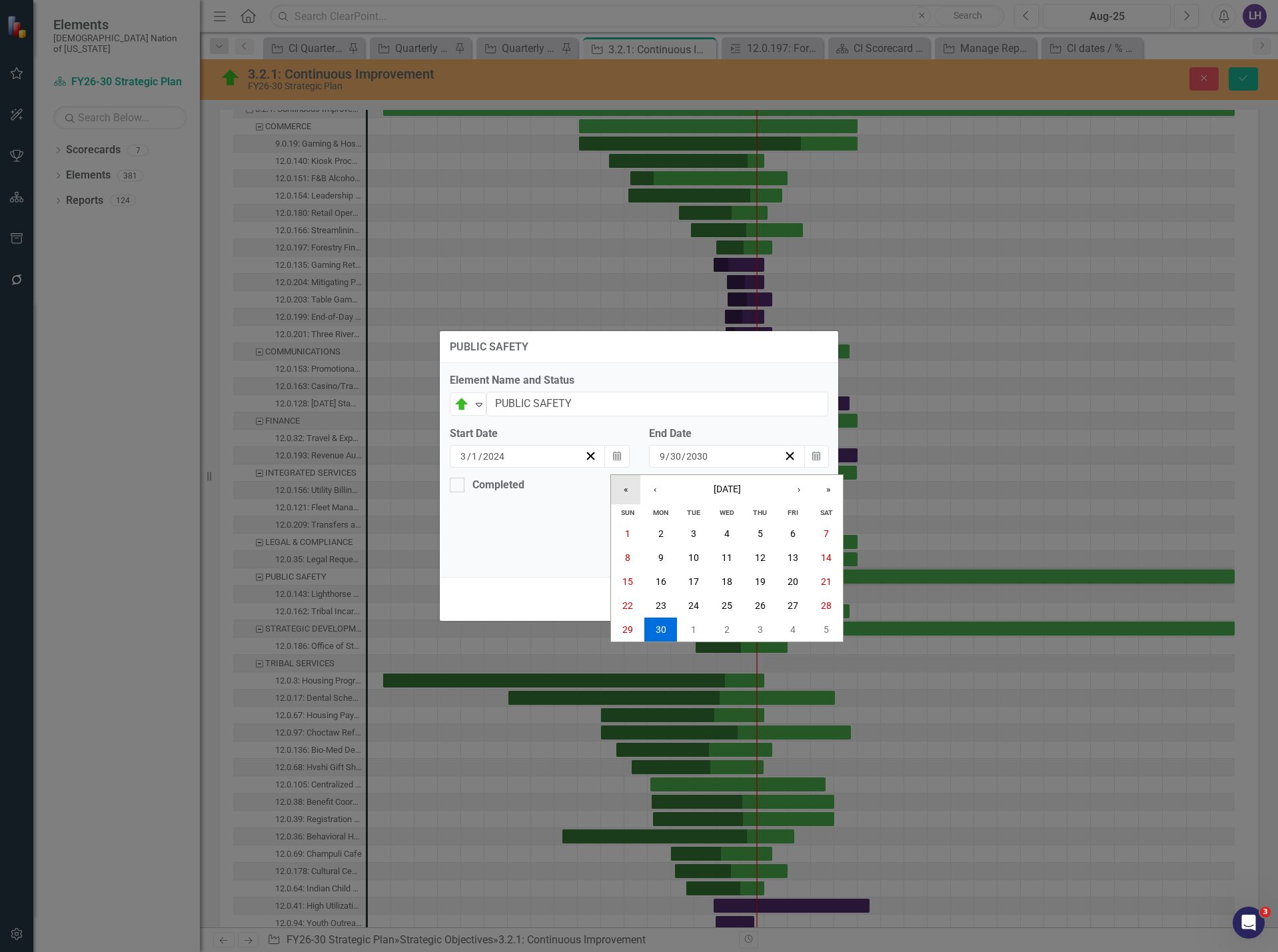
click at [635, 487] on button "«" at bounding box center [625, 489] width 29 height 29
click at [657, 491] on button "‹" at bounding box center [655, 489] width 29 height 29
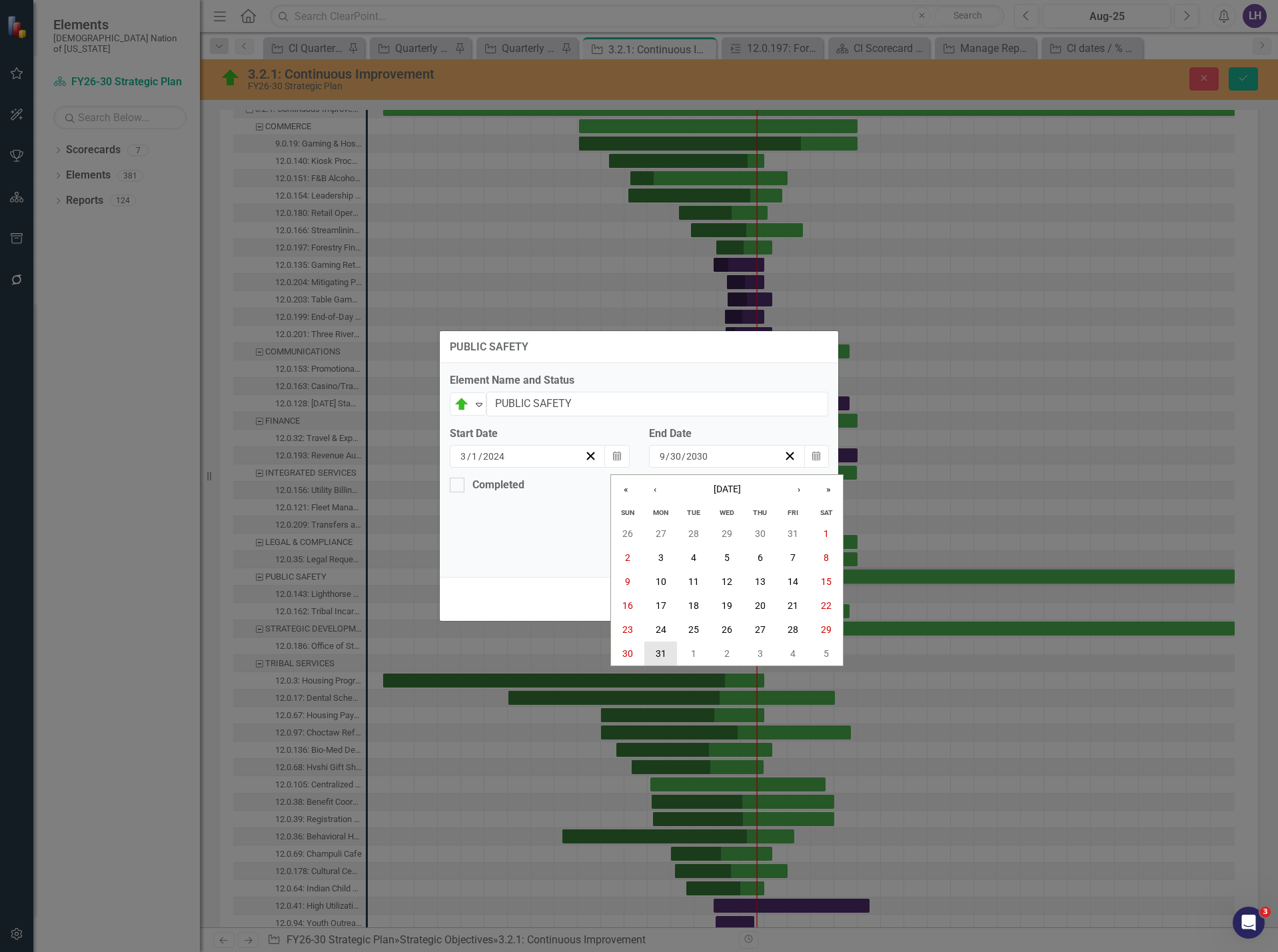
click at [657, 655] on abbr "31" at bounding box center [661, 654] width 11 height 11
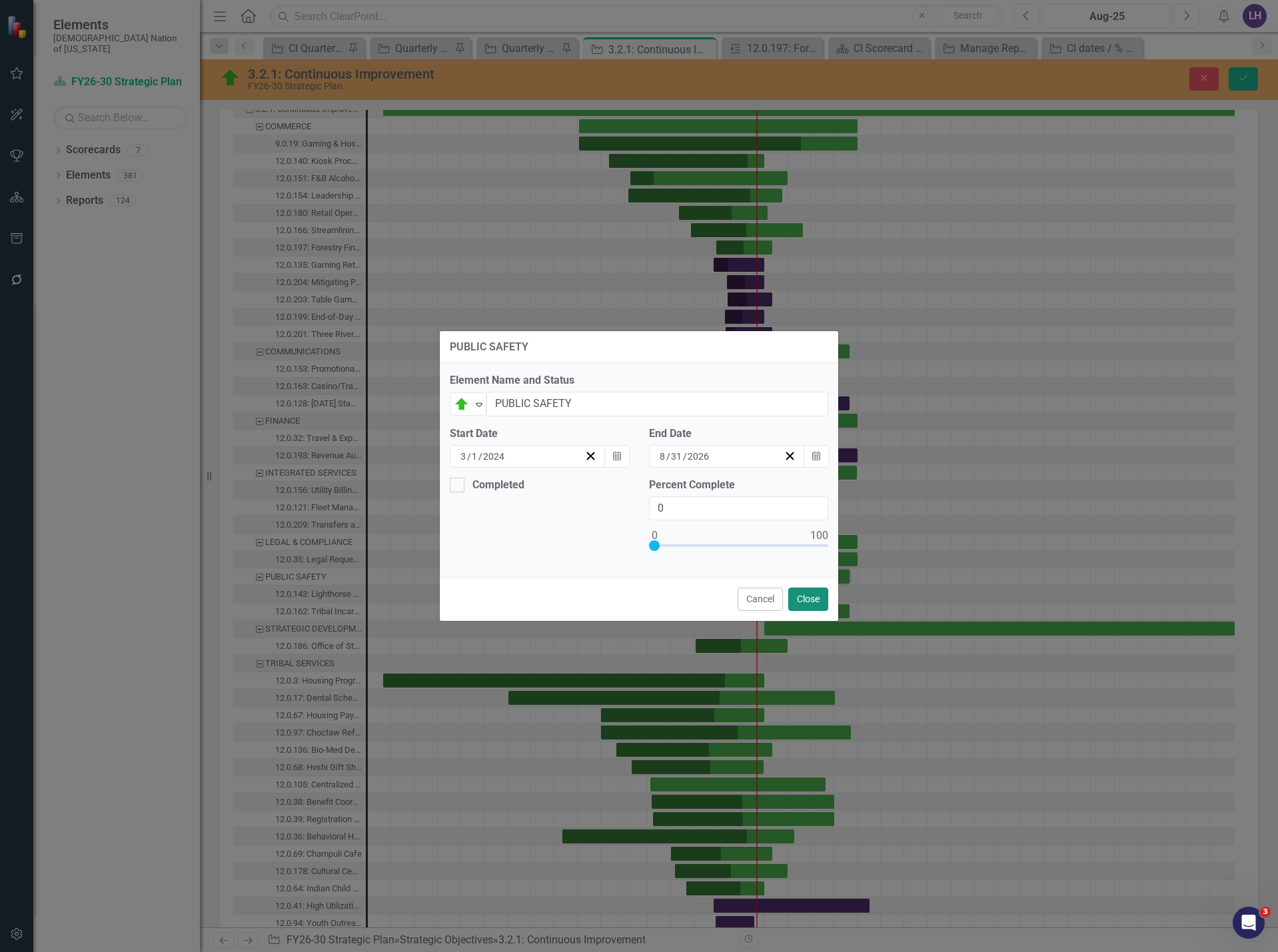
click at [814, 598] on button "Close" at bounding box center [808, 599] width 40 height 24
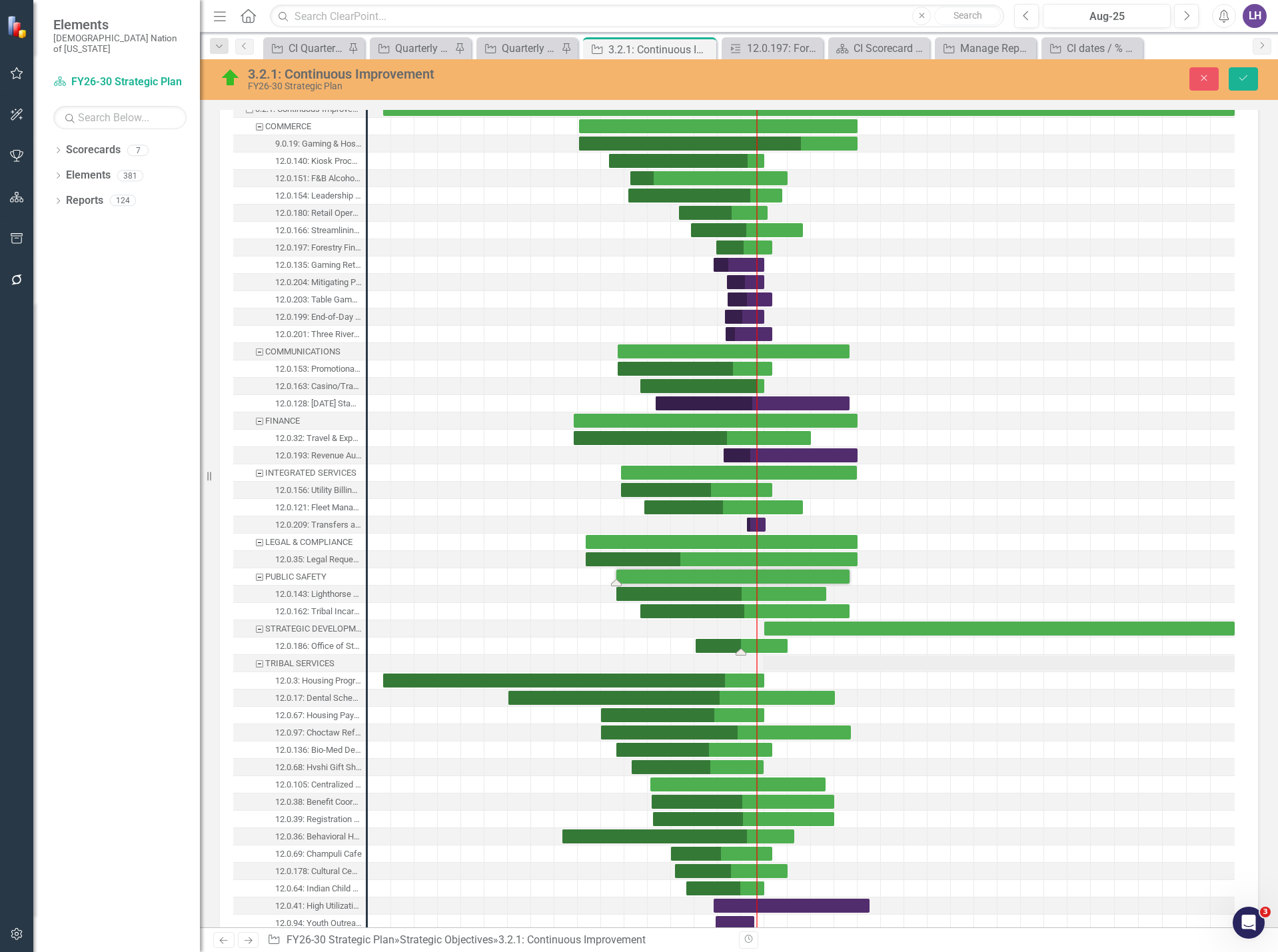
click at [765, 645] on div "Task: Start date: 2025-01-06 End date: 2025-12-31" at bounding box center [742, 646] width 92 height 14
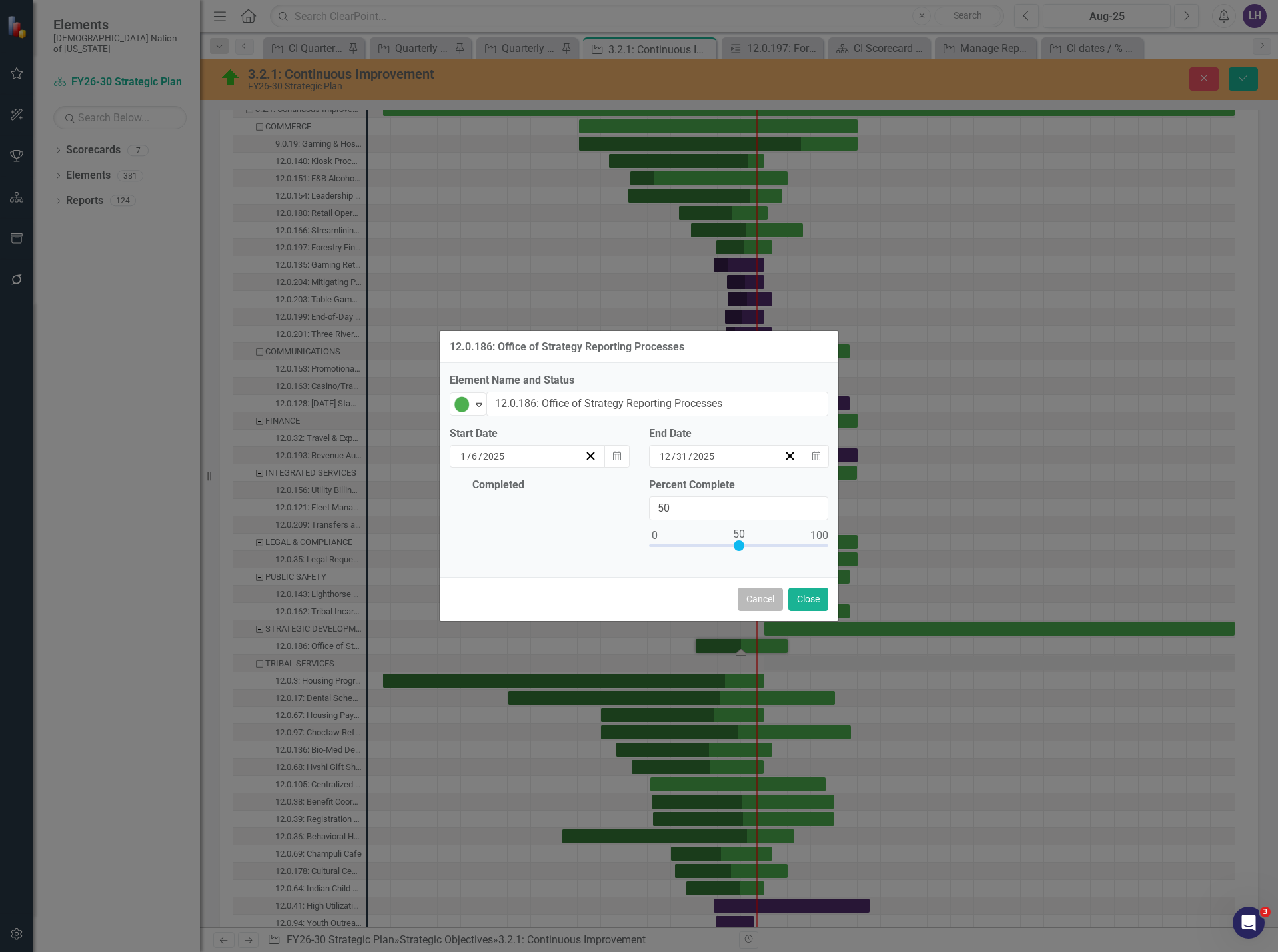
click at [756, 602] on button "Cancel" at bounding box center [760, 599] width 45 height 24
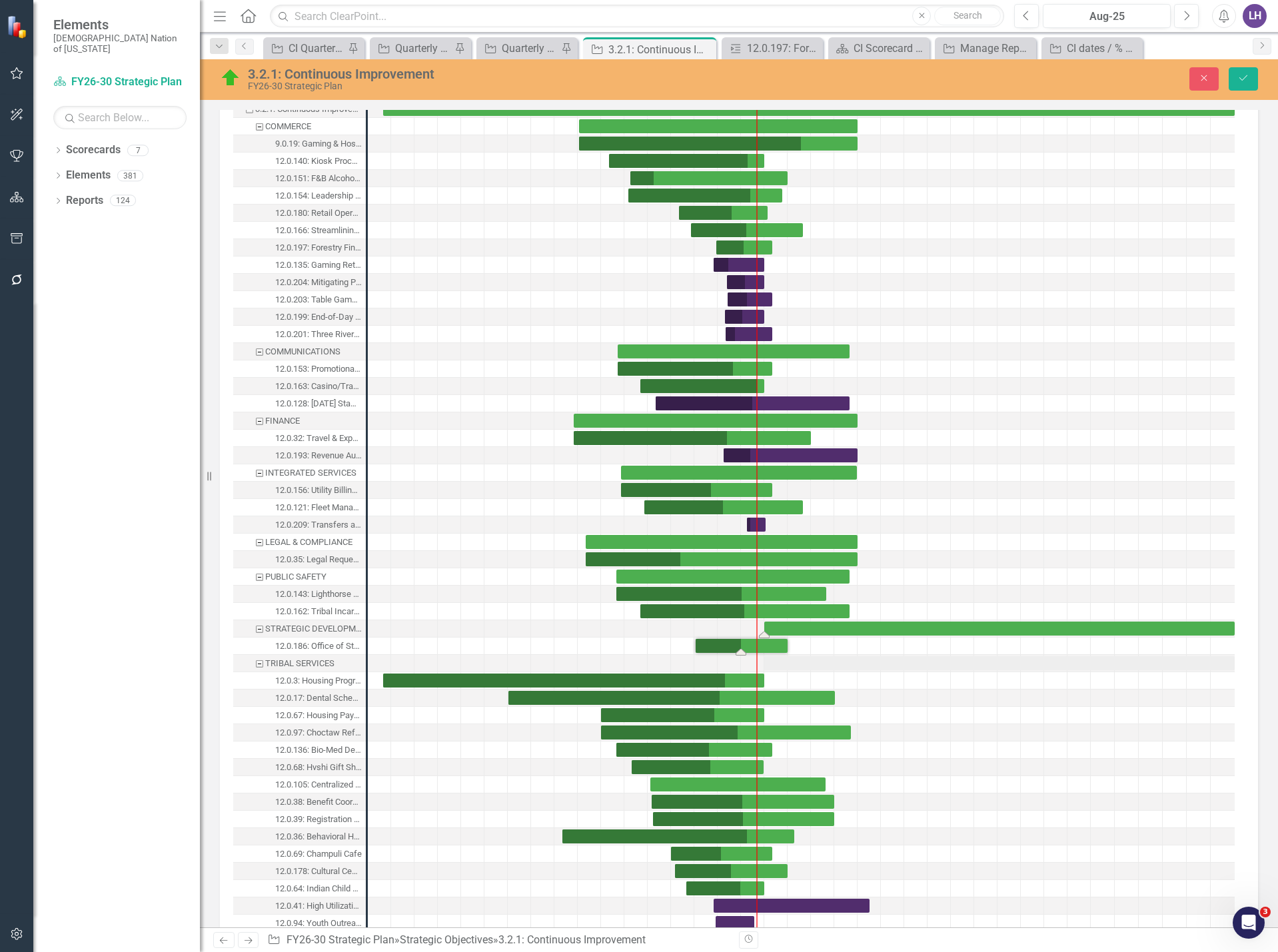
click at [848, 626] on div "Task: Start date: 2025-10-01 End date: 2030-09-30" at bounding box center [1000, 629] width 471 height 14
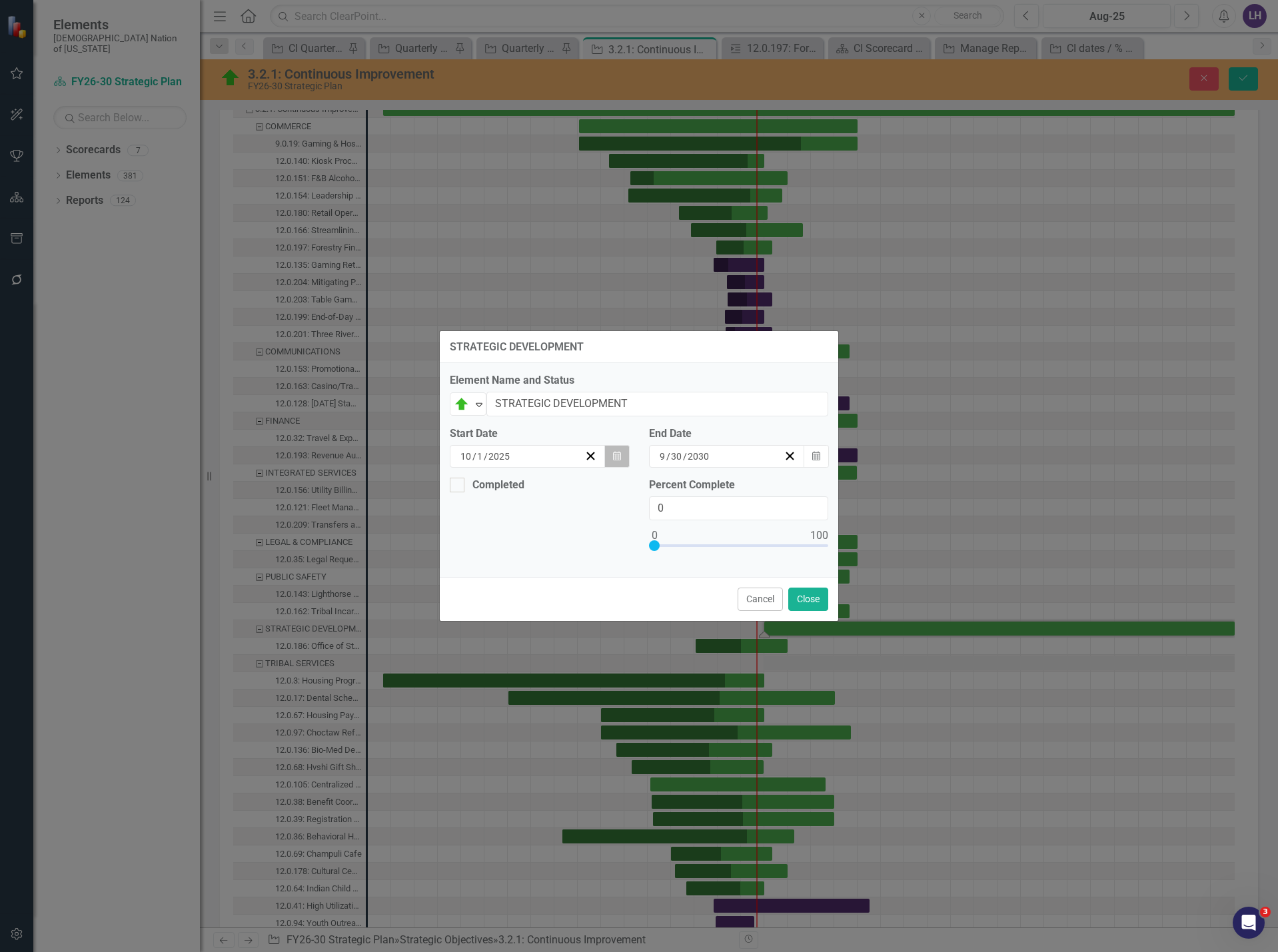
click at [613, 457] on icon "Calendar" at bounding box center [617, 456] width 8 height 10
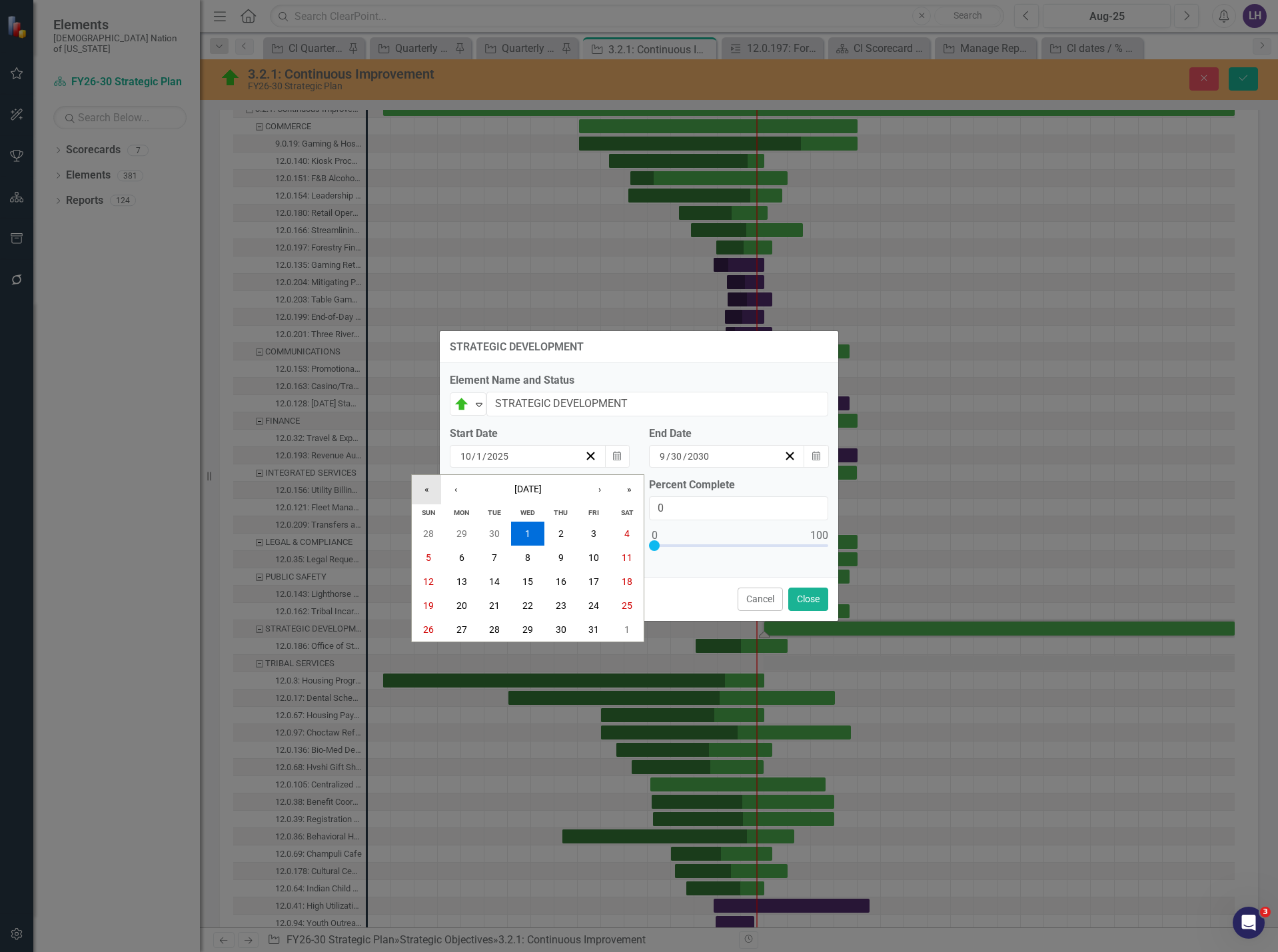
click at [430, 490] on button "«" at bounding box center [426, 489] width 29 height 29
click at [589, 492] on button "›" at bounding box center [599, 489] width 29 height 29
click at [592, 492] on button "›" at bounding box center [599, 489] width 29 height 29
click at [468, 557] on button "6" at bounding box center [462, 557] width 33 height 24
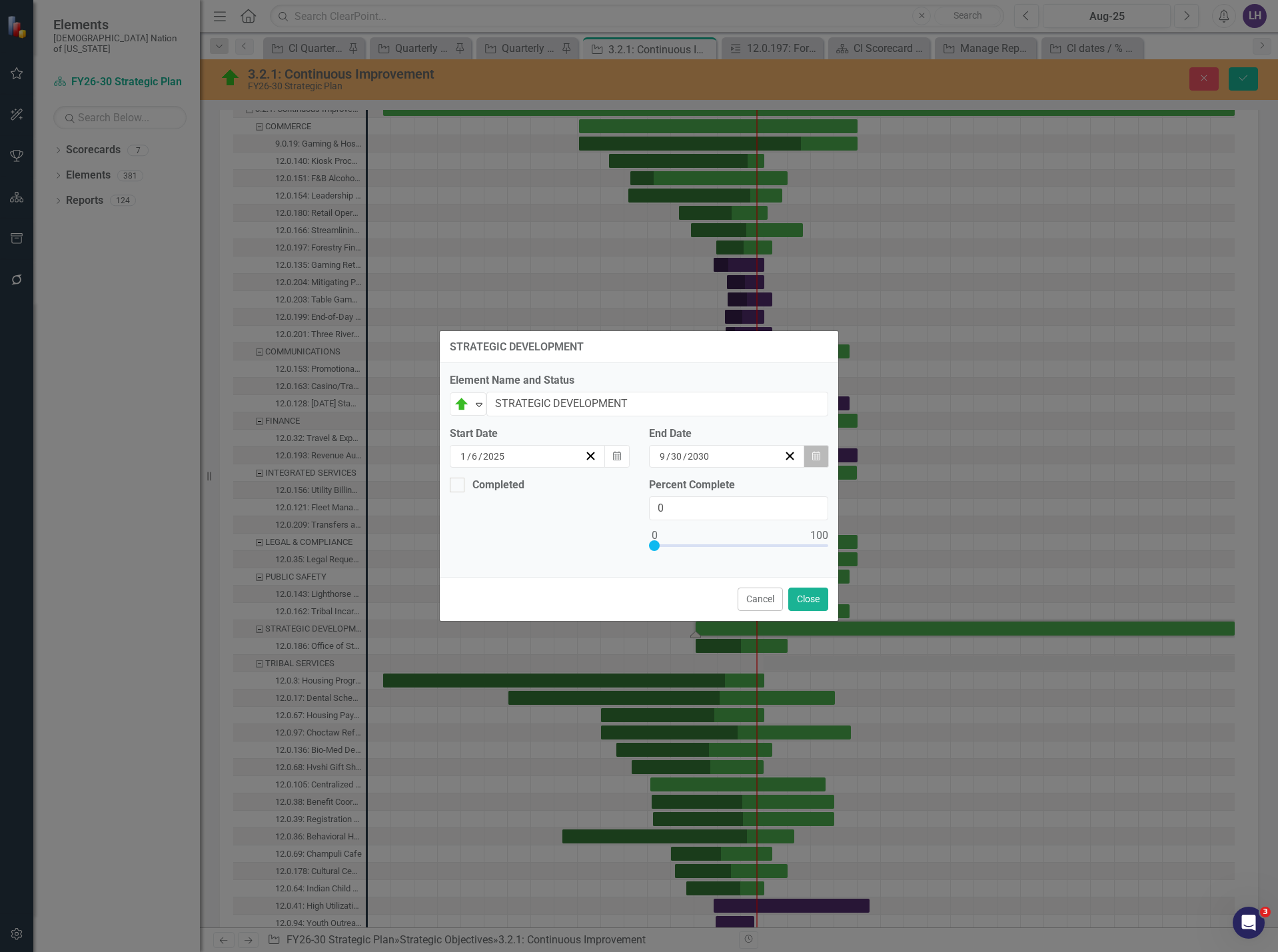
click at [817, 459] on icon "Calendar" at bounding box center [816, 456] width 8 height 10
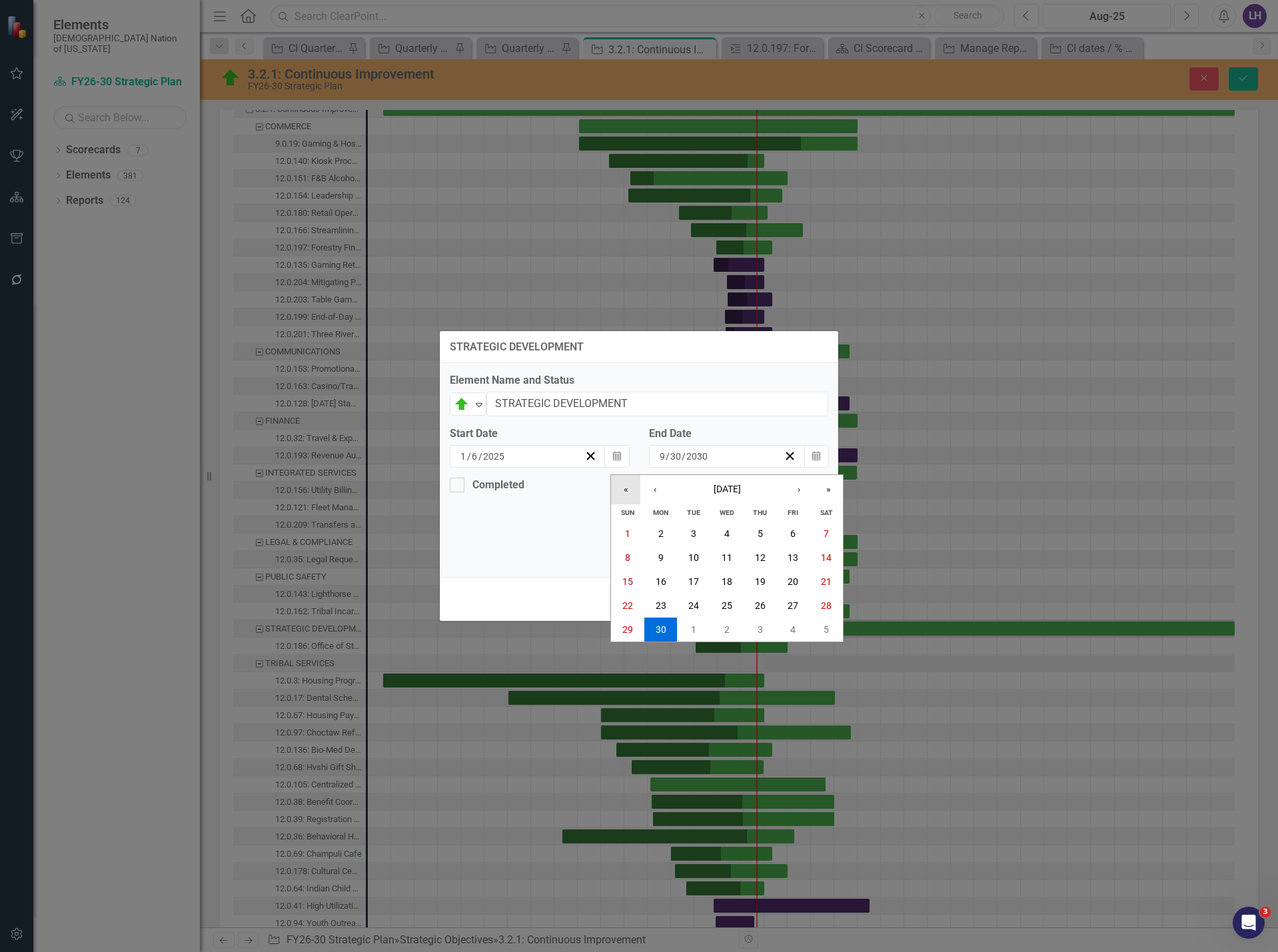
click at [634, 490] on button "«" at bounding box center [625, 489] width 29 height 29
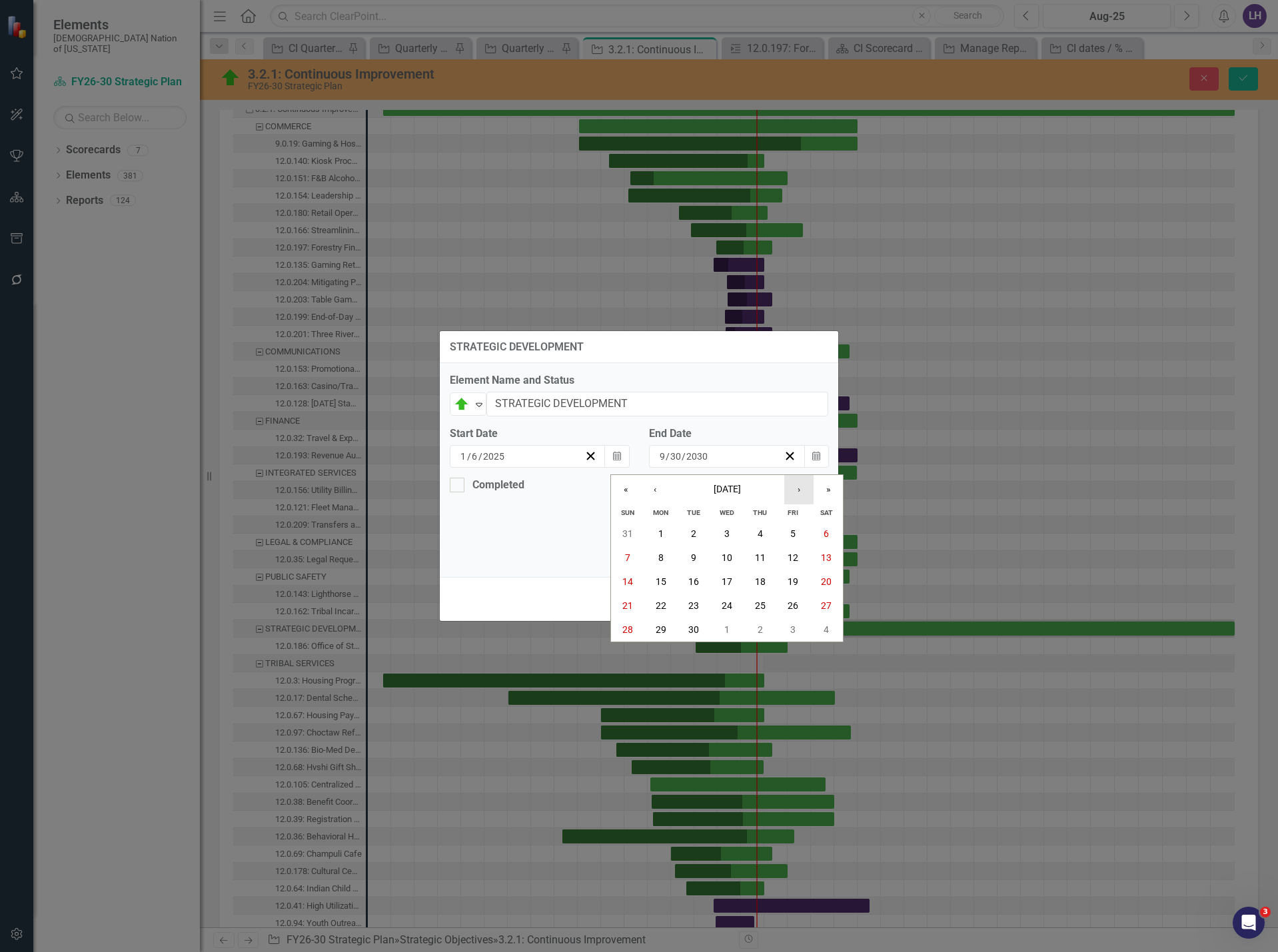
click at [807, 487] on button "›" at bounding box center [798, 489] width 29 height 29
click at [665, 488] on button "‹" at bounding box center [655, 489] width 29 height 29
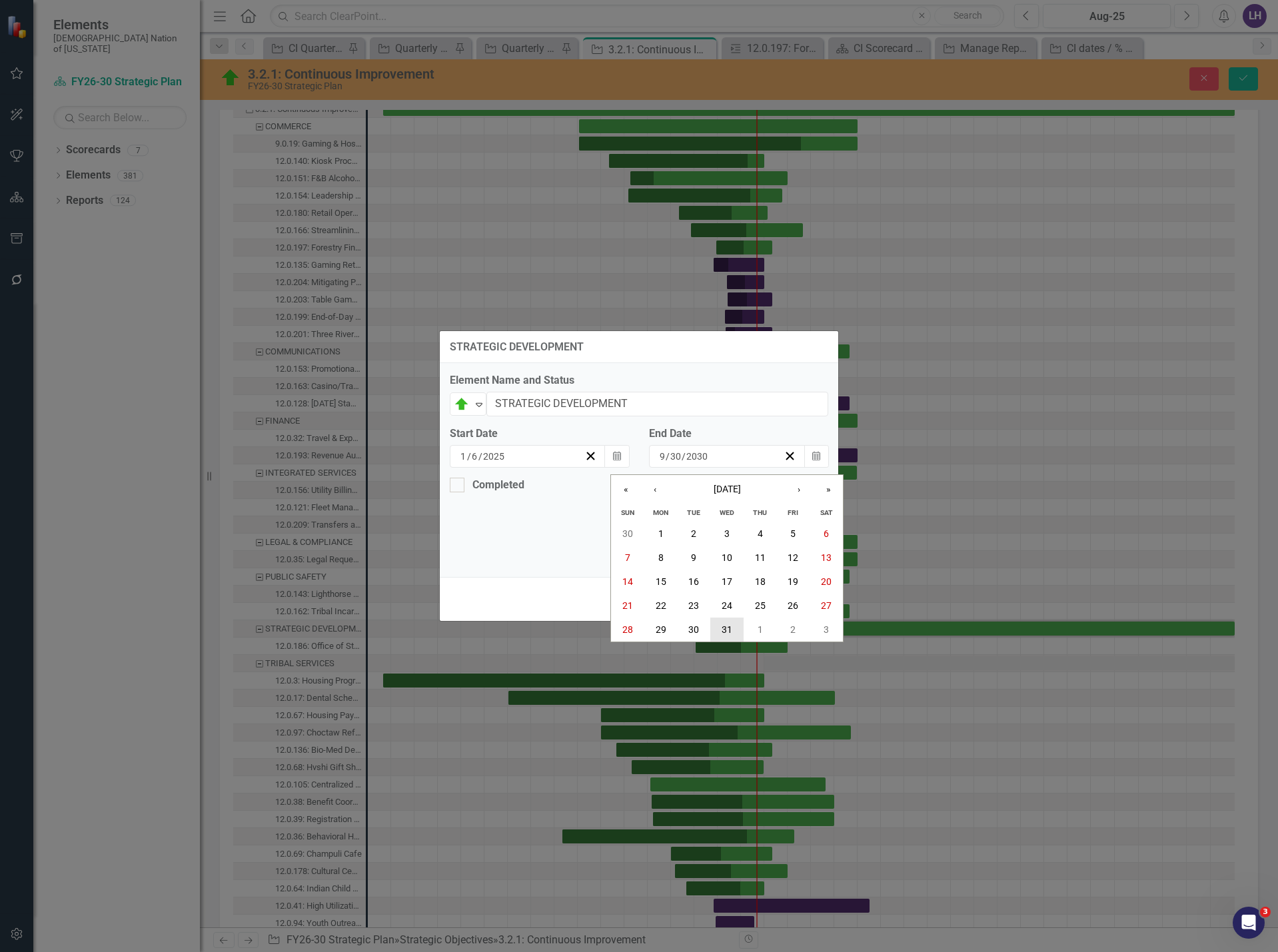
click at [730, 621] on button "31" at bounding box center [727, 629] width 33 height 24
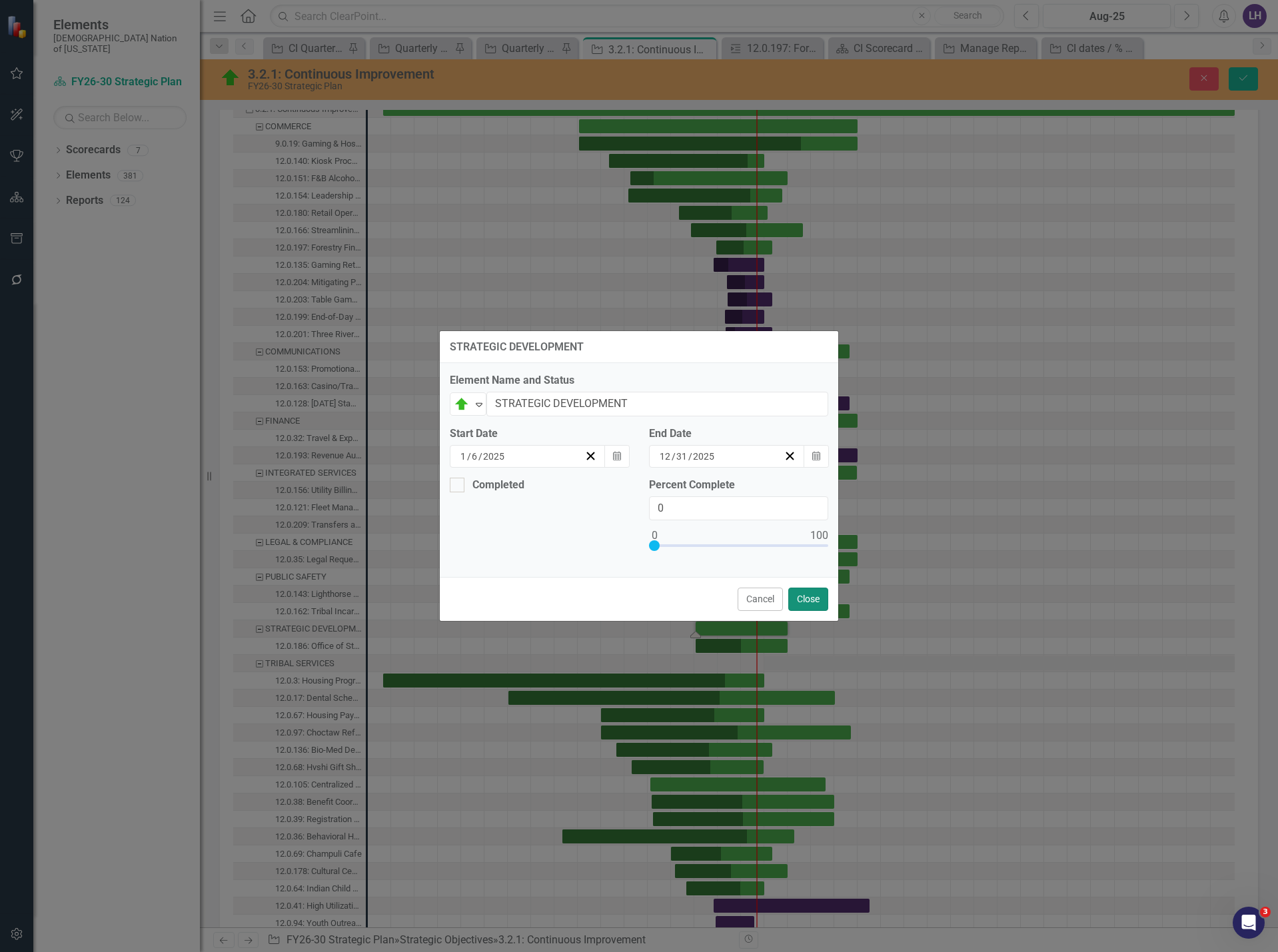
click at [806, 597] on button "Close" at bounding box center [808, 599] width 40 height 24
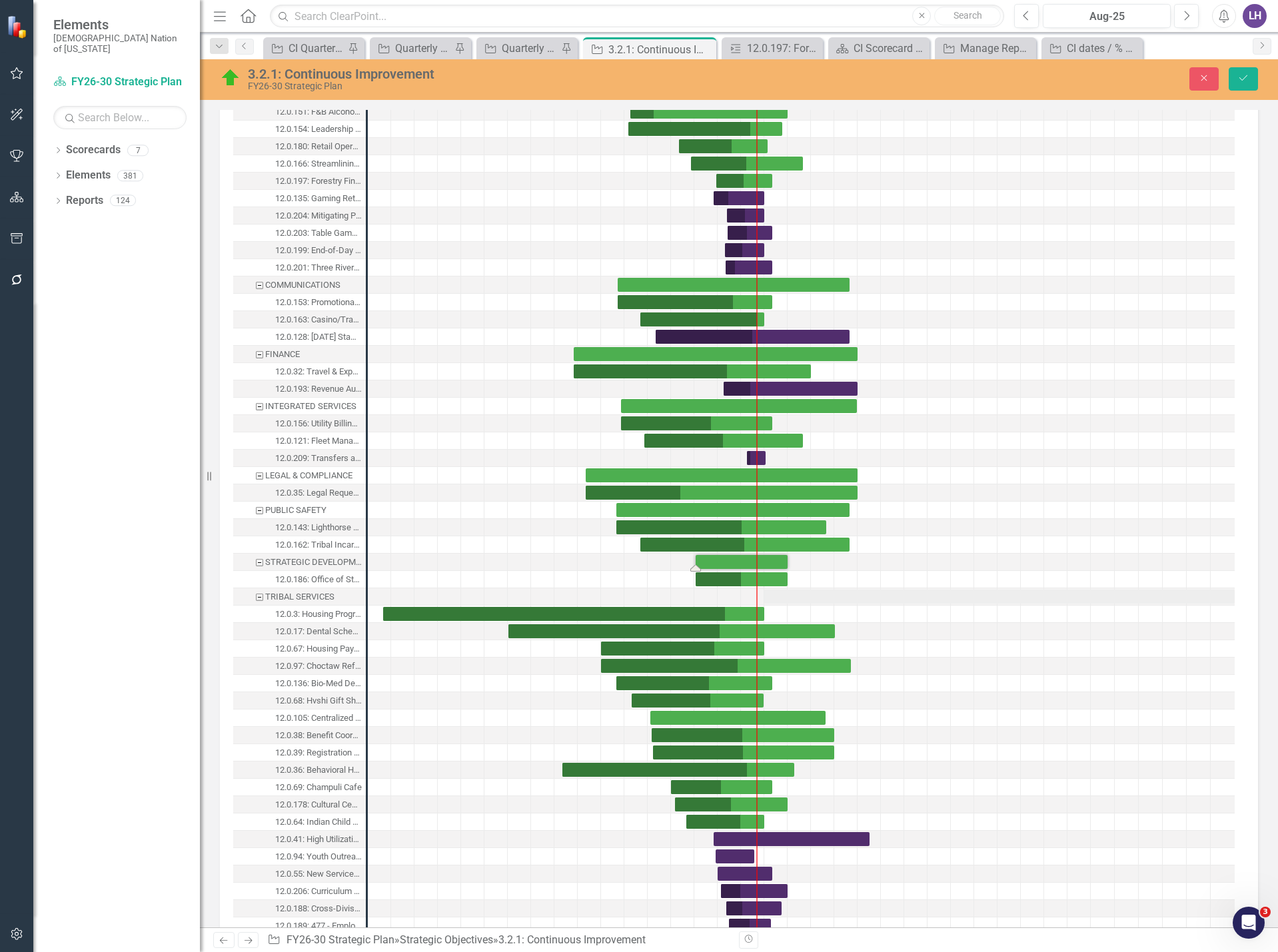
scroll to position [1332, 0]
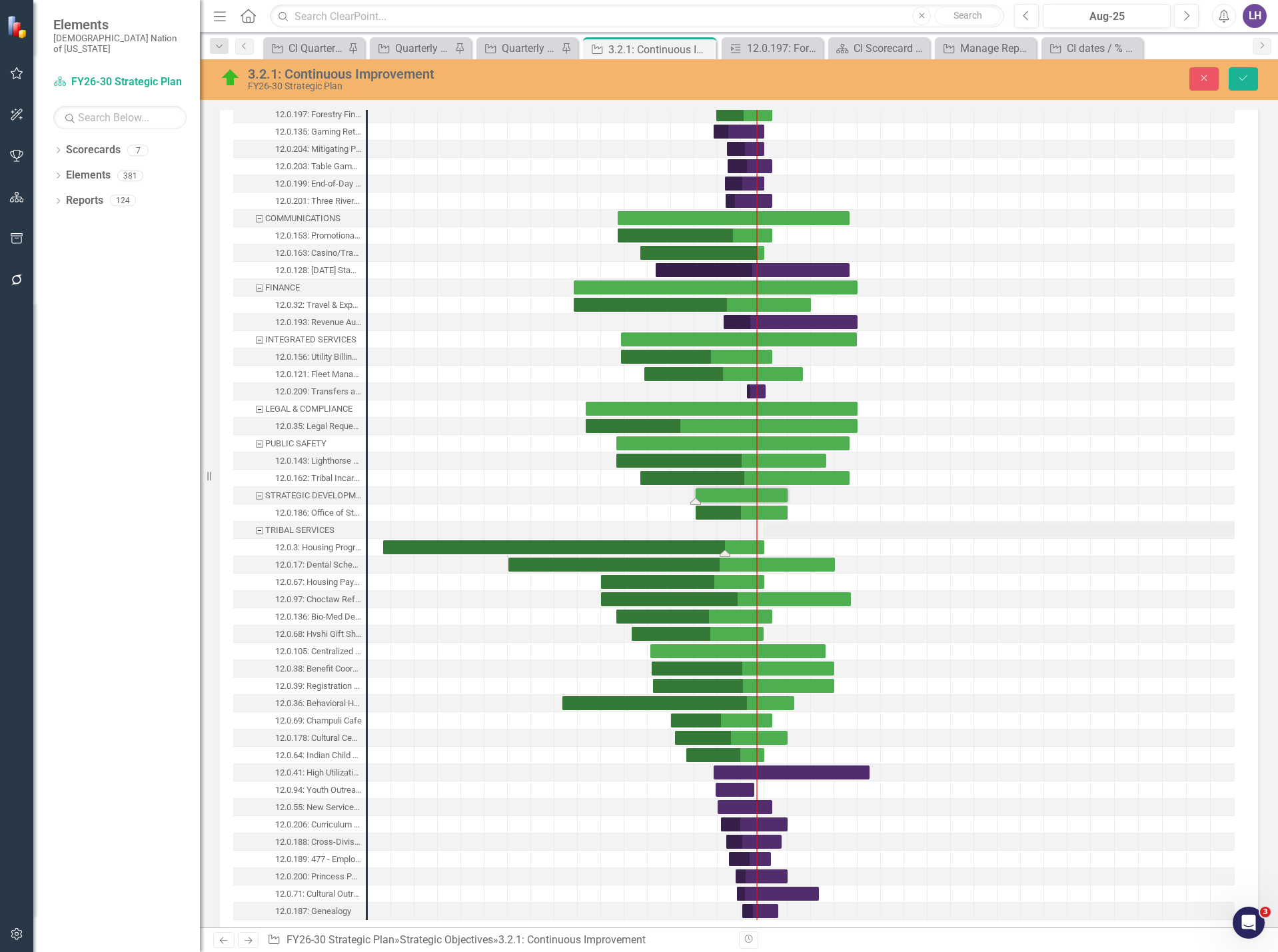
click at [533, 547] on div "Task: Start date: 2021-08-31 End date: 2025-09-30" at bounding box center [573, 547] width 381 height 14
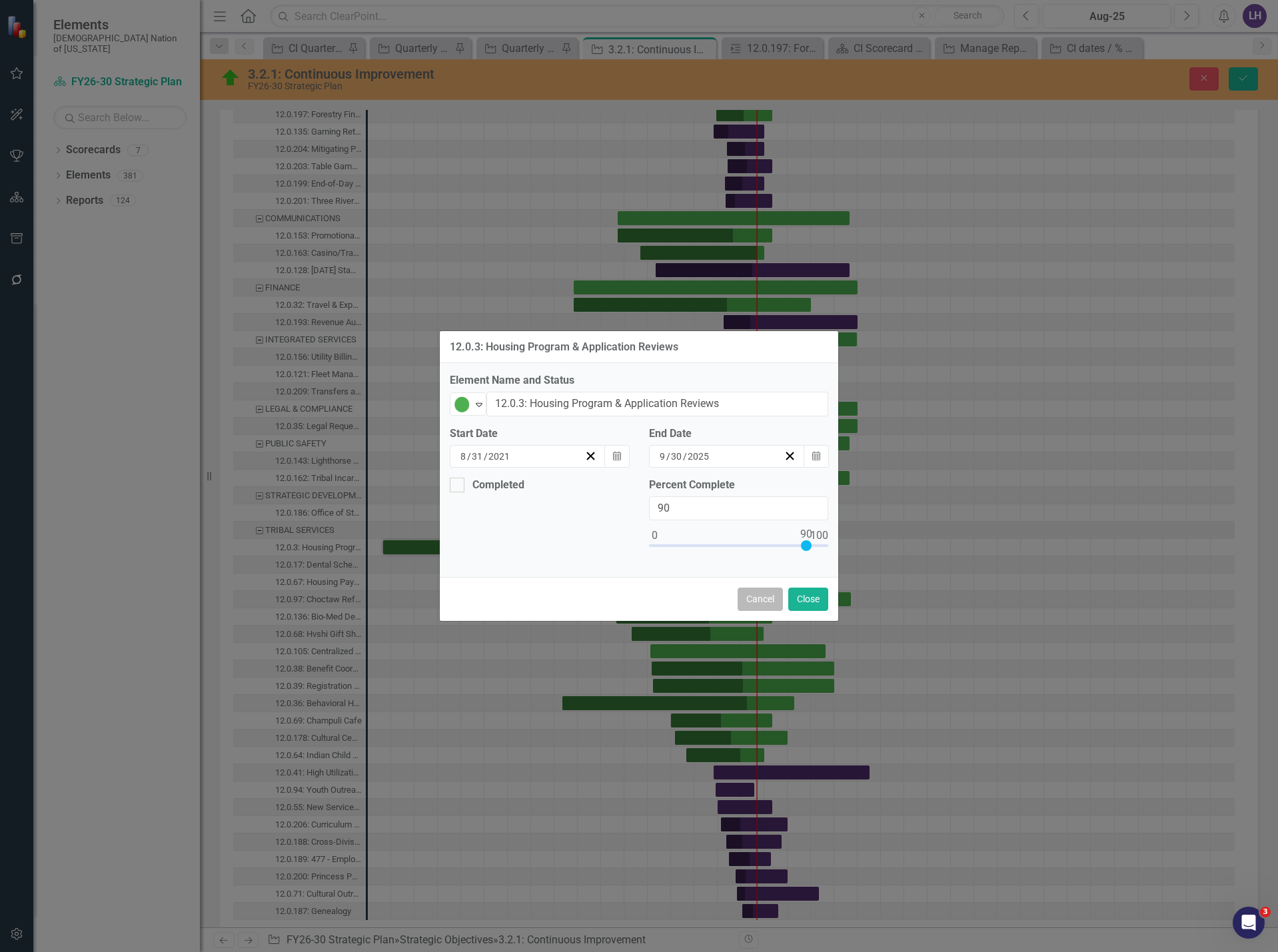
click at [760, 594] on button "Cancel" at bounding box center [760, 599] width 45 height 24
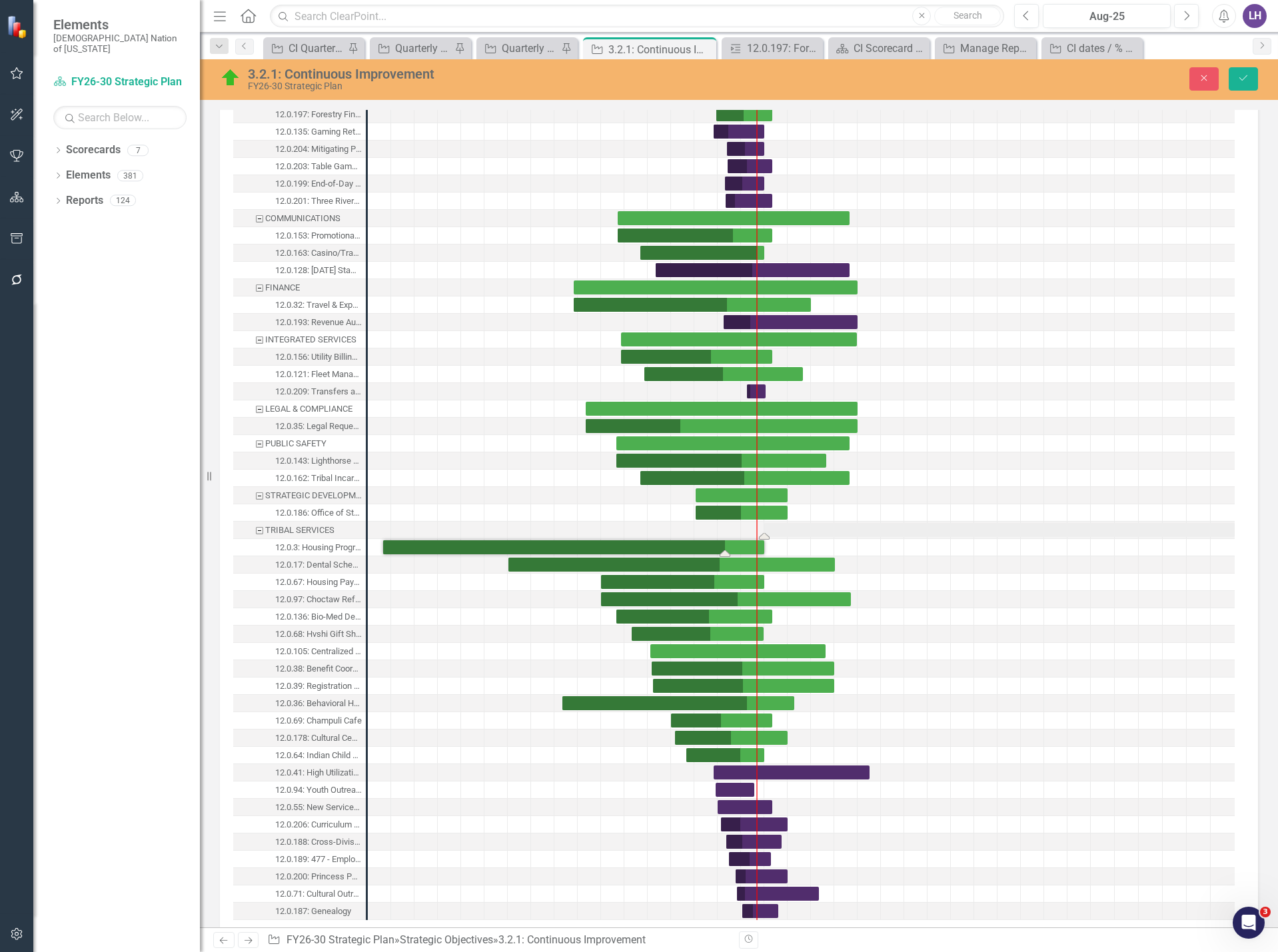
click at [848, 528] on div "Task: Start date: 2025-10-01 End date: 2030-09-30" at bounding box center [1000, 530] width 471 height 14
click at [848, 528] on div "Task: Start date: 2025-10-01 End date: 2030-09-30" at bounding box center [1000, 530] width 471 height 14
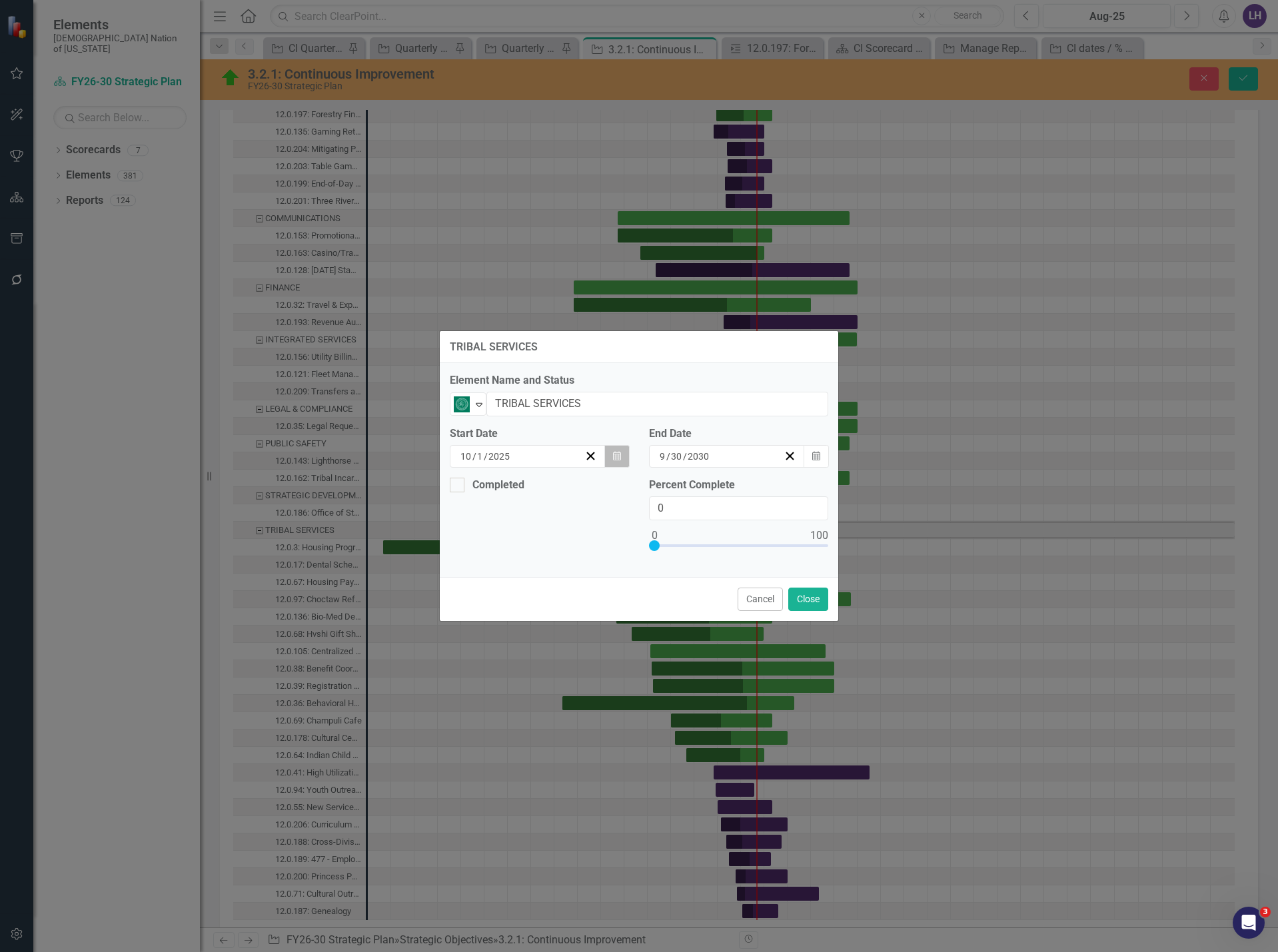
click at [617, 458] on icon "Calendar" at bounding box center [617, 456] width 8 height 10
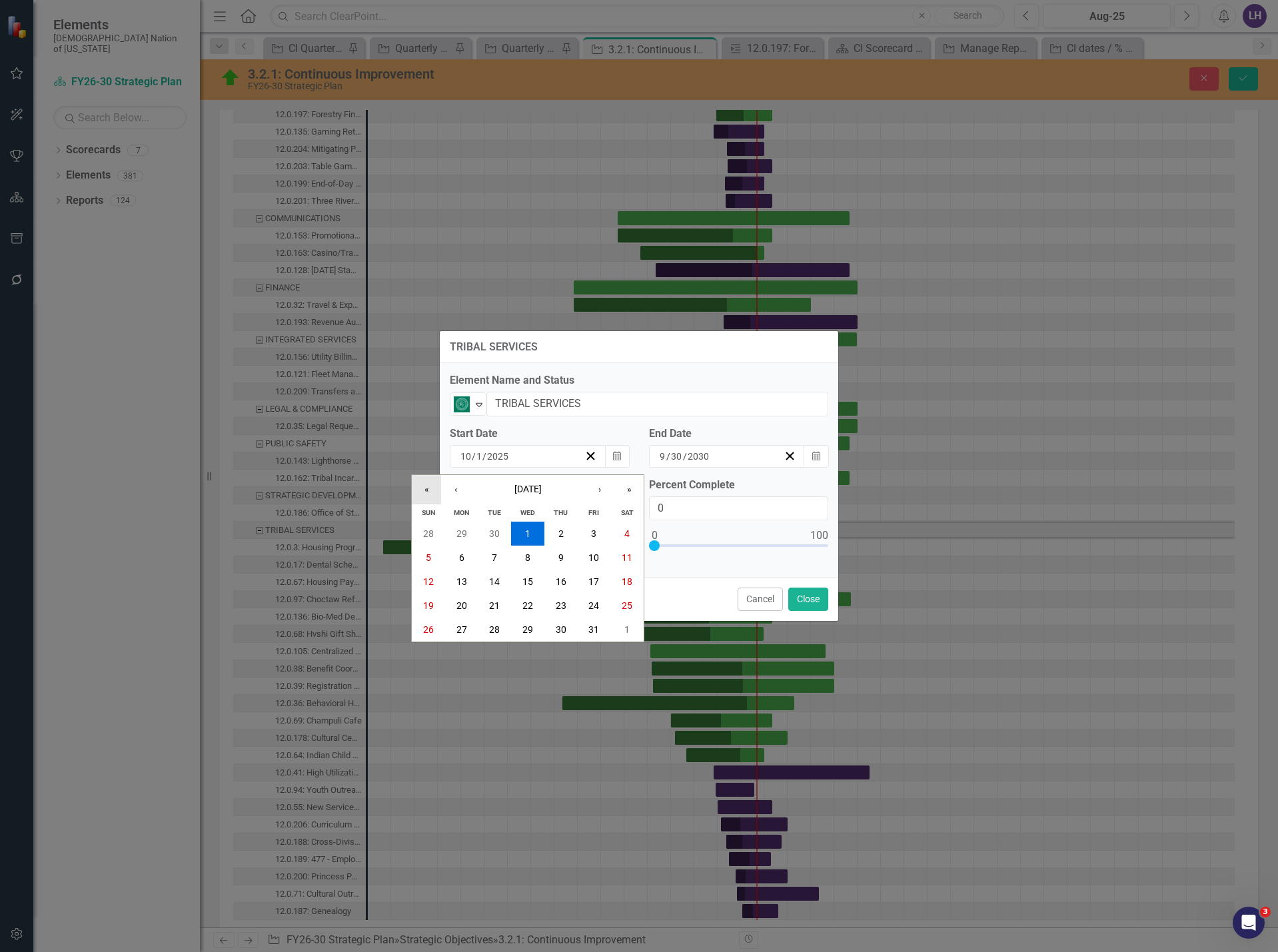
click at [420, 490] on button "«" at bounding box center [426, 489] width 29 height 29
click at [459, 489] on button "‹" at bounding box center [455, 489] width 29 height 29
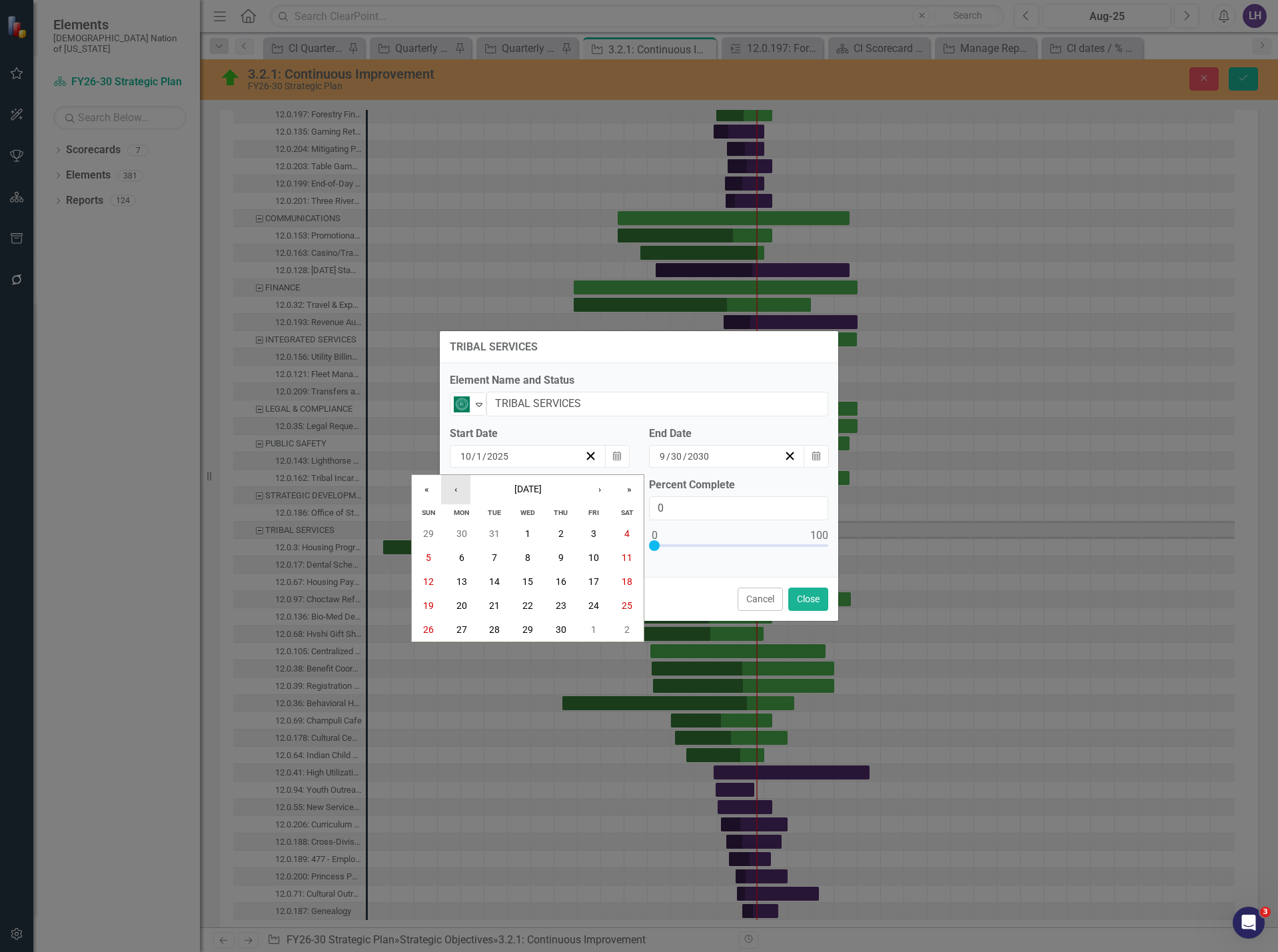
click at [459, 489] on button "‹" at bounding box center [455, 489] width 29 height 29
click at [487, 627] on button "31" at bounding box center [495, 629] width 33 height 24
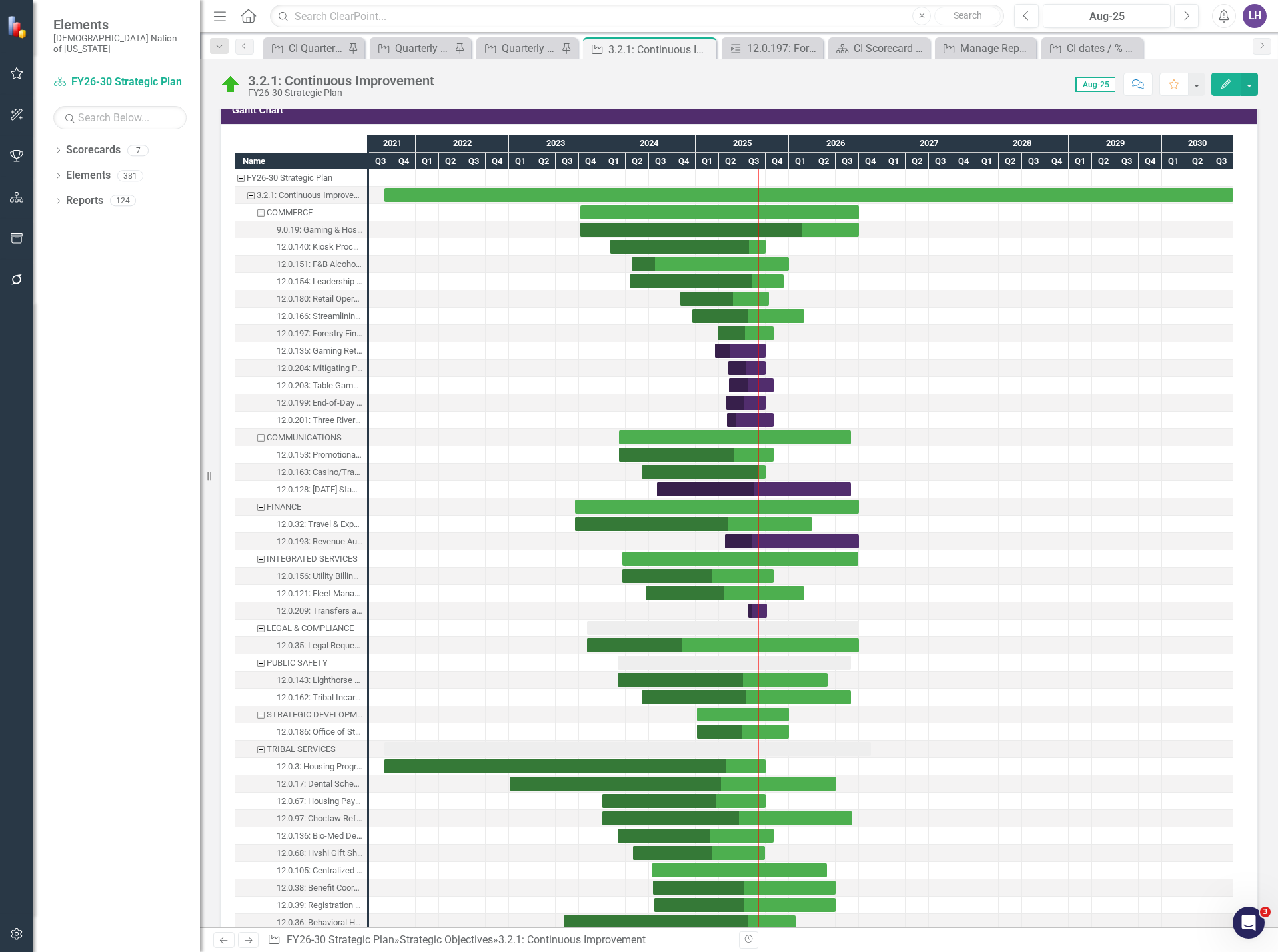
scroll to position [1132, 0]
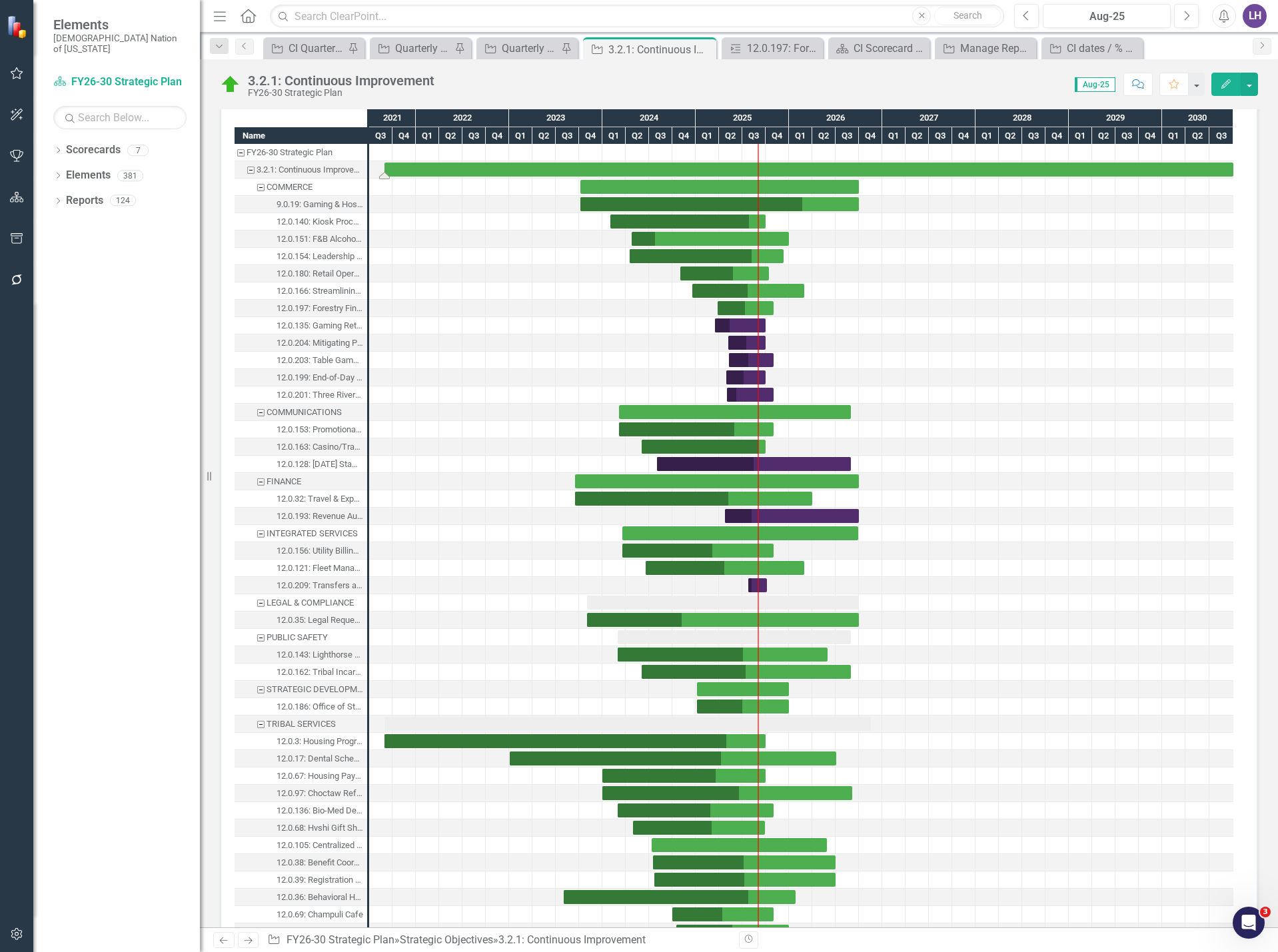
click at [781, 169] on div "Task: Start date: 2021-08-31 End date: 2030-09-30" at bounding box center [809, 170] width 849 height 14
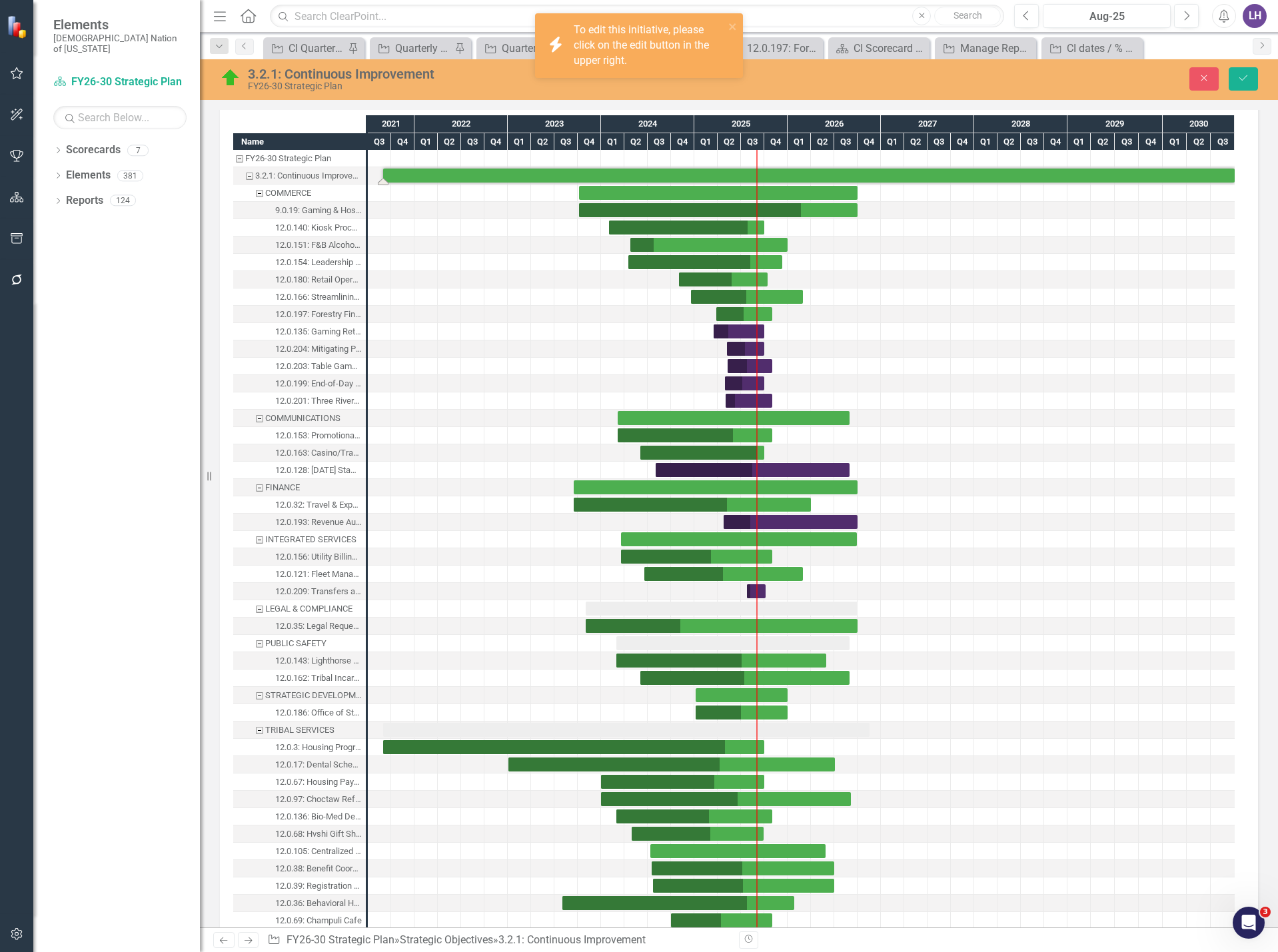
scroll to position [1138, 0]
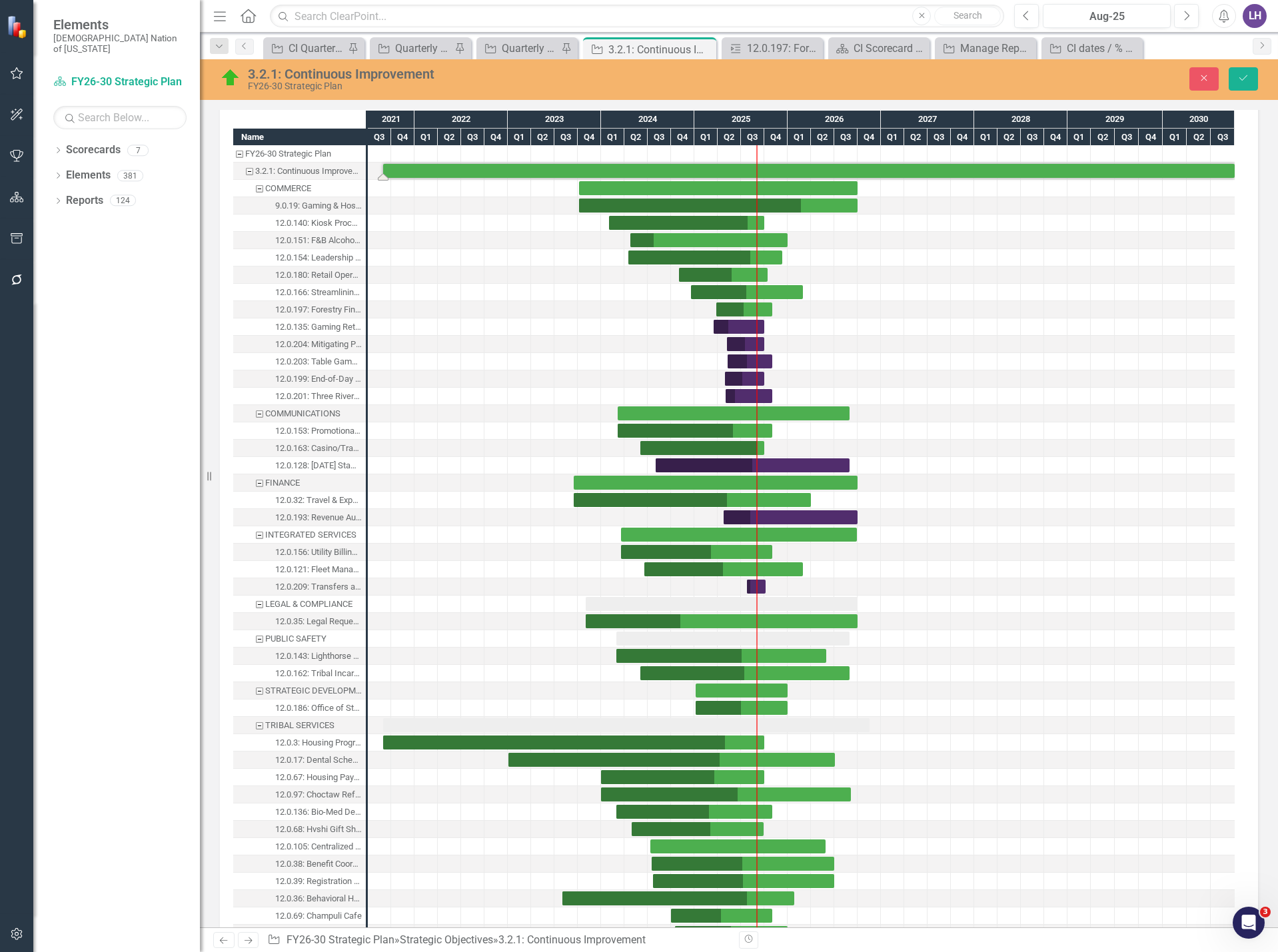
click at [231, 76] on img at bounding box center [231, 77] width 21 height 21
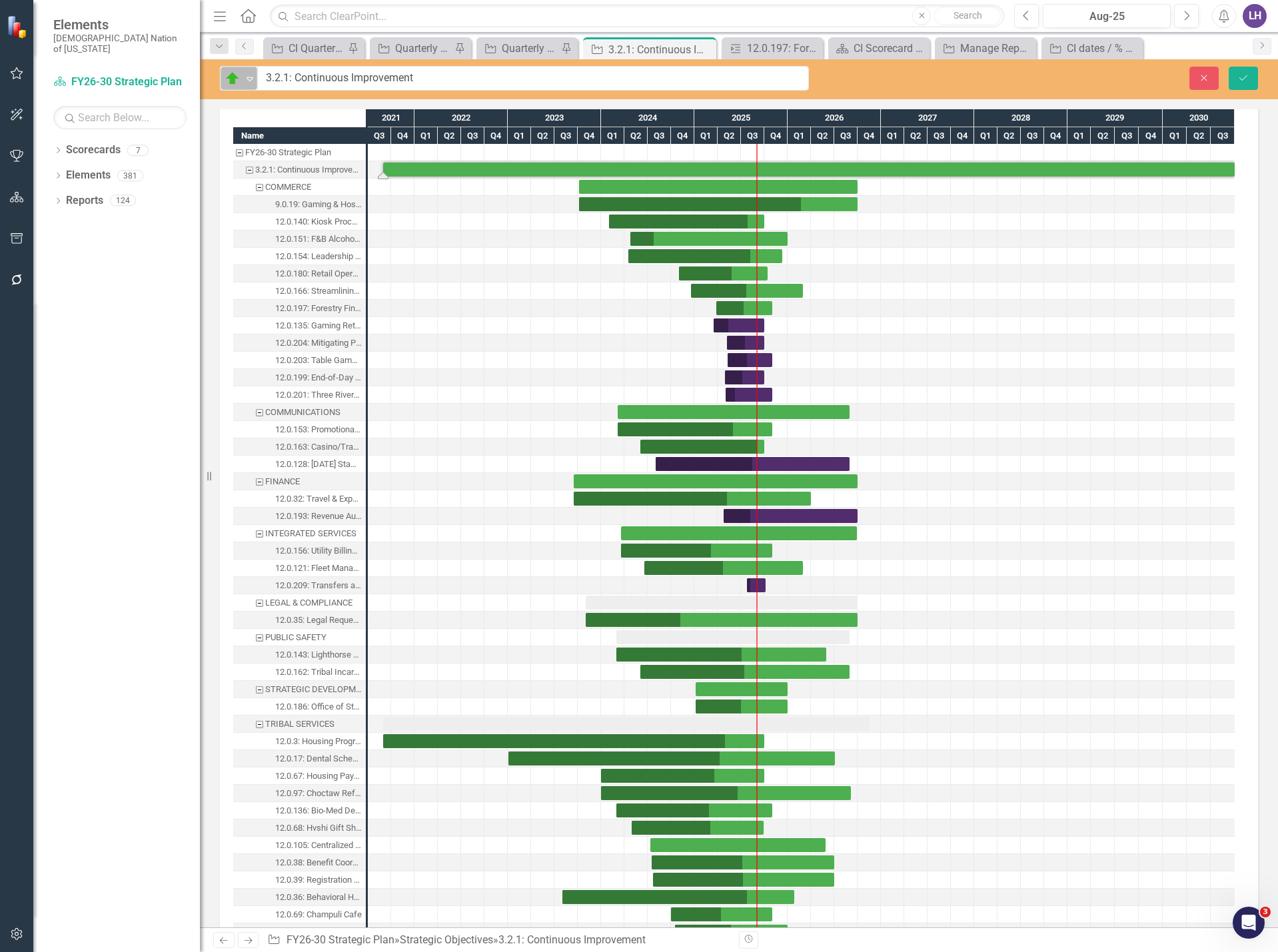
click at [244, 76] on icon "Expand" at bounding box center [249, 78] width 13 height 11
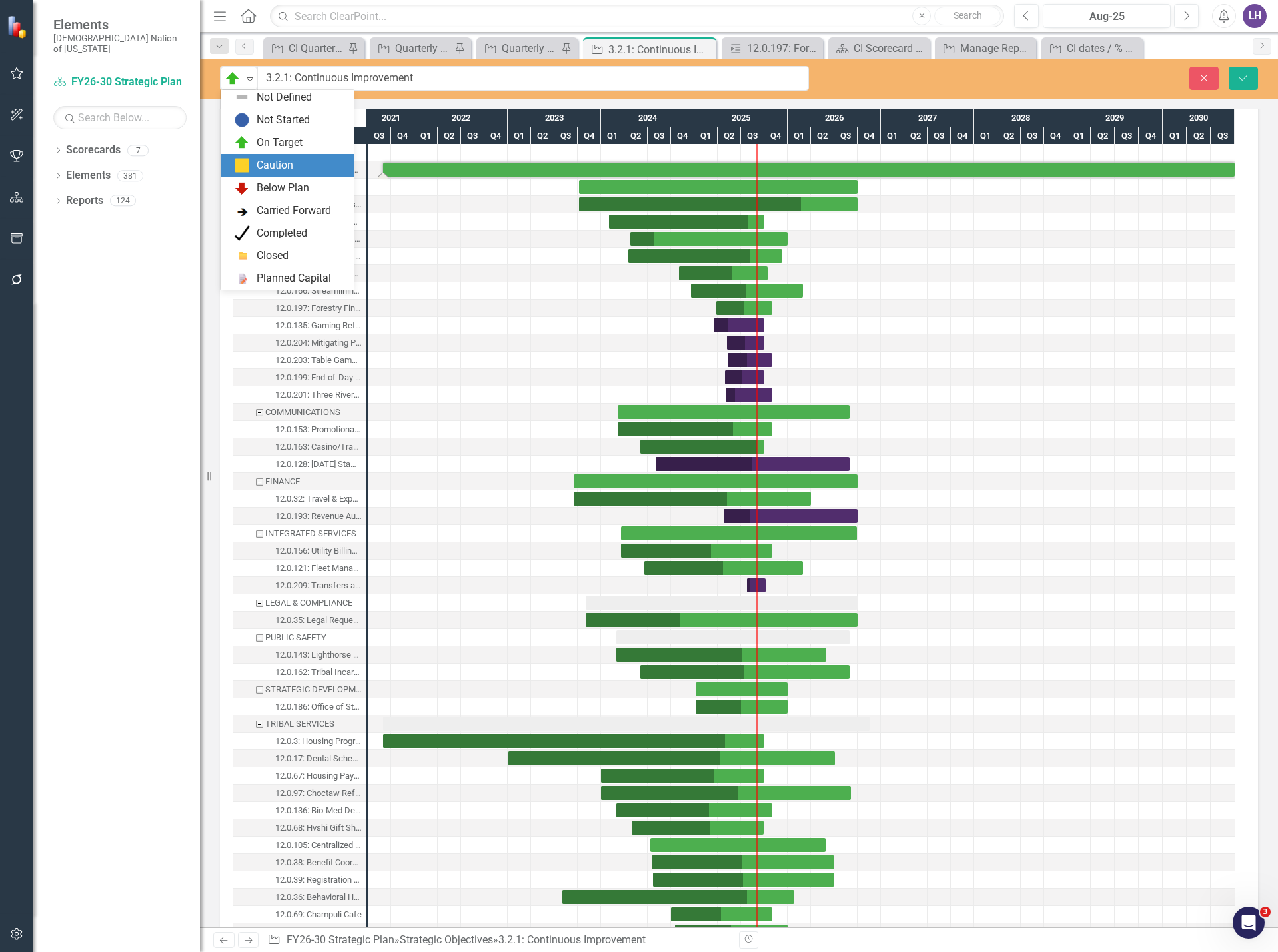
scroll to position [0, 0]
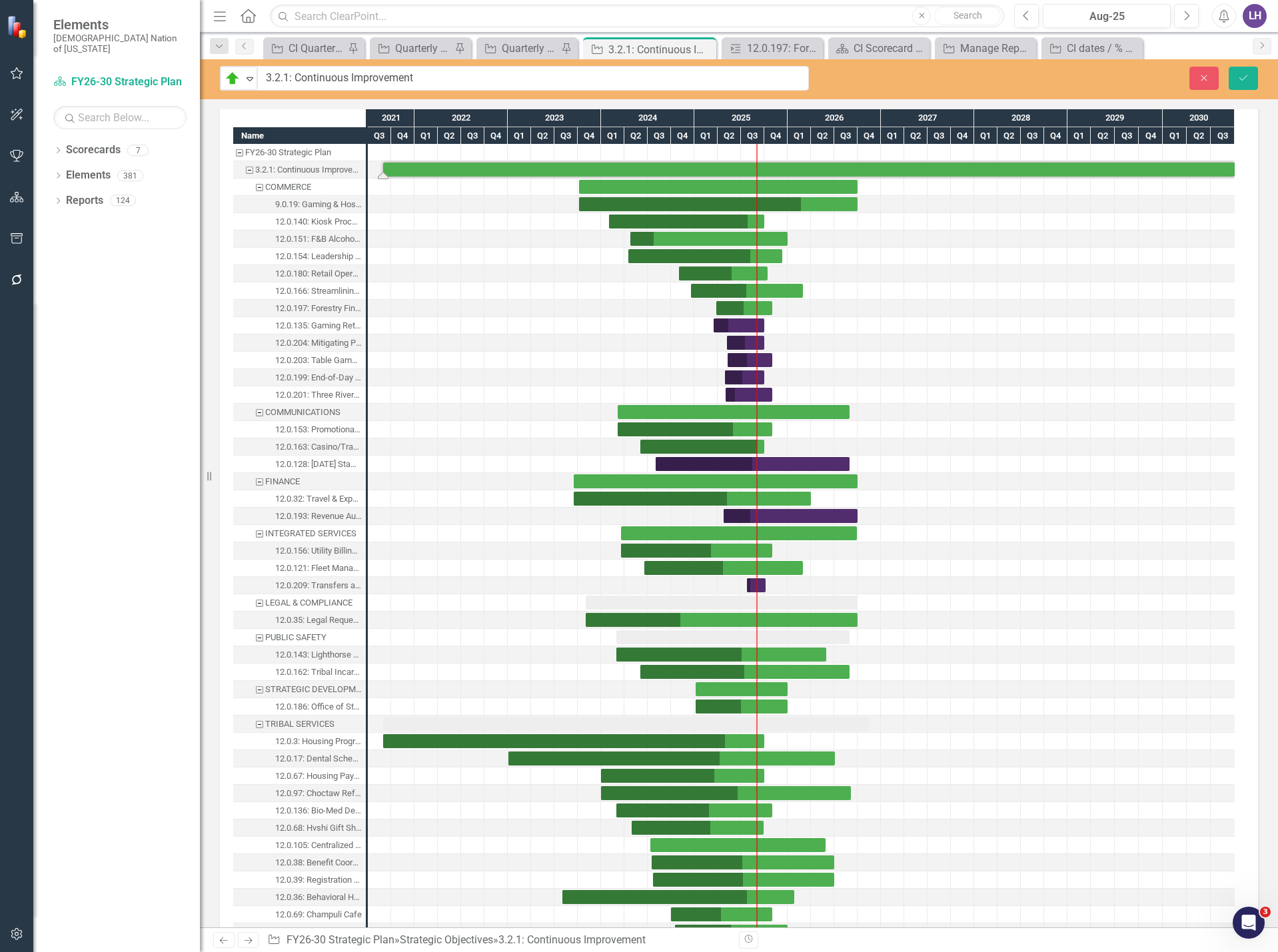
click at [926, 76] on div "Close Save" at bounding box center [1054, 78] width 430 height 24
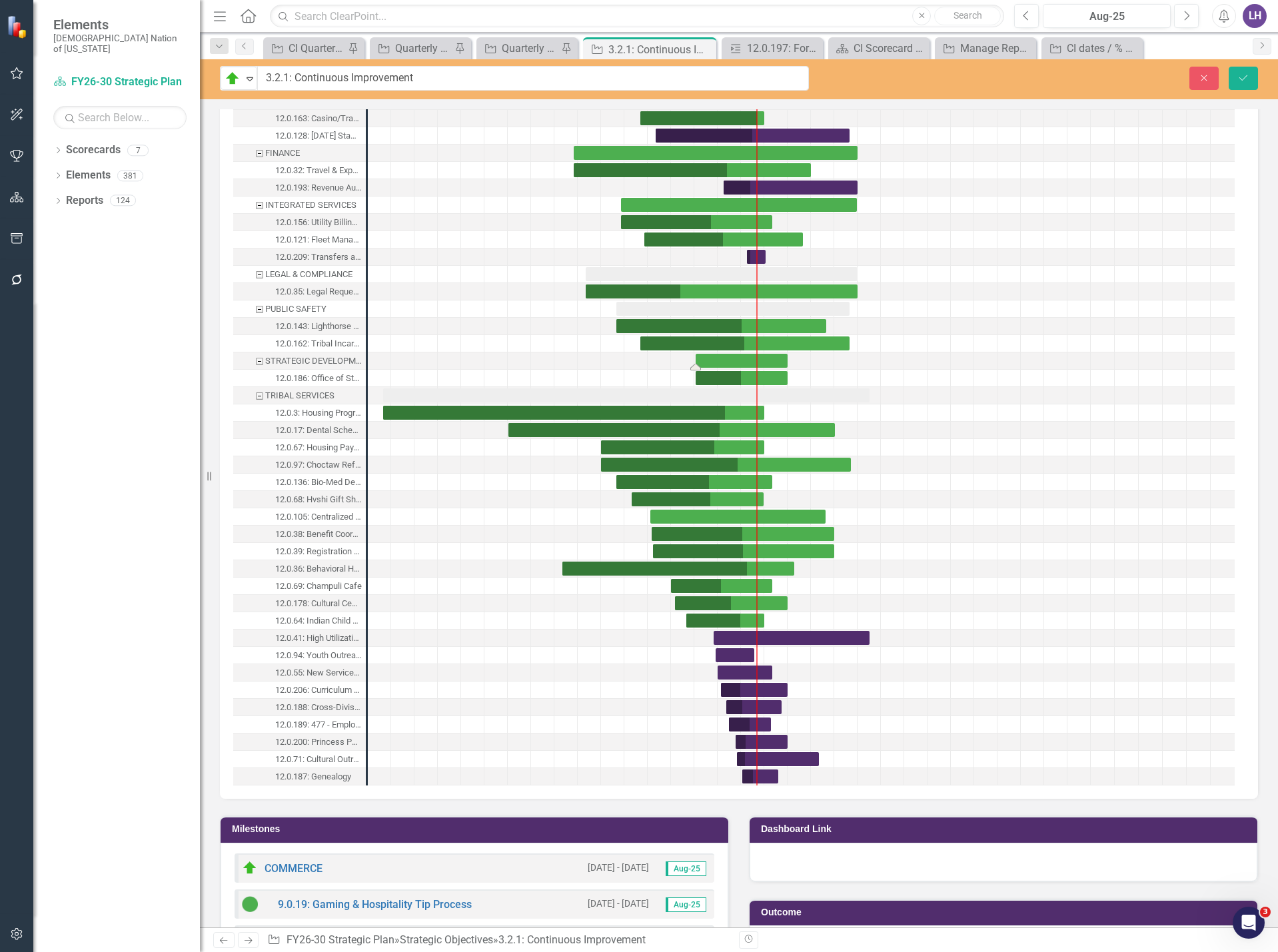
scroll to position [1470, 0]
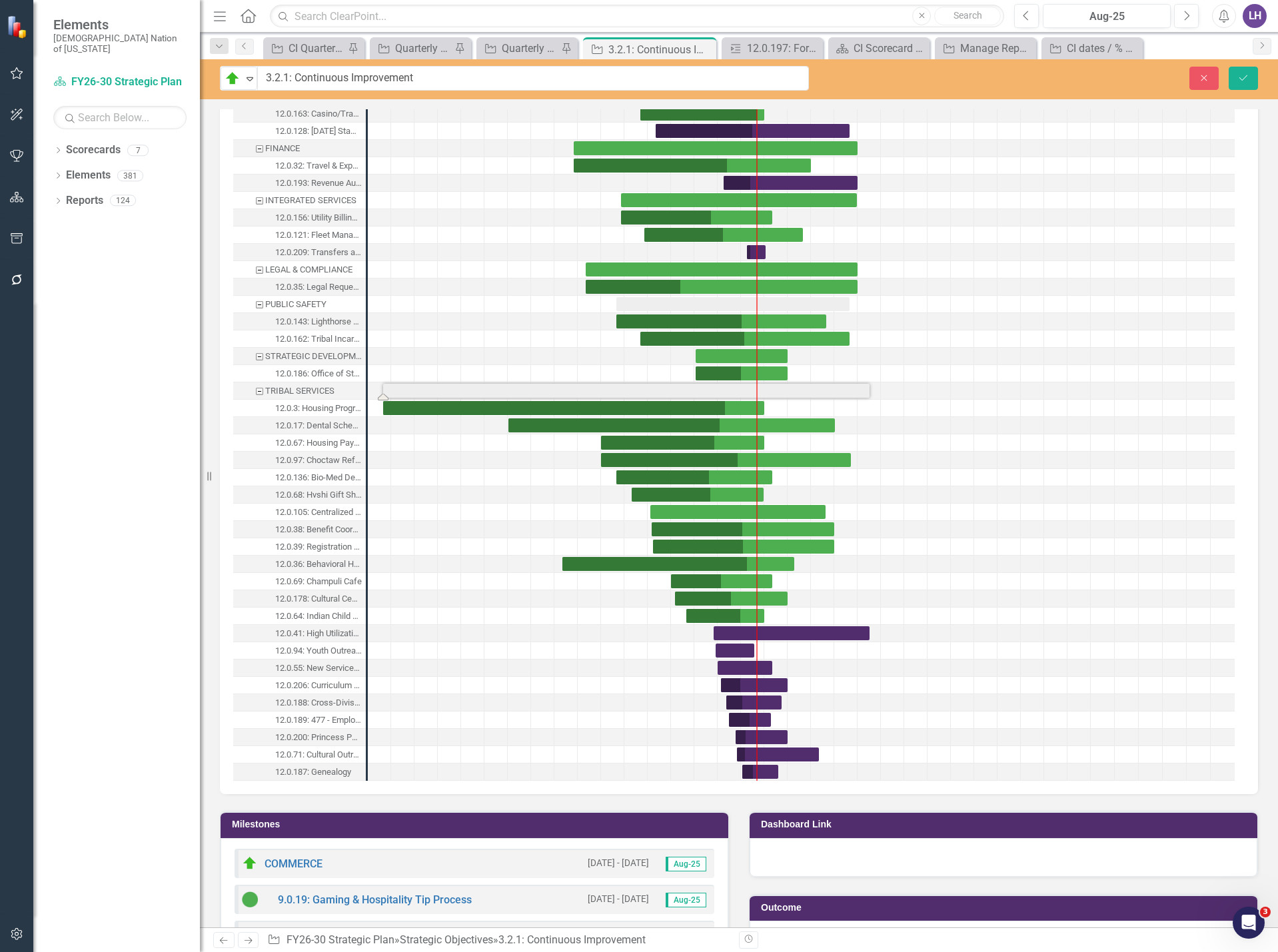
click at [696, 390] on div "Task: Start date: 2021-08-31 End date: 2026-11-16" at bounding box center [626, 391] width 487 height 14
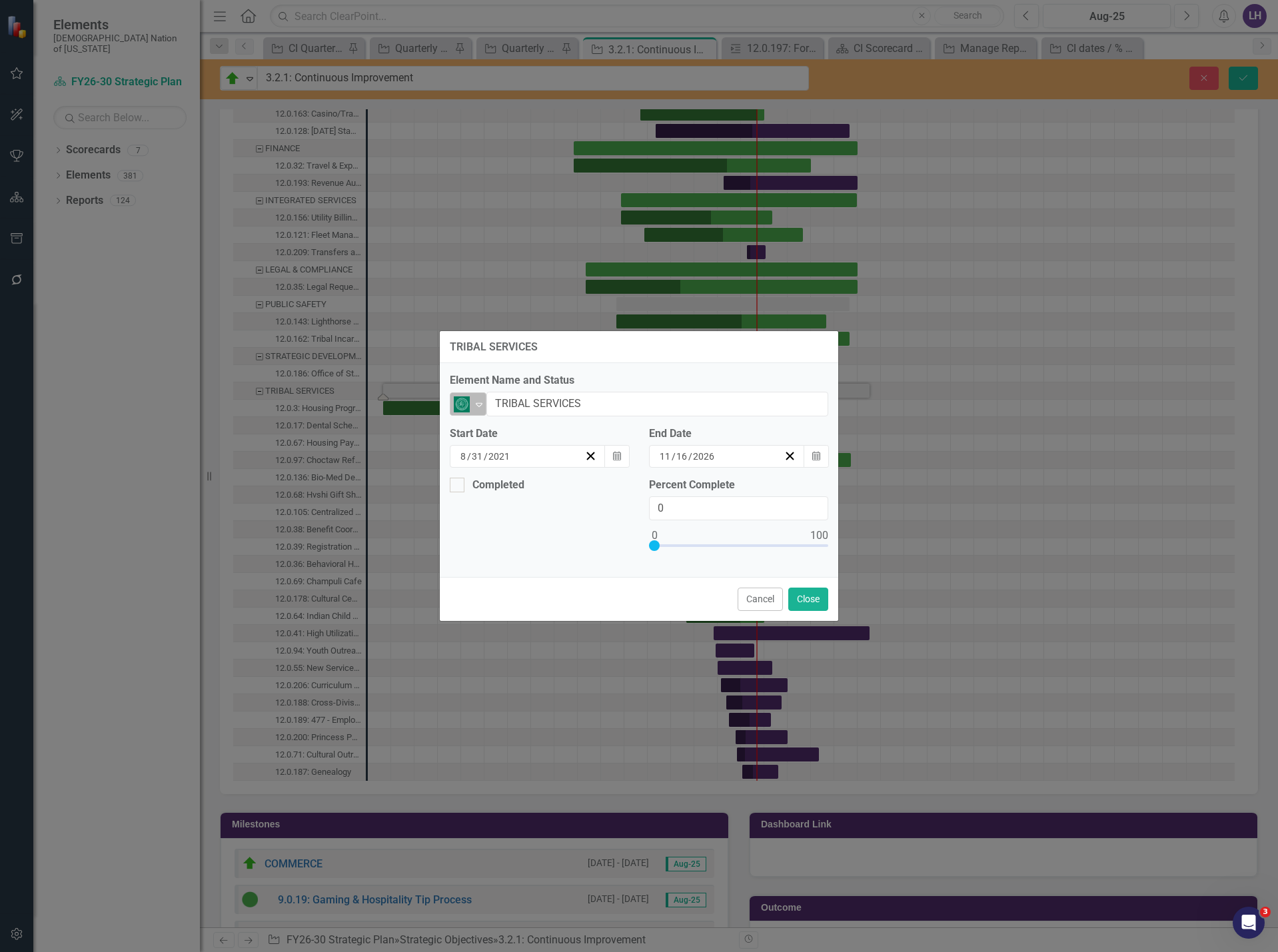
click at [474, 405] on icon "Expand" at bounding box center [479, 405] width 13 height 11
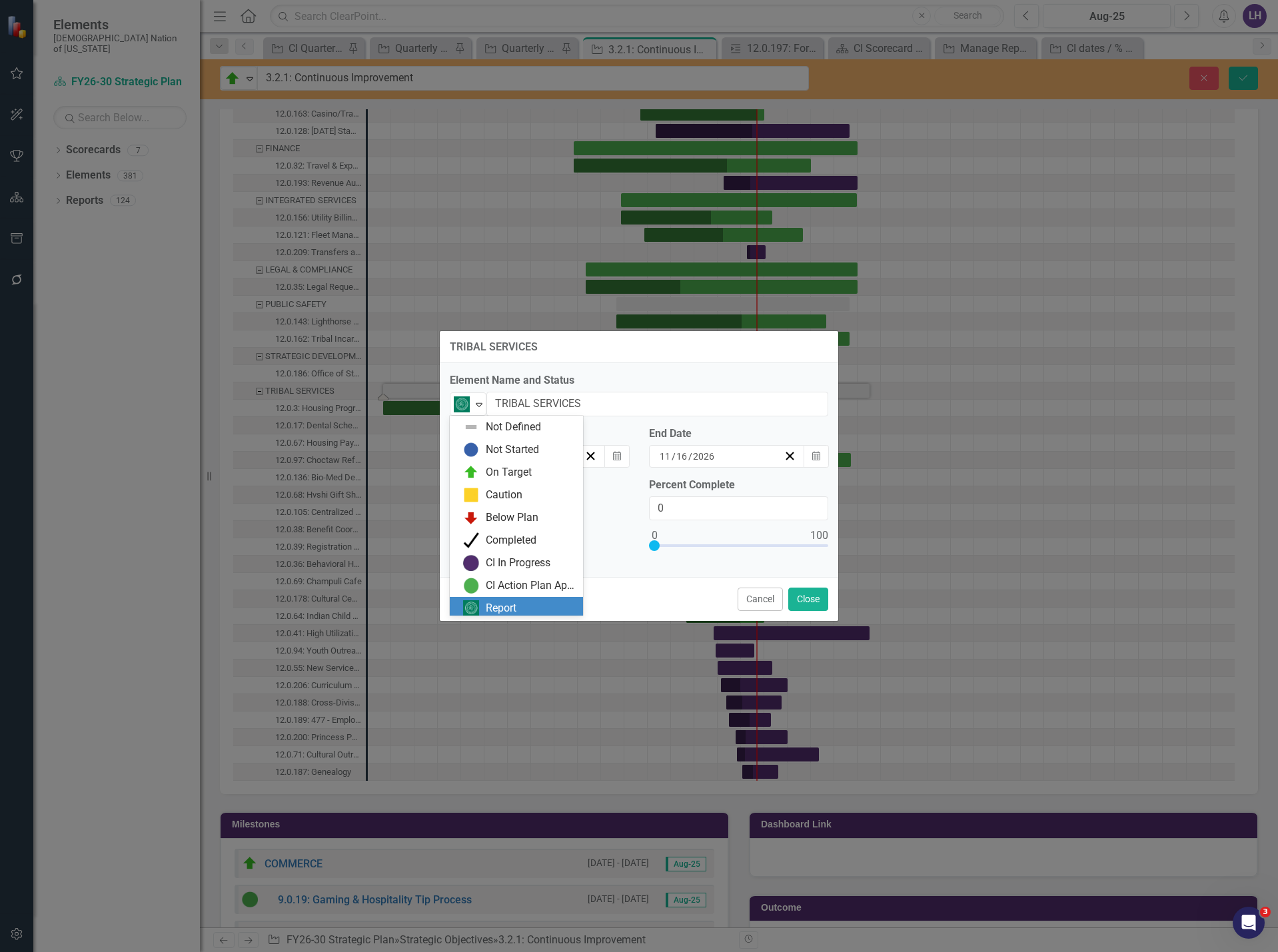
scroll to position [4, 0]
click at [499, 468] on div "On Target" at bounding box center [509, 468] width 46 height 15
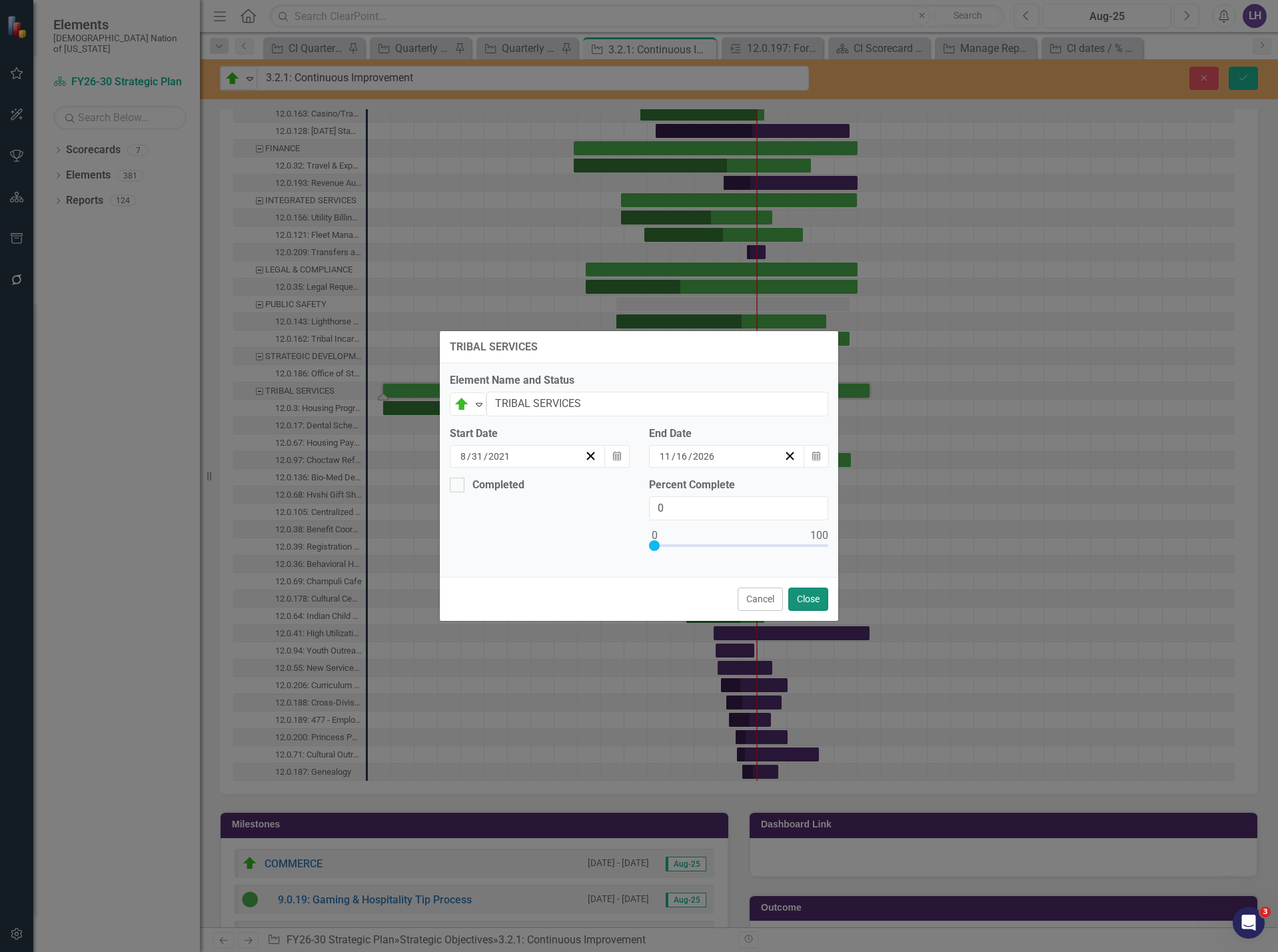
click at [811, 597] on button "Close" at bounding box center [808, 599] width 40 height 24
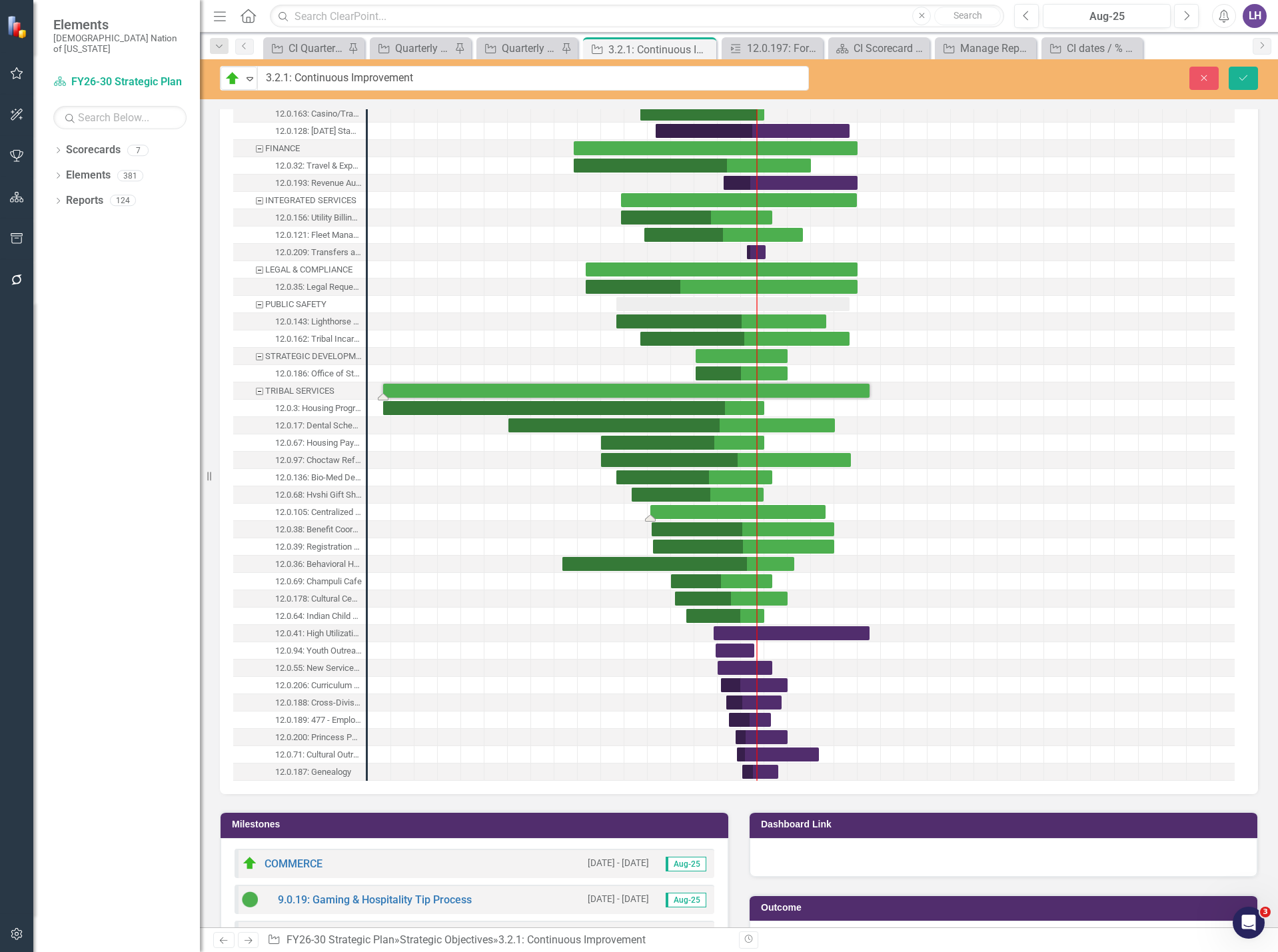
click at [726, 509] on div "Task: Start date: 2024-07-12 End date: 2026-05-29" at bounding box center [738, 512] width 175 height 14
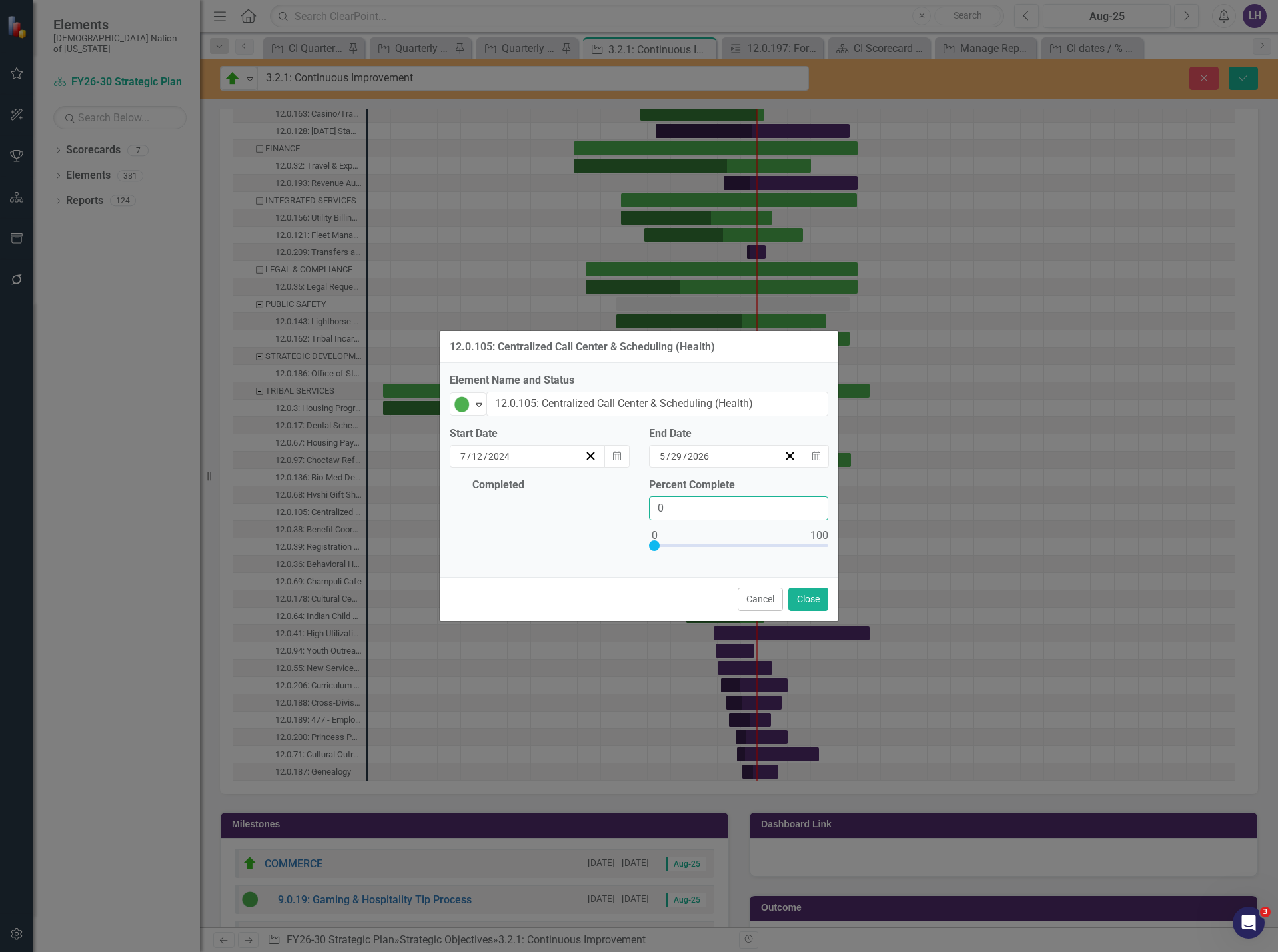
drag, startPoint x: 691, startPoint y: 505, endPoint x: 594, endPoint y: 496, distance: 97.4
click at [594, 496] on div "Completed Percent Complete 0" at bounding box center [639, 523] width 399 height 90
type input "55"
click at [812, 597] on button "Close" at bounding box center [808, 599] width 40 height 24
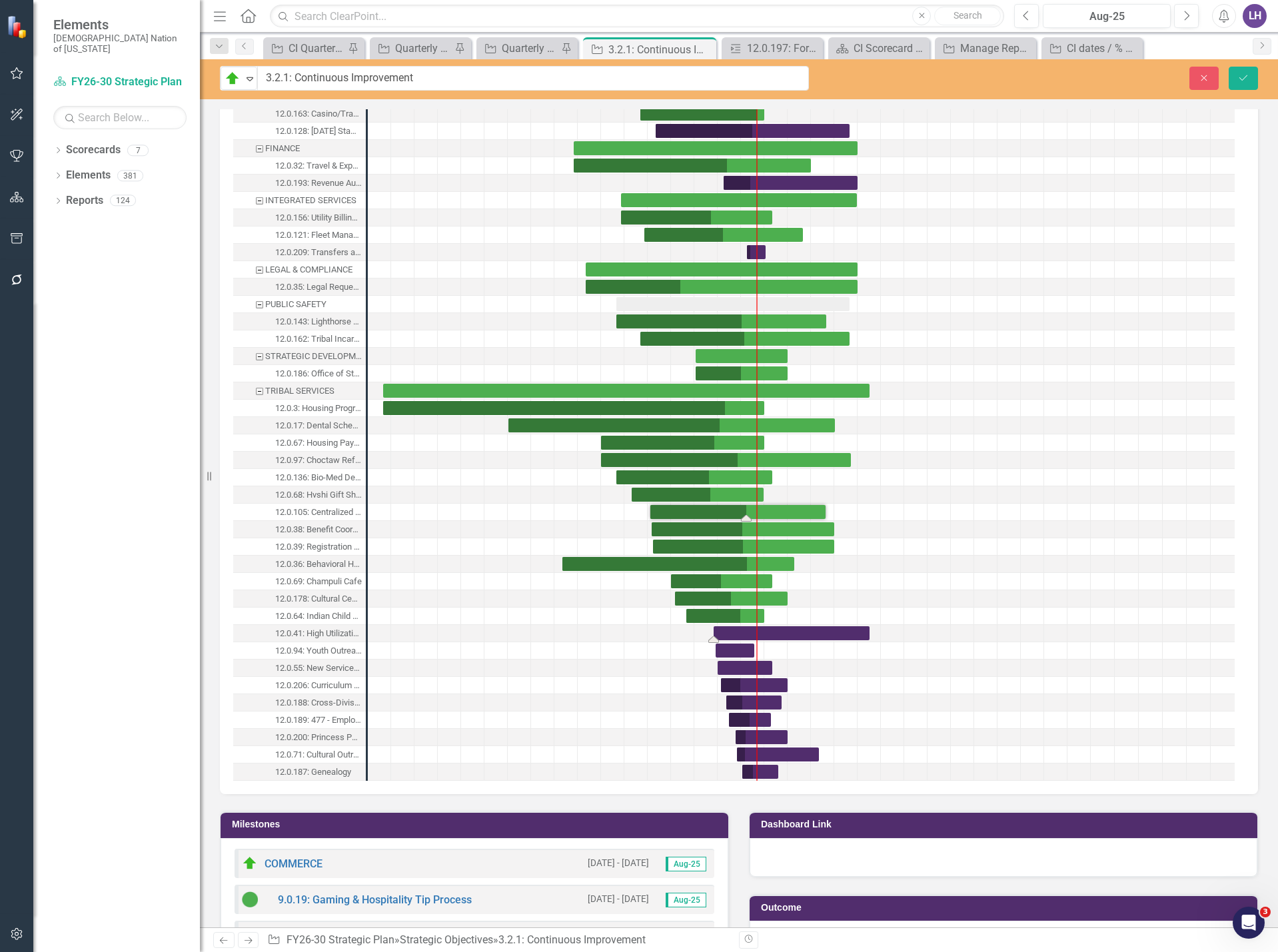
click at [745, 632] on div "Task: Start date: 2025-03-15 End date: 2026-11-16" at bounding box center [791, 633] width 156 height 14
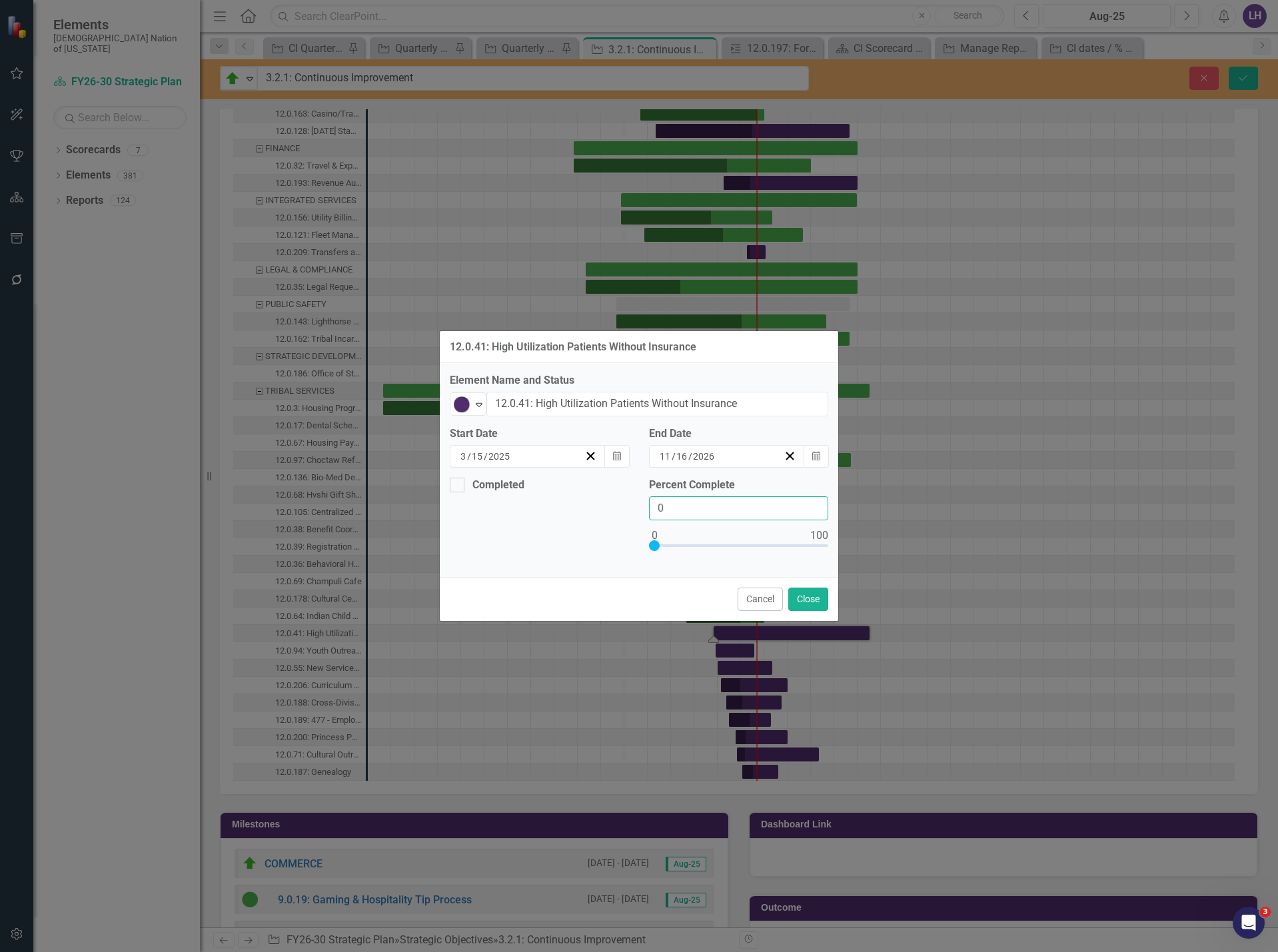
drag, startPoint x: 600, startPoint y: 503, endPoint x: 591, endPoint y: 503, distance: 9.0
click at [591, 503] on div "Completed Percent Complete 0" at bounding box center [639, 523] width 399 height 90
type input "50"
click at [816, 594] on button "Close" at bounding box center [808, 599] width 40 height 24
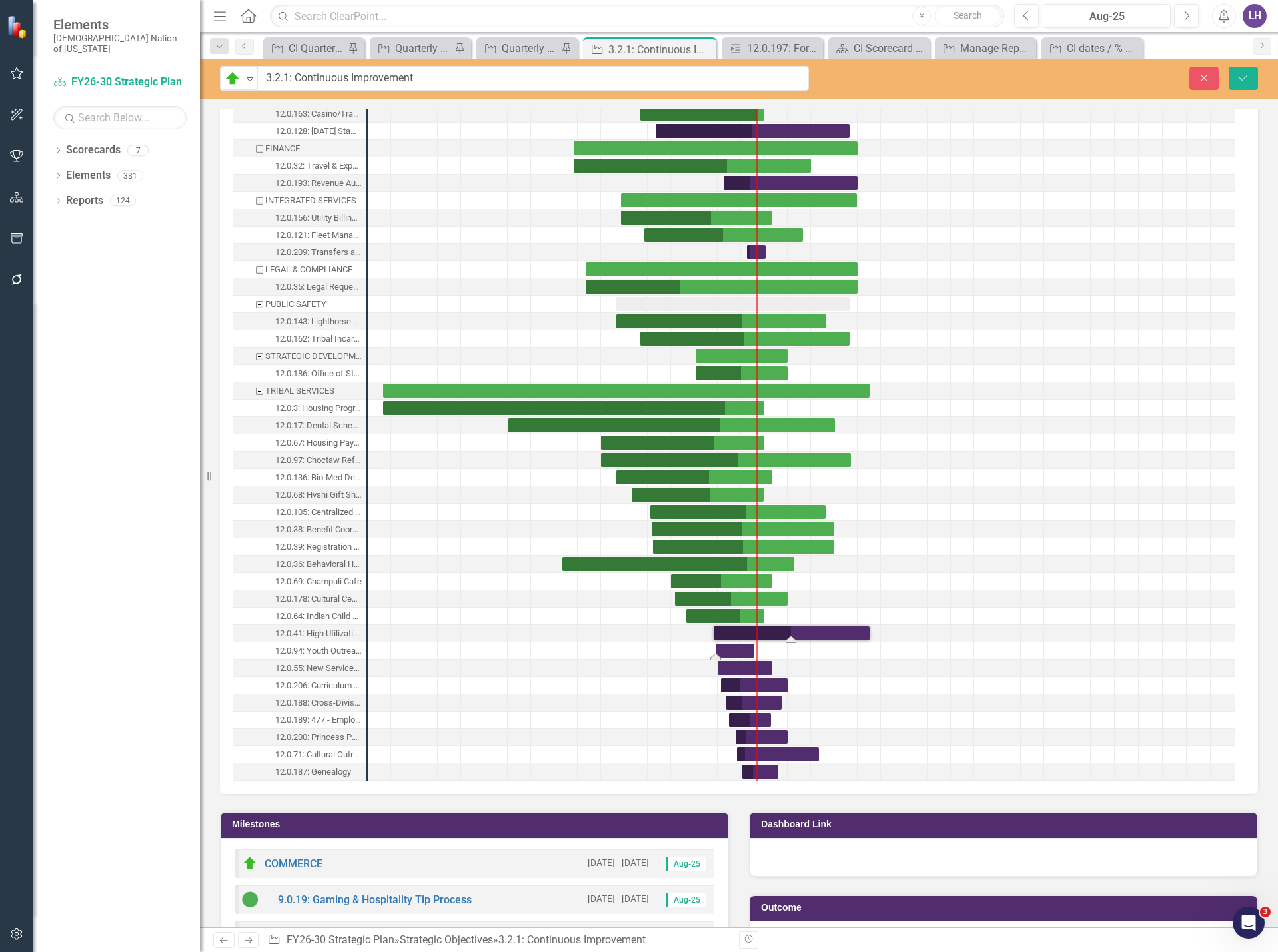
click at [740, 649] on div "Task: Start date: 2025-03-24 End date: 2025-08-22" at bounding box center [735, 650] width 39 height 14
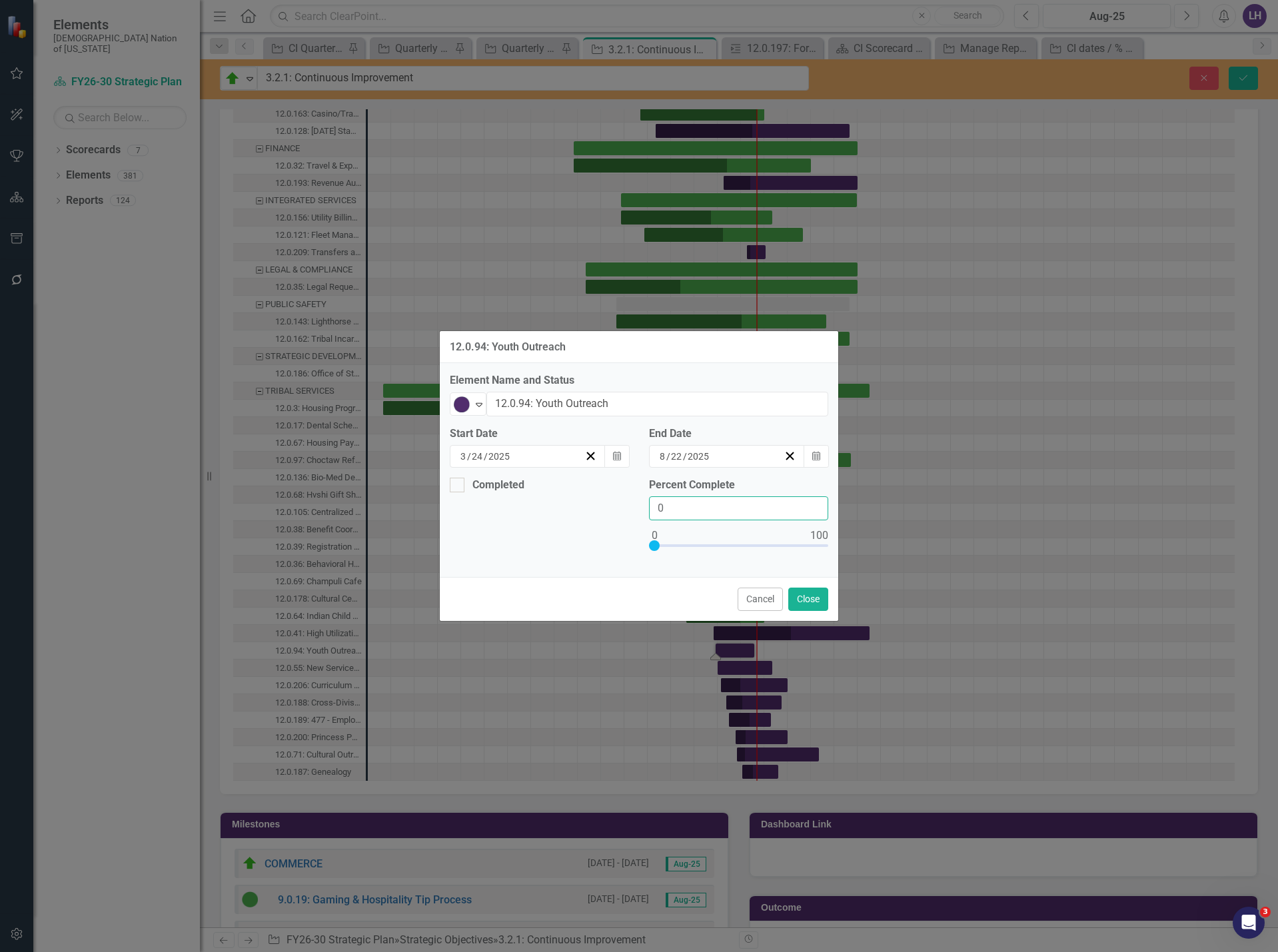
drag, startPoint x: 669, startPoint y: 501, endPoint x: 626, endPoint y: 500, distance: 43.0
click at [626, 500] on div "Completed Percent Complete 0" at bounding box center [639, 523] width 399 height 90
type input "40"
click at [800, 593] on button "Close" at bounding box center [808, 599] width 40 height 24
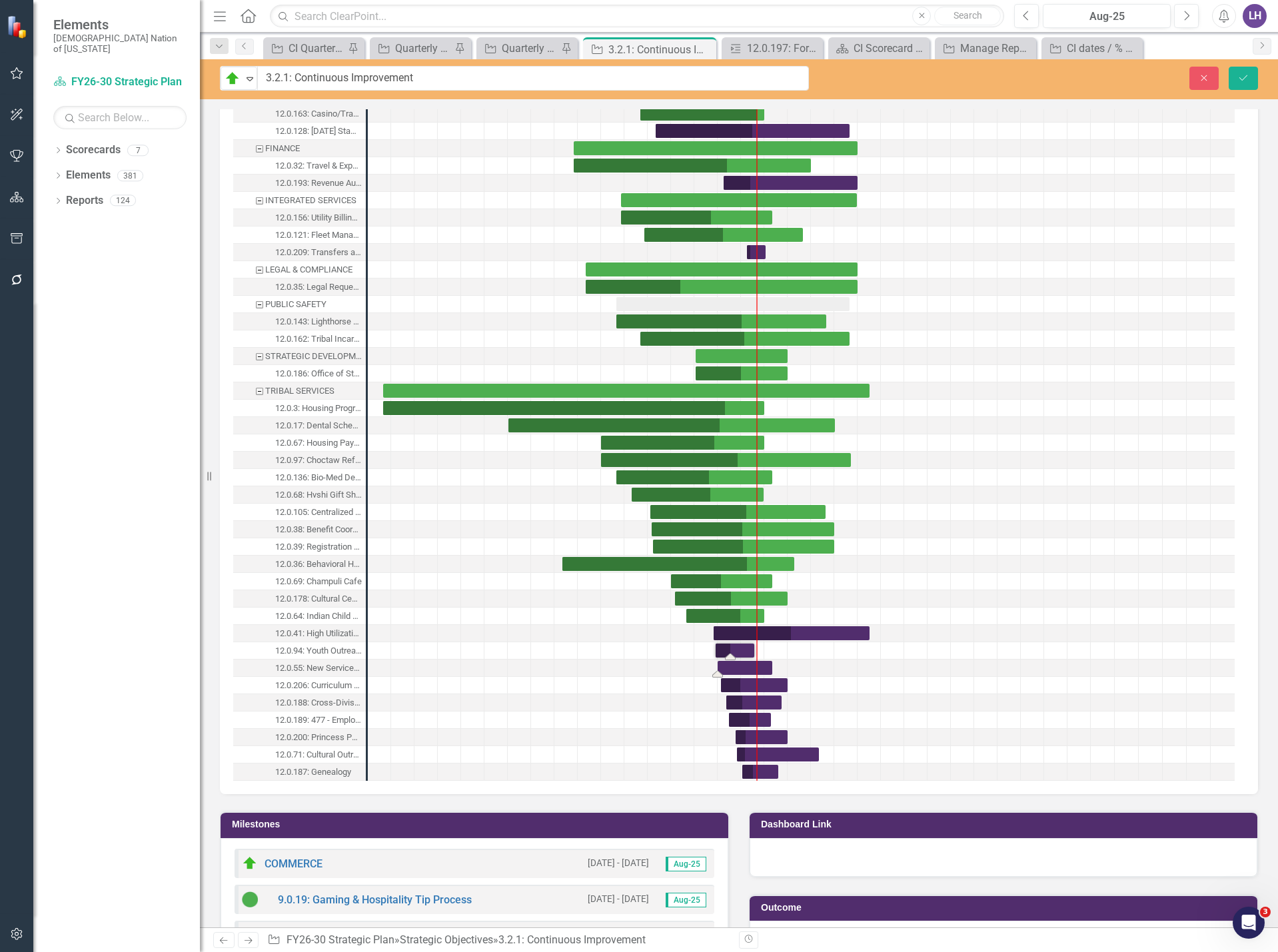
click at [741, 666] on div "Task: Start date: 2025-04-01 End date: 2025-10-31" at bounding box center [746, 668] width 55 height 14
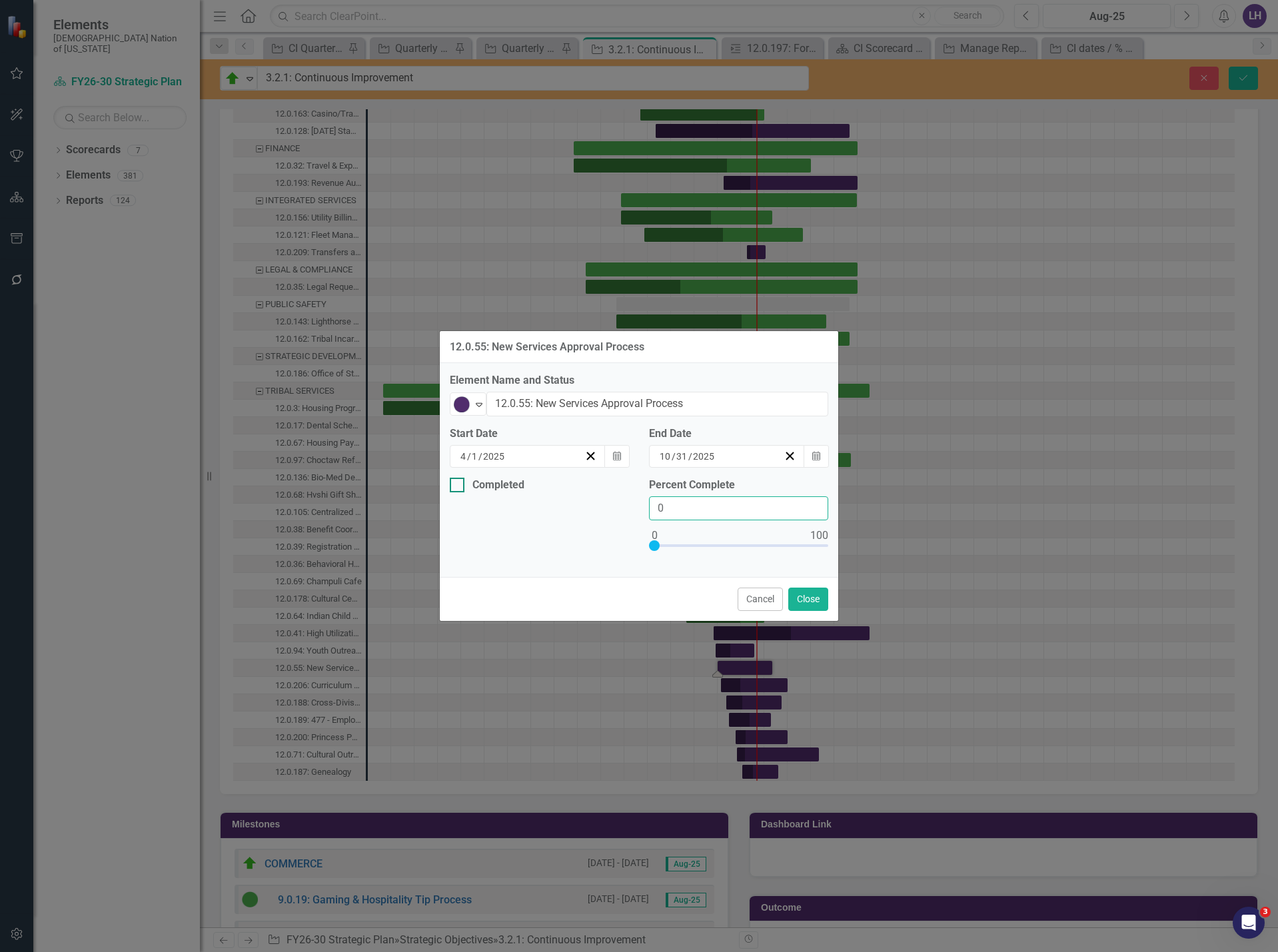
drag, startPoint x: 644, startPoint y: 500, endPoint x: 559, endPoint y: 487, distance: 86.0
click at [559, 487] on div "Completed Percent Complete 0" at bounding box center [639, 523] width 399 height 90
type input "20"
click at [804, 596] on button "Close" at bounding box center [808, 599] width 40 height 24
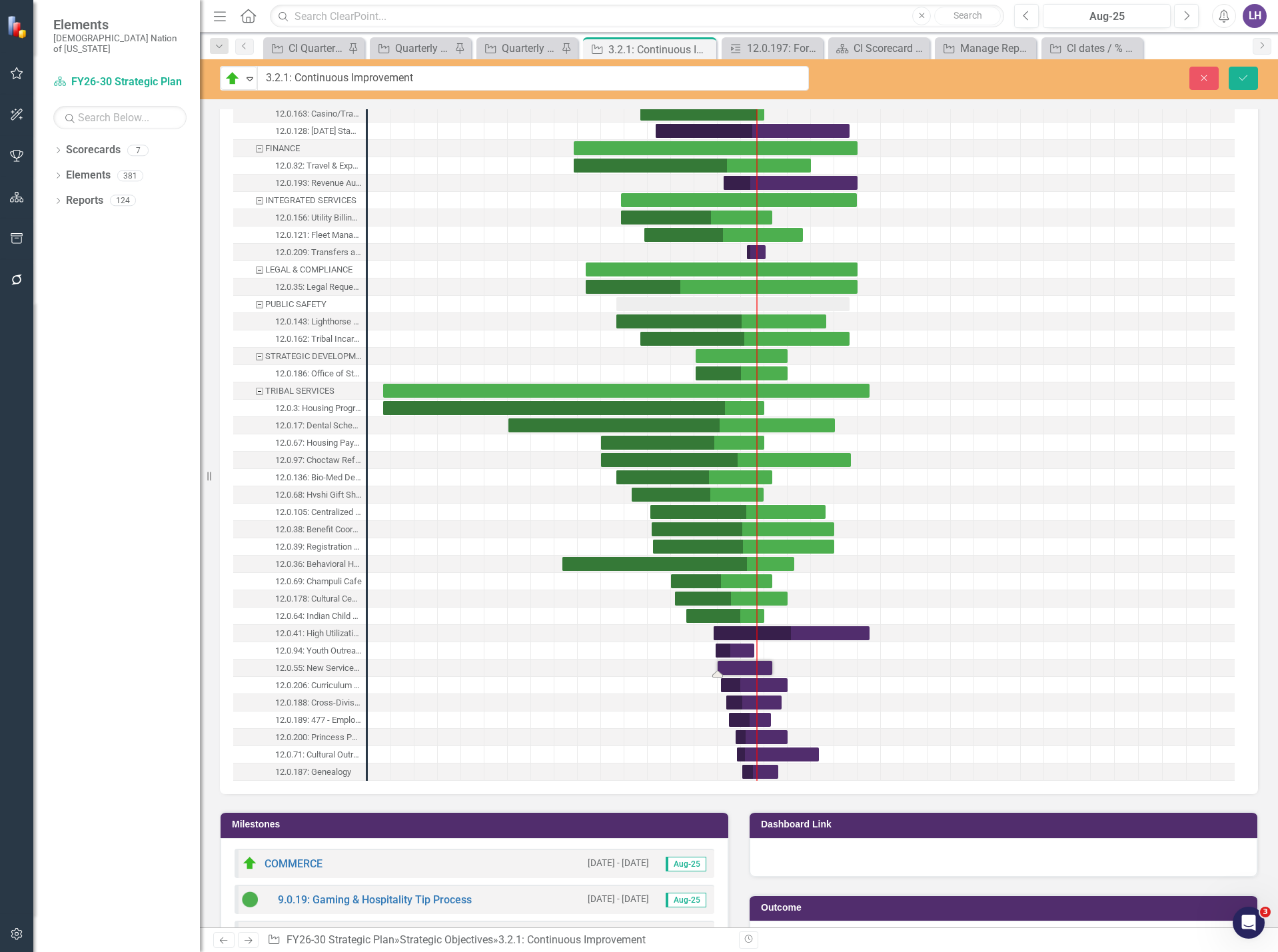
click at [745, 669] on div "Task: Start date: 2025-04-01 End date: 2025-10-31" at bounding box center [746, 668] width 55 height 14
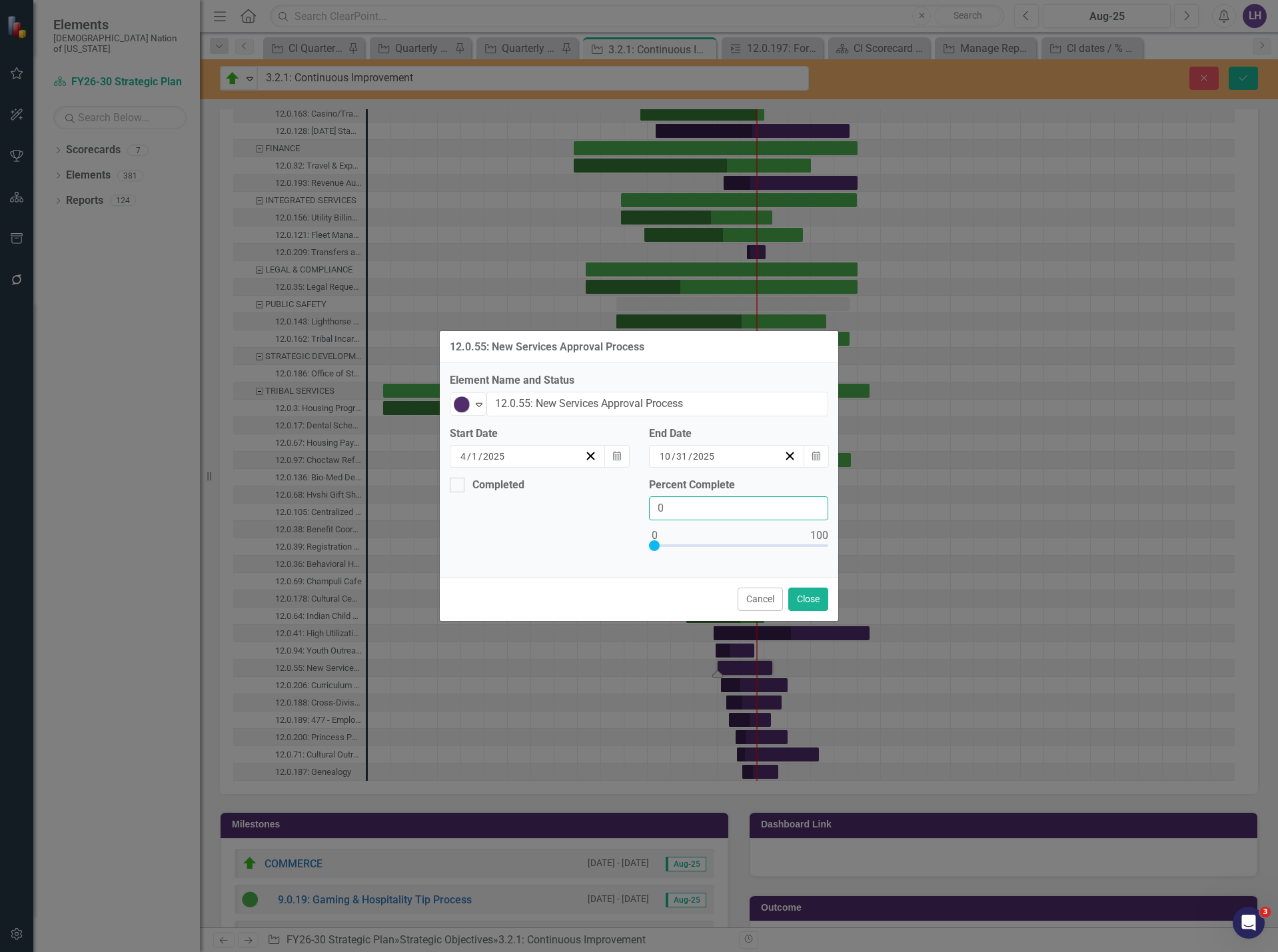
drag, startPoint x: 648, startPoint y: 501, endPoint x: 592, endPoint y: 498, distance: 56.1
click at [592, 498] on div "Completed Percent Complete 0" at bounding box center [639, 523] width 399 height 90
type input "20"
click at [806, 600] on button "Close" at bounding box center [808, 599] width 40 height 24
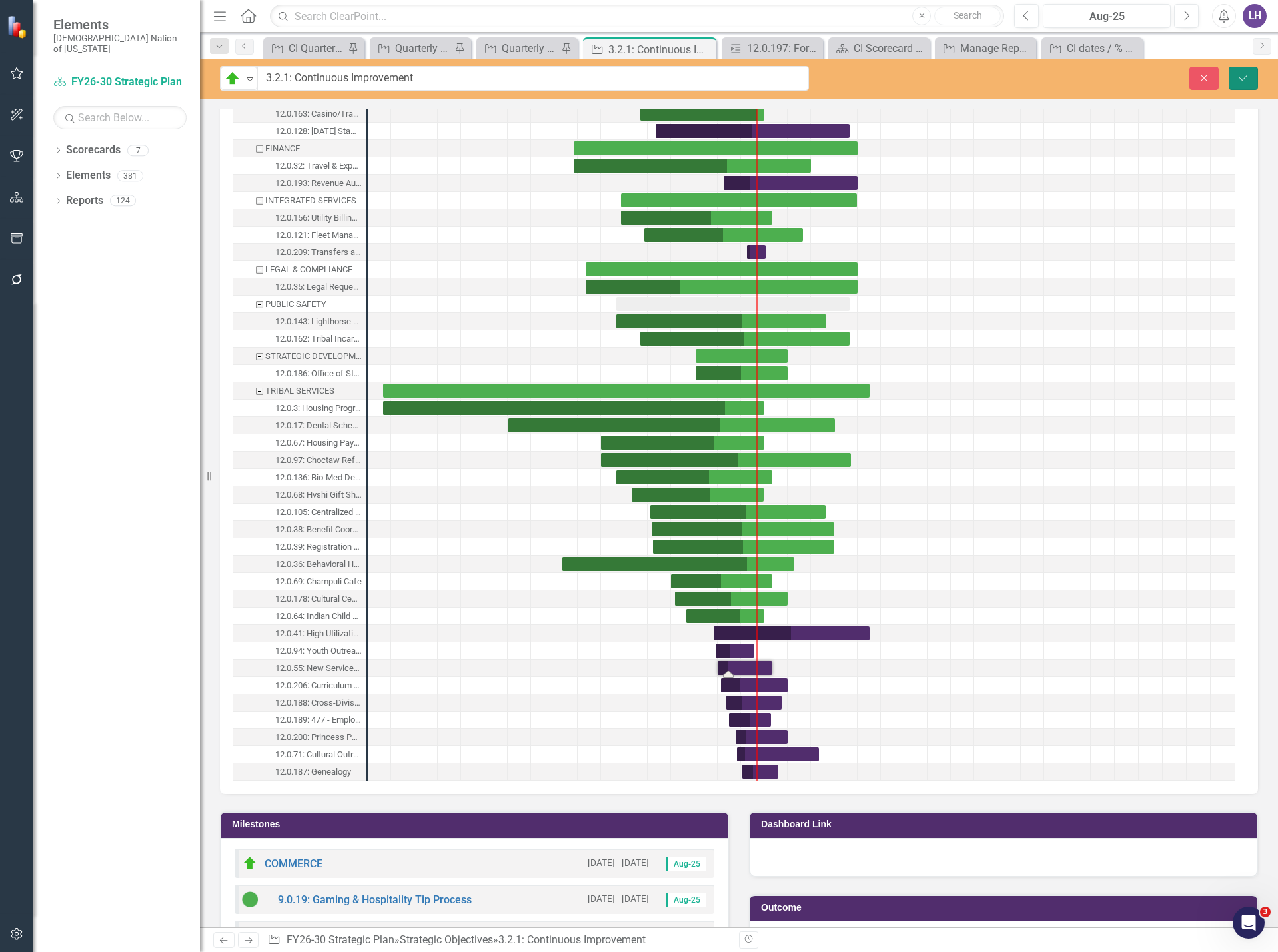
click at [1238, 80] on icon "Save" at bounding box center [1244, 77] width 12 height 10
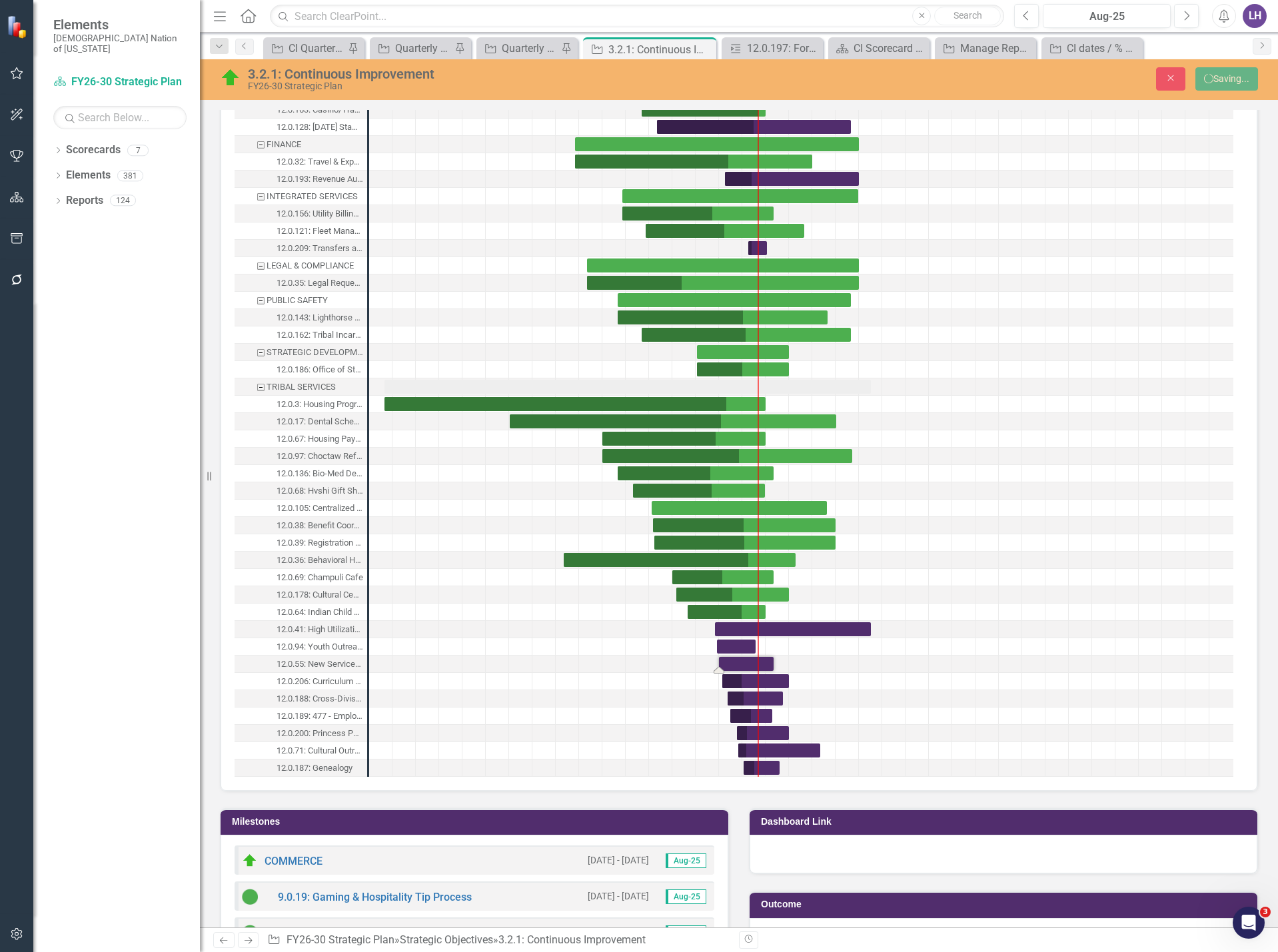
scroll to position [1466, 0]
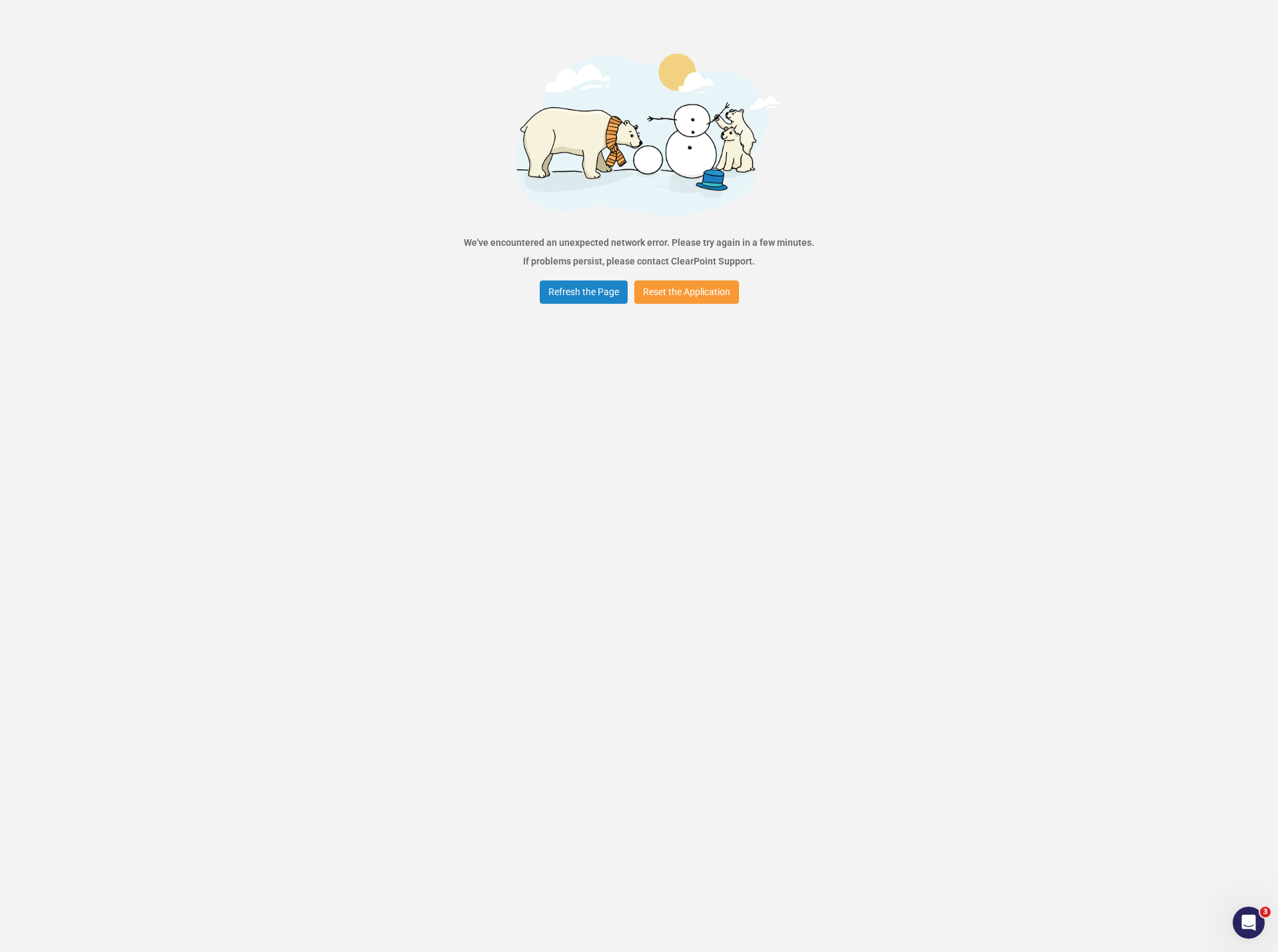
click at [682, 292] on button "Reset the Application" at bounding box center [687, 292] width 105 height 24
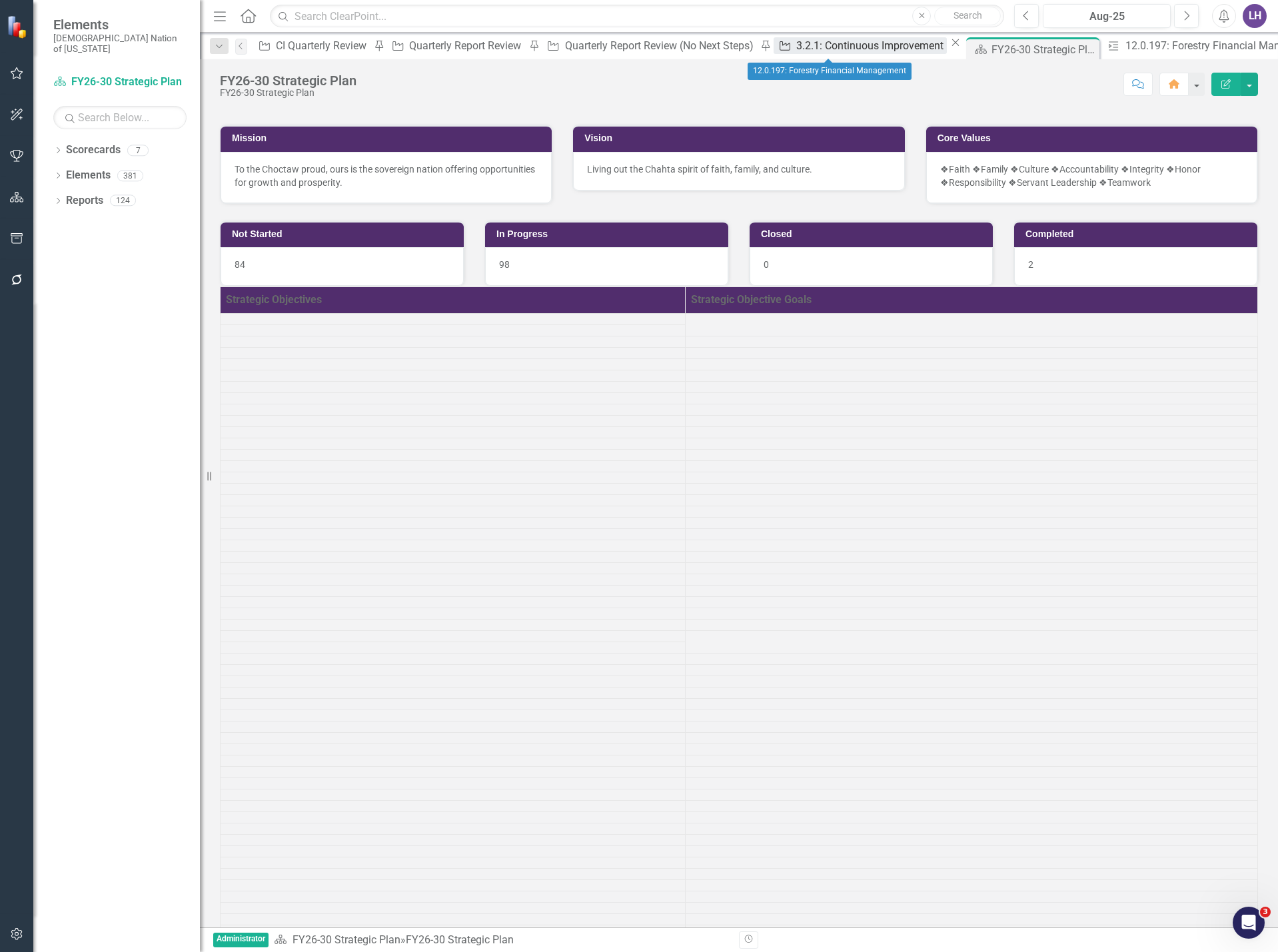
click at [797, 45] on div "3.2.1: Continuous Improvement" at bounding box center [872, 45] width 151 height 17
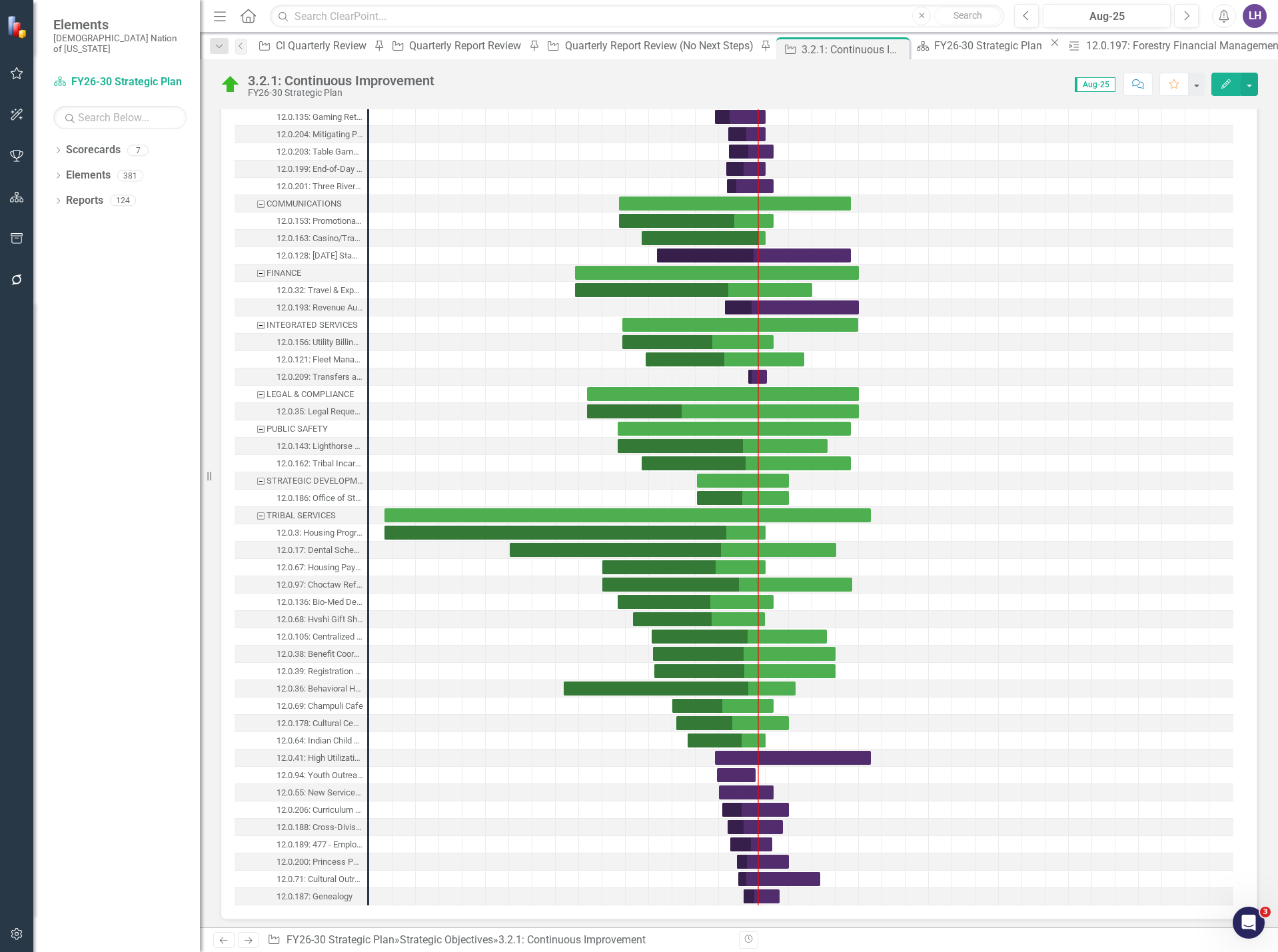
scroll to position [1199, 0]
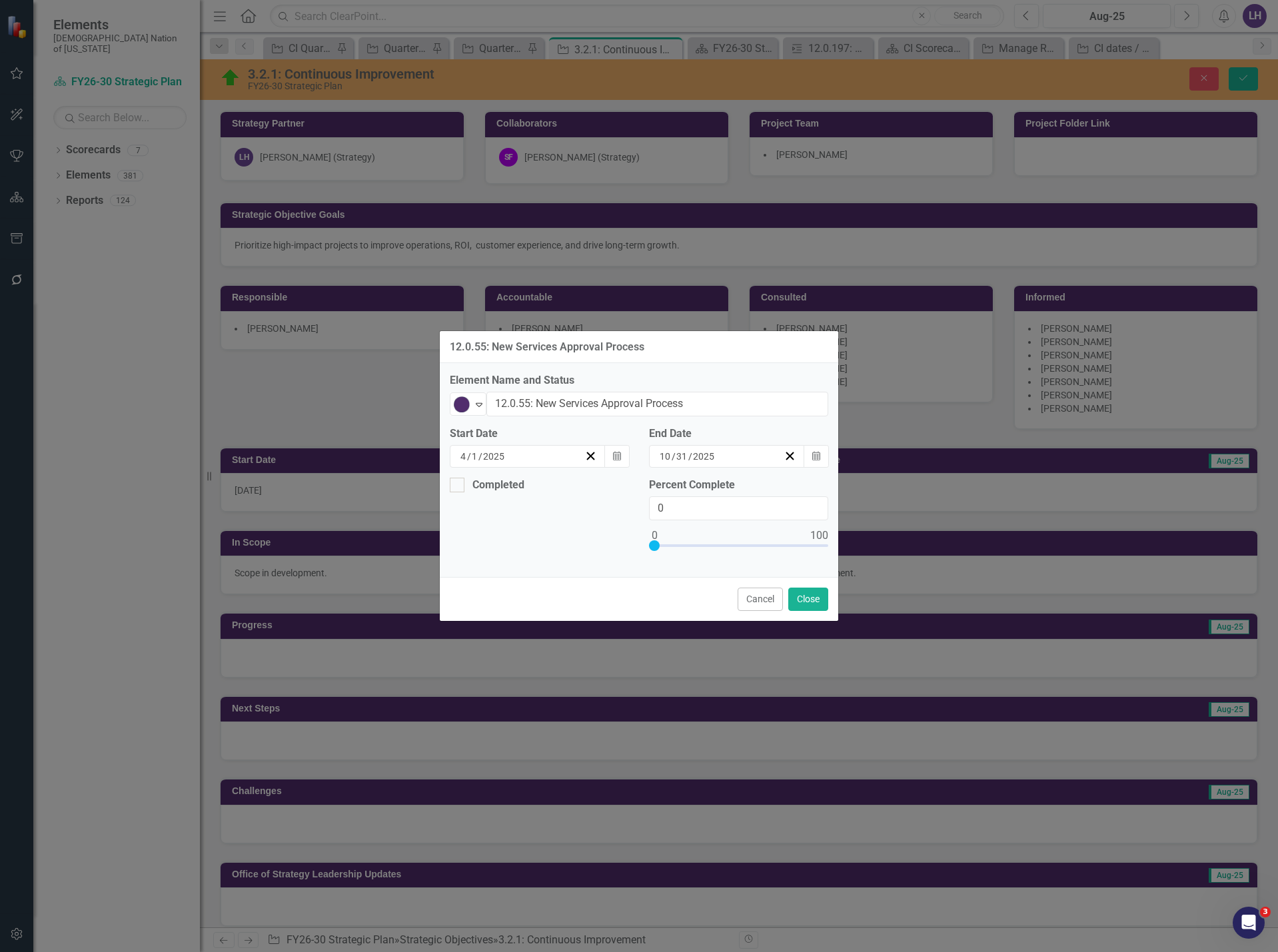
scroll to position [1670, 0]
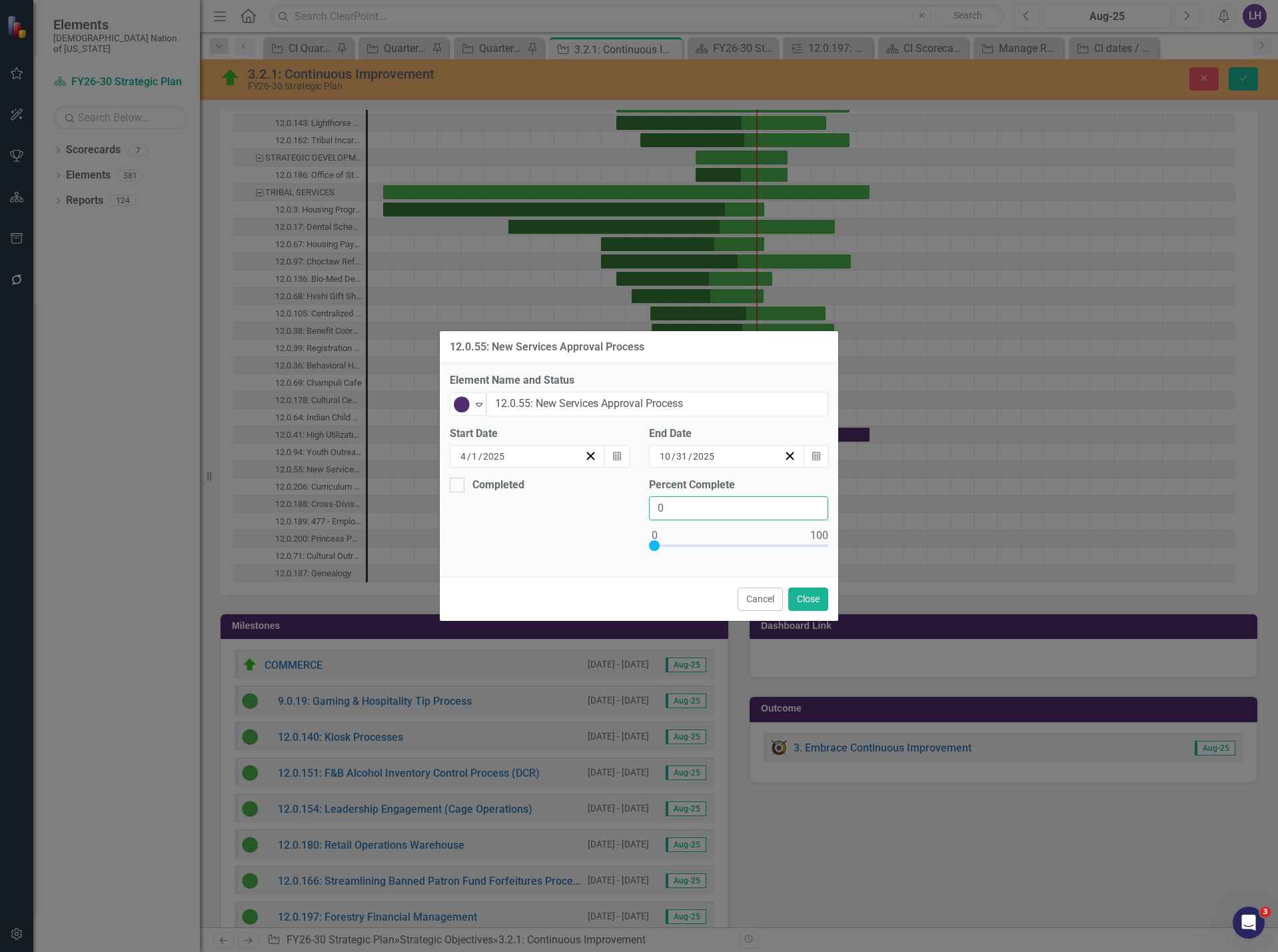
drag, startPoint x: 687, startPoint y: 510, endPoint x: 586, endPoint y: 511, distance: 101.0
click at [586, 511] on div "Completed Percent Complete 0" at bounding box center [639, 523] width 399 height 90
type input "20"
click at [811, 594] on button "Close" at bounding box center [808, 599] width 40 height 24
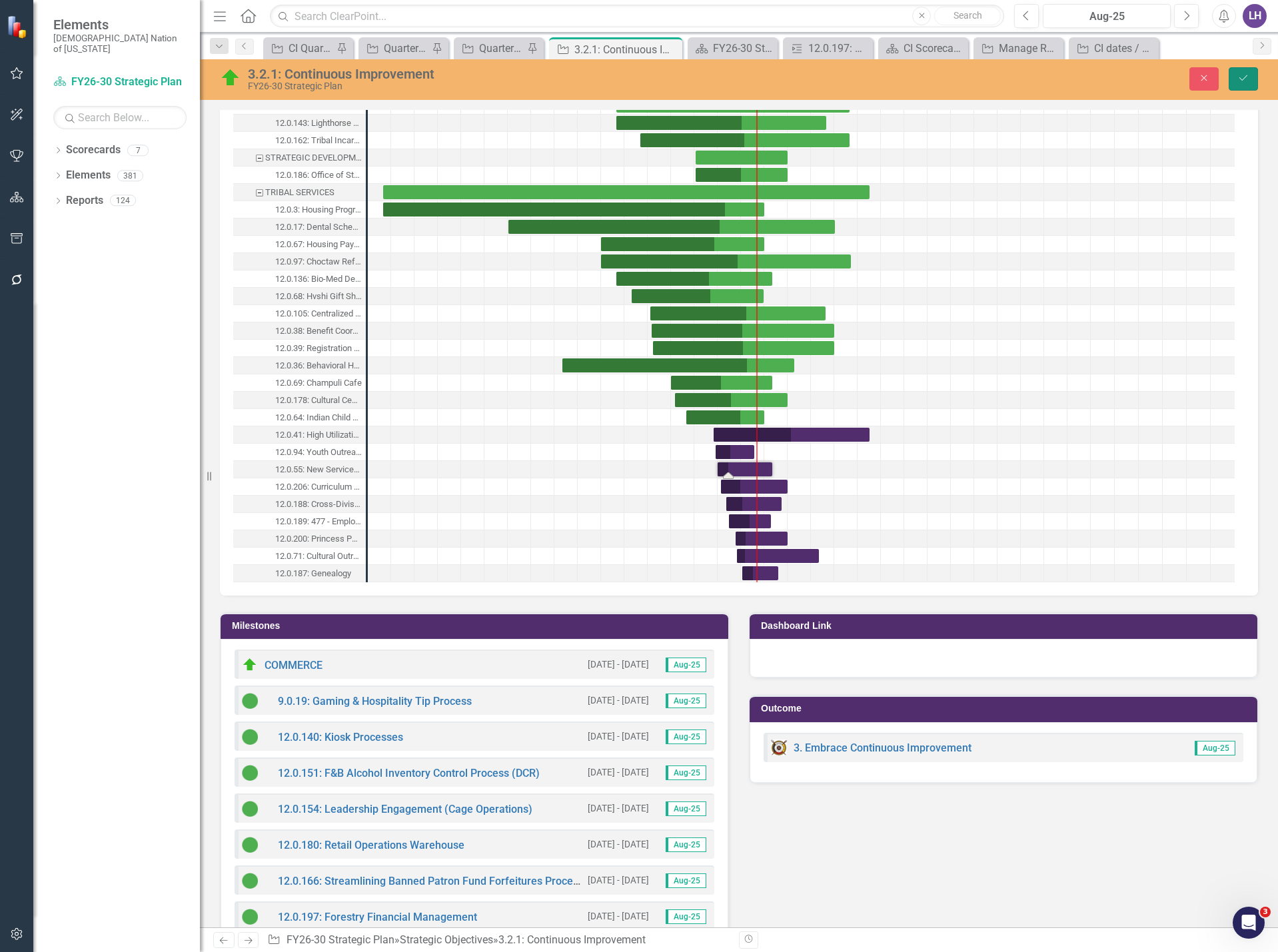
click at [1248, 81] on icon "Save" at bounding box center [1244, 77] width 12 height 10
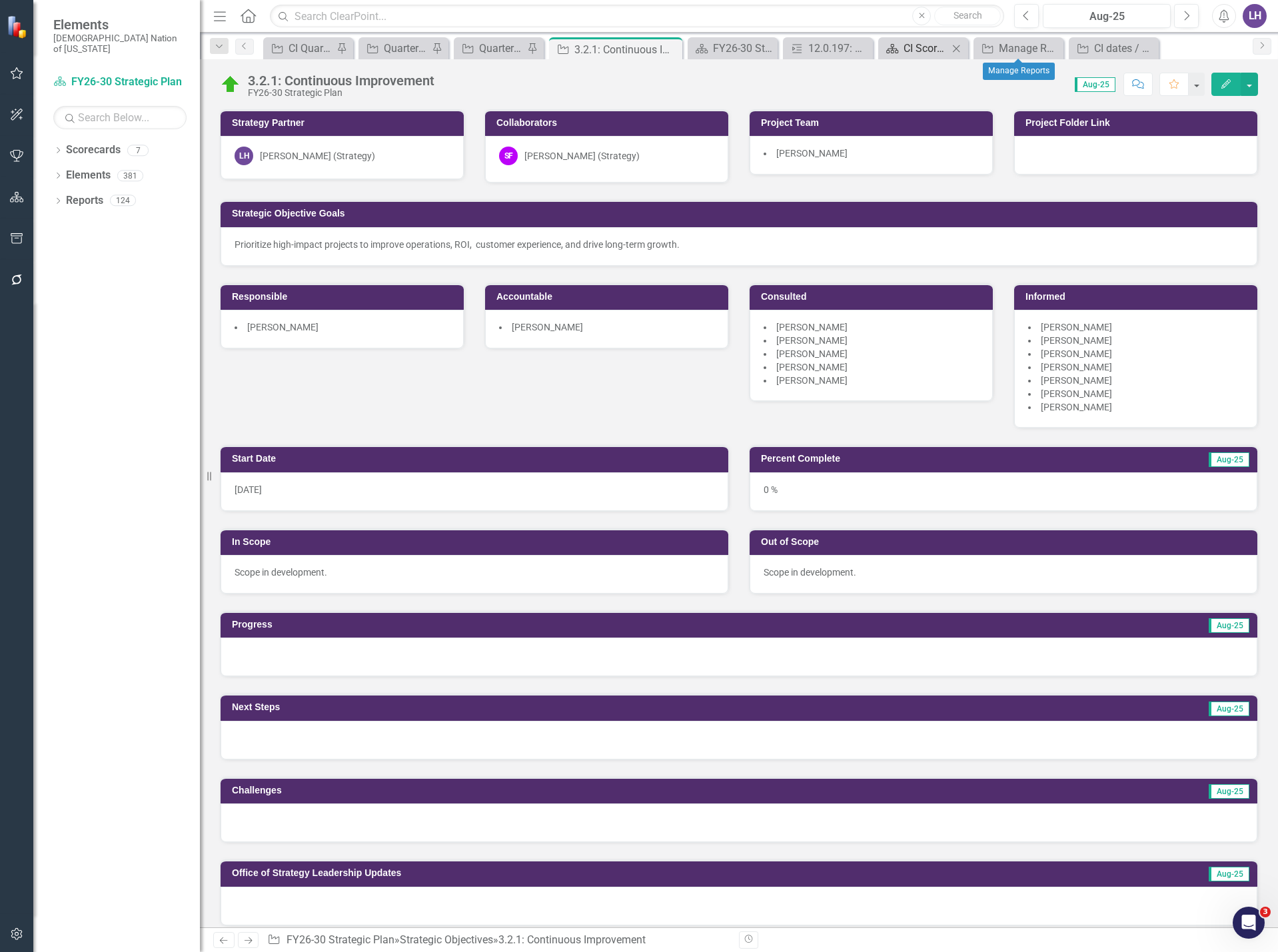
click at [922, 46] on div "CI Scorecard Home" at bounding box center [926, 48] width 45 height 17
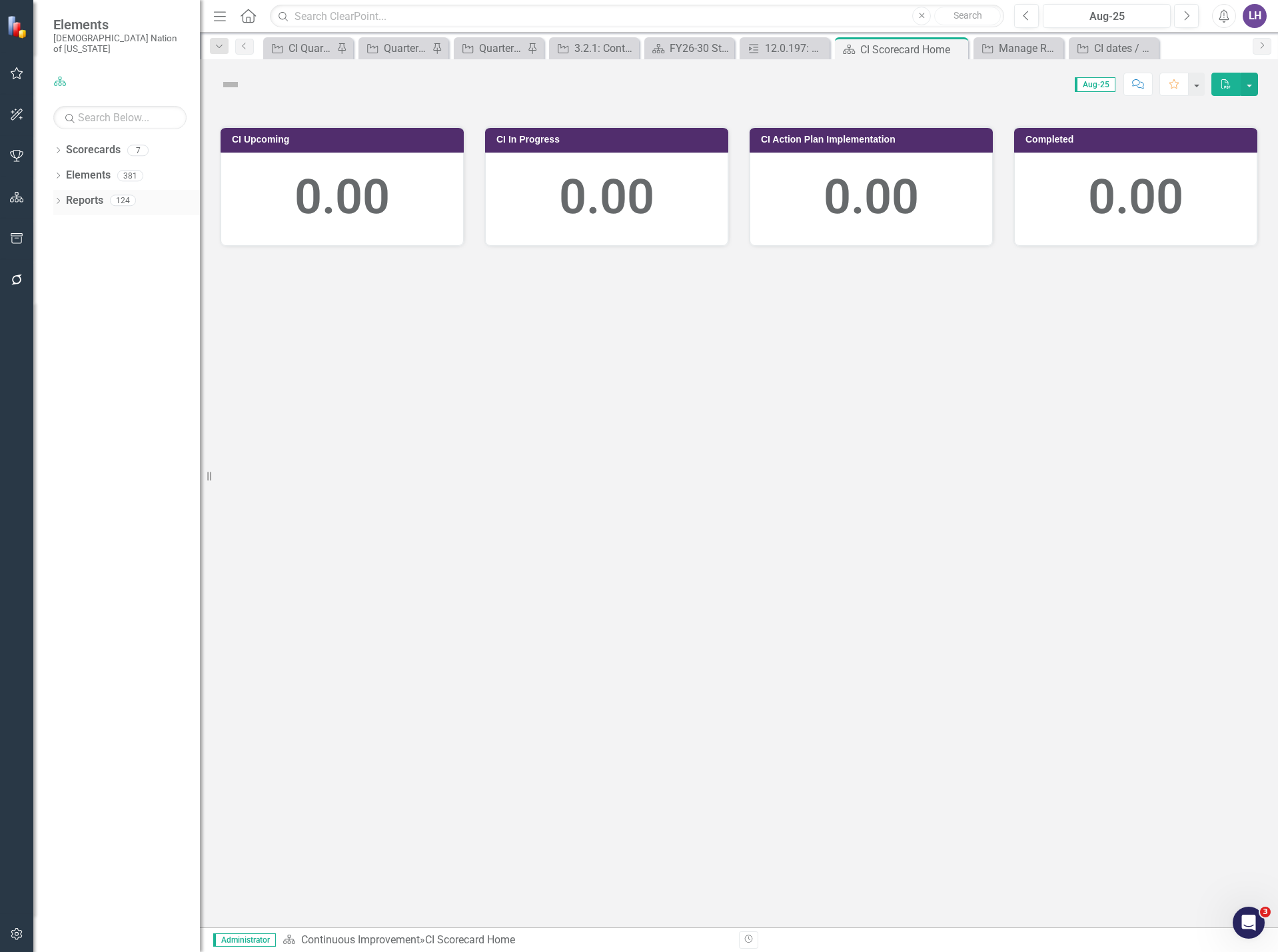
click at [93, 194] on link "Reports" at bounding box center [84, 201] width 37 height 15
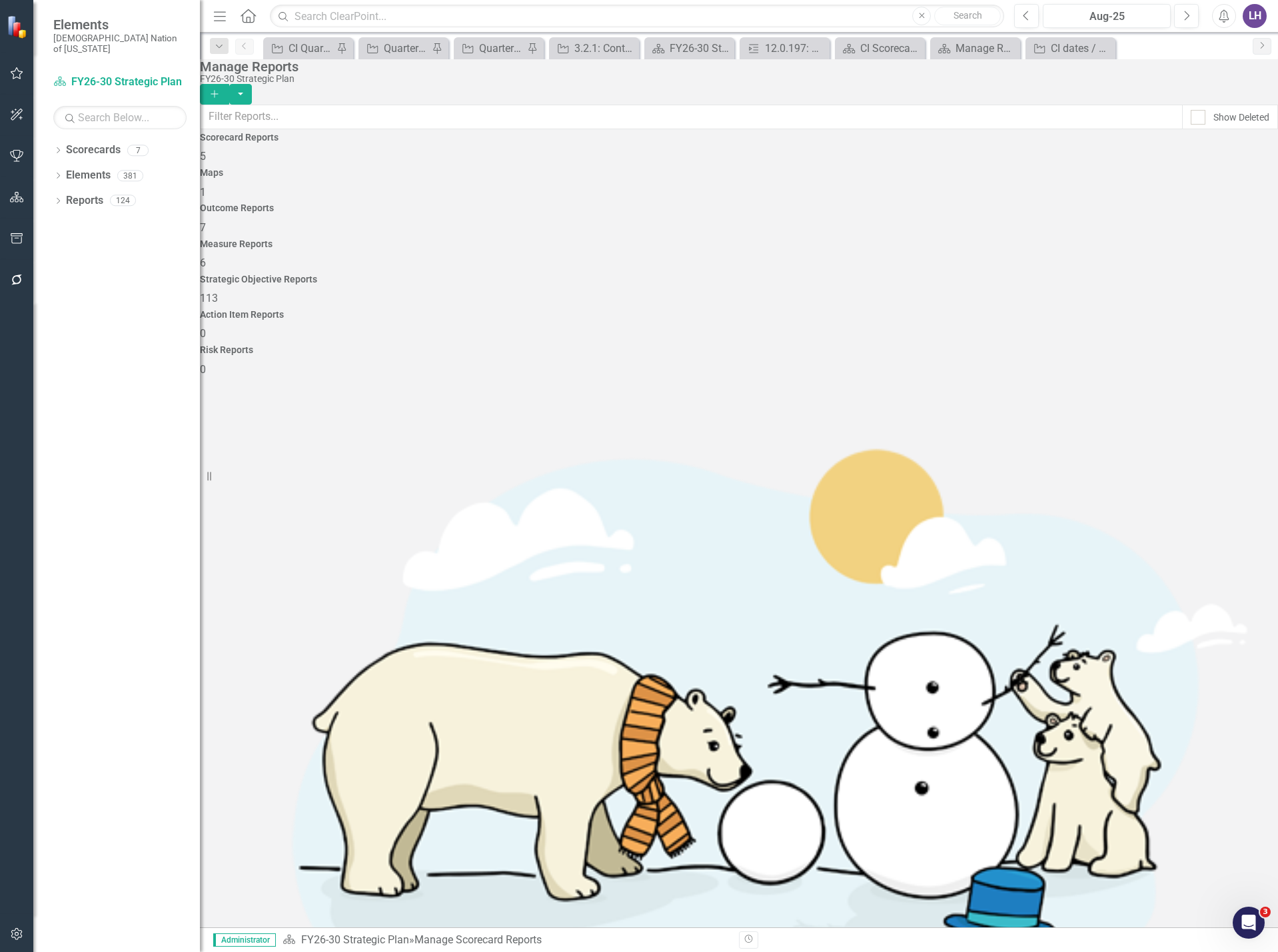
click at [875, 275] on h4 "Strategic Objective Reports" at bounding box center [738, 279] width 1078 height 10
click at [52, 139] on div "Dropdown Scorecards 7 FY26-30 Strategic Plan Continuous Improvement FY26-30 Ope…" at bounding box center [116, 546] width 166 height 813
click at [59, 148] on icon "Dropdown" at bounding box center [58, 151] width 10 height 7
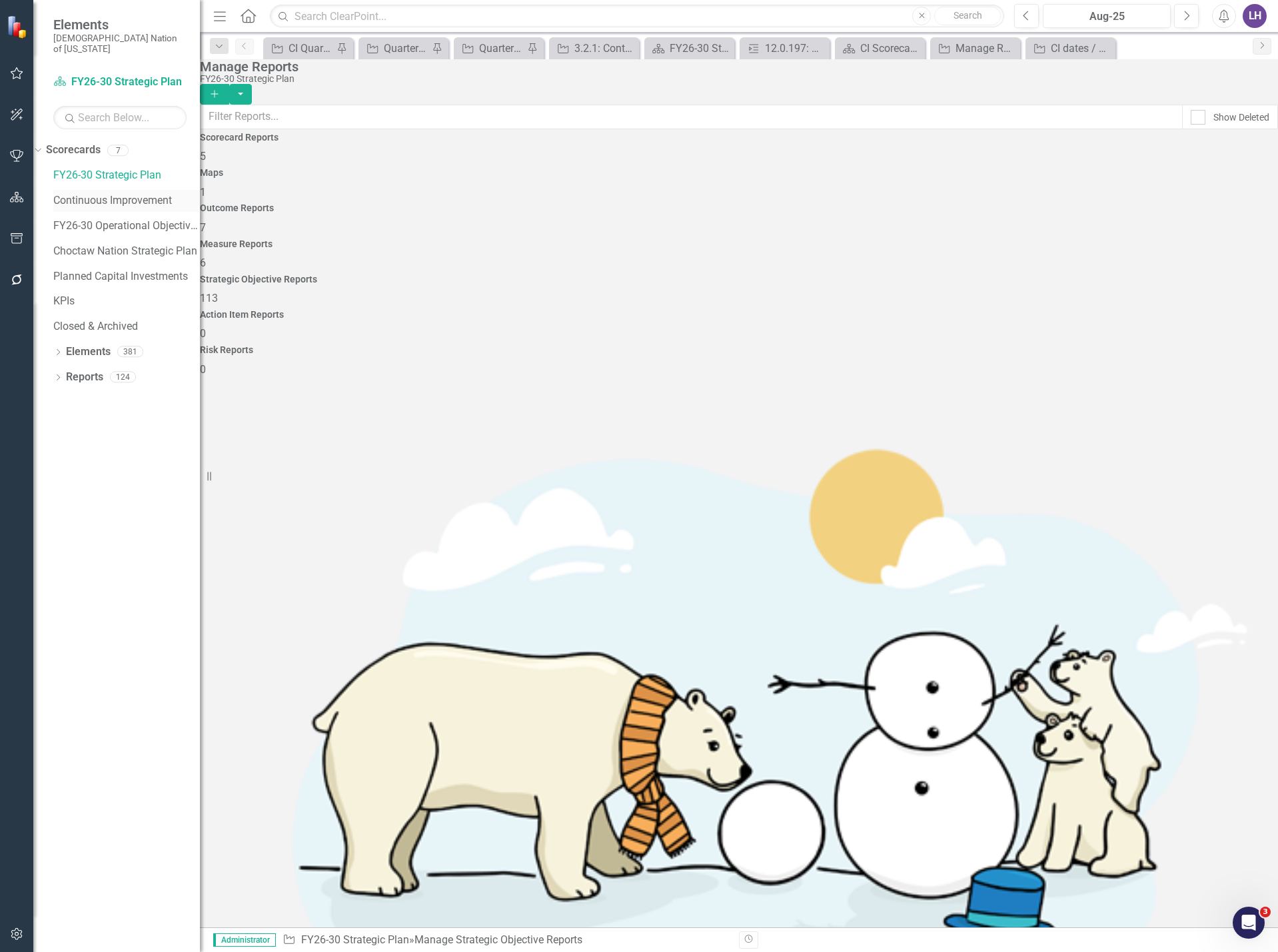
click at [130, 194] on link "Continuous Improvement" at bounding box center [127, 201] width 147 height 15
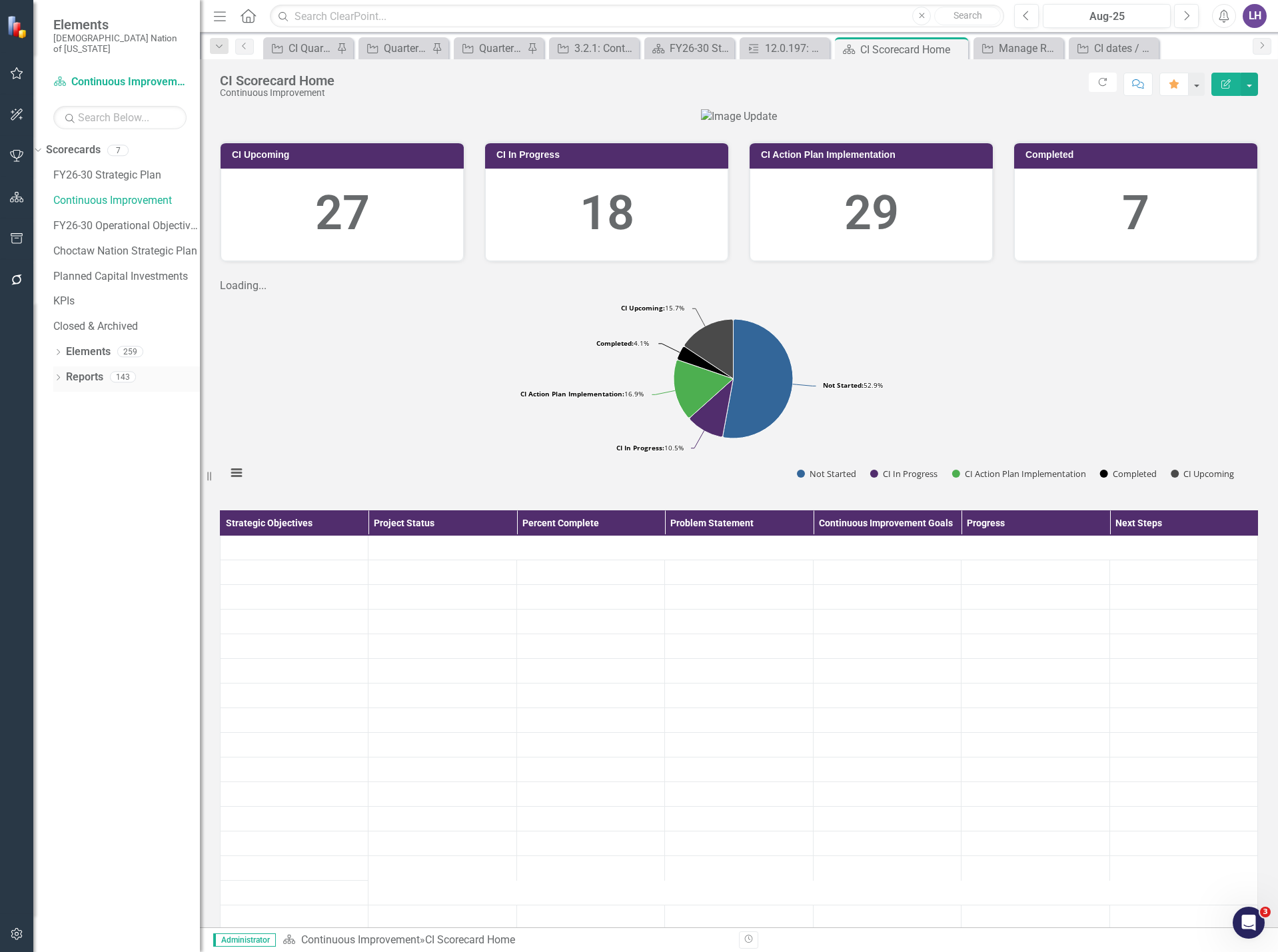
click at [90, 370] on link "Reports" at bounding box center [84, 377] width 37 height 15
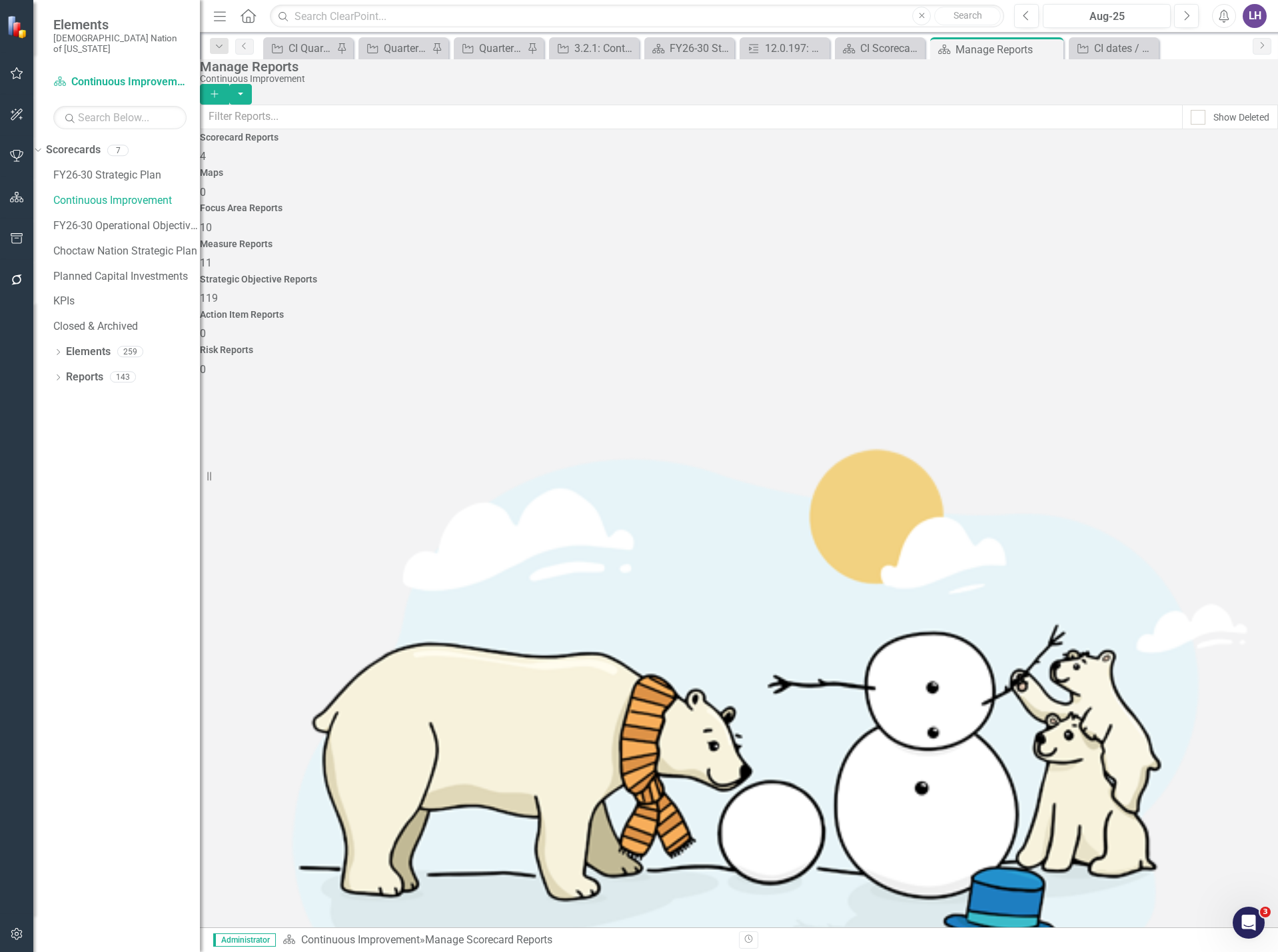
click at [218, 292] on span "119" at bounding box center [209, 298] width 18 height 12
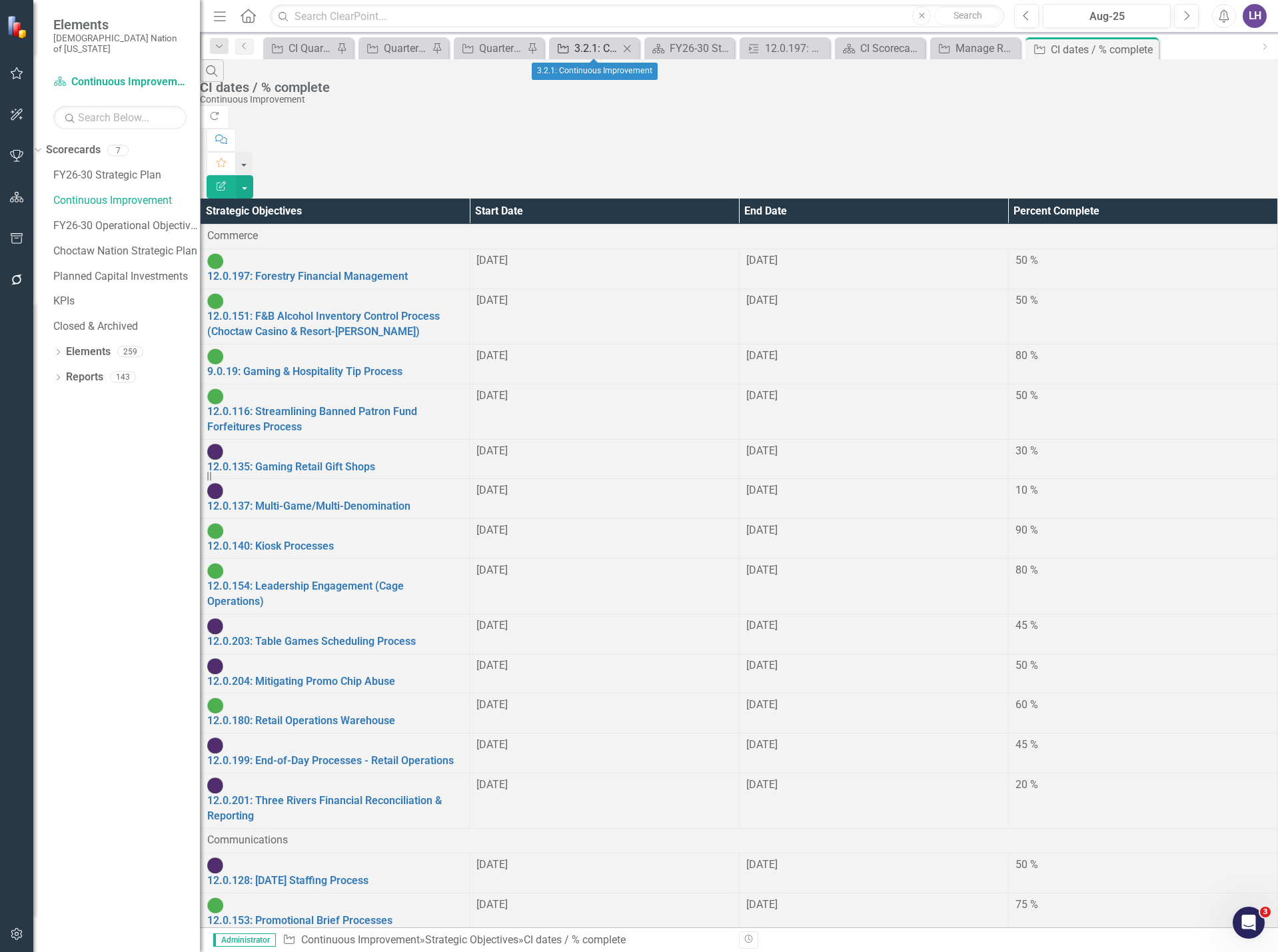
click at [599, 44] on div "3.2.1: Continuous Improvement" at bounding box center [597, 48] width 45 height 17
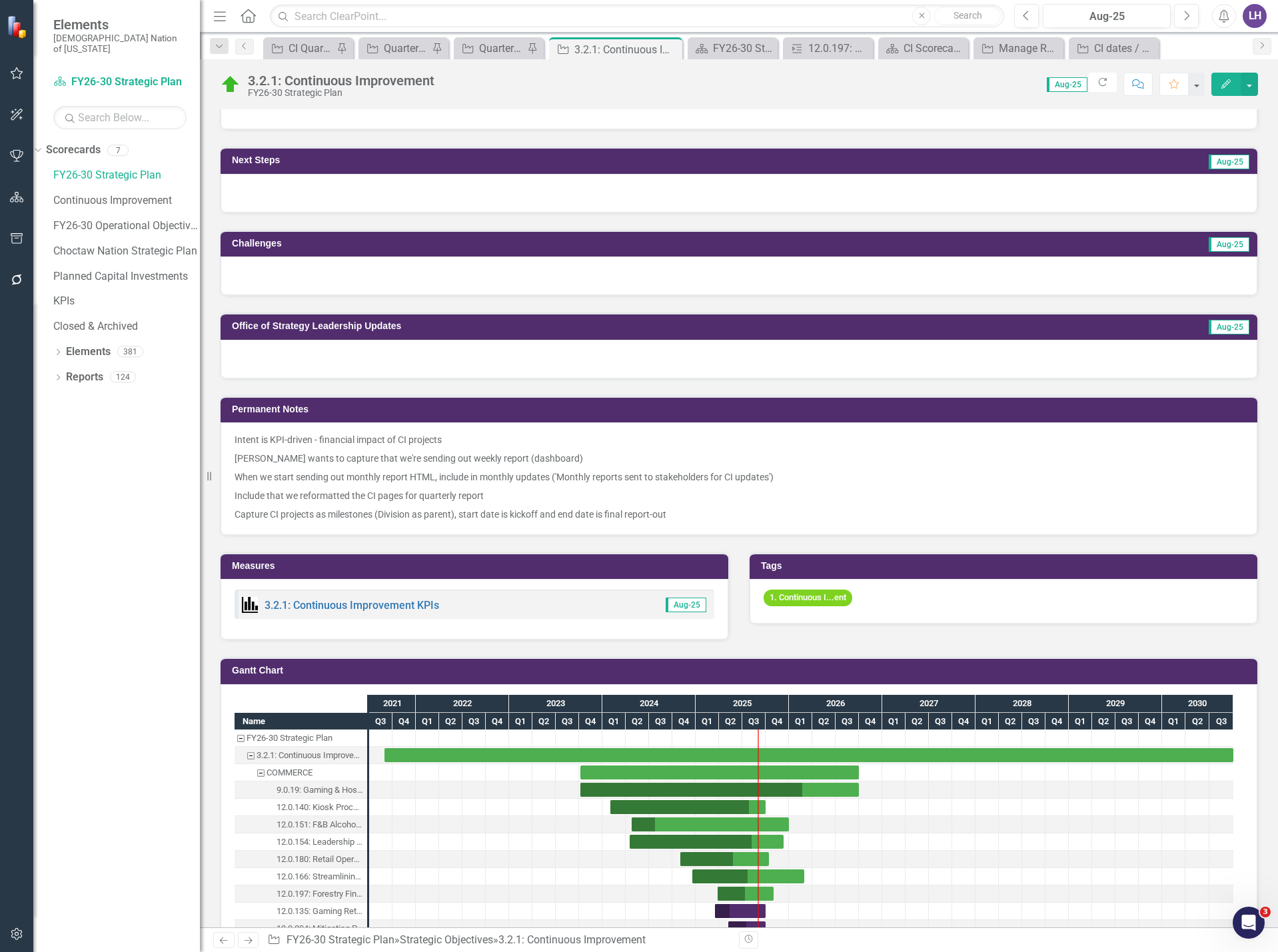
scroll to position [399, 0]
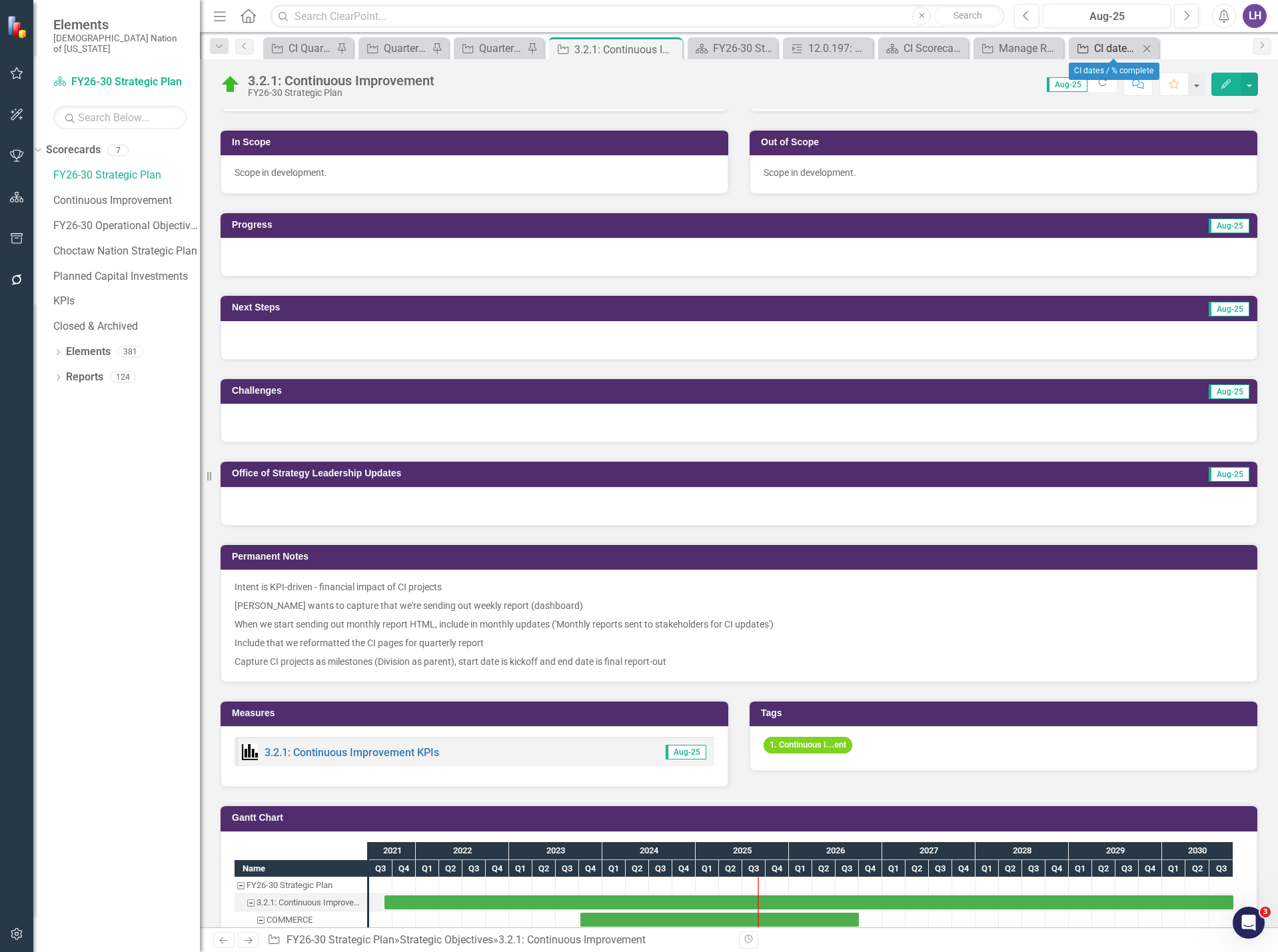
click at [1116, 45] on div "CI dates / % complete" at bounding box center [1116, 48] width 45 height 17
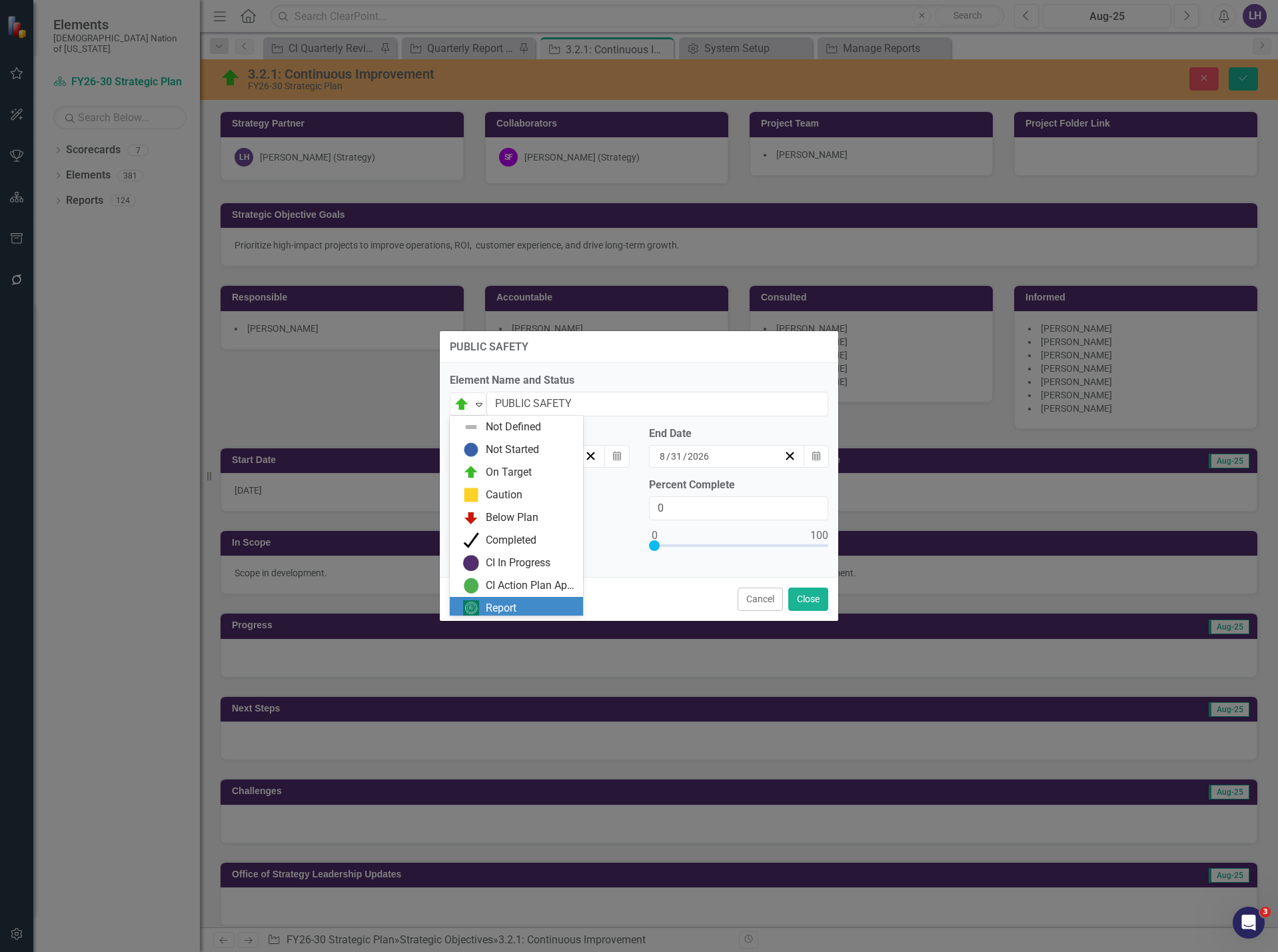
scroll to position [4, 0]
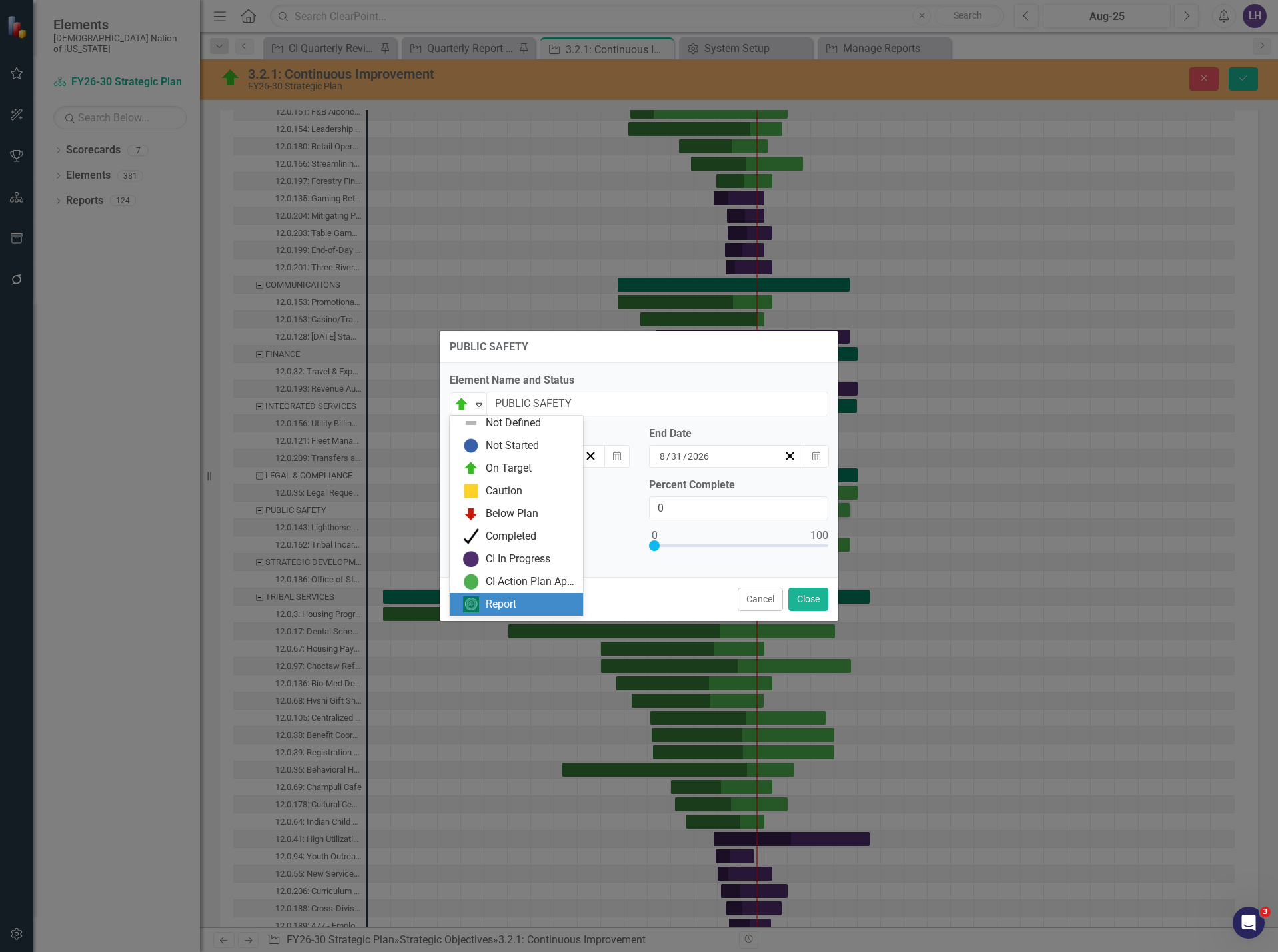
click at [500, 607] on div "Report" at bounding box center [501, 604] width 31 height 15
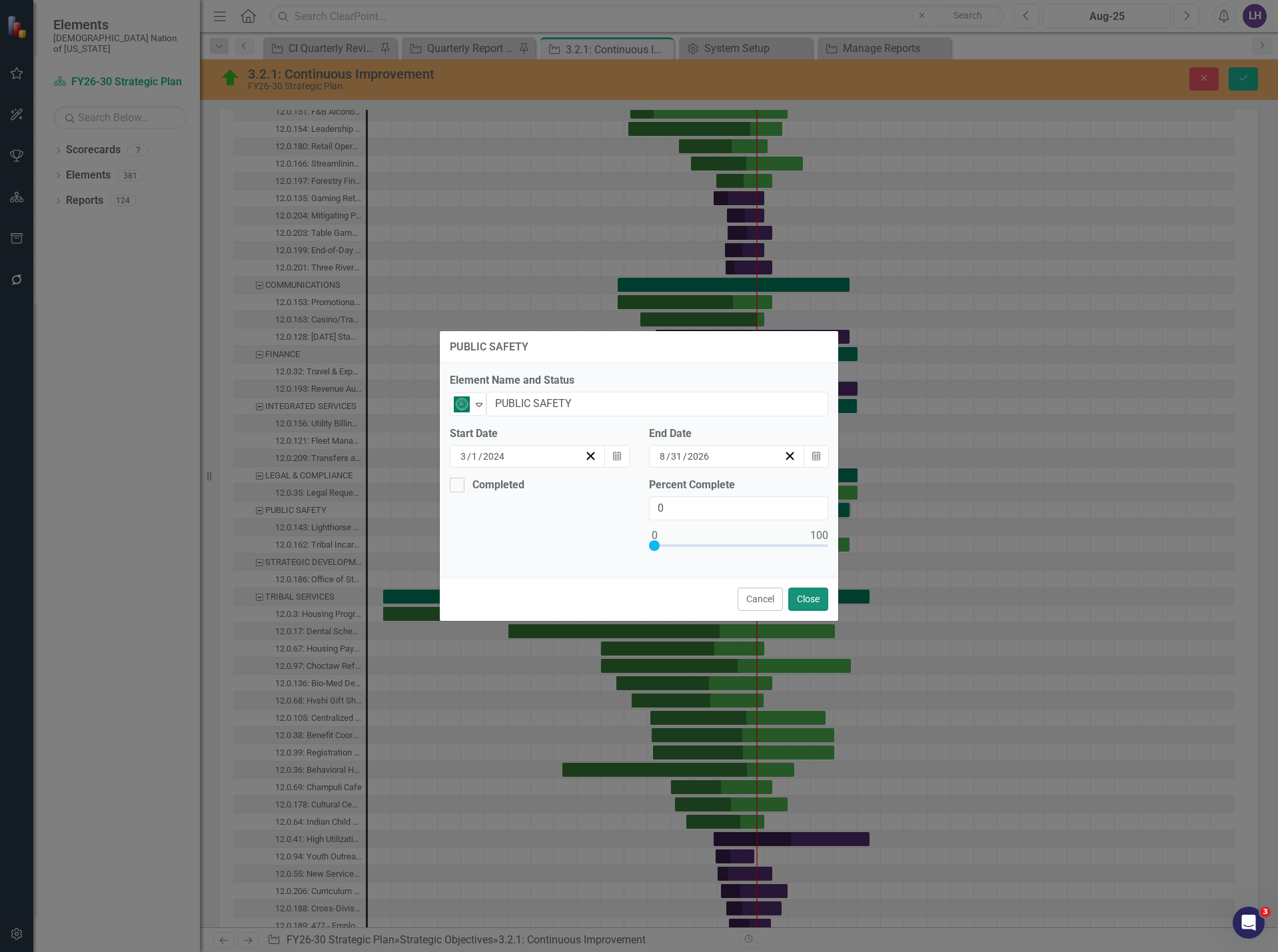
click at [797, 600] on button "Close" at bounding box center [808, 599] width 40 height 24
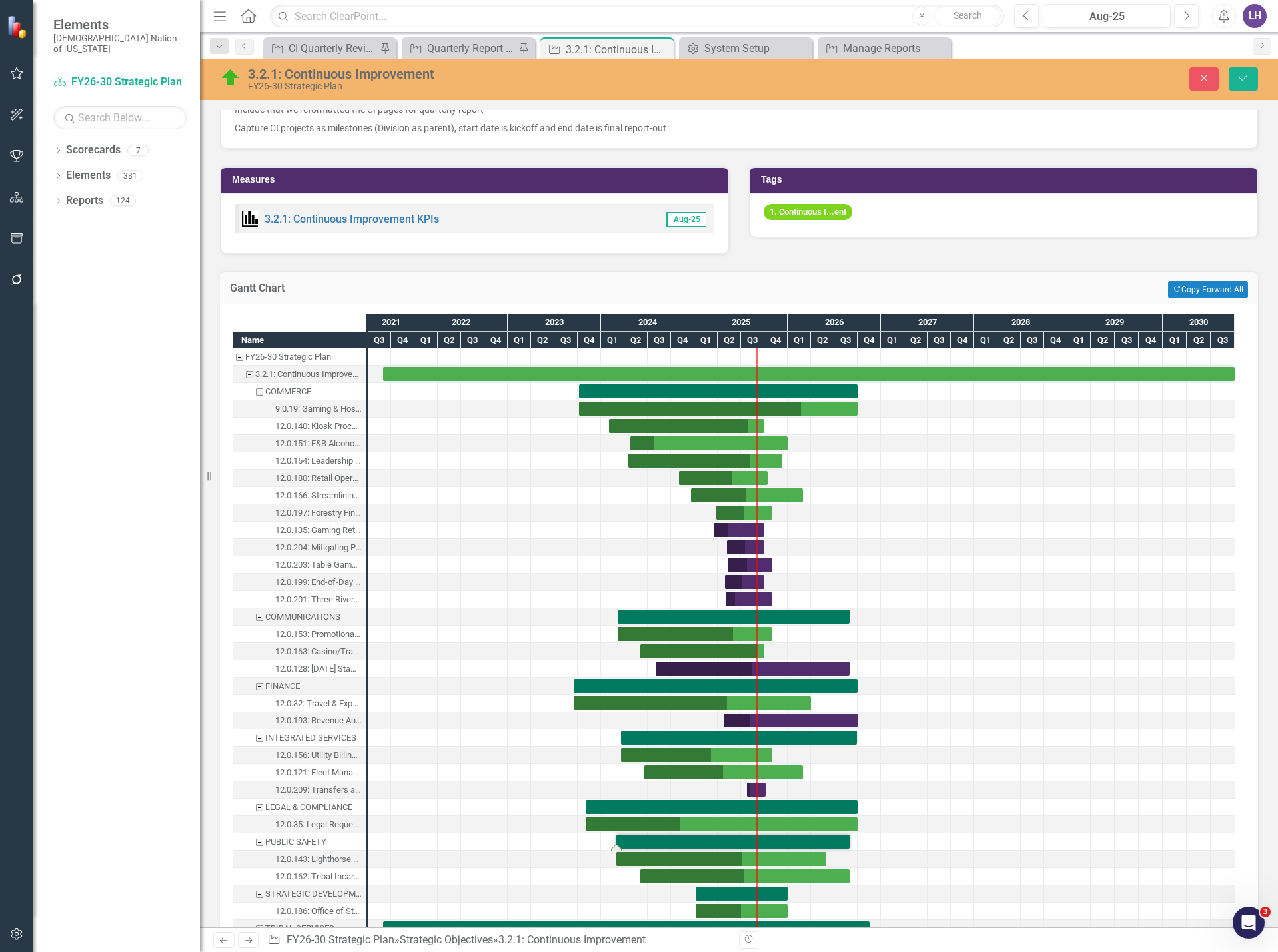
scroll to position [933, 0]
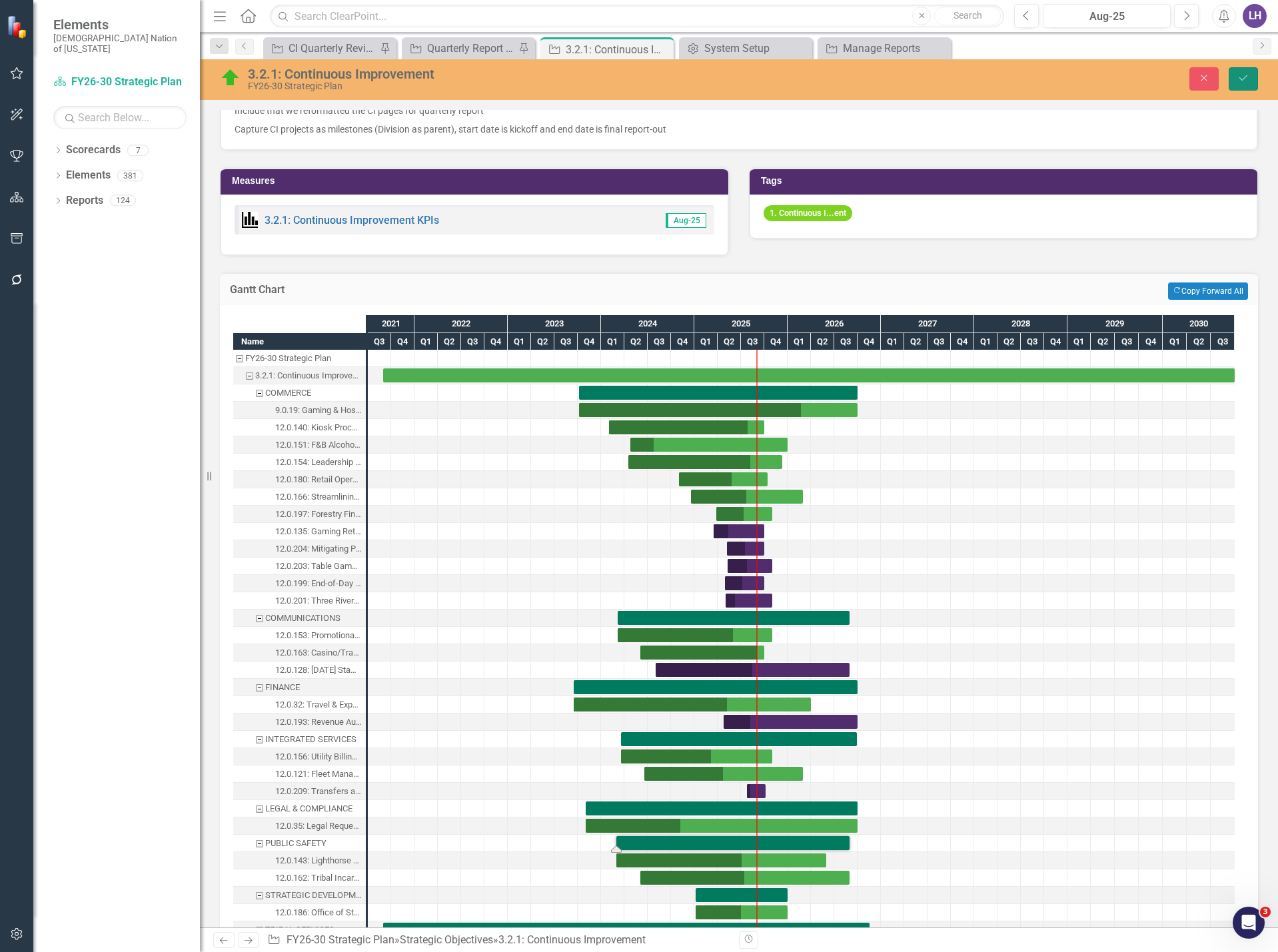
click at [1245, 80] on icon "Save" at bounding box center [1244, 77] width 12 height 10
